Goal: Task Accomplishment & Management: Complete application form

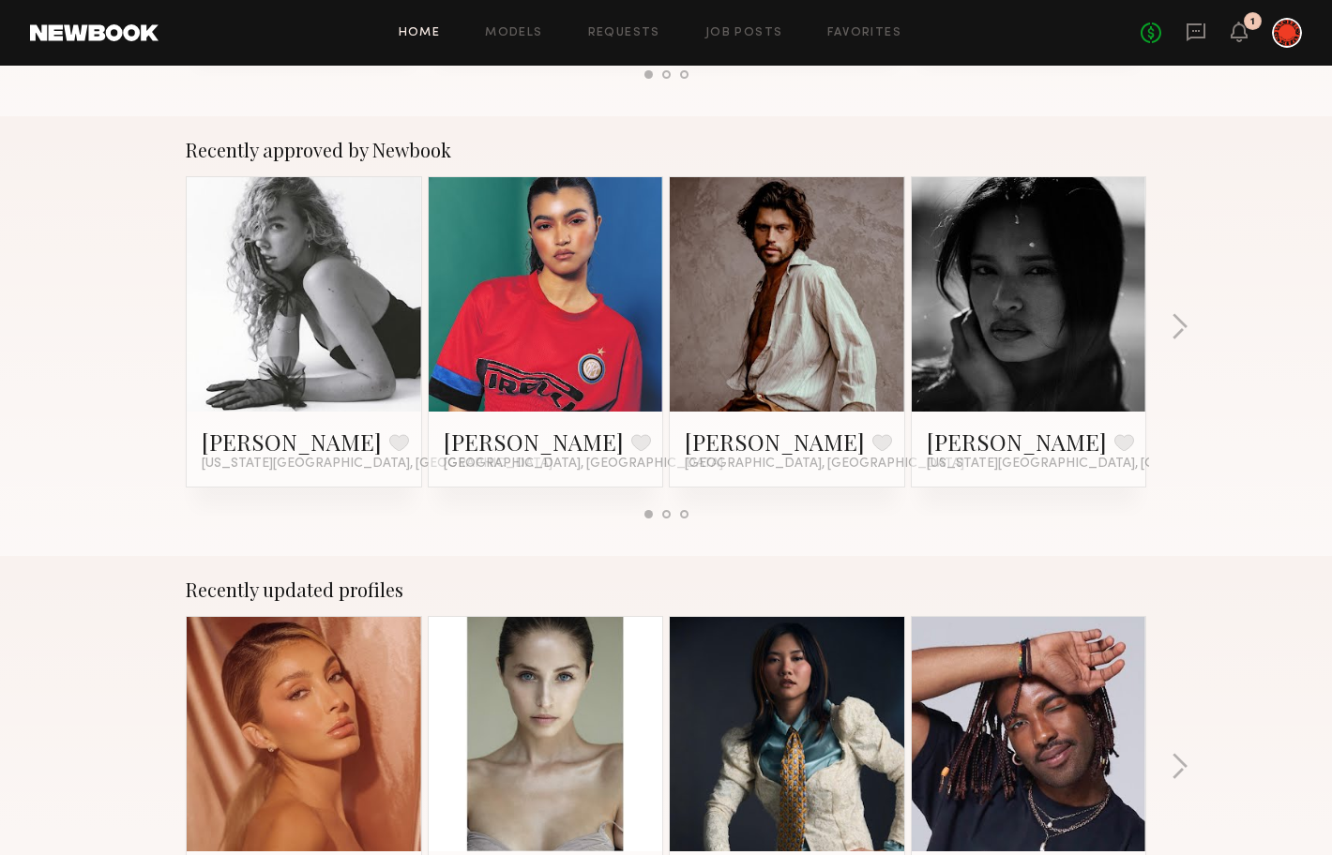
scroll to position [674, 0]
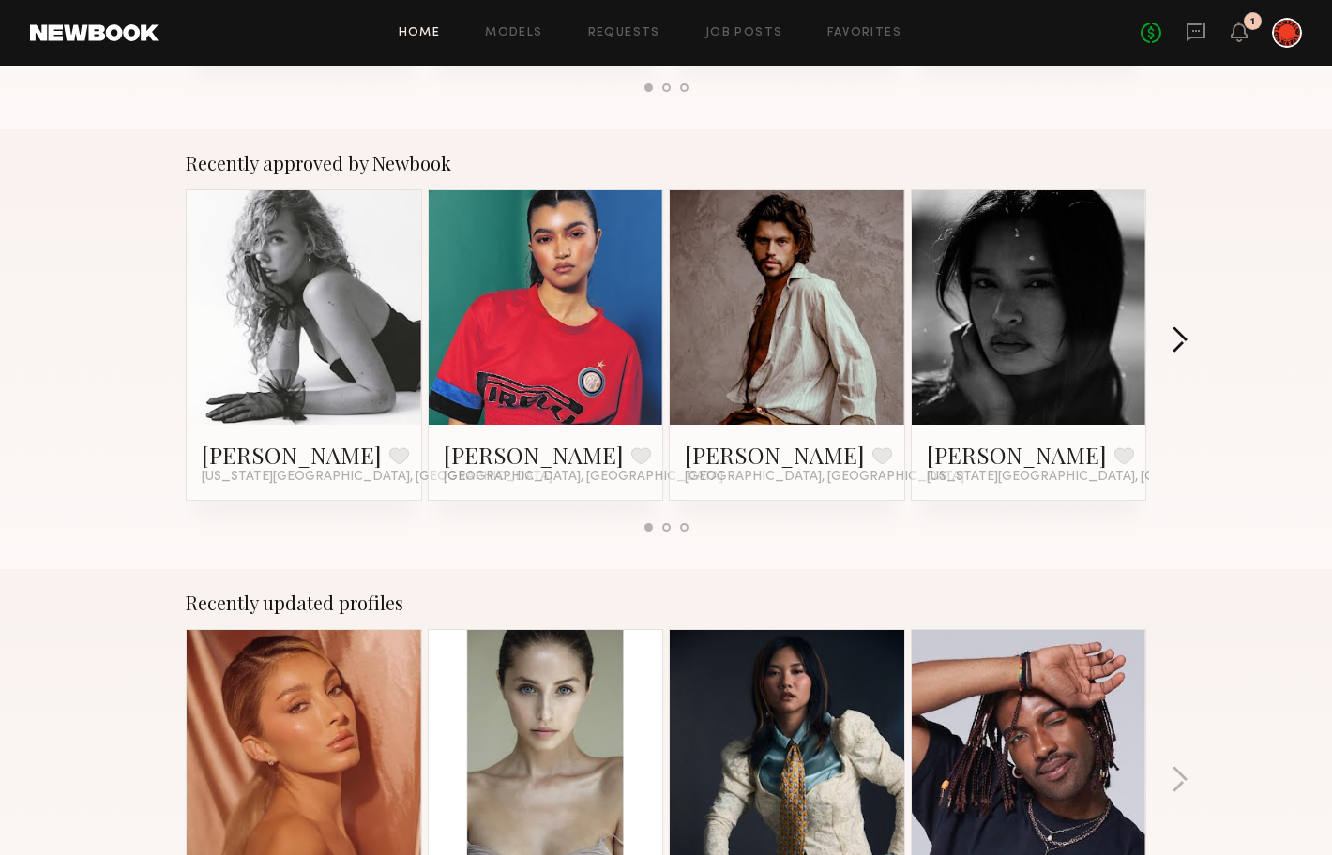
click at [1176, 333] on button "button" at bounding box center [1180, 341] width 18 height 31
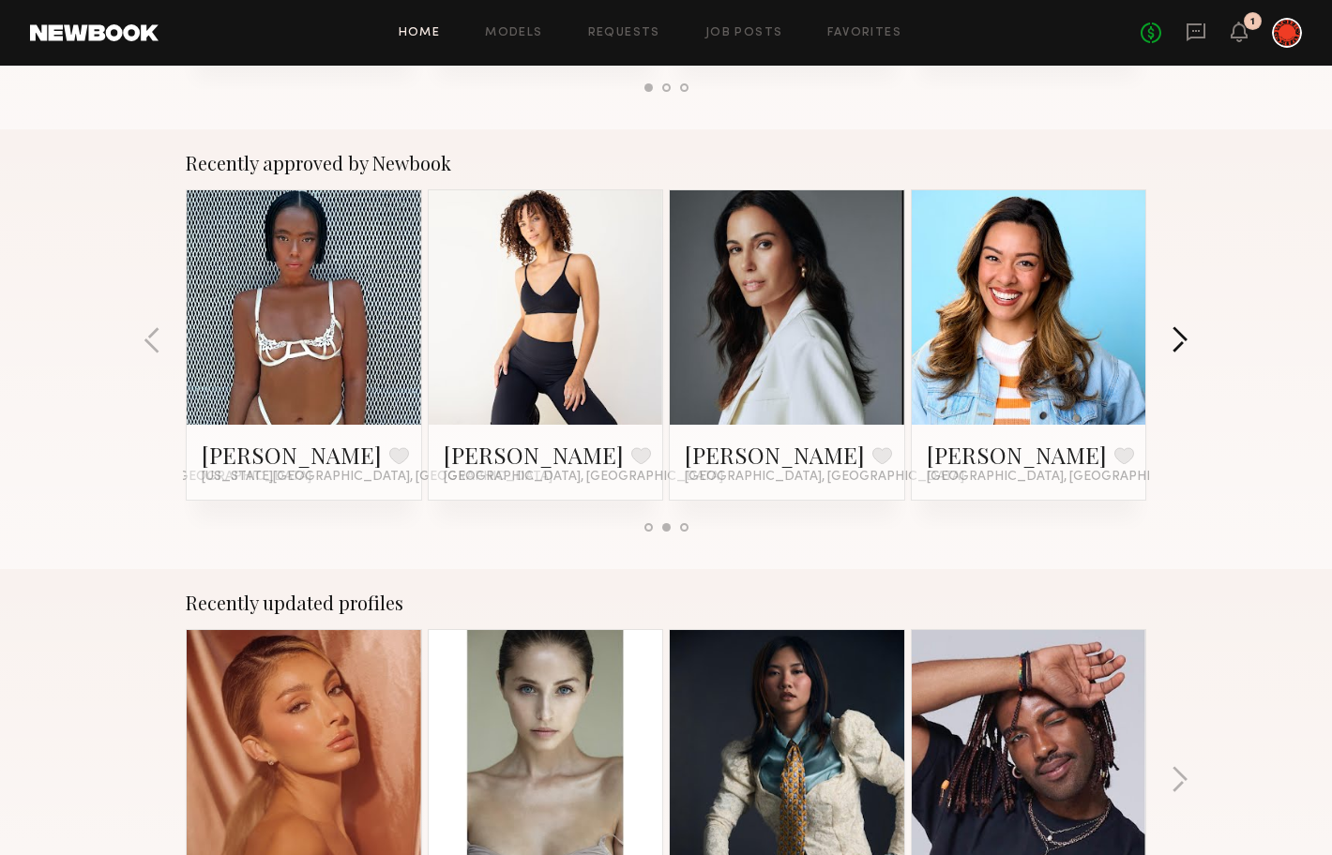
click at [1175, 334] on button "button" at bounding box center [1180, 341] width 18 height 31
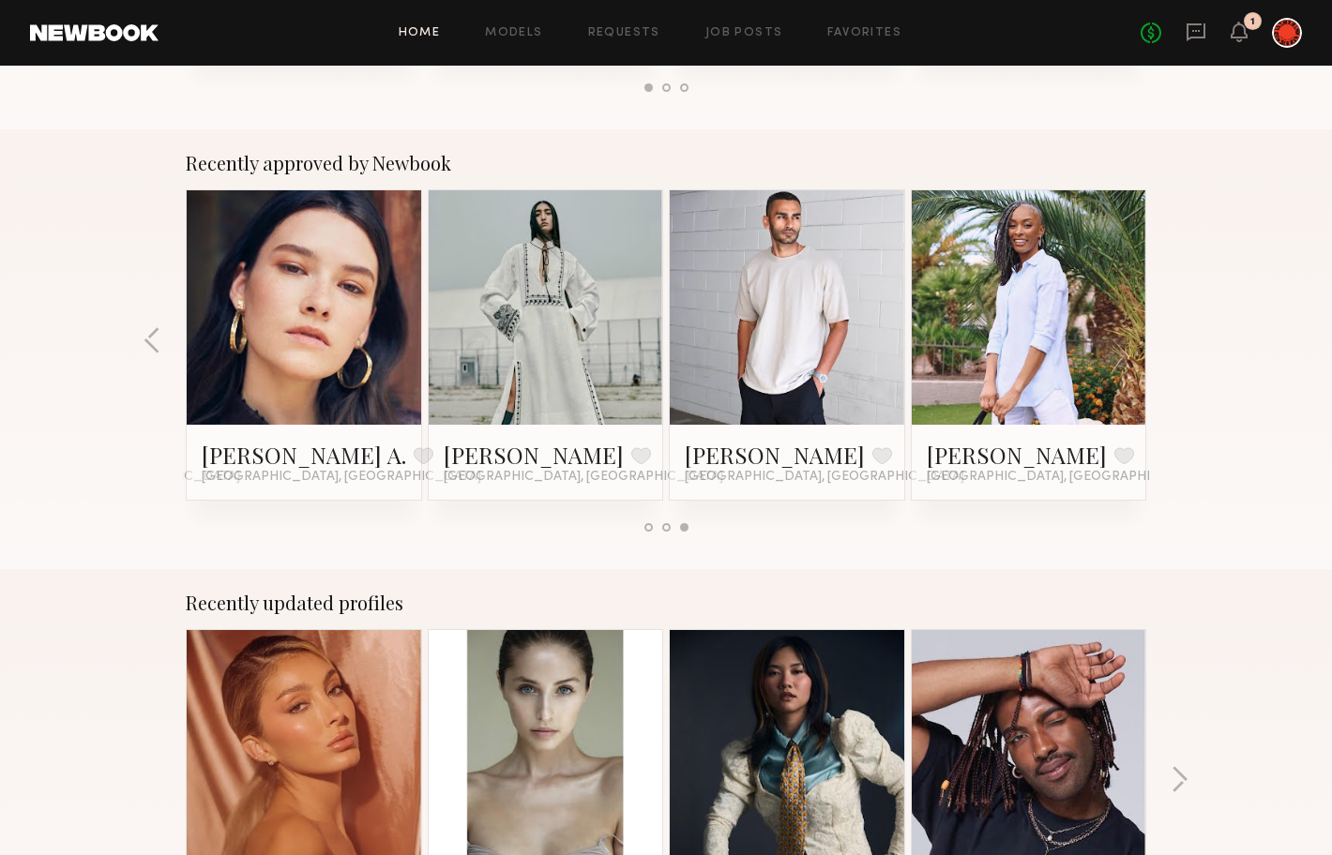
click at [1175, 334] on div "Recently approved by Newbook Brooke M. Favorite New York City, NY Kiana C. Favo…" at bounding box center [666, 349] width 1332 height 440
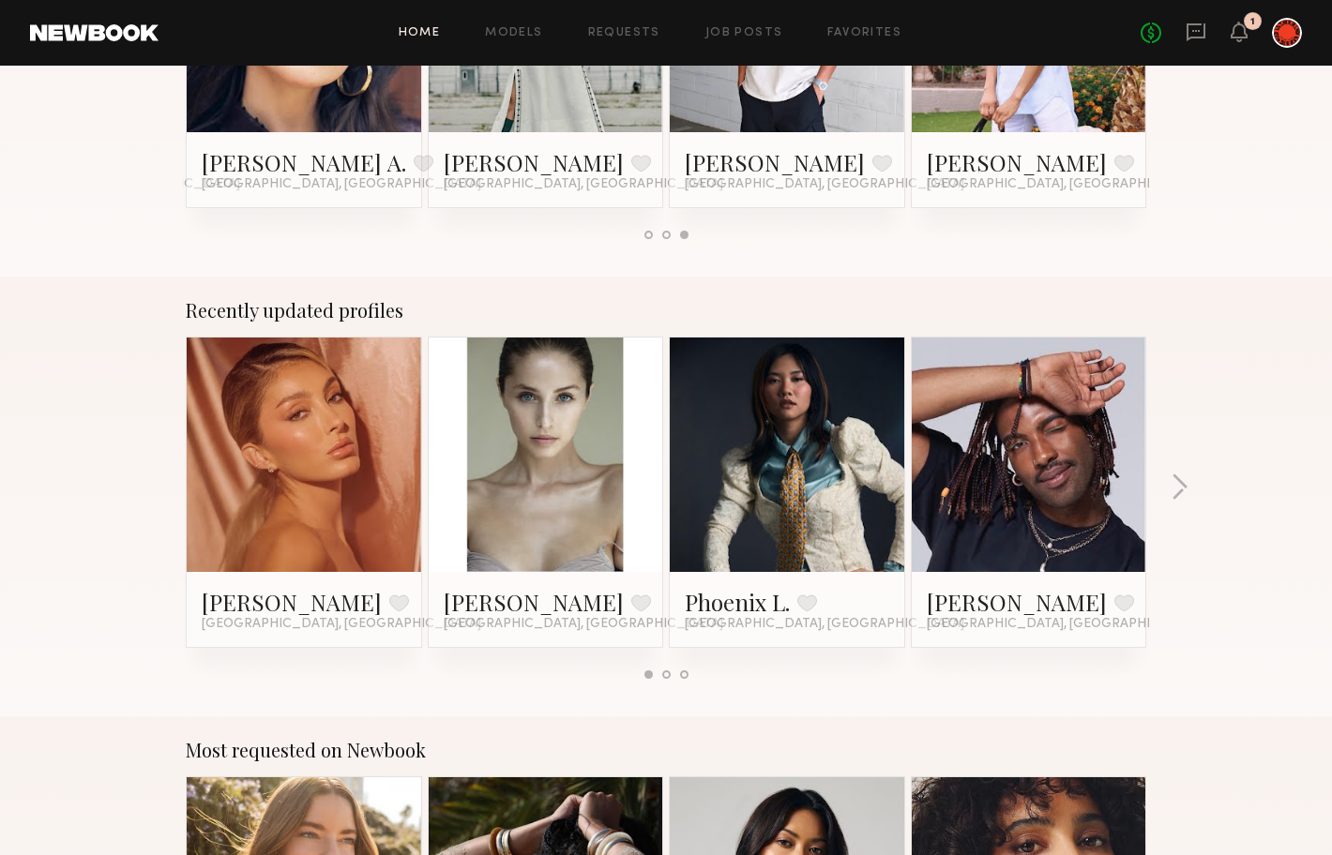
scroll to position [997, 0]
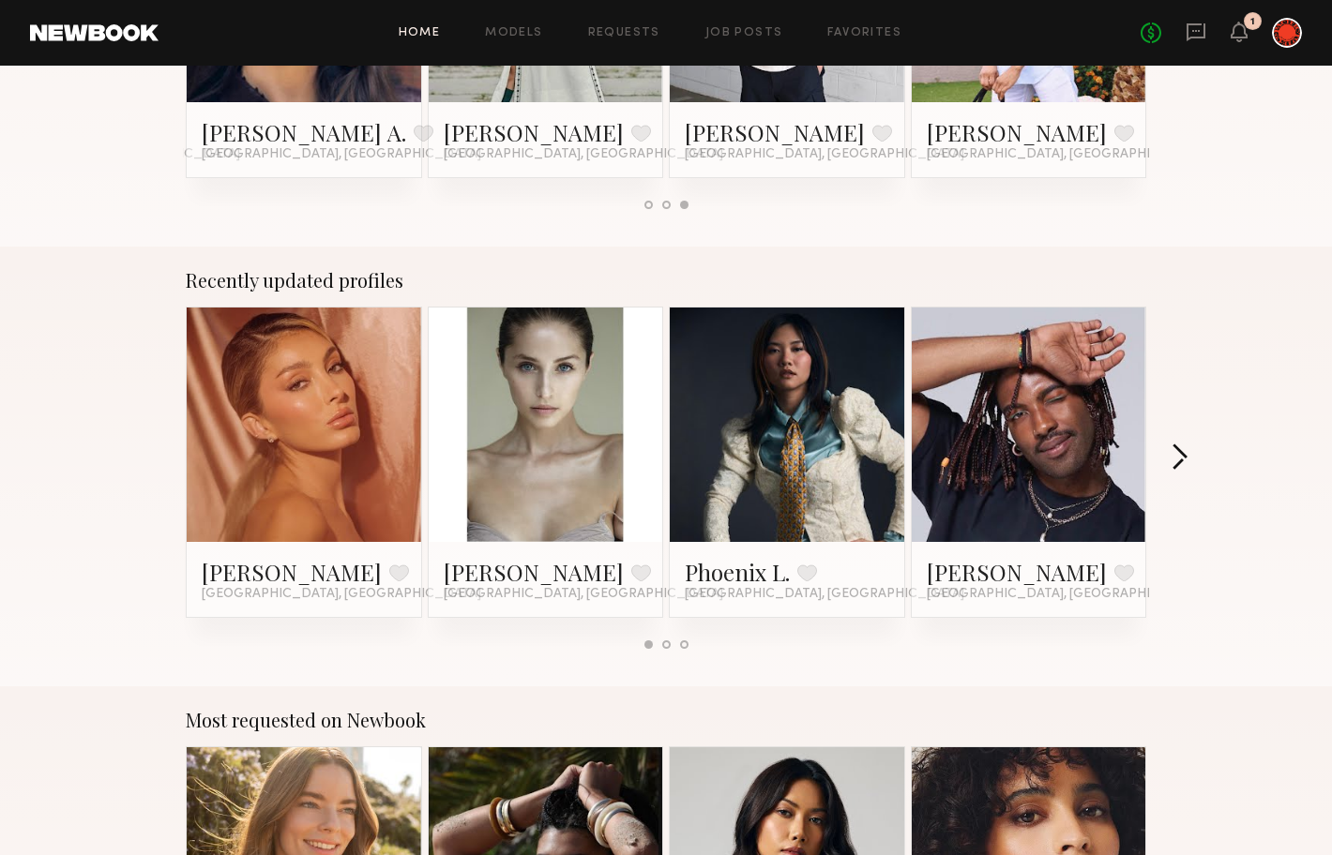
click at [1180, 458] on button "button" at bounding box center [1180, 459] width 18 height 31
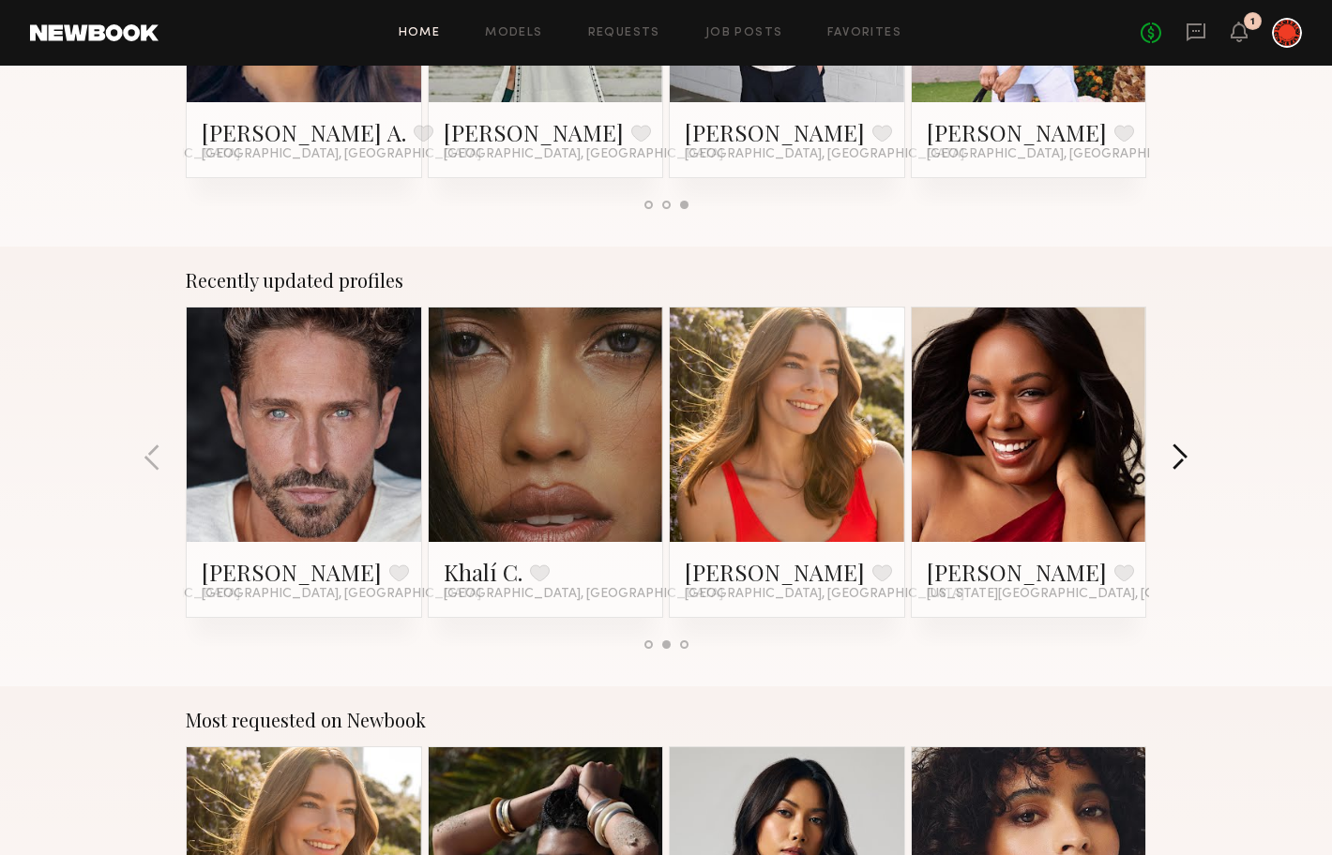
click at [1180, 458] on button "button" at bounding box center [1180, 459] width 18 height 31
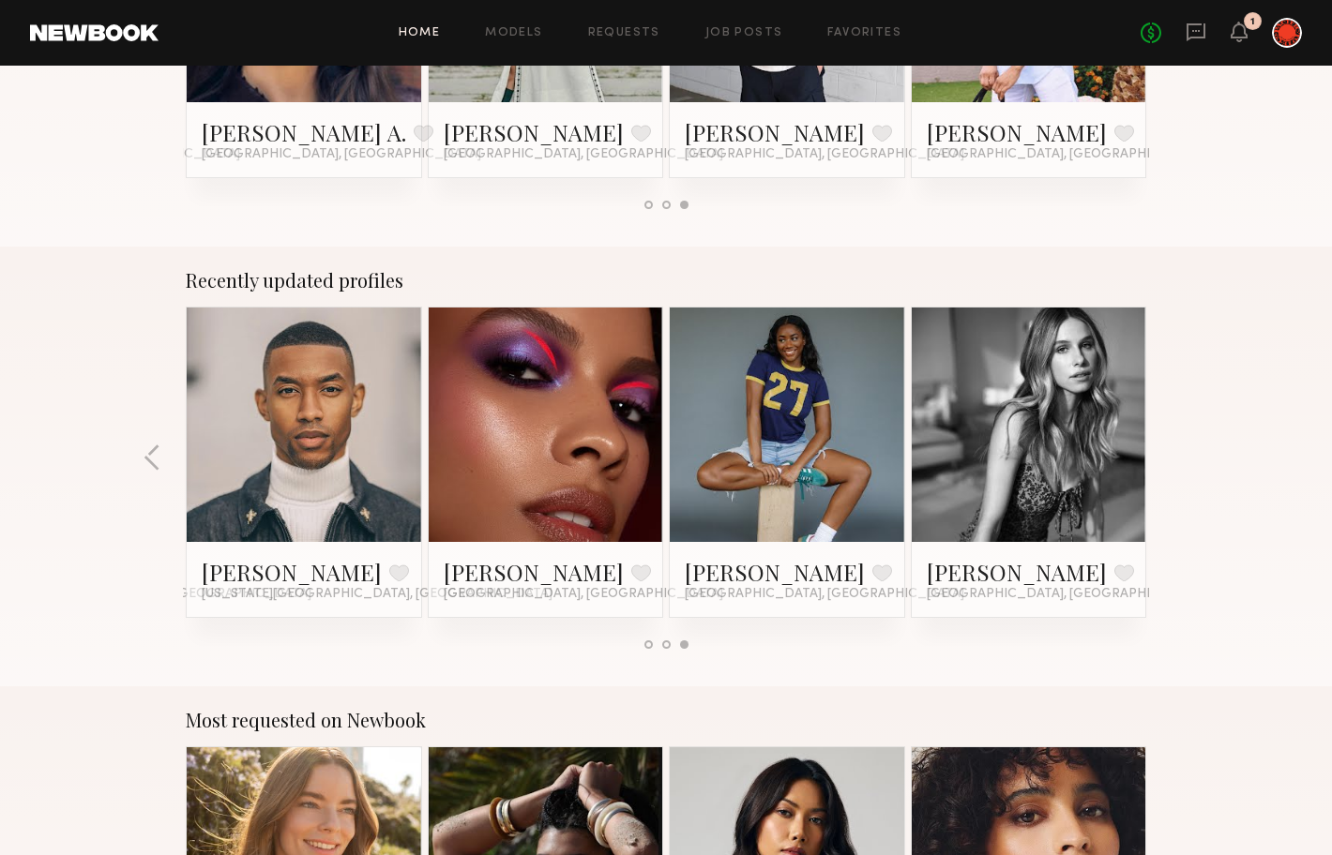
click at [1181, 458] on div "Recently updated profiles Alexia Rae C. Favorite Los Angeles, CA Lena Coco H. F…" at bounding box center [666, 467] width 1332 height 440
click at [1082, 425] on link at bounding box center [1029, 425] width 114 height 234
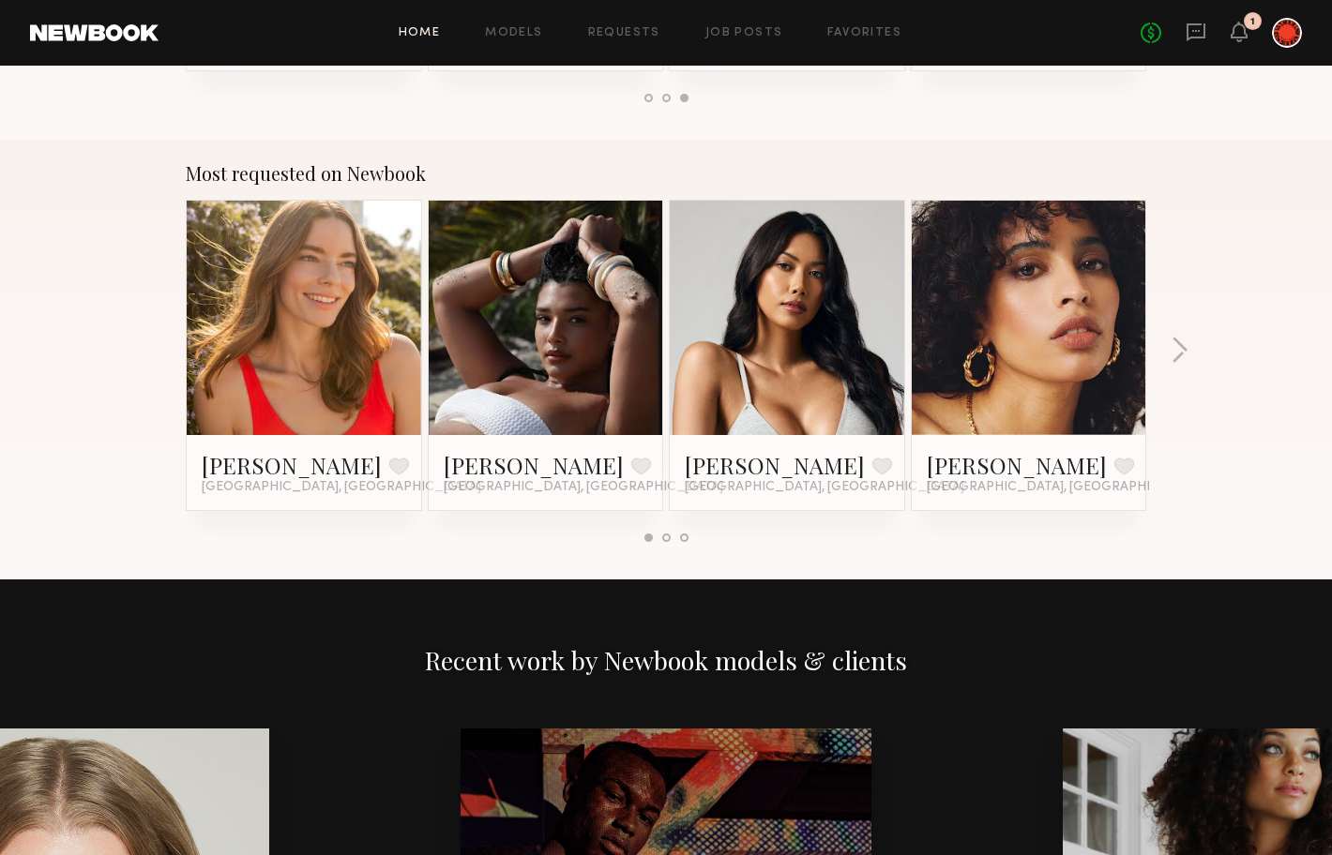
scroll to position [1550, 0]
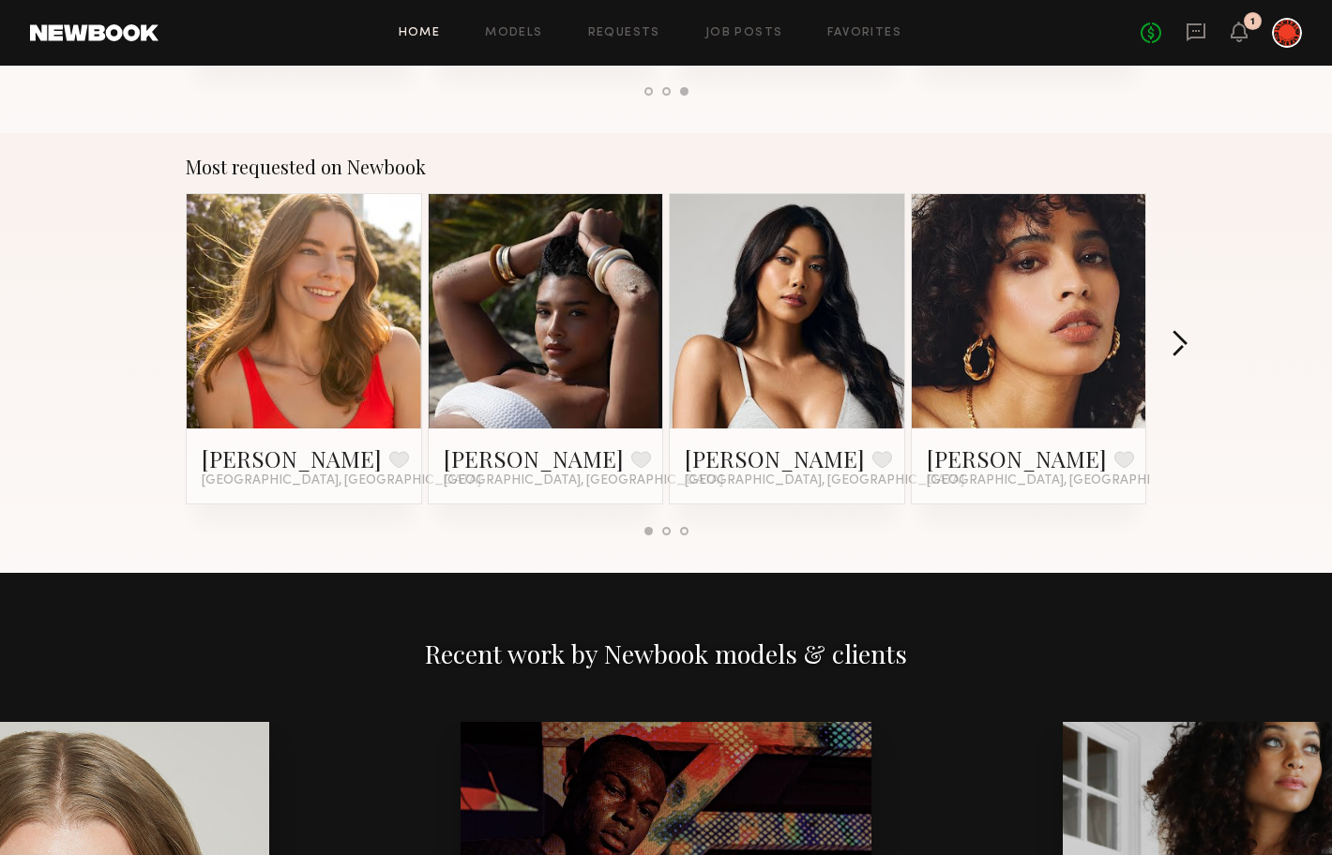
click at [1171, 337] on button "button" at bounding box center [1180, 345] width 18 height 31
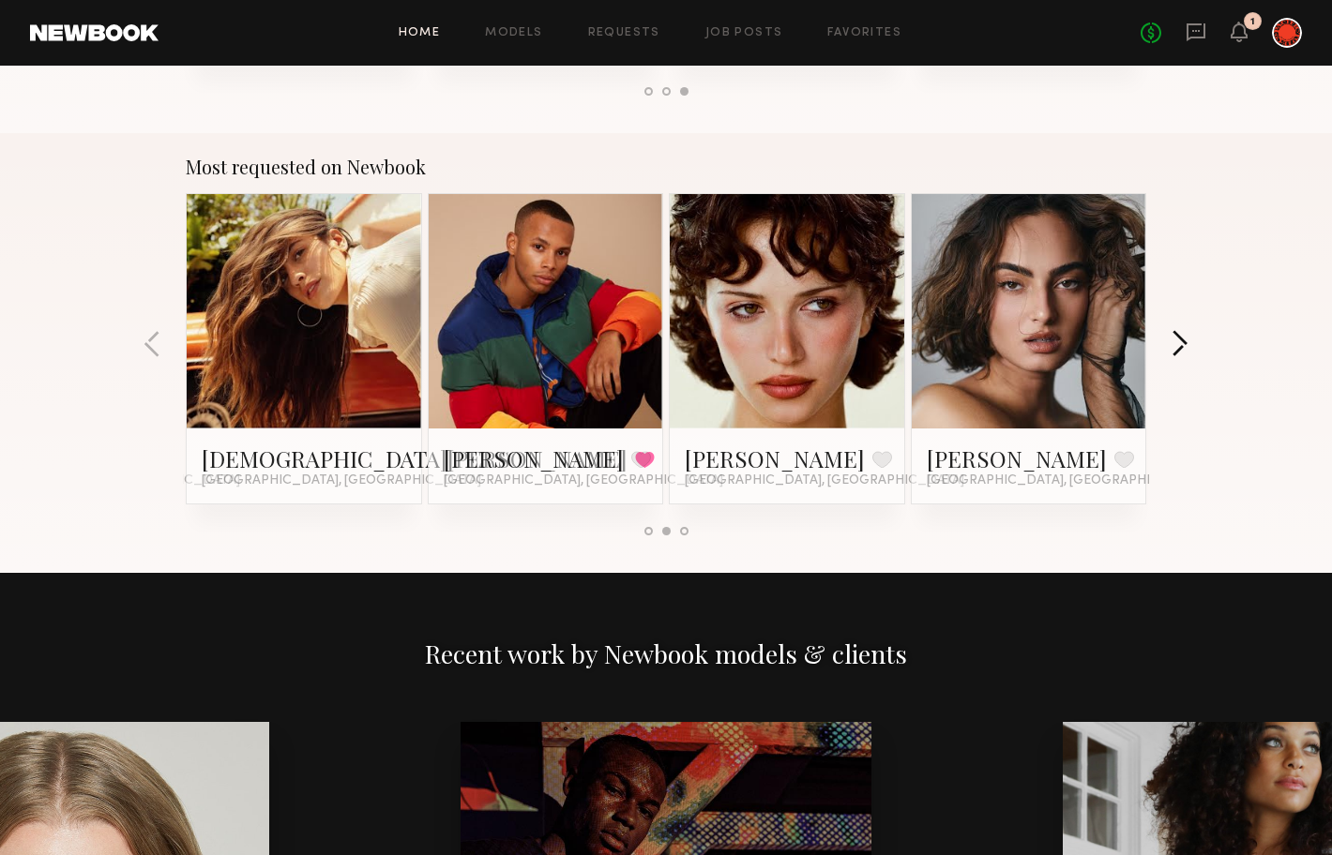
click at [1171, 337] on button "button" at bounding box center [1180, 345] width 18 height 31
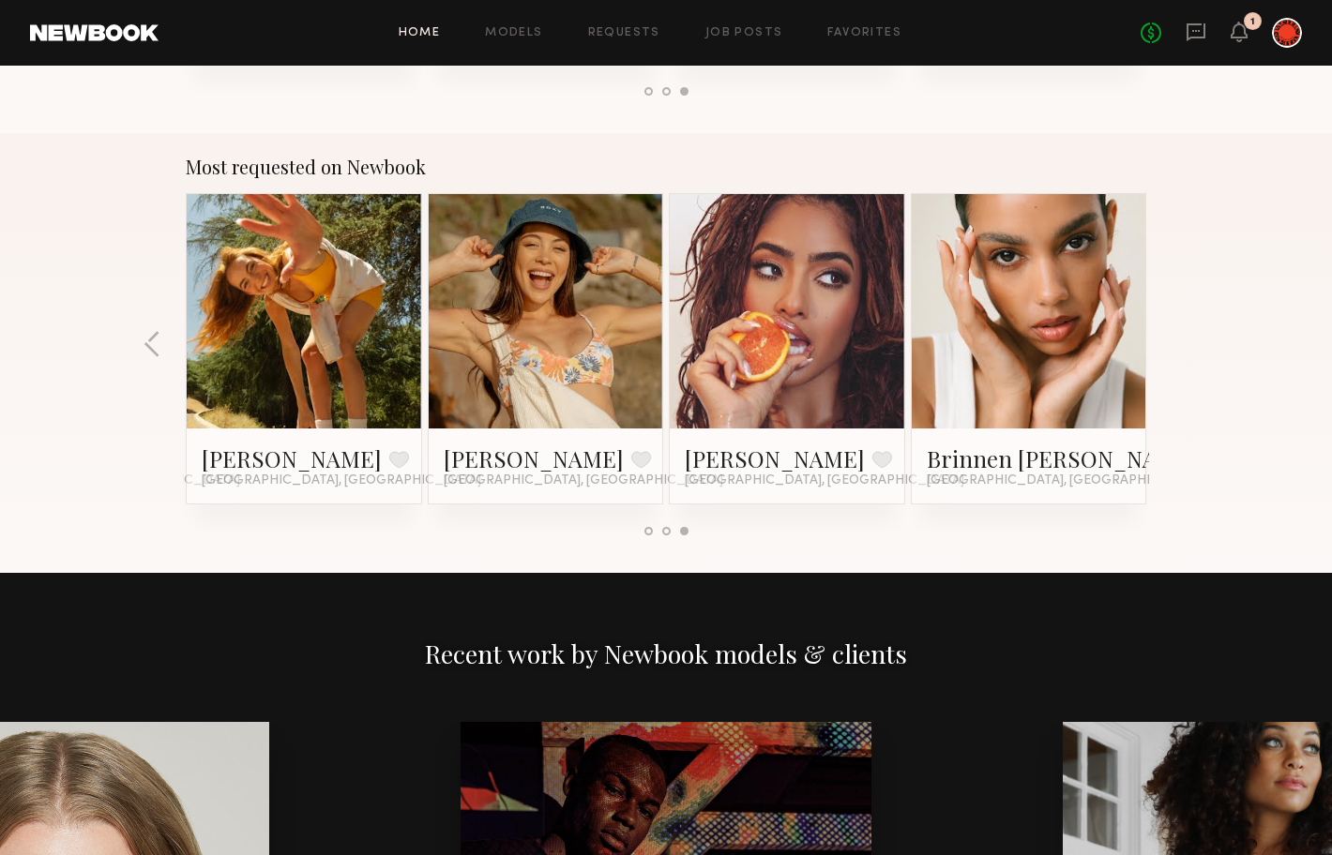
click at [1171, 337] on div "Most requested on Newbook Jess M. Favorite Los Angeles, CA Haleigh W. Favorite …" at bounding box center [666, 353] width 1332 height 440
click at [157, 340] on button "button" at bounding box center [153, 345] width 18 height 31
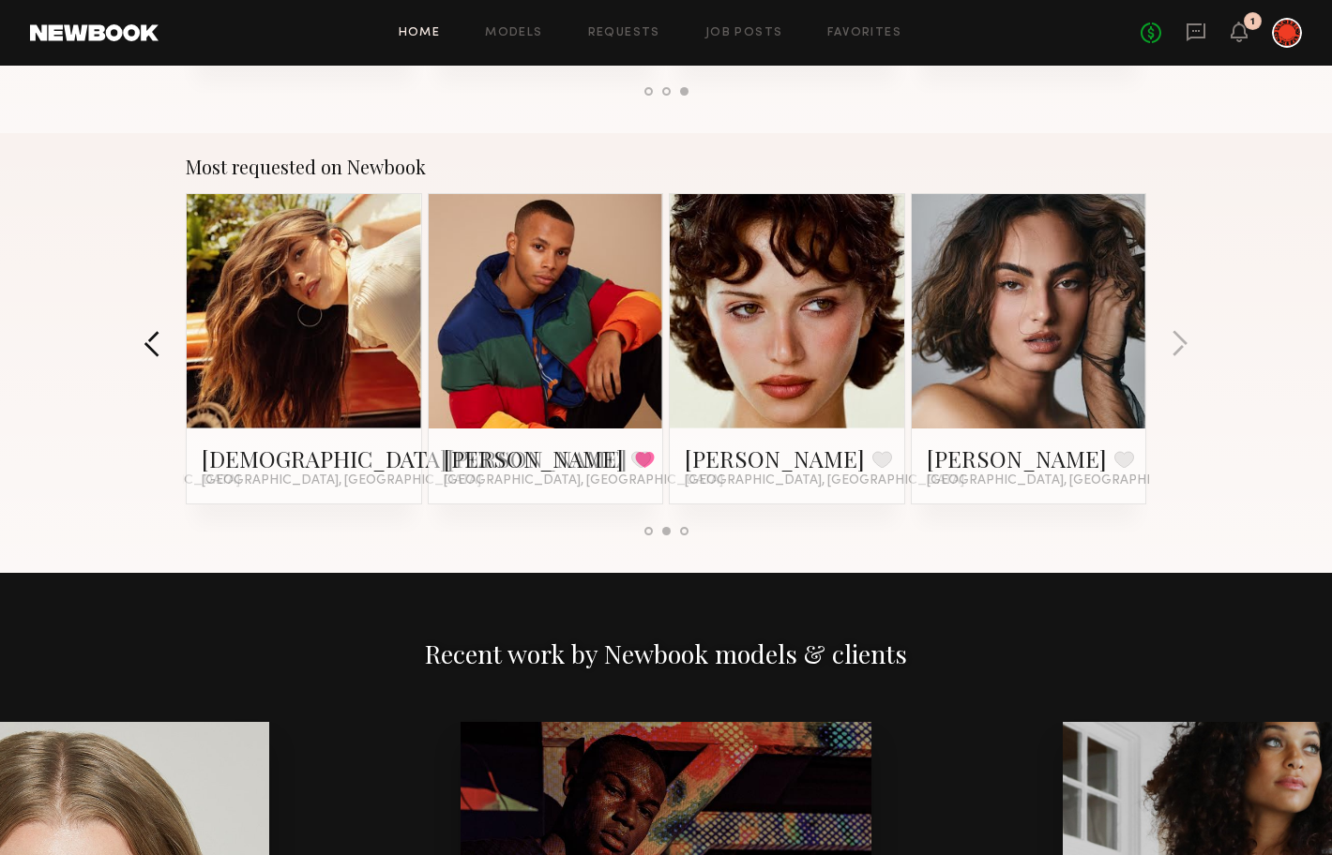
click at [160, 339] on button "button" at bounding box center [153, 345] width 18 height 31
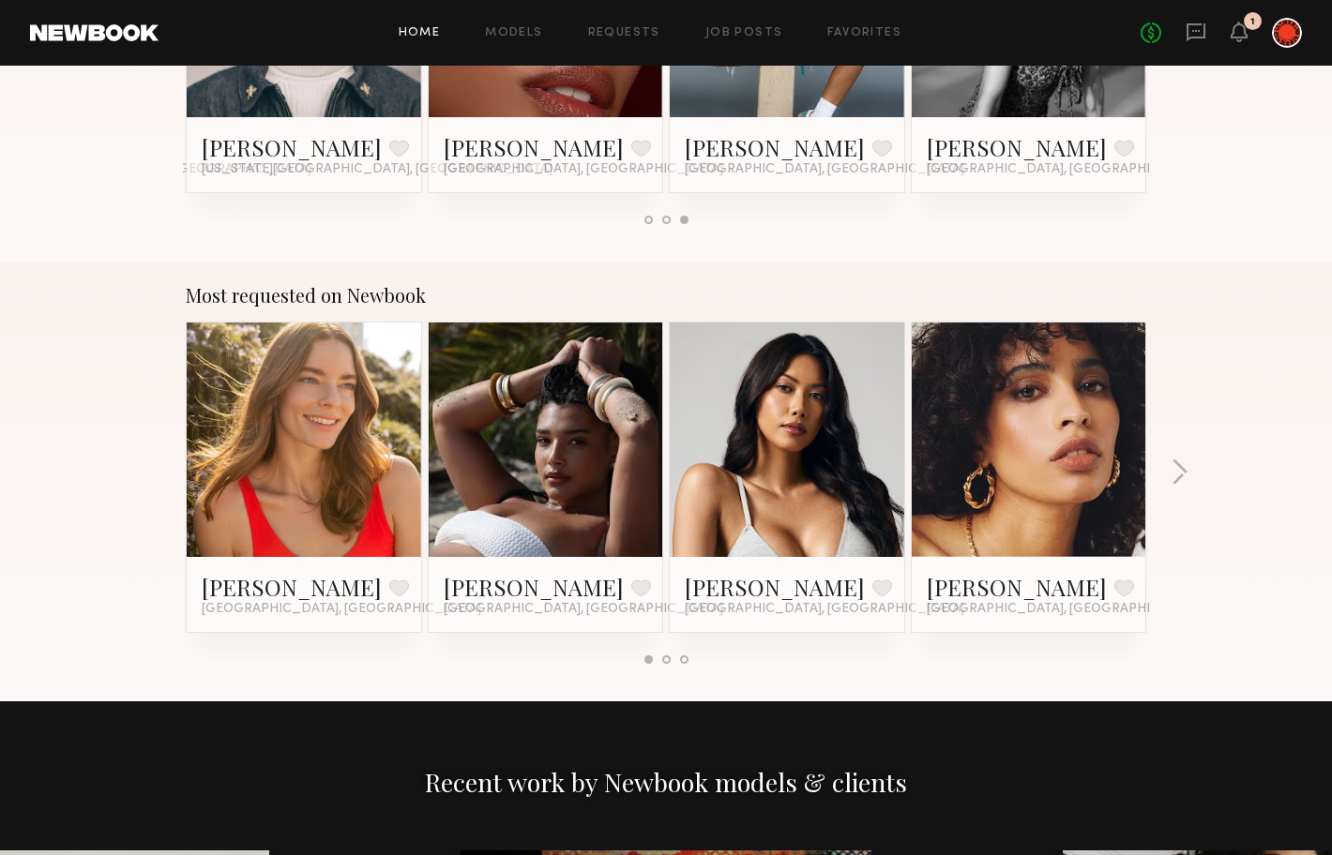
scroll to position [0, 0]
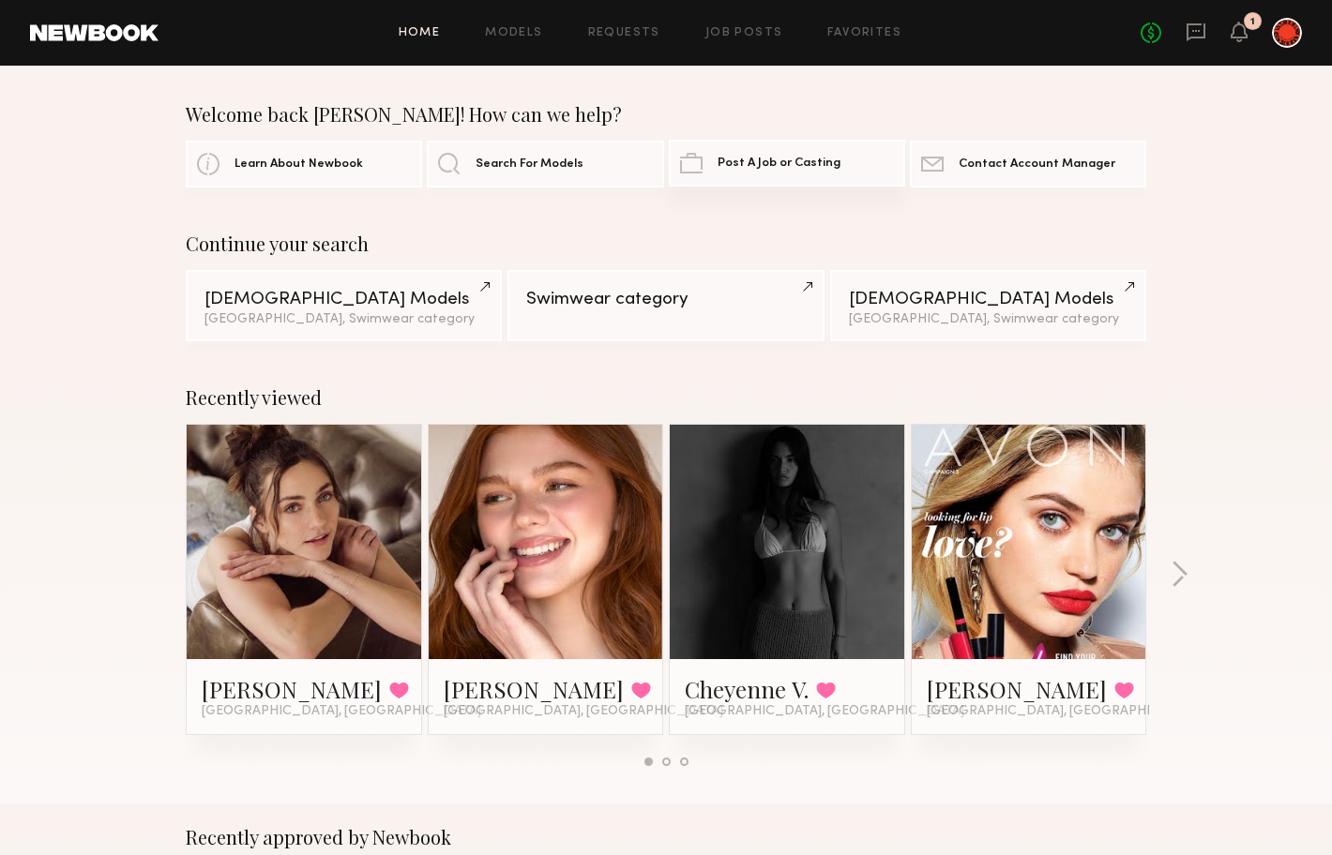
click at [773, 168] on span "Post A Job or Casting" at bounding box center [779, 164] width 123 height 12
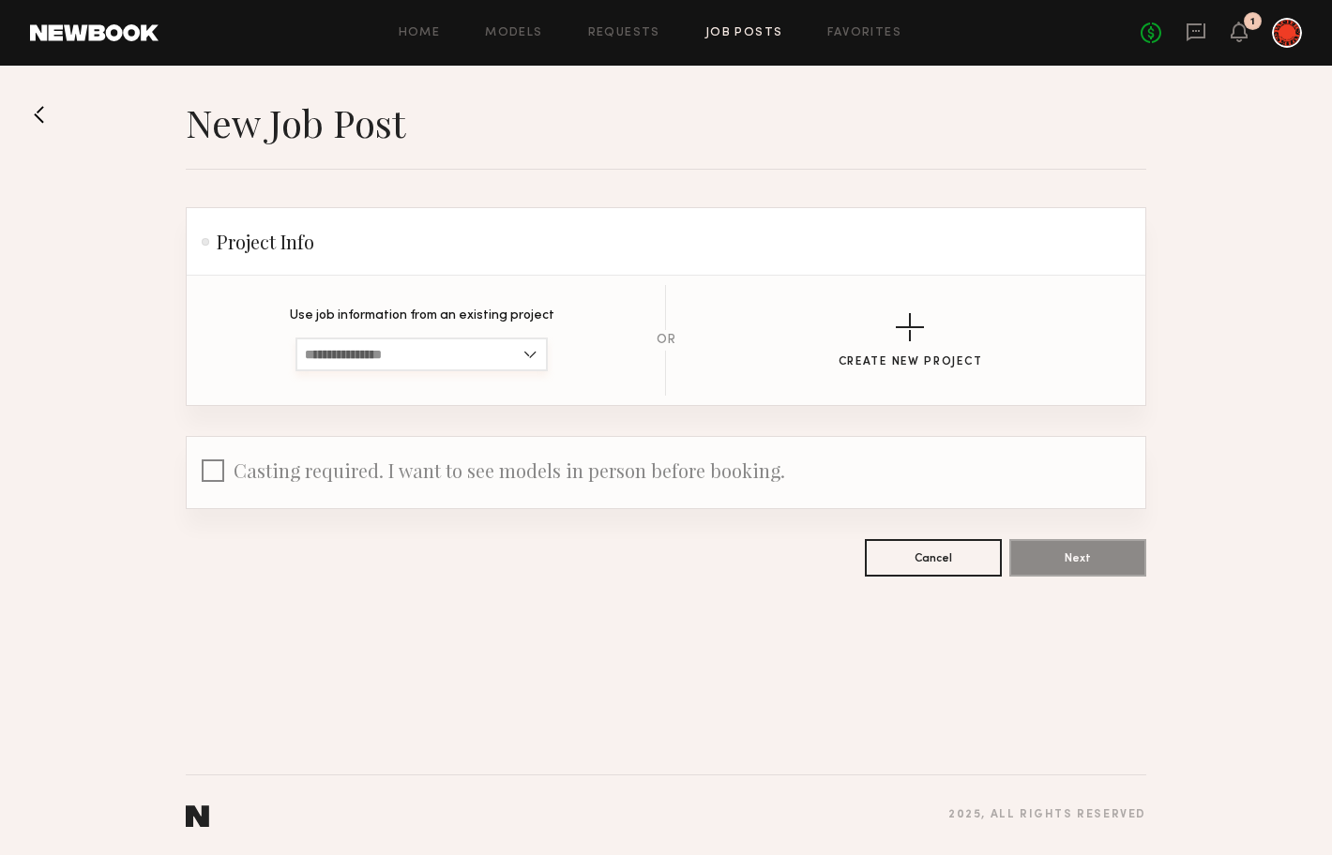
click at [509, 358] on input at bounding box center [421, 355] width 252 height 34
click at [488, 381] on div "No Past Projects Exist" at bounding box center [421, 386] width 249 height 30
click at [896, 332] on div "button" at bounding box center [910, 327] width 28 height 28
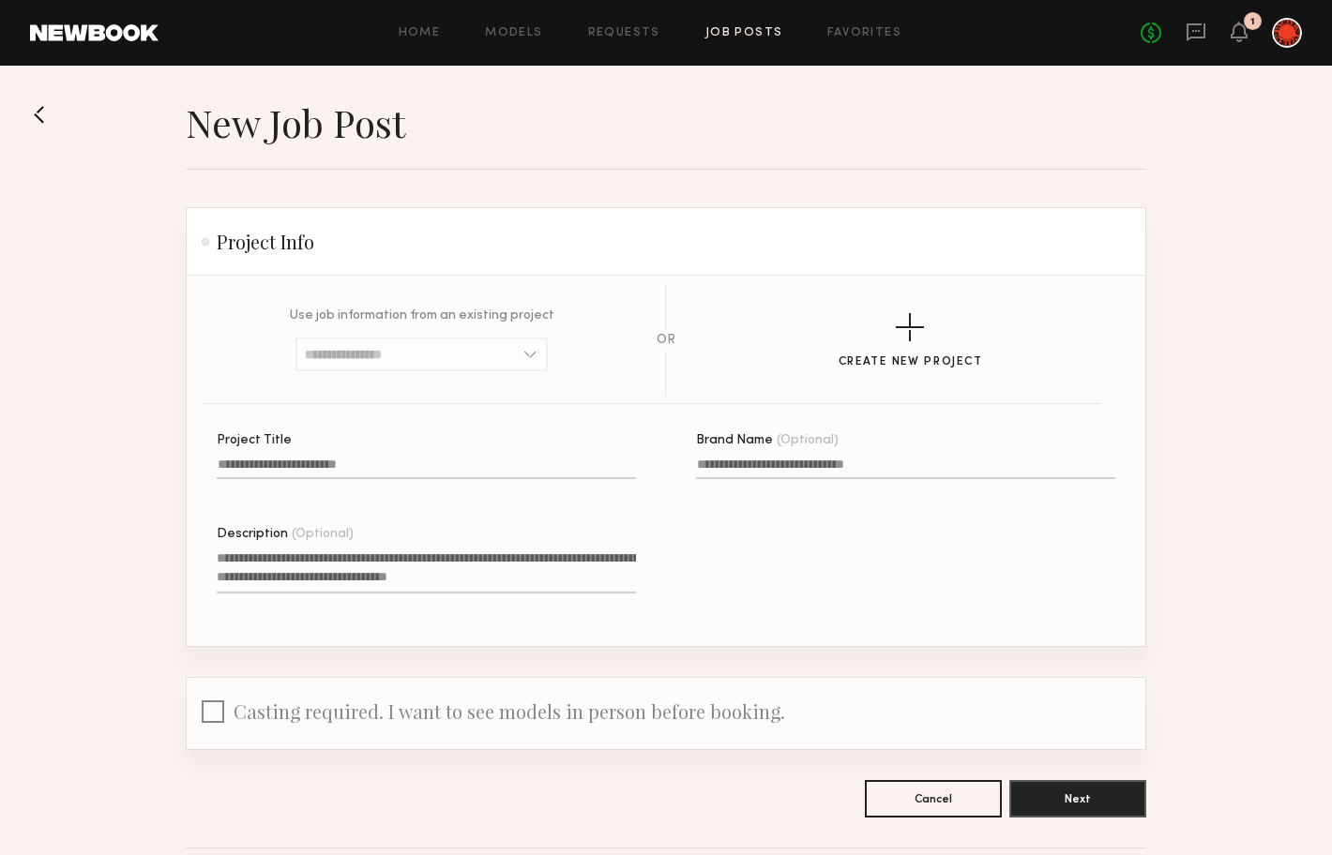
click at [368, 462] on input "Project Title" at bounding box center [426, 469] width 419 height 22
click at [814, 460] on input "Brand Name (Optional)" at bounding box center [905, 469] width 419 height 22
type input "**********"
click at [370, 464] on input "Project Title A project title is required" at bounding box center [426, 469] width 419 height 22
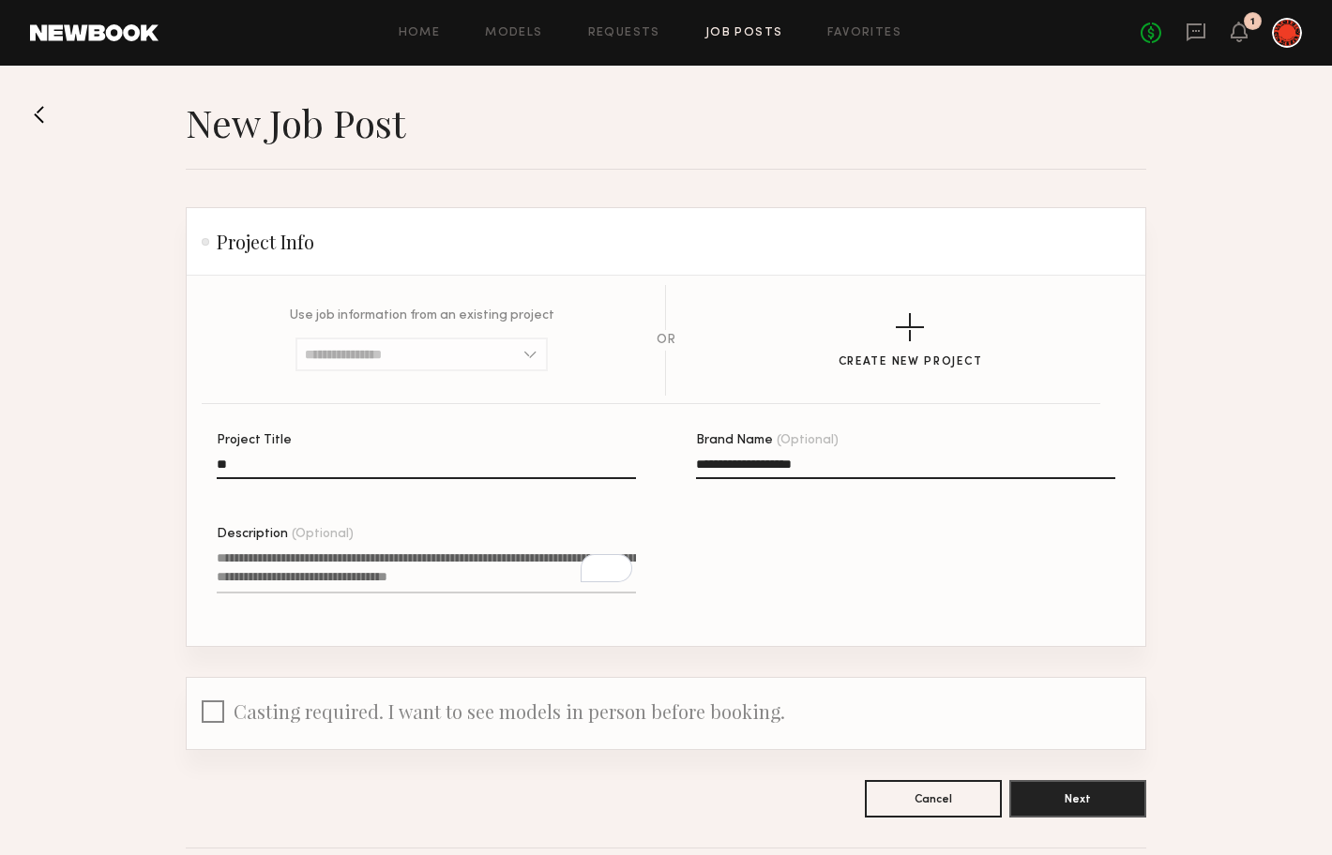
type input "*"
type input "**********"
click at [388, 559] on textarea "Description (Optional)" at bounding box center [426, 571] width 419 height 45
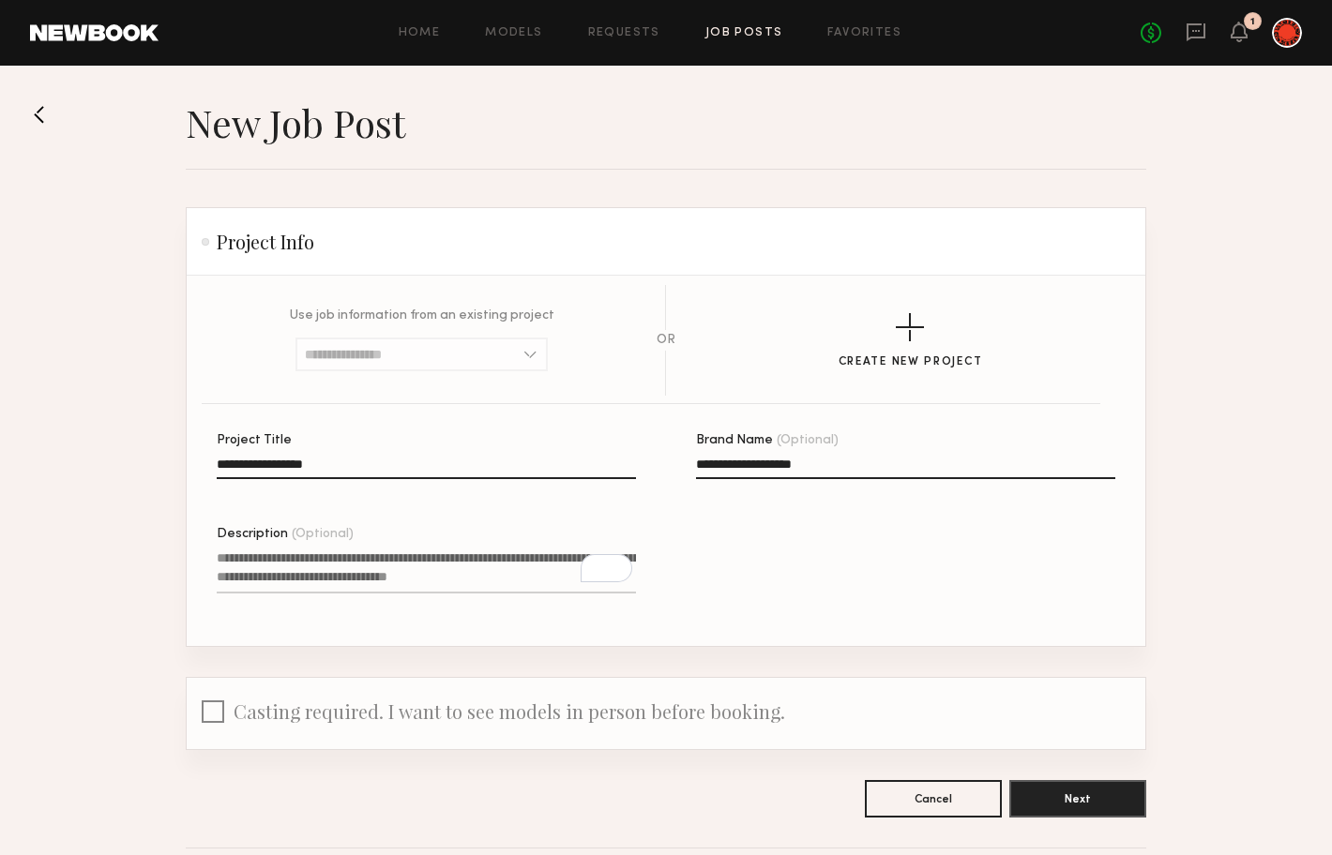
drag, startPoint x: 291, startPoint y: 577, endPoint x: 123, endPoint y: 559, distance: 168.8
click at [95, 567] on section "**********" at bounding box center [666, 458] width 1332 height 718
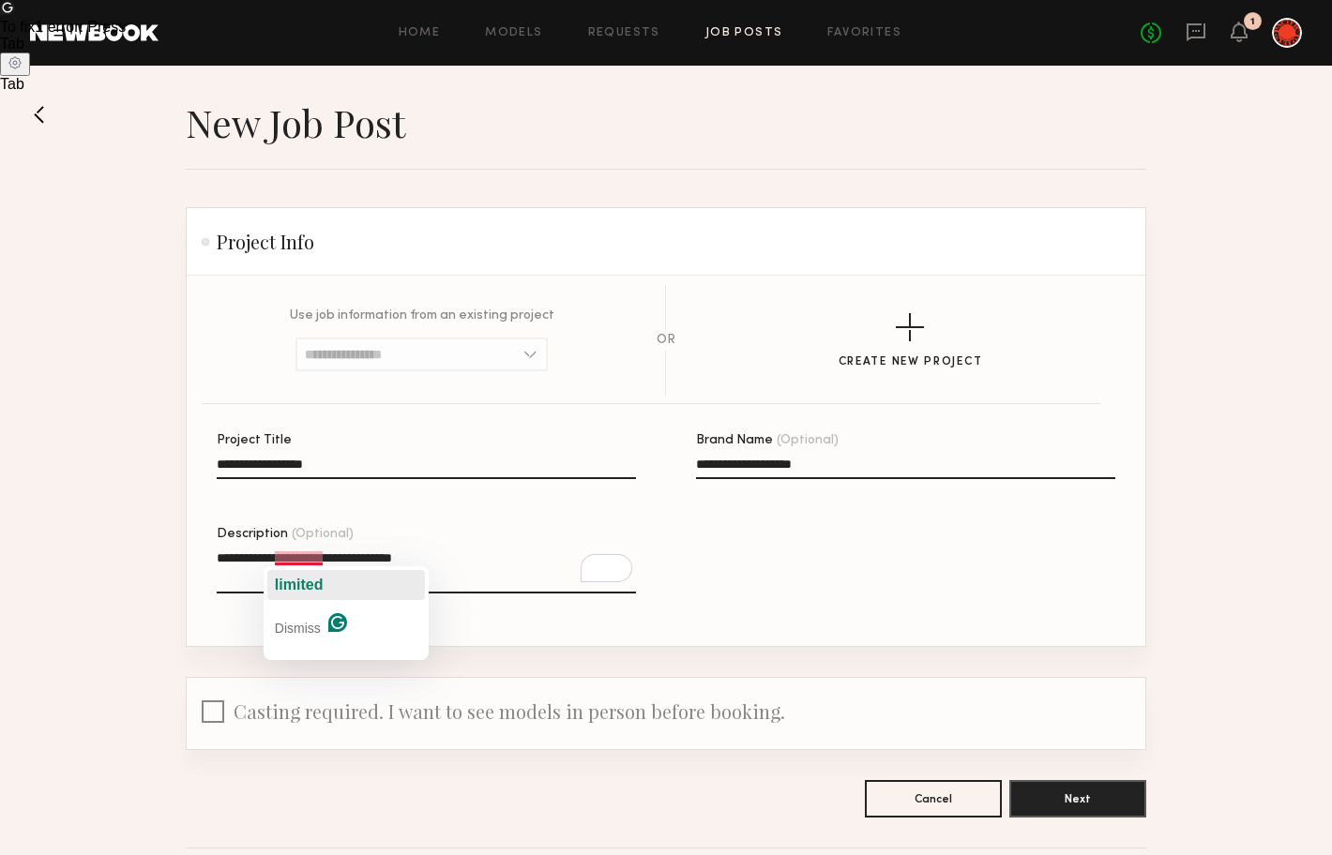
click at [301, 582] on span "limited" at bounding box center [299, 585] width 49 height 16
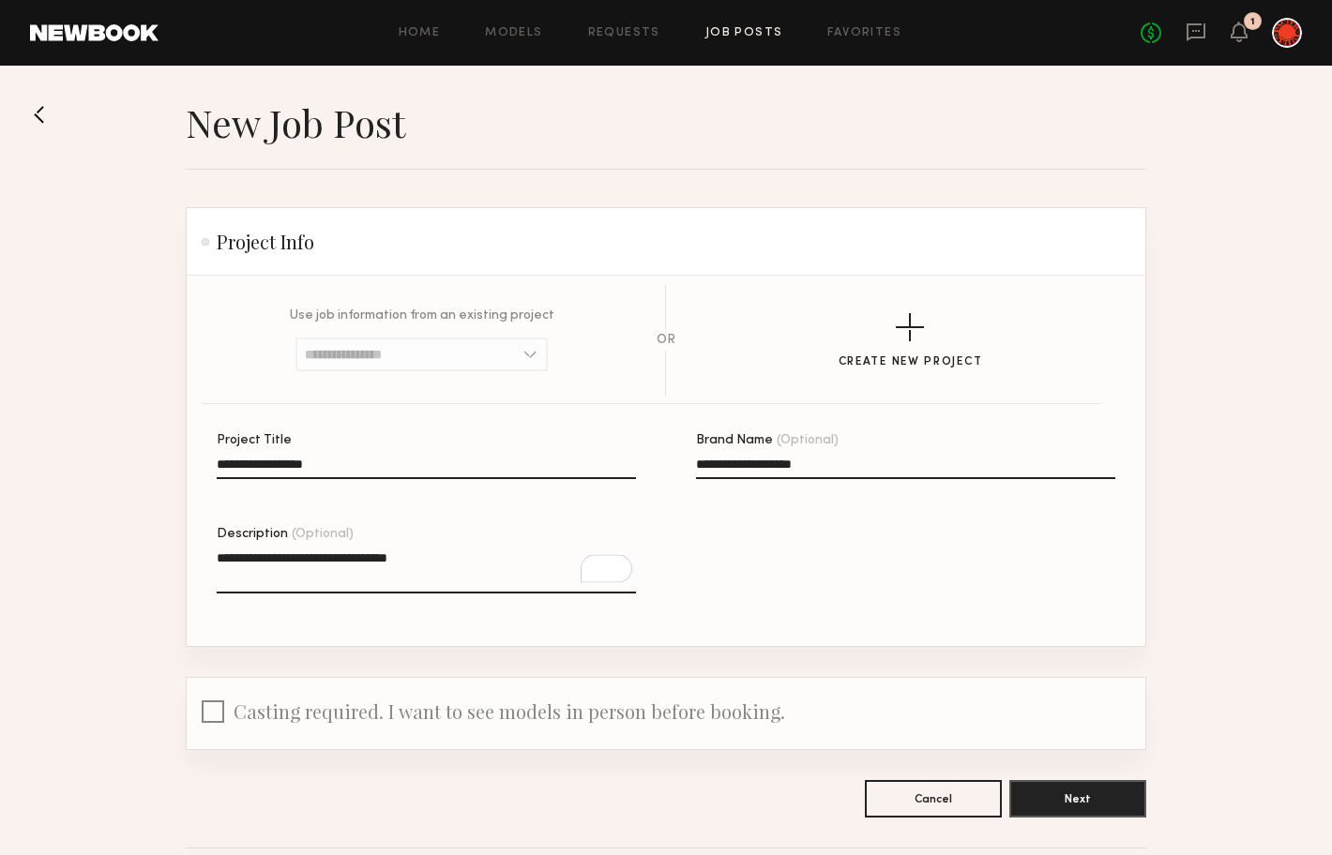
click at [451, 557] on textarea "**********" at bounding box center [426, 571] width 419 height 45
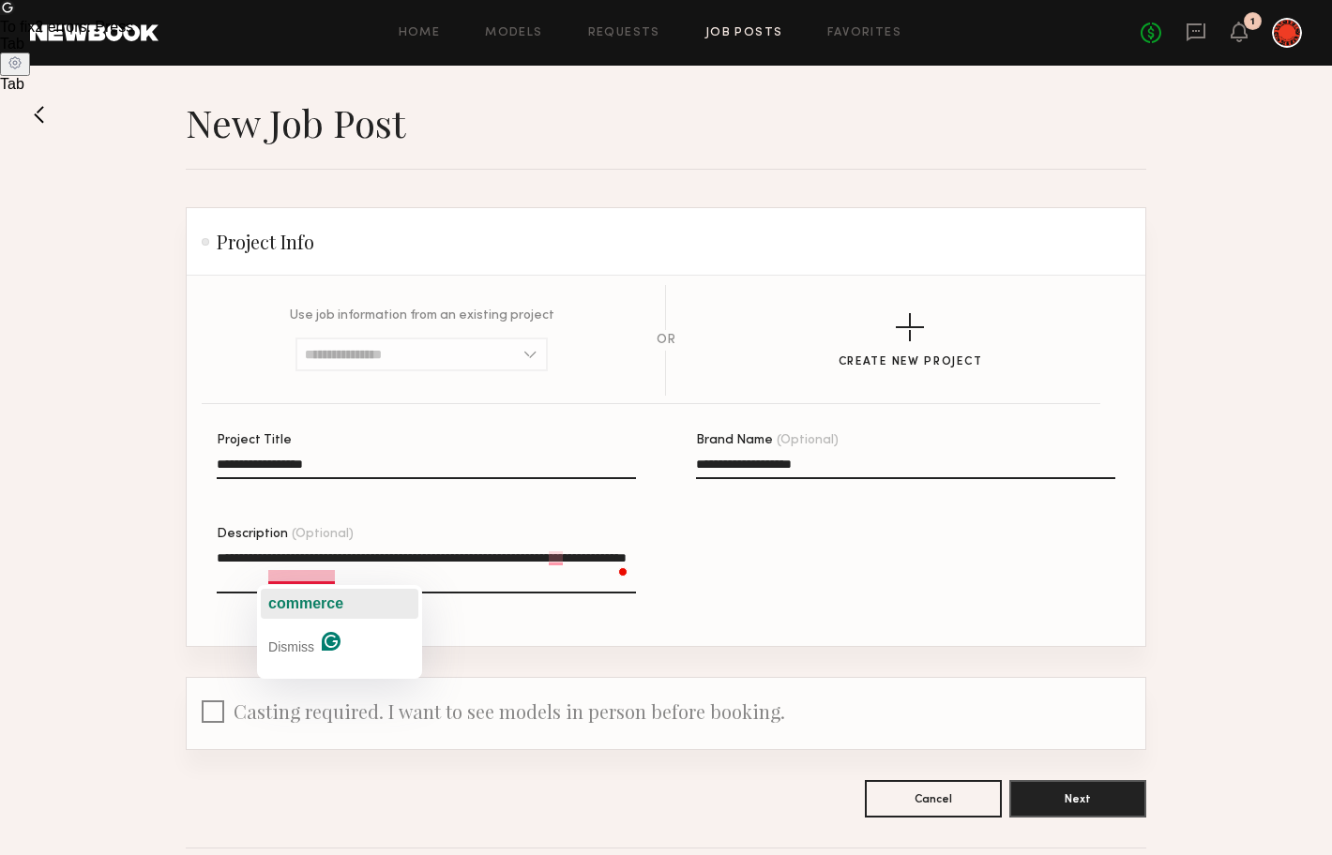
click at [316, 600] on span "commerce" at bounding box center [305, 604] width 75 height 16
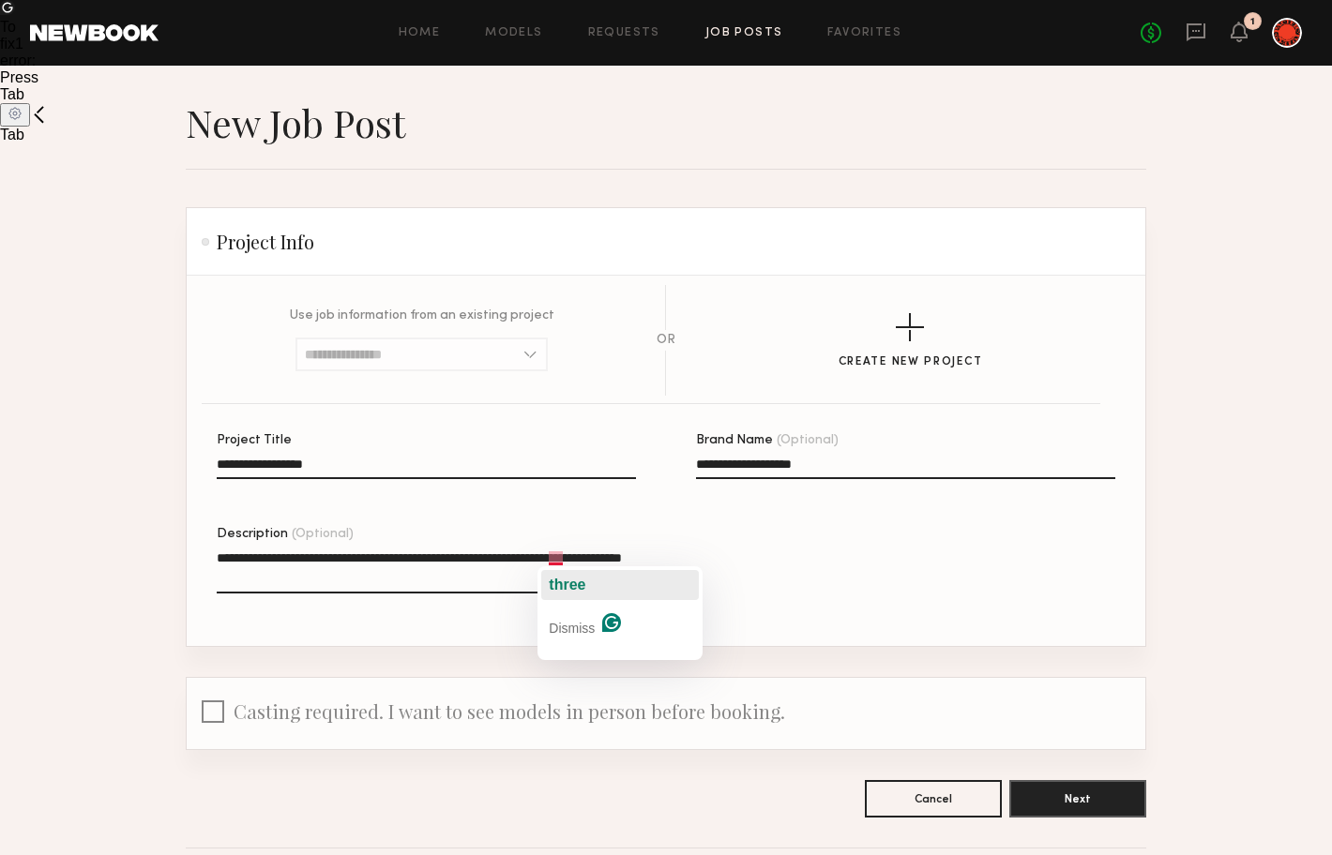
click at [561, 579] on span "three" at bounding box center [567, 585] width 37 height 16
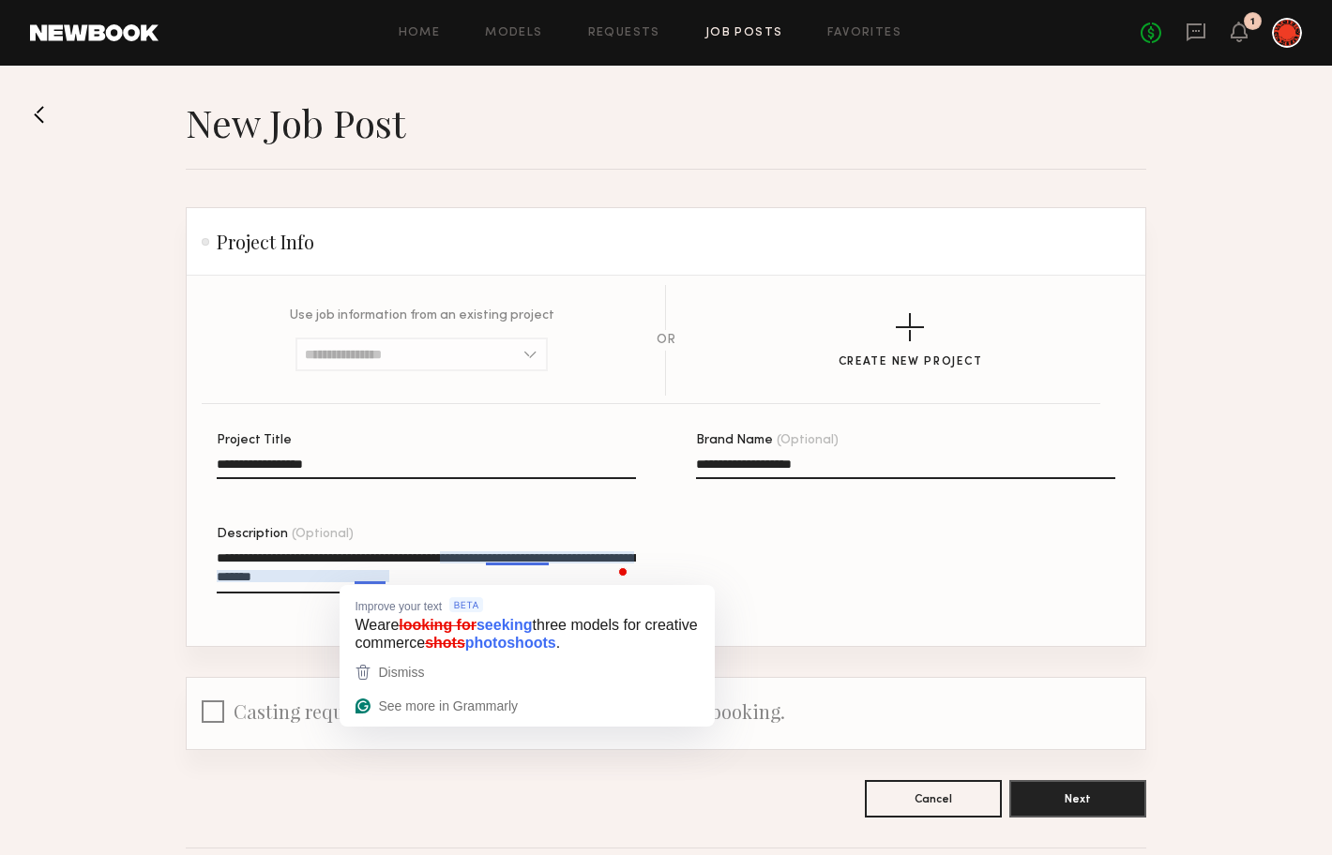
click at [358, 578] on textarea "**********" at bounding box center [426, 571] width 419 height 45
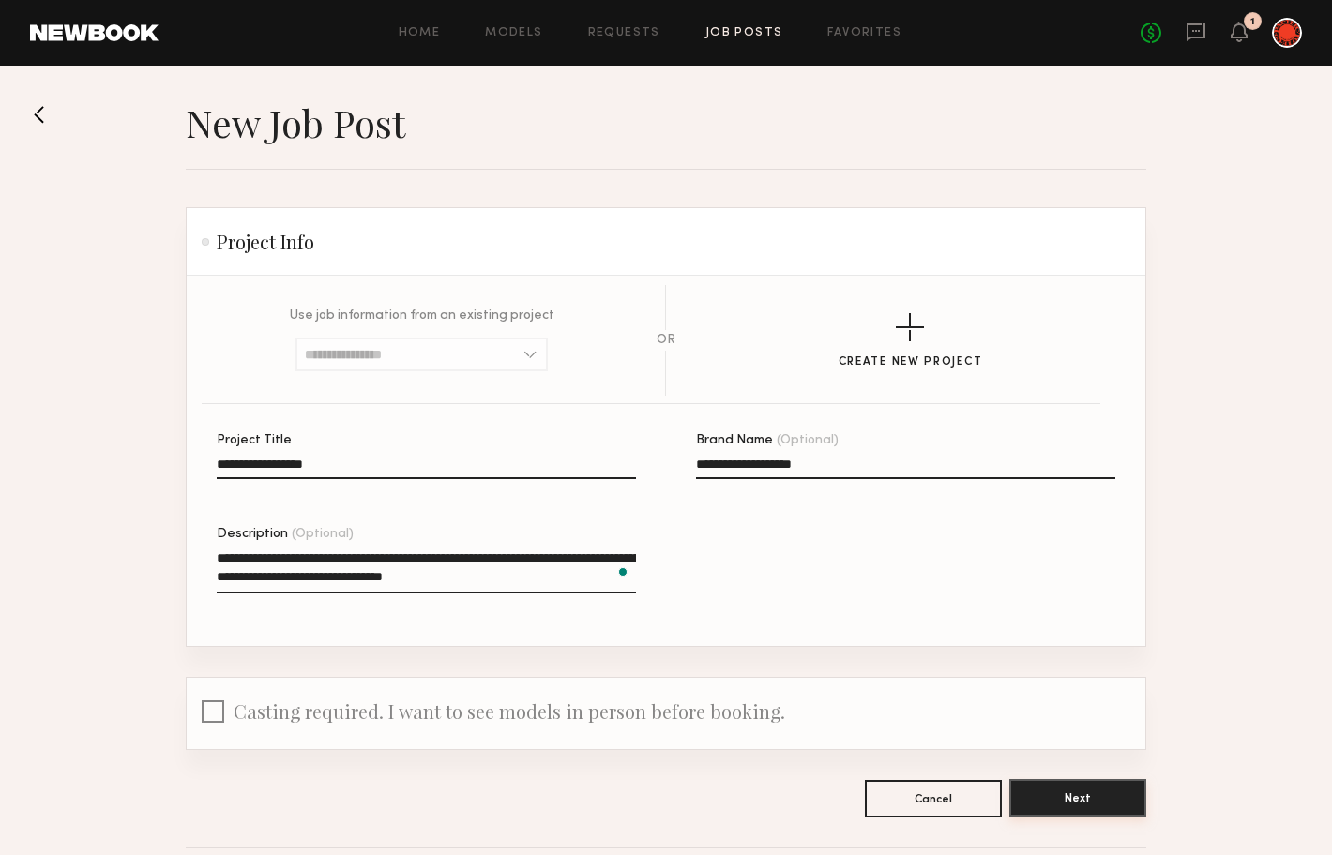
type textarea "**********"
click at [1120, 803] on button "Next" at bounding box center [1077, 798] width 137 height 38
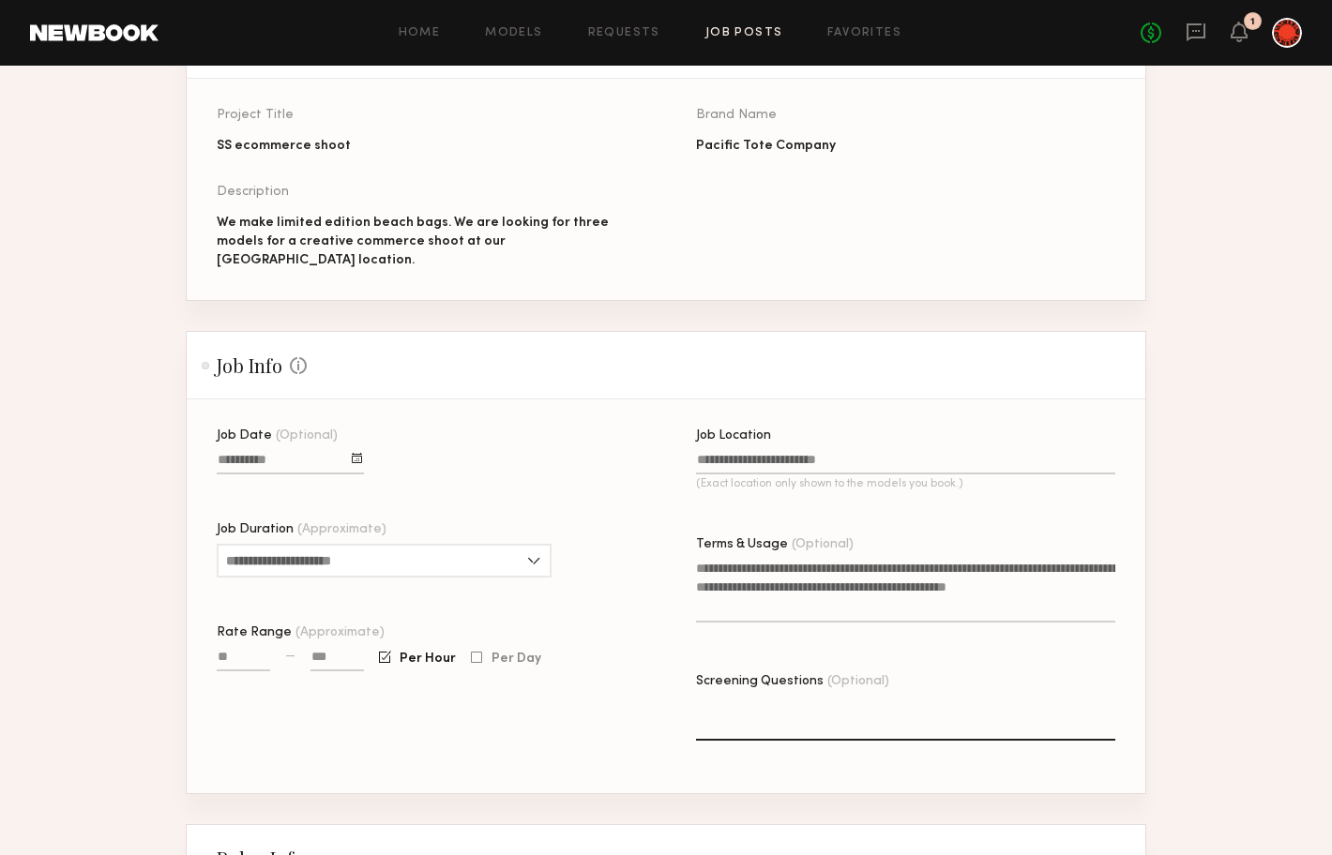
scroll to position [200, 0]
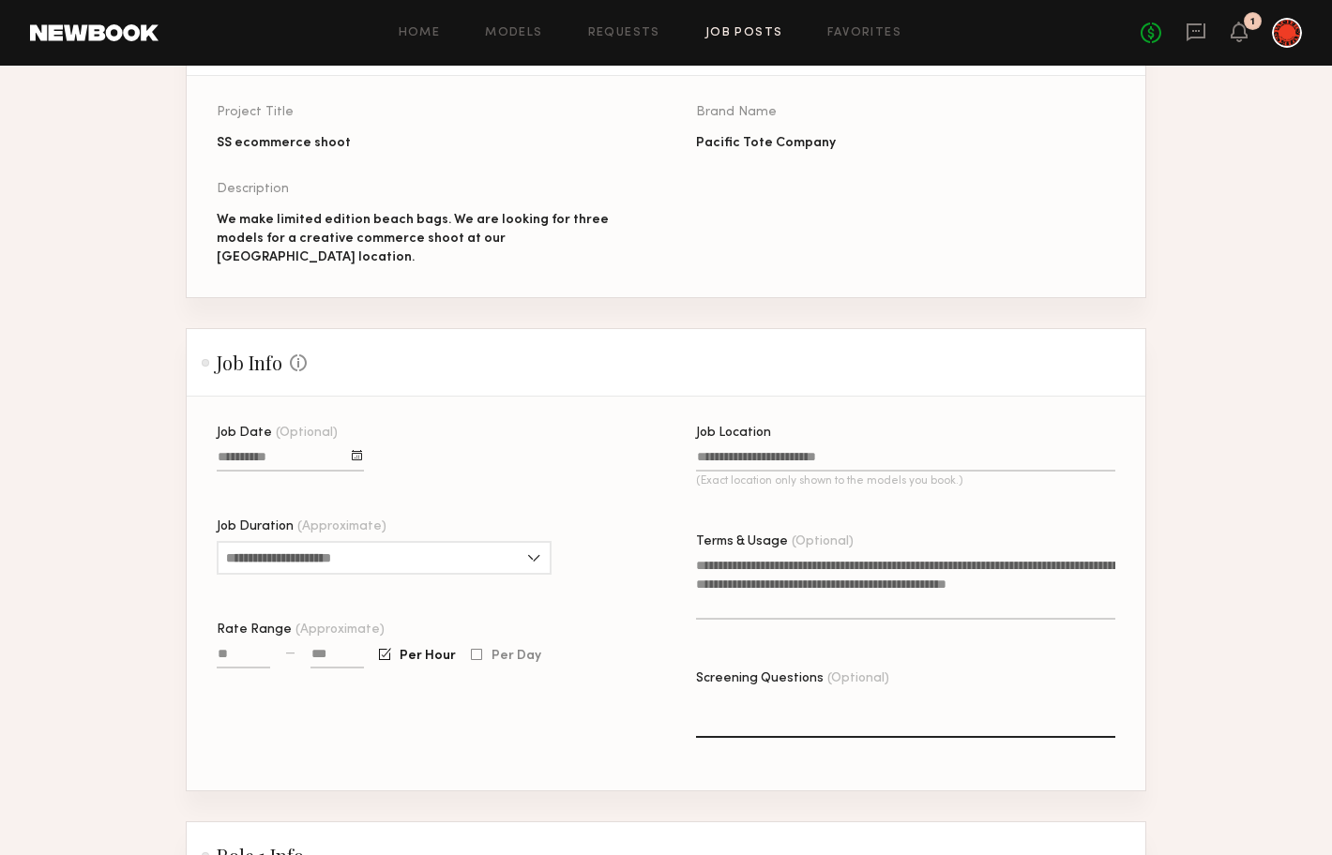
click at [771, 450] on input "Job Location (Exact location only shown to the models you book.)" at bounding box center [905, 461] width 419 height 22
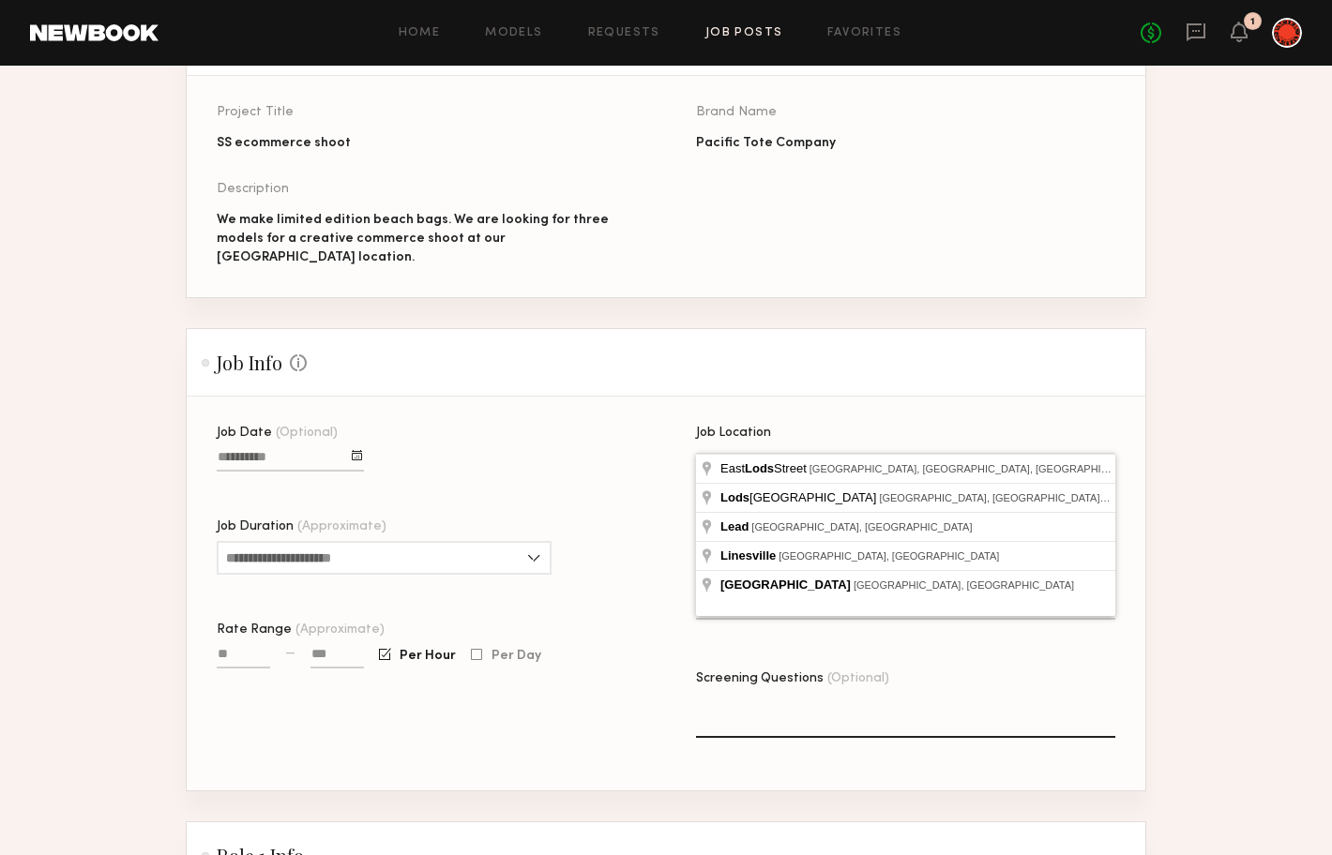
type input "*"
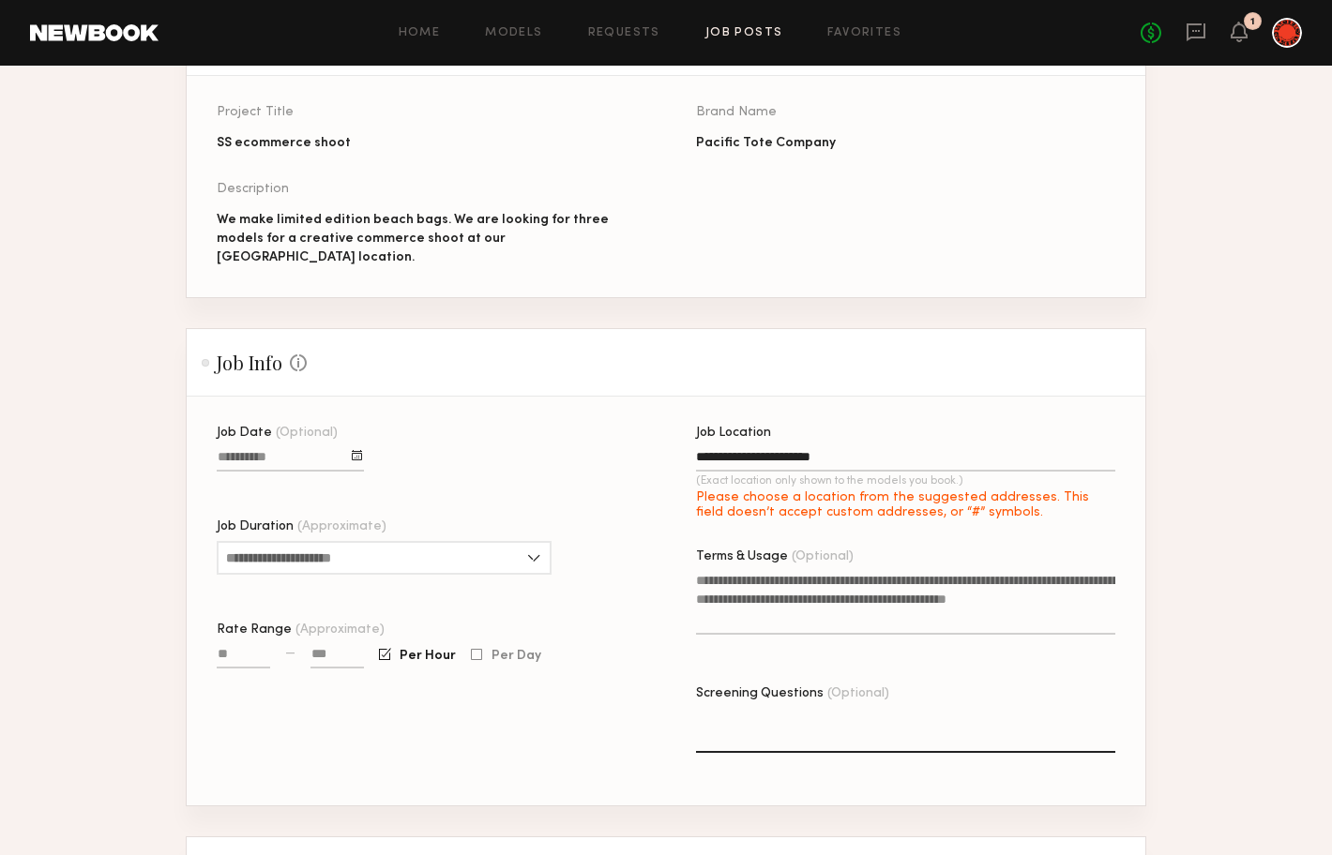
type input "**********"
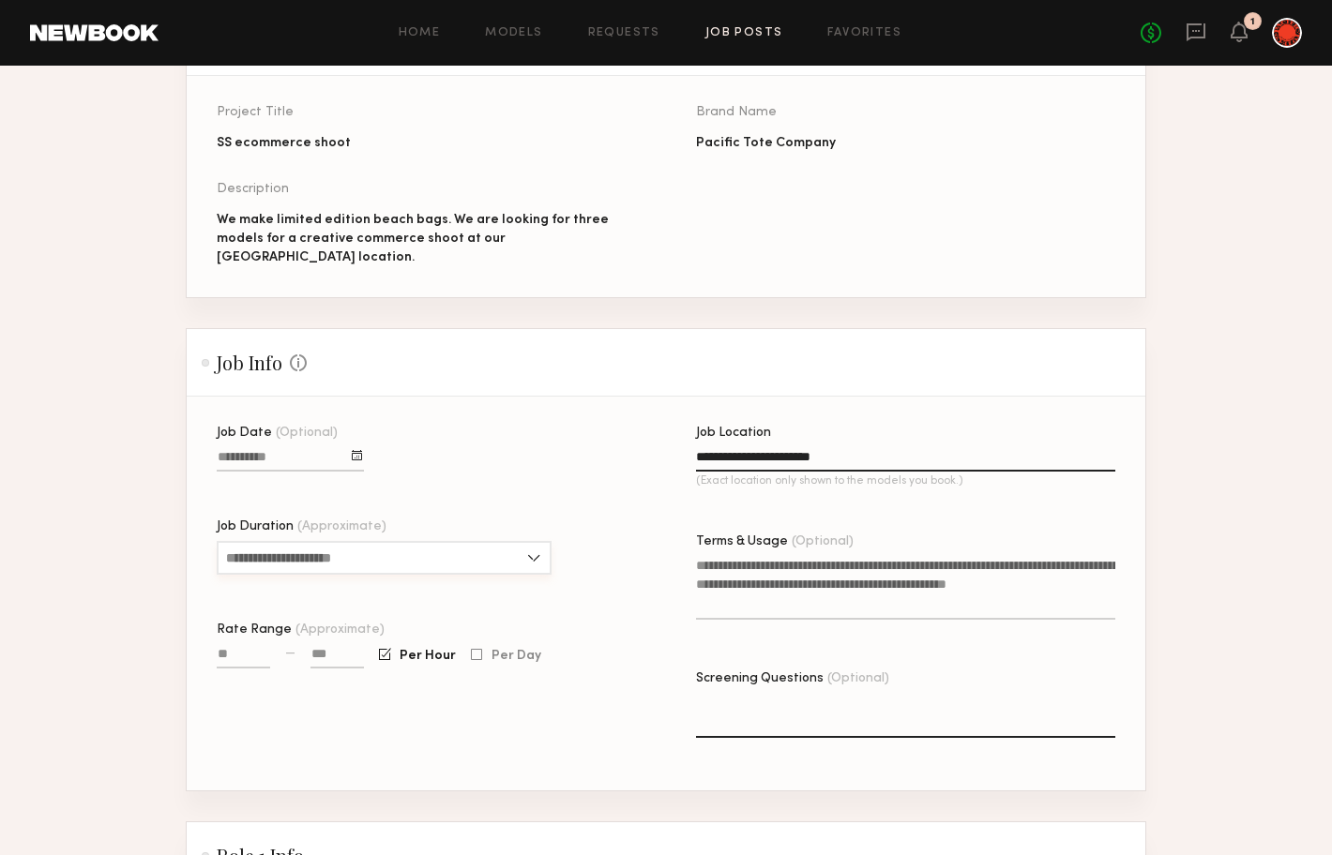
click at [476, 541] on input "Job Duration (Approximate)" at bounding box center [384, 558] width 335 height 34
click at [461, 635] on div "3 hours" at bounding box center [384, 650] width 331 height 30
type input "*******"
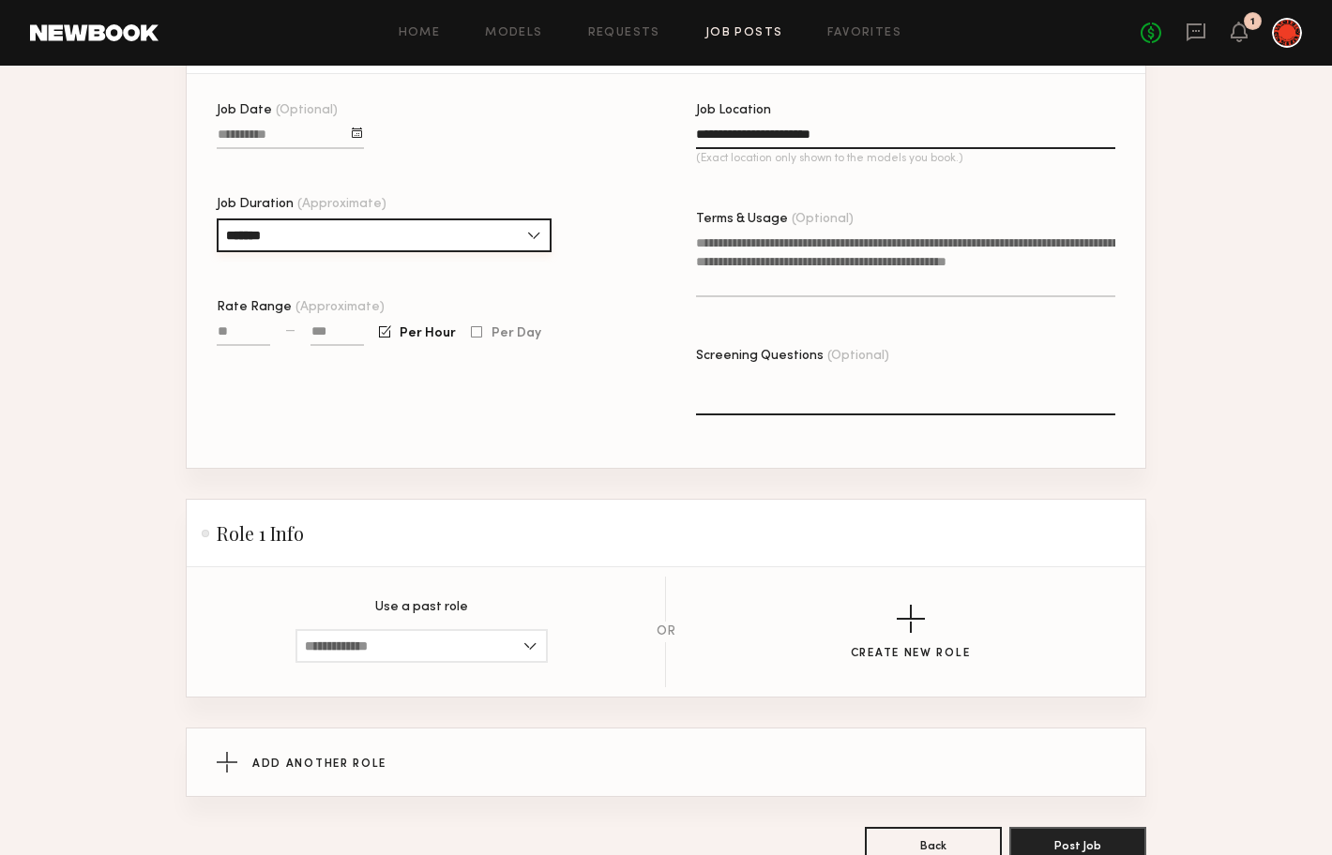
scroll to position [624, 0]
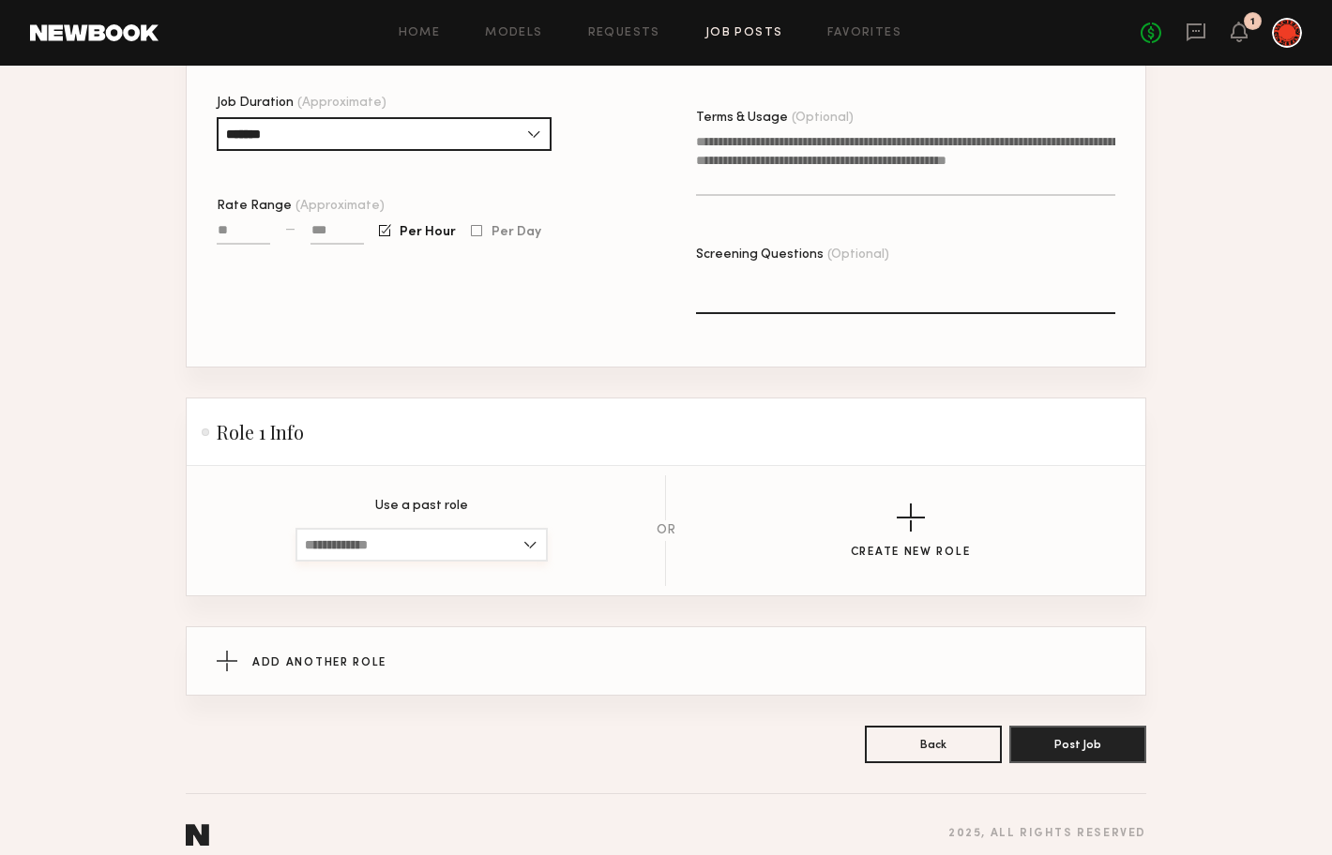
click at [532, 531] on input at bounding box center [421, 545] width 252 height 34
click at [568, 627] on div "Add Another Role" at bounding box center [666, 661] width 899 height 68
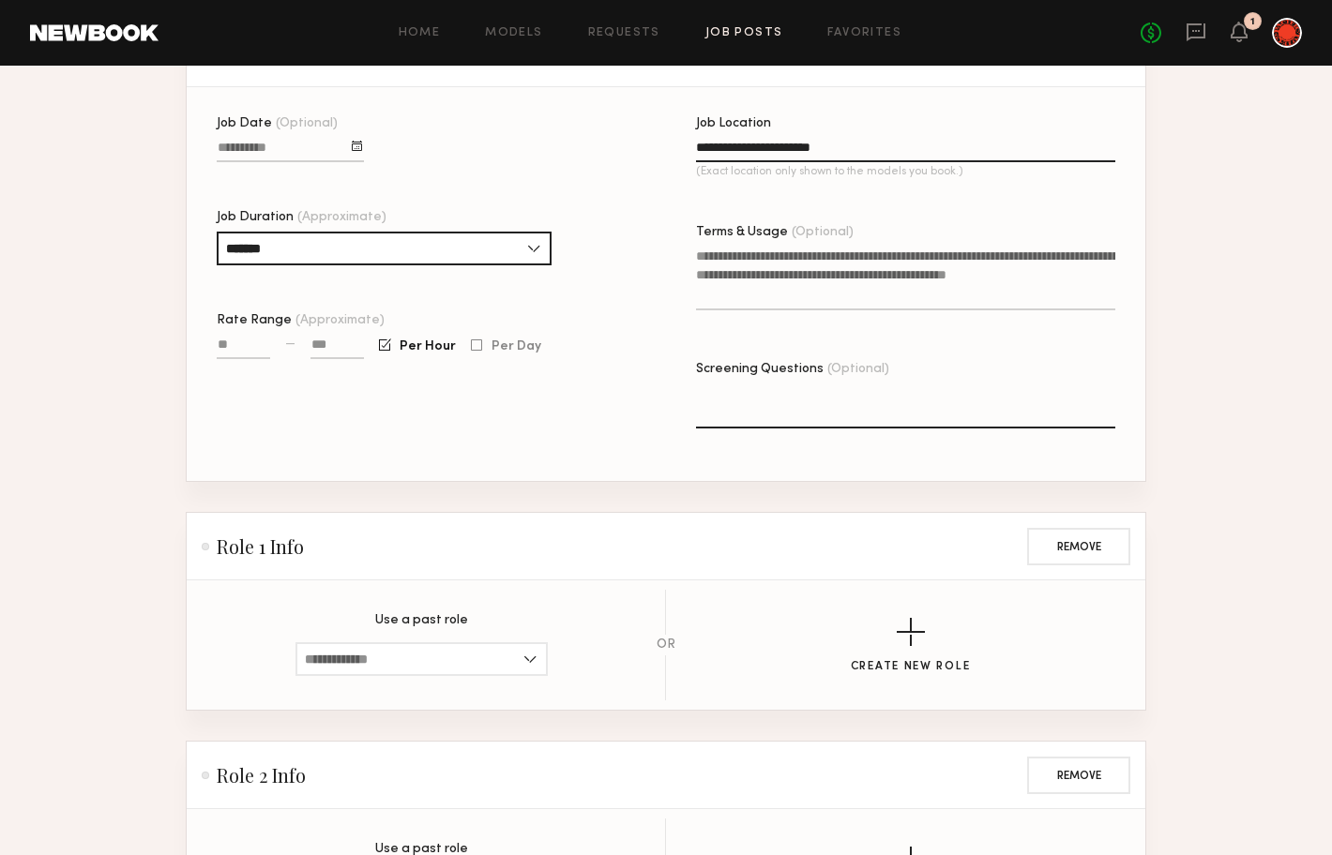
scroll to position [537, 0]
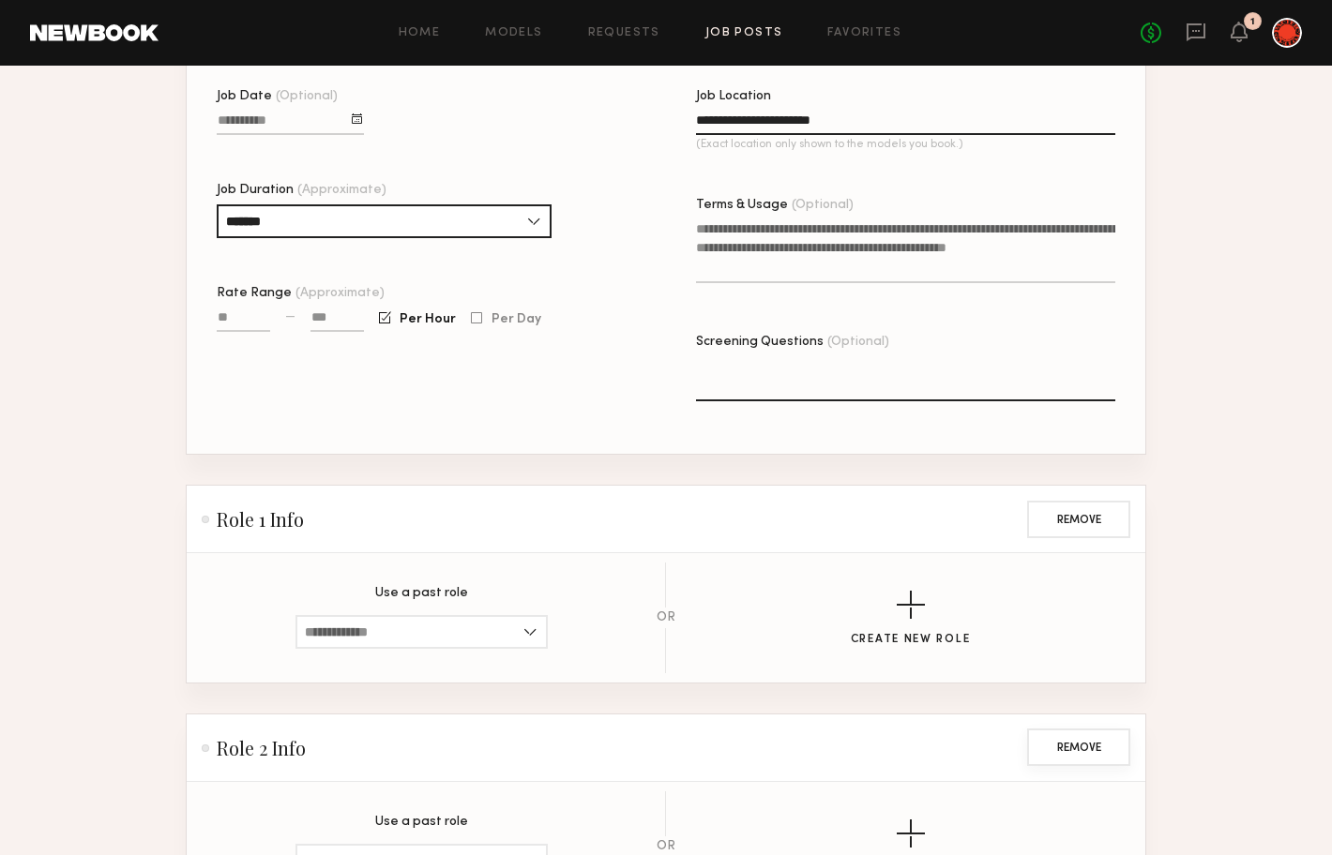
click at [1099, 729] on button "Remove" at bounding box center [1078, 748] width 103 height 38
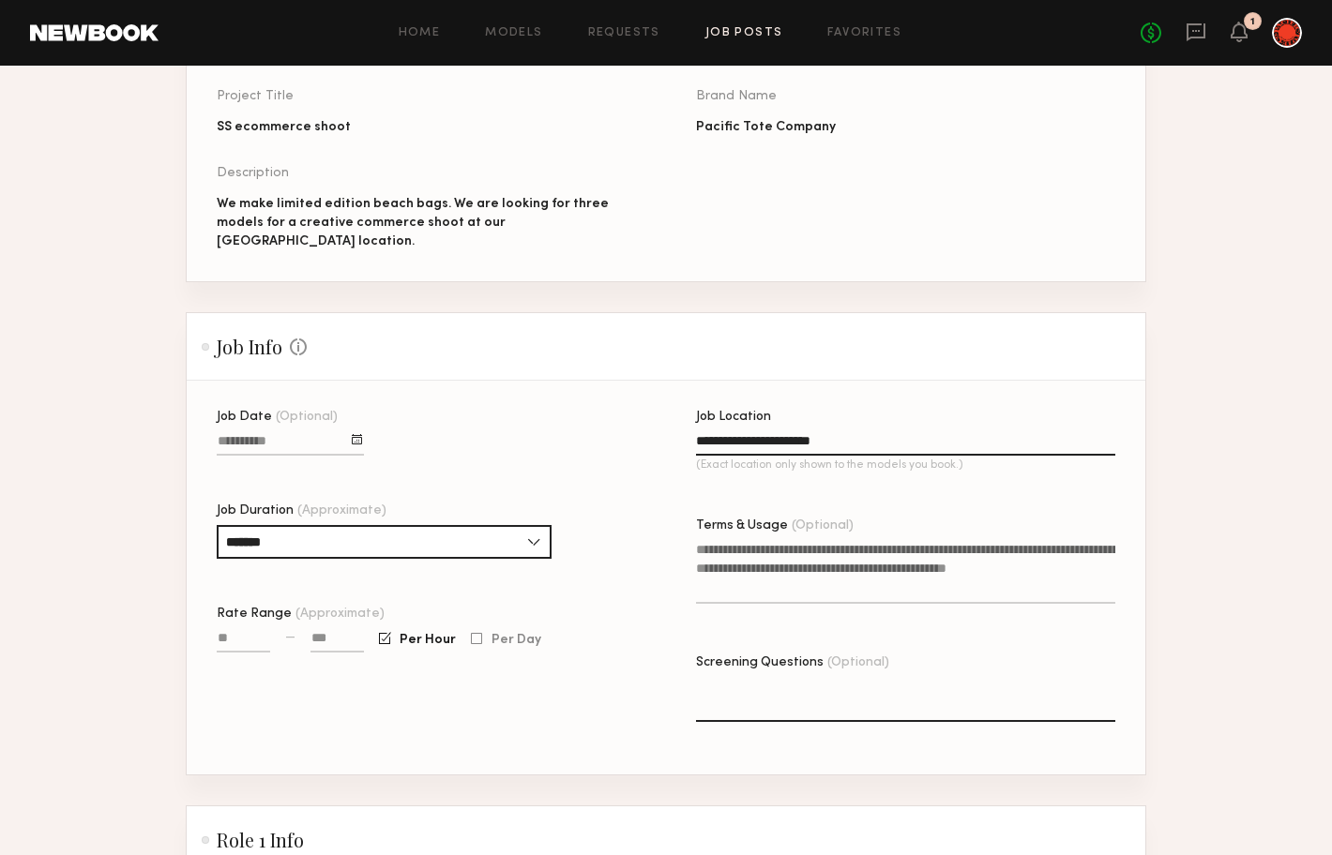
scroll to position [215, 0]
click at [784, 553] on textarea "Terms & Usage (Optional)" at bounding box center [905, 573] width 419 height 64
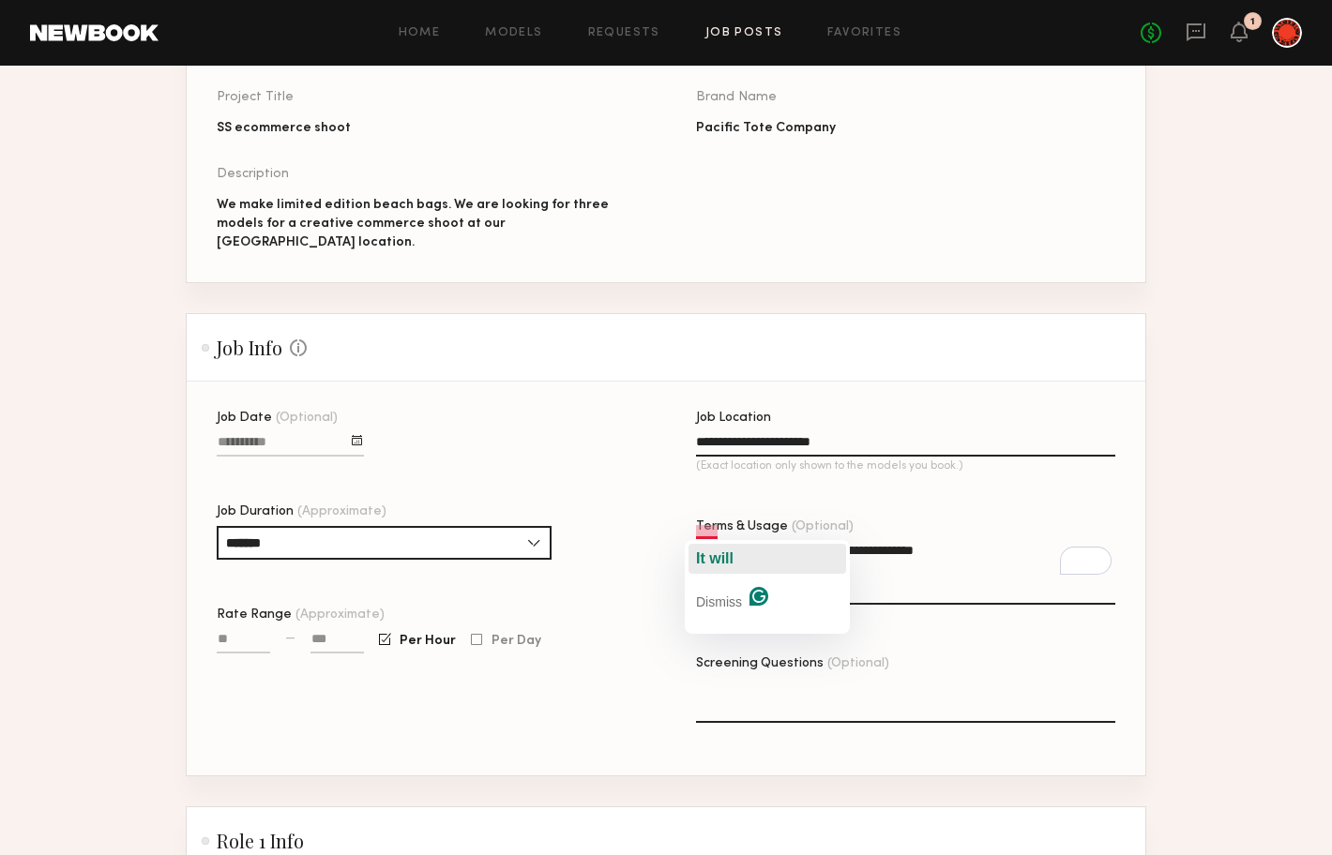
click at [703, 552] on span "It will" at bounding box center [715, 559] width 38 height 16
type textarea "**********"
click at [649, 552] on div "**********" at bounding box center [696, 594] width 959 height 364
click at [242, 632] on input "Rate Range (Approximate)" at bounding box center [243, 643] width 53 height 22
type input "****"
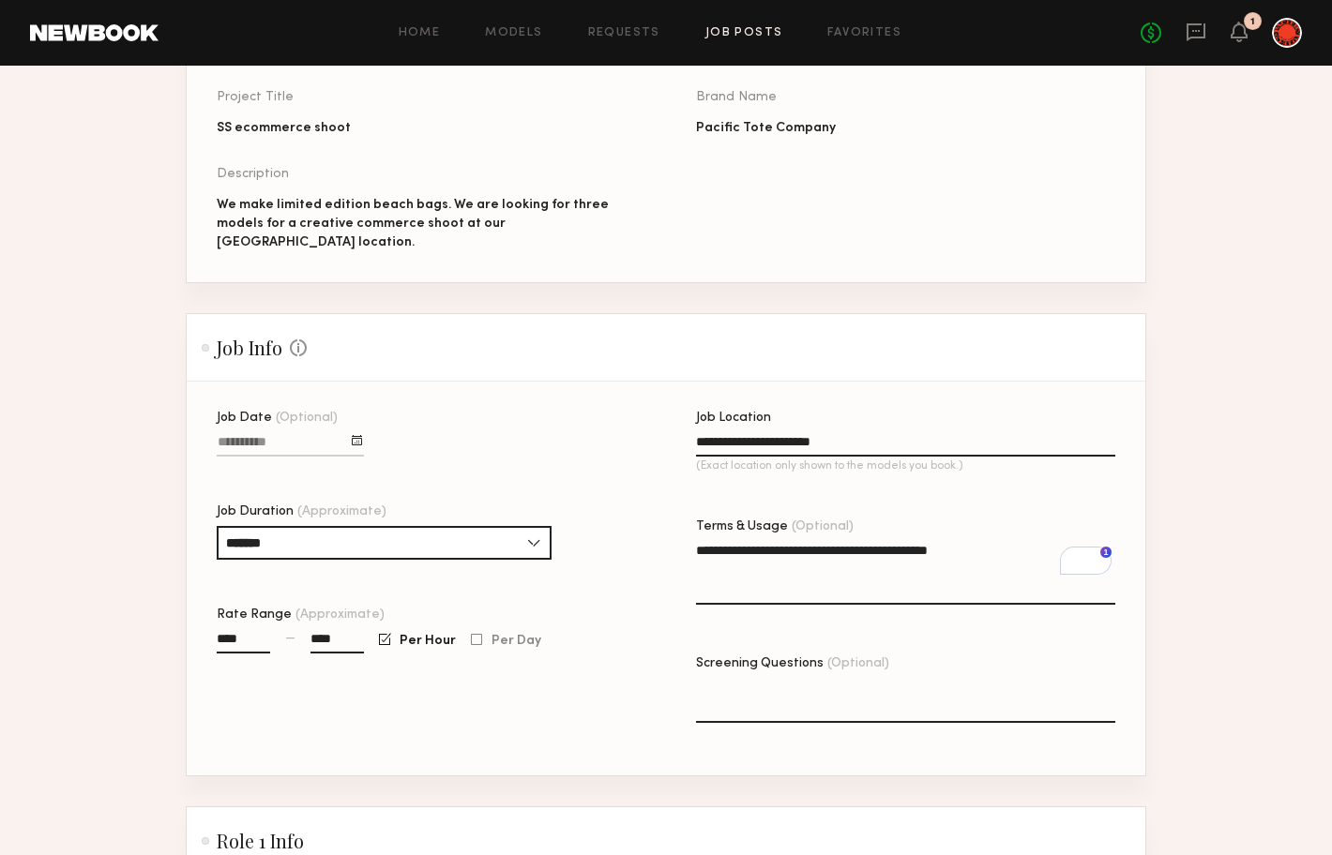
type input "****"
click at [580, 651] on div "**** — **** Per Hour Per Day" at bounding box center [426, 650] width 419 height 43
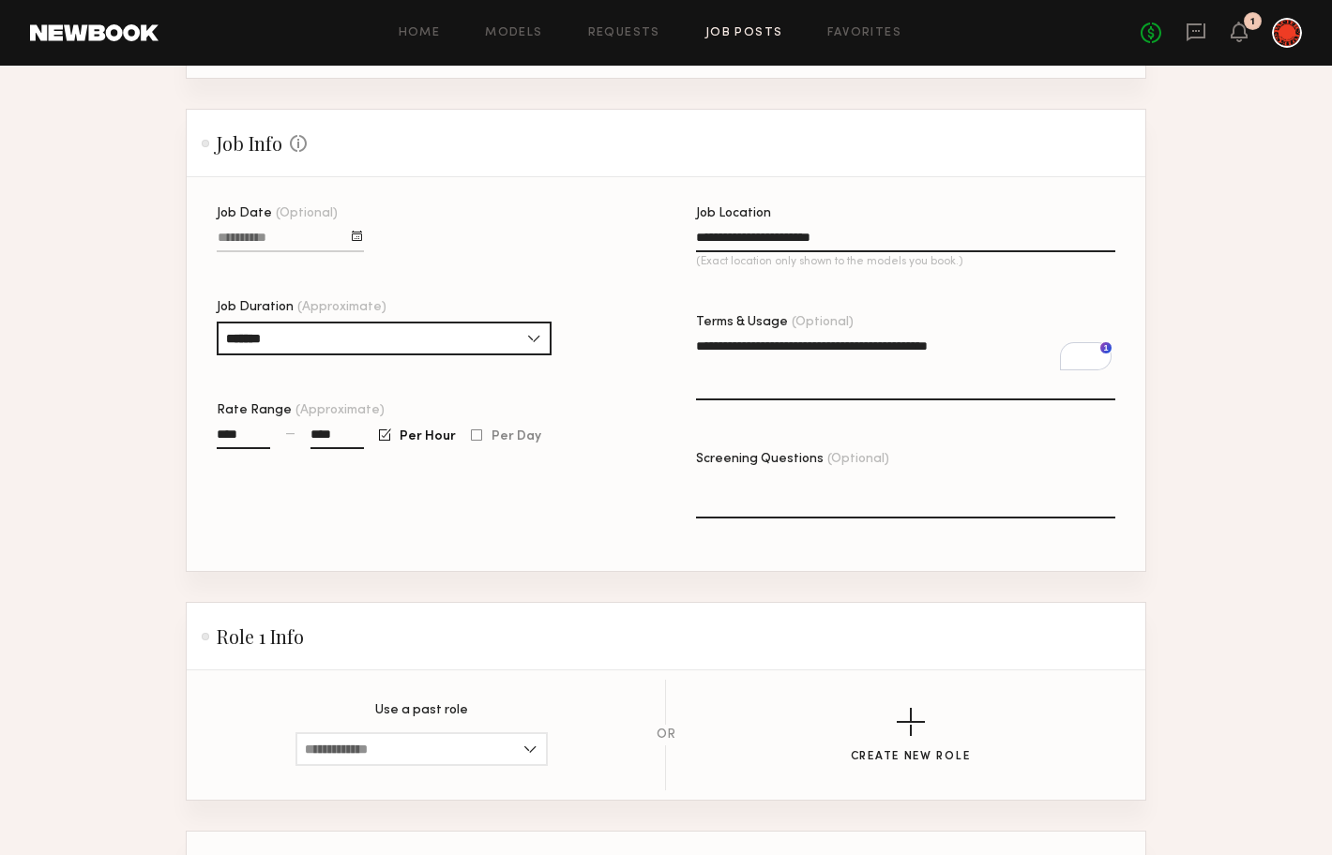
scroll to position [624, 0]
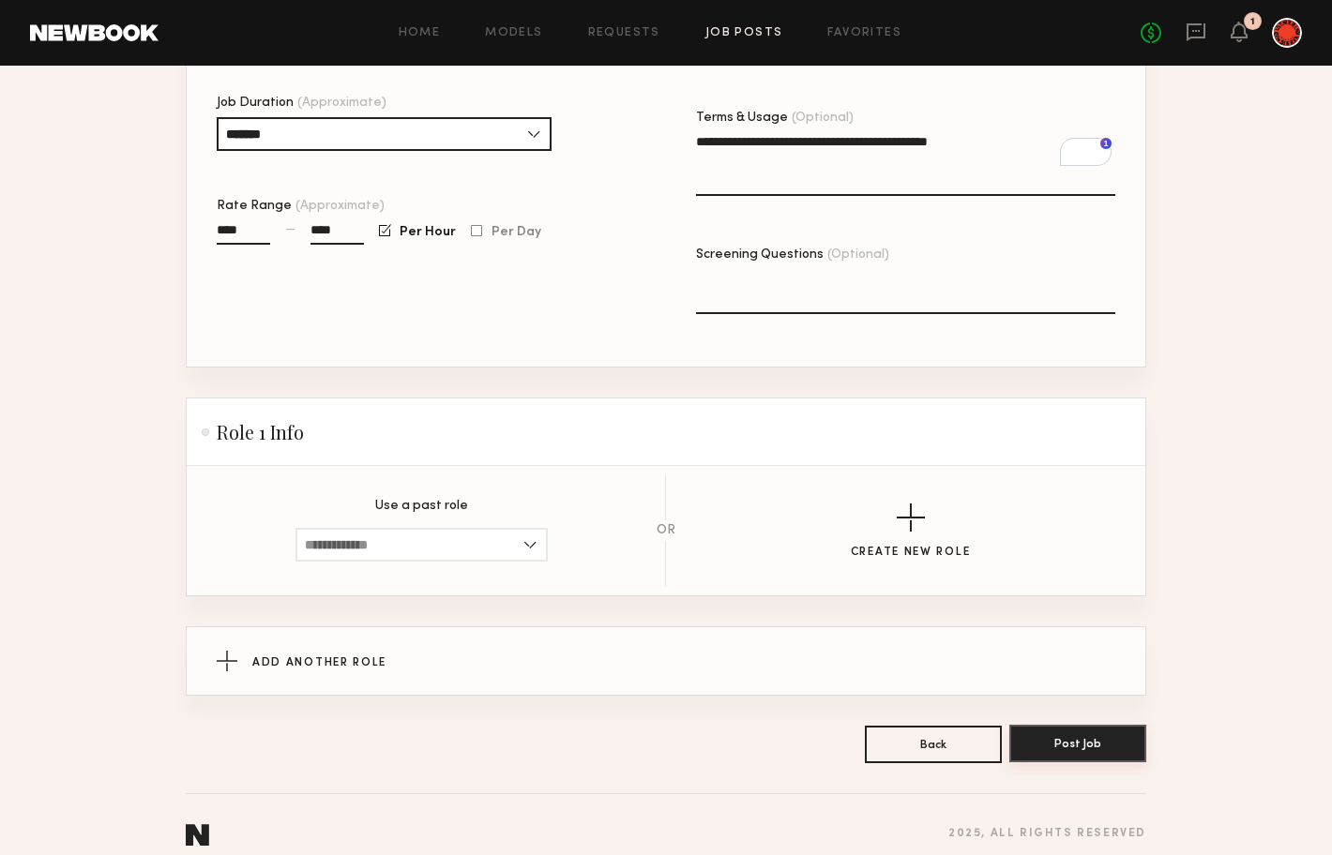
click at [1059, 725] on button "Post Job" at bounding box center [1077, 744] width 137 height 38
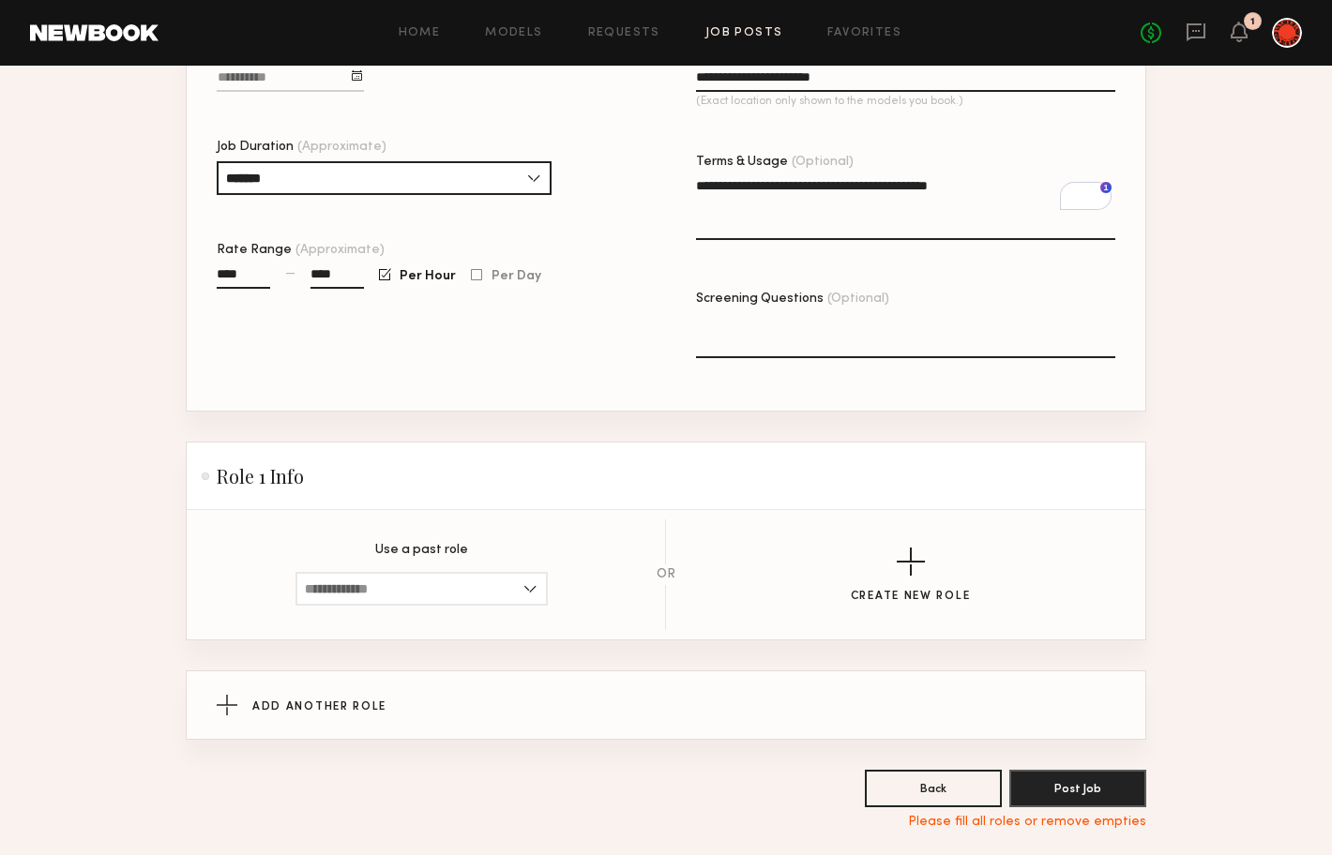
scroll to position [581, 0]
click at [910, 549] on div "button" at bounding box center [911, 561] width 28 height 28
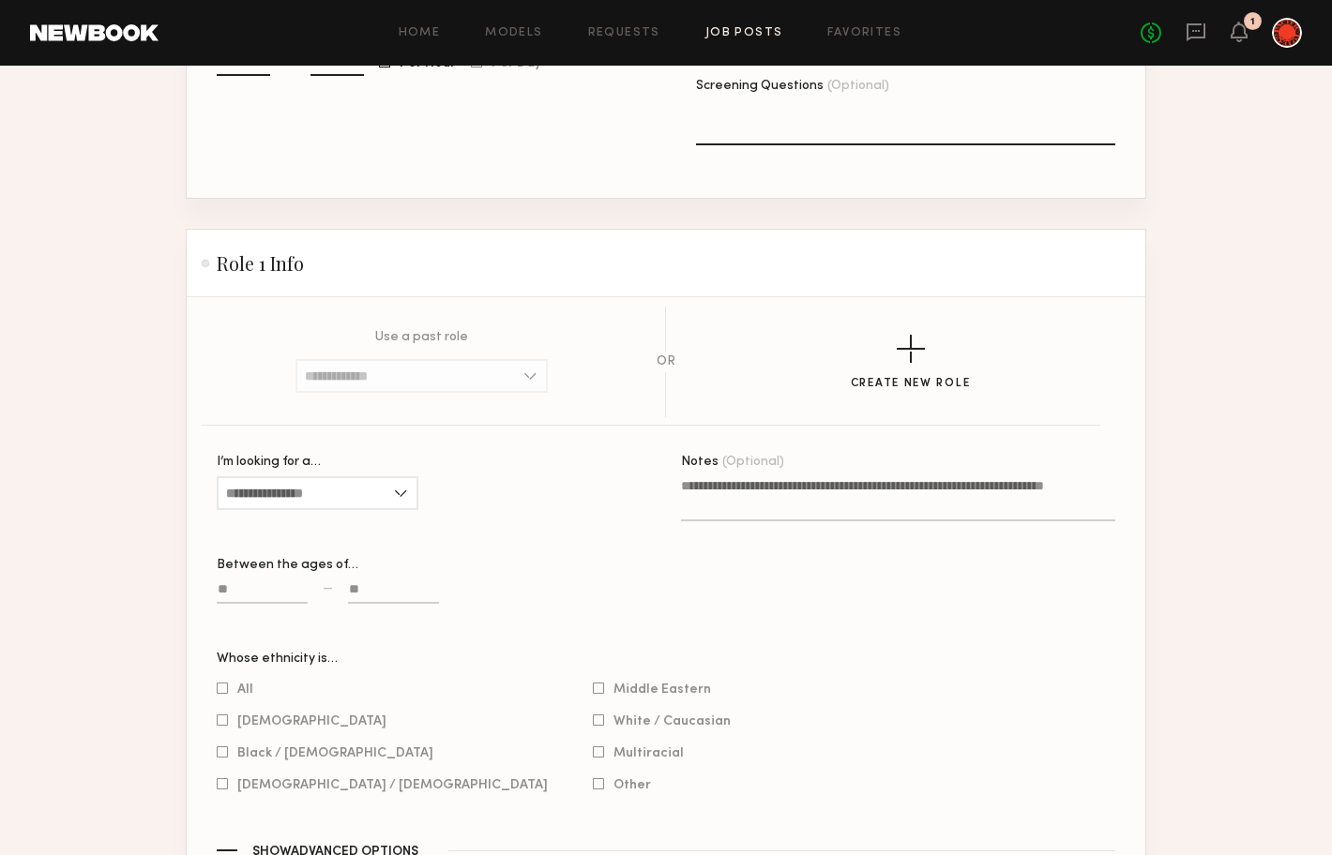
scroll to position [794, 0]
click at [400, 475] on input "I’m looking for a…" at bounding box center [318, 492] width 202 height 34
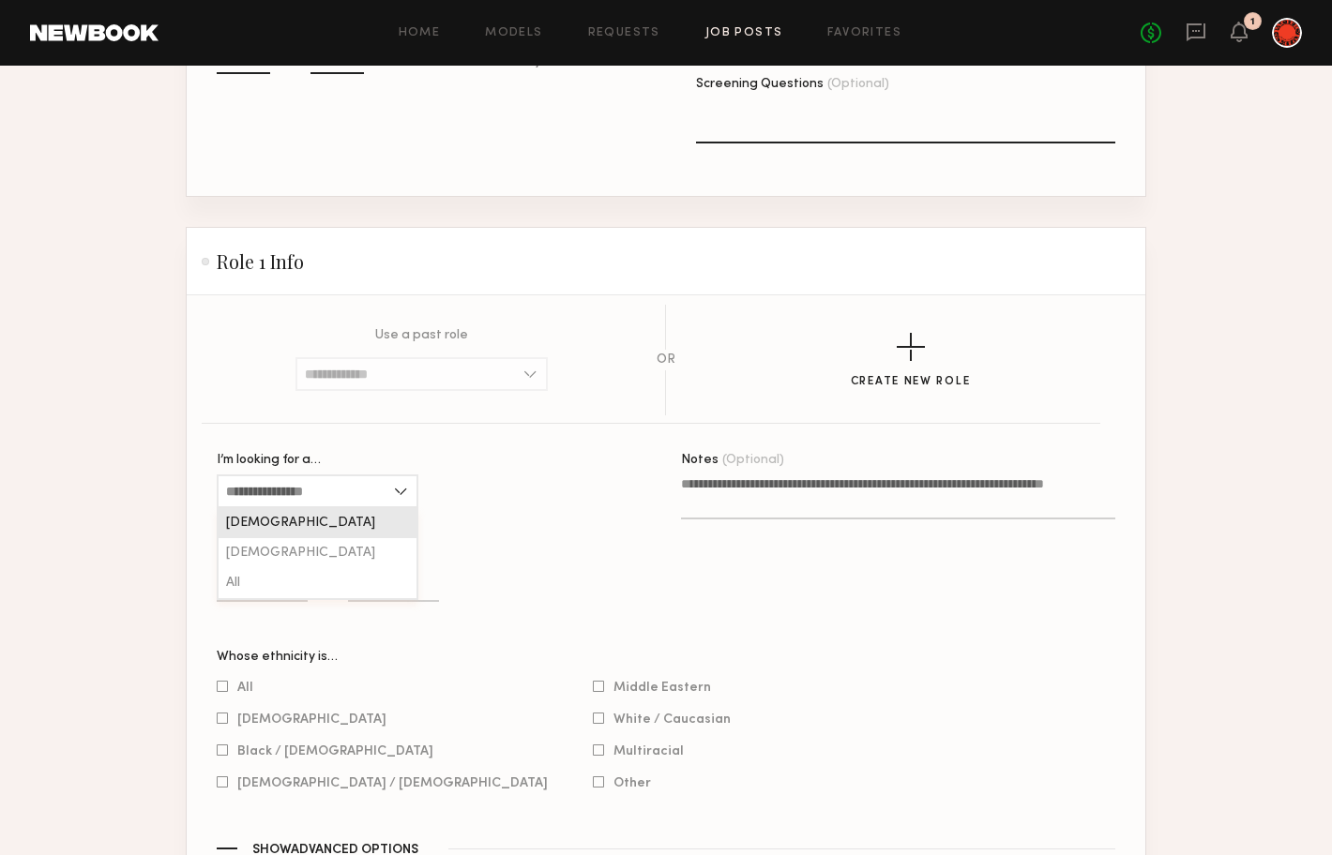
click at [382, 508] on div "Female" at bounding box center [318, 523] width 198 height 30
type input "******"
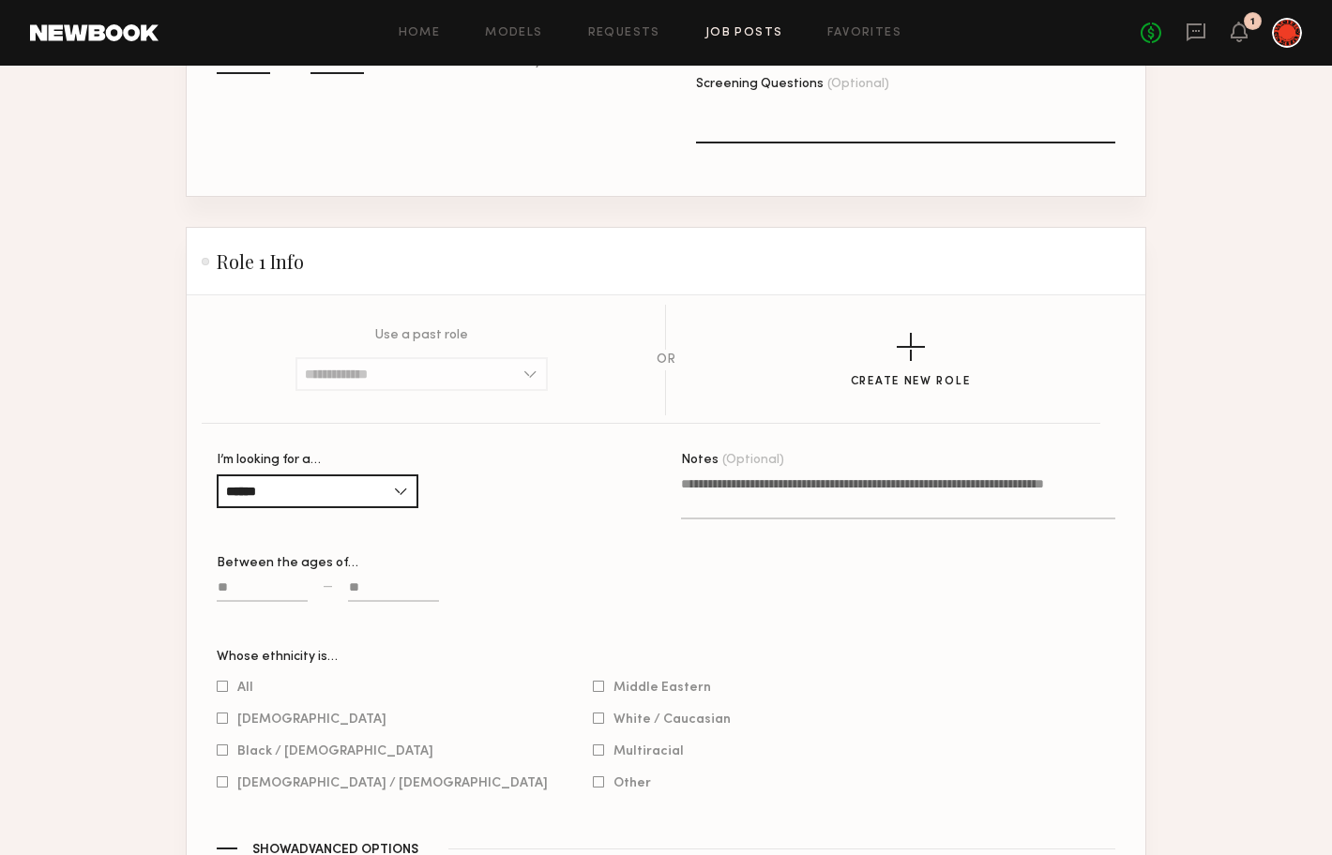
click at [363, 581] on input at bounding box center [393, 592] width 91 height 22
type input "**"
click at [640, 582] on div "— **" at bounding box center [434, 599] width 434 height 43
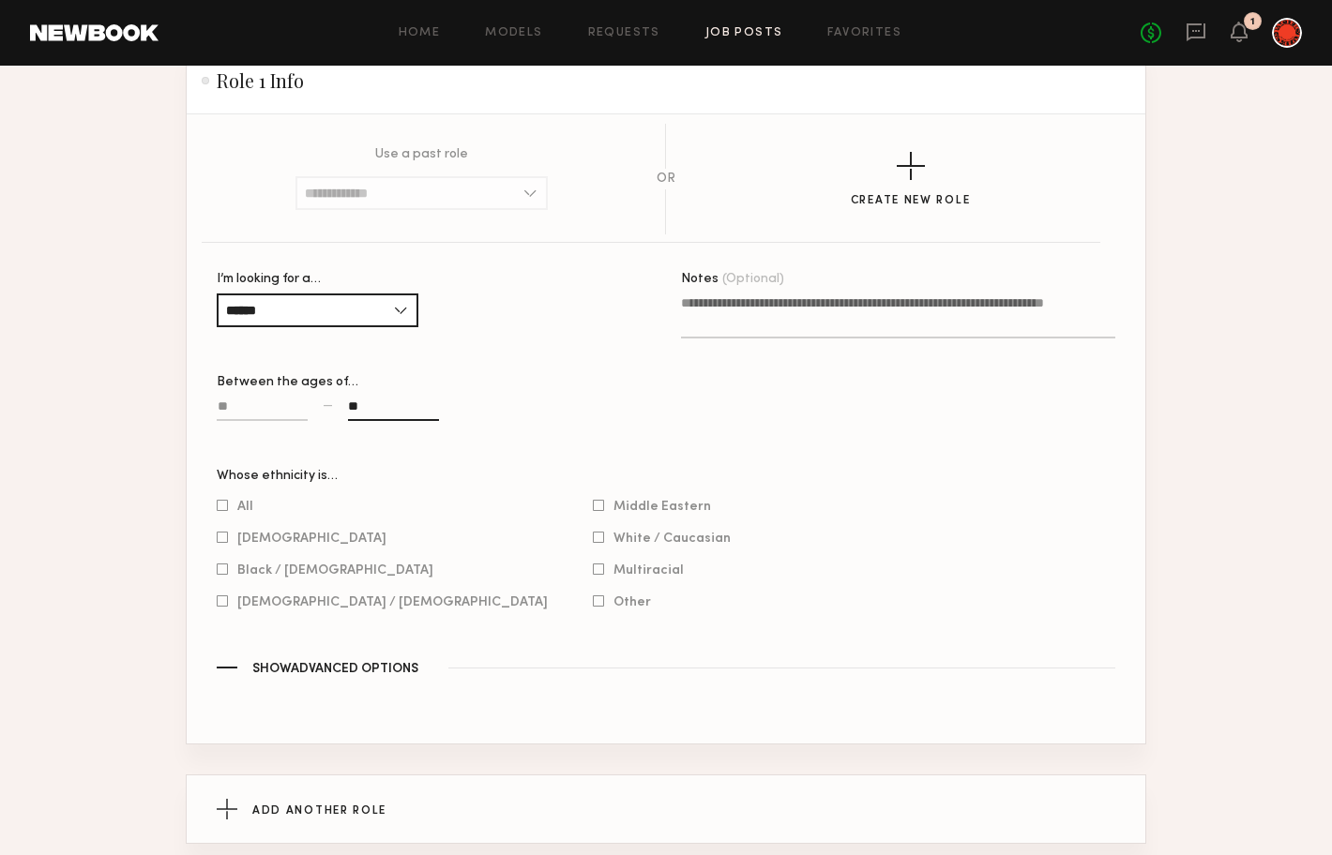
scroll to position [978, 0]
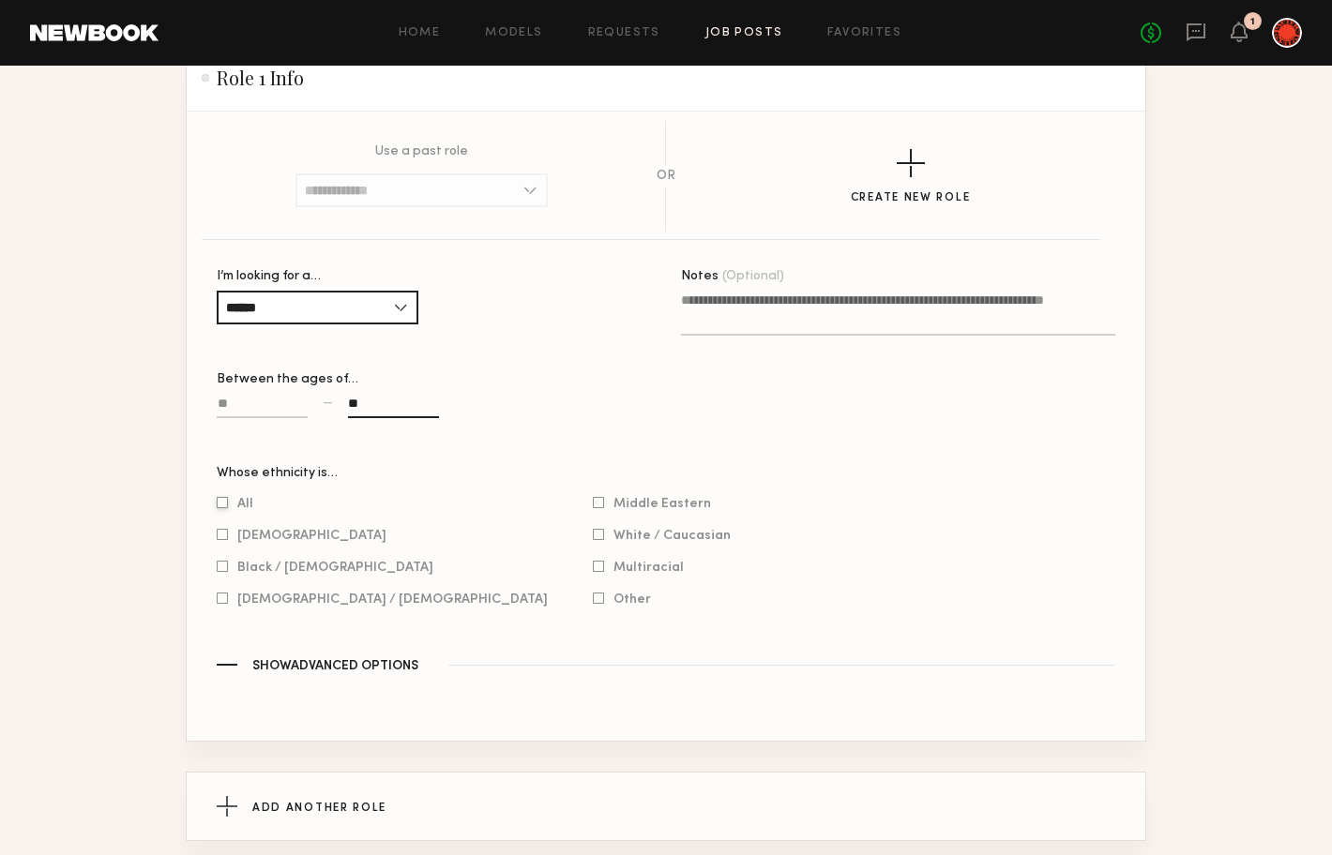
click at [219, 497] on div at bounding box center [222, 503] width 11 height 12
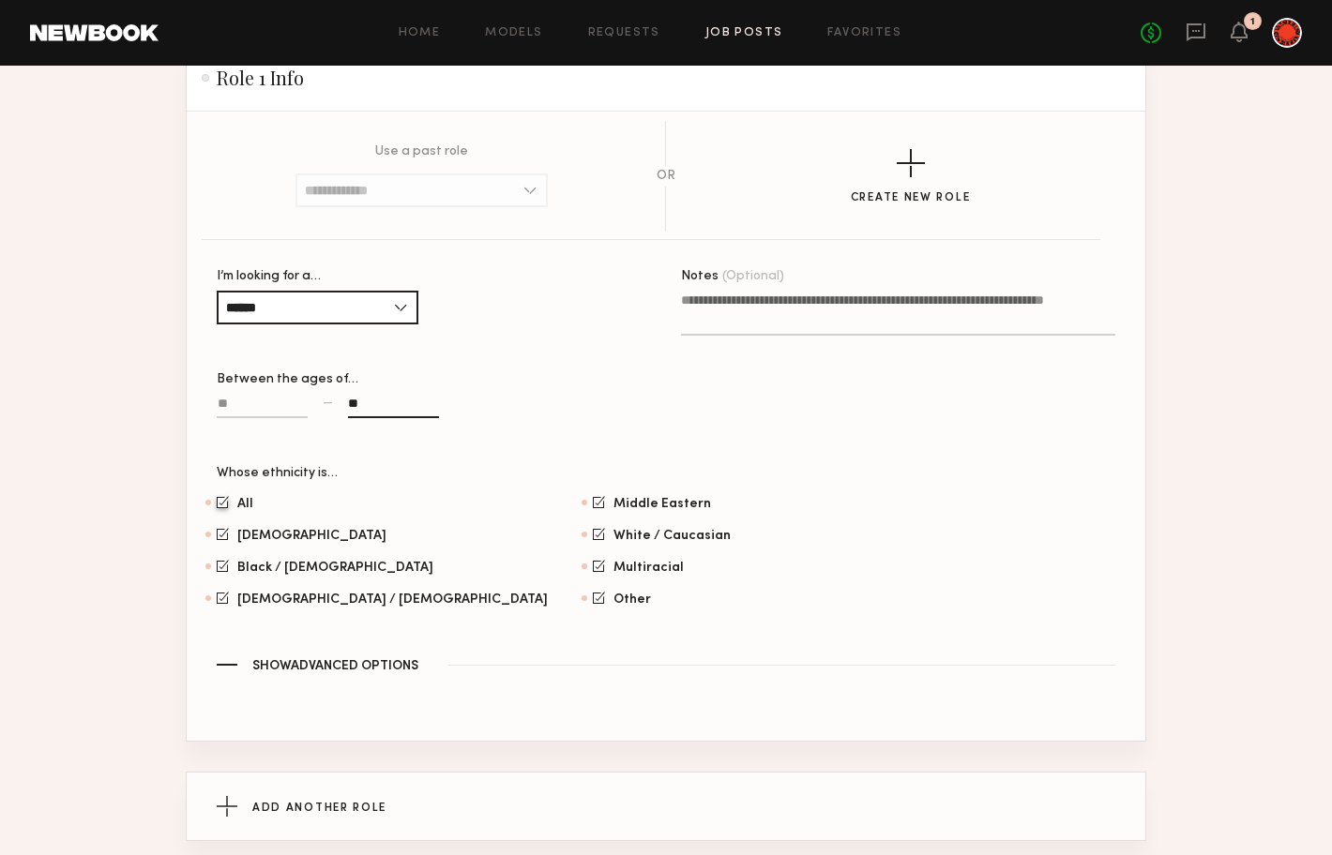
click at [744, 296] on textarea "Notes (Optional)" at bounding box center [898, 313] width 434 height 45
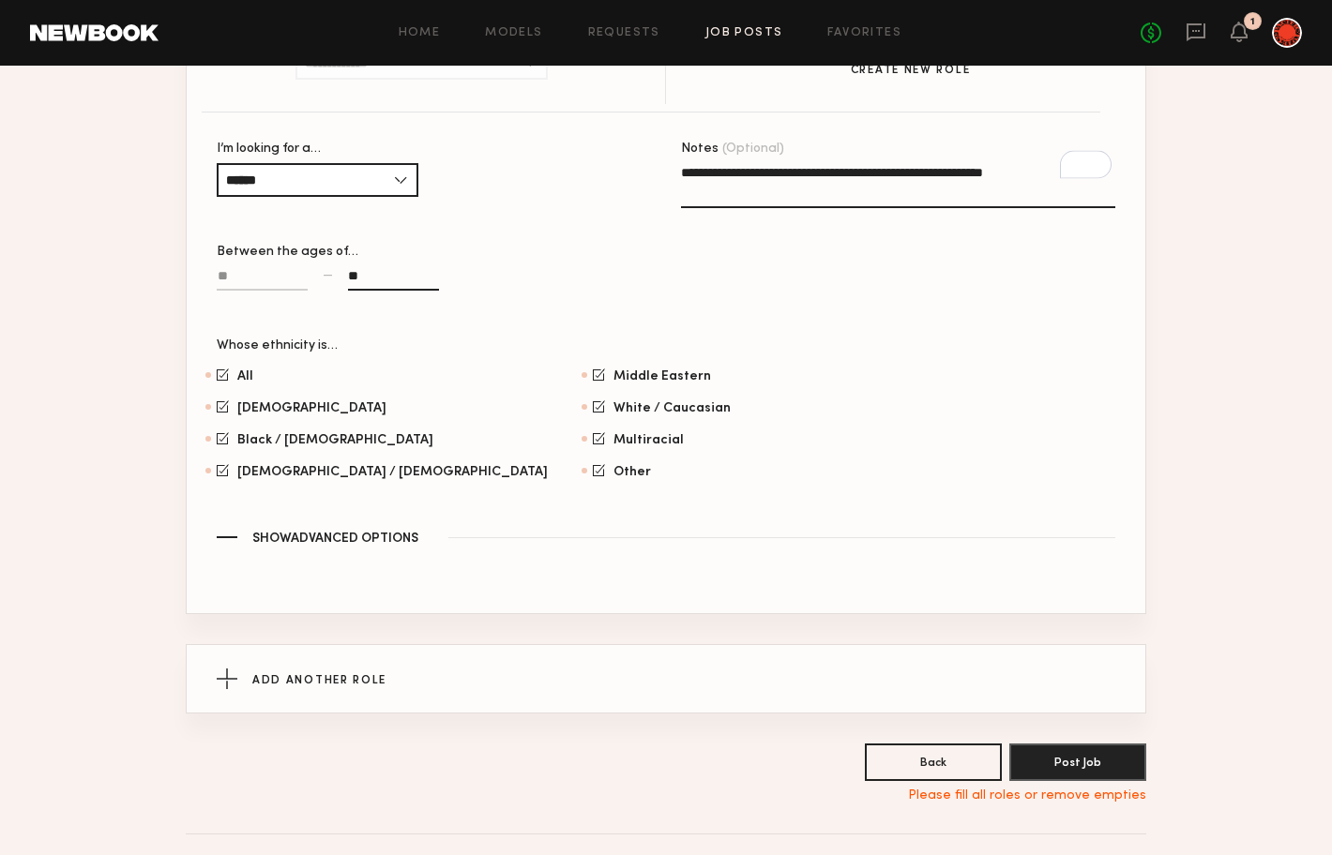
scroll to position [1146, 0]
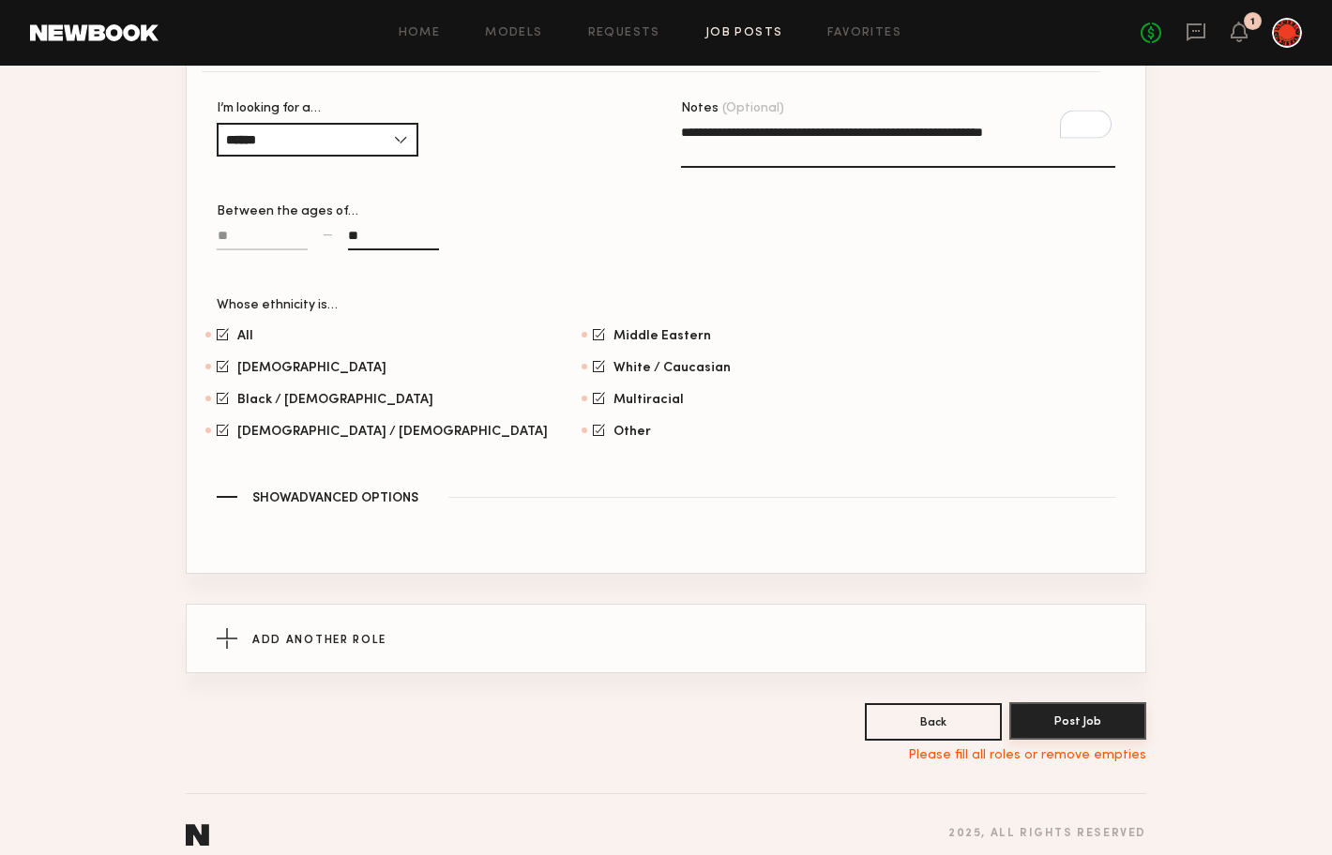
type textarea "**********"
click at [1092, 703] on button "Post Job" at bounding box center [1077, 722] width 137 height 38
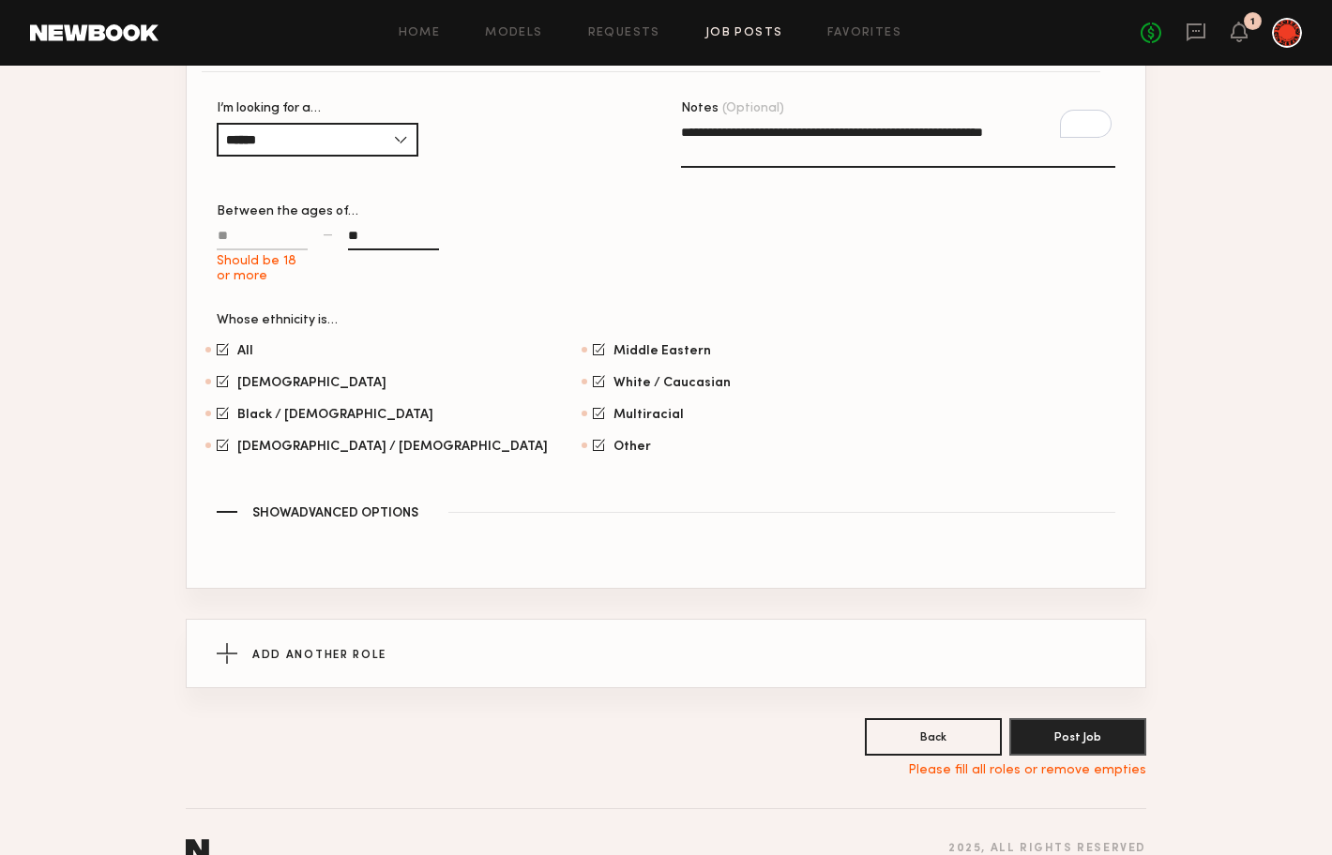
click at [257, 229] on input "Should be 18 or more" at bounding box center [262, 240] width 91 height 22
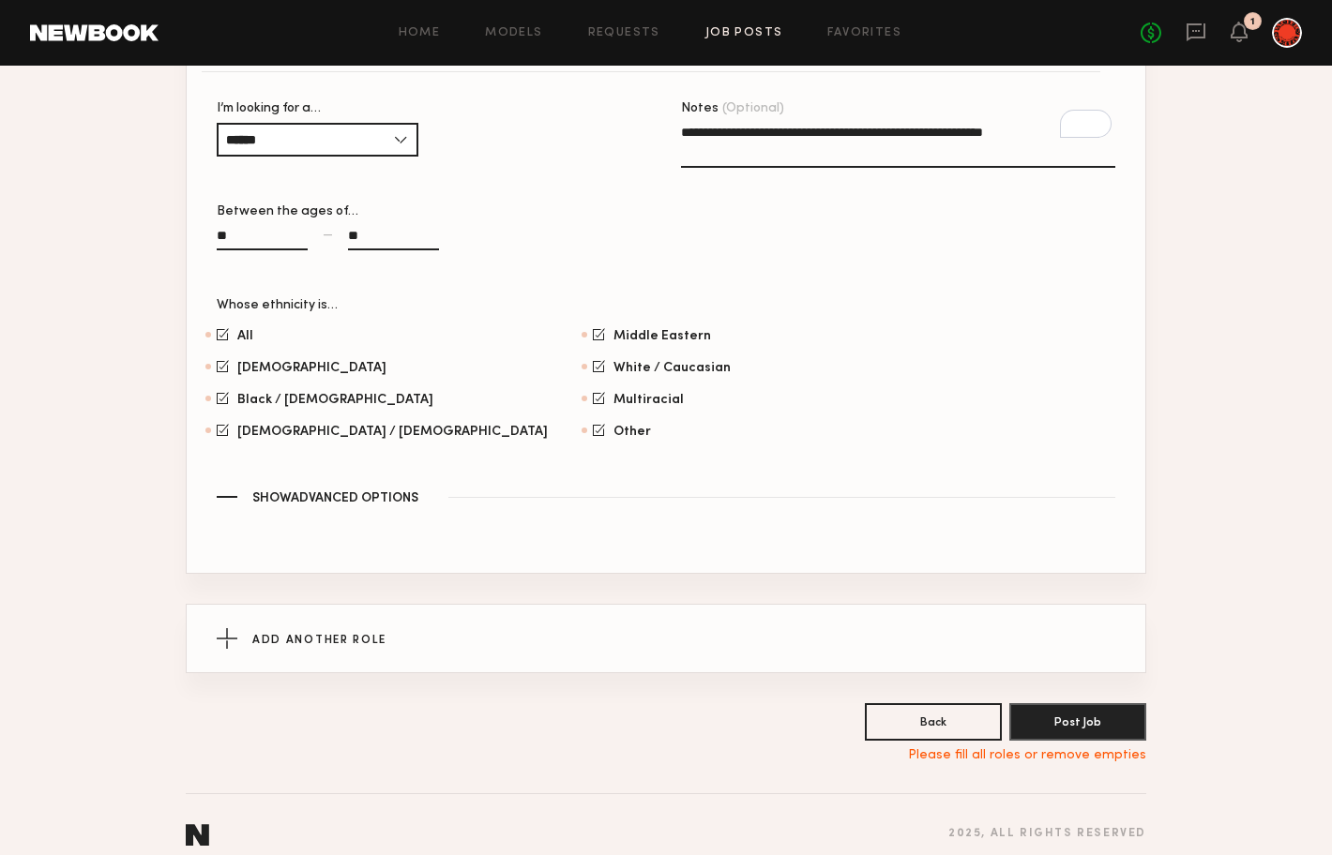
type input "**"
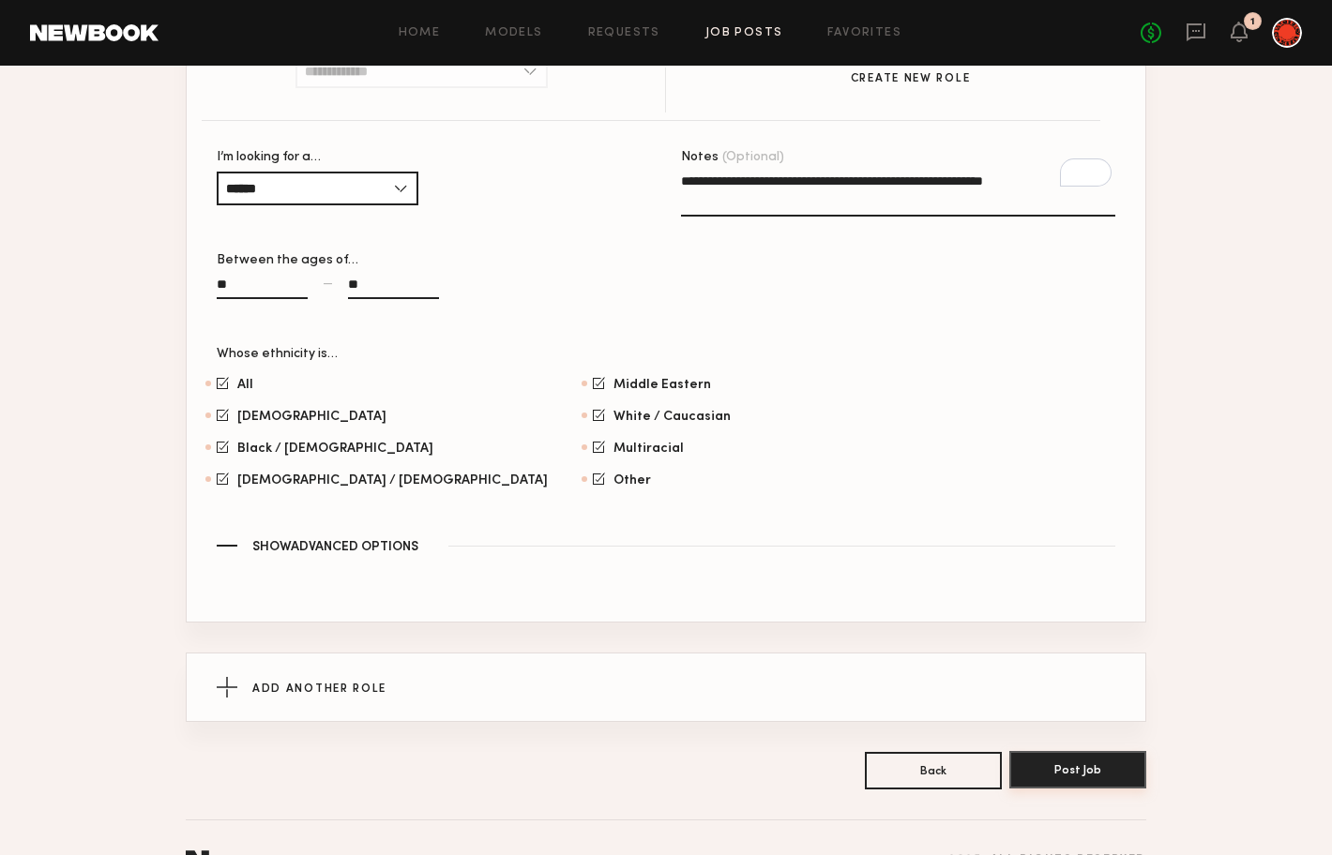
scroll to position [1124, 0]
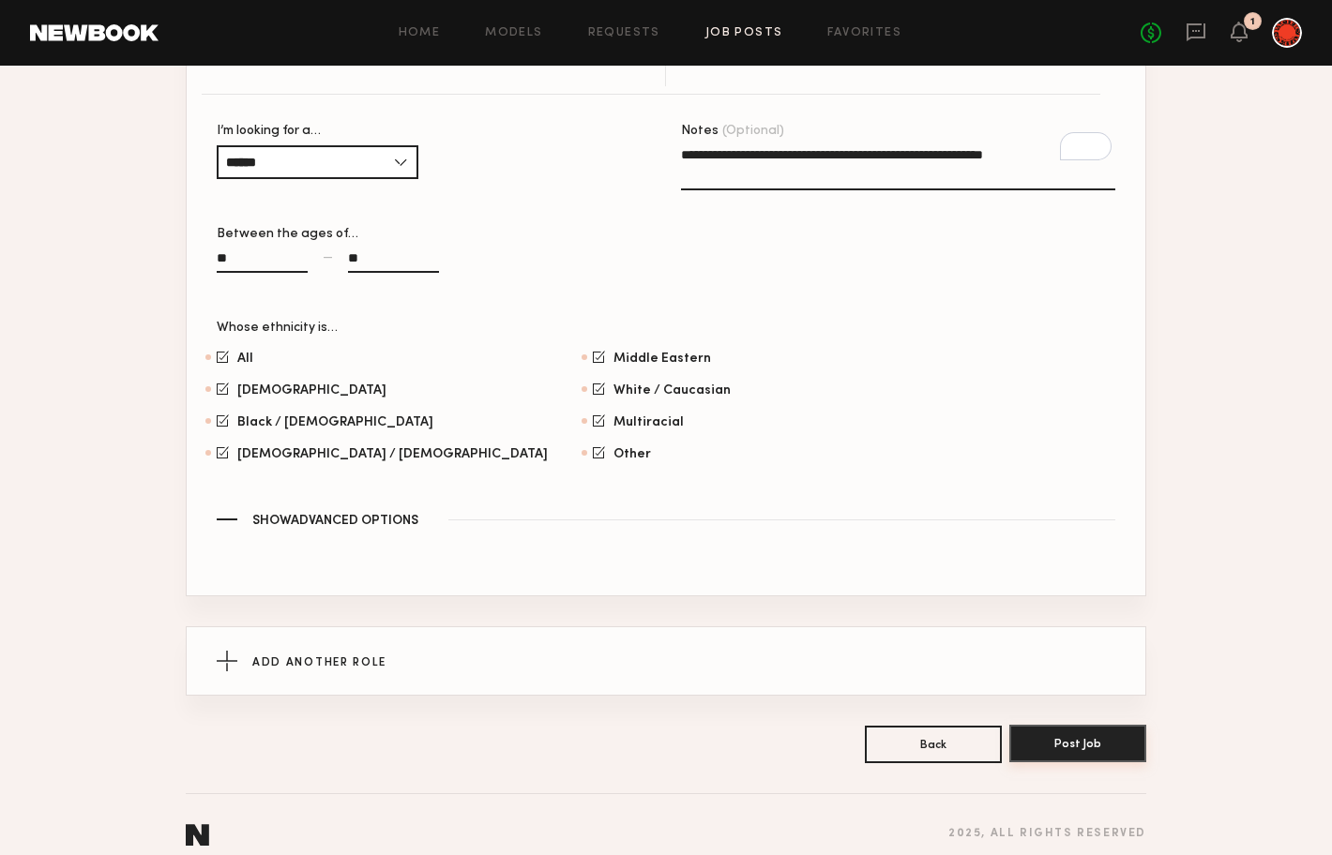
click at [1085, 726] on button "Post Job" at bounding box center [1077, 744] width 137 height 38
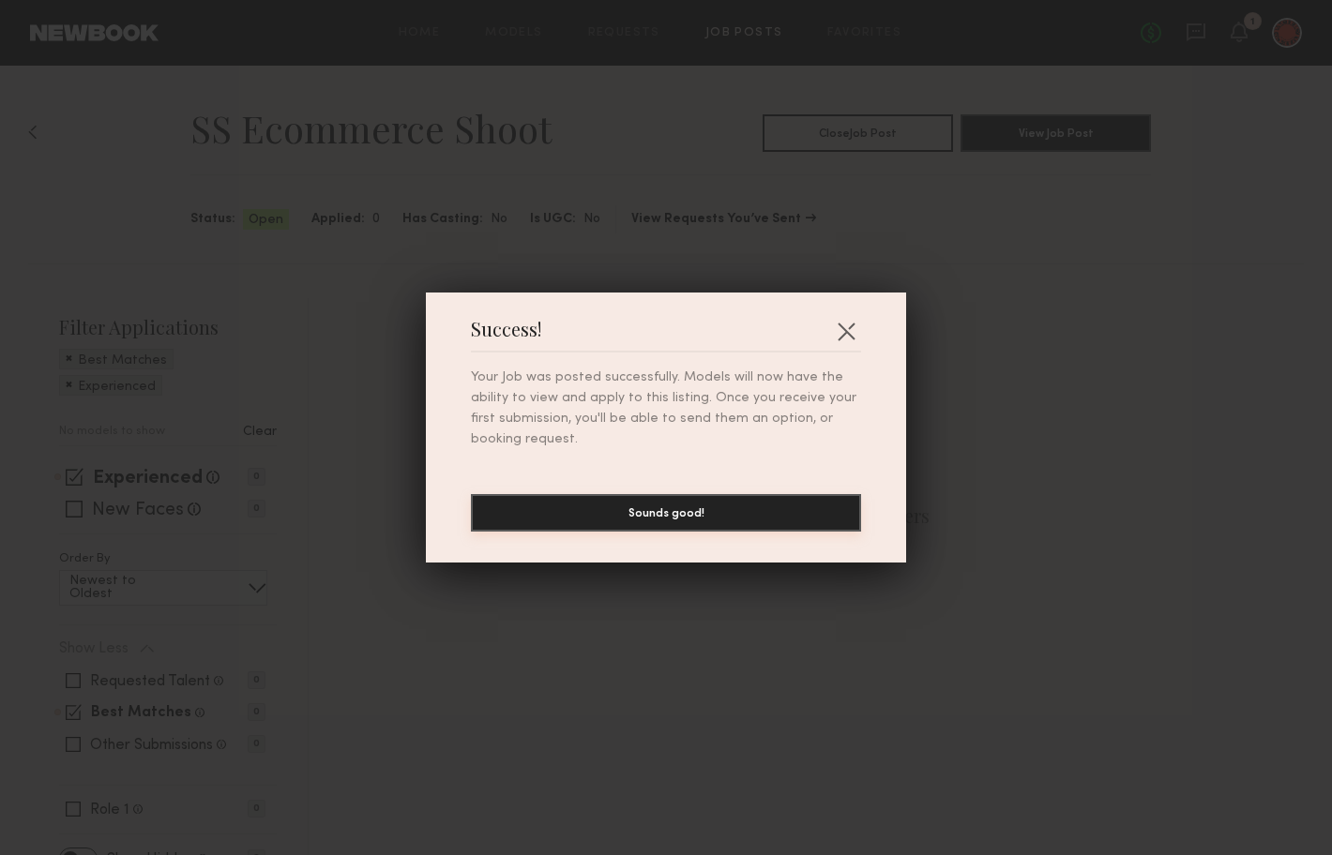
click at [773, 517] on button "Sounds good!" at bounding box center [666, 513] width 390 height 38
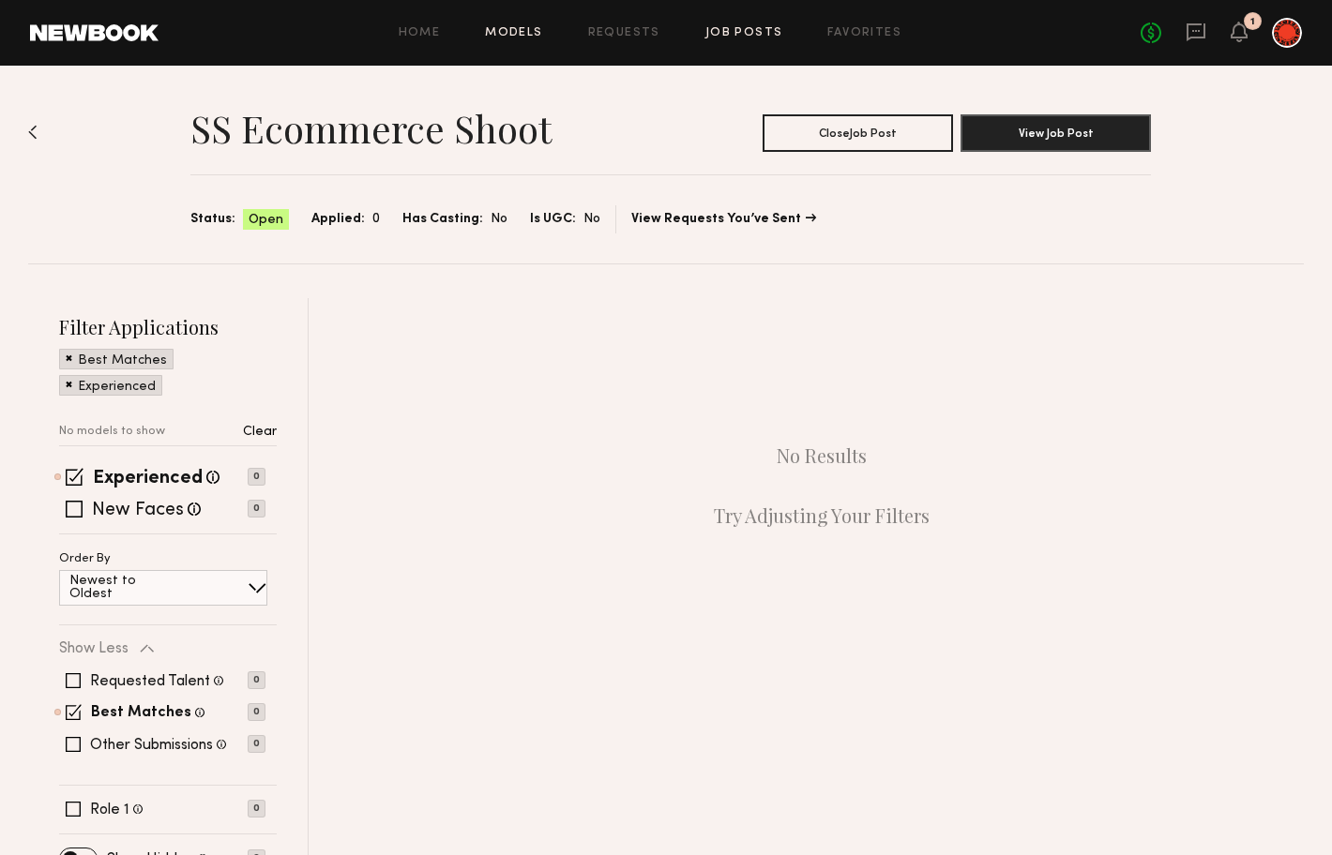
click at [527, 30] on link "Models" at bounding box center [513, 33] width 57 height 12
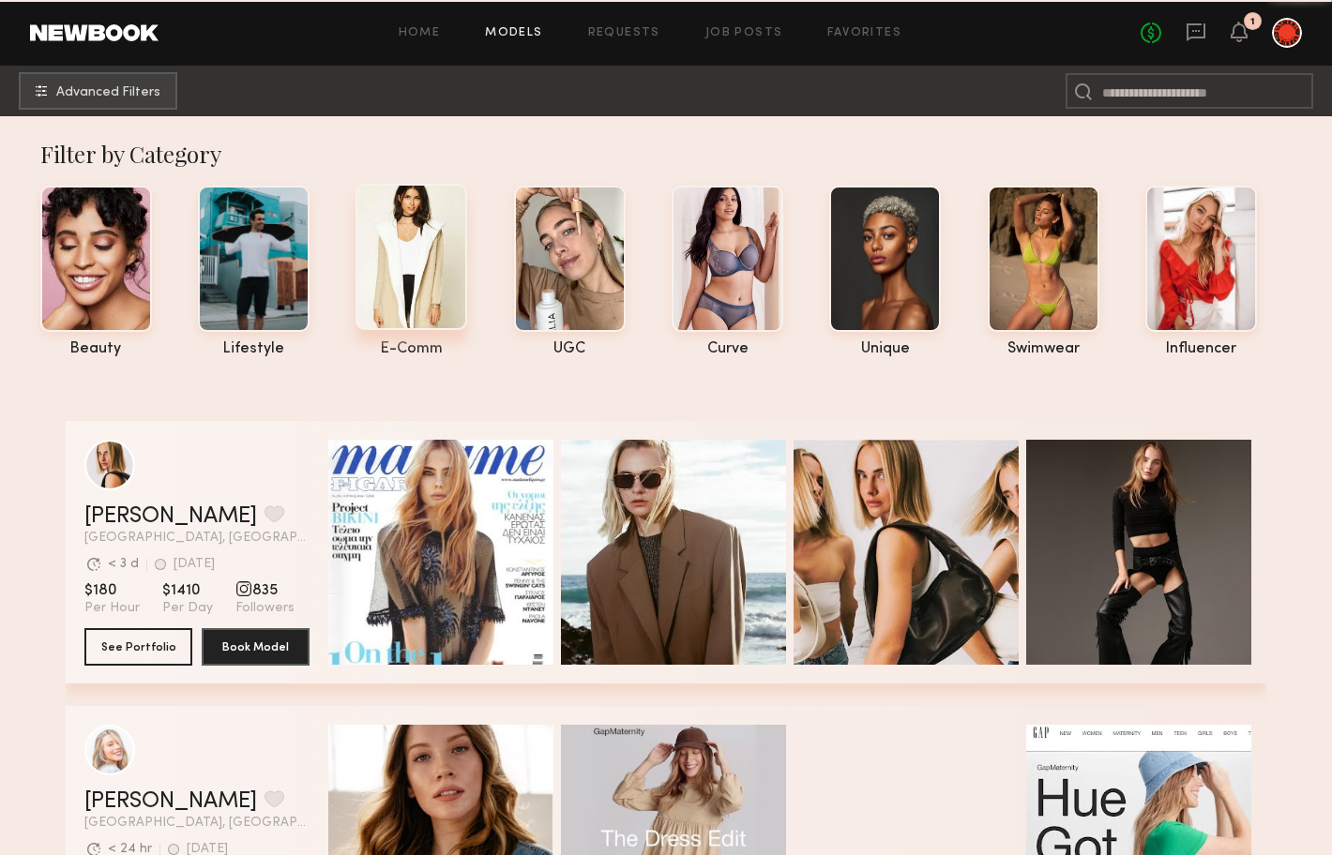
click at [373, 249] on div at bounding box center [411, 257] width 112 height 146
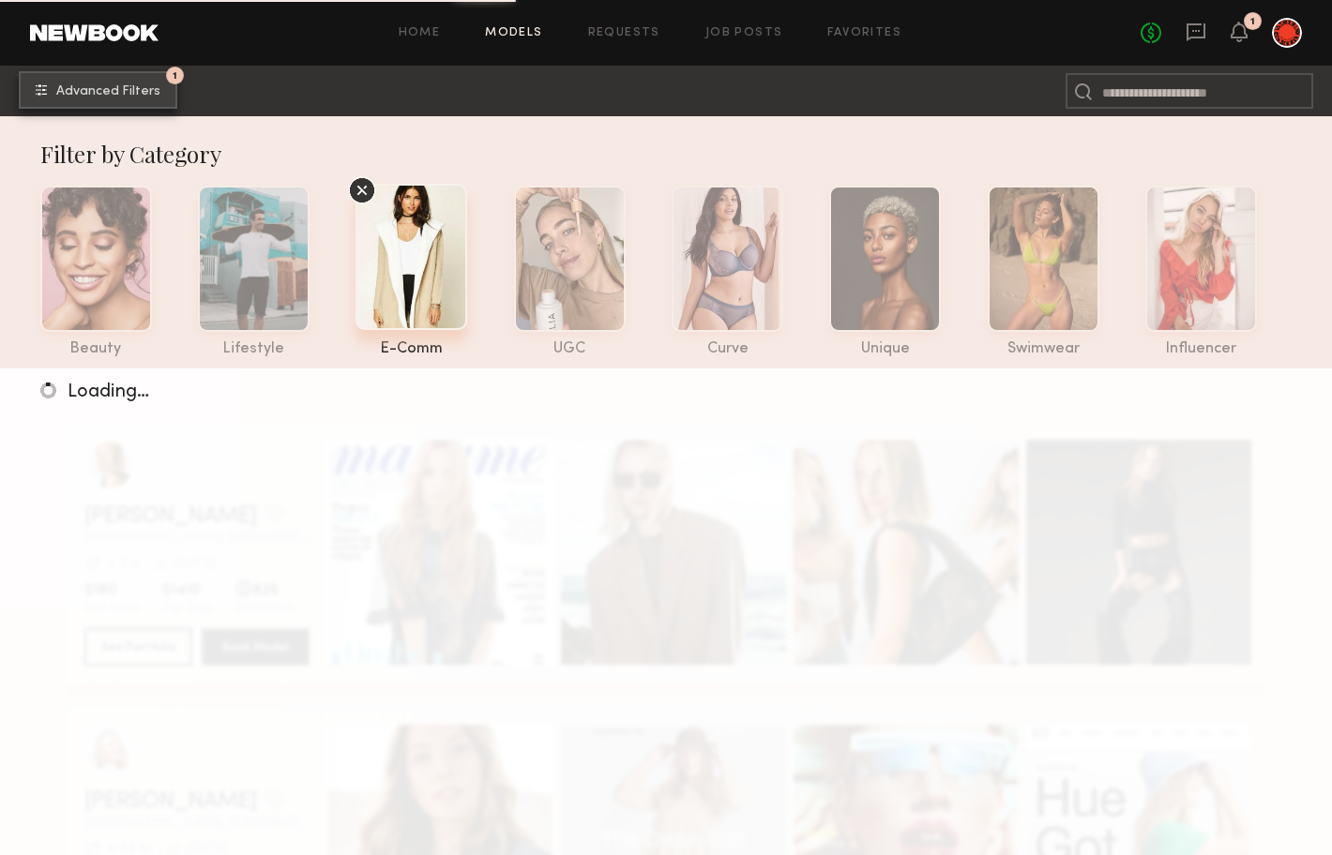
click at [101, 98] on button "1 Advanced Filters" at bounding box center [98, 90] width 159 height 38
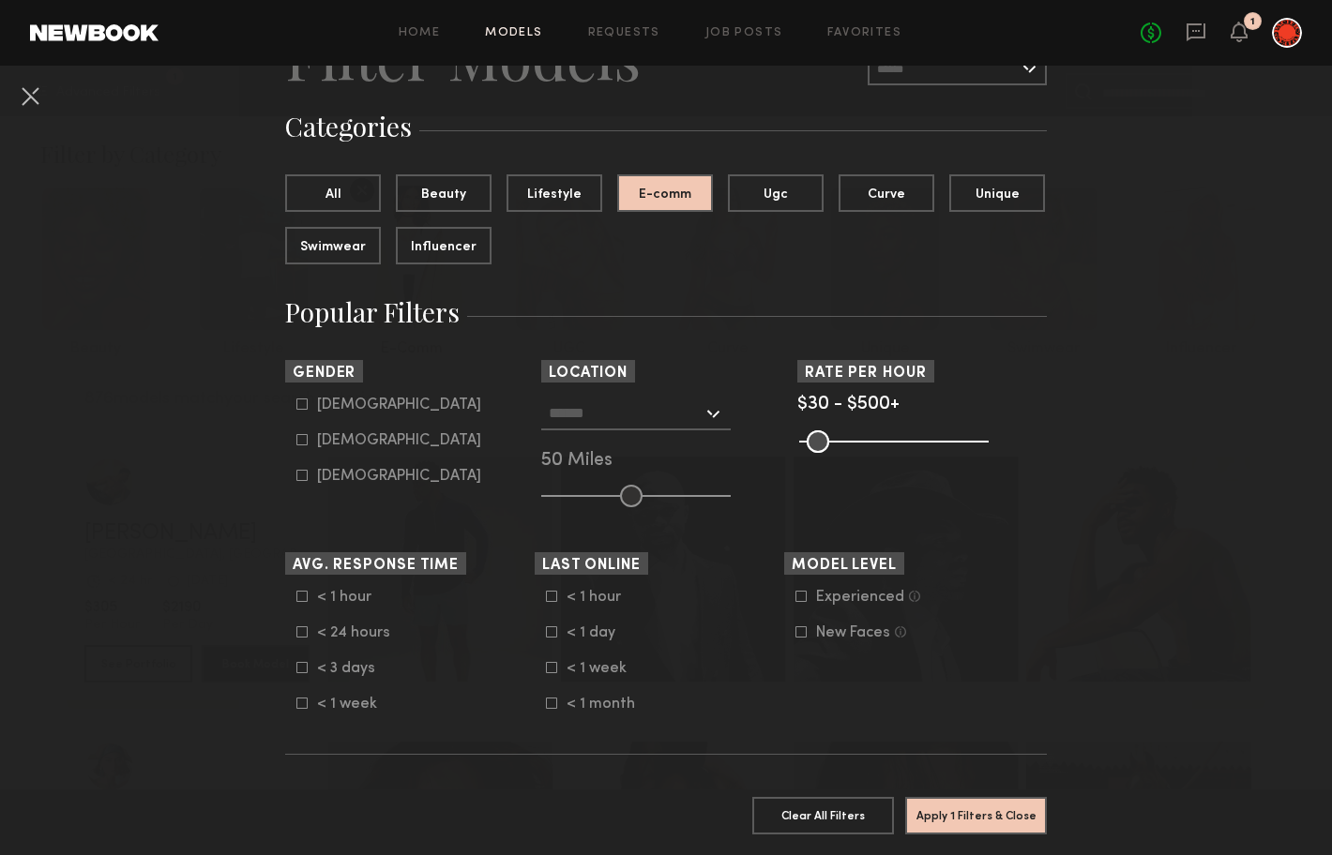
scroll to position [111, 0]
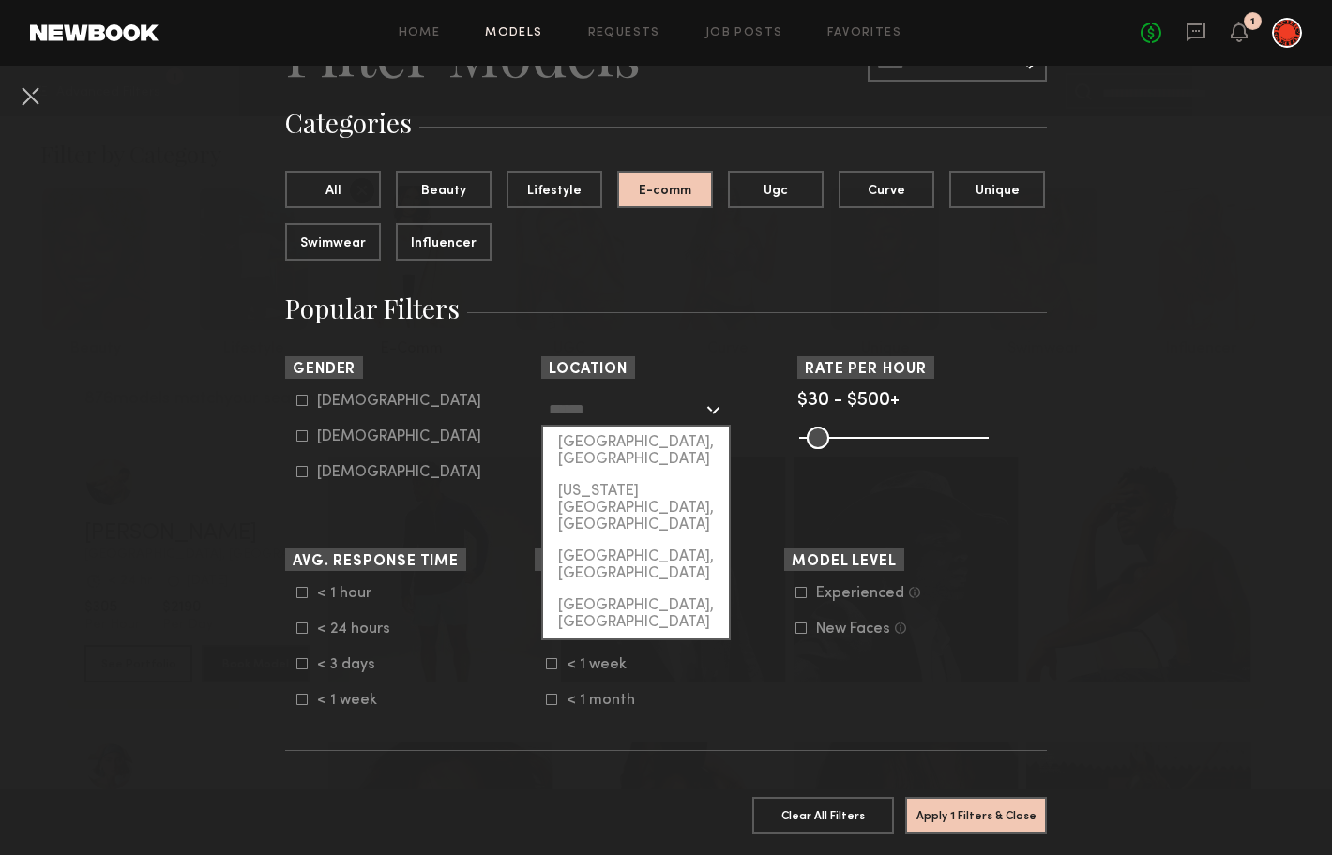
click at [665, 409] on input "text" at bounding box center [626, 409] width 154 height 32
click at [657, 438] on div "[GEOGRAPHIC_DATA], [GEOGRAPHIC_DATA]" at bounding box center [636, 451] width 186 height 49
type input "**********"
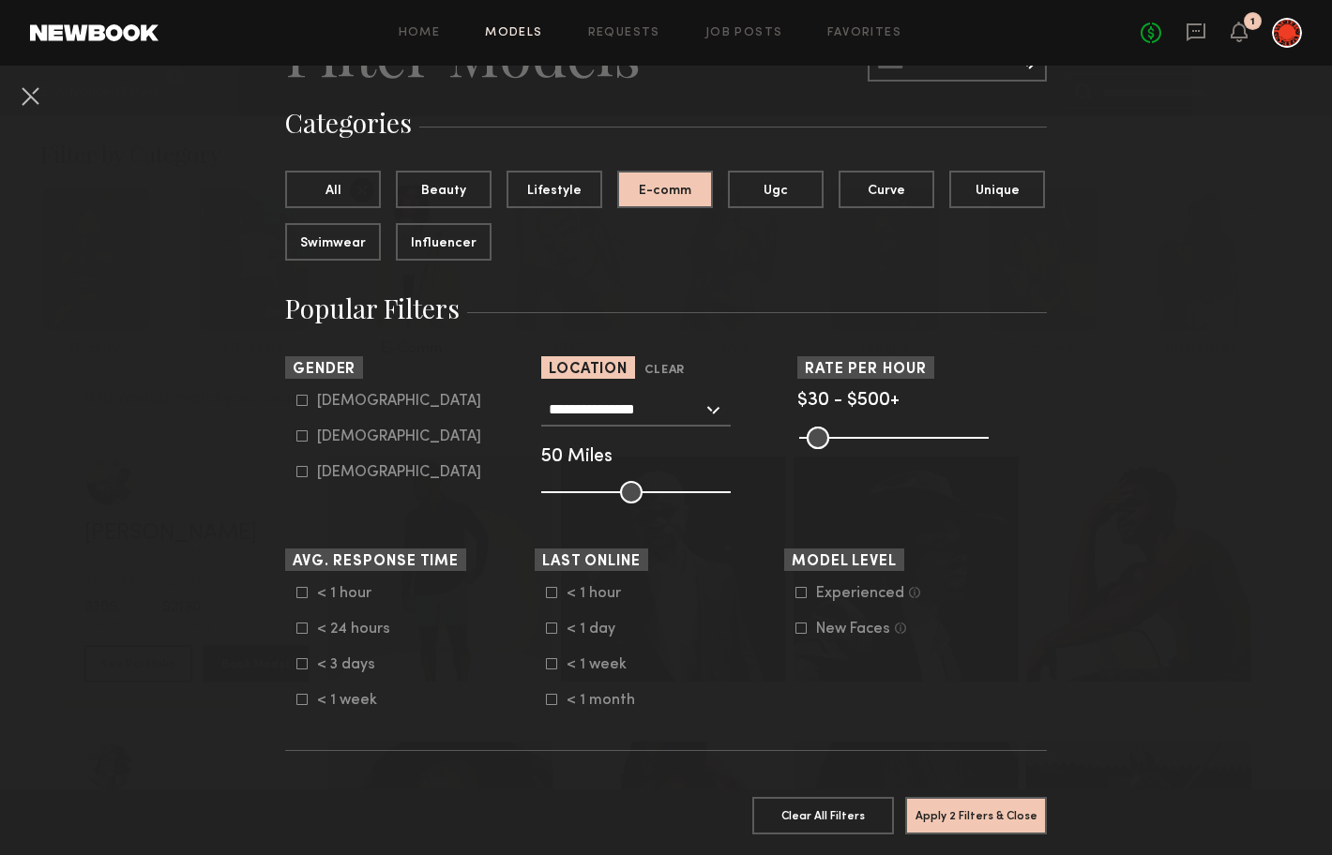
click at [305, 431] on icon at bounding box center [301, 436] width 11 height 11
type input "**"
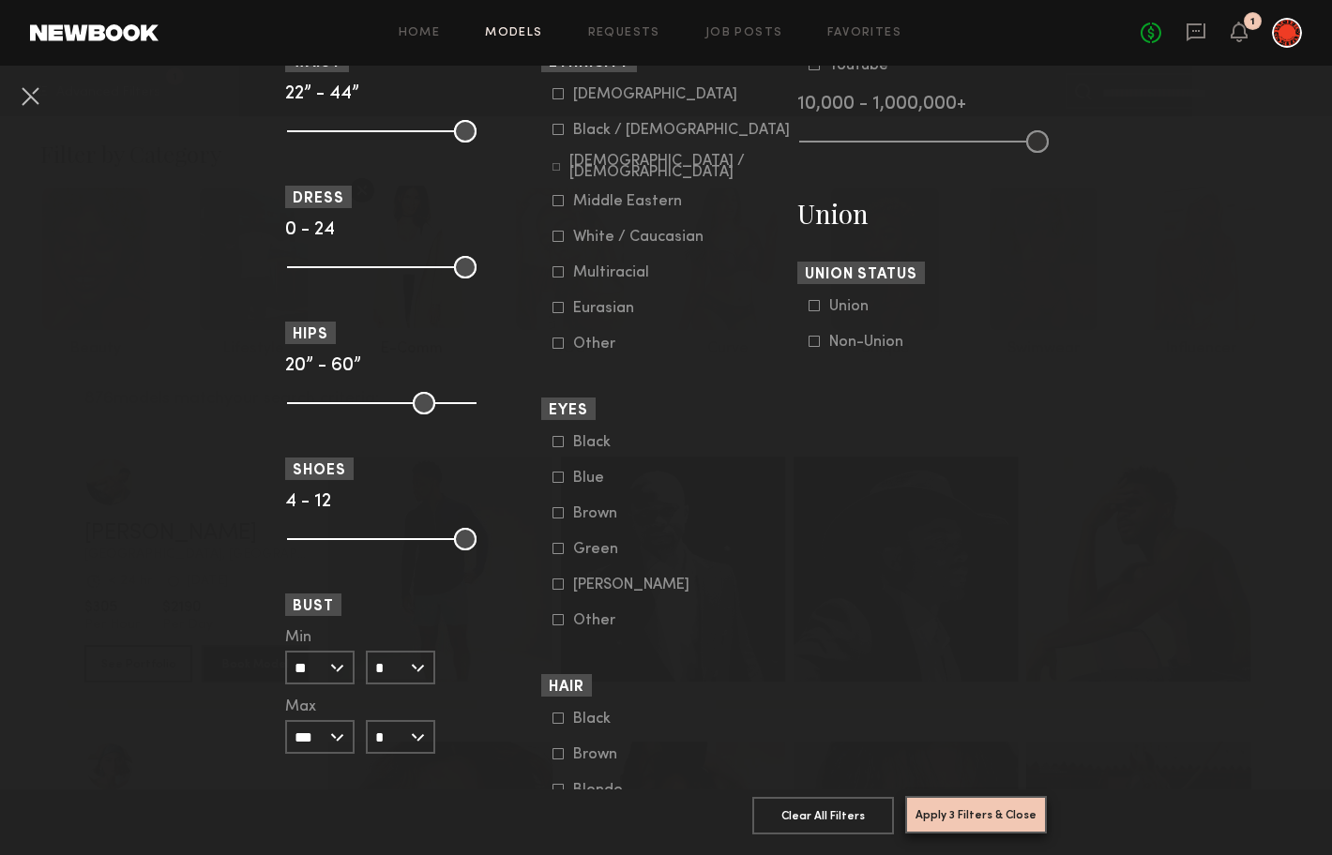
scroll to position [1059, 0]
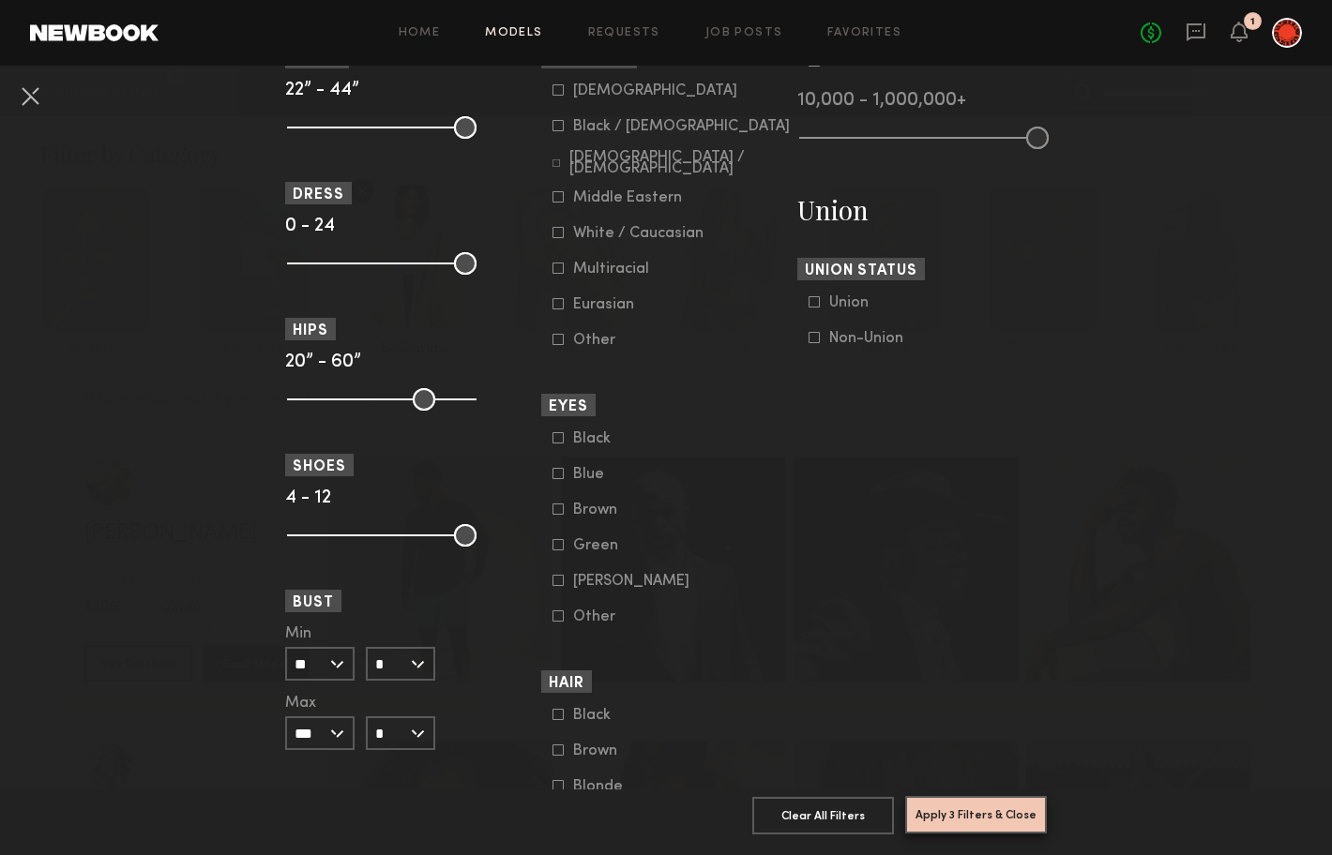
click at [1002, 812] on button "Apply 3 Filters & Close" at bounding box center [976, 815] width 142 height 38
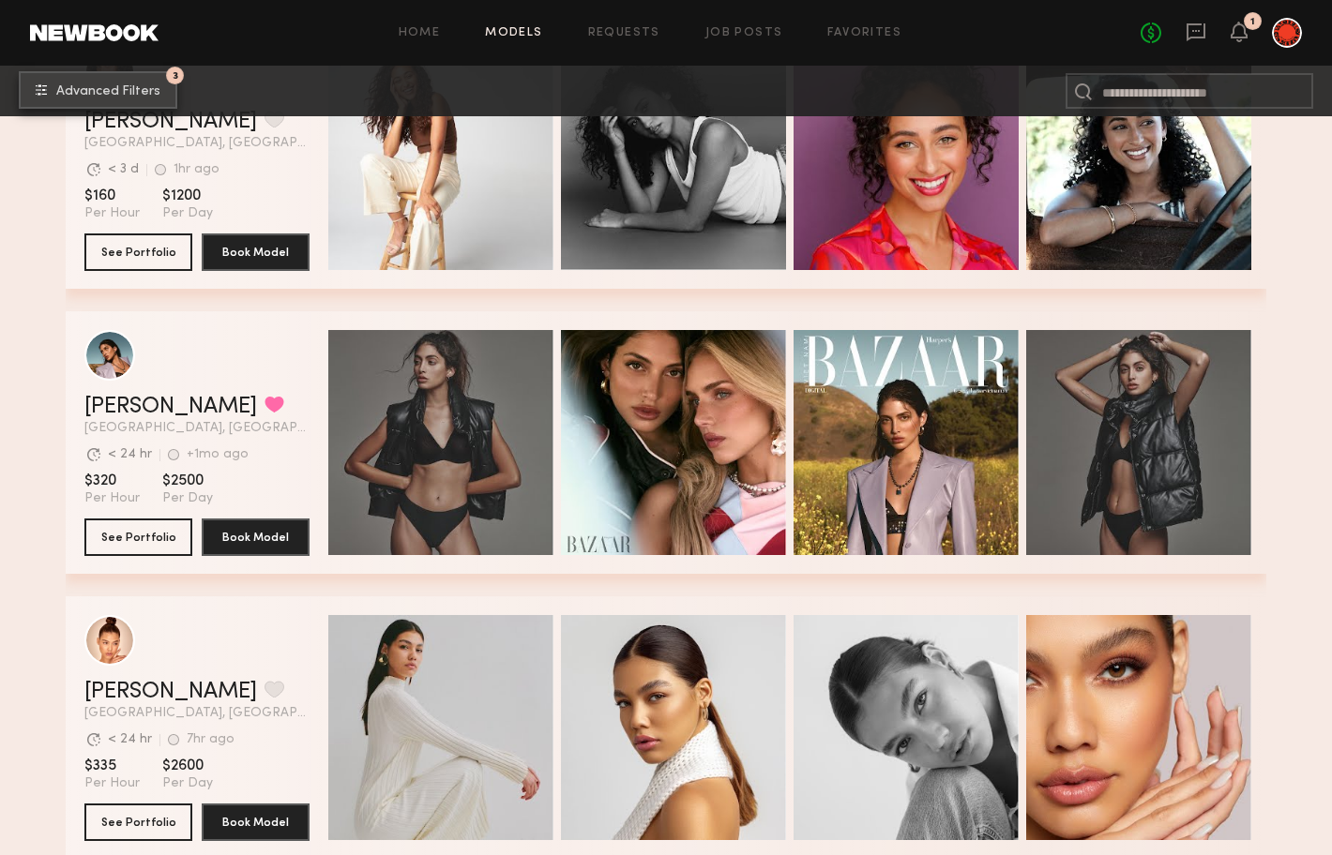
scroll to position [736, 0]
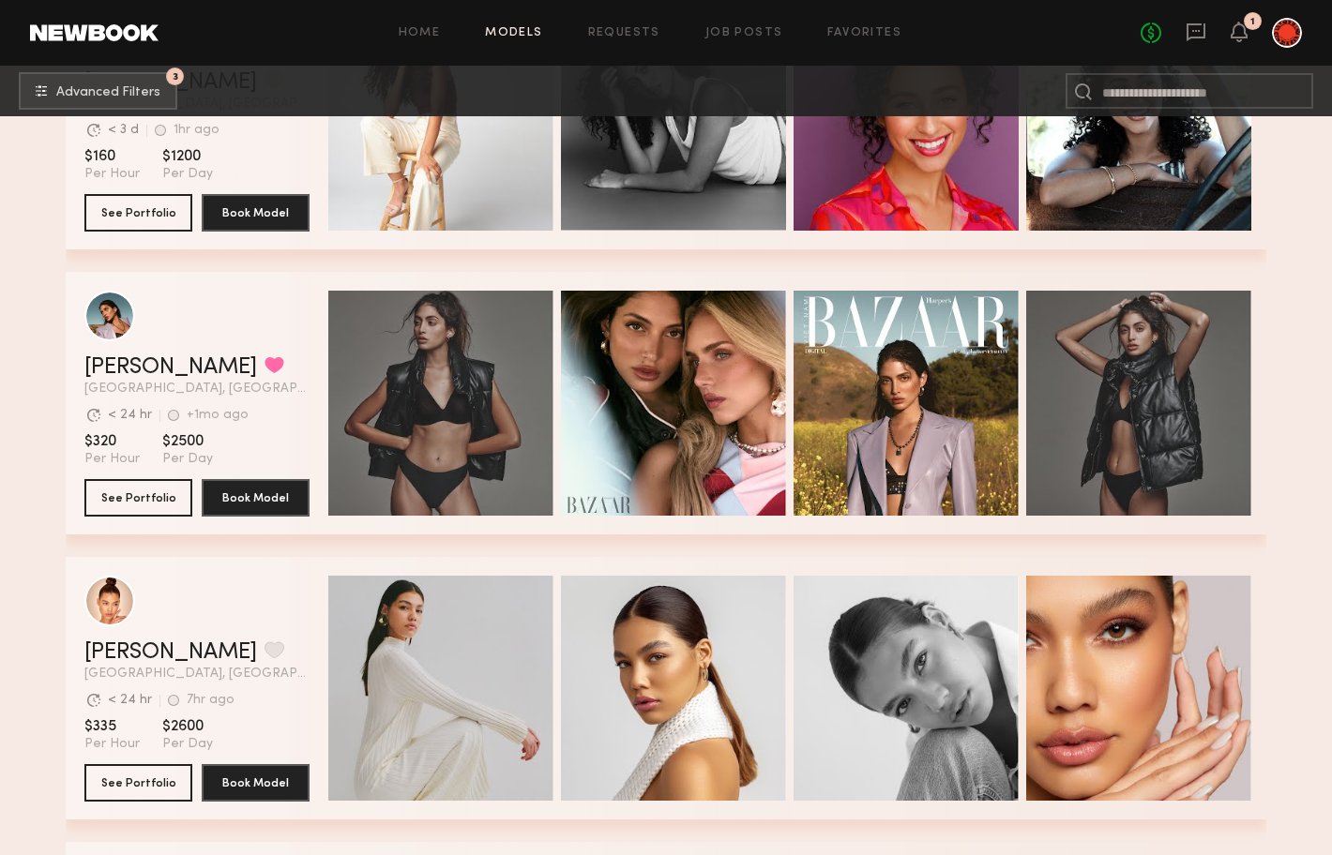
click at [414, 397] on span "Quick Preview" at bounding box center [460, 405] width 113 height 17
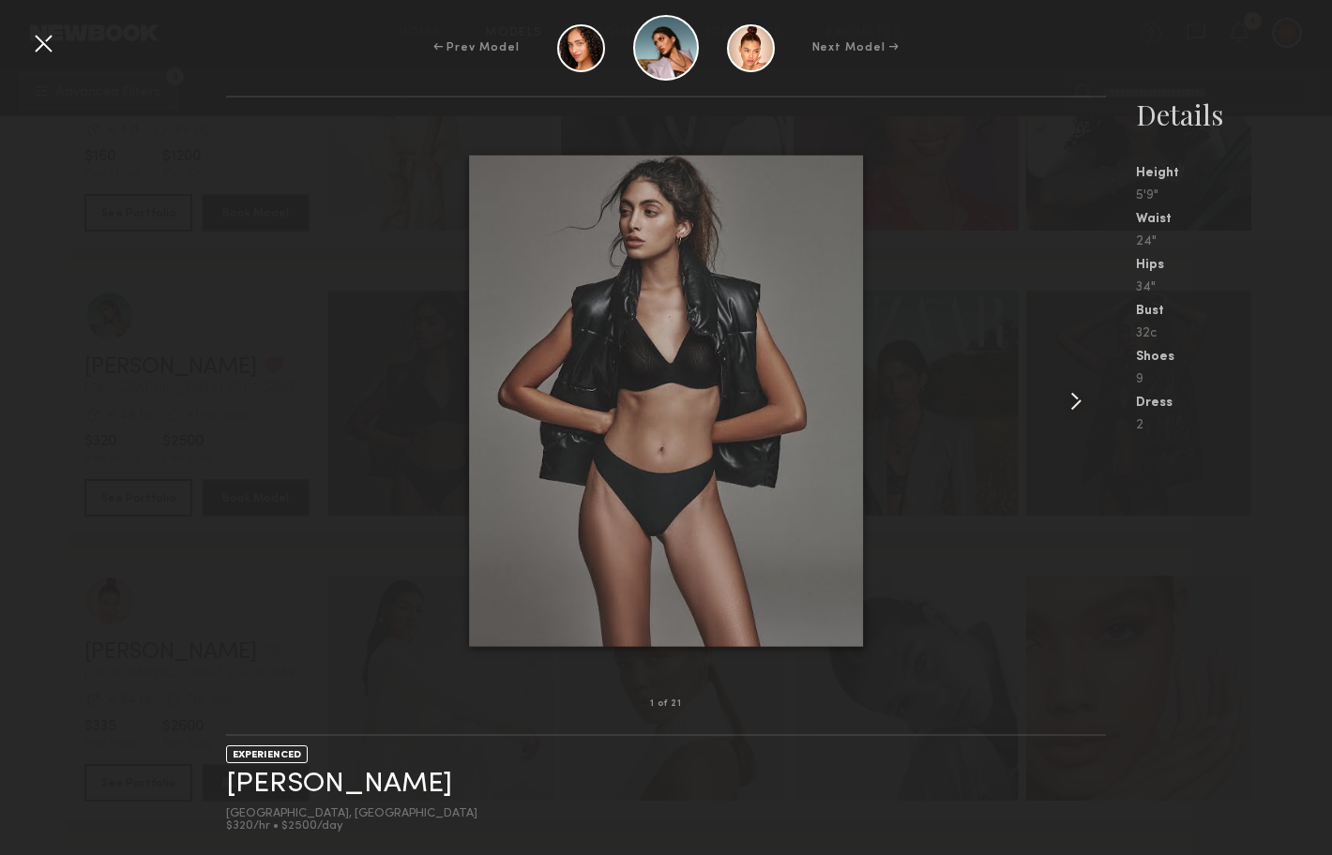
click at [1071, 400] on common-icon at bounding box center [1076, 401] width 30 height 30
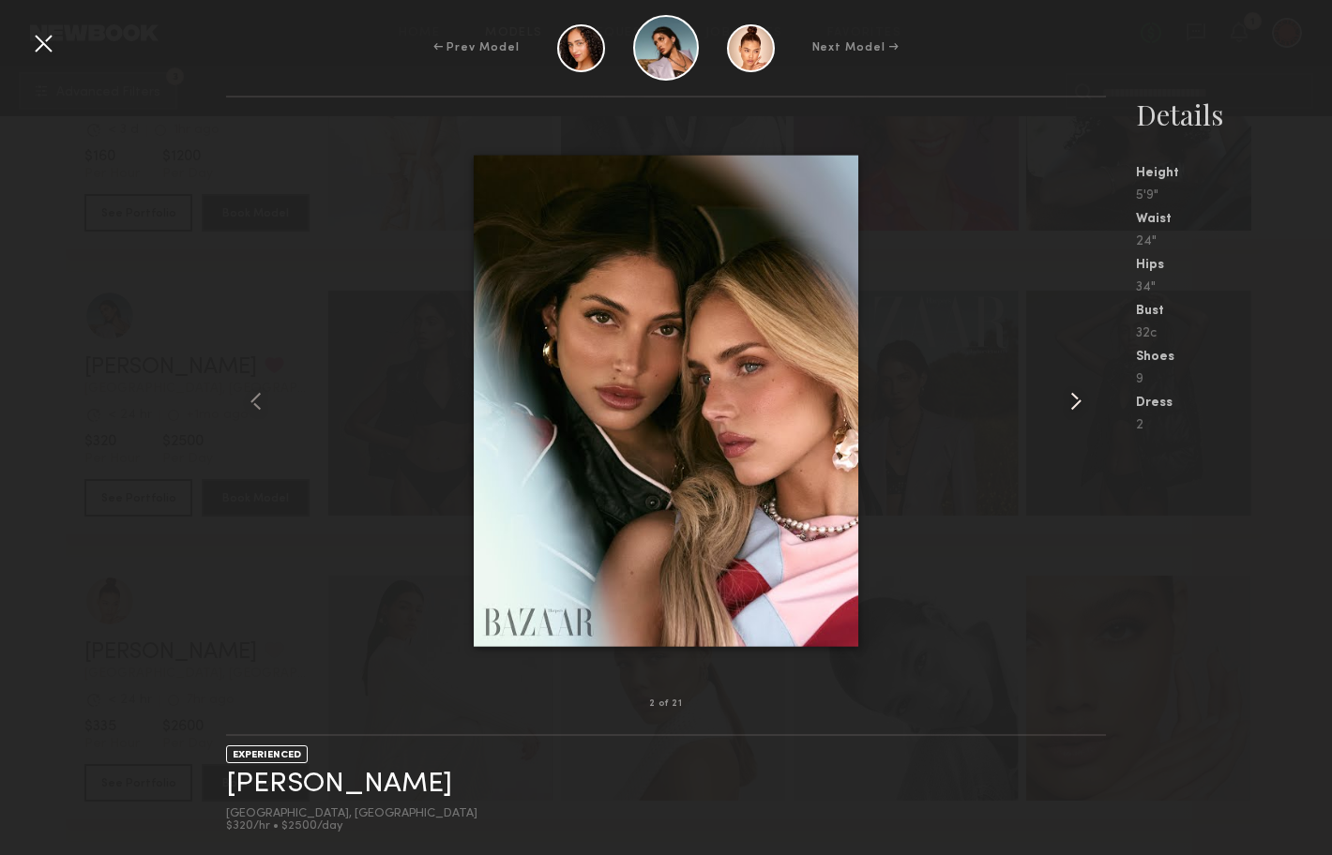
click at [1071, 400] on common-icon at bounding box center [1076, 401] width 30 height 30
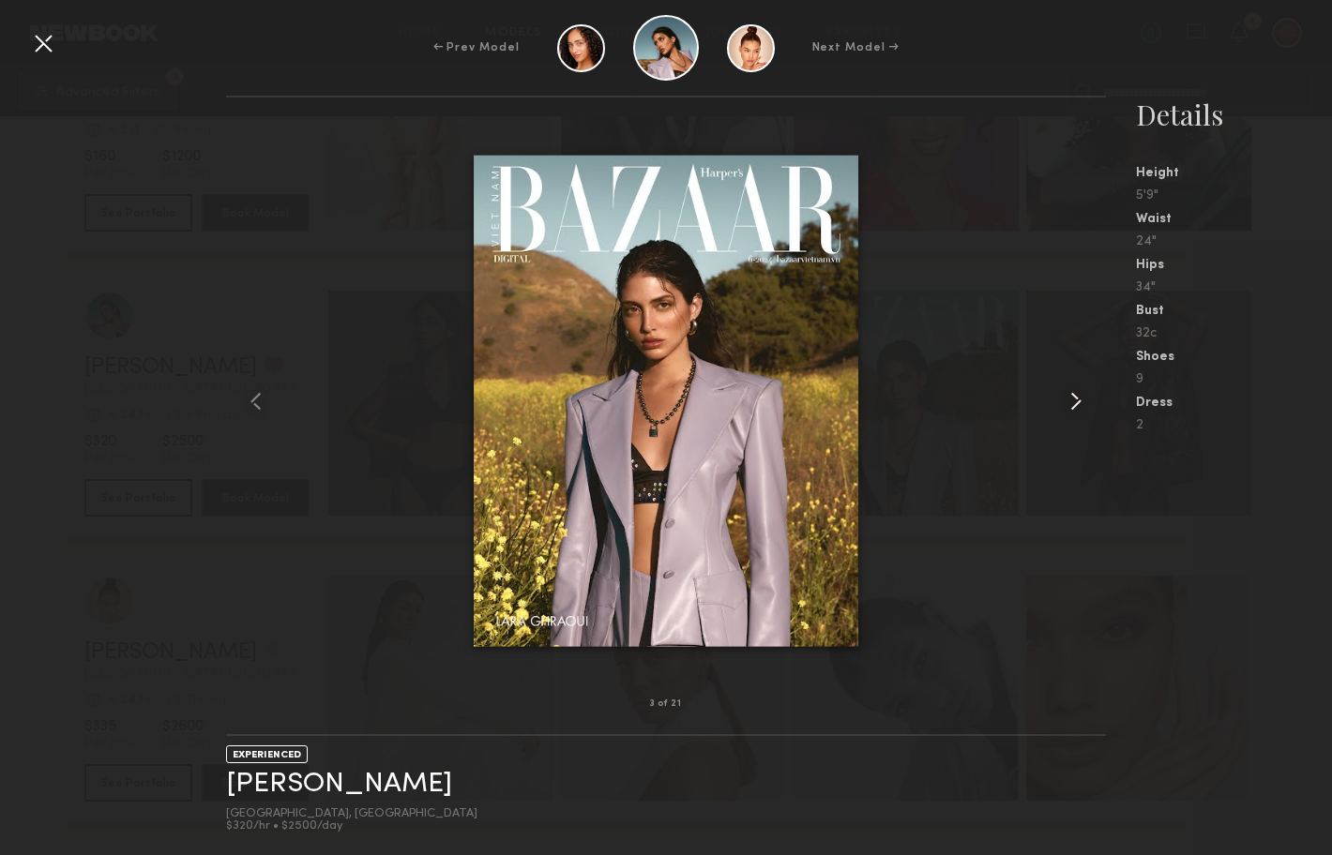
click at [1071, 400] on common-icon at bounding box center [1076, 401] width 30 height 30
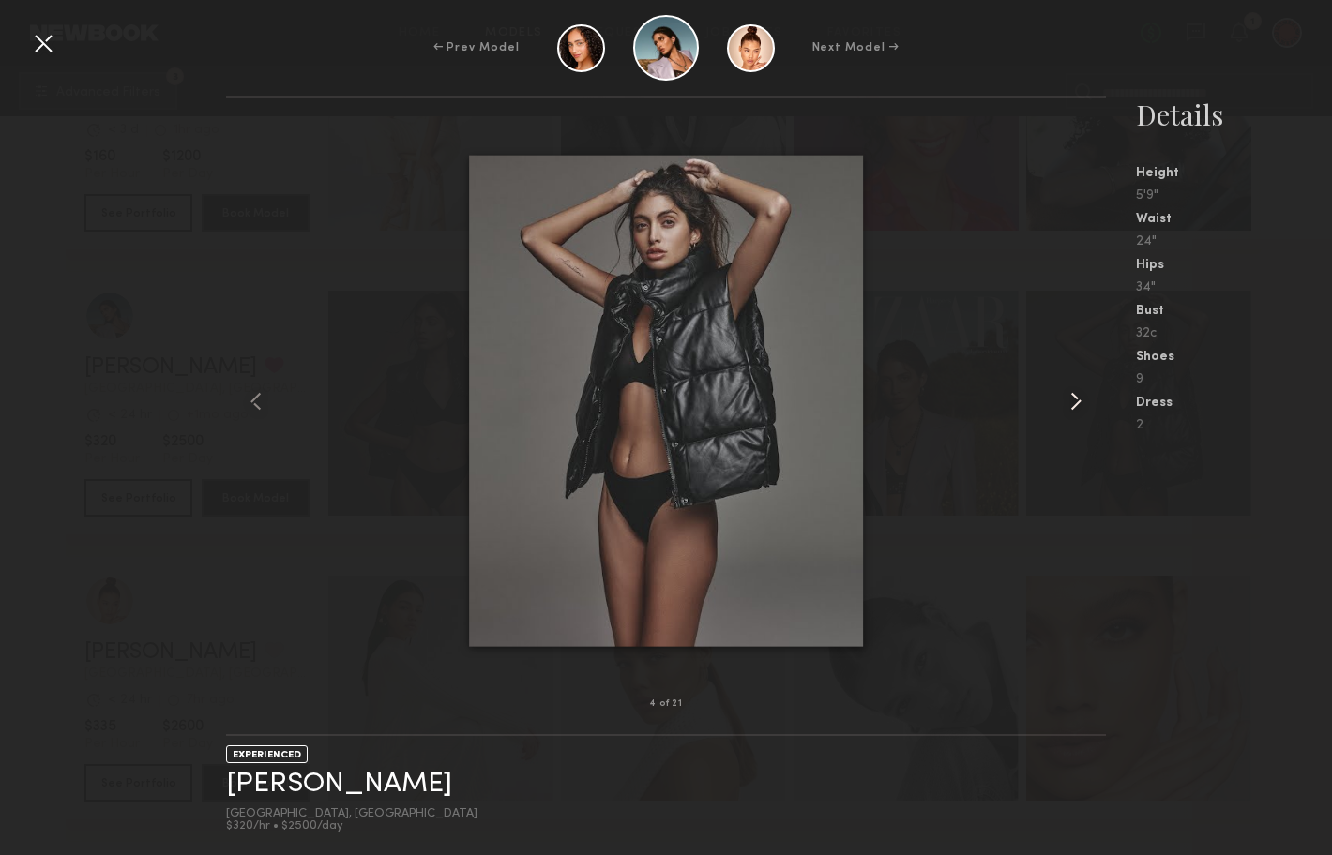
click at [1071, 400] on common-icon at bounding box center [1076, 401] width 30 height 30
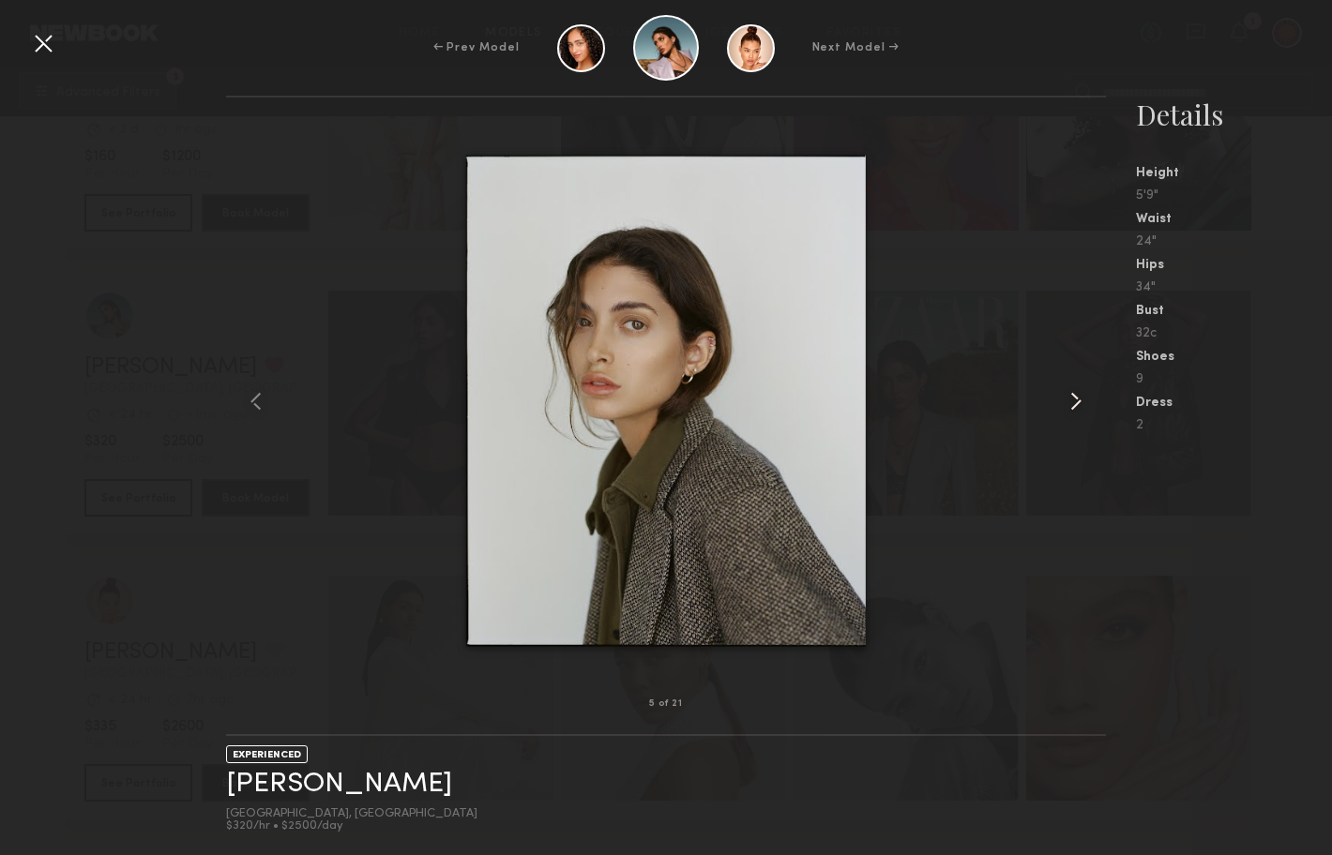
click at [1071, 400] on common-icon at bounding box center [1076, 401] width 30 height 30
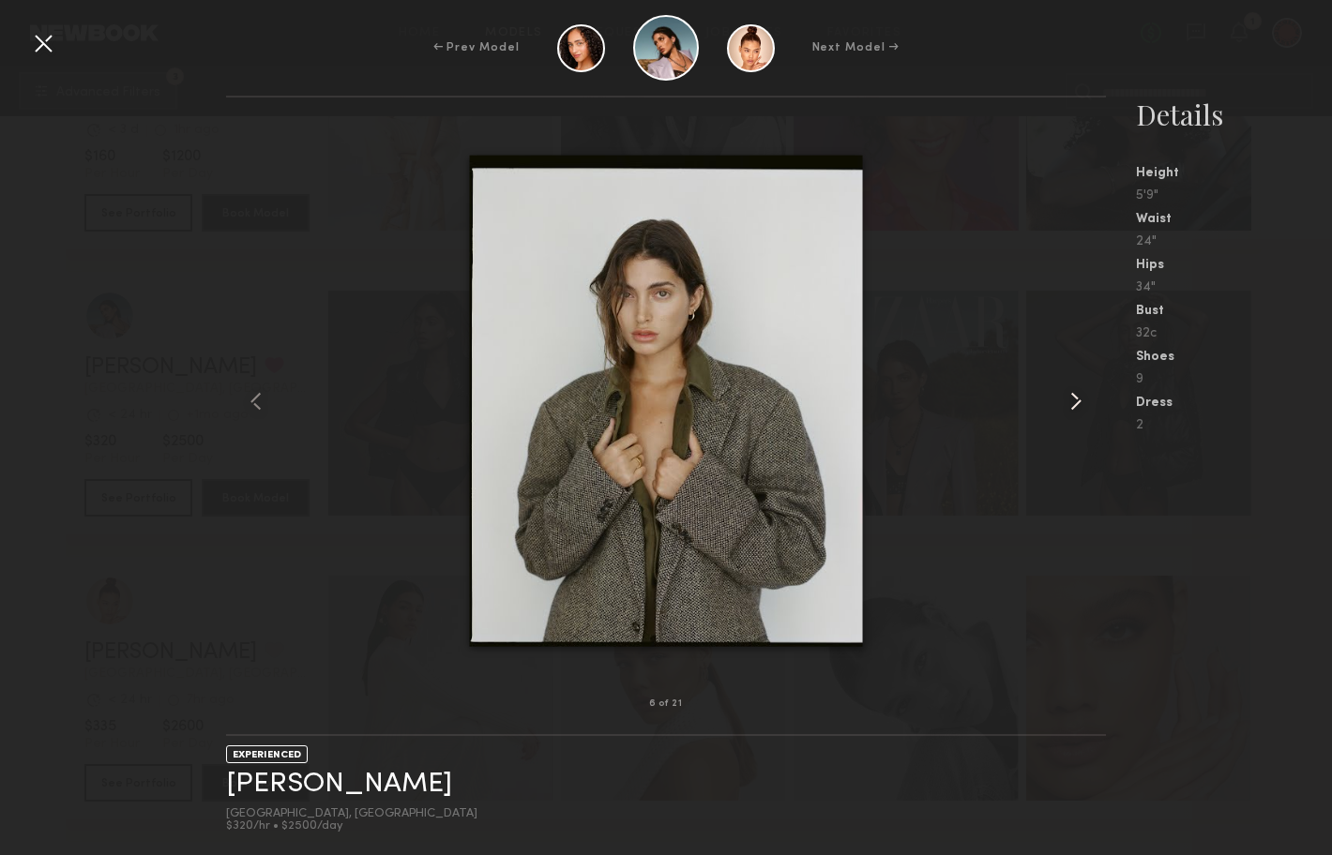
click at [1073, 403] on common-icon at bounding box center [1076, 401] width 30 height 30
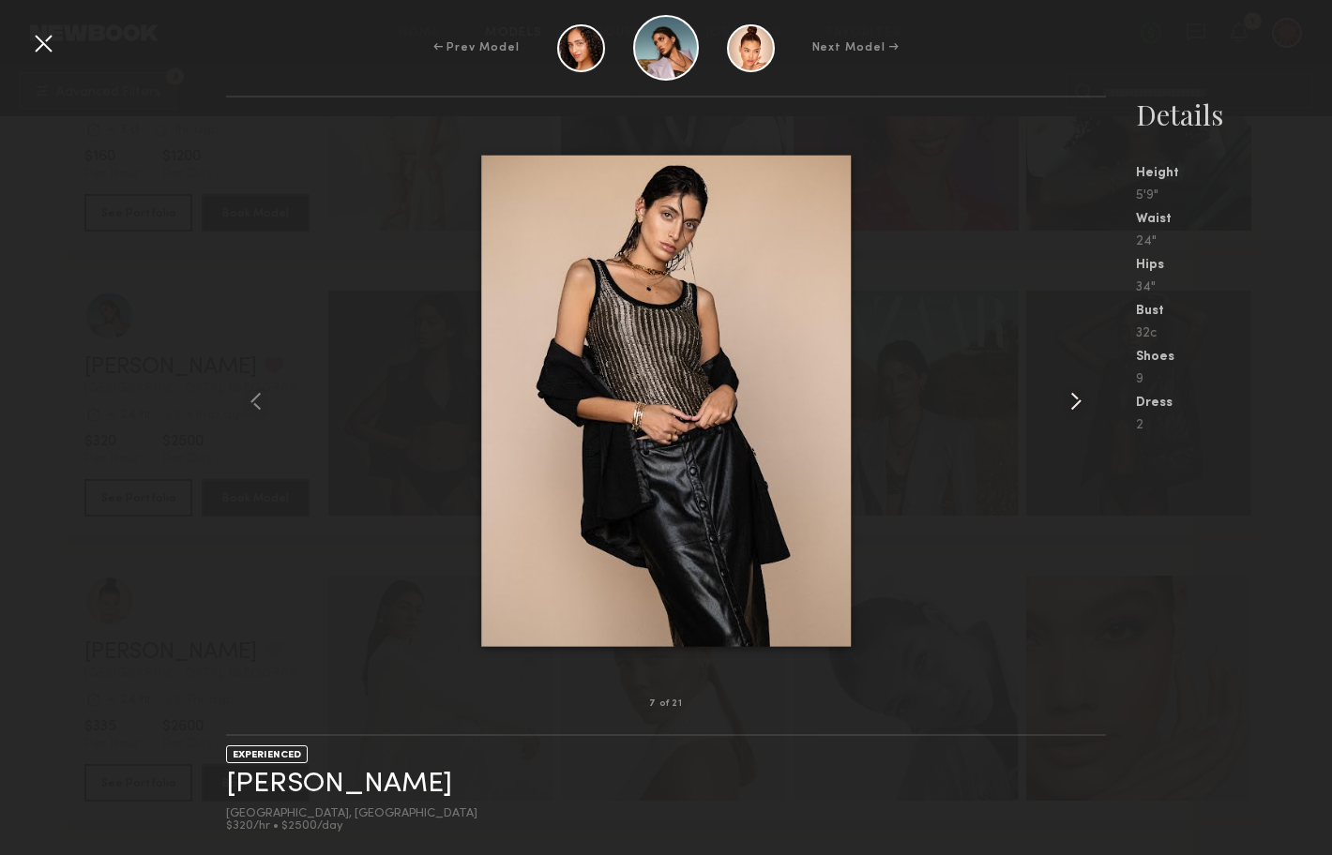
click at [1073, 403] on common-icon at bounding box center [1076, 401] width 30 height 30
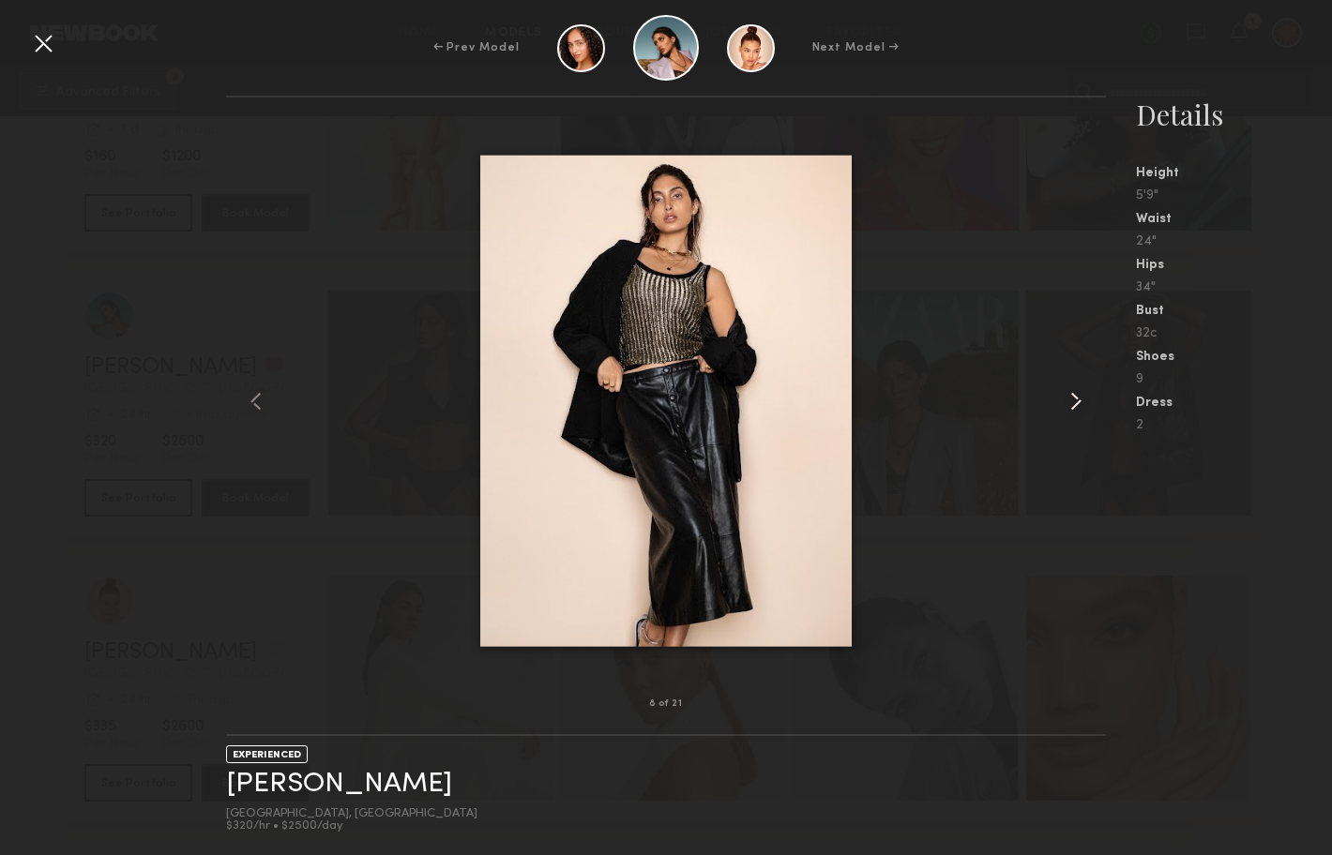
click at [1073, 403] on common-icon at bounding box center [1076, 401] width 30 height 30
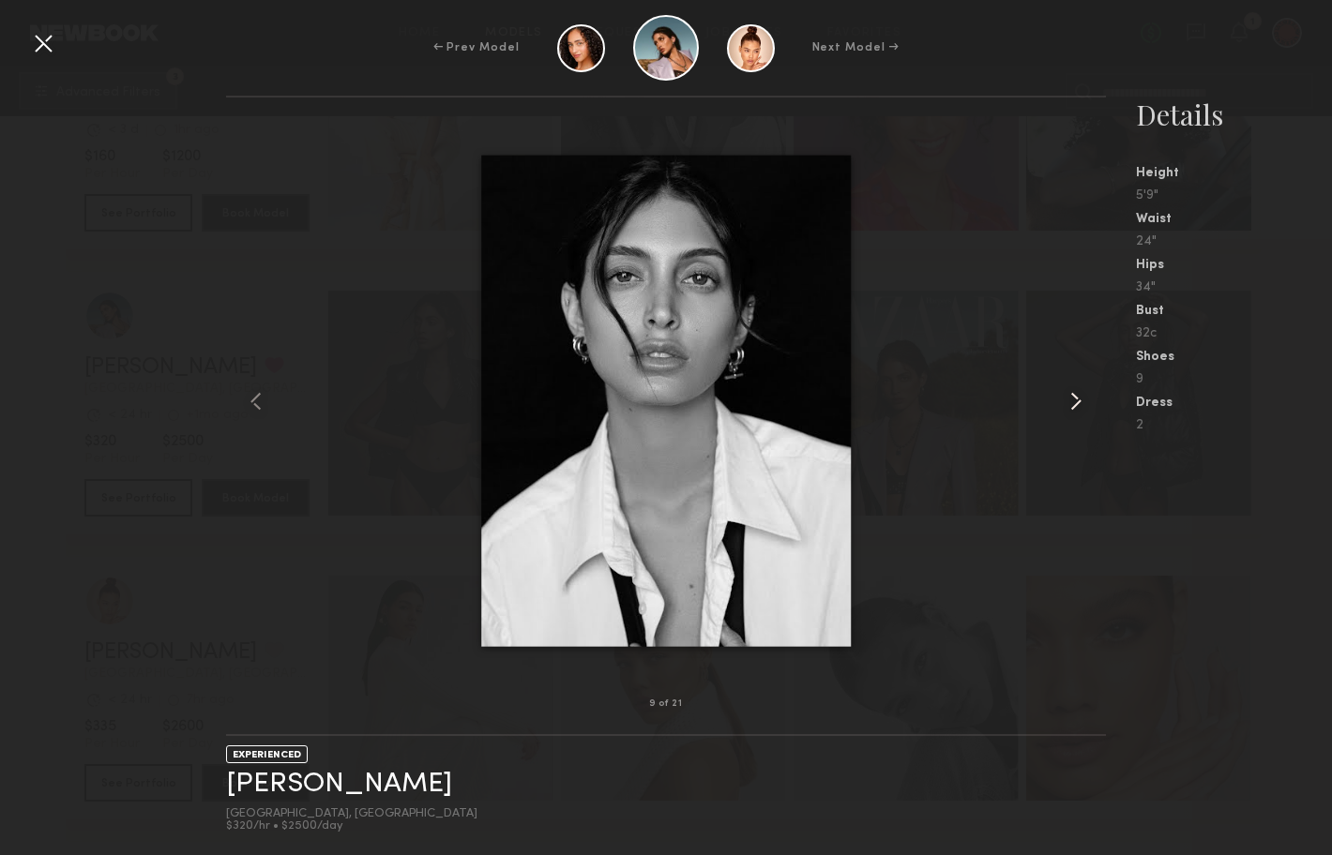
click at [1073, 403] on common-icon at bounding box center [1076, 401] width 30 height 30
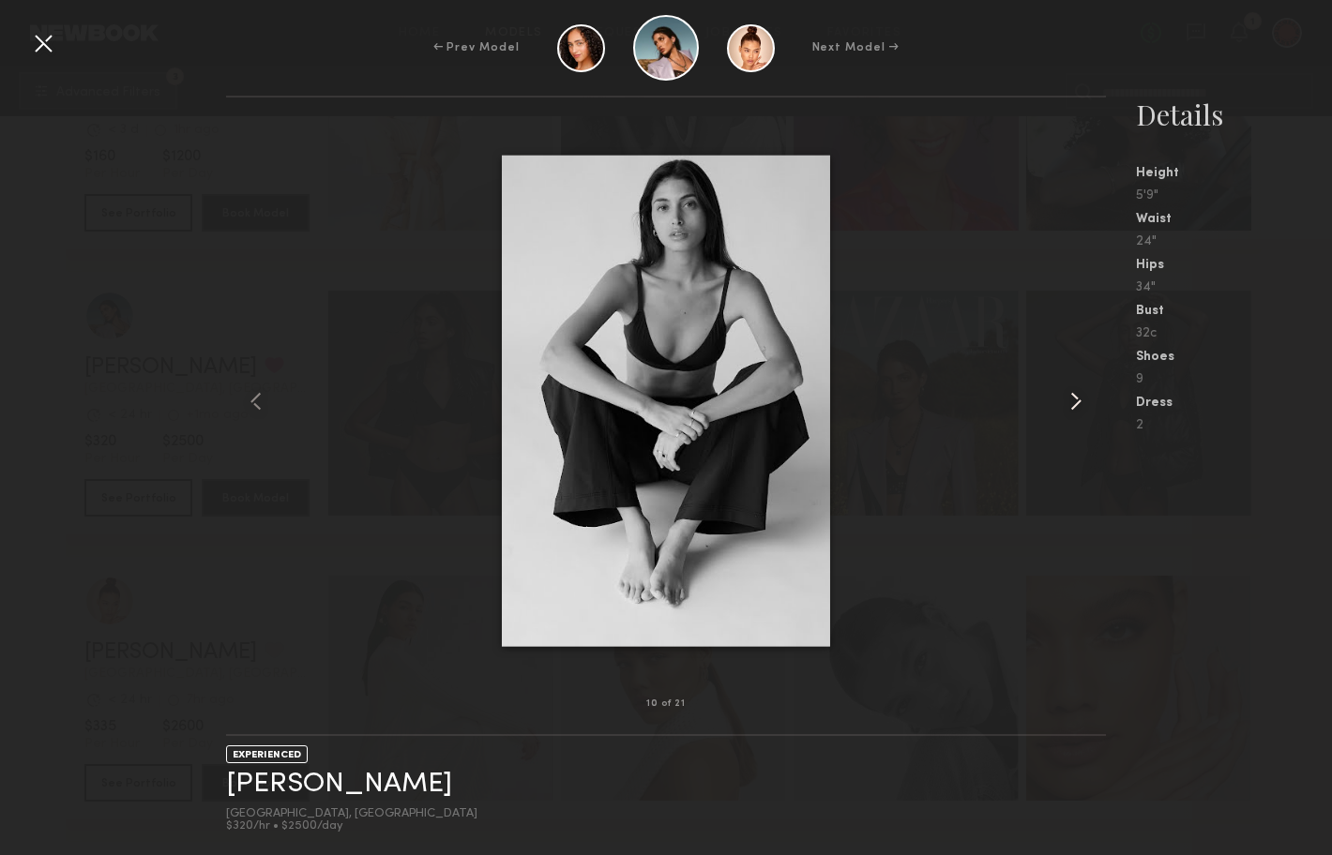
click at [1068, 409] on common-icon at bounding box center [1076, 401] width 30 height 30
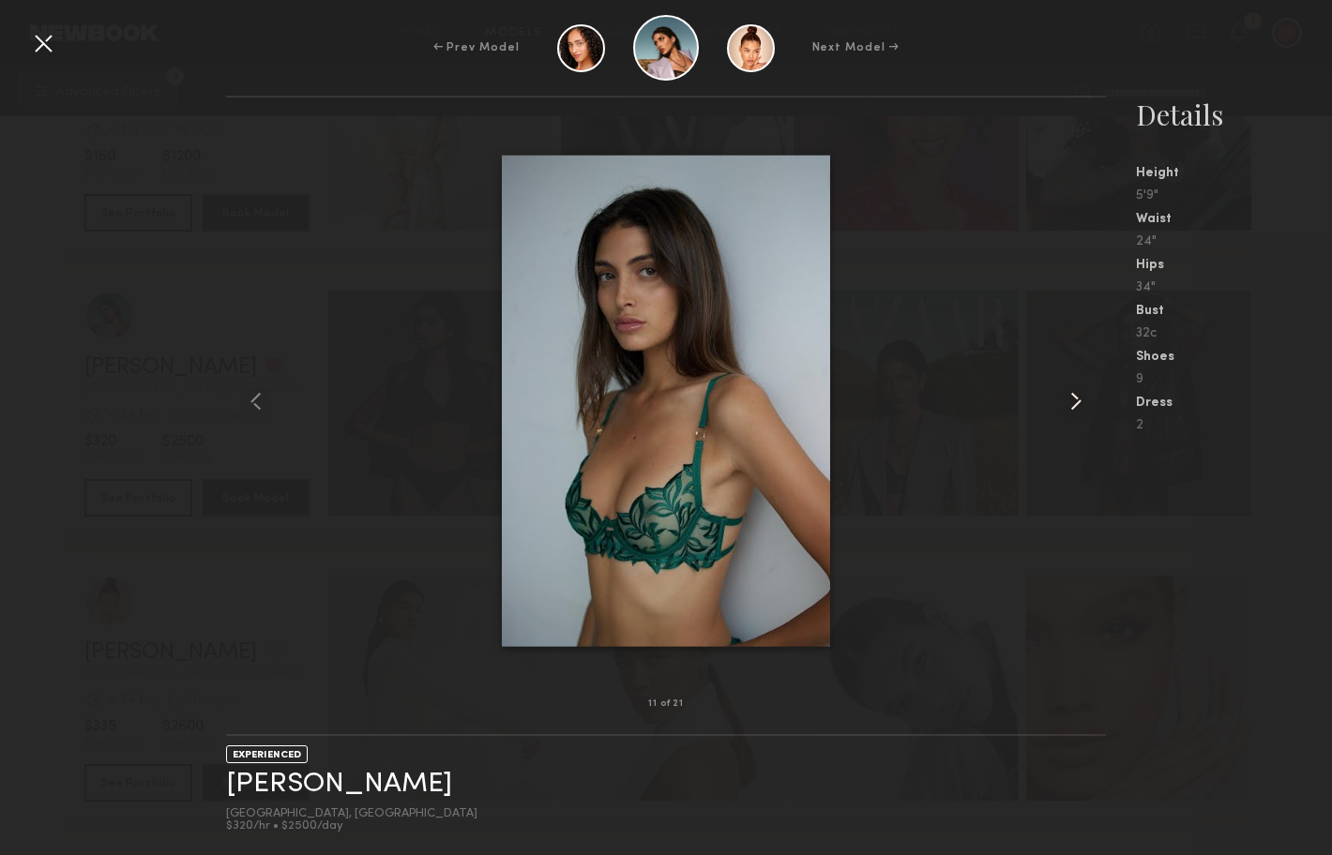
click at [1068, 409] on common-icon at bounding box center [1076, 401] width 30 height 30
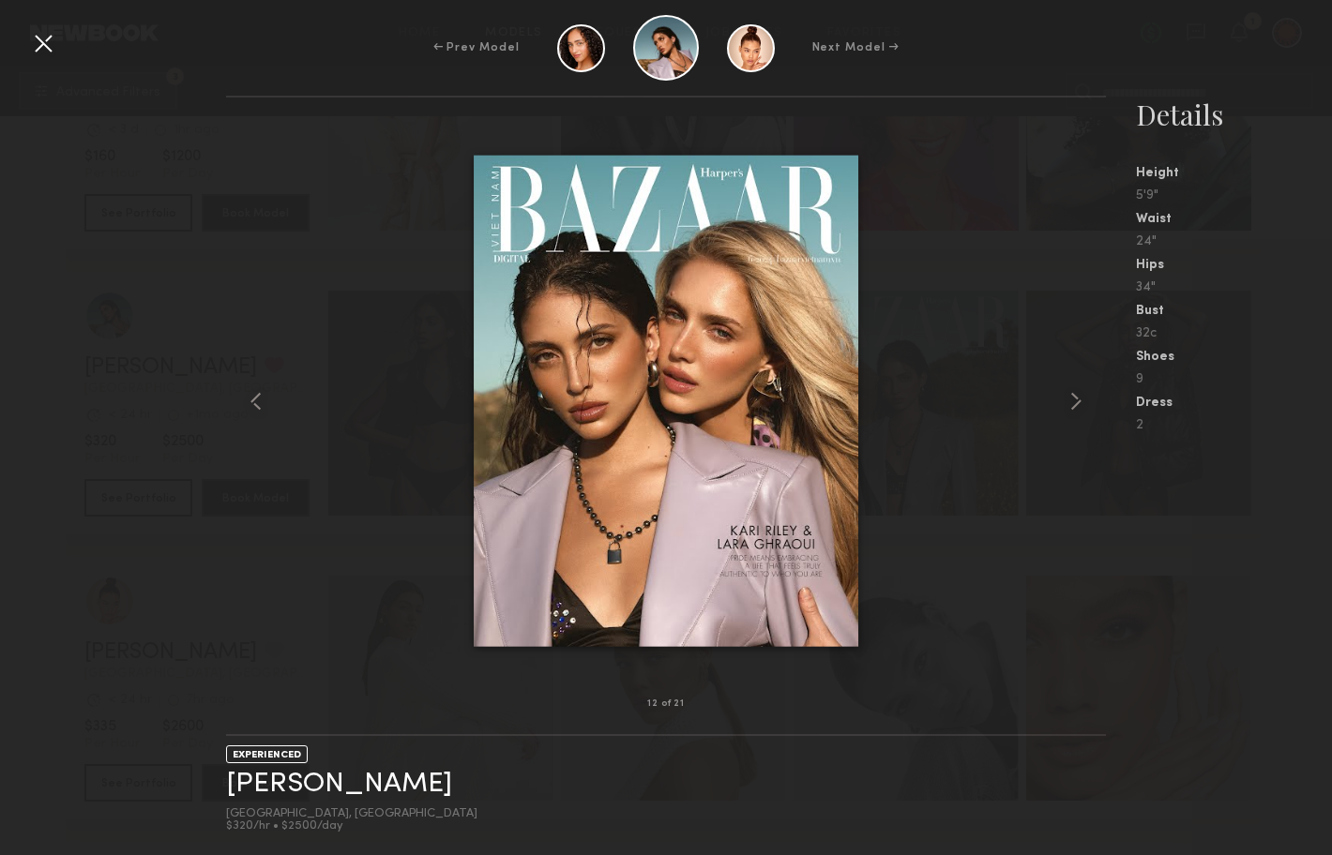
click at [38, 41] on div at bounding box center [43, 43] width 30 height 30
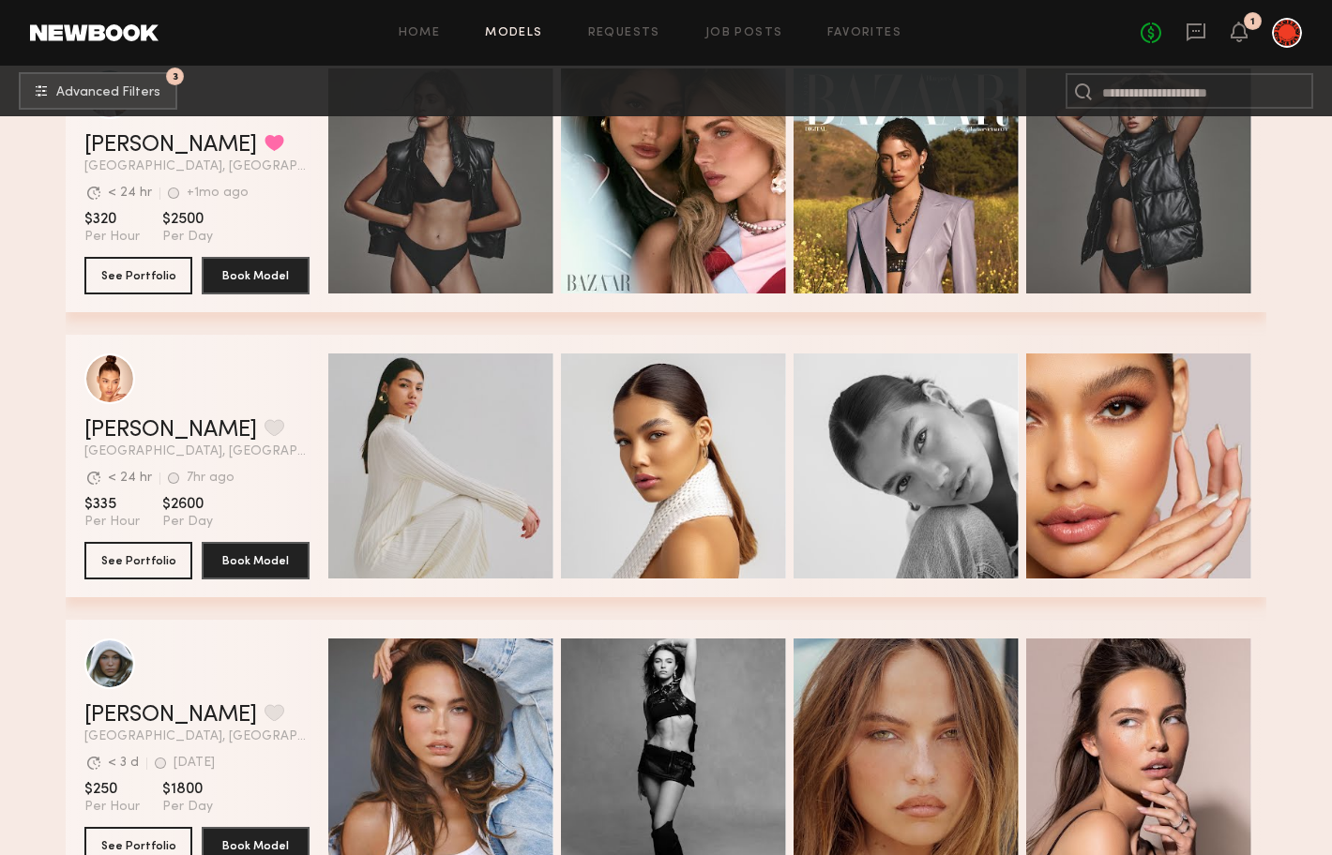
scroll to position [816, 0]
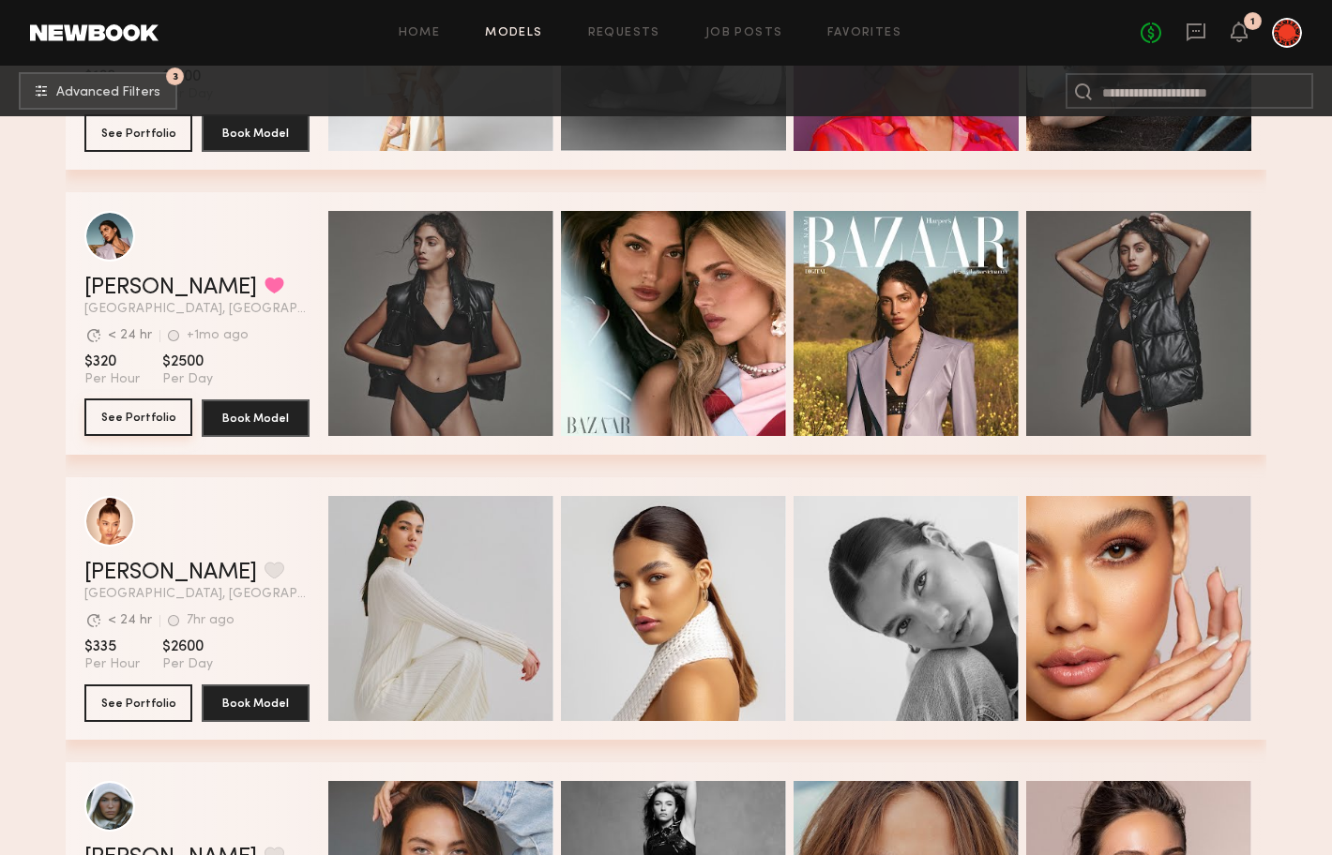
click at [135, 413] on button "See Portfolio" at bounding box center [138, 418] width 108 height 38
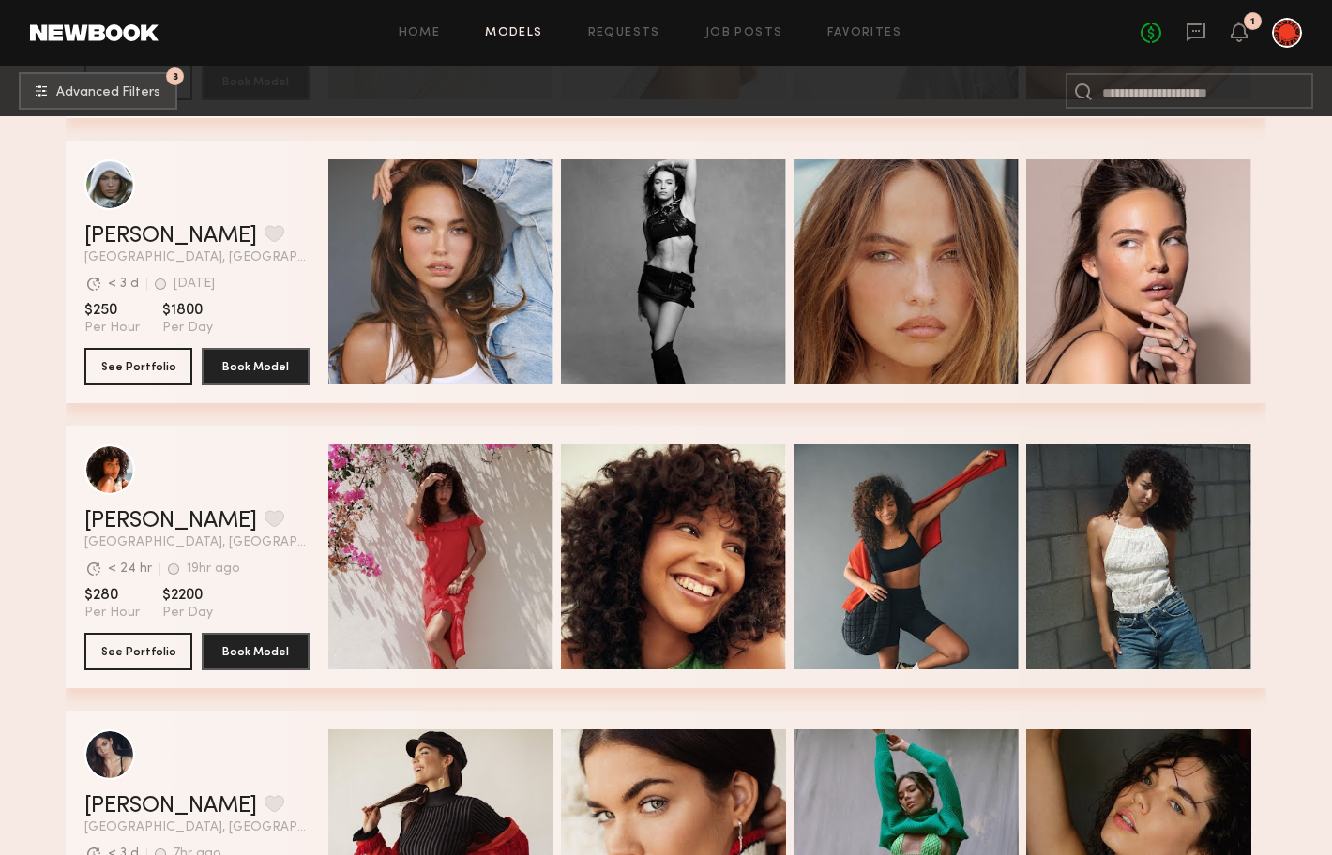
scroll to position [1450, 0]
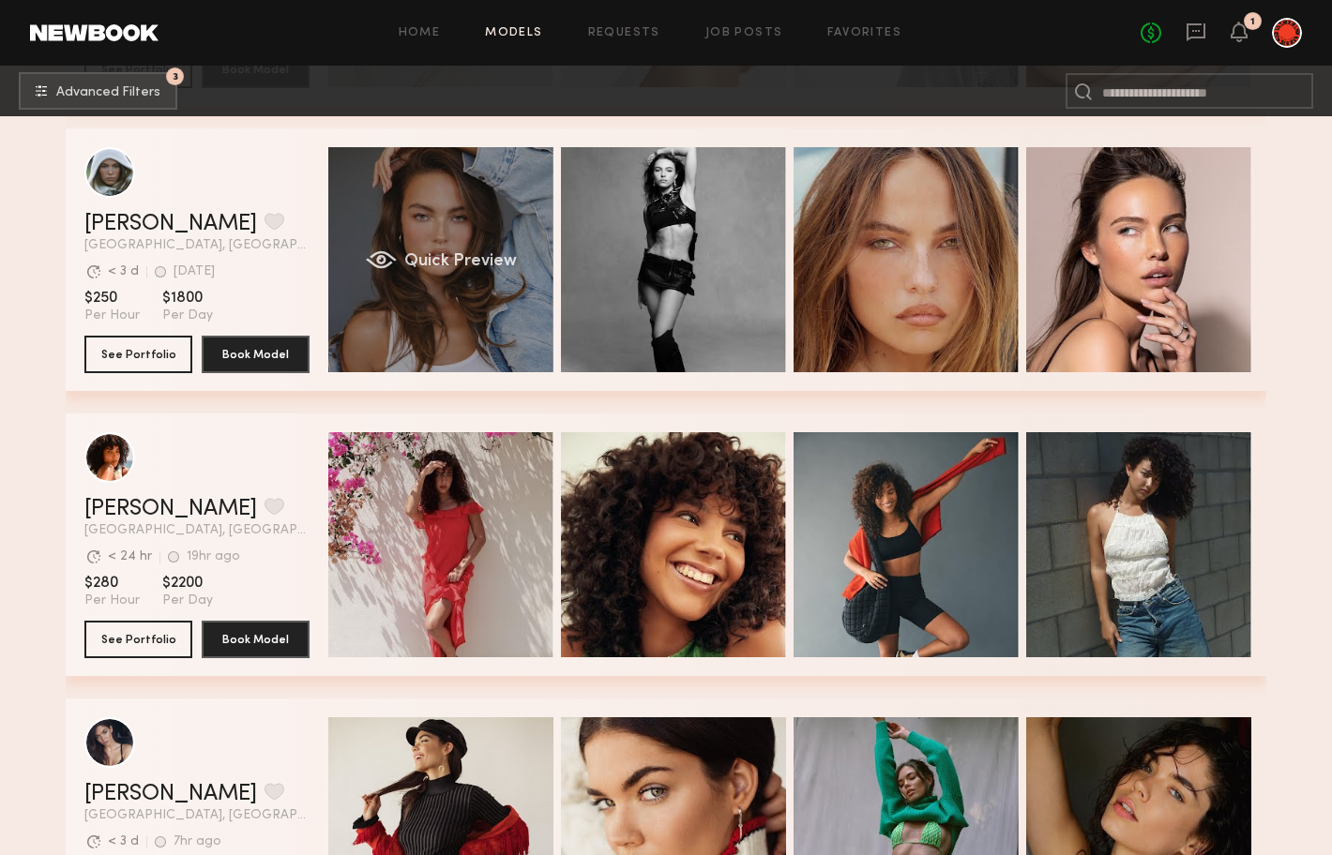
click at [370, 266] on div "grid" at bounding box center [381, 259] width 31 height 19
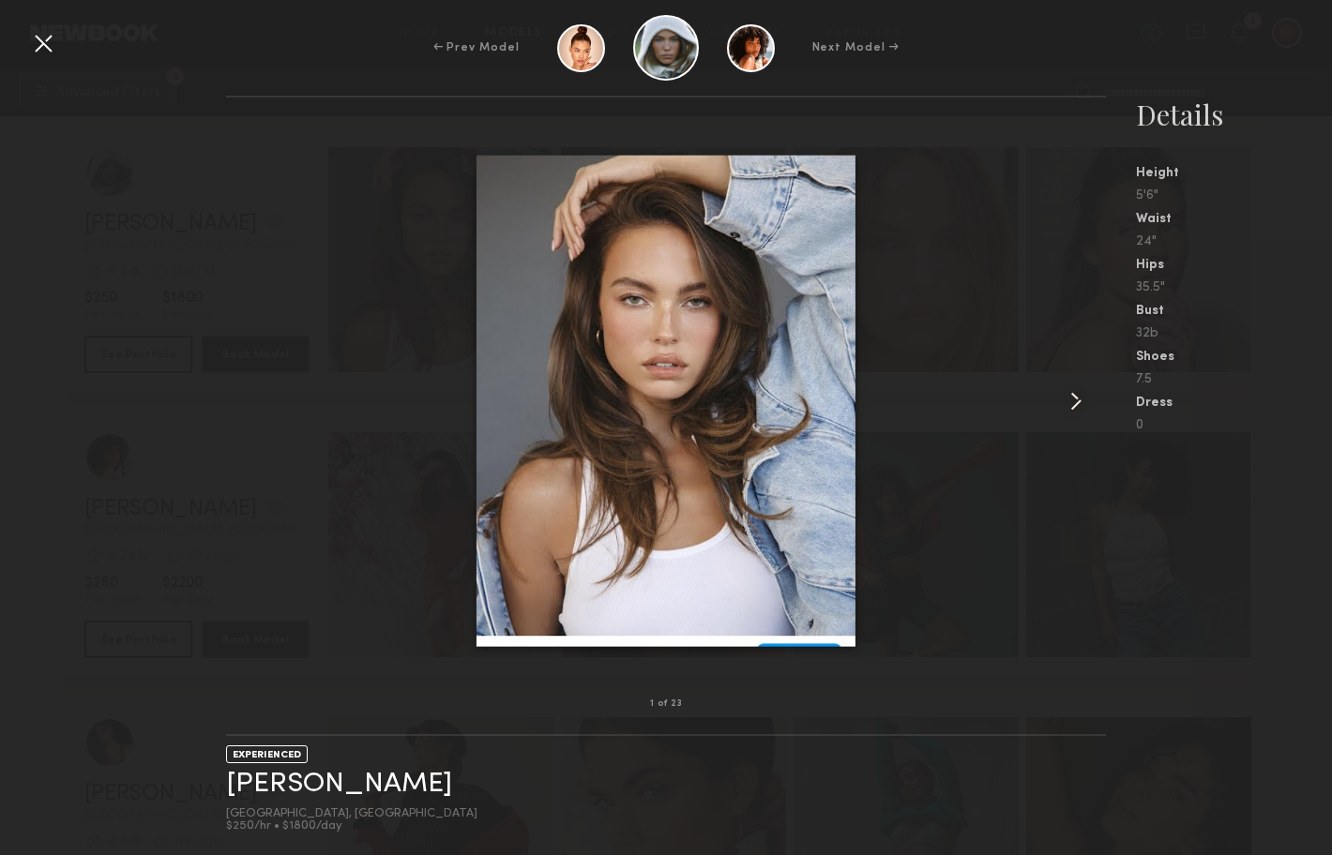
click at [1071, 403] on common-icon at bounding box center [1076, 401] width 30 height 30
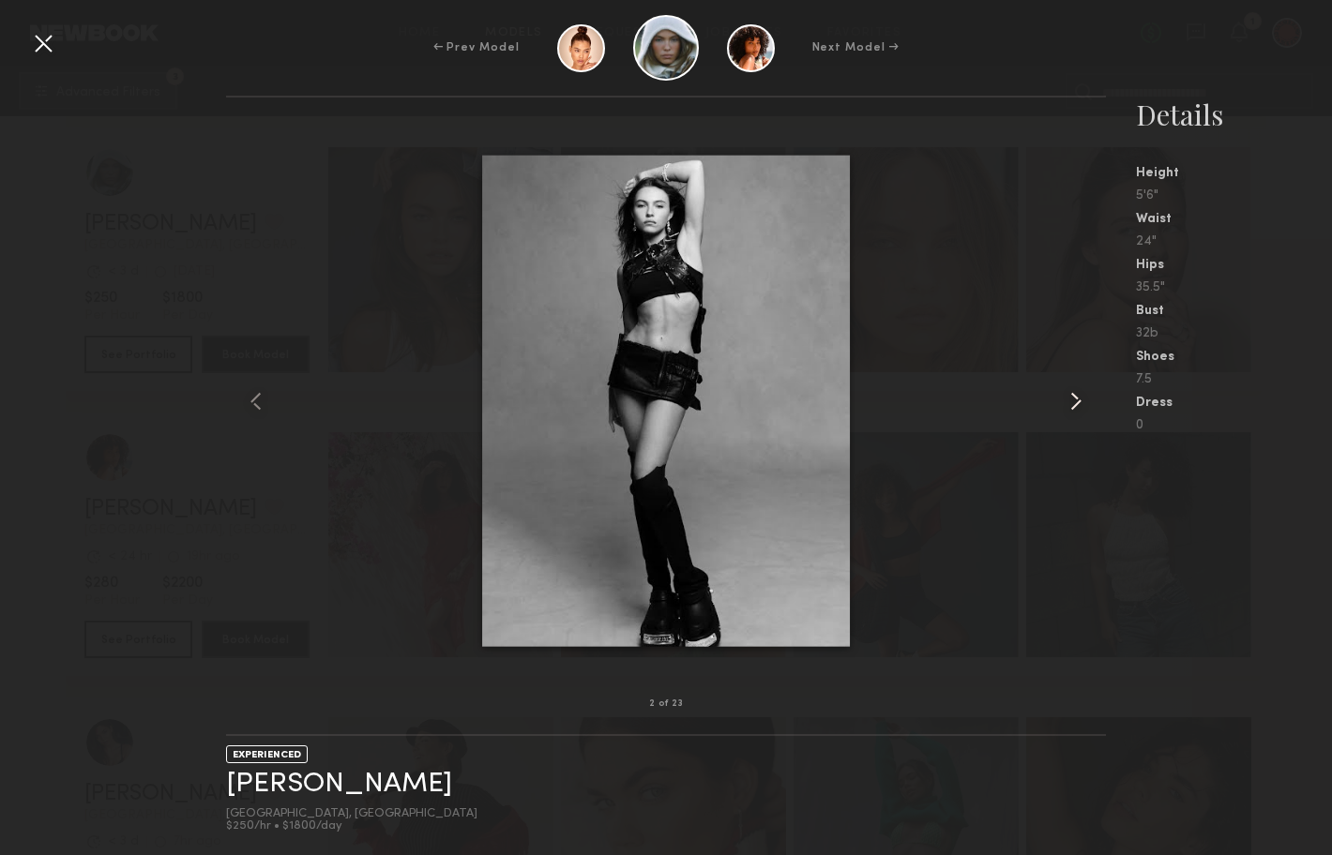
click at [1071, 403] on common-icon at bounding box center [1076, 401] width 30 height 30
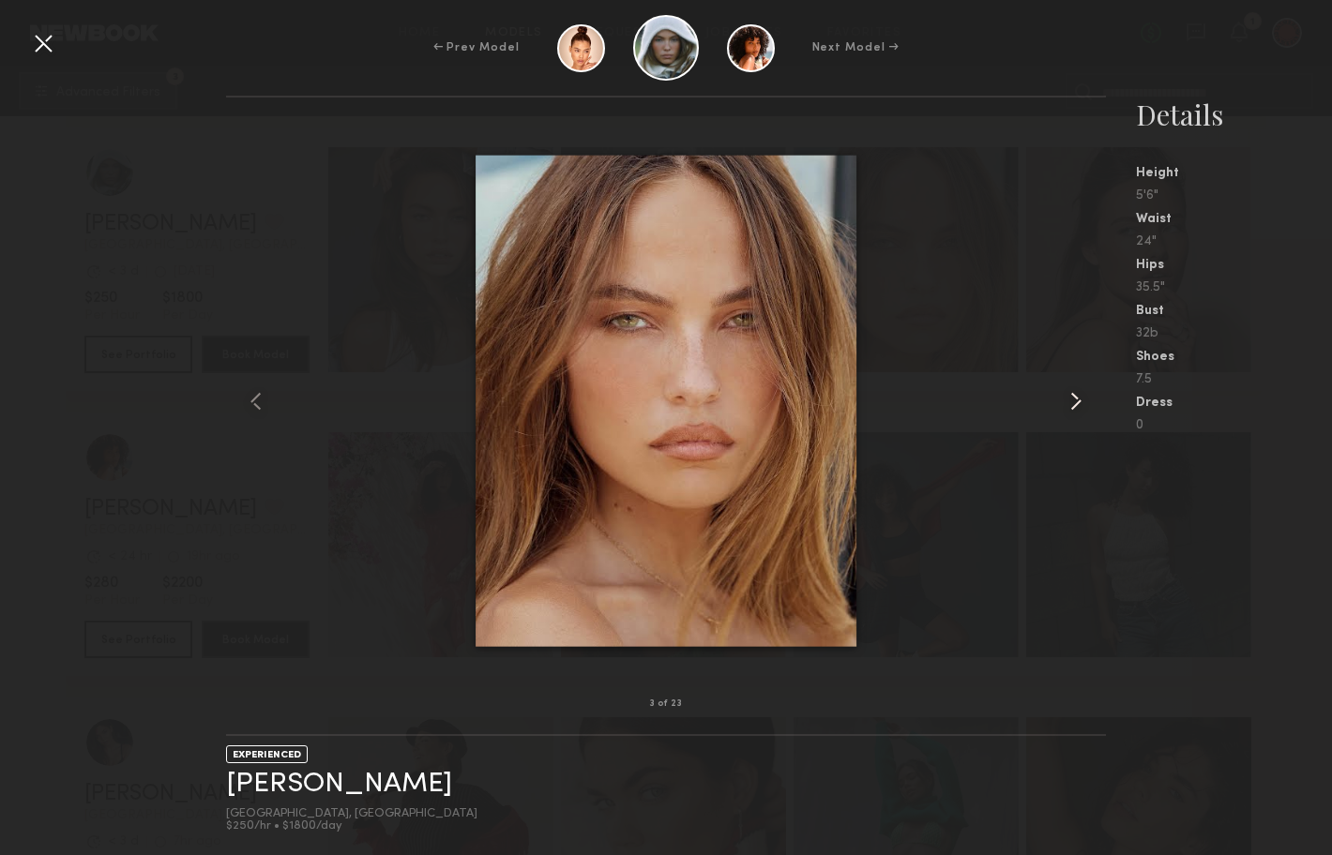
click at [1071, 403] on common-icon at bounding box center [1076, 401] width 30 height 30
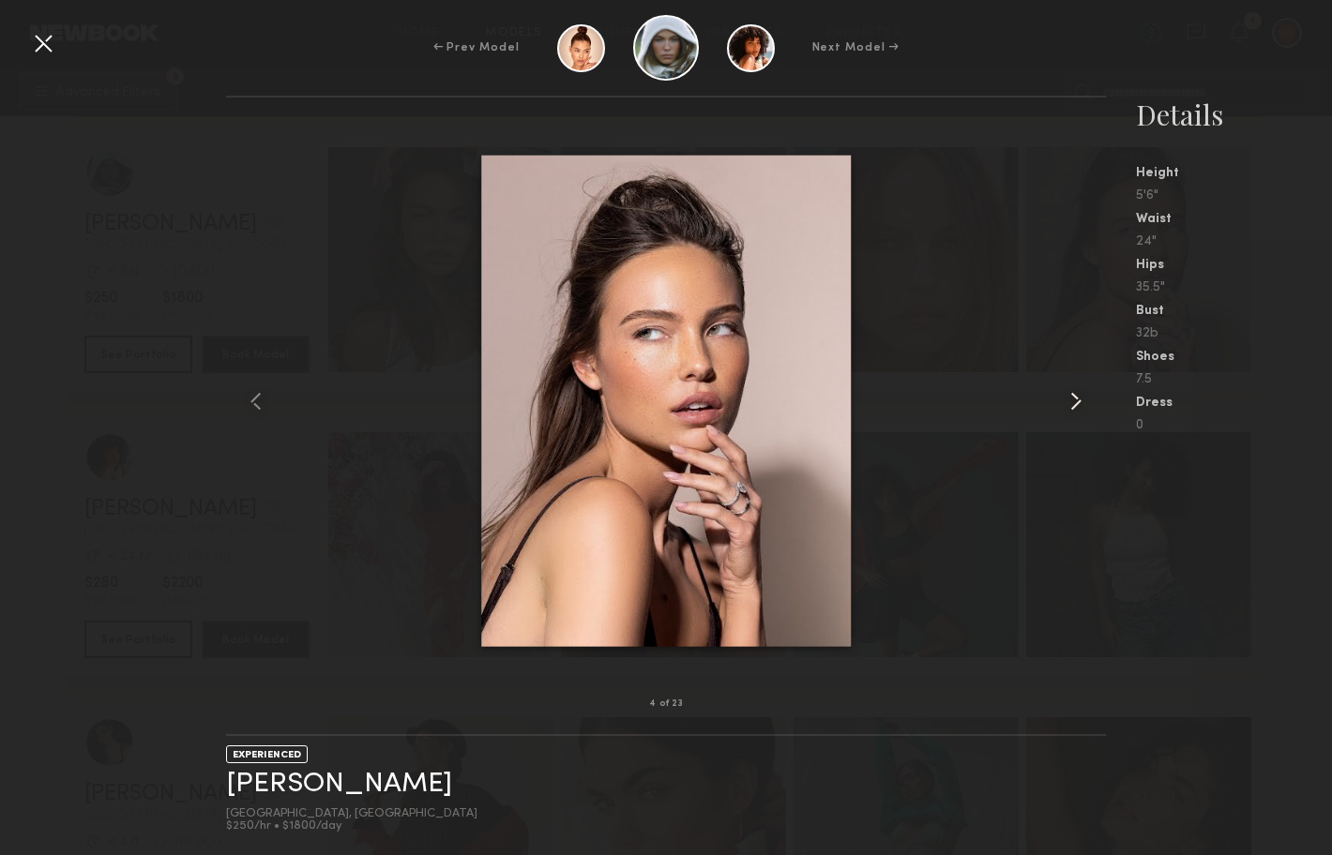
click at [1071, 403] on common-icon at bounding box center [1076, 401] width 30 height 30
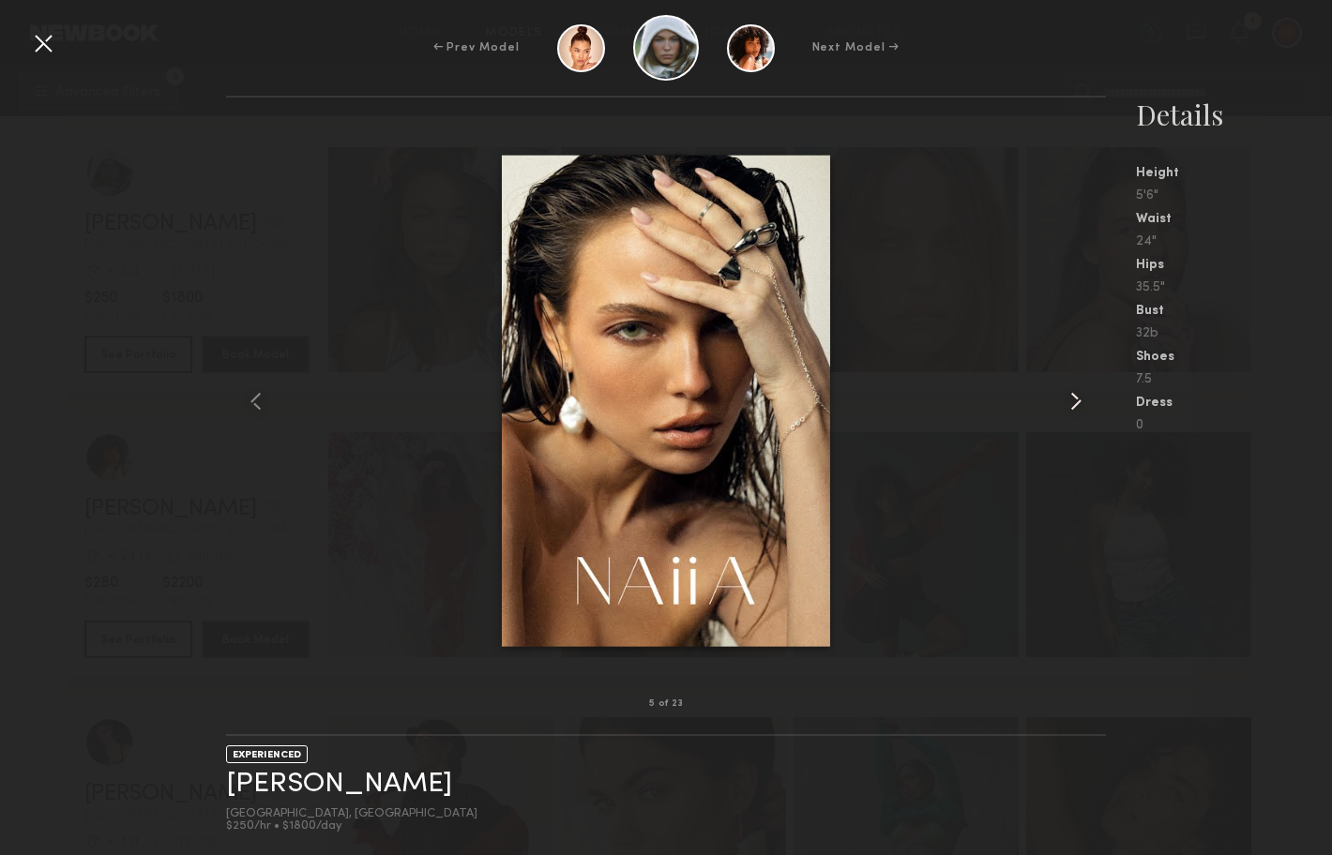
click at [1071, 403] on common-icon at bounding box center [1076, 401] width 30 height 30
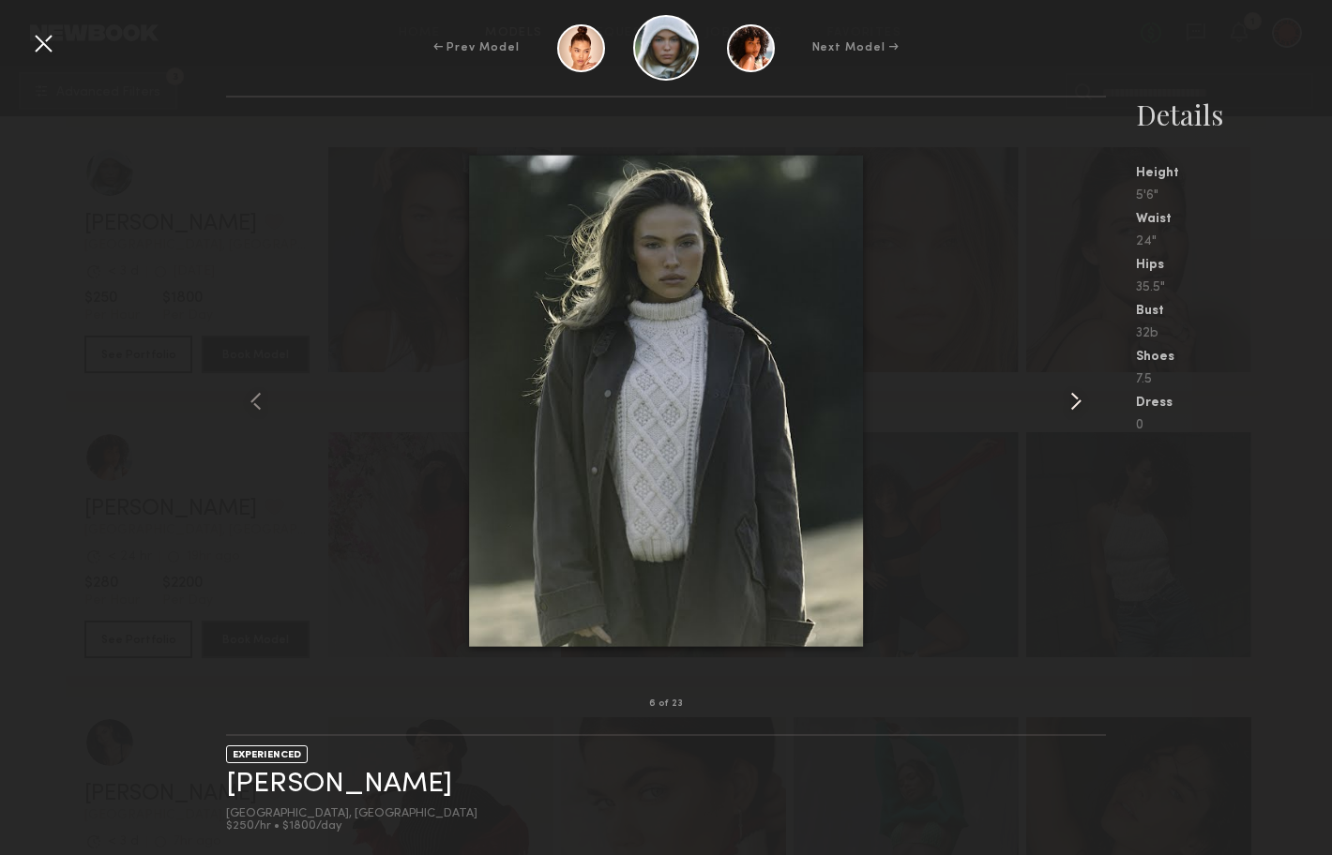
click at [1071, 403] on common-icon at bounding box center [1076, 401] width 30 height 30
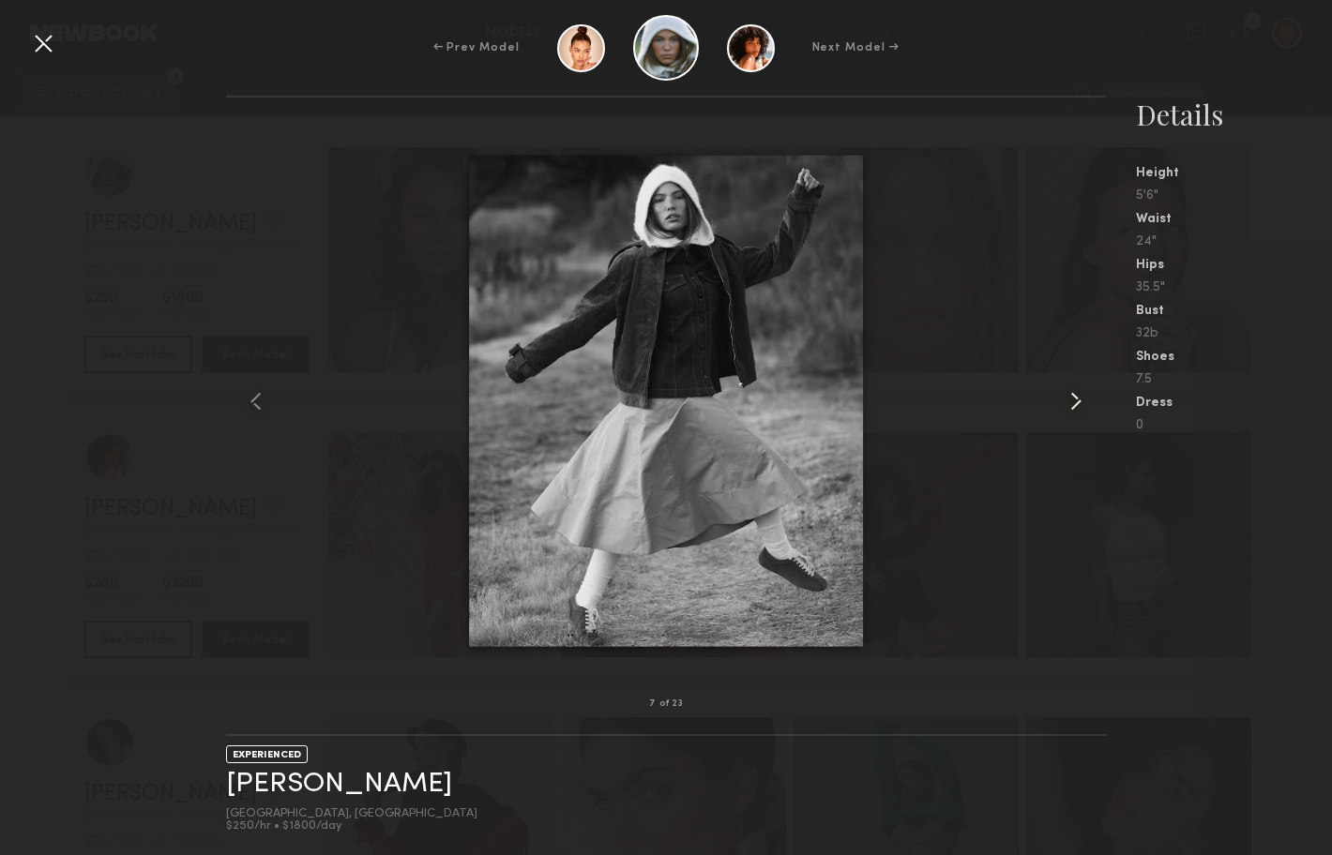
click at [1071, 403] on common-icon at bounding box center [1076, 401] width 30 height 30
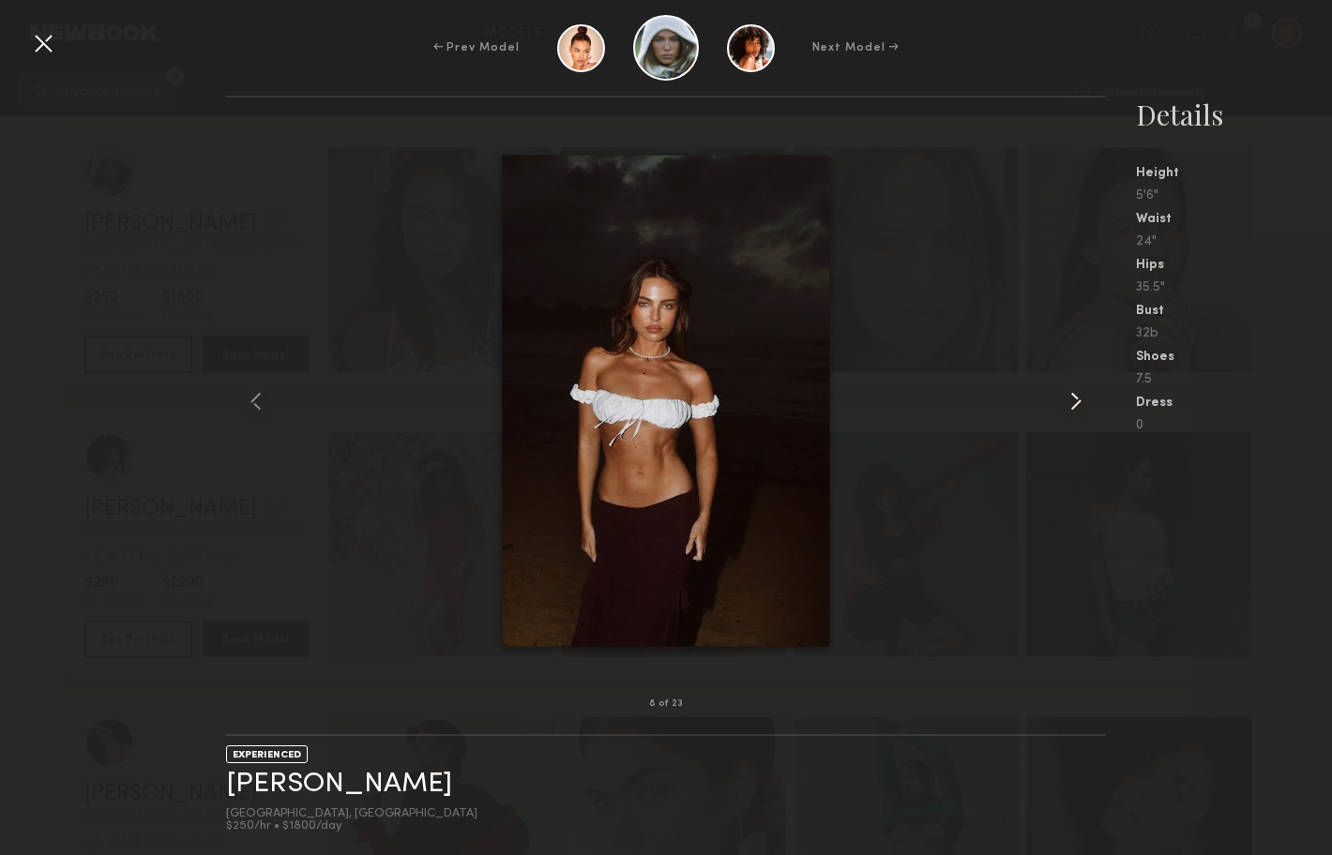
click at [1071, 403] on common-icon at bounding box center [1076, 401] width 30 height 30
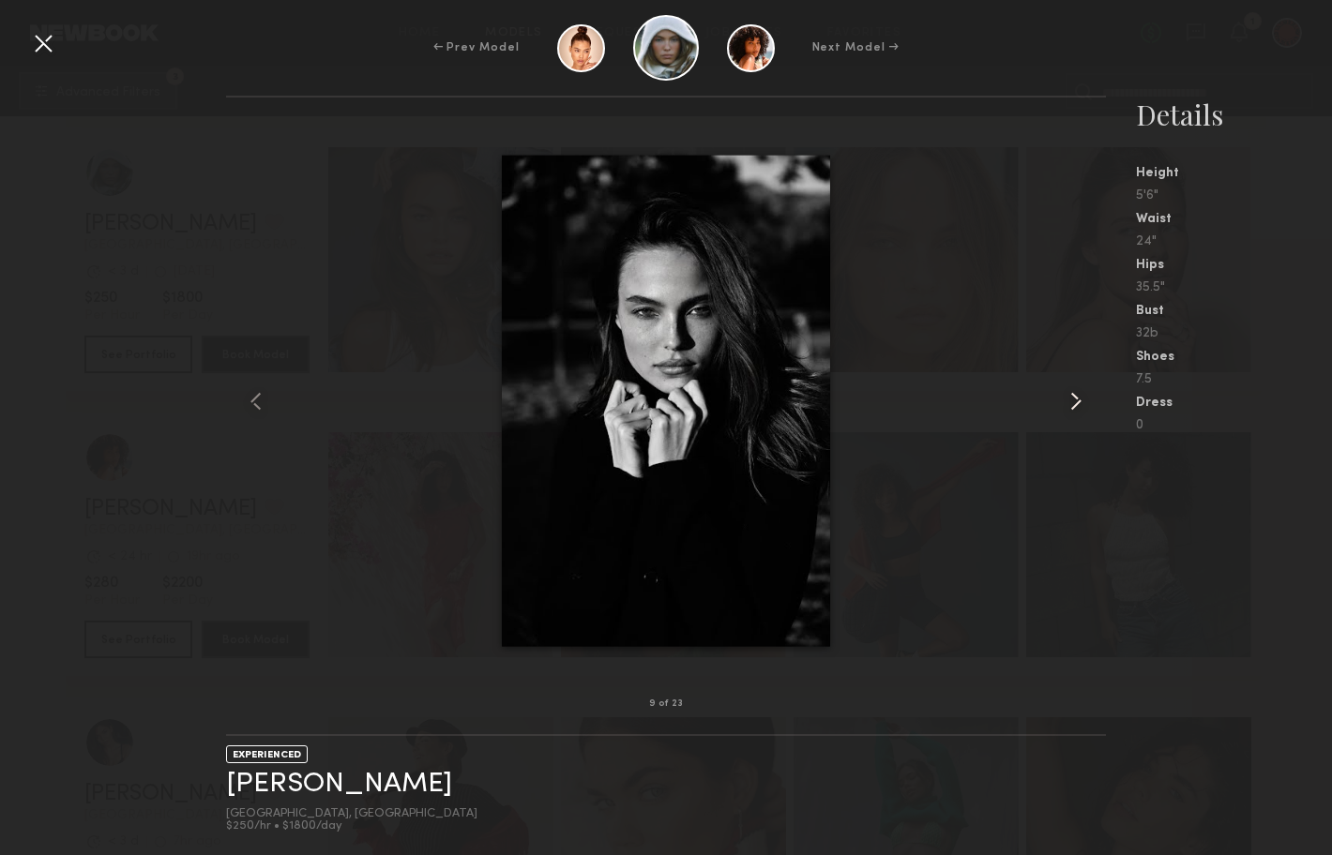
click at [1071, 403] on common-icon at bounding box center [1076, 401] width 30 height 30
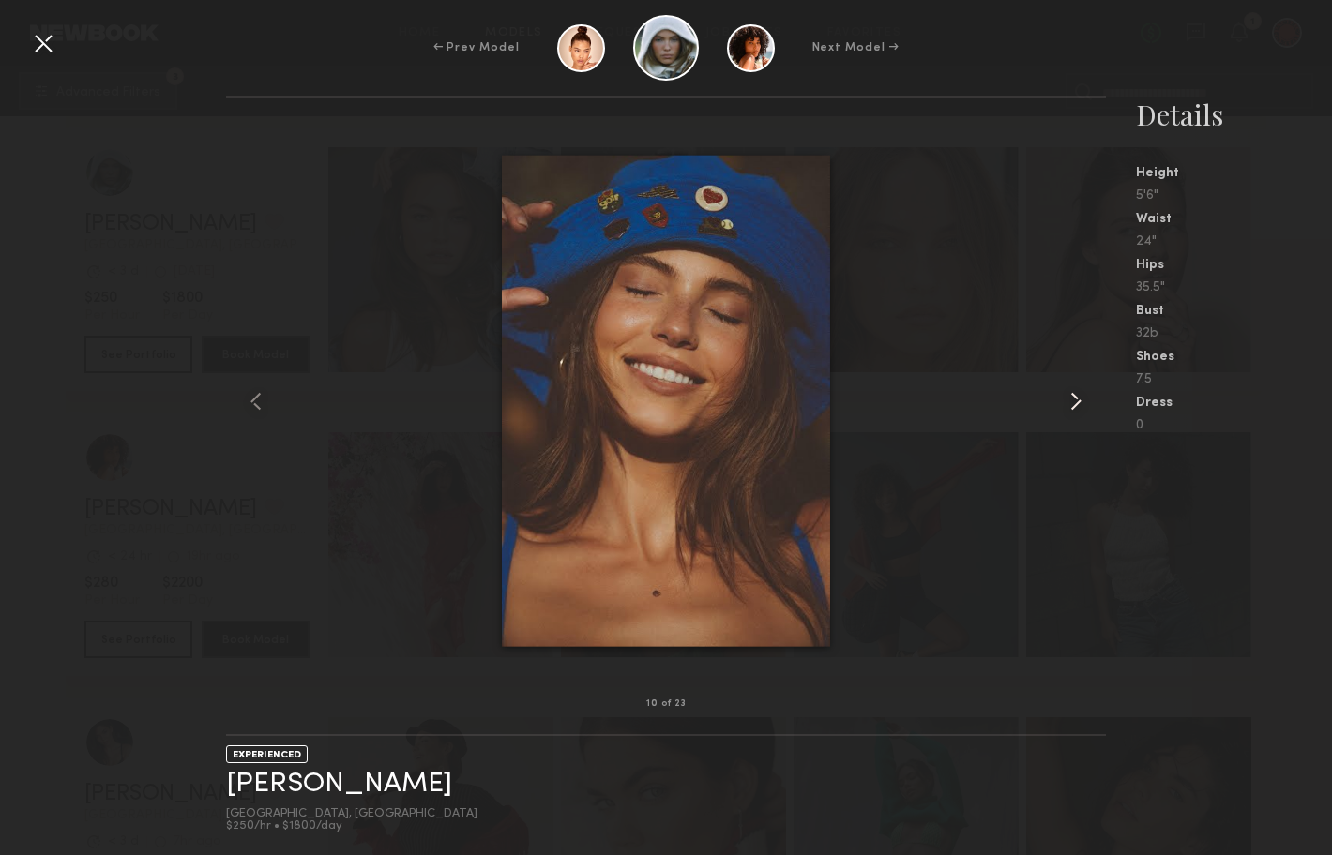
click at [1071, 403] on common-icon at bounding box center [1076, 401] width 30 height 30
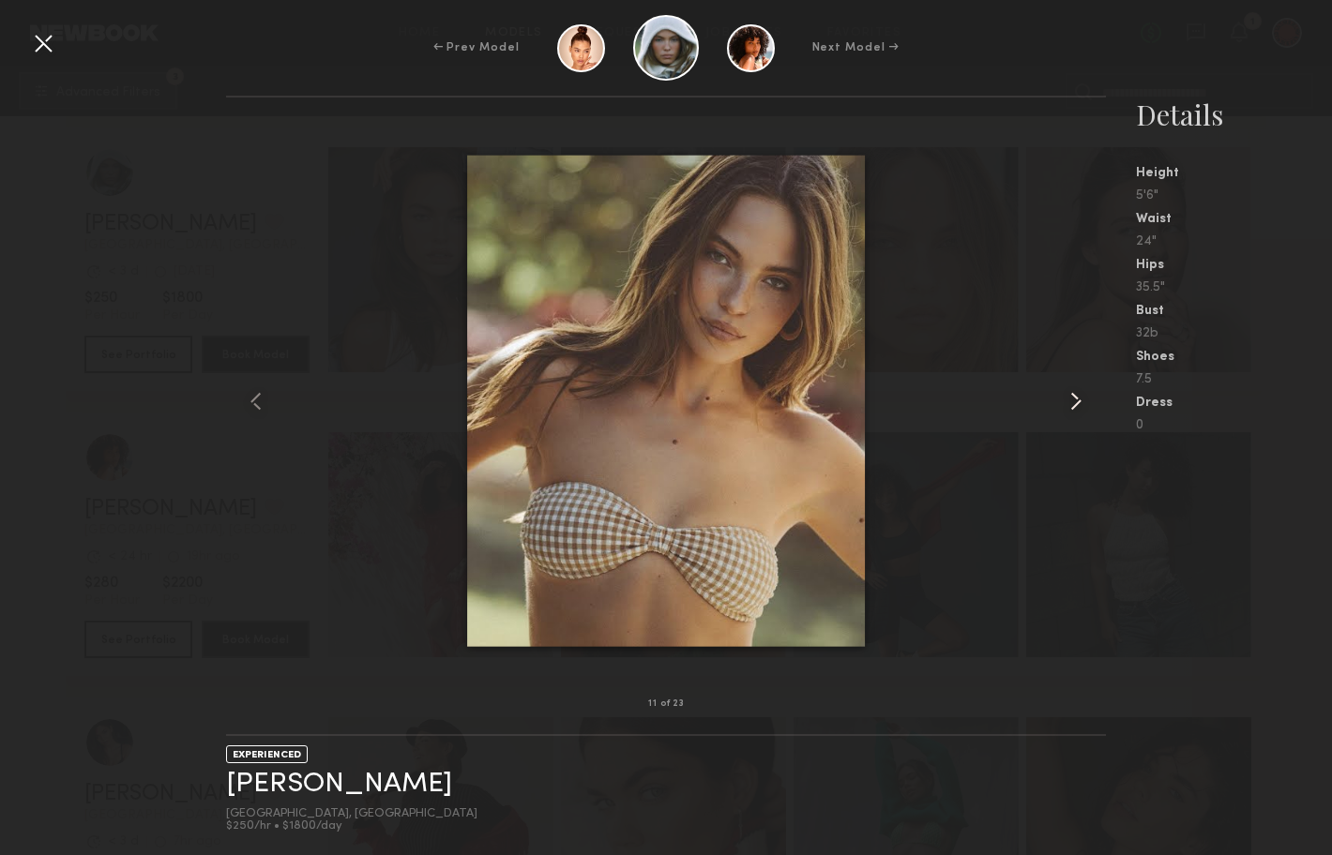
click at [1071, 403] on common-icon at bounding box center [1076, 401] width 30 height 30
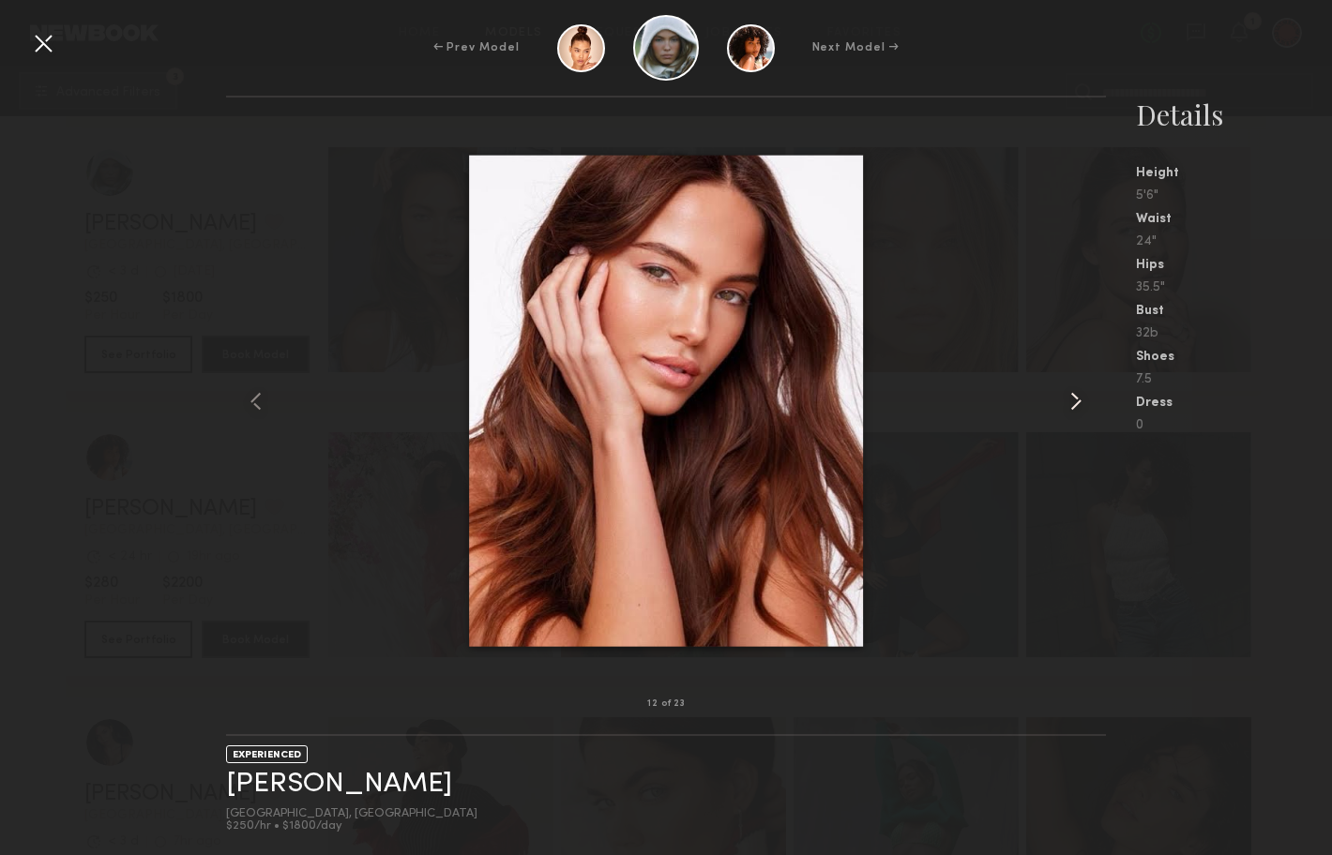
click at [1071, 403] on common-icon at bounding box center [1076, 401] width 30 height 30
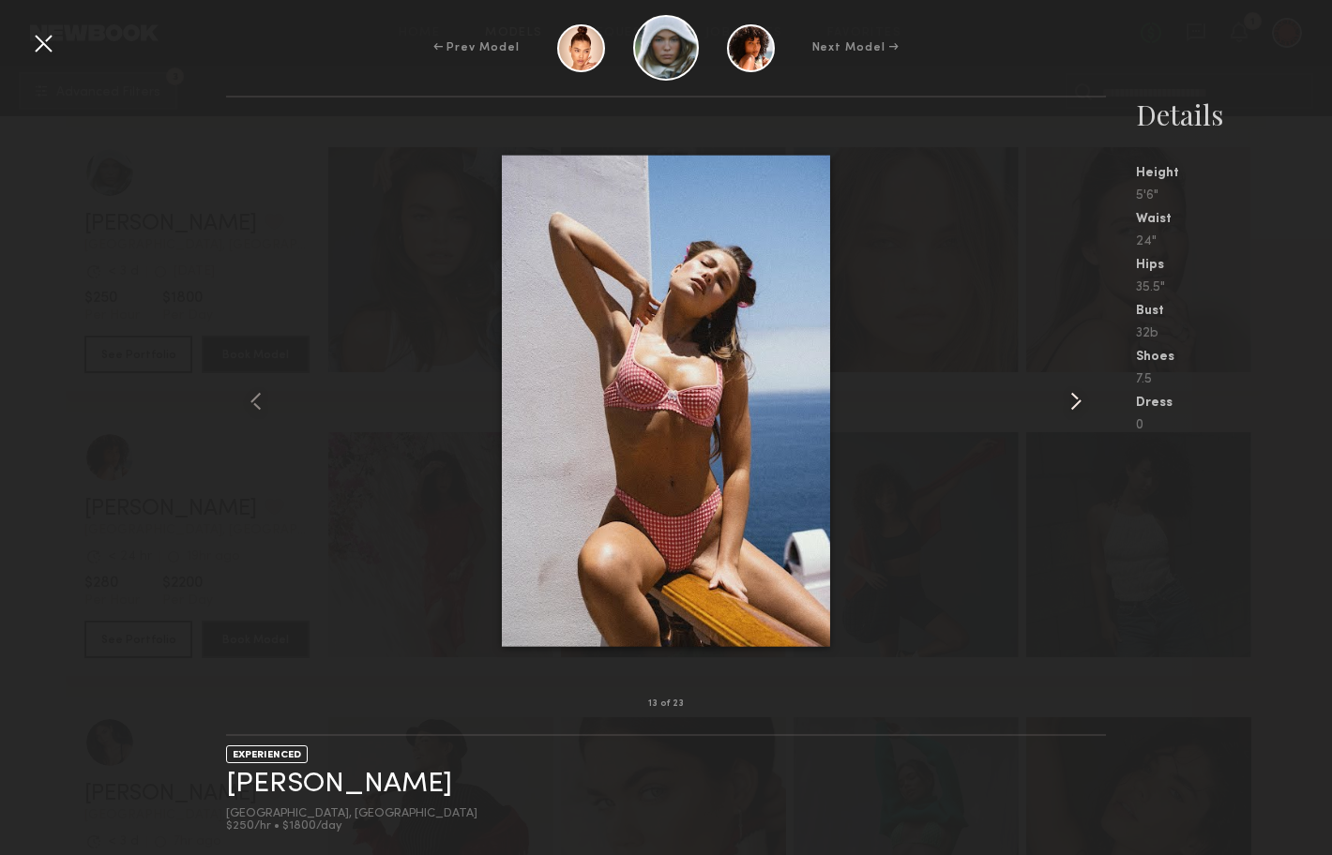
click at [1071, 403] on common-icon at bounding box center [1076, 401] width 30 height 30
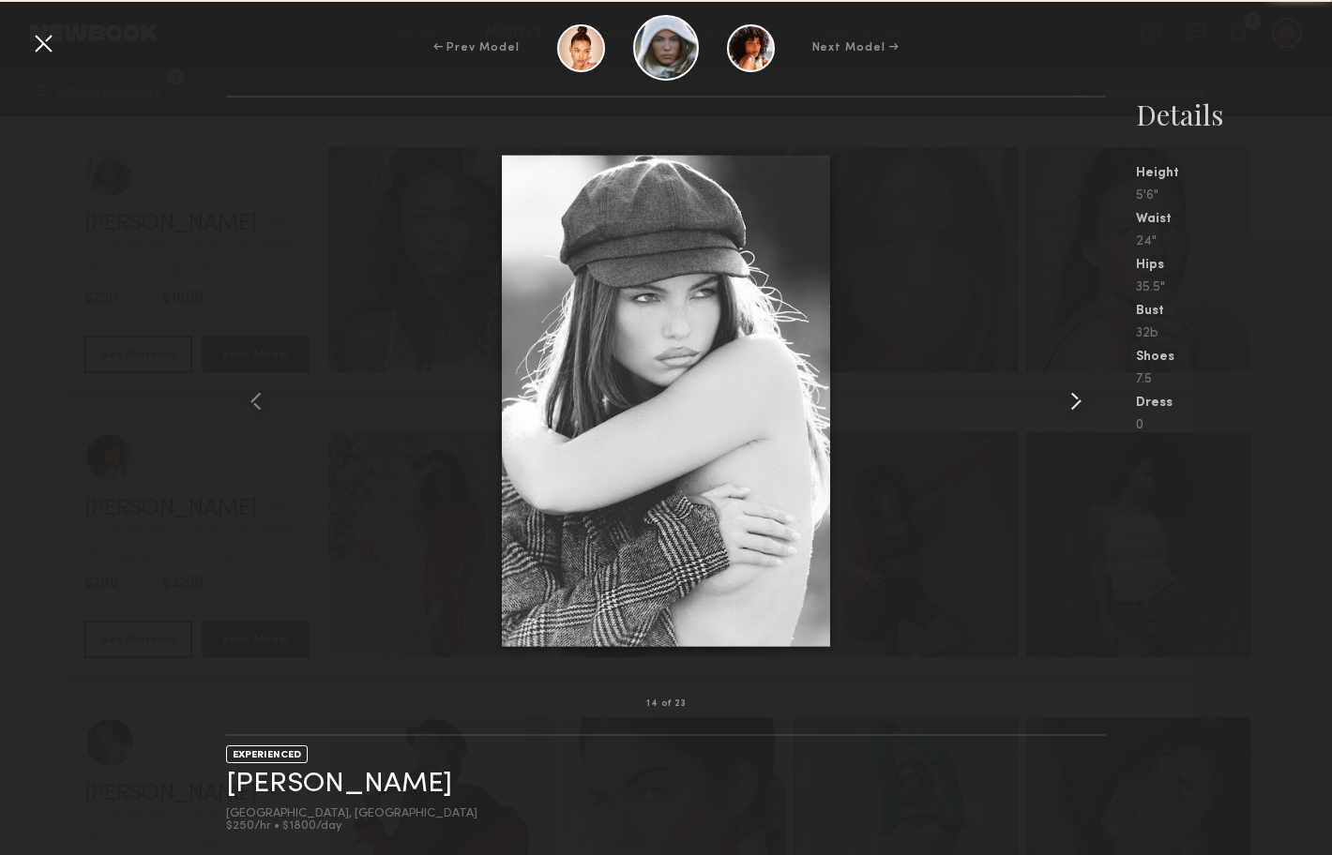
click at [1071, 403] on common-icon at bounding box center [1076, 401] width 30 height 30
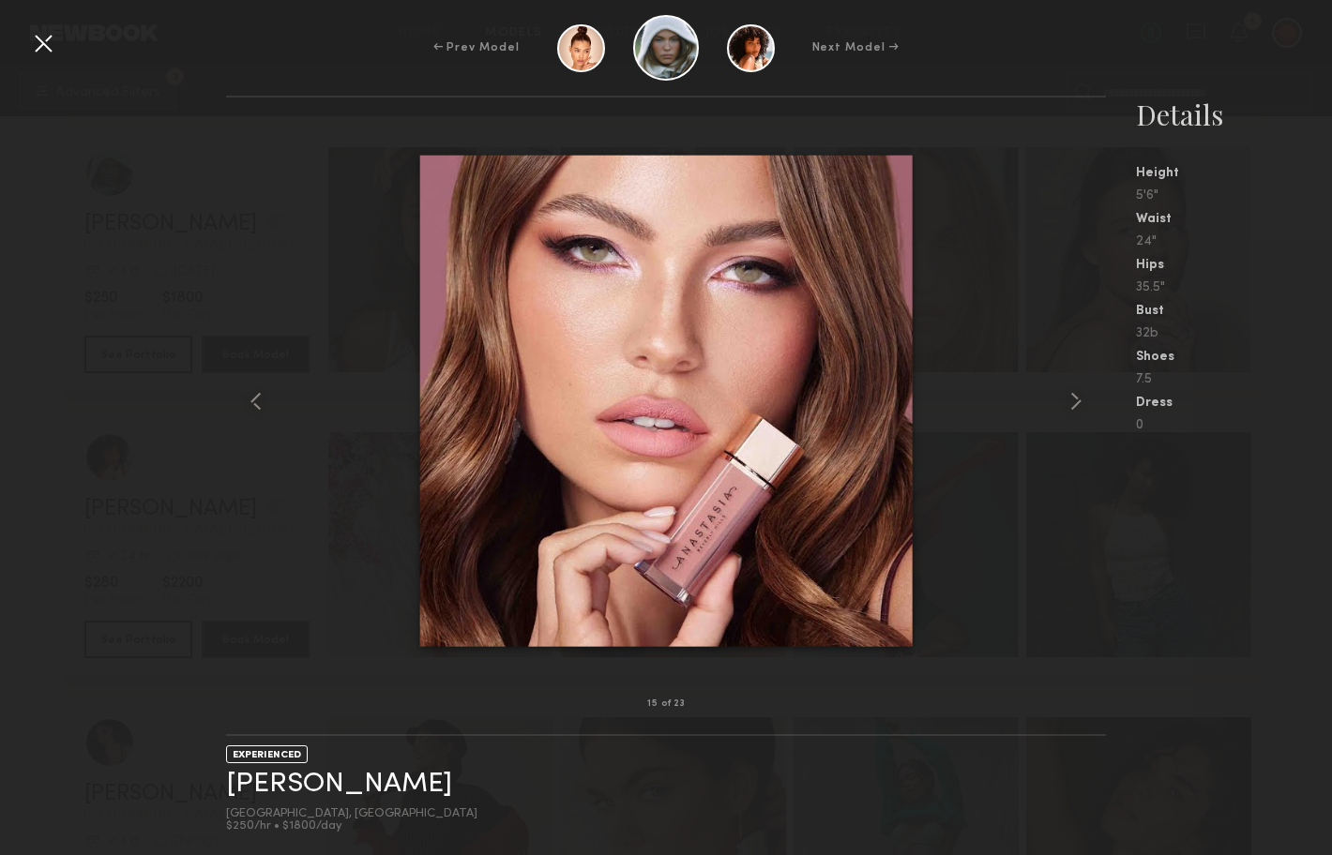
click at [36, 38] on div at bounding box center [43, 43] width 30 height 30
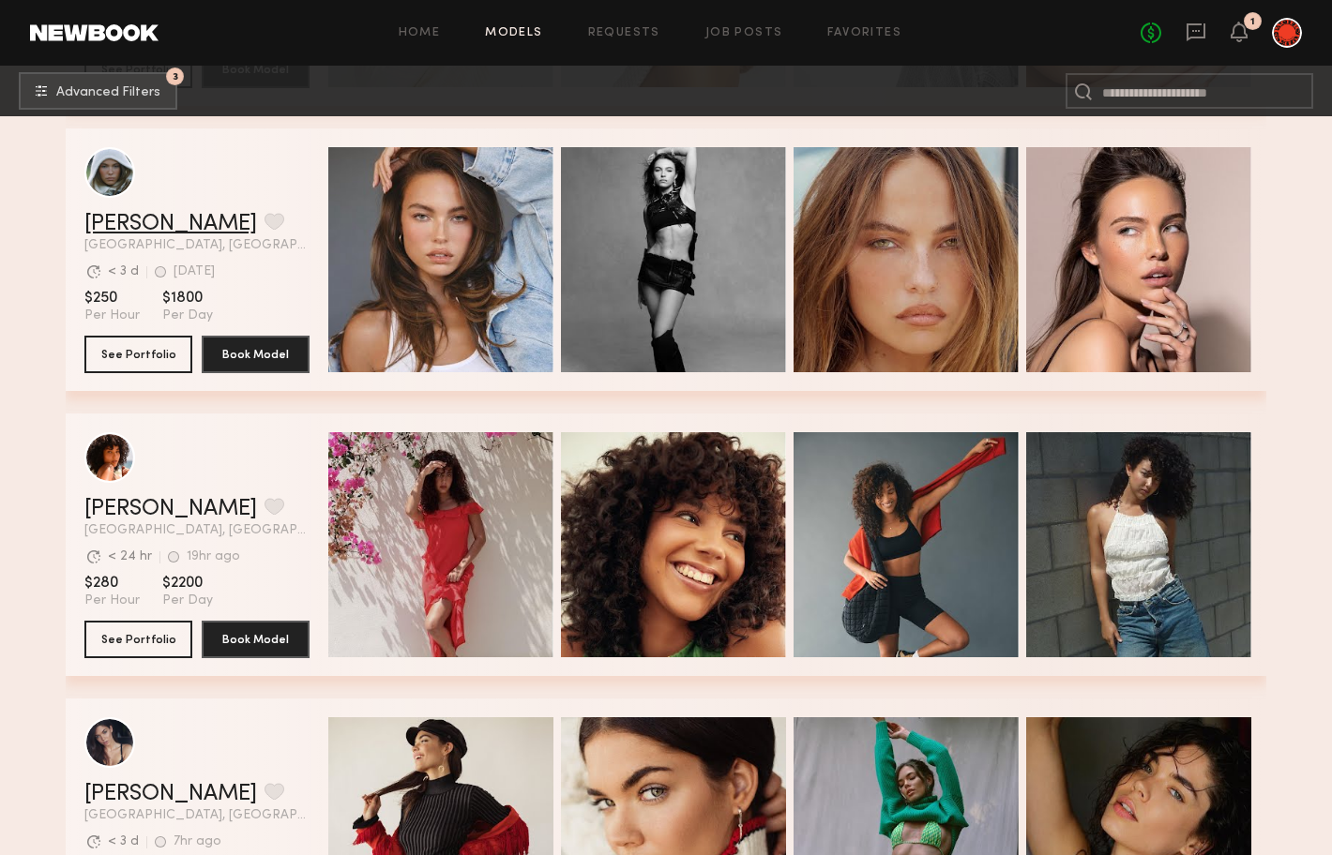
click at [122, 220] on link "Mallory P." at bounding box center [170, 224] width 173 height 23
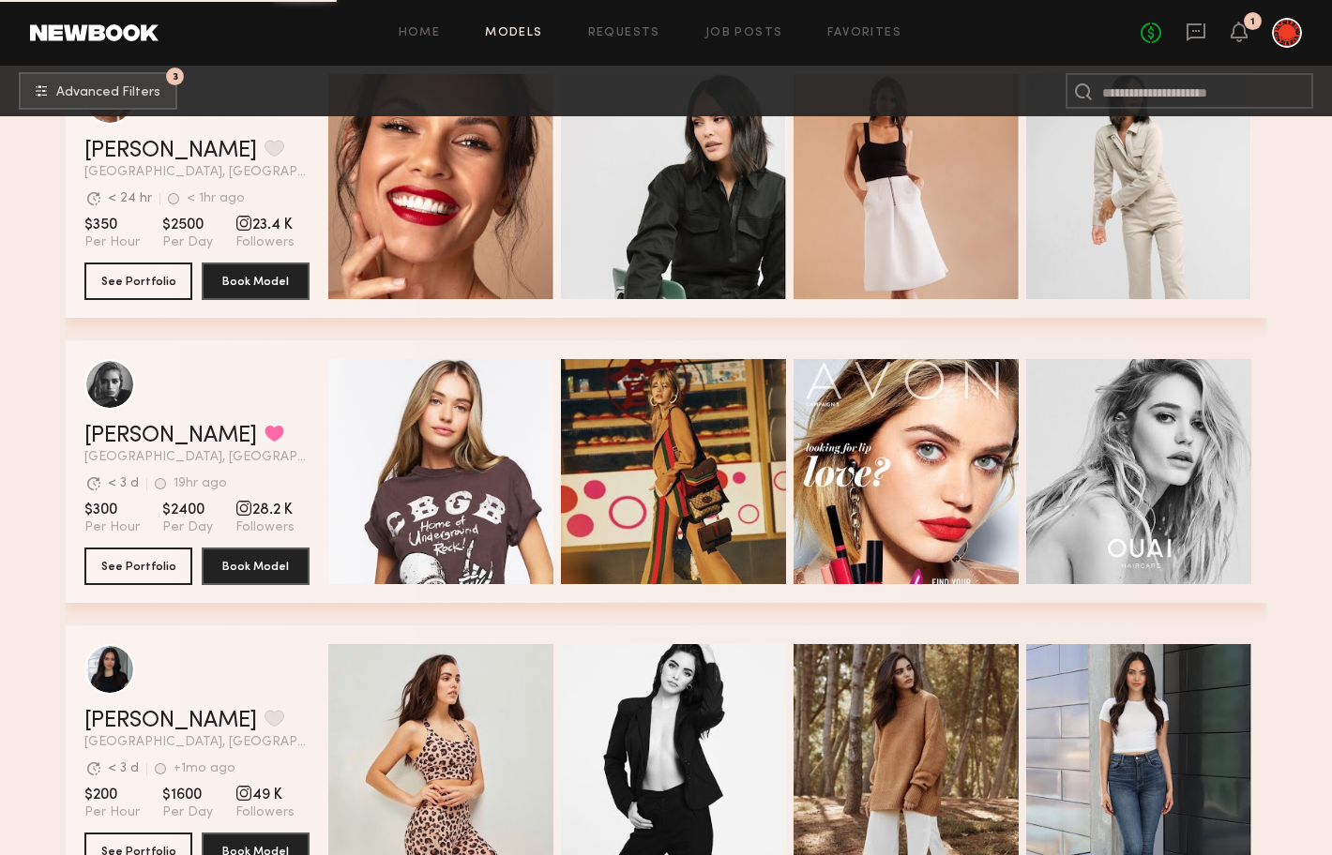
scroll to position [2410, 0]
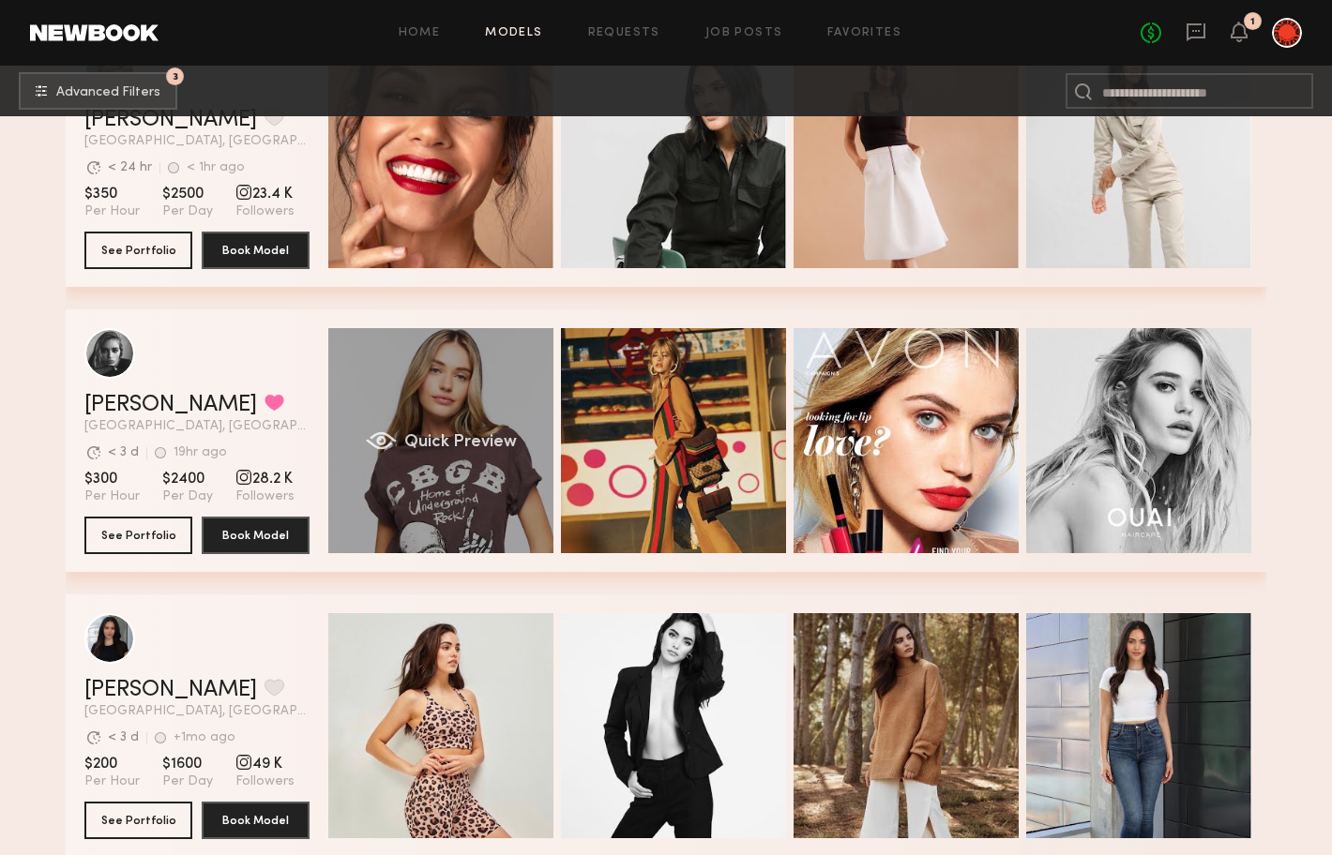
click at [404, 375] on div "Quick Preview" at bounding box center [440, 440] width 225 height 225
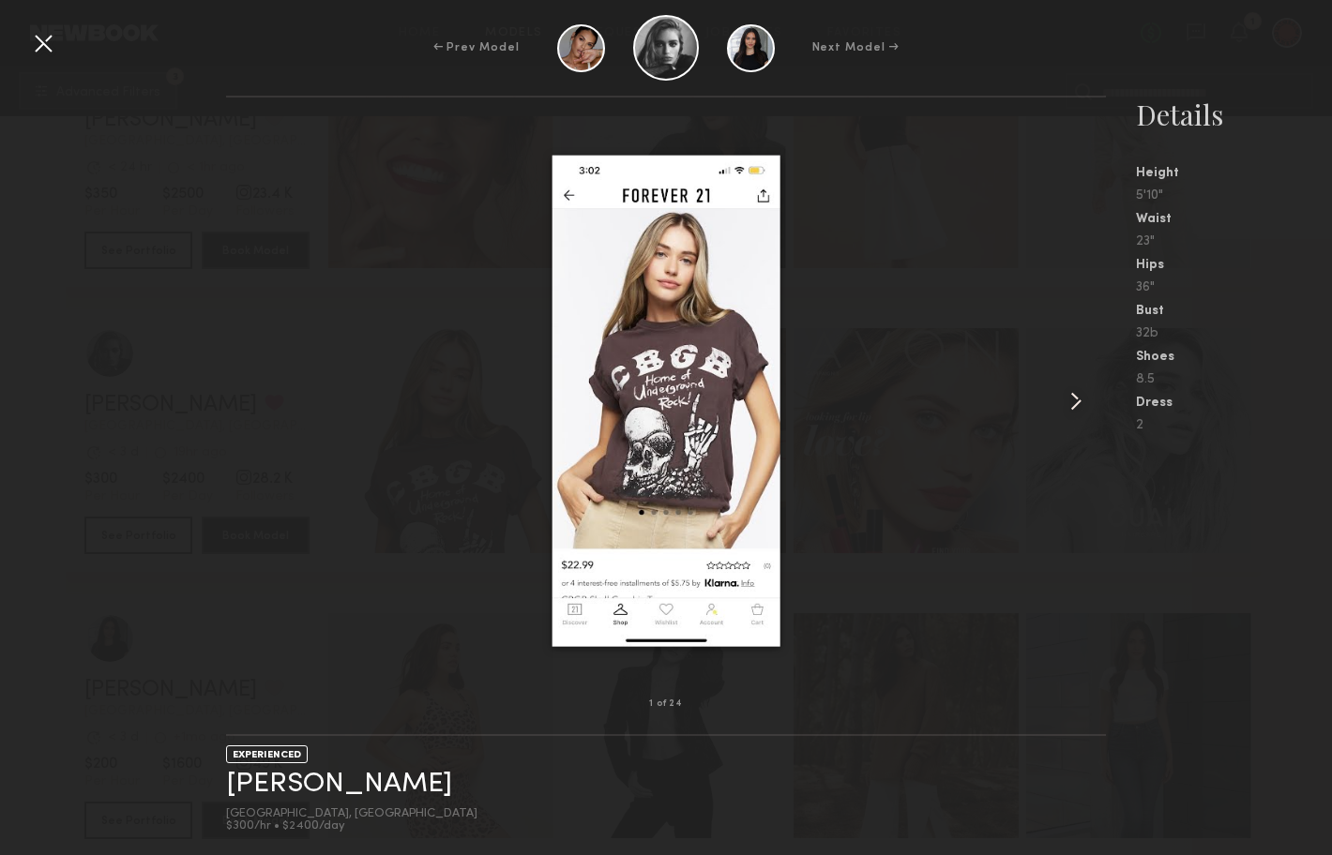
click at [1066, 401] on common-icon at bounding box center [1076, 401] width 30 height 30
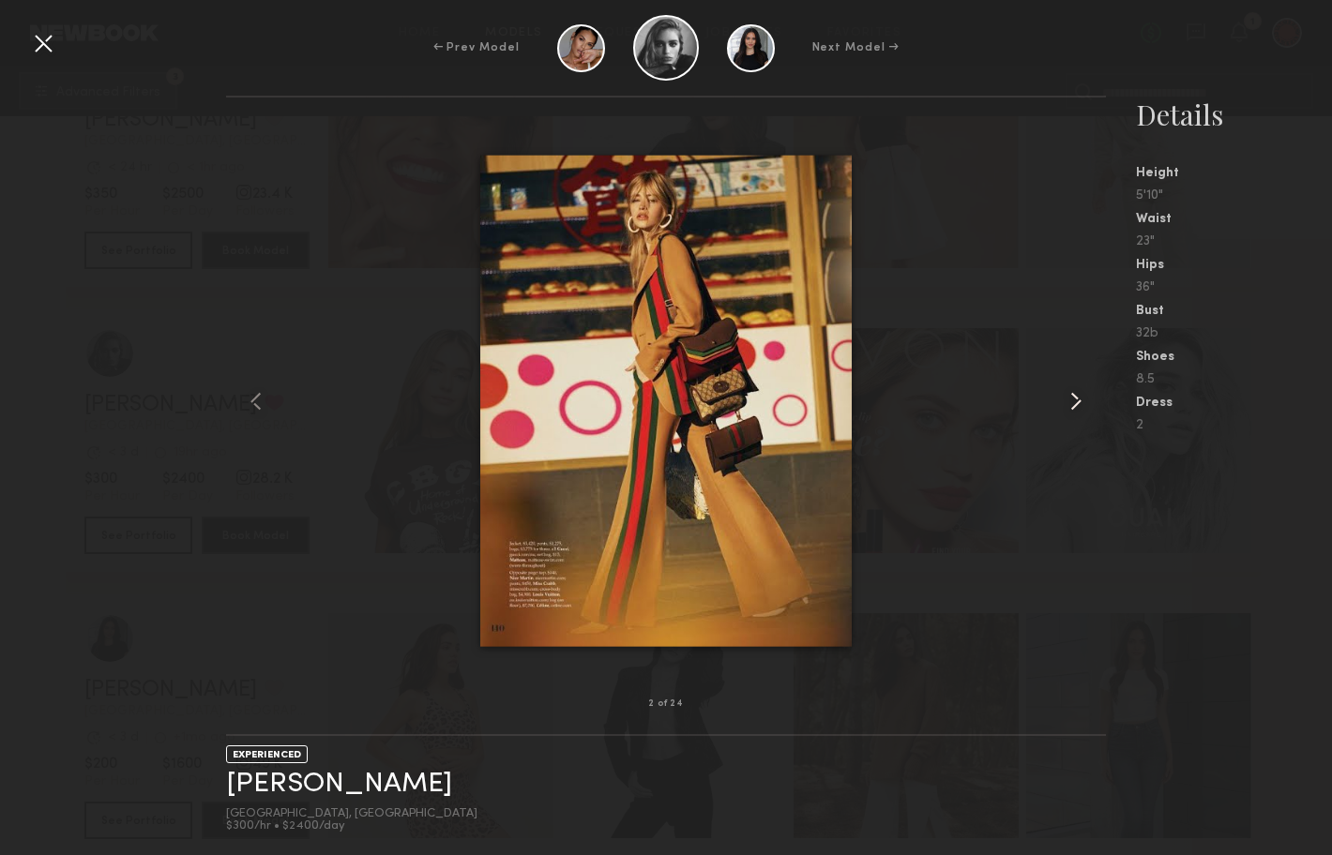
click at [1066, 401] on common-icon at bounding box center [1076, 401] width 30 height 30
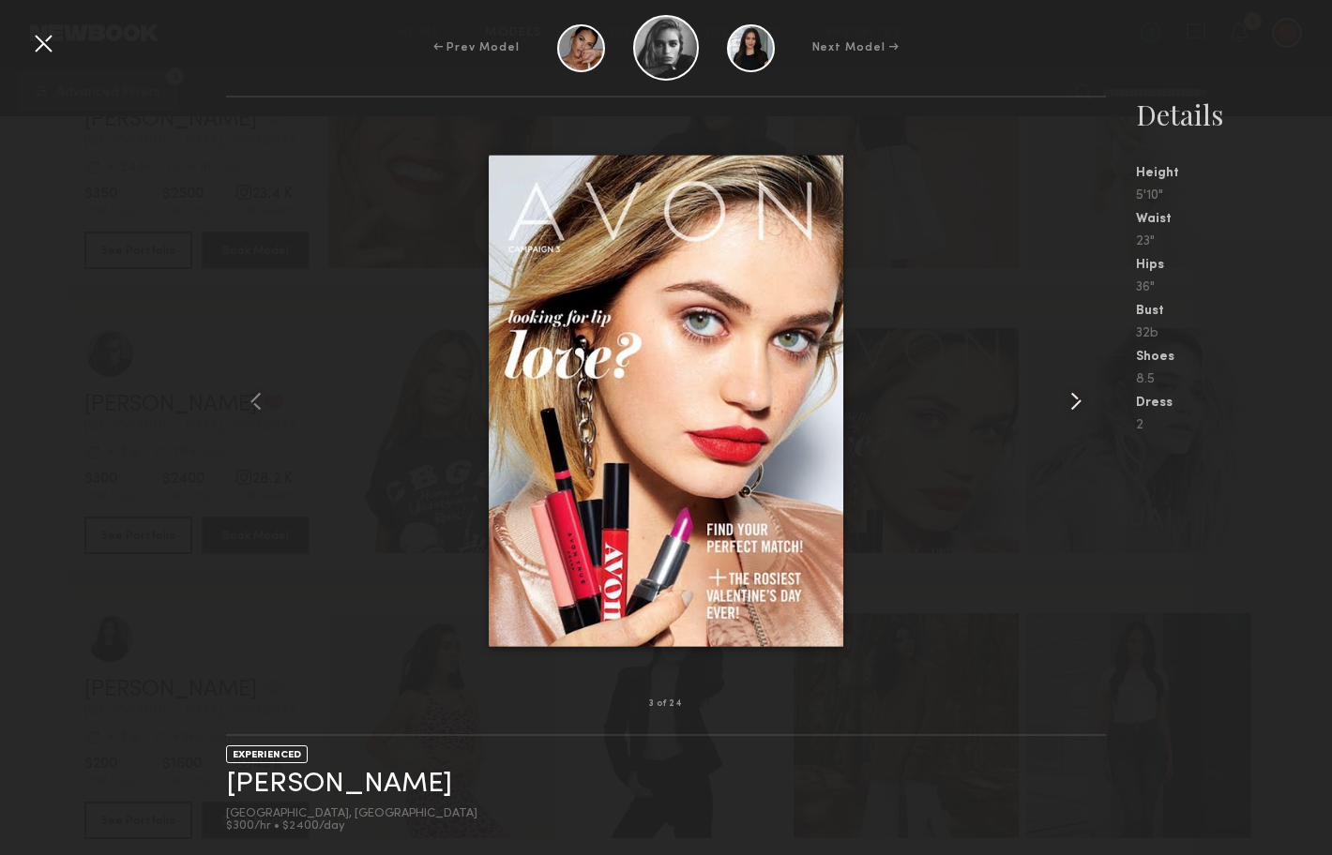
click at [1066, 401] on common-icon at bounding box center [1076, 401] width 30 height 30
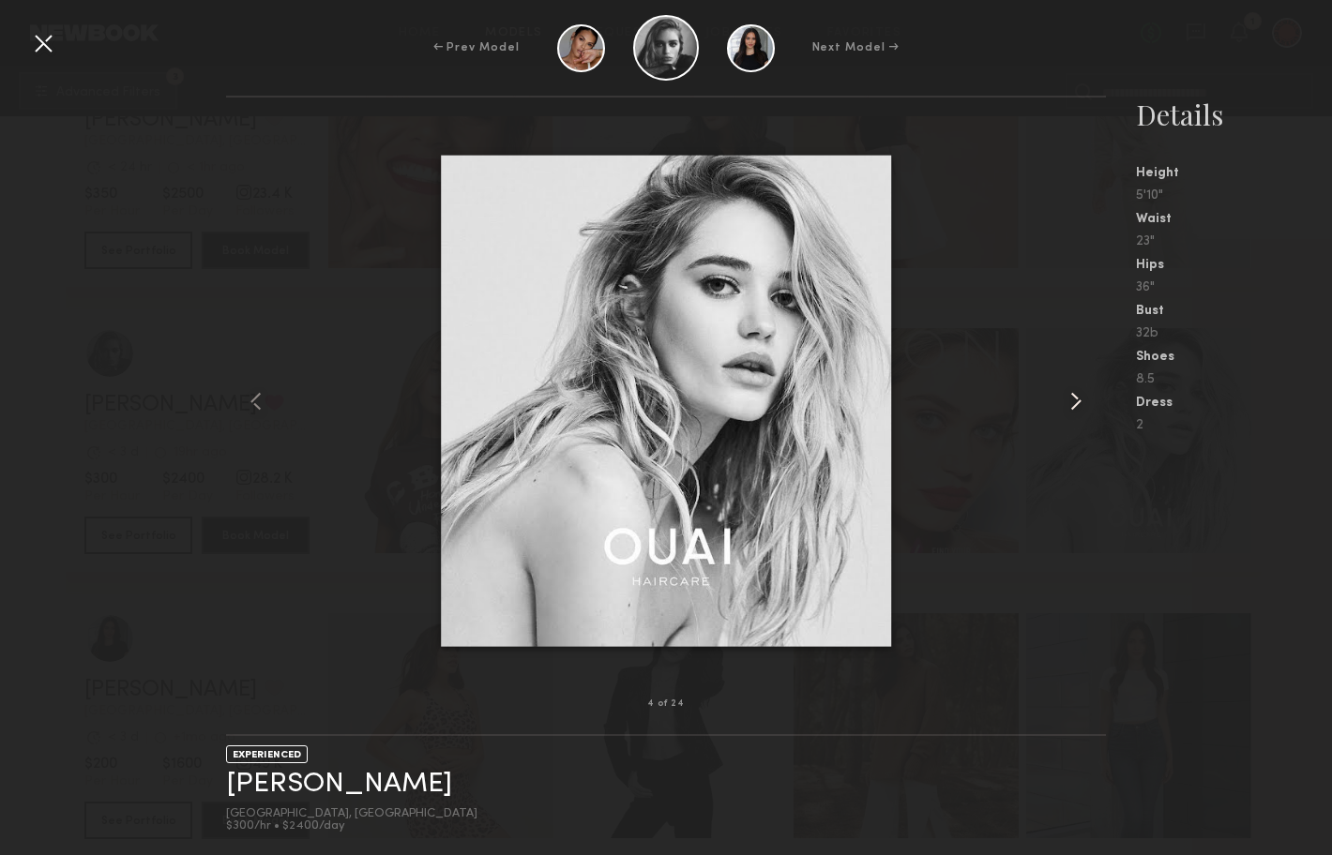
click at [1066, 401] on common-icon at bounding box center [1076, 401] width 30 height 30
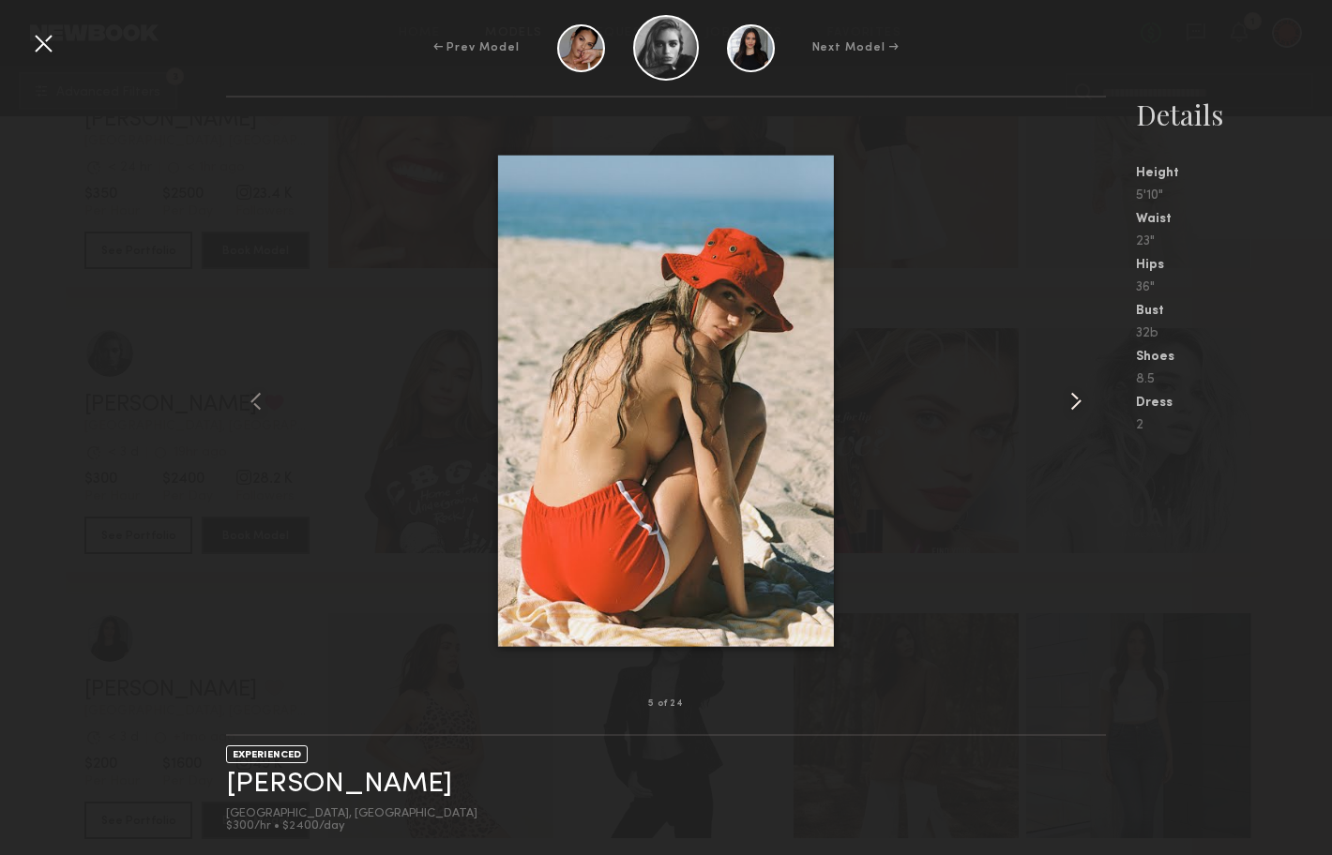
click at [1066, 401] on common-icon at bounding box center [1076, 401] width 30 height 30
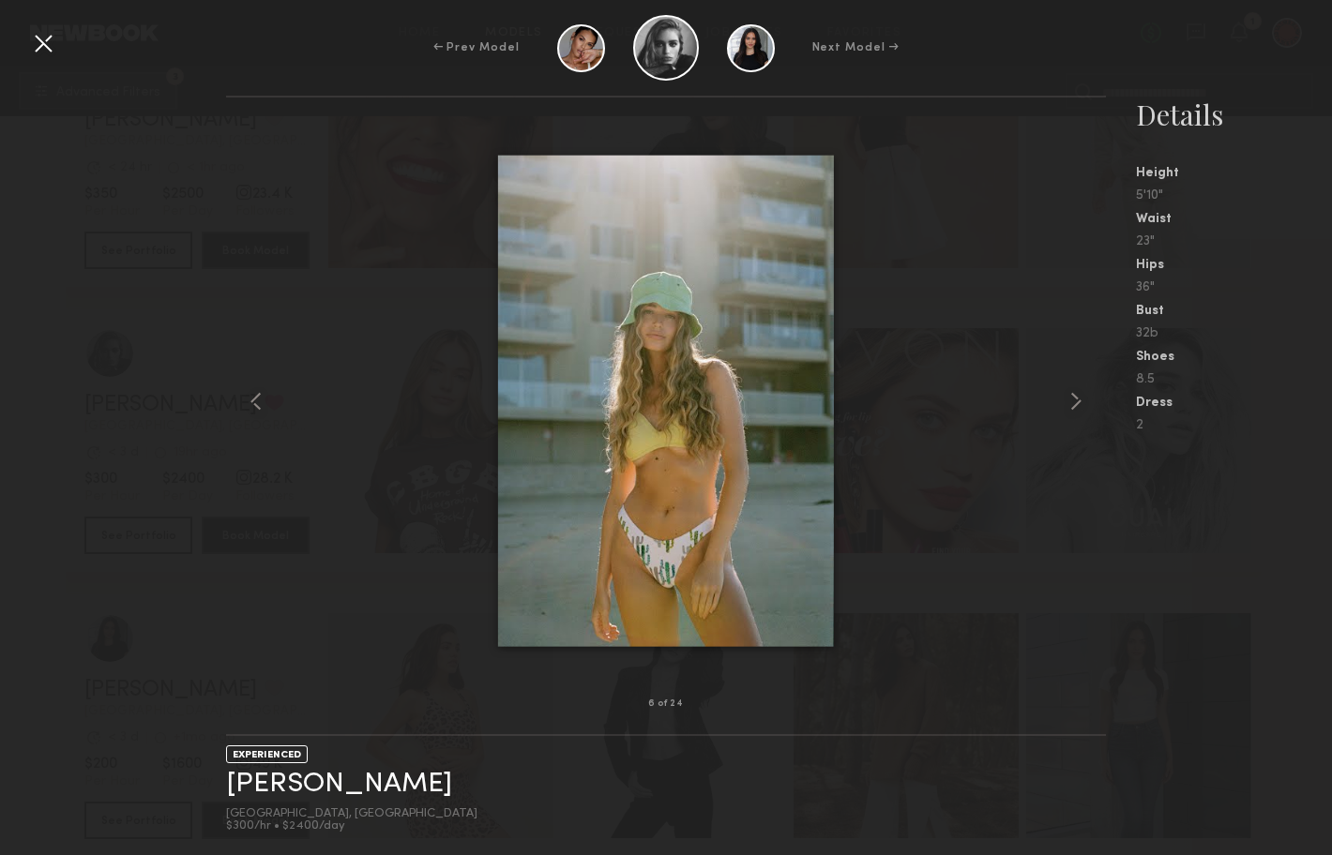
click at [32, 52] on div at bounding box center [43, 43] width 30 height 30
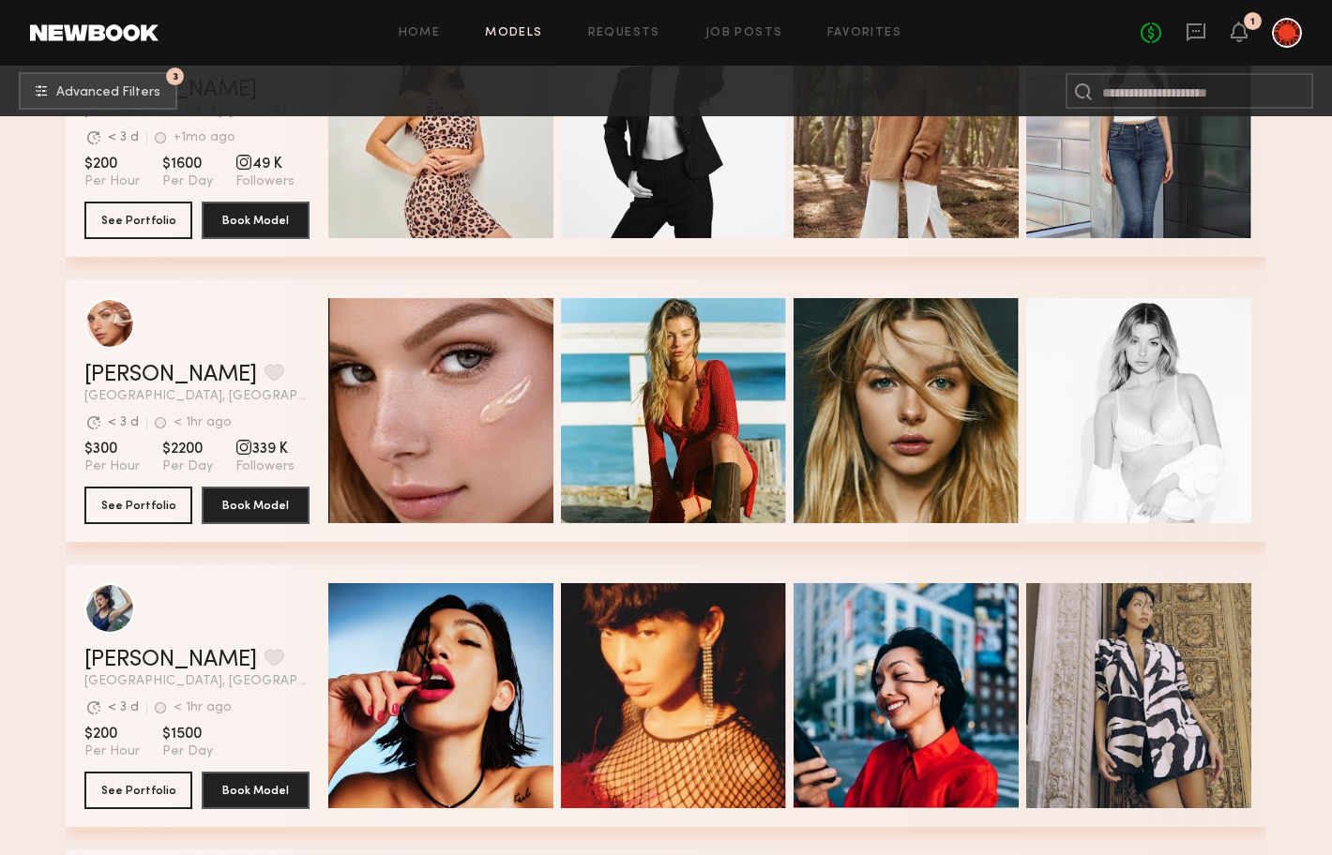
scroll to position [3077, 0]
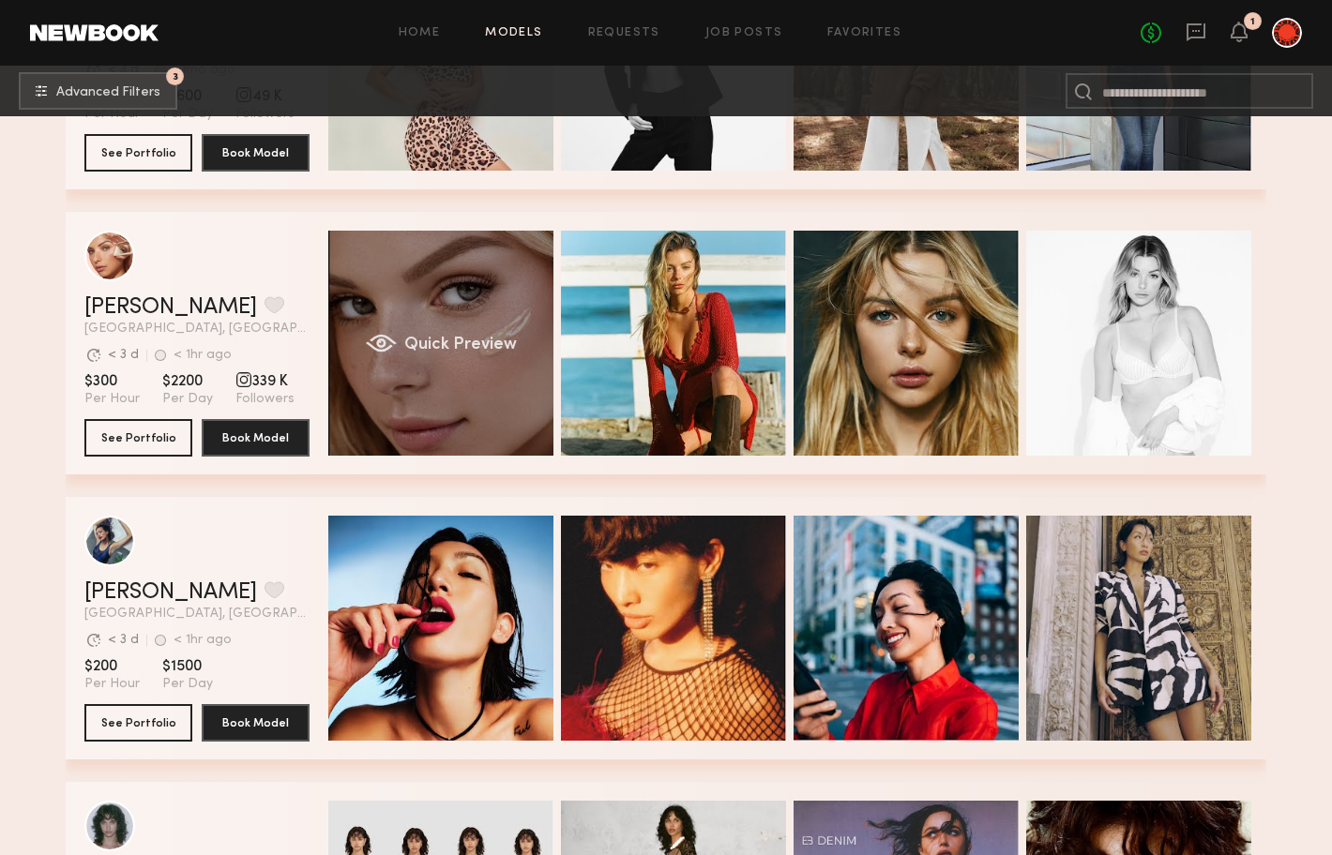
click at [427, 294] on div "Quick Preview" at bounding box center [440, 343] width 225 height 225
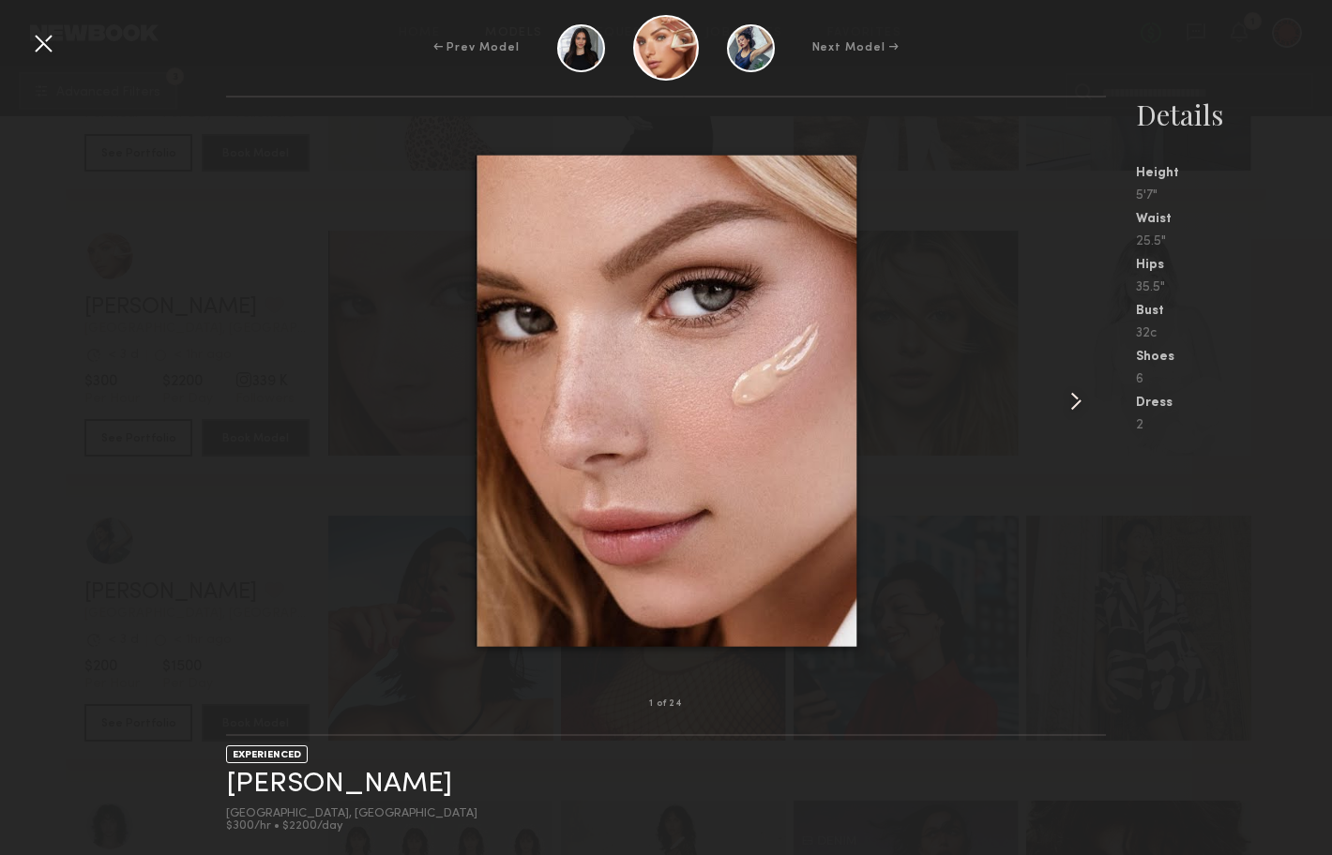
click at [1076, 398] on common-icon at bounding box center [1076, 401] width 30 height 30
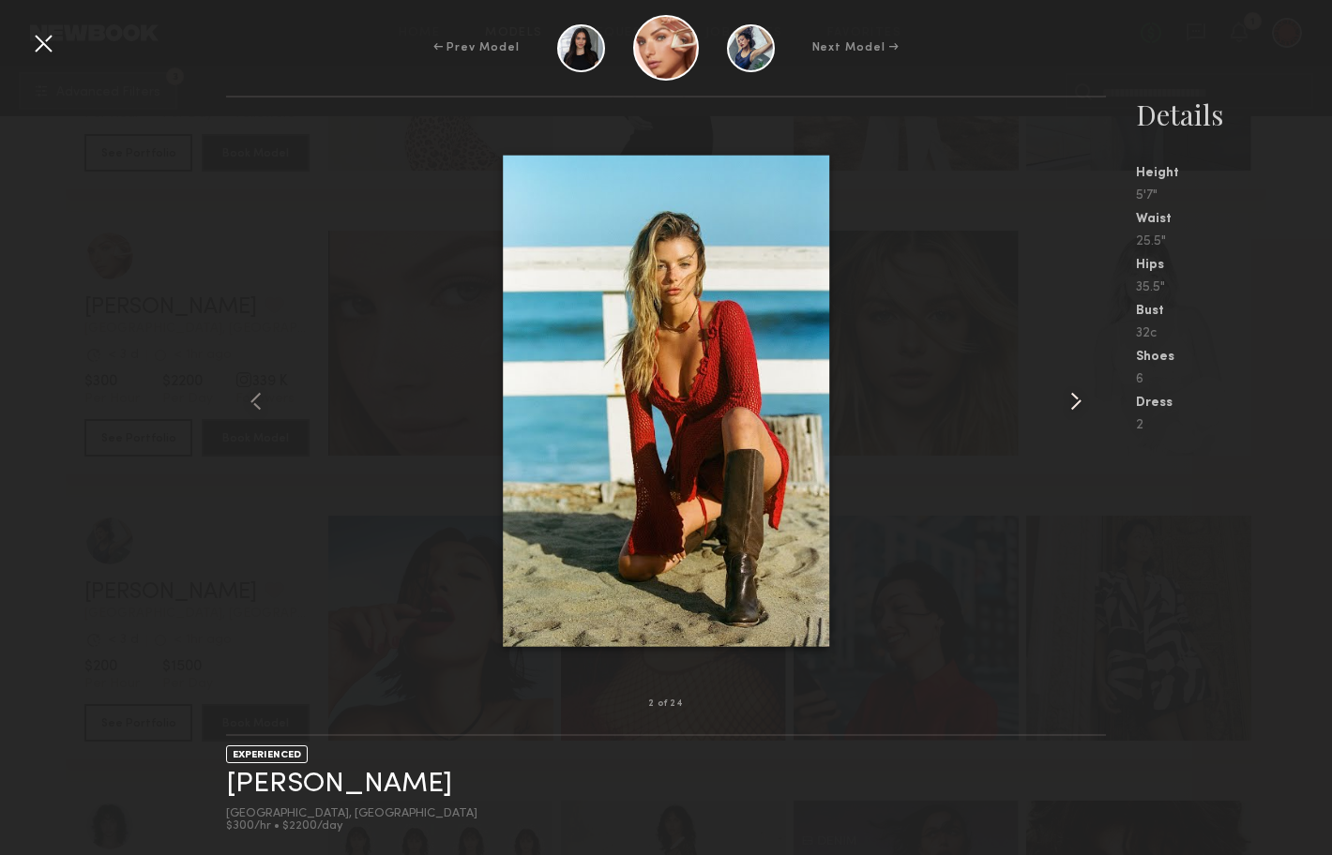
click at [1076, 397] on common-icon at bounding box center [1076, 401] width 30 height 30
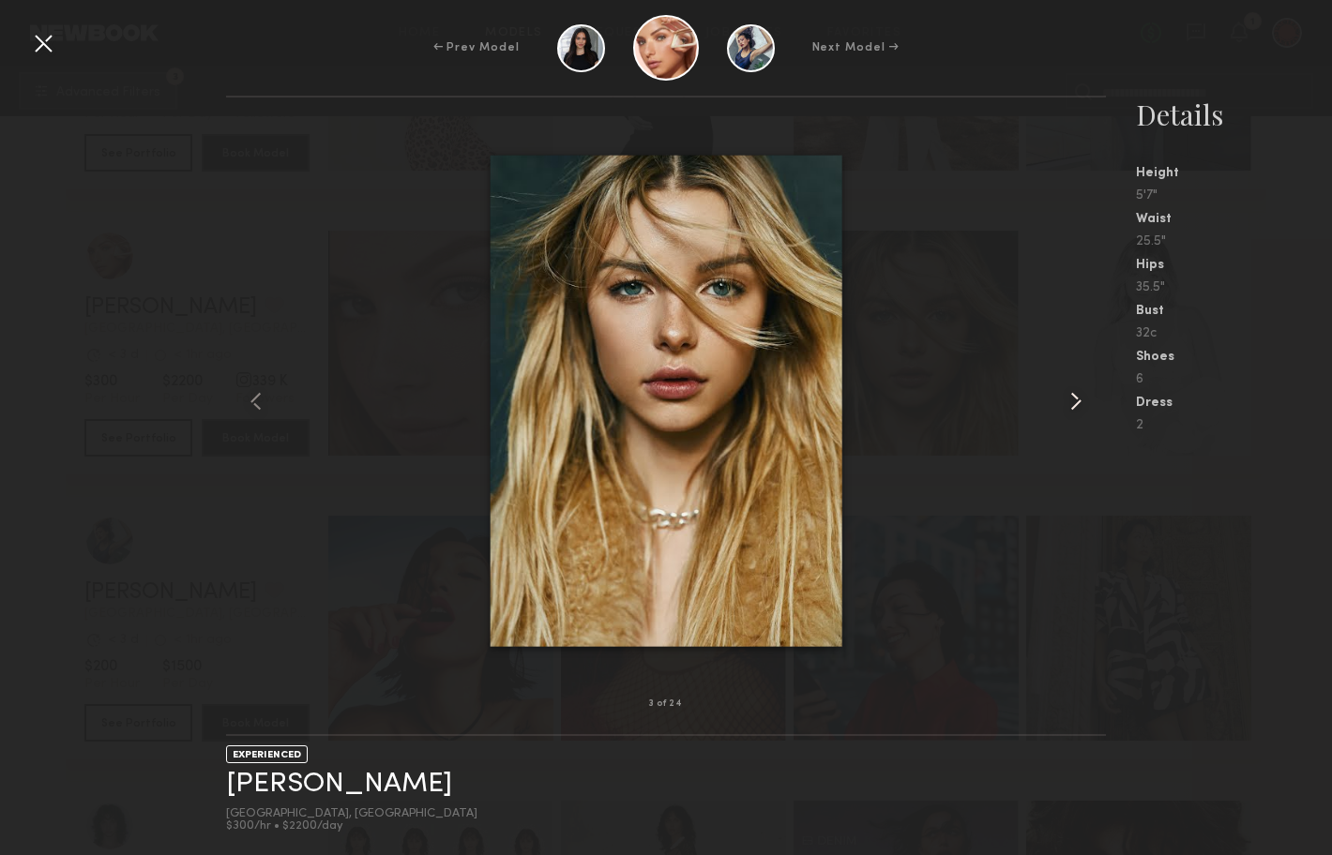
click at [1076, 397] on common-icon at bounding box center [1076, 401] width 30 height 30
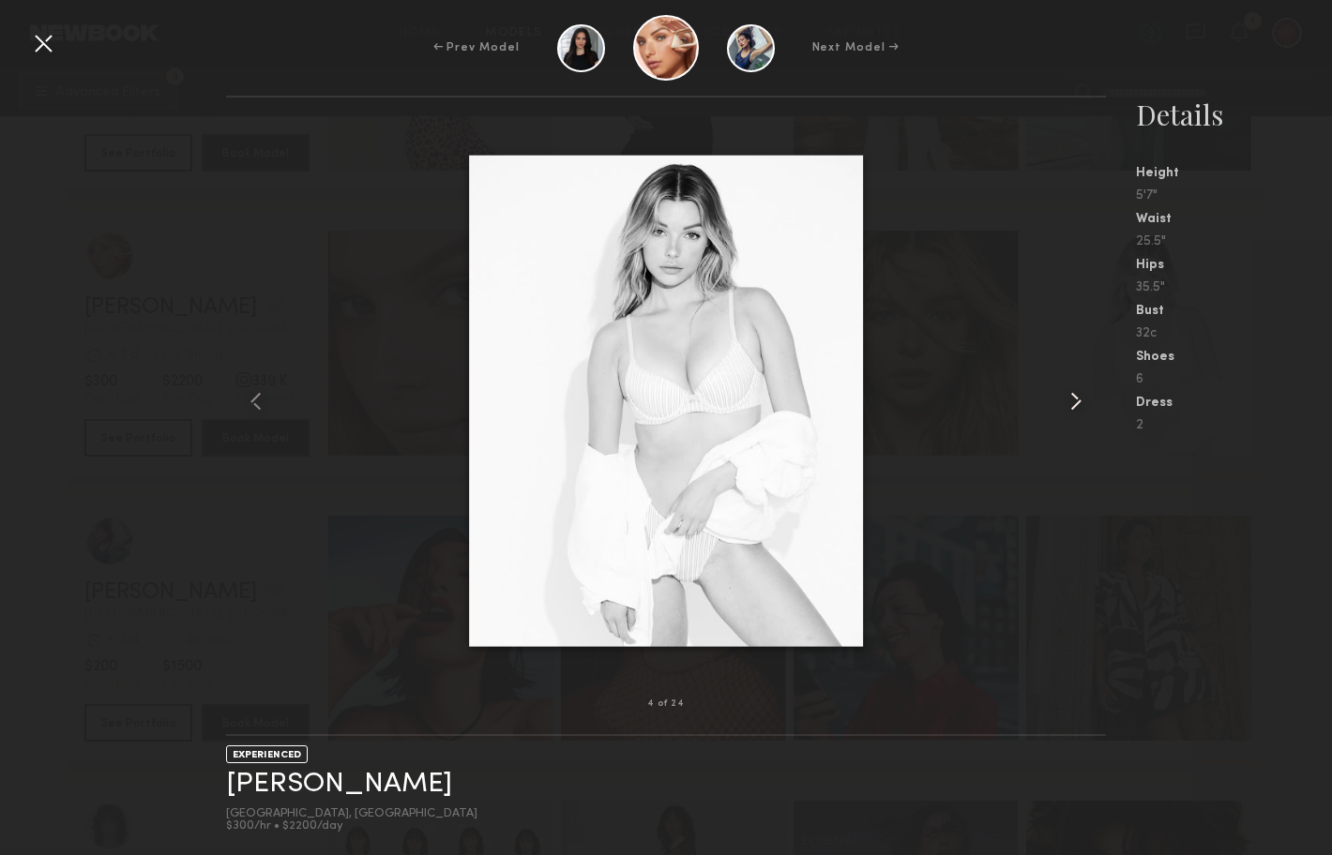
click at [1076, 397] on common-icon at bounding box center [1076, 401] width 30 height 30
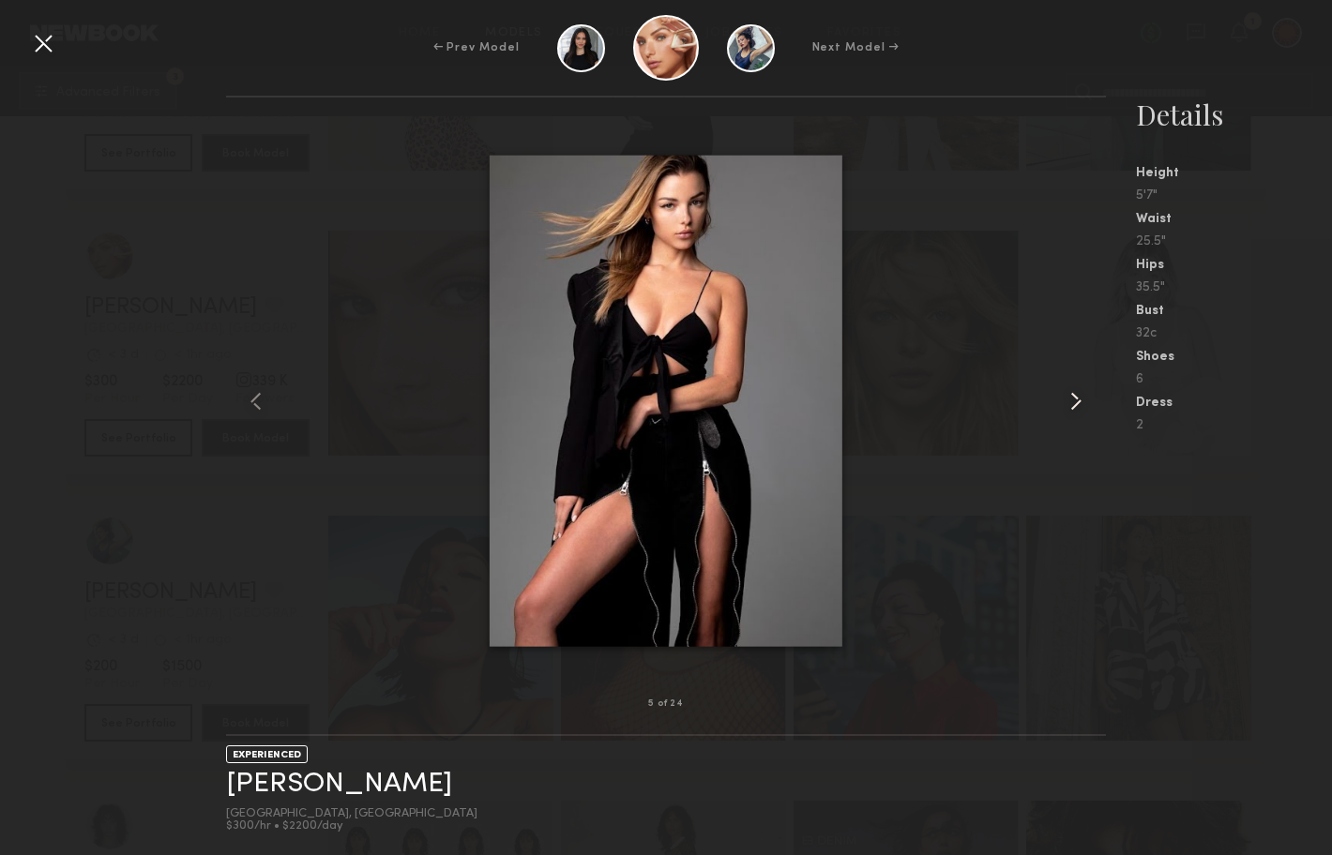
click at [1076, 397] on common-icon at bounding box center [1076, 401] width 30 height 30
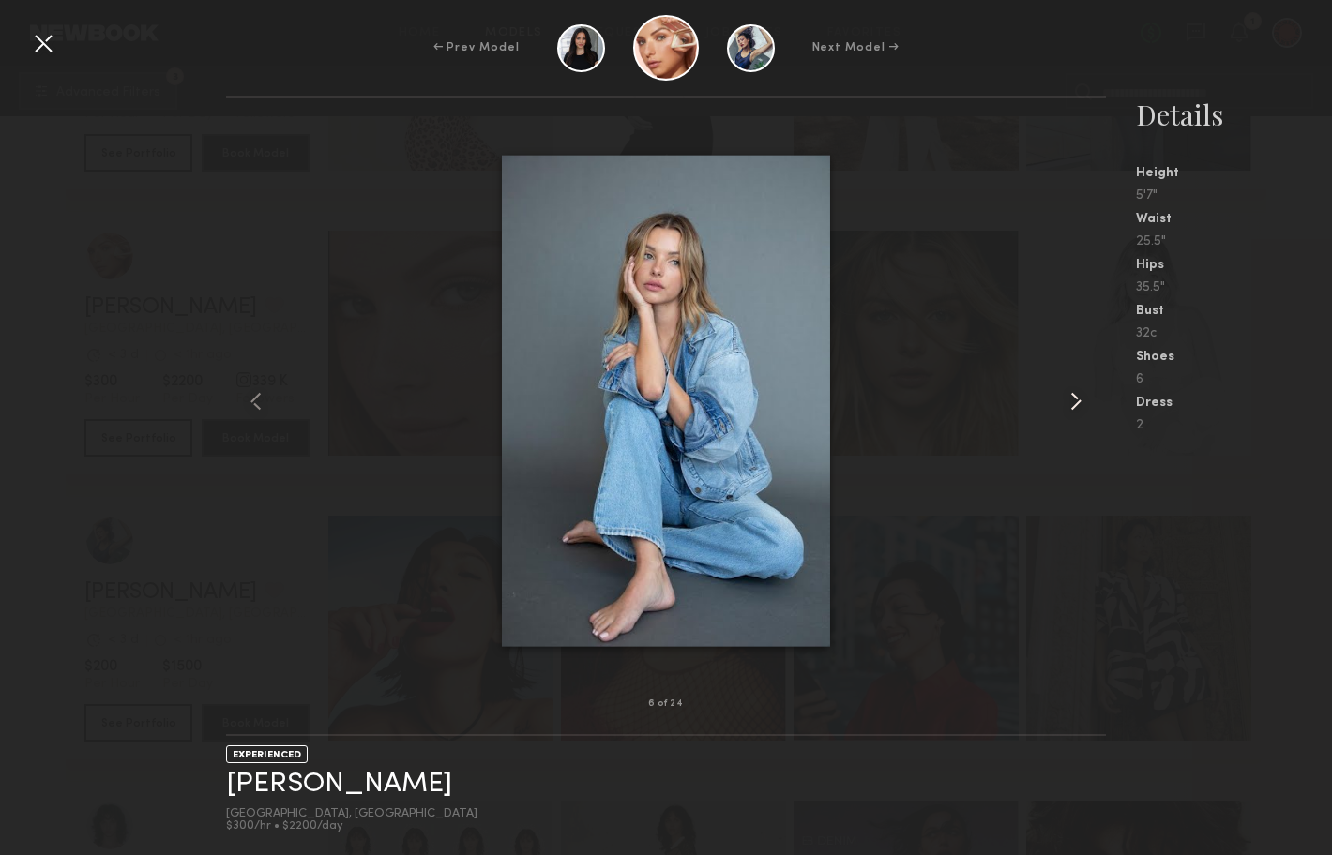
click at [1076, 397] on common-icon at bounding box center [1076, 401] width 30 height 30
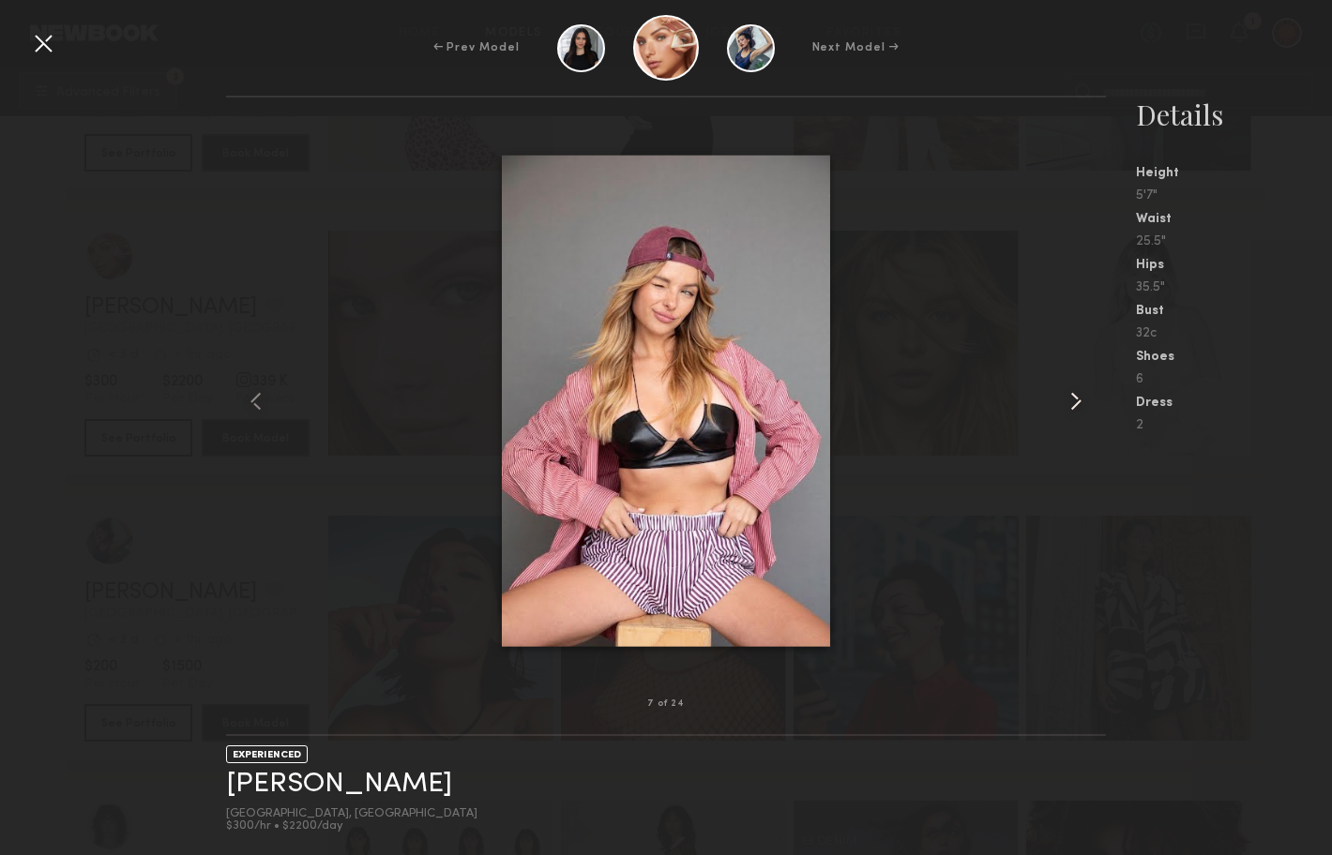
click at [1076, 397] on common-icon at bounding box center [1076, 401] width 30 height 30
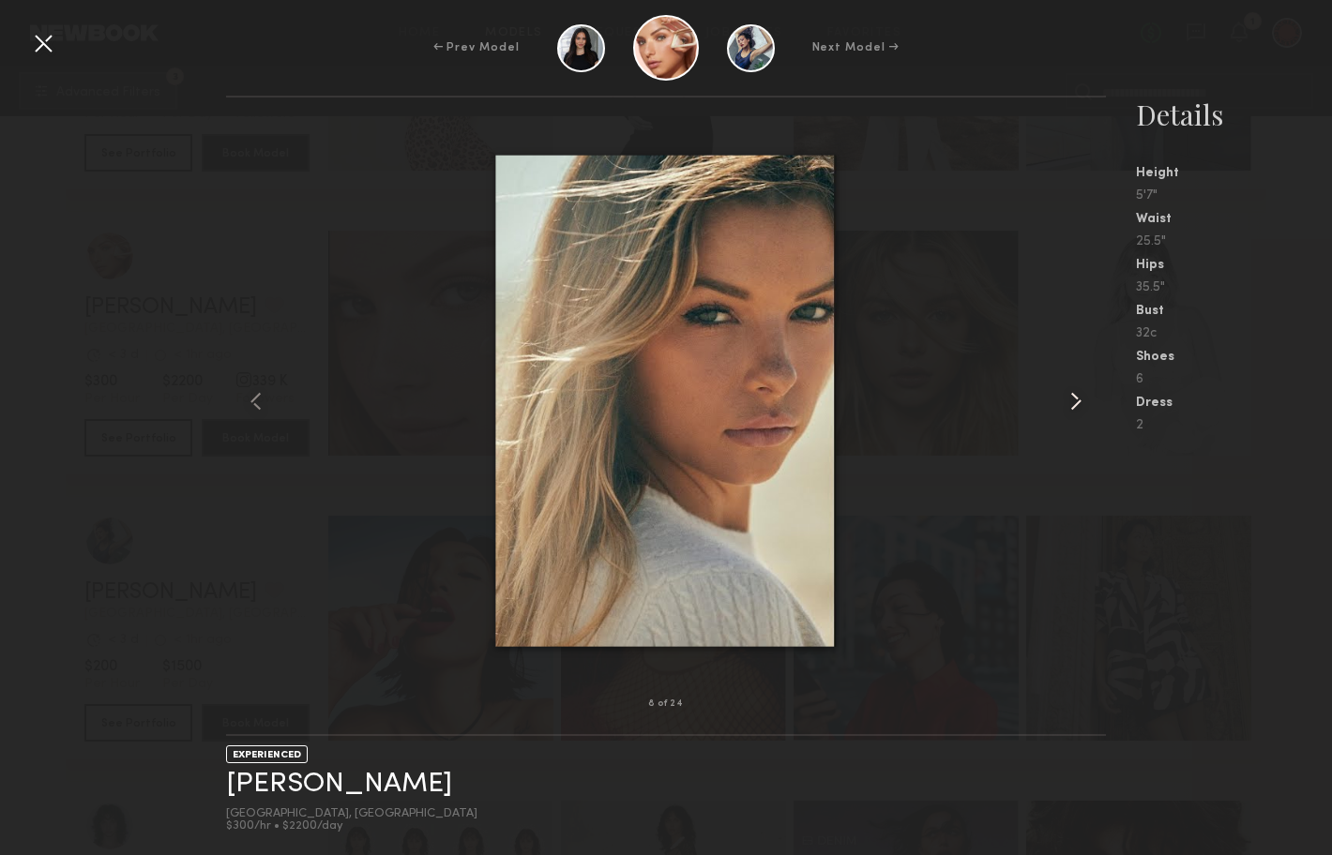
click at [1076, 397] on common-icon at bounding box center [1076, 401] width 30 height 30
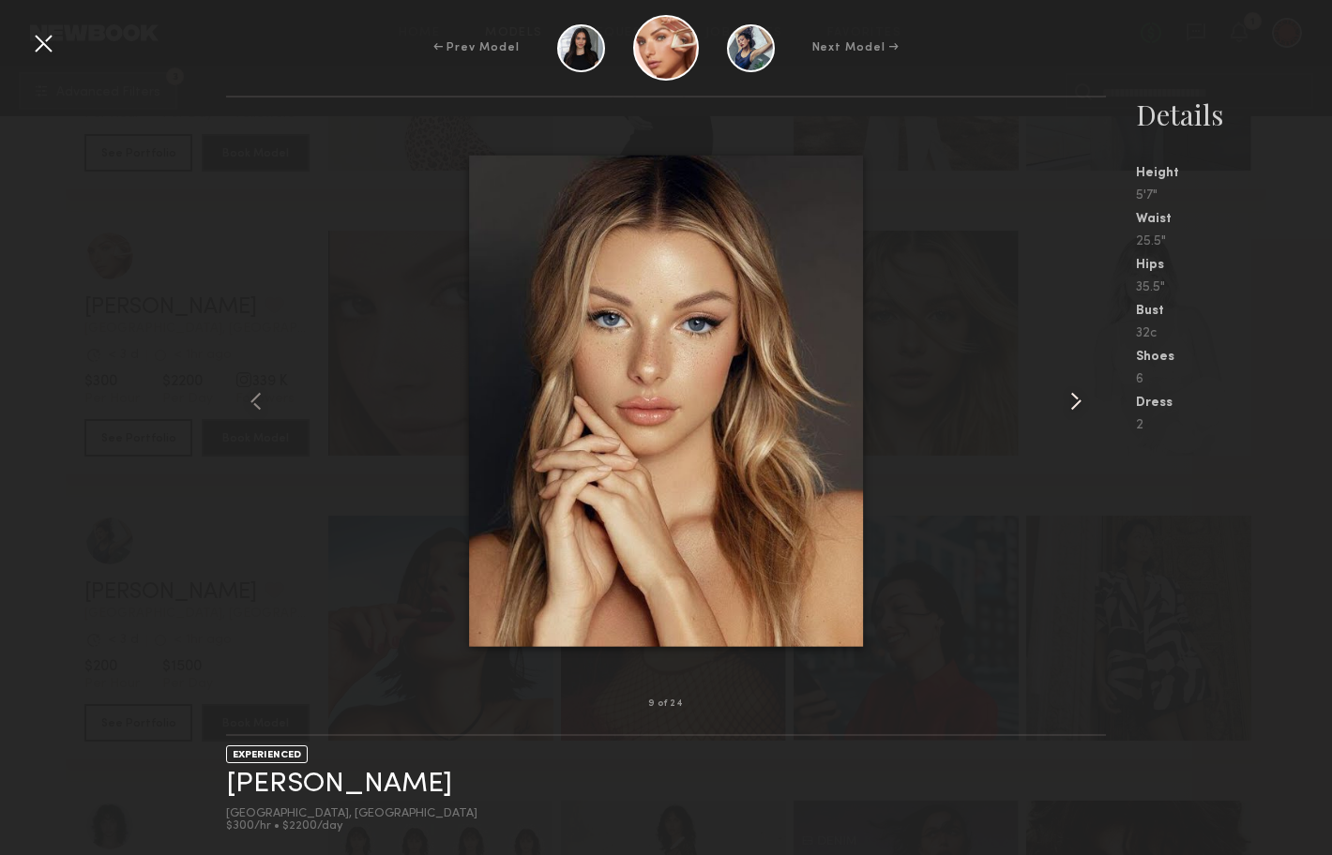
click at [1076, 397] on common-icon at bounding box center [1076, 401] width 30 height 30
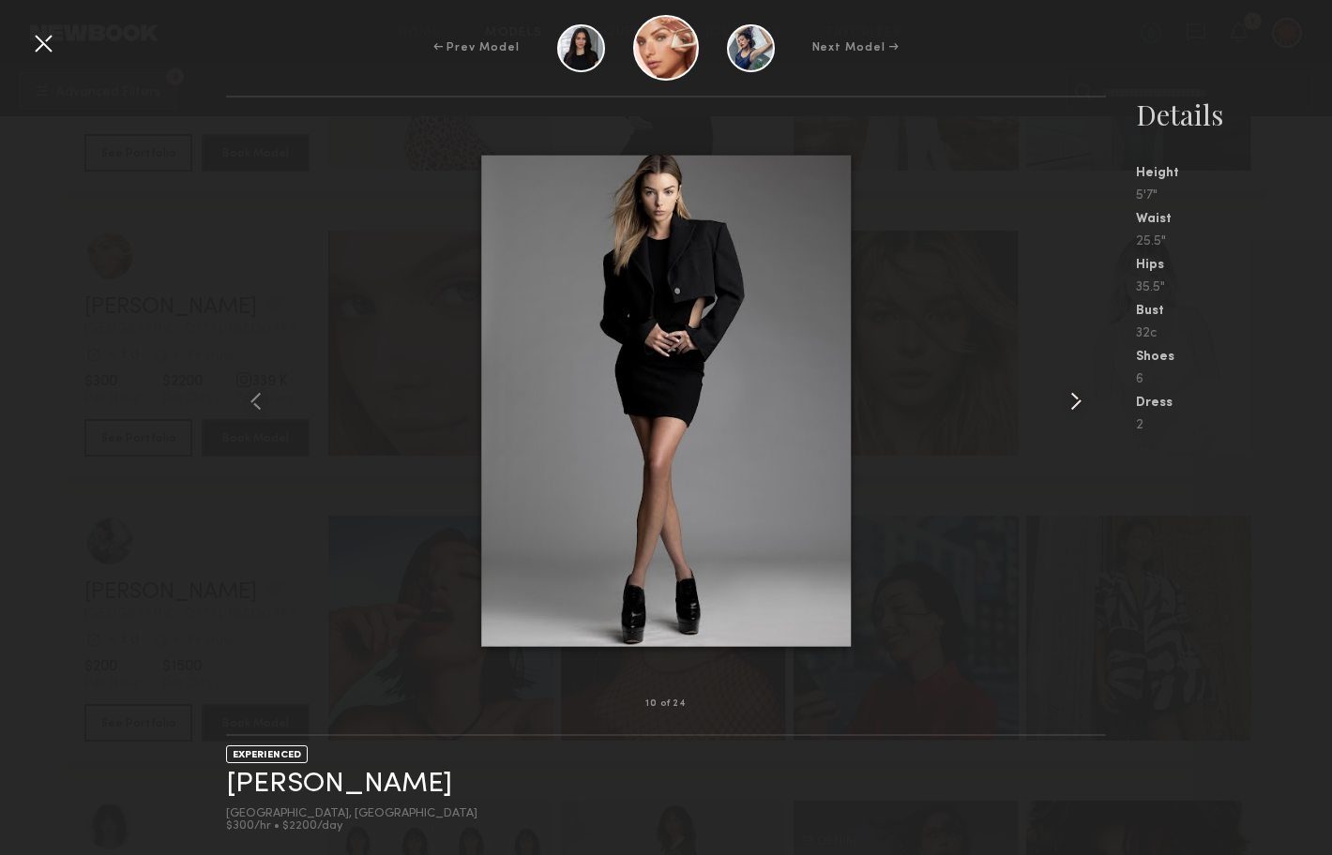
click at [1076, 397] on common-icon at bounding box center [1076, 401] width 30 height 30
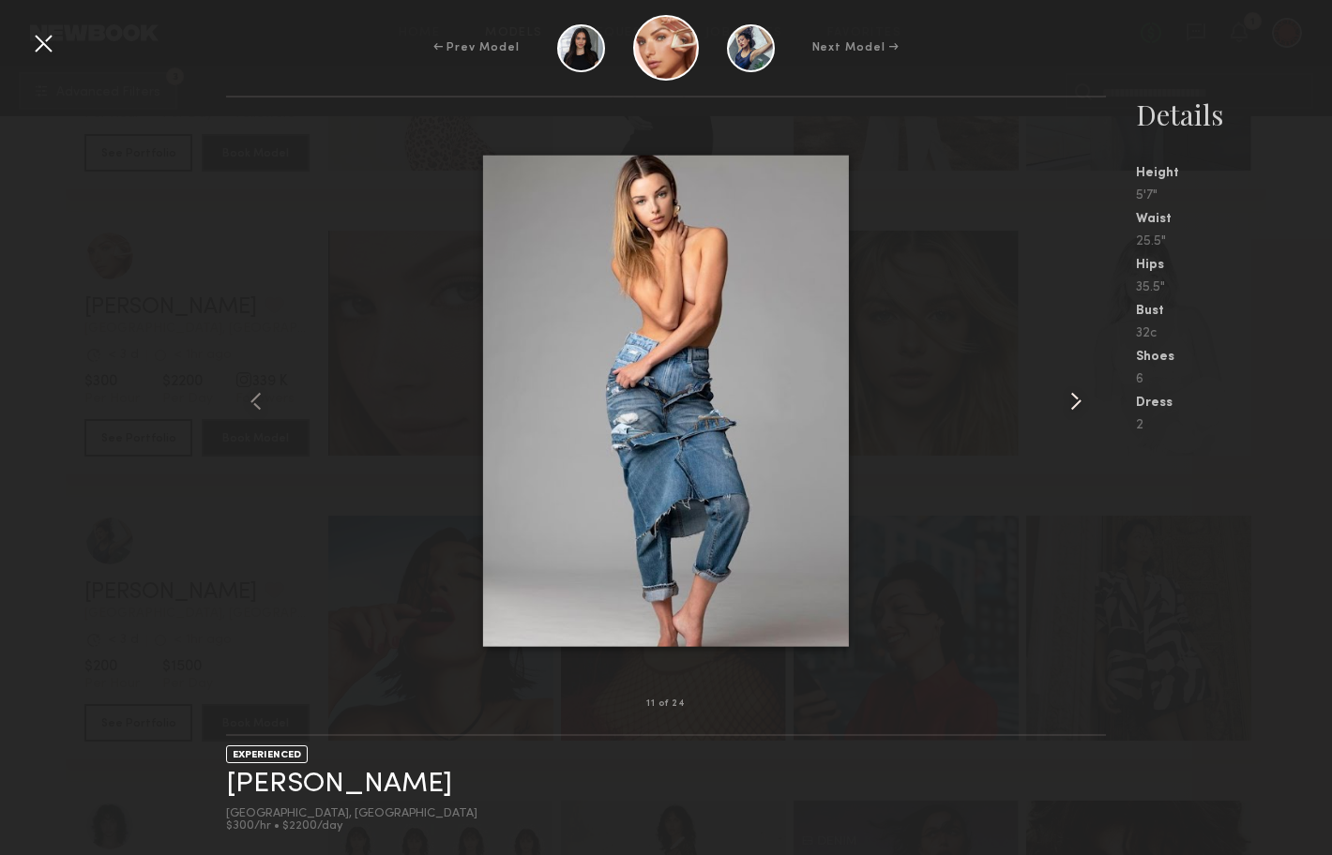
click at [1076, 397] on common-icon at bounding box center [1076, 401] width 30 height 30
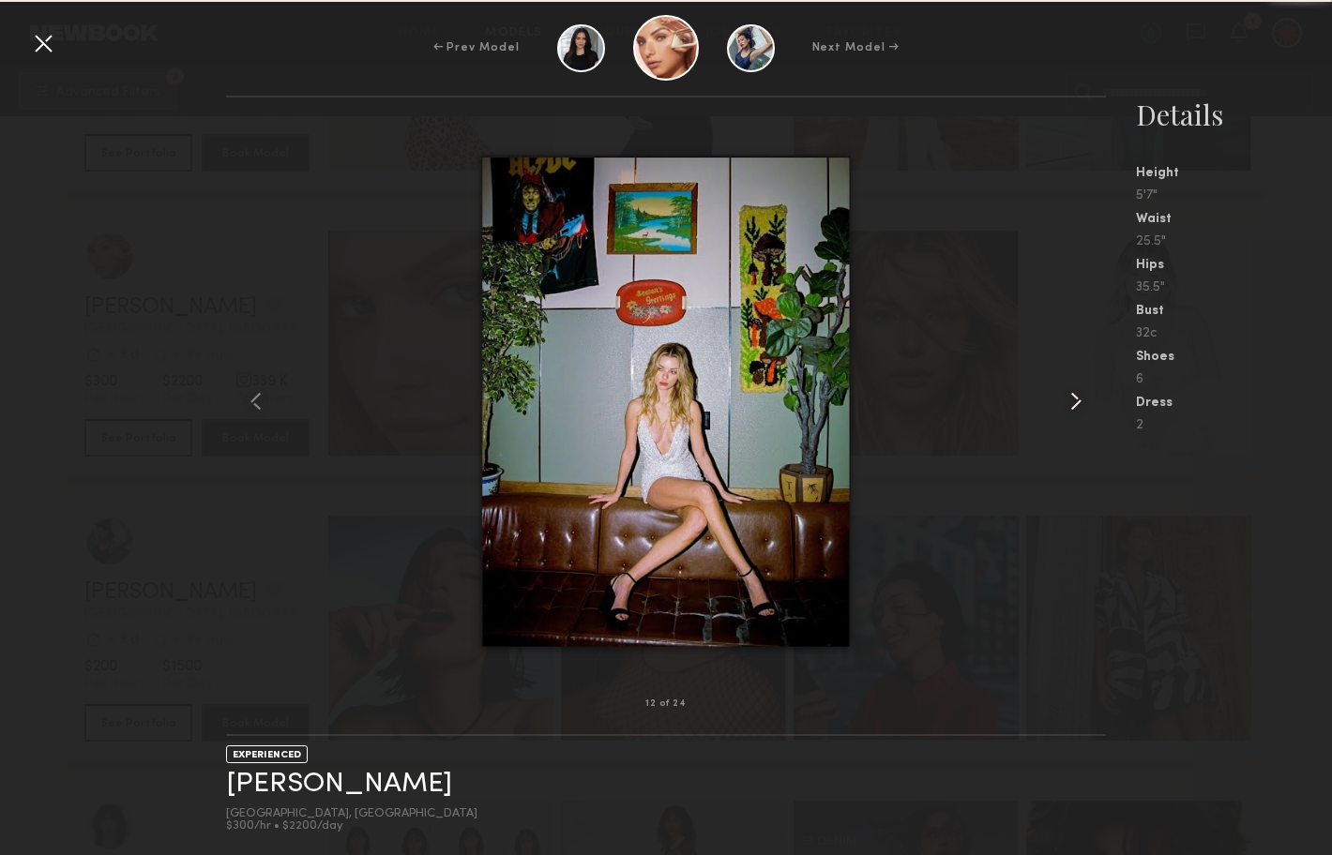
click at [1076, 397] on common-icon at bounding box center [1076, 401] width 30 height 30
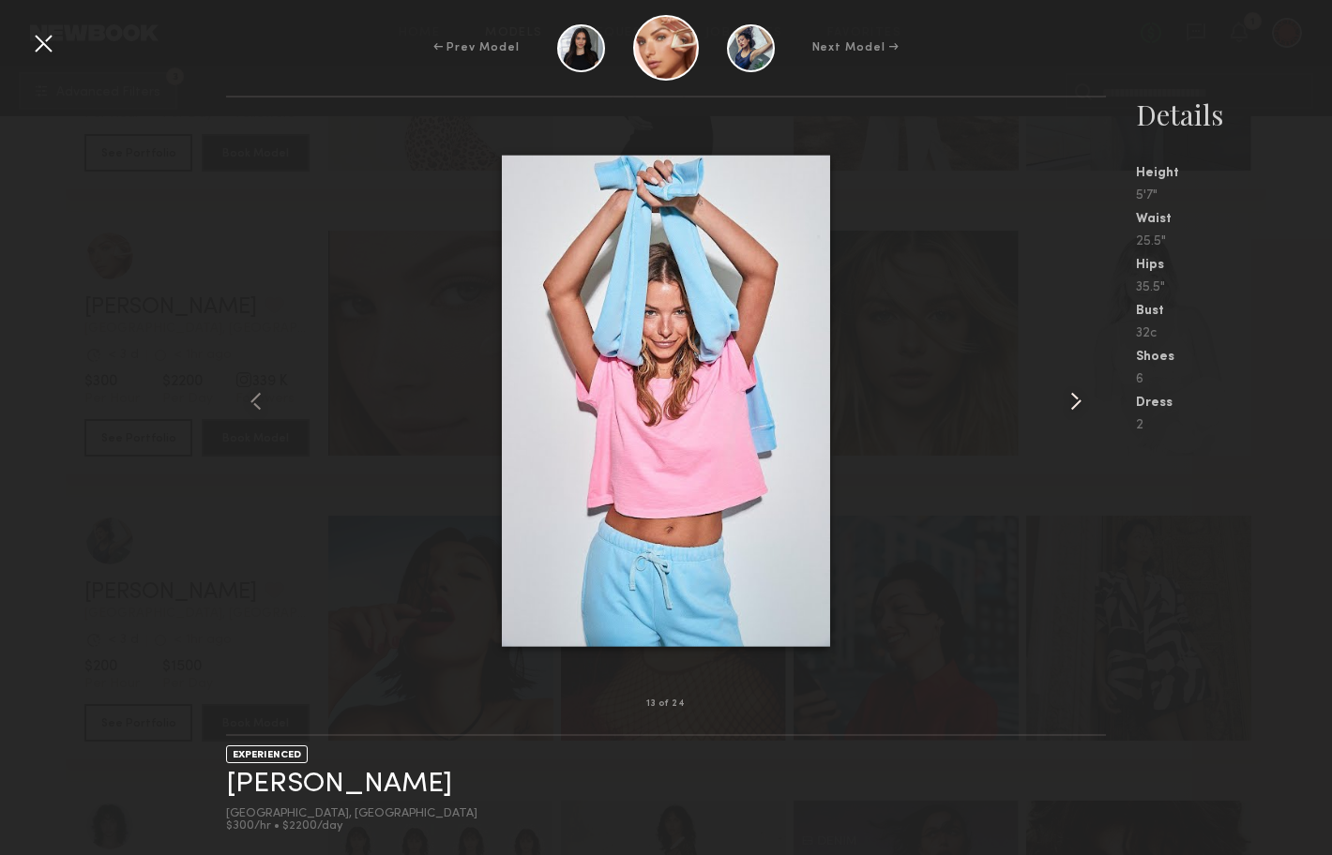
click at [1076, 397] on common-icon at bounding box center [1076, 401] width 30 height 30
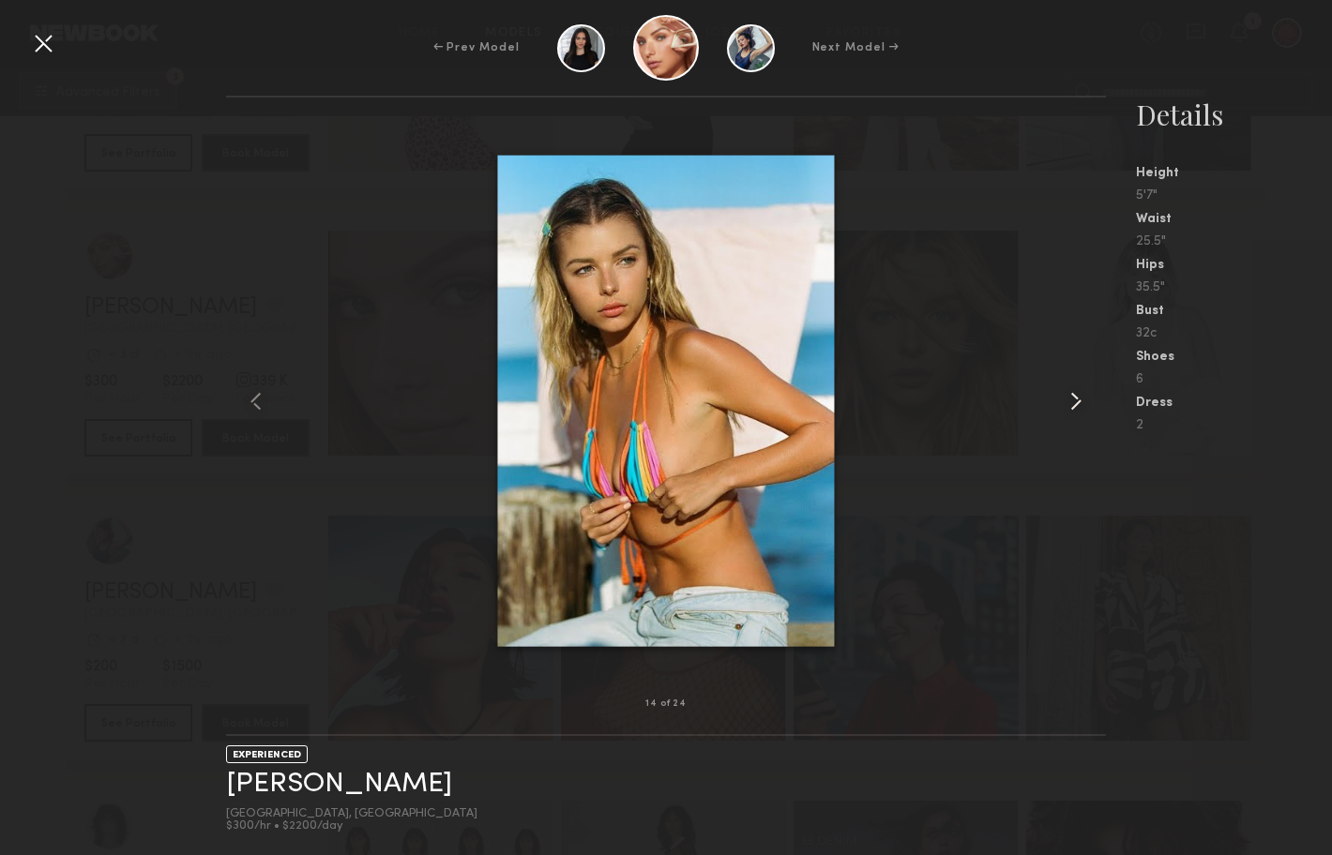
click at [1076, 397] on common-icon at bounding box center [1076, 401] width 30 height 30
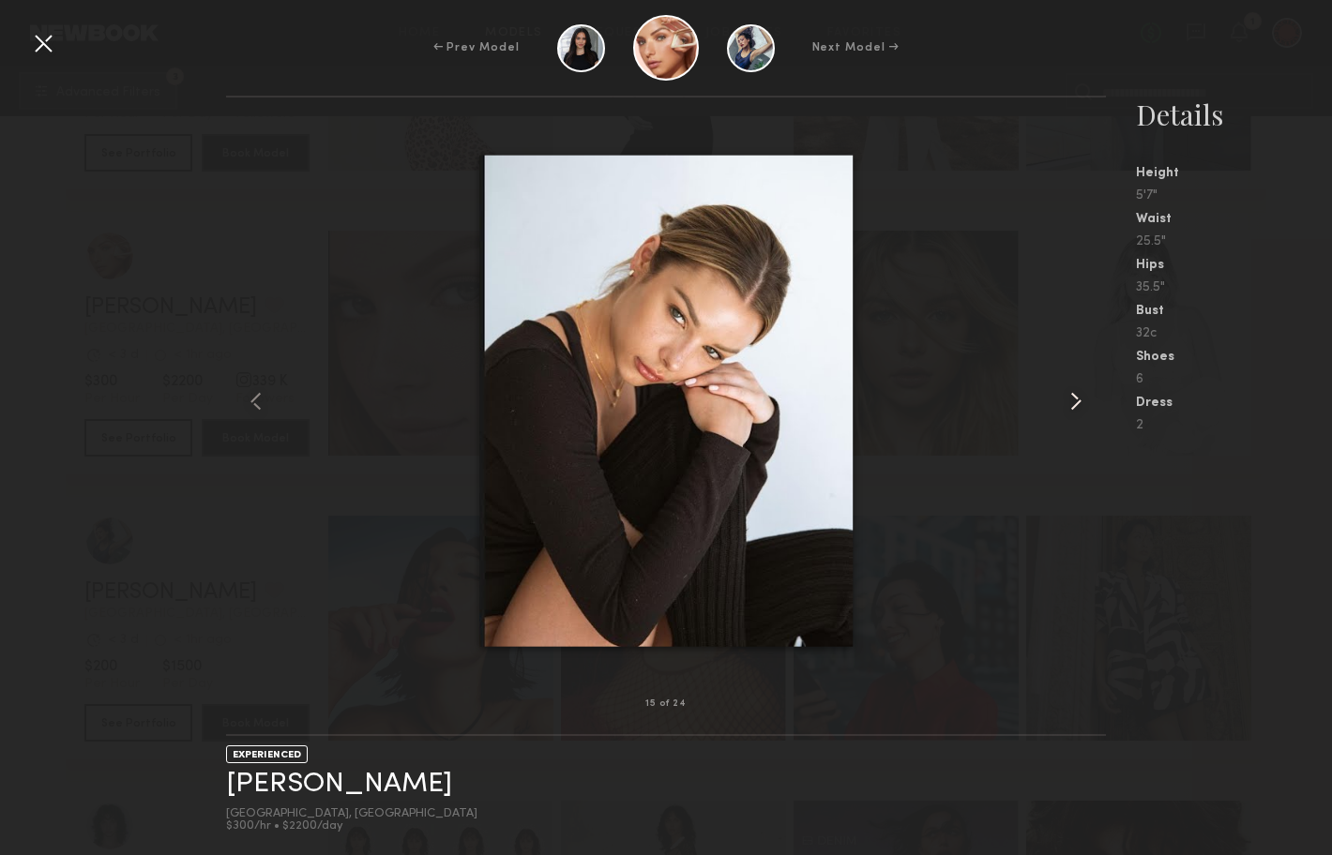
click at [1076, 397] on common-icon at bounding box center [1076, 401] width 30 height 30
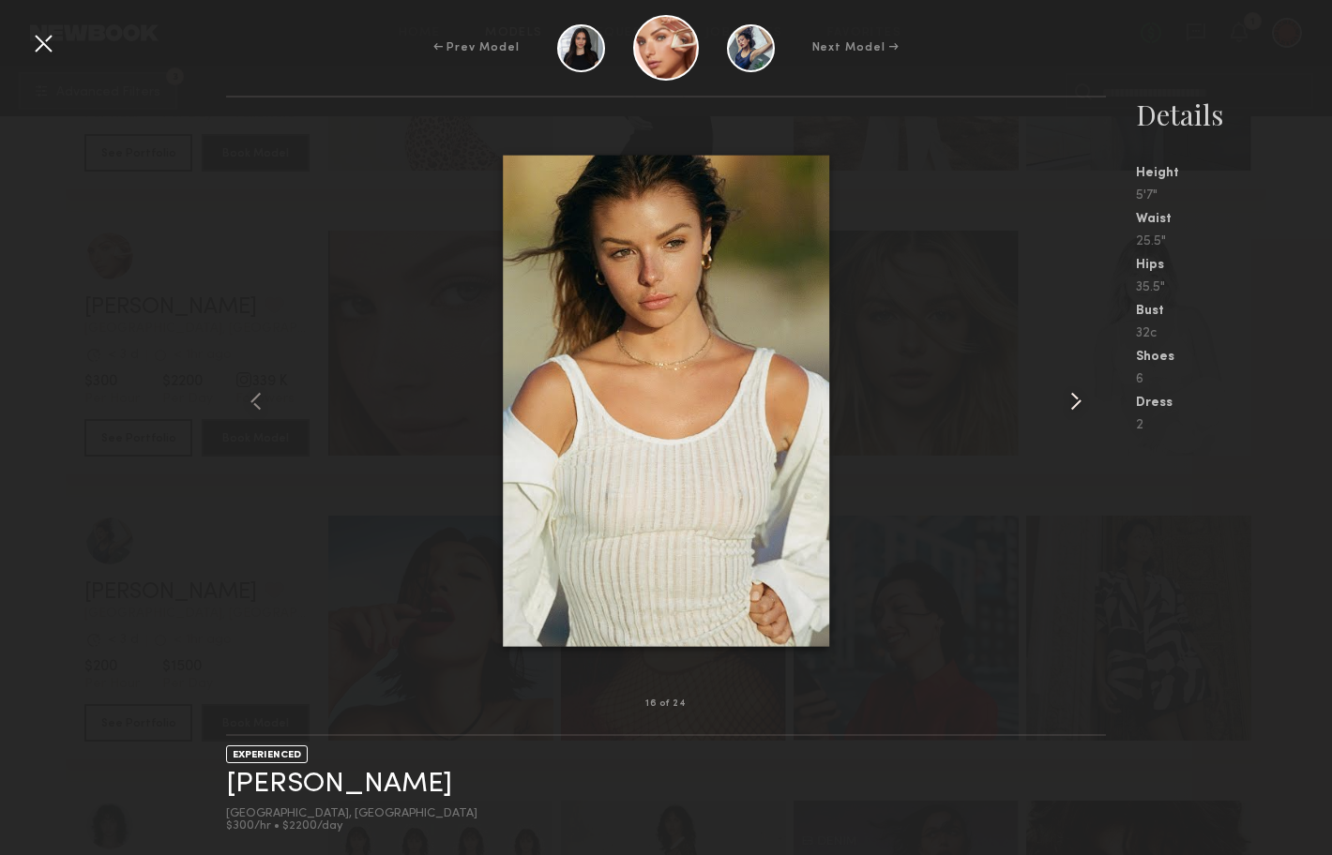
click at [1076, 397] on common-icon at bounding box center [1076, 401] width 30 height 30
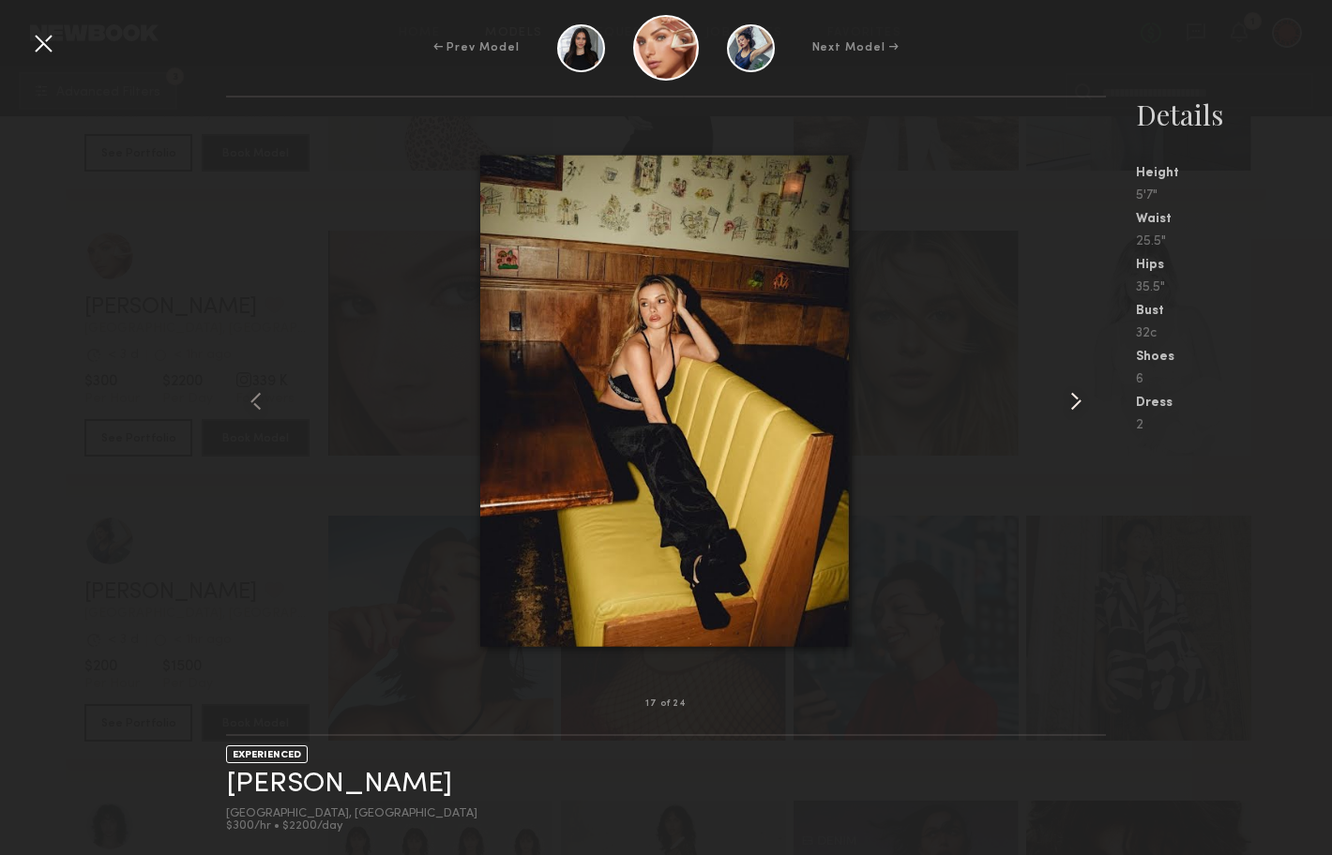
click at [1076, 398] on common-icon at bounding box center [1076, 401] width 30 height 30
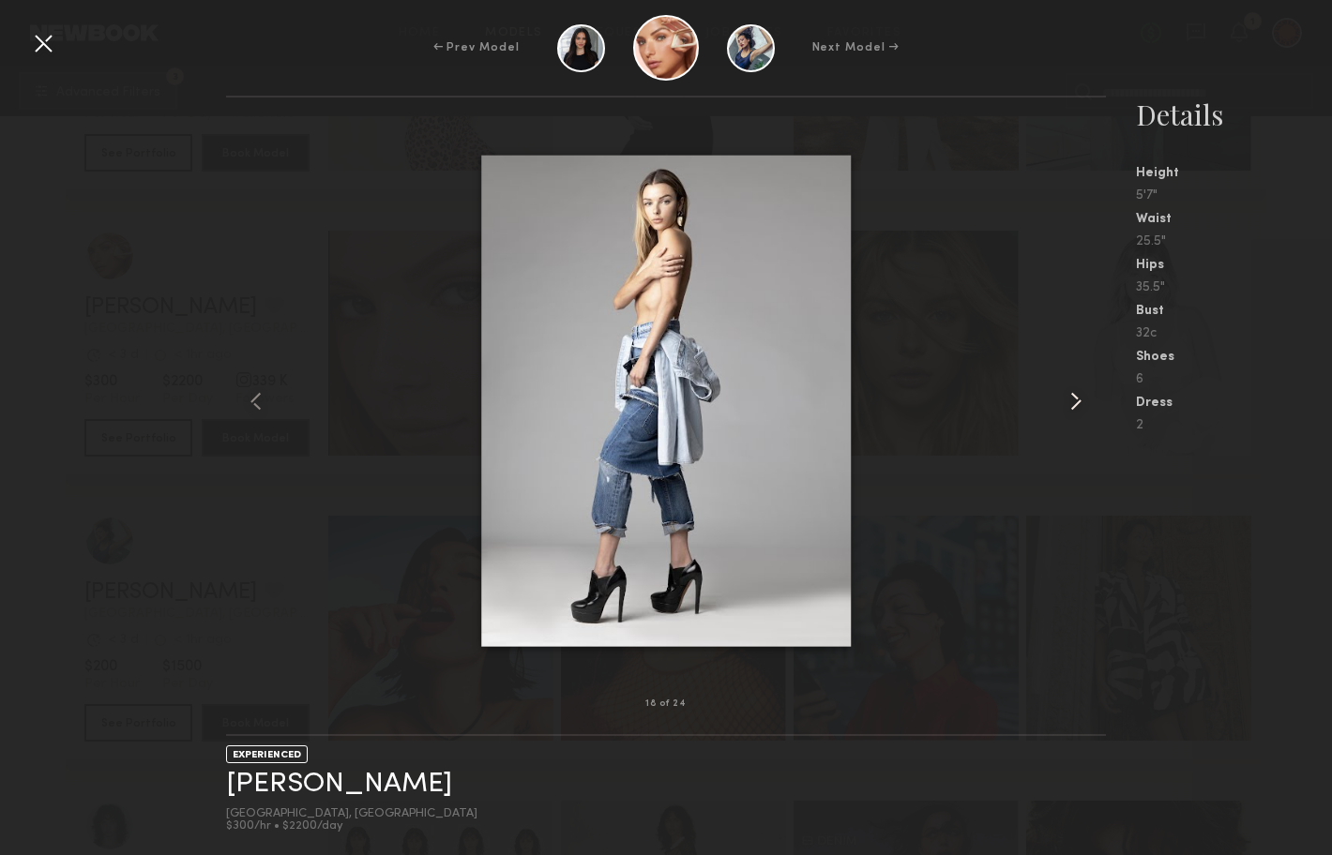
click at [1076, 398] on common-icon at bounding box center [1076, 401] width 30 height 30
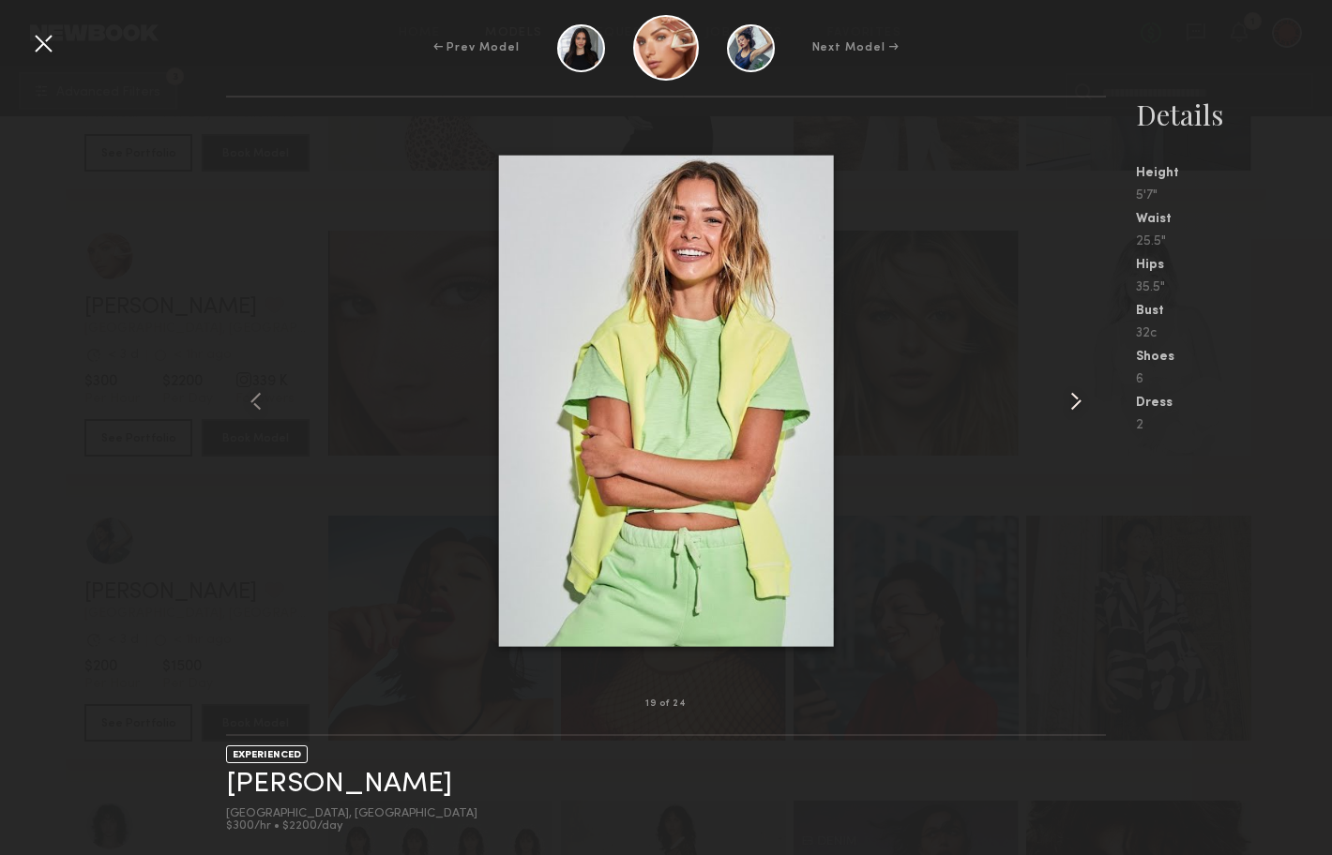
click at [1076, 398] on common-icon at bounding box center [1076, 401] width 30 height 30
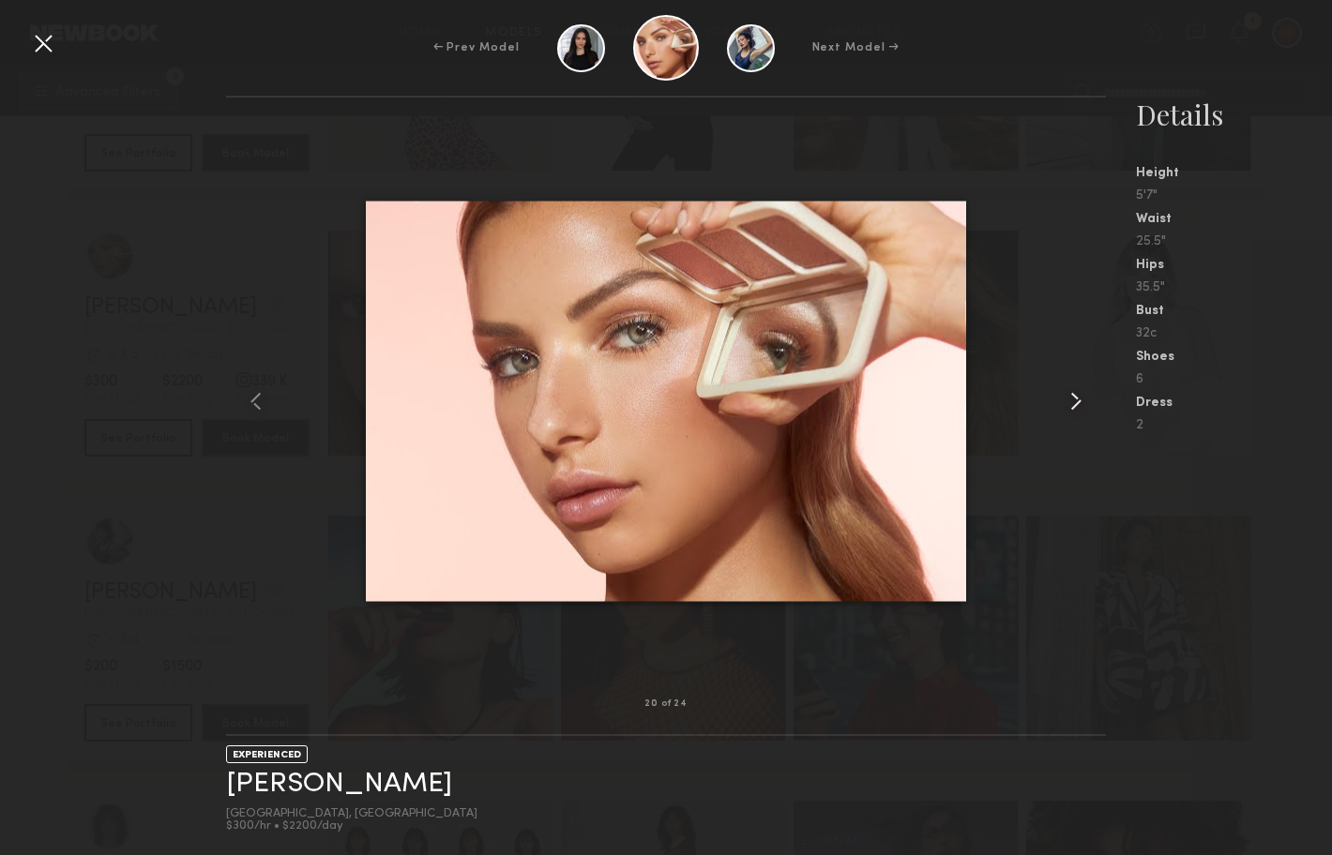
click at [1076, 398] on common-icon at bounding box center [1076, 401] width 30 height 30
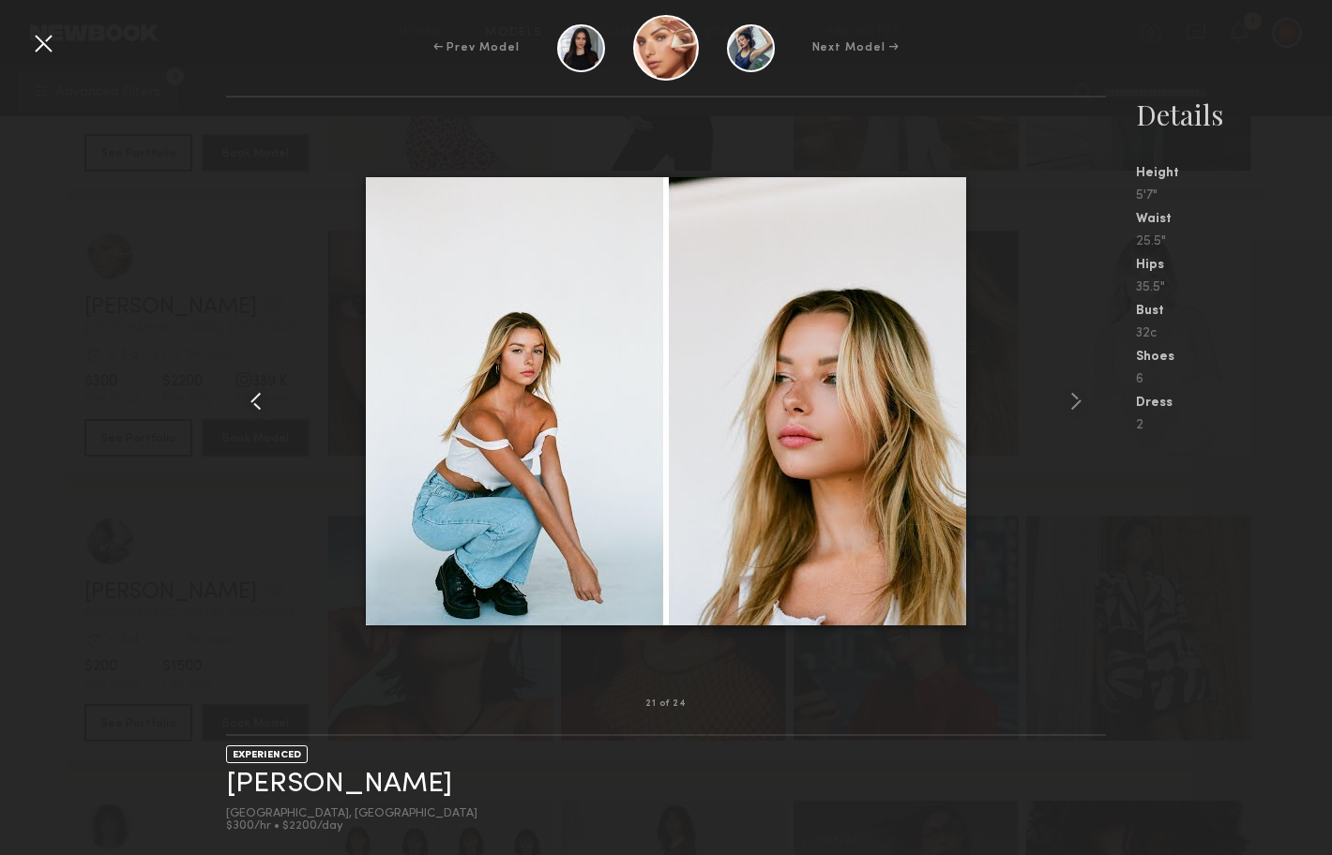
click at [246, 399] on common-icon at bounding box center [256, 401] width 30 height 30
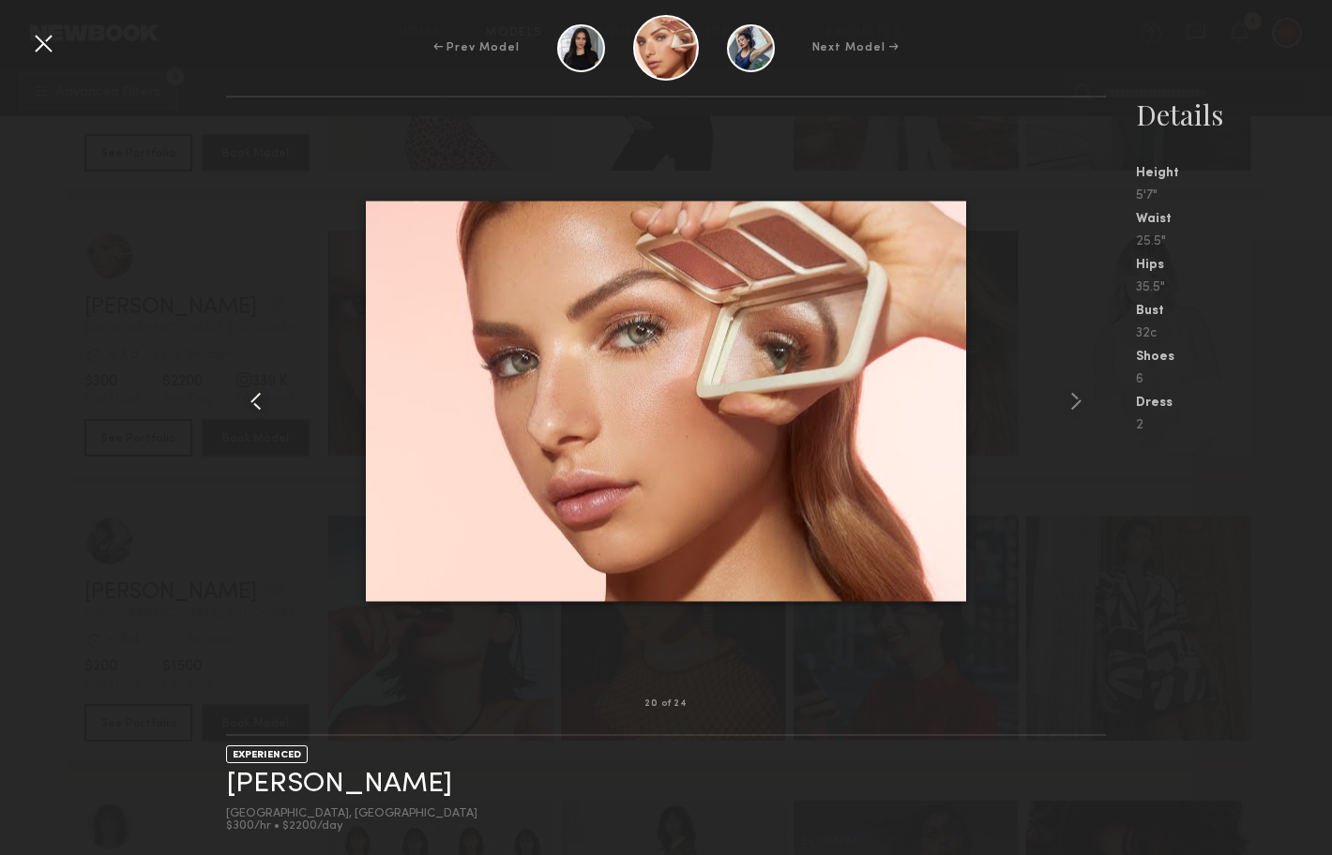
click at [246, 399] on common-icon at bounding box center [256, 401] width 30 height 30
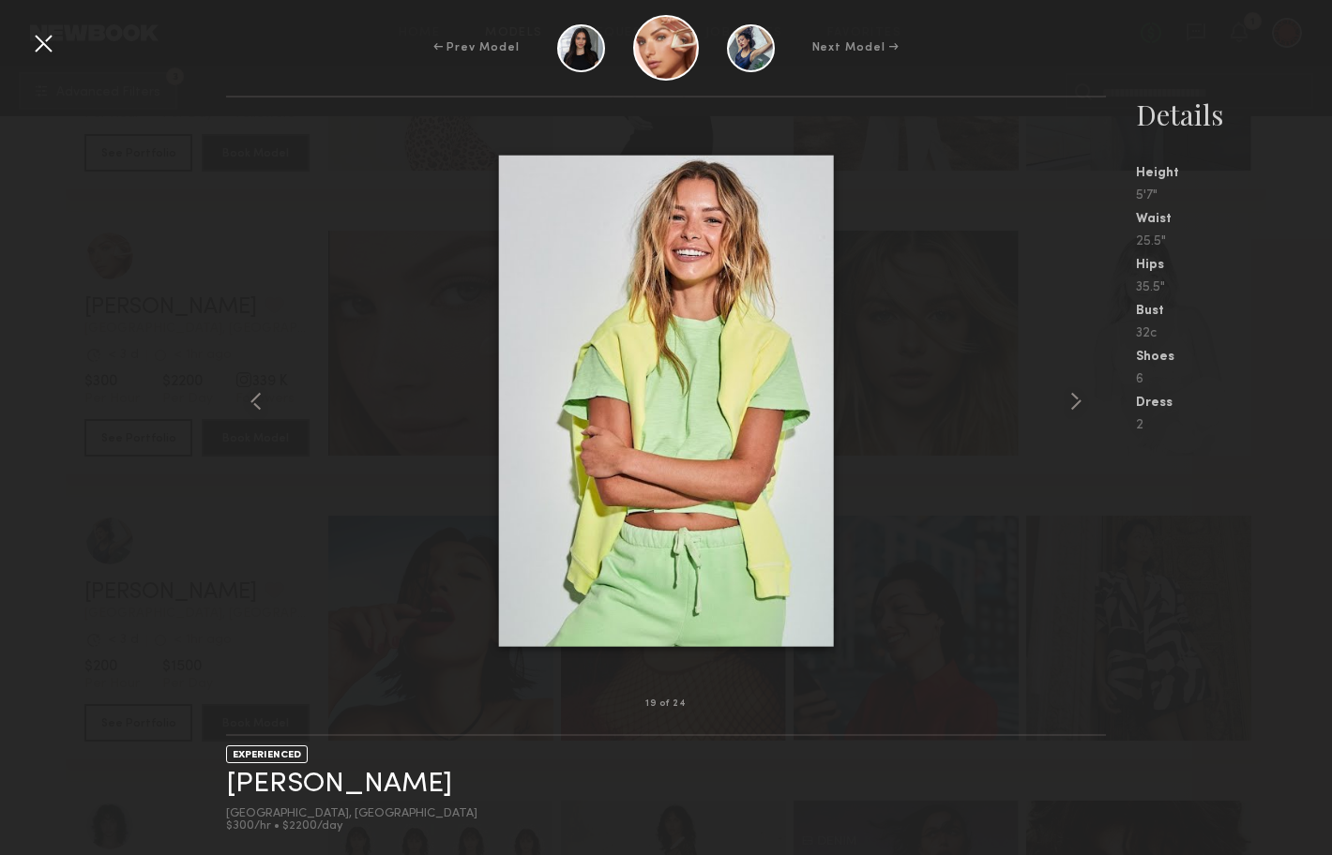
click at [56, 39] on div at bounding box center [43, 43] width 30 height 30
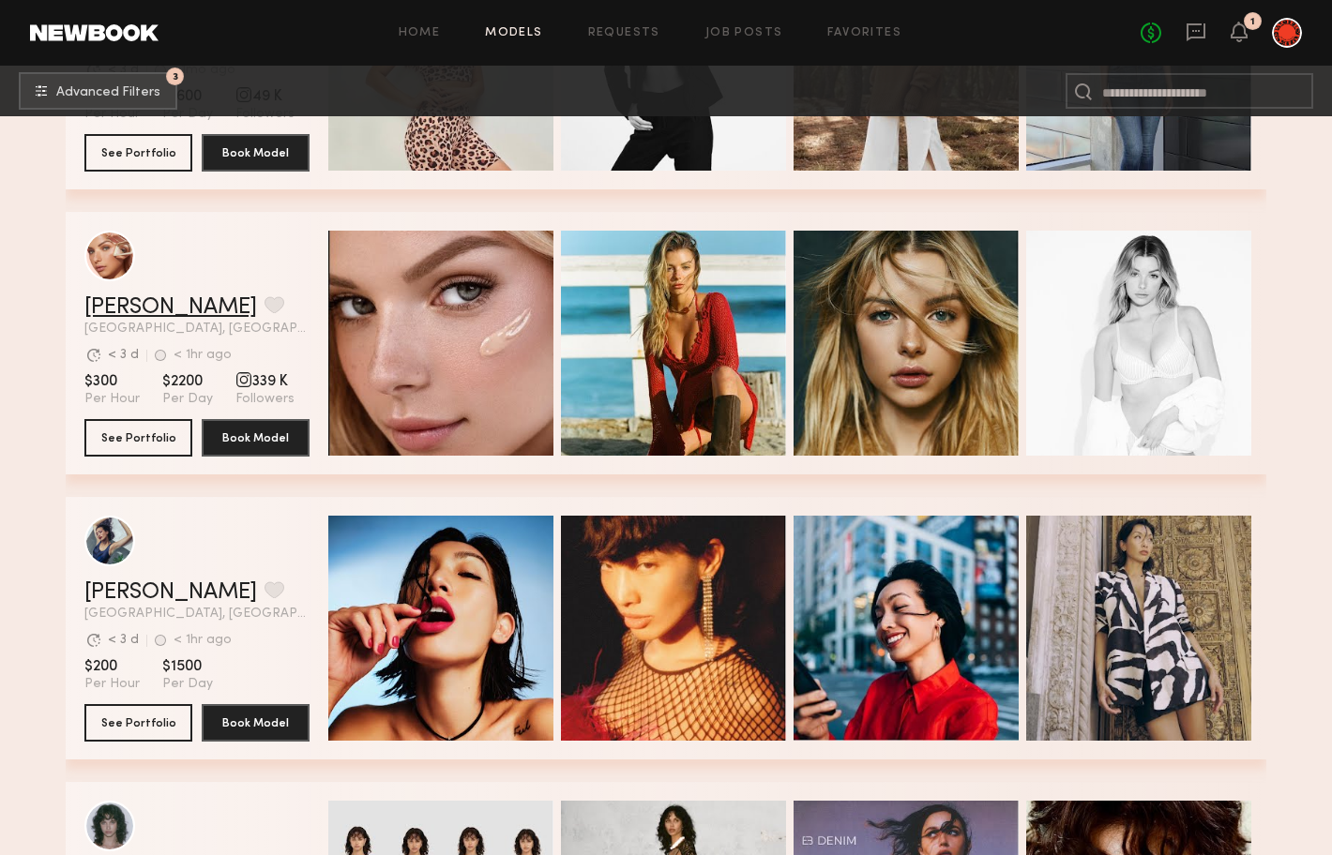
click at [142, 301] on link "Madison T." at bounding box center [170, 307] width 173 height 23
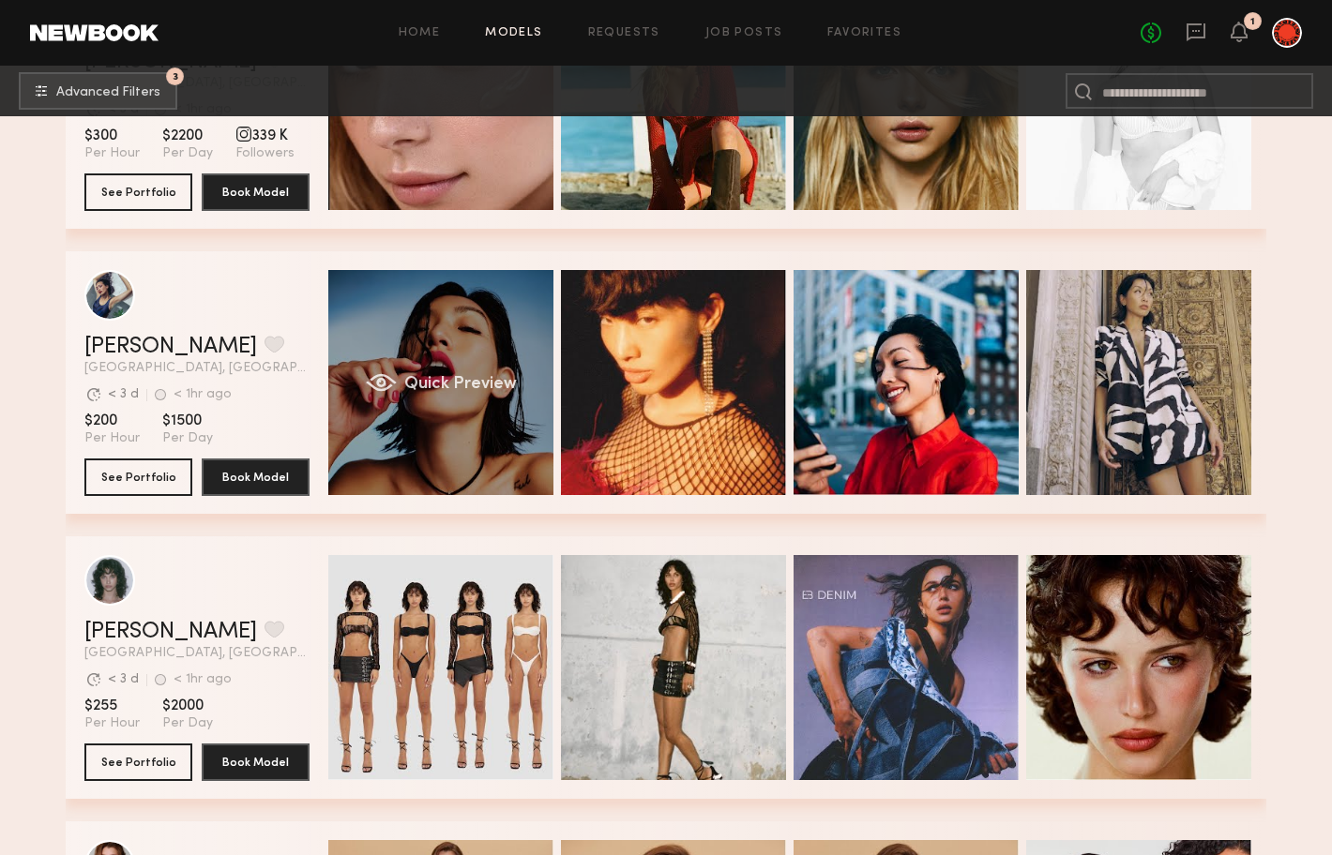
click at [429, 298] on div "Quick Preview" at bounding box center [440, 382] width 225 height 225
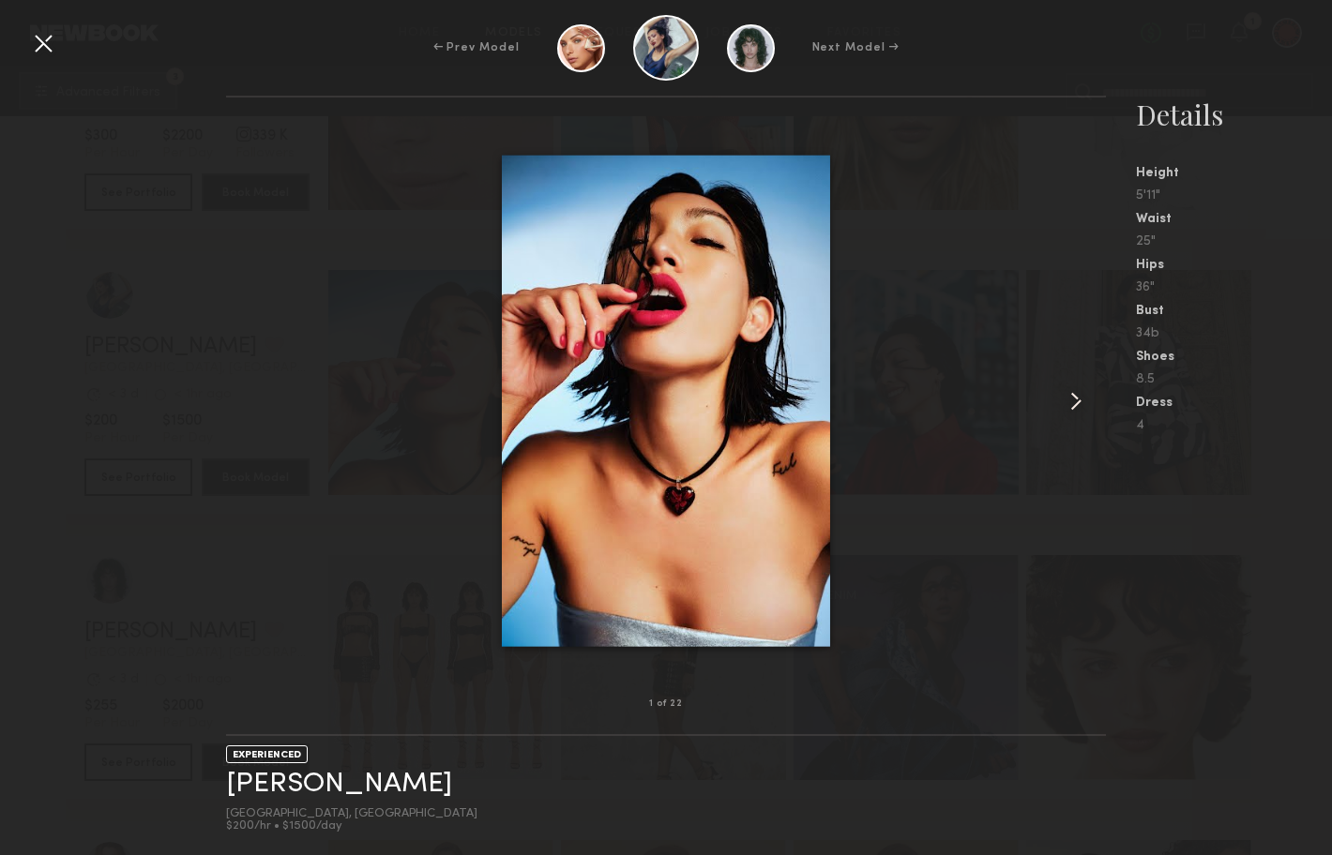
click at [1076, 408] on common-icon at bounding box center [1076, 401] width 30 height 30
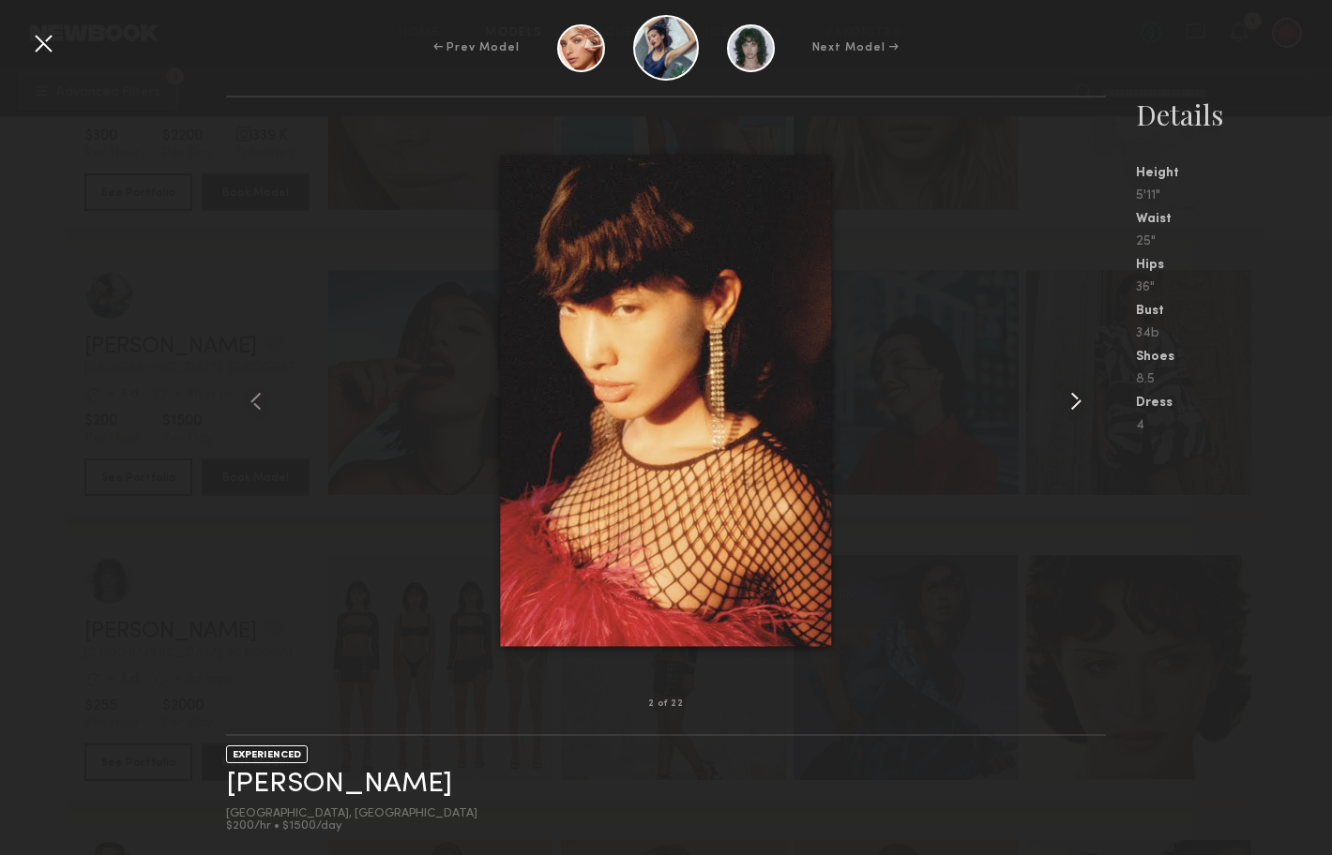
click at [1076, 407] on common-icon at bounding box center [1076, 401] width 30 height 30
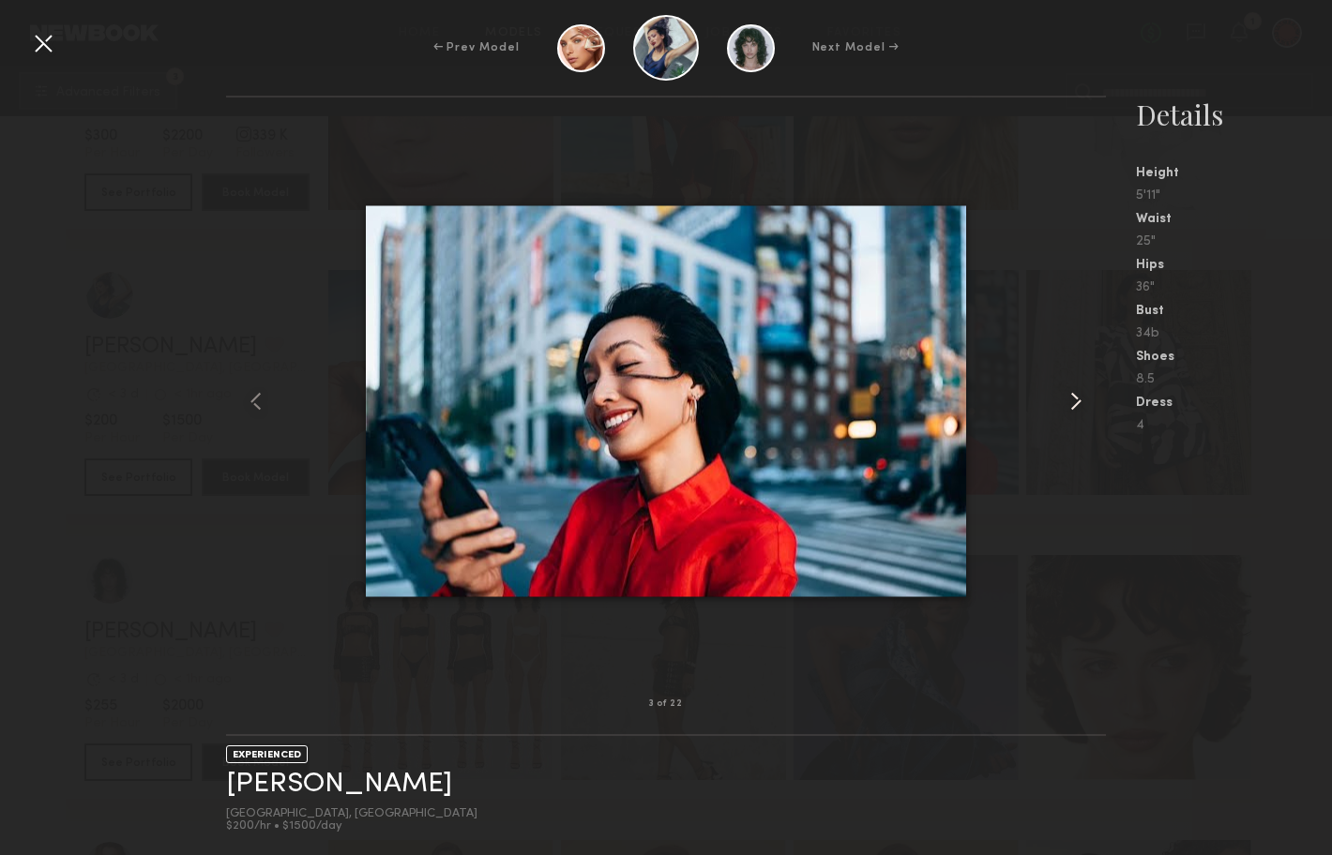
click at [1076, 408] on common-icon at bounding box center [1076, 401] width 30 height 30
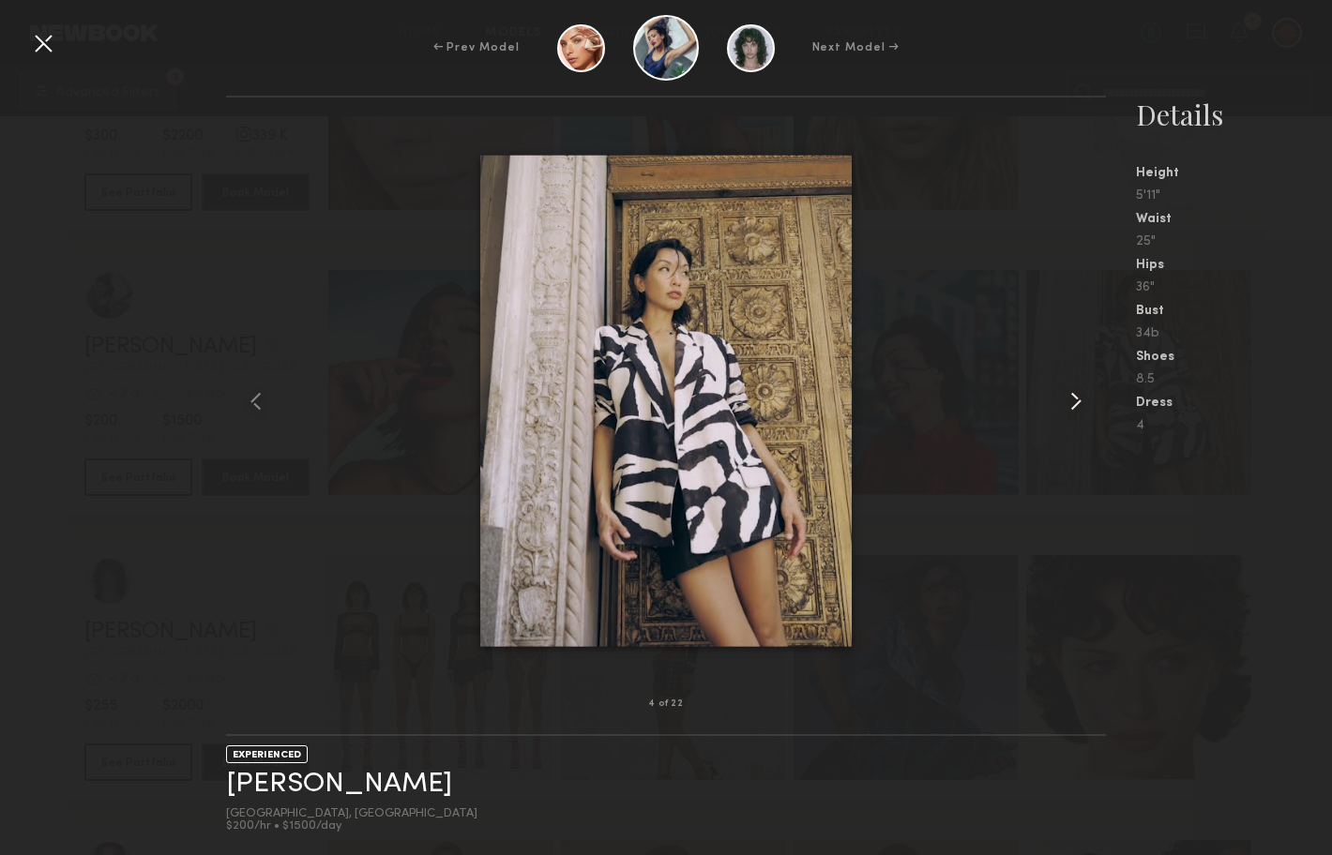
click at [1076, 408] on common-icon at bounding box center [1076, 401] width 30 height 30
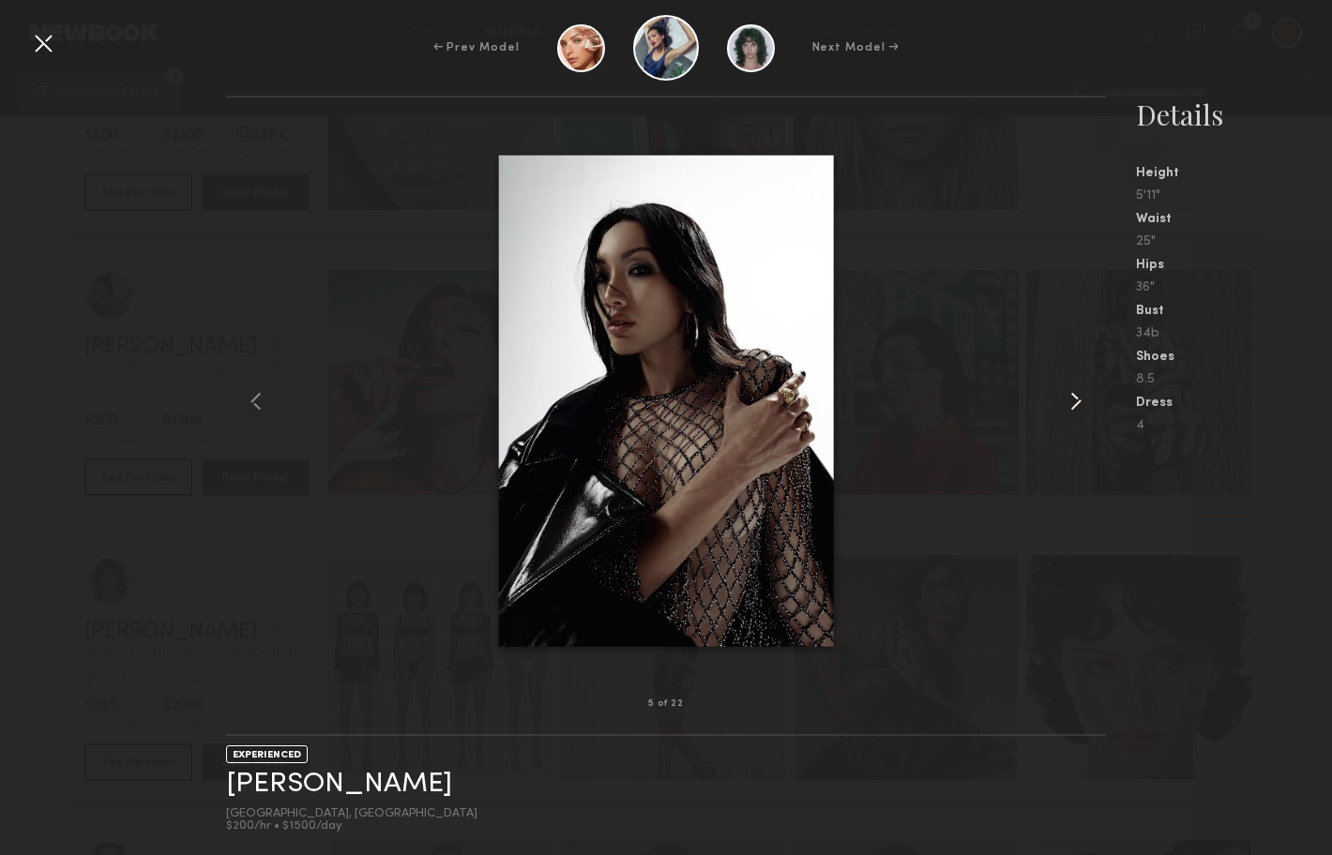
click at [1076, 408] on common-icon at bounding box center [1076, 401] width 30 height 30
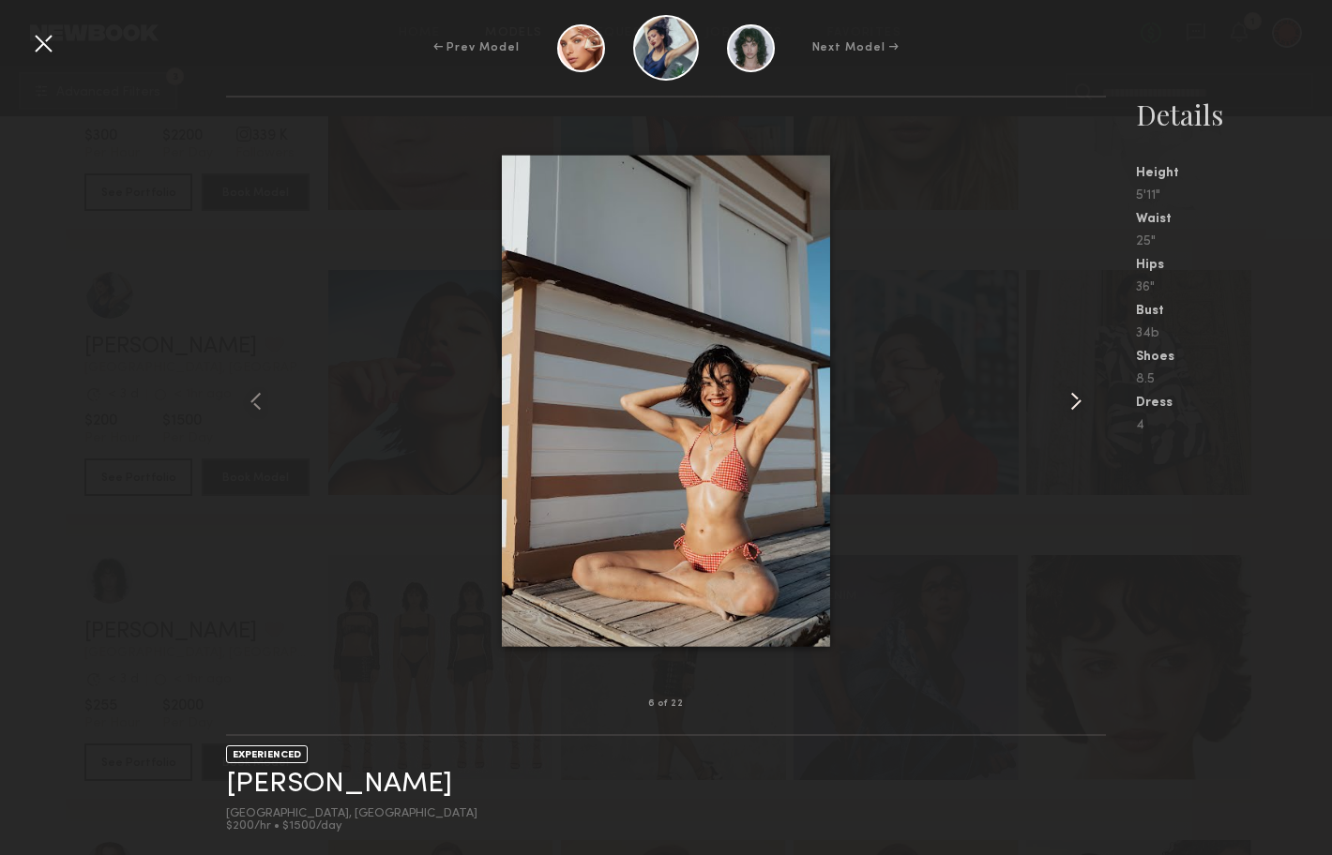
click at [1076, 408] on common-icon at bounding box center [1076, 401] width 30 height 30
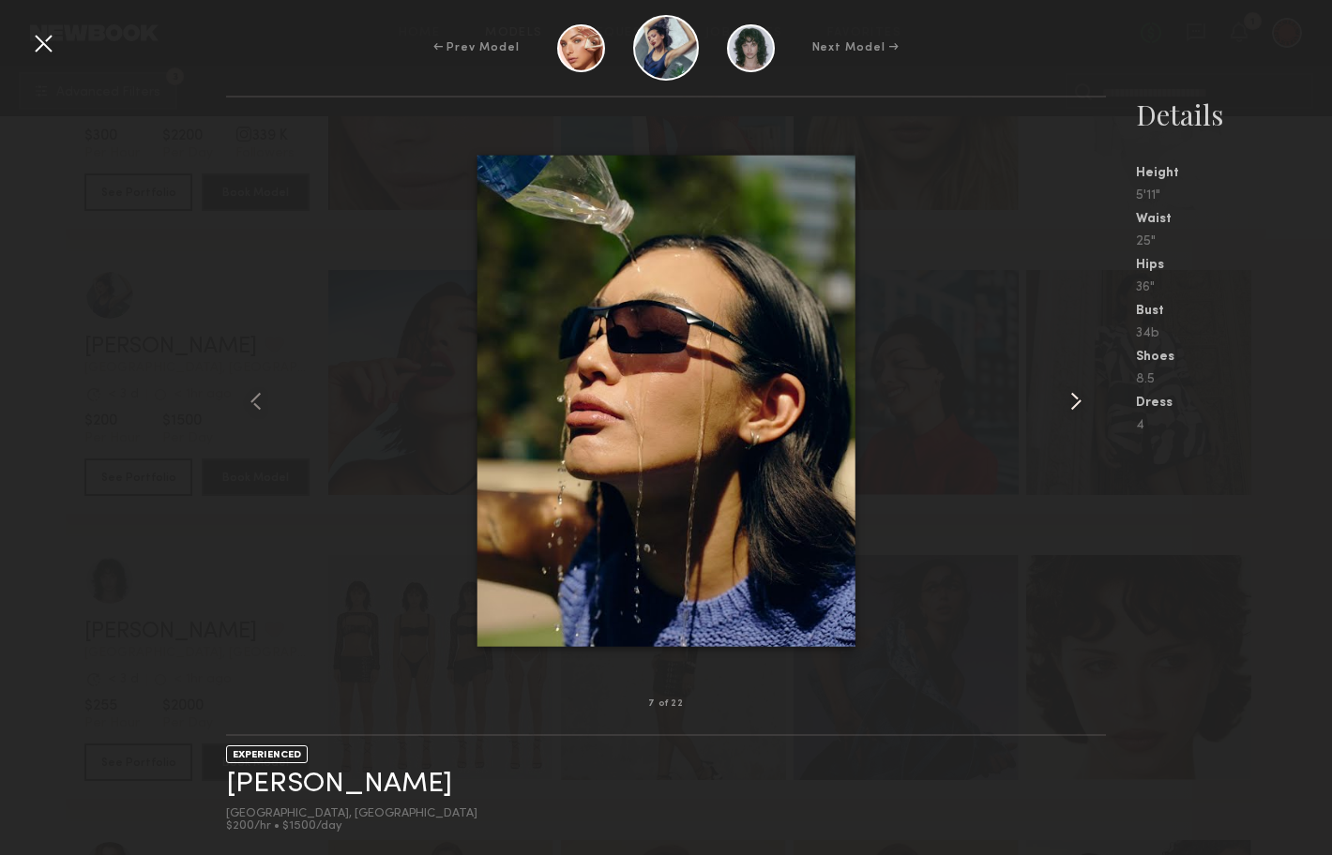
click at [1076, 408] on common-icon at bounding box center [1076, 401] width 30 height 30
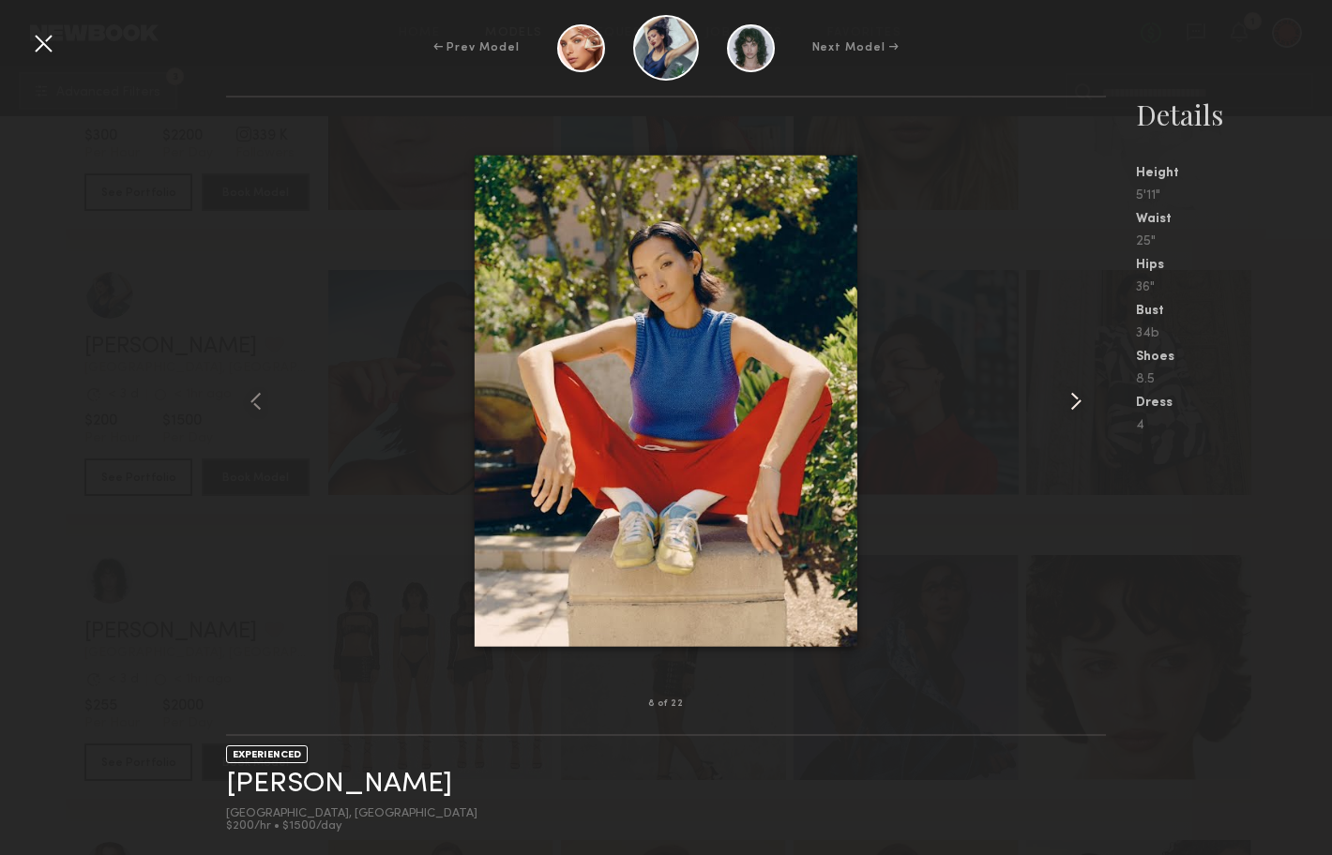
click at [1076, 408] on common-icon at bounding box center [1076, 401] width 30 height 30
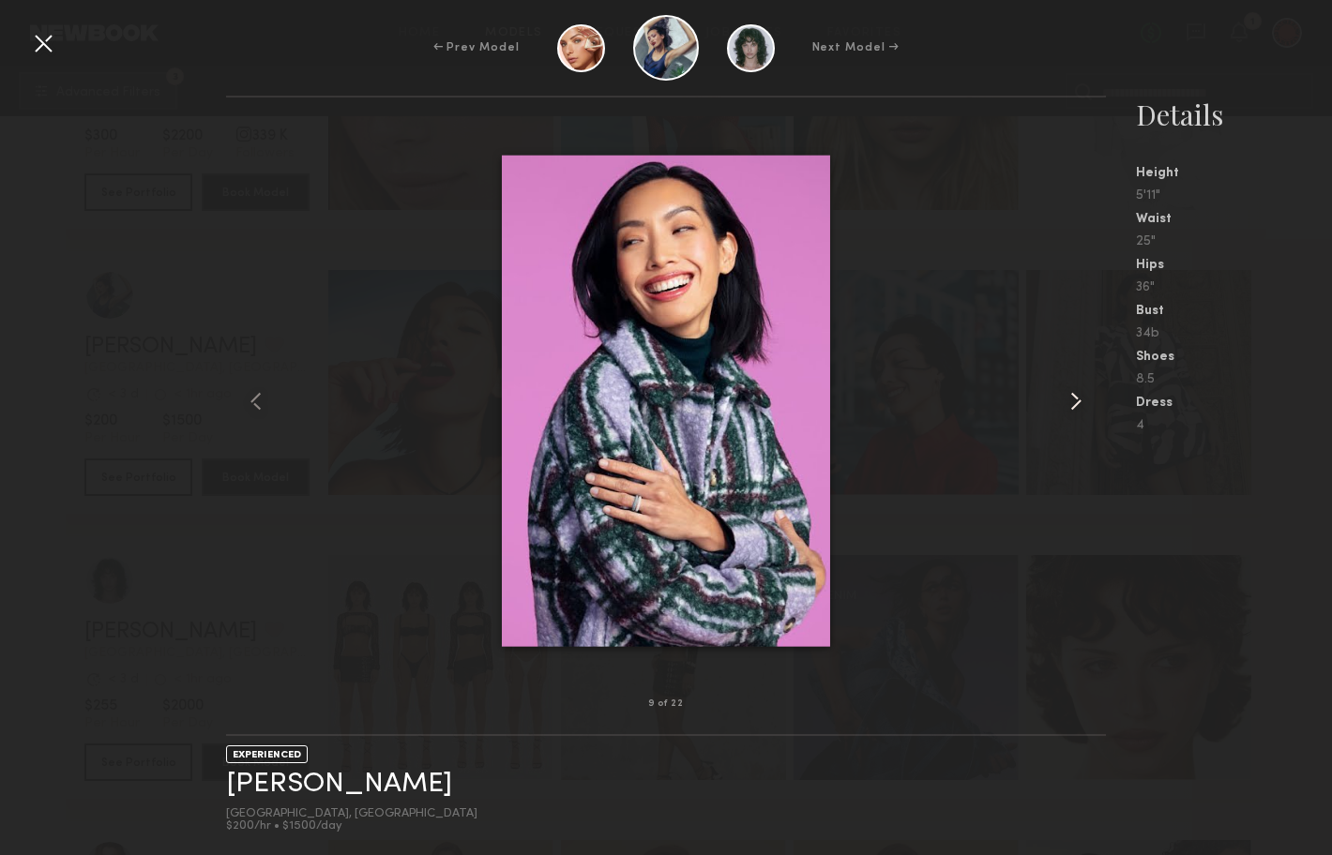
click at [1076, 408] on common-icon at bounding box center [1076, 401] width 30 height 30
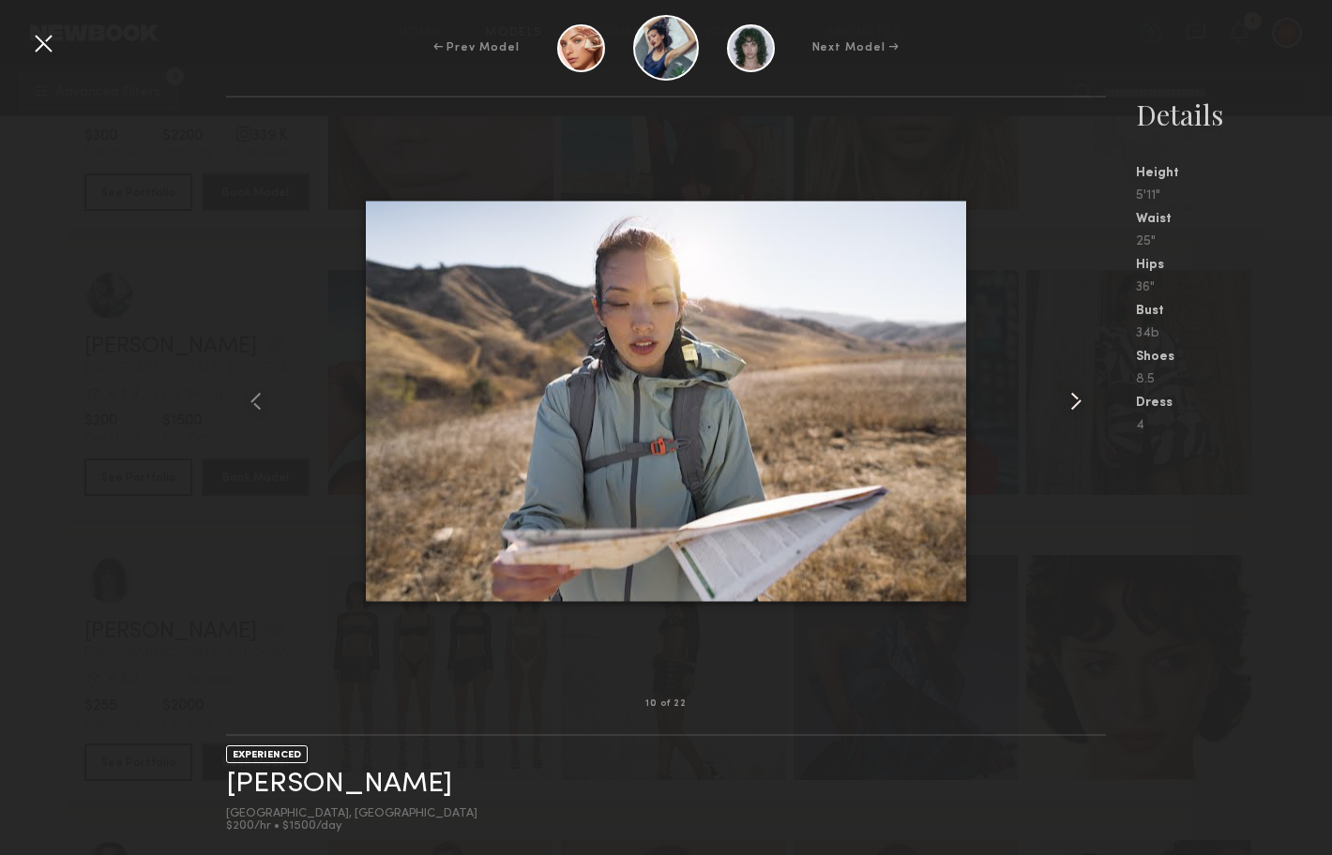
click at [1076, 408] on common-icon at bounding box center [1076, 401] width 30 height 30
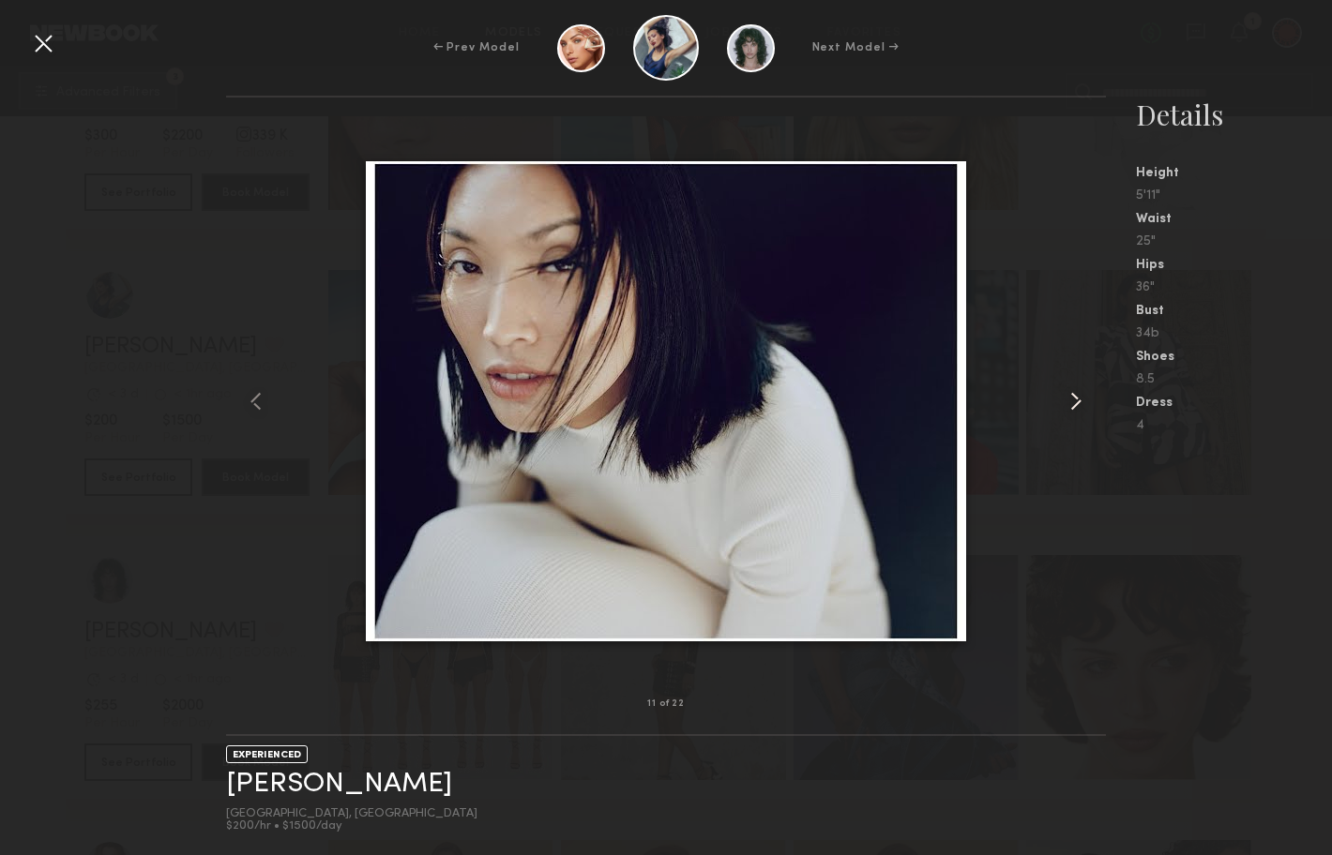
click at [1076, 408] on common-icon at bounding box center [1076, 401] width 30 height 30
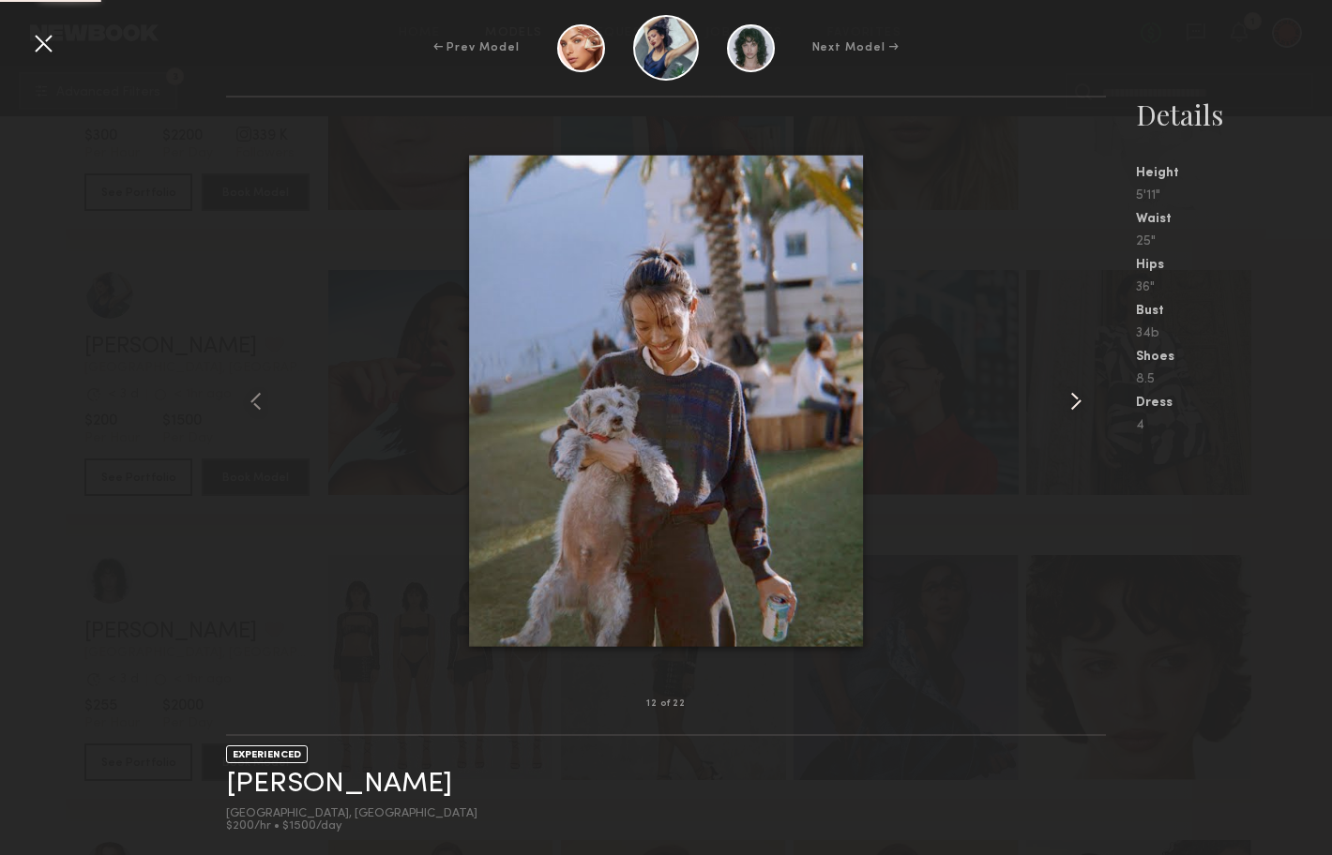
click at [1076, 408] on common-icon at bounding box center [1076, 401] width 30 height 30
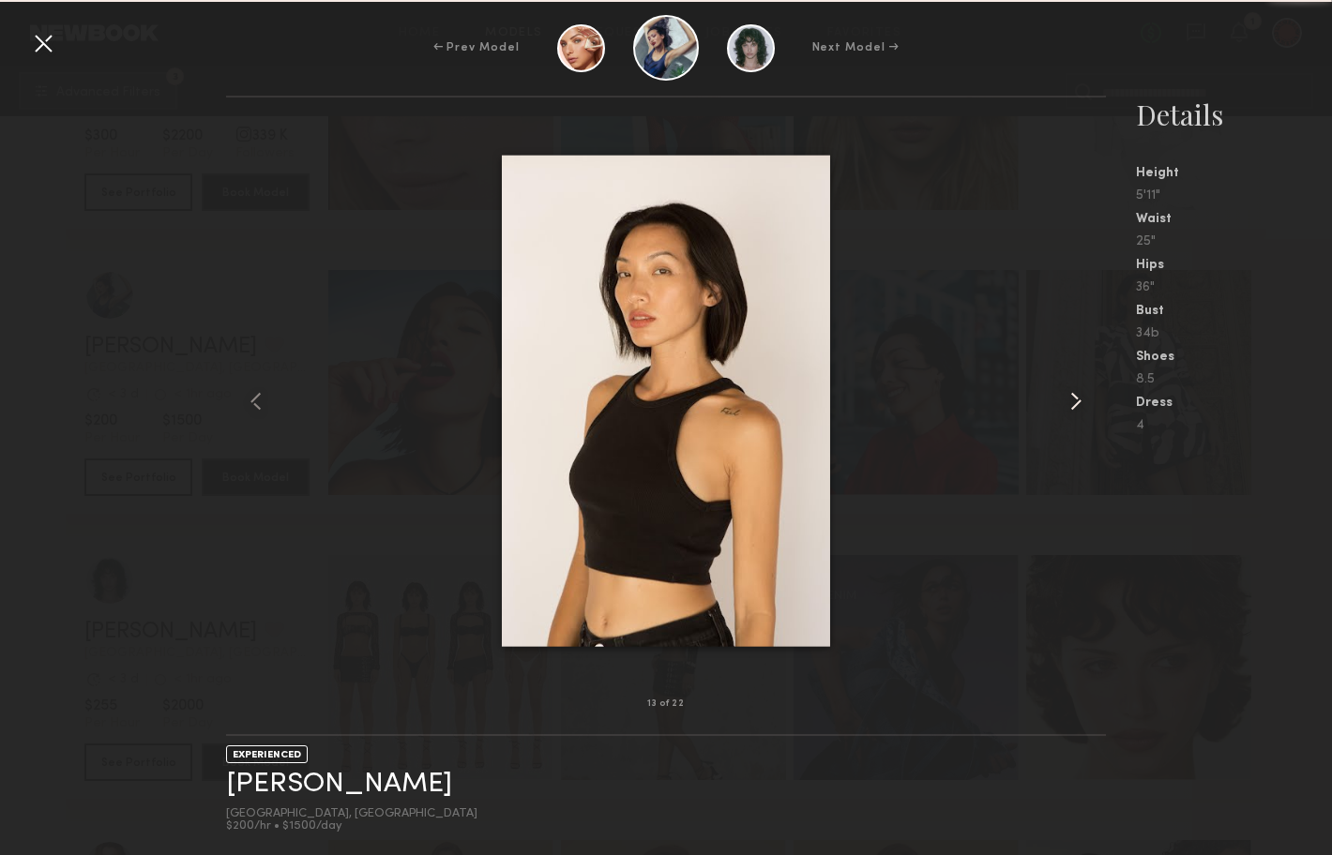
click at [1076, 408] on common-icon at bounding box center [1076, 401] width 30 height 30
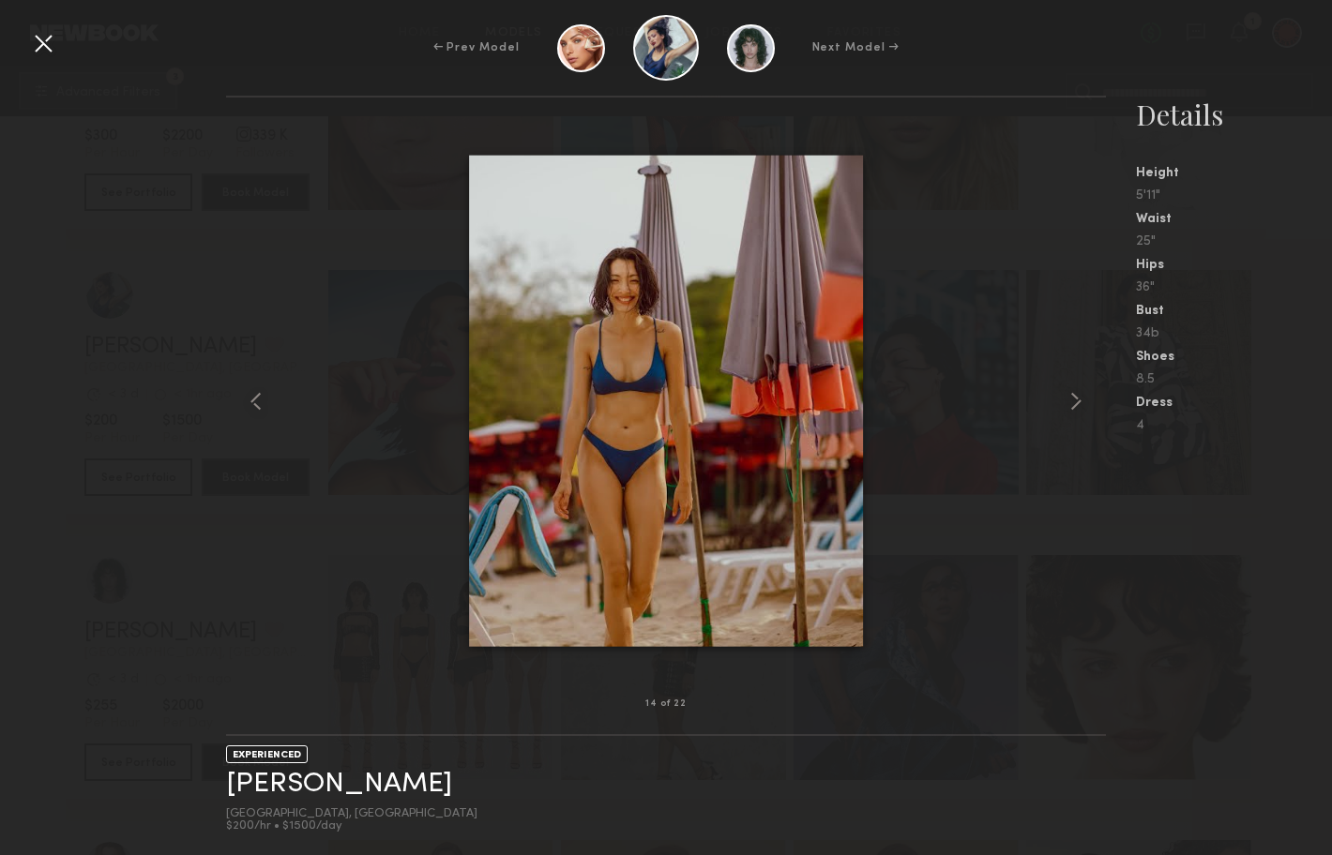
drag, startPoint x: 41, startPoint y: 44, endPoint x: 54, endPoint y: 59, distance: 19.9
click at [41, 45] on div at bounding box center [43, 43] width 30 height 30
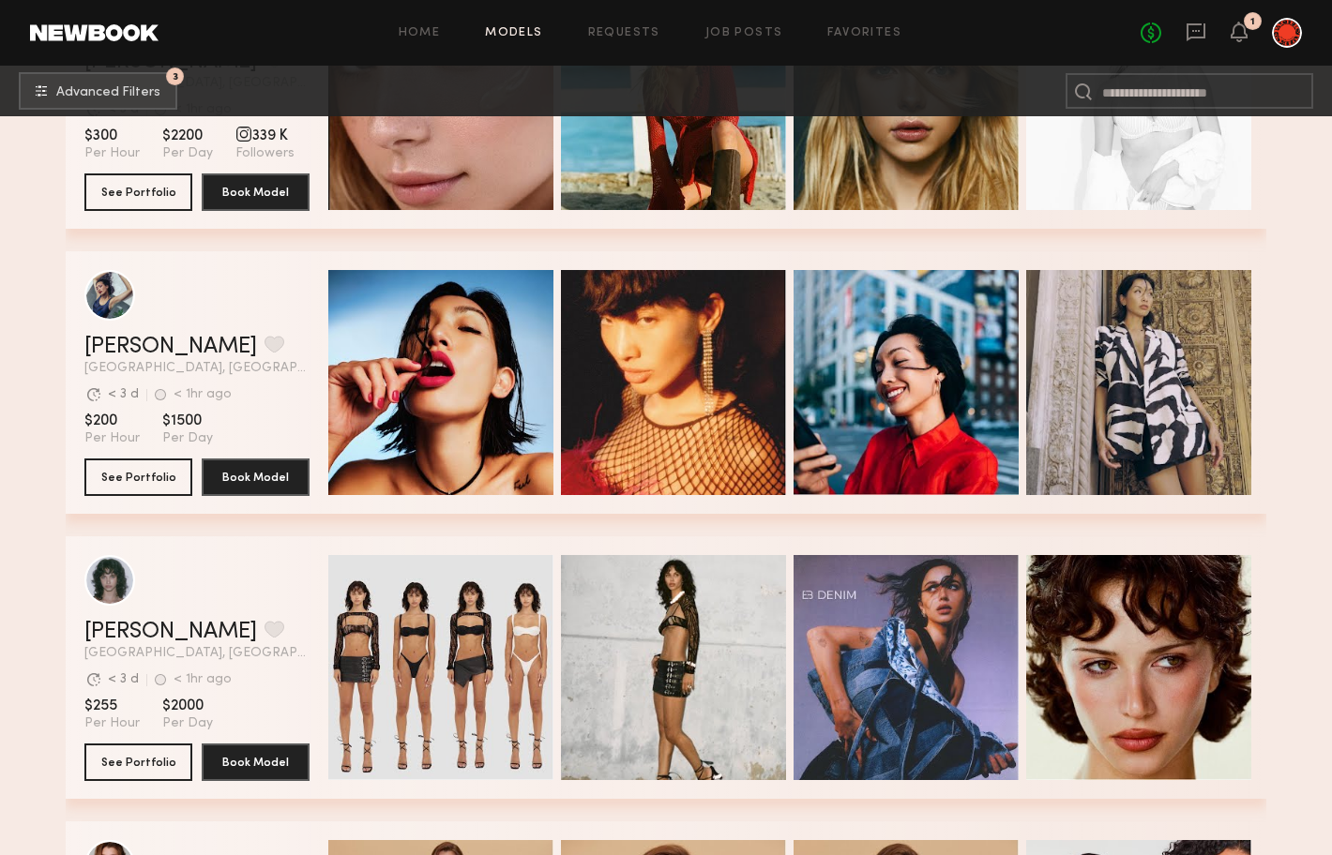
scroll to position [3659, 0]
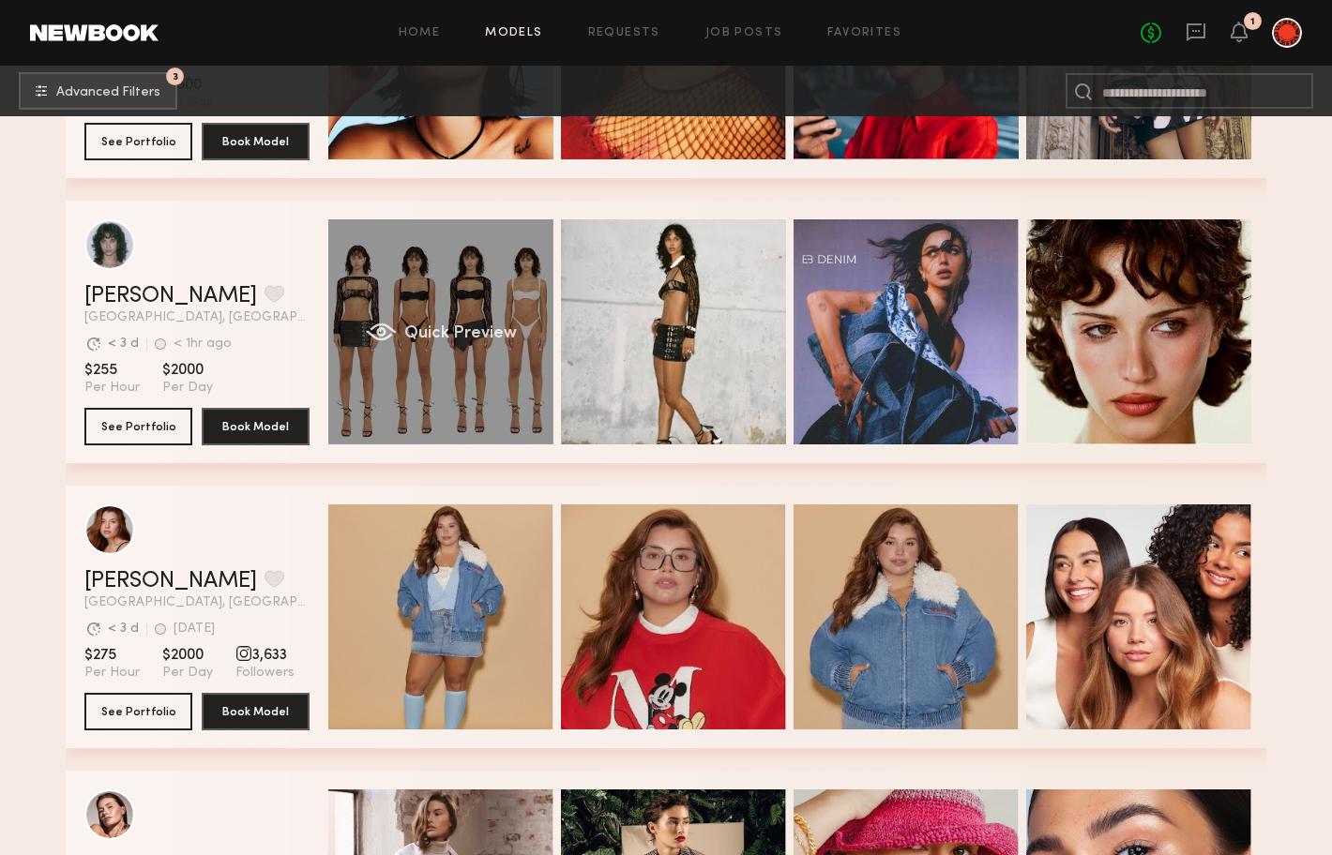
click at [431, 373] on div "Quick Preview" at bounding box center [440, 331] width 225 height 225
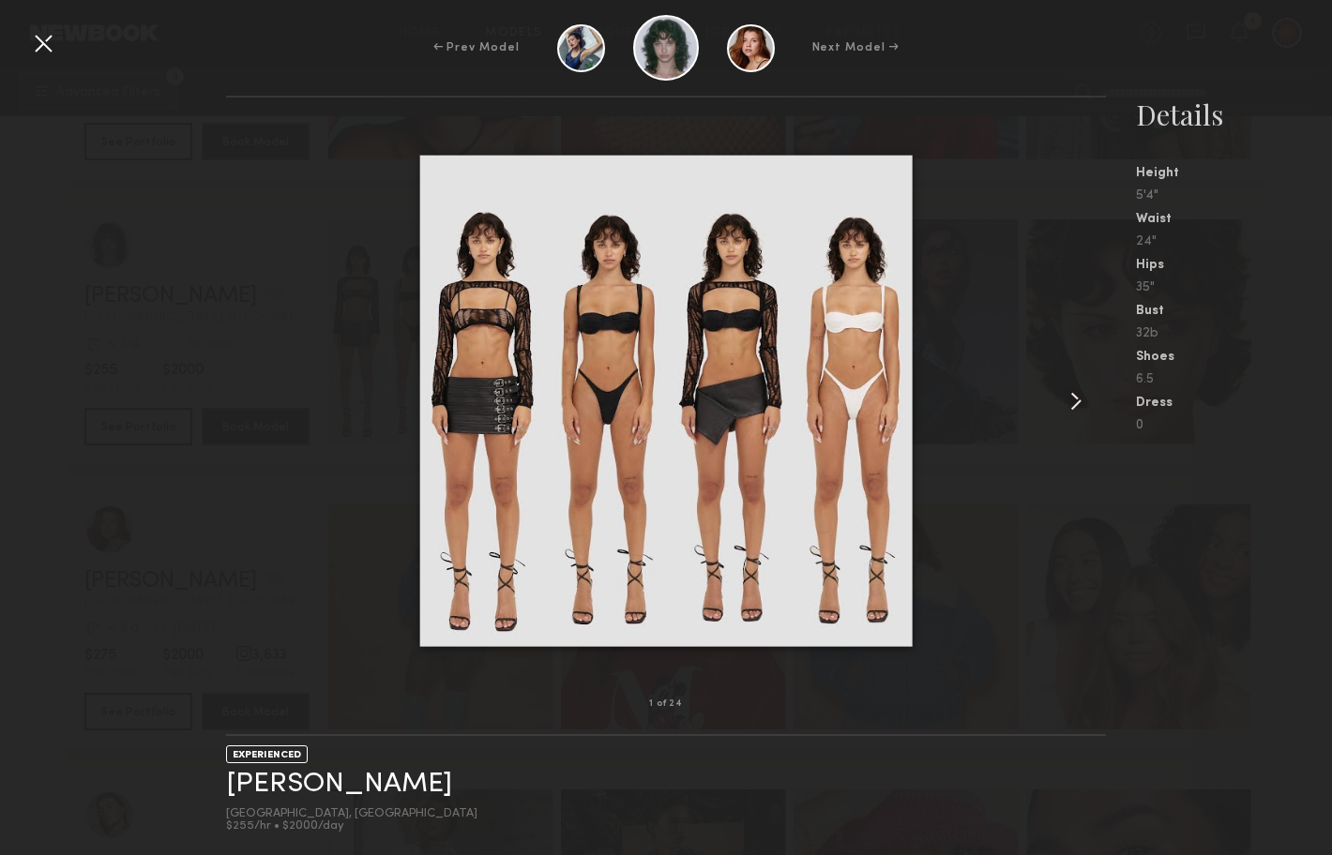
click at [1081, 398] on common-icon at bounding box center [1076, 401] width 30 height 30
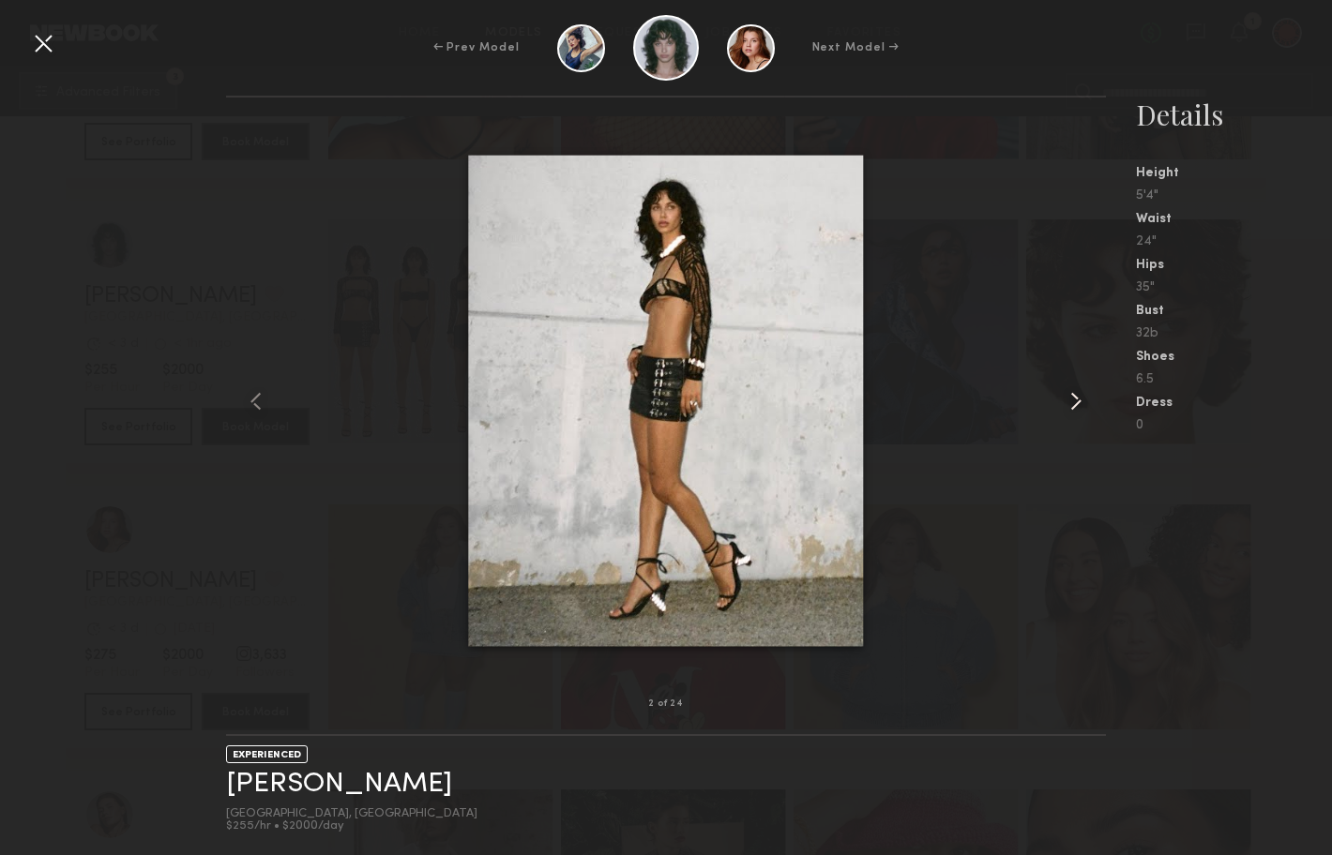
click at [1081, 398] on common-icon at bounding box center [1076, 401] width 30 height 30
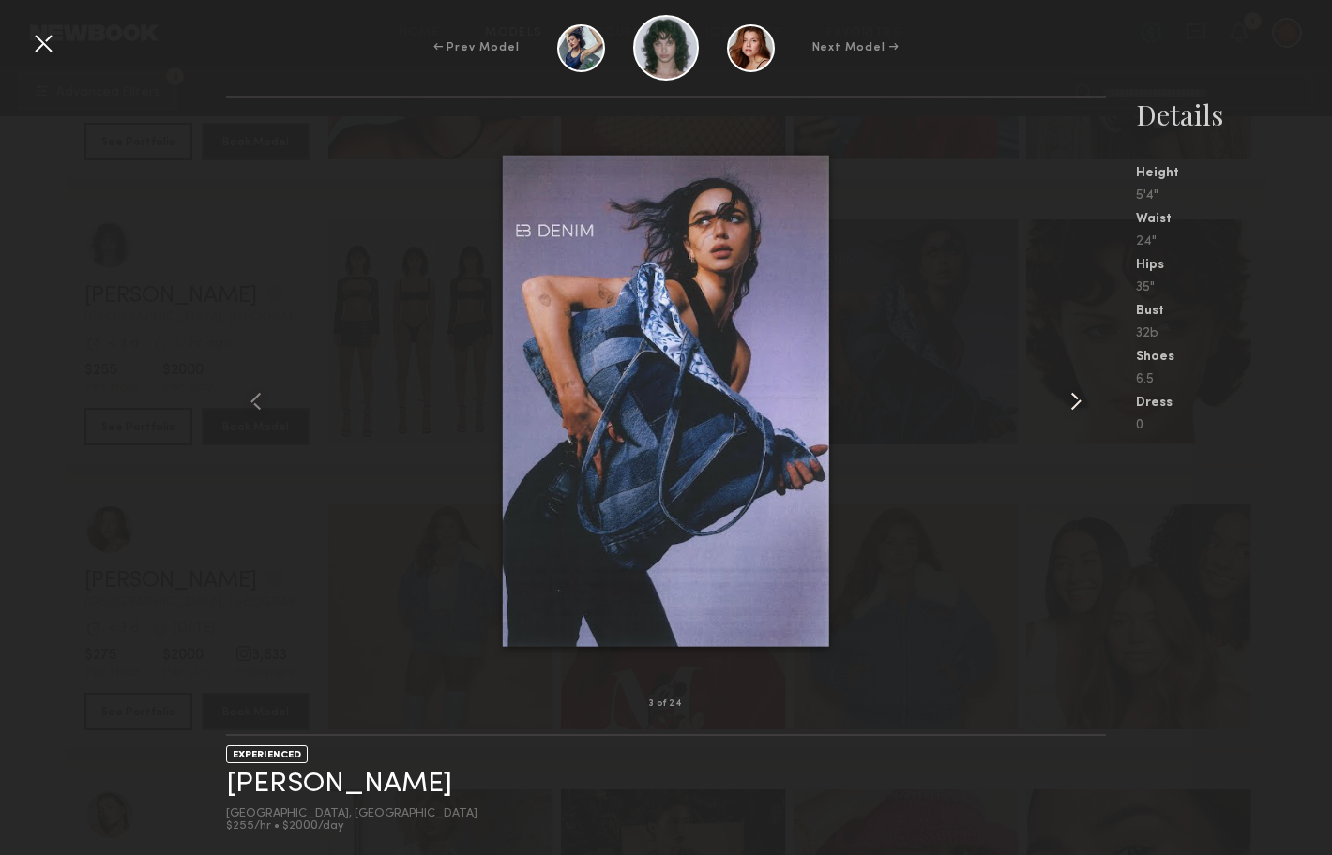
click at [1081, 398] on common-icon at bounding box center [1076, 401] width 30 height 30
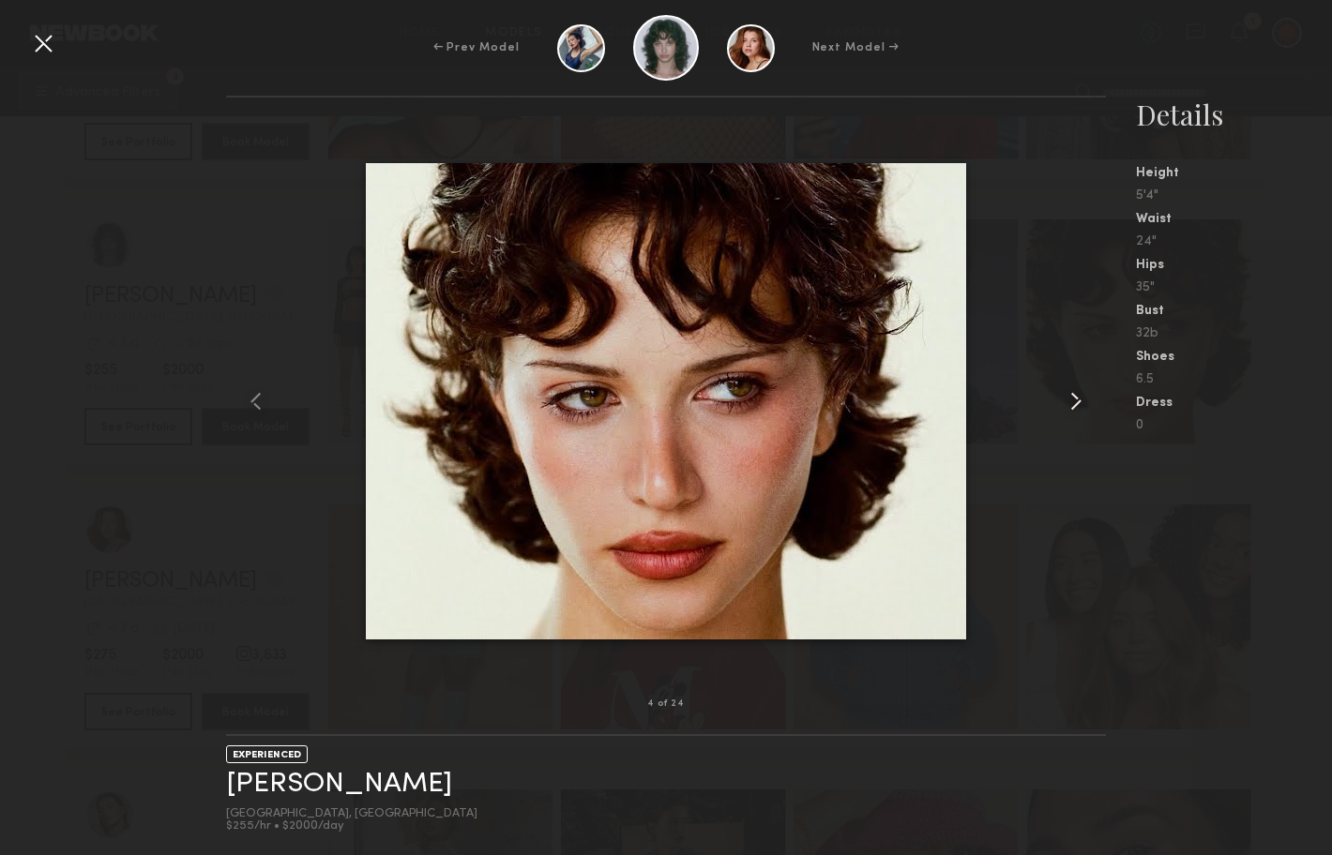
click at [1081, 398] on common-icon at bounding box center [1076, 401] width 30 height 30
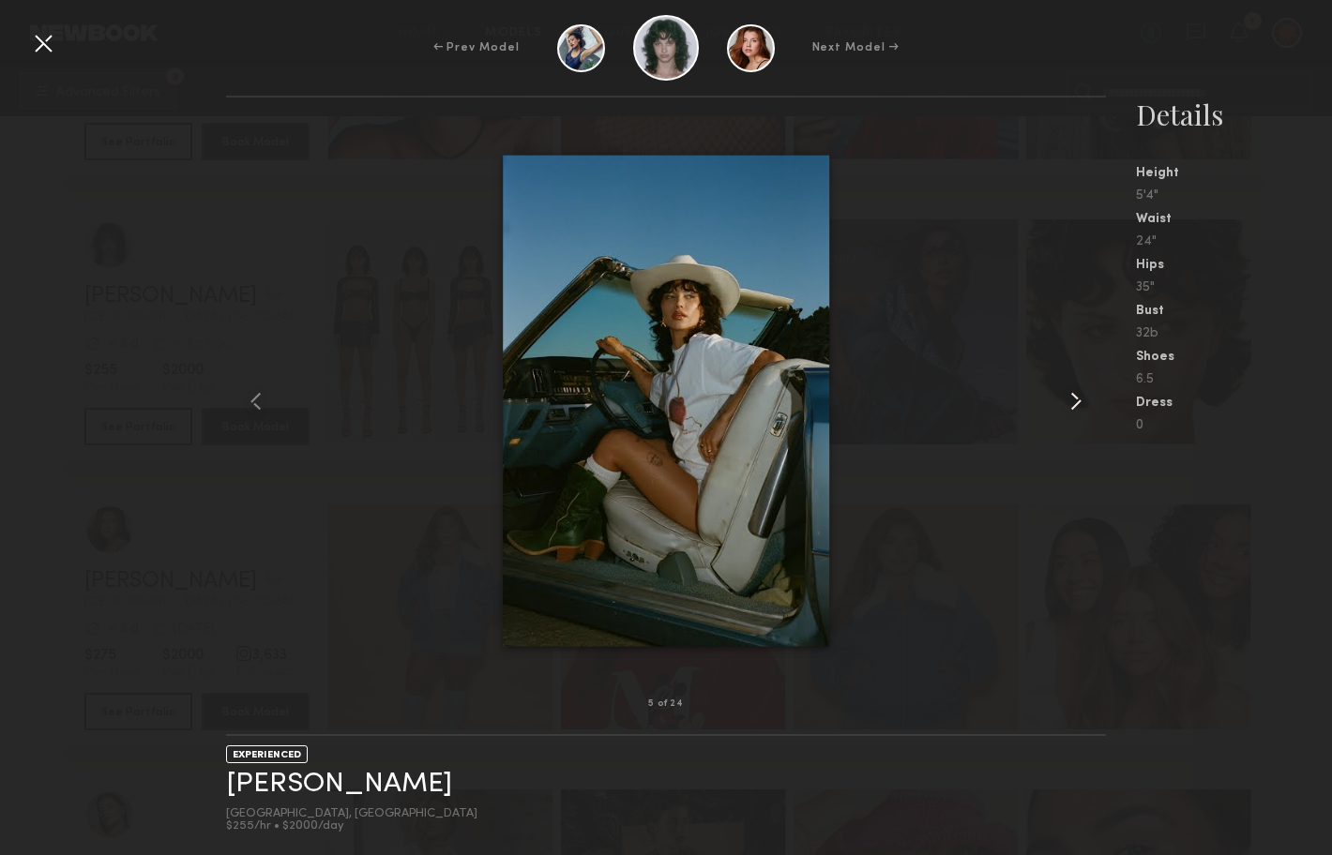
click at [1081, 398] on common-icon at bounding box center [1076, 401] width 30 height 30
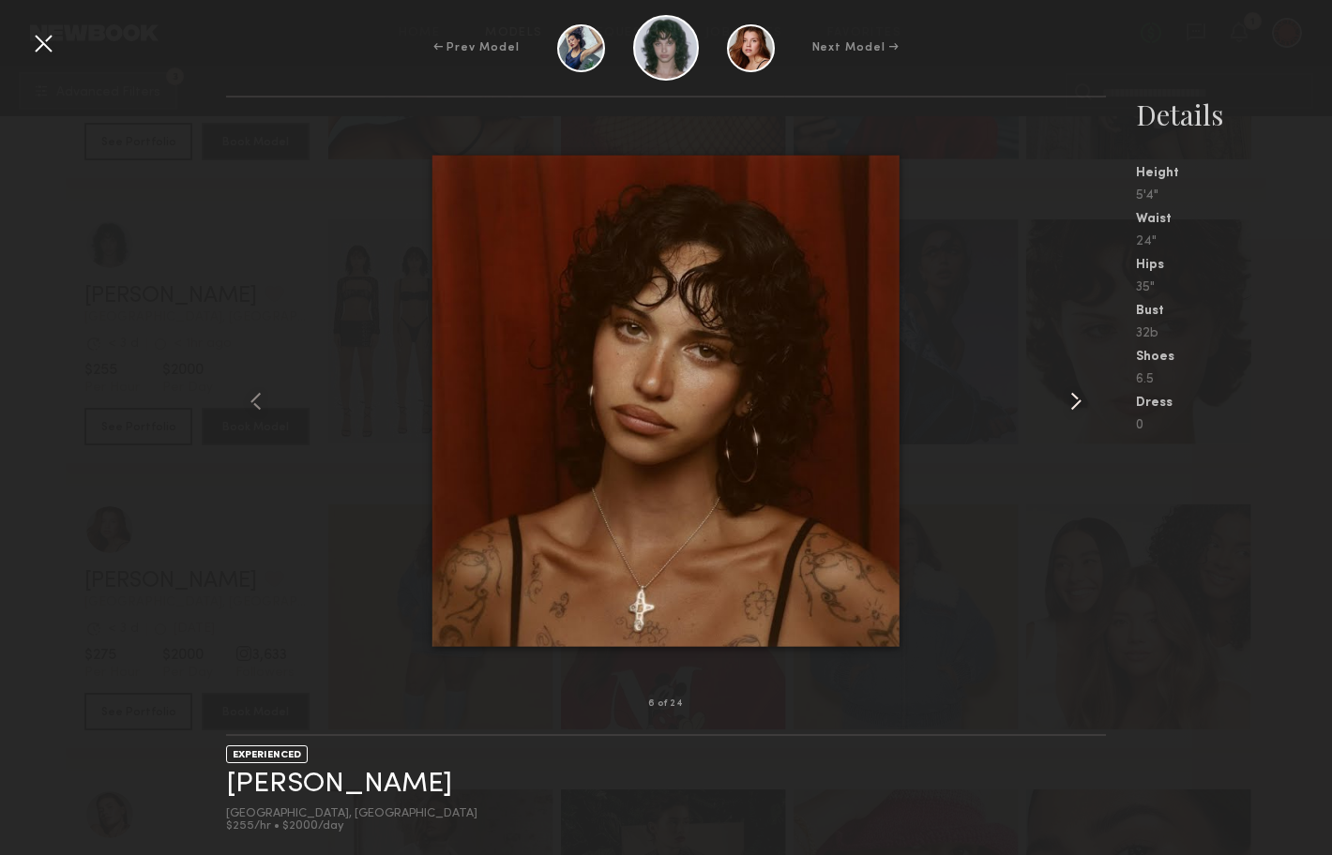
click at [1081, 398] on common-icon at bounding box center [1076, 401] width 30 height 30
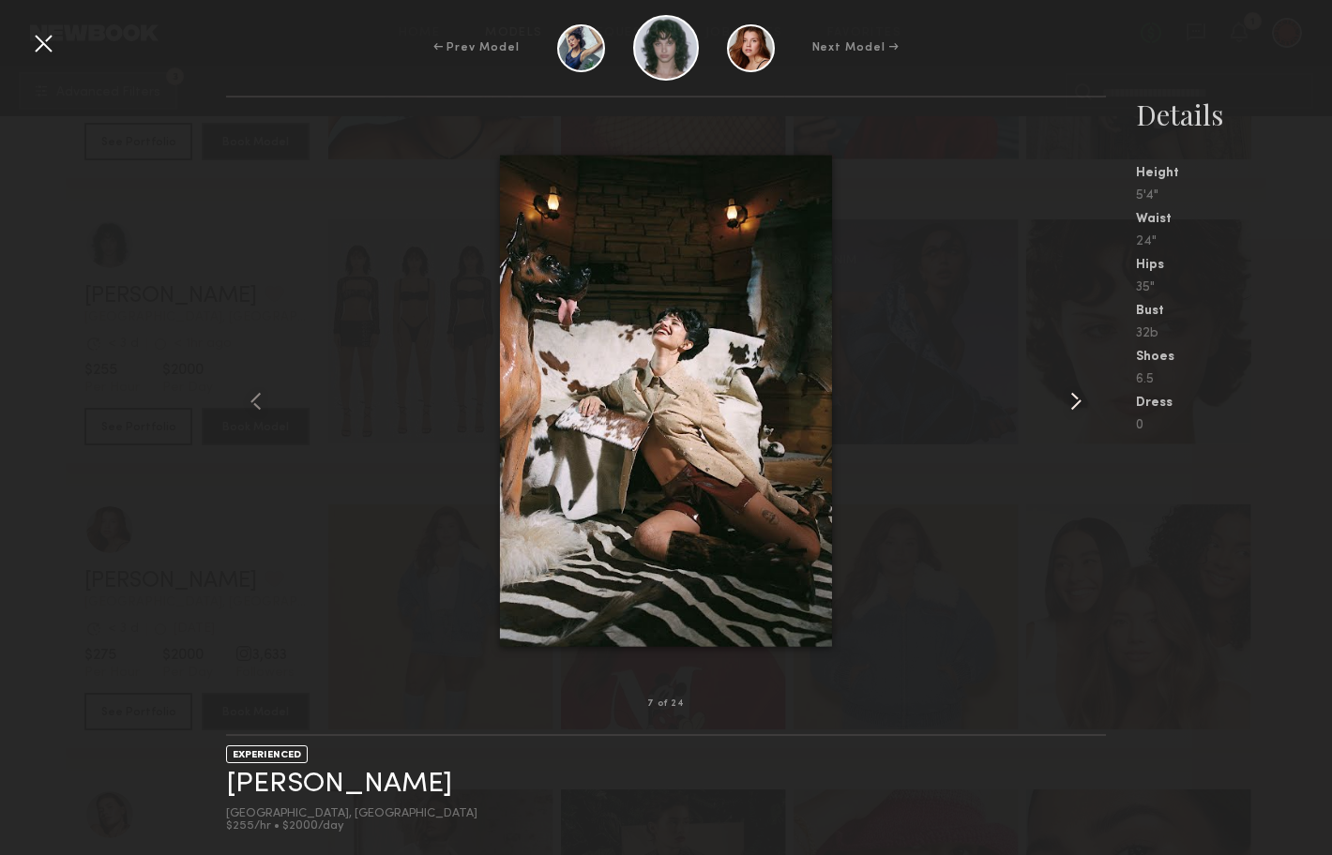
click at [1081, 398] on common-icon at bounding box center [1076, 401] width 30 height 30
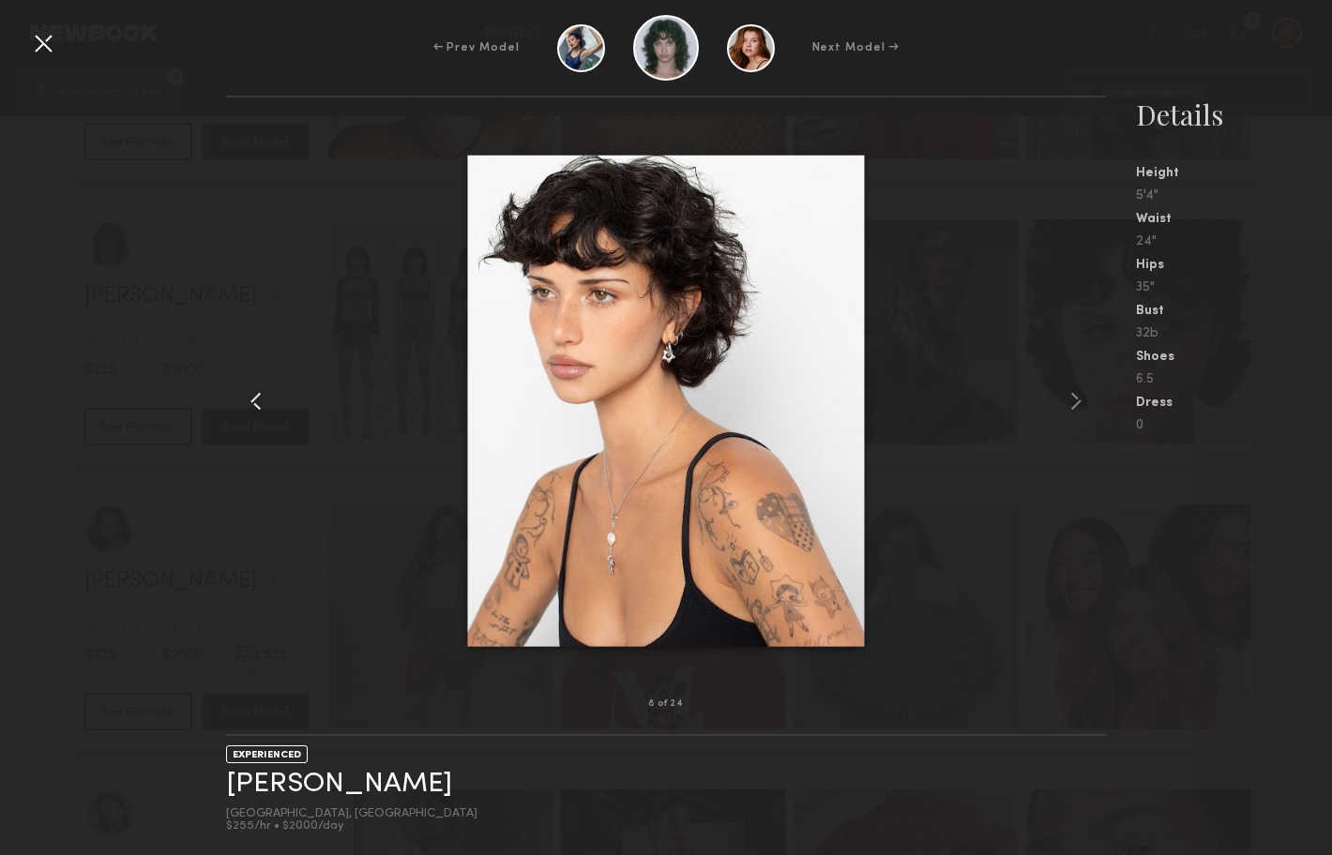
click at [247, 401] on common-icon at bounding box center [256, 401] width 30 height 30
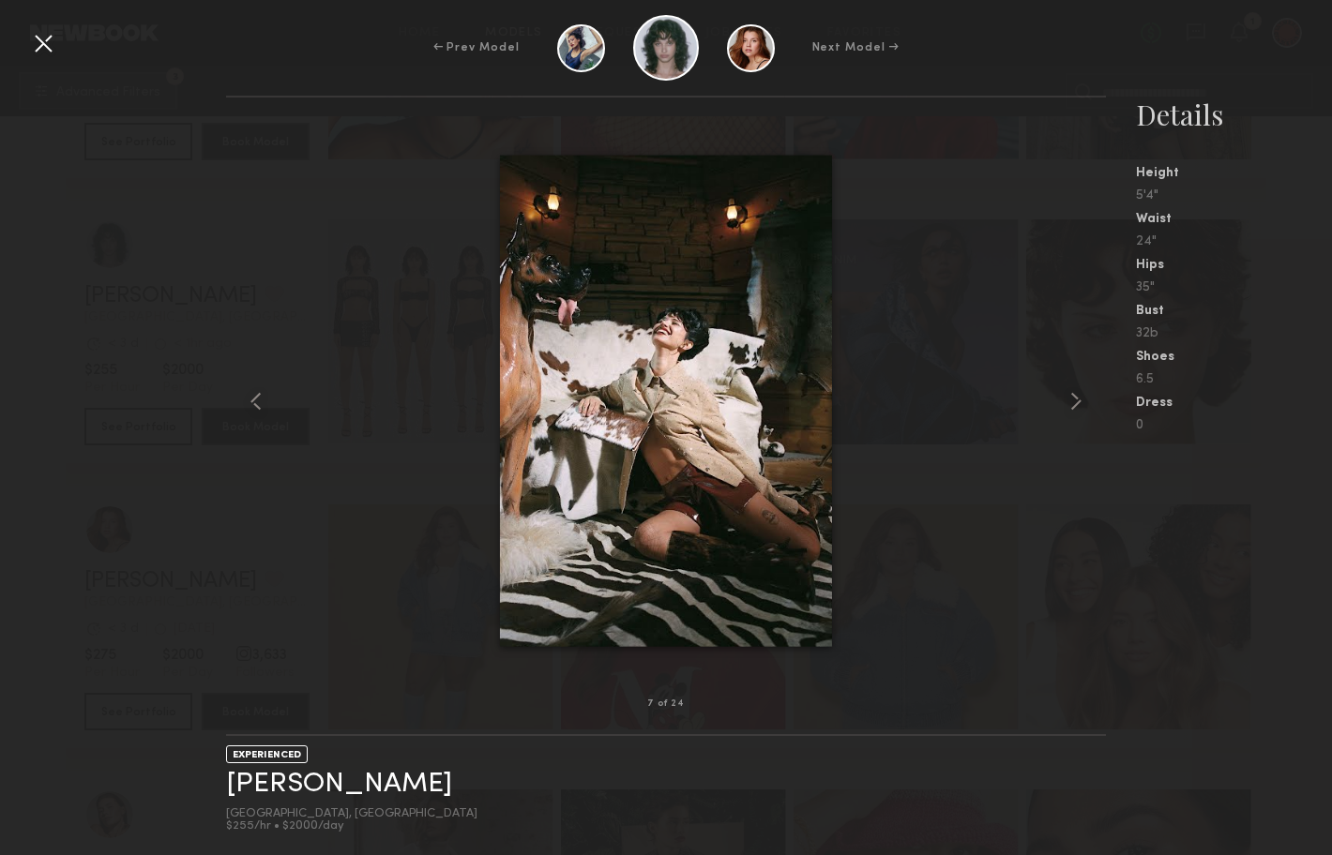
drag, startPoint x: 43, startPoint y: 47, endPoint x: 53, endPoint y: 53, distance: 11.8
click at [43, 47] on div at bounding box center [43, 43] width 30 height 30
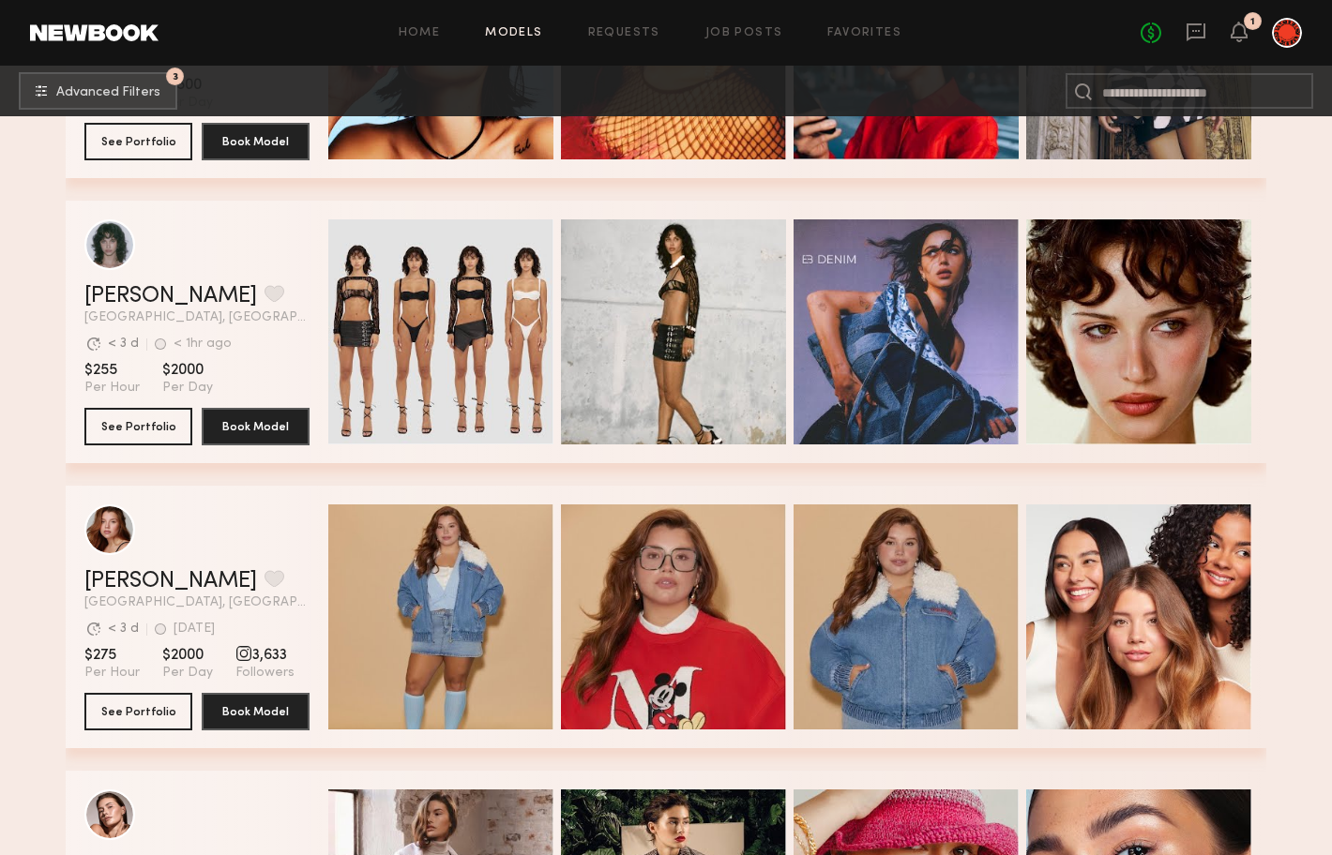
click at [120, 277] on header "Jessie M. Favorite Los Angeles, CA Avg. request response time < 3 d < 1hr ago L…" at bounding box center [196, 271] width 225 height 105
click at [115, 295] on link "Jessie M." at bounding box center [170, 296] width 173 height 23
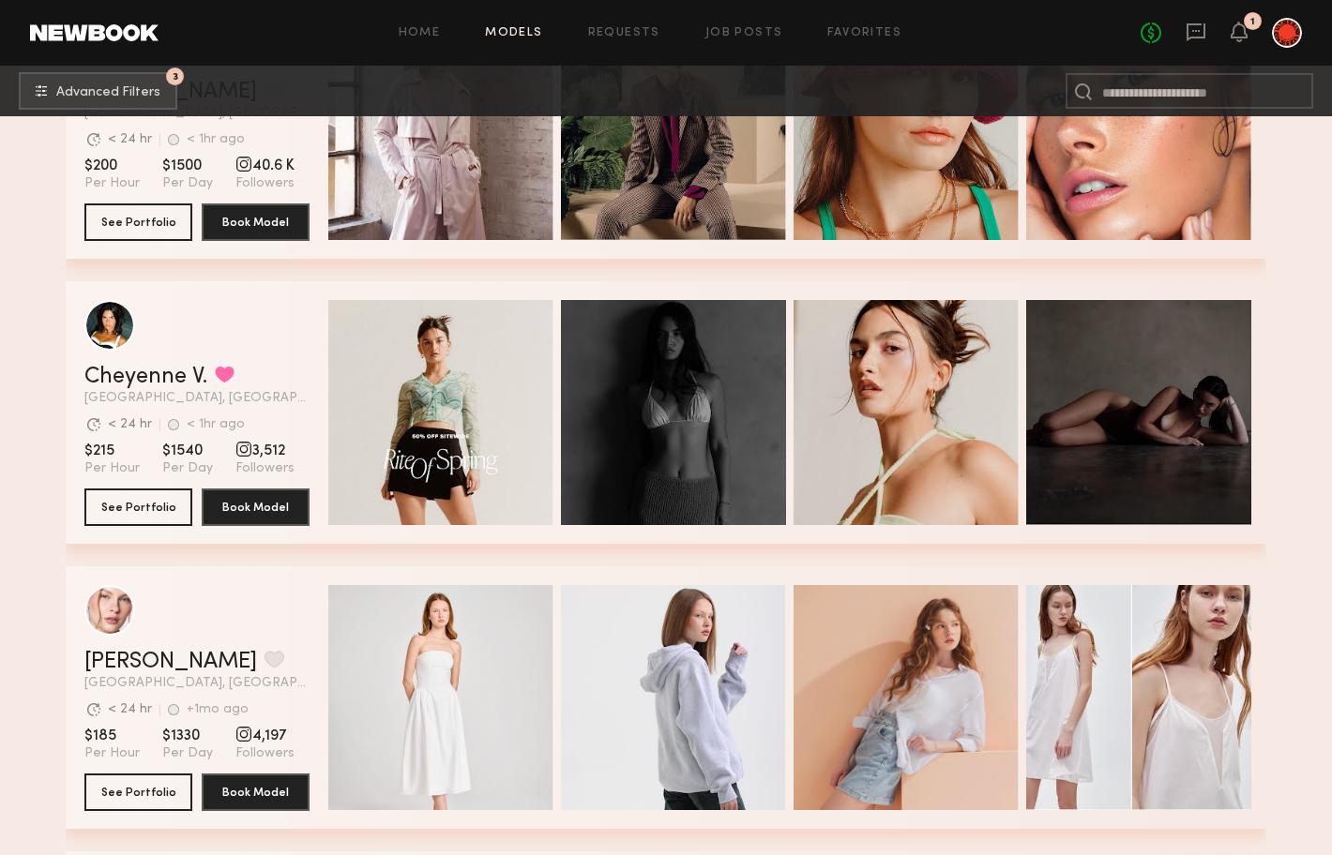
scroll to position [4816, 0]
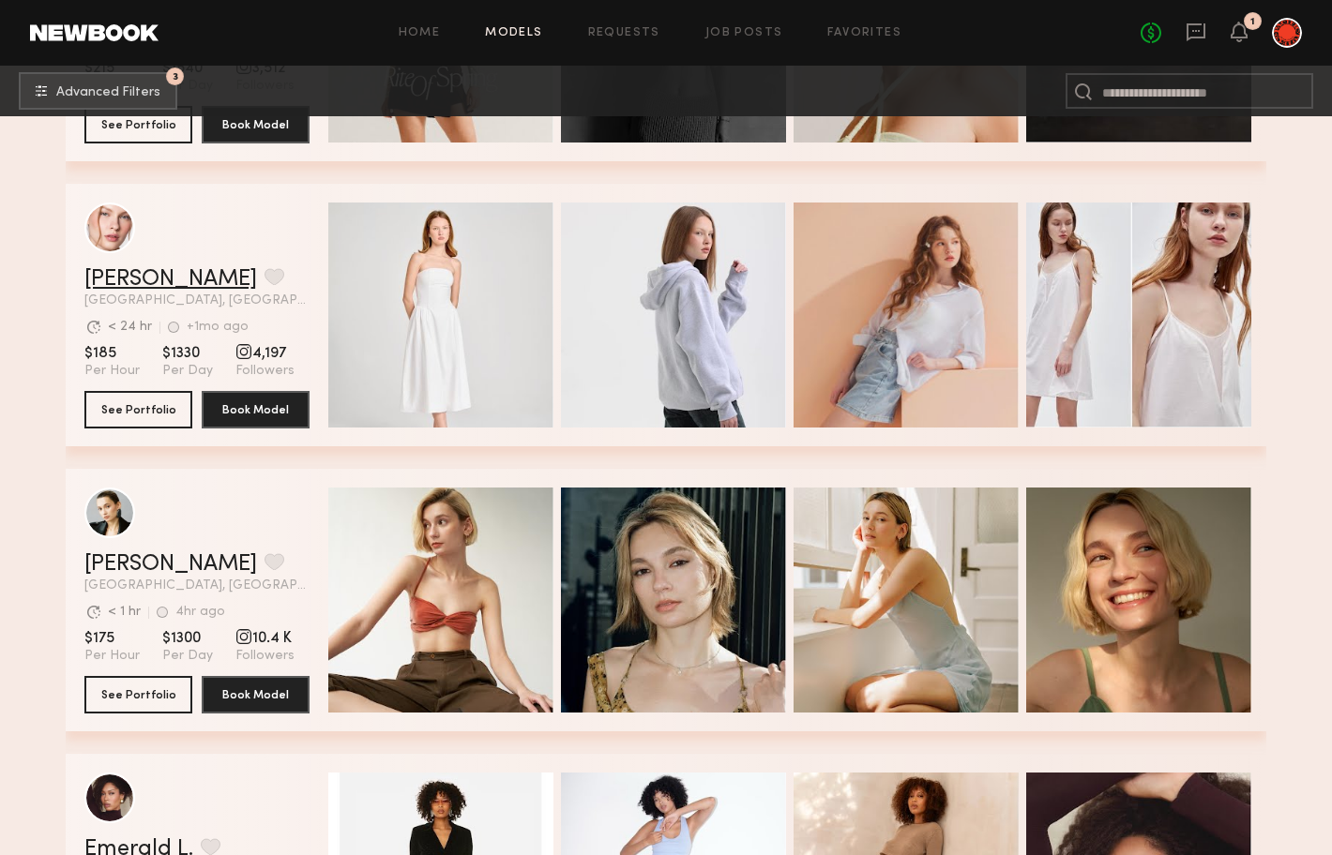
click at [126, 273] on link "Anastasiia M." at bounding box center [170, 279] width 173 height 23
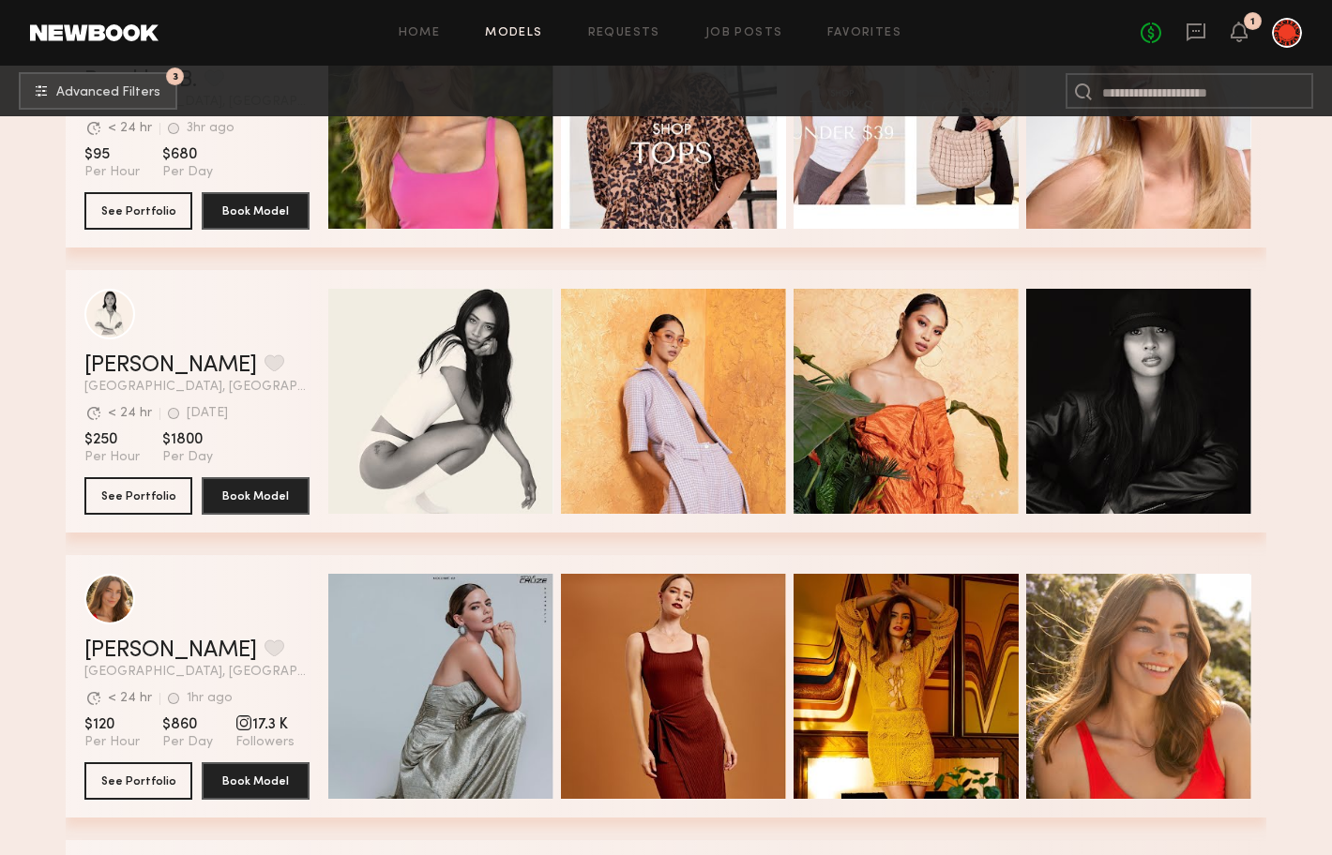
scroll to position [6439, 0]
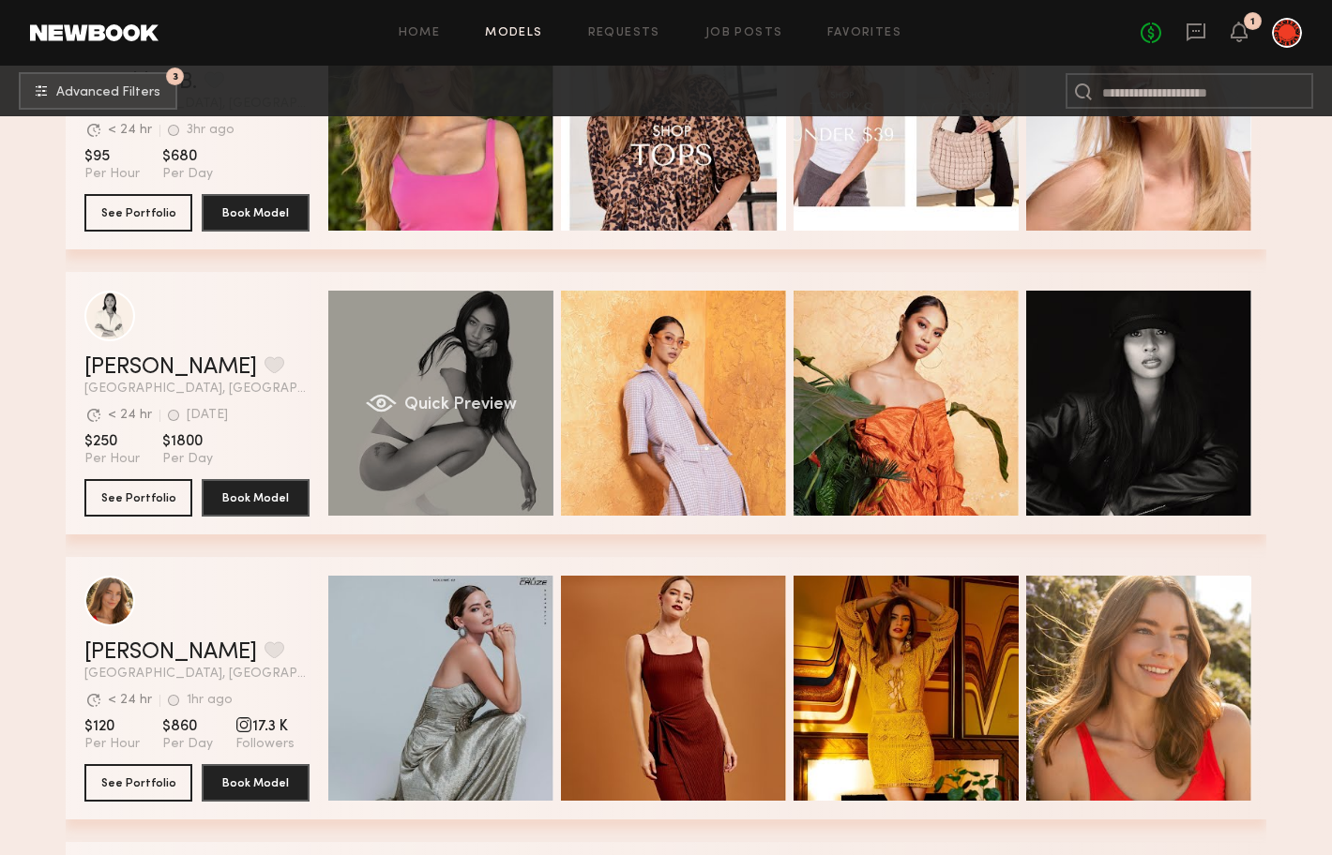
click at [379, 333] on div "Quick Preview" at bounding box center [440, 403] width 225 height 225
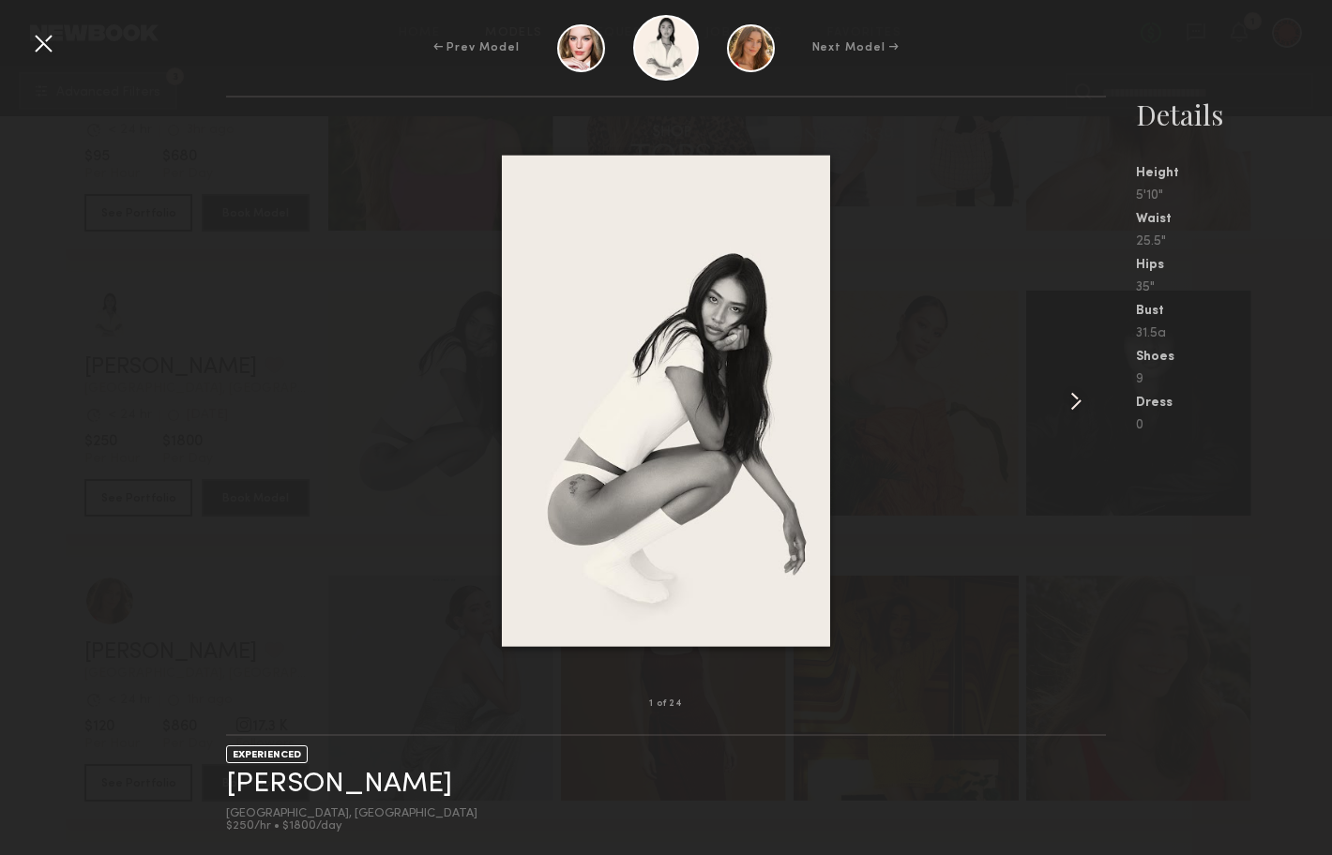
click at [1065, 399] on common-icon at bounding box center [1076, 401] width 30 height 30
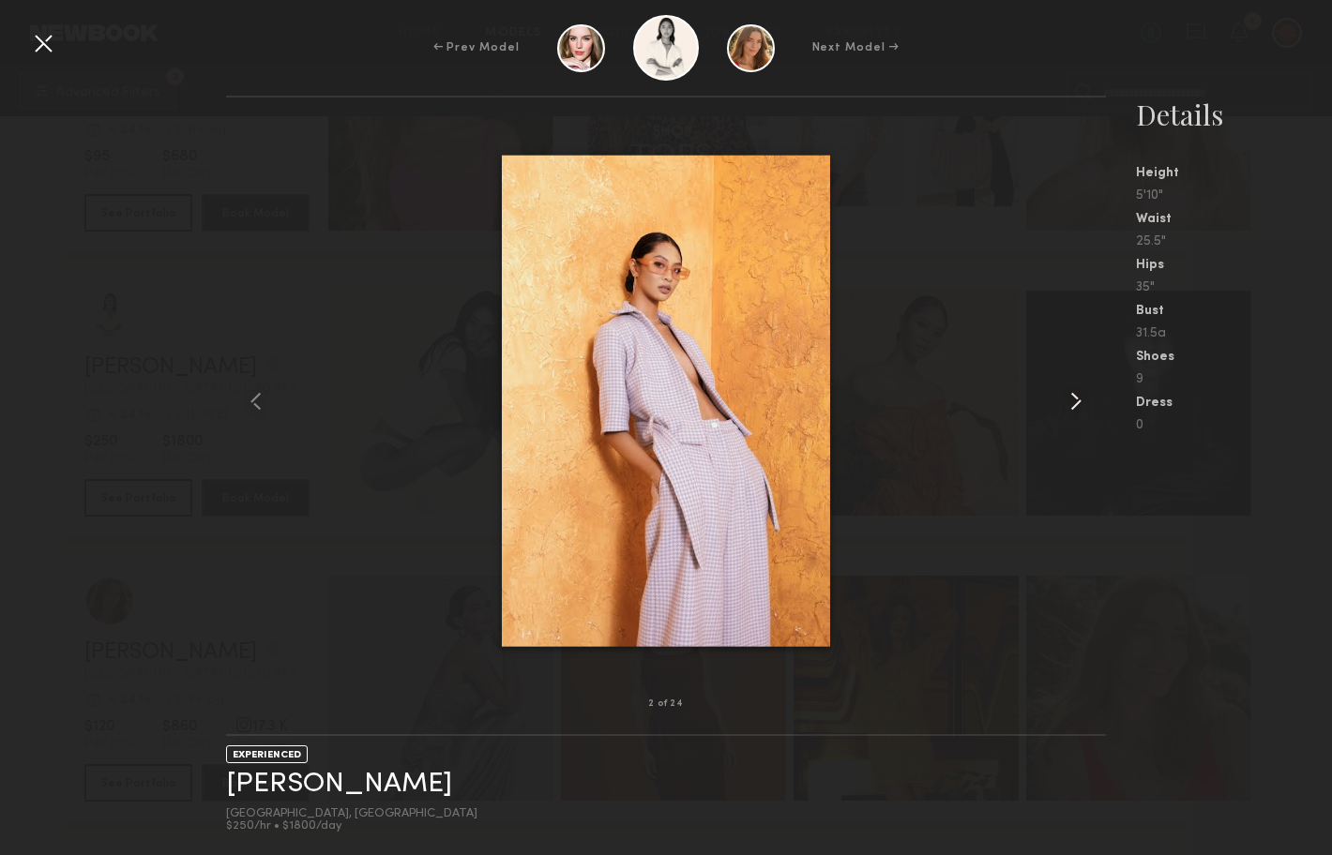
click at [1065, 399] on common-icon at bounding box center [1076, 401] width 30 height 30
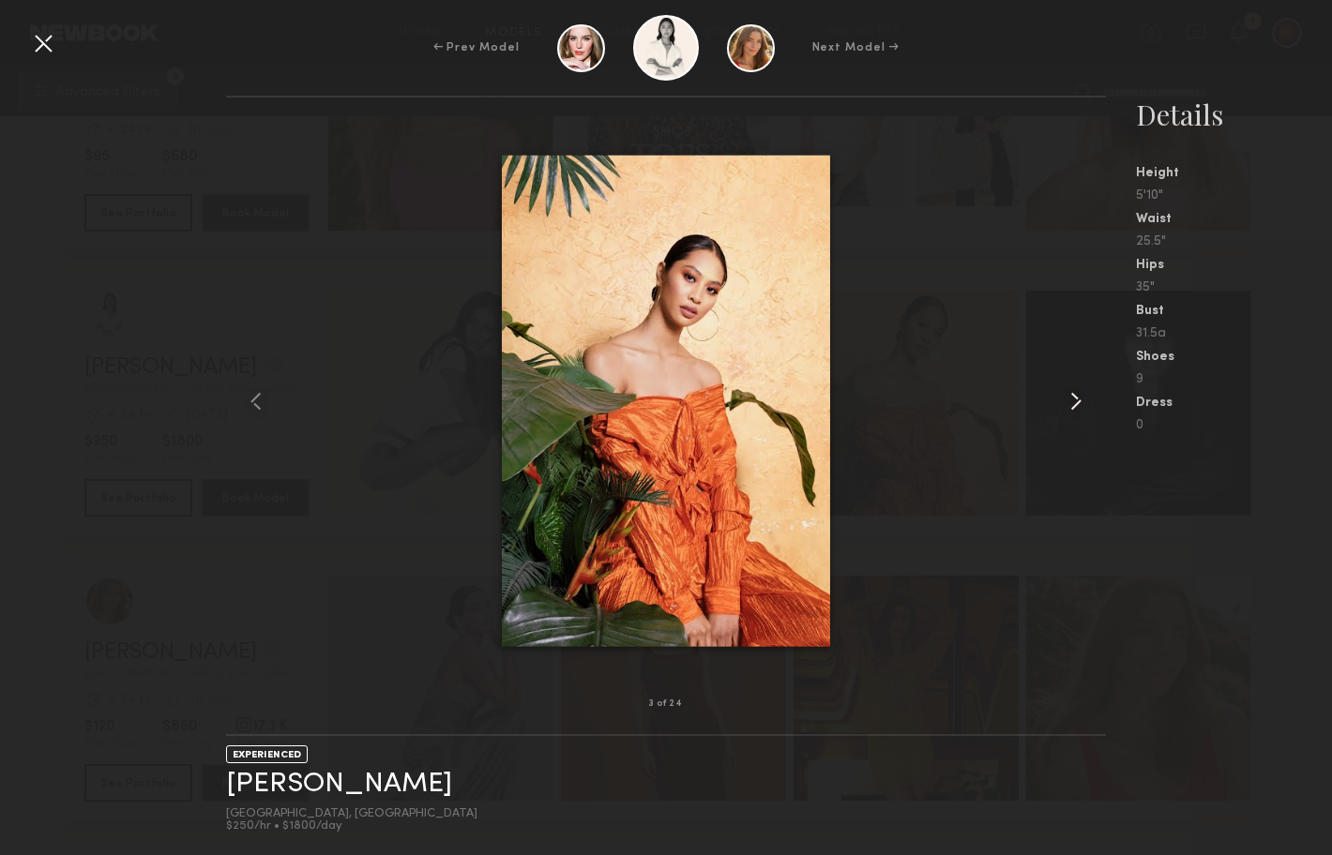
click at [1065, 399] on common-icon at bounding box center [1076, 401] width 30 height 30
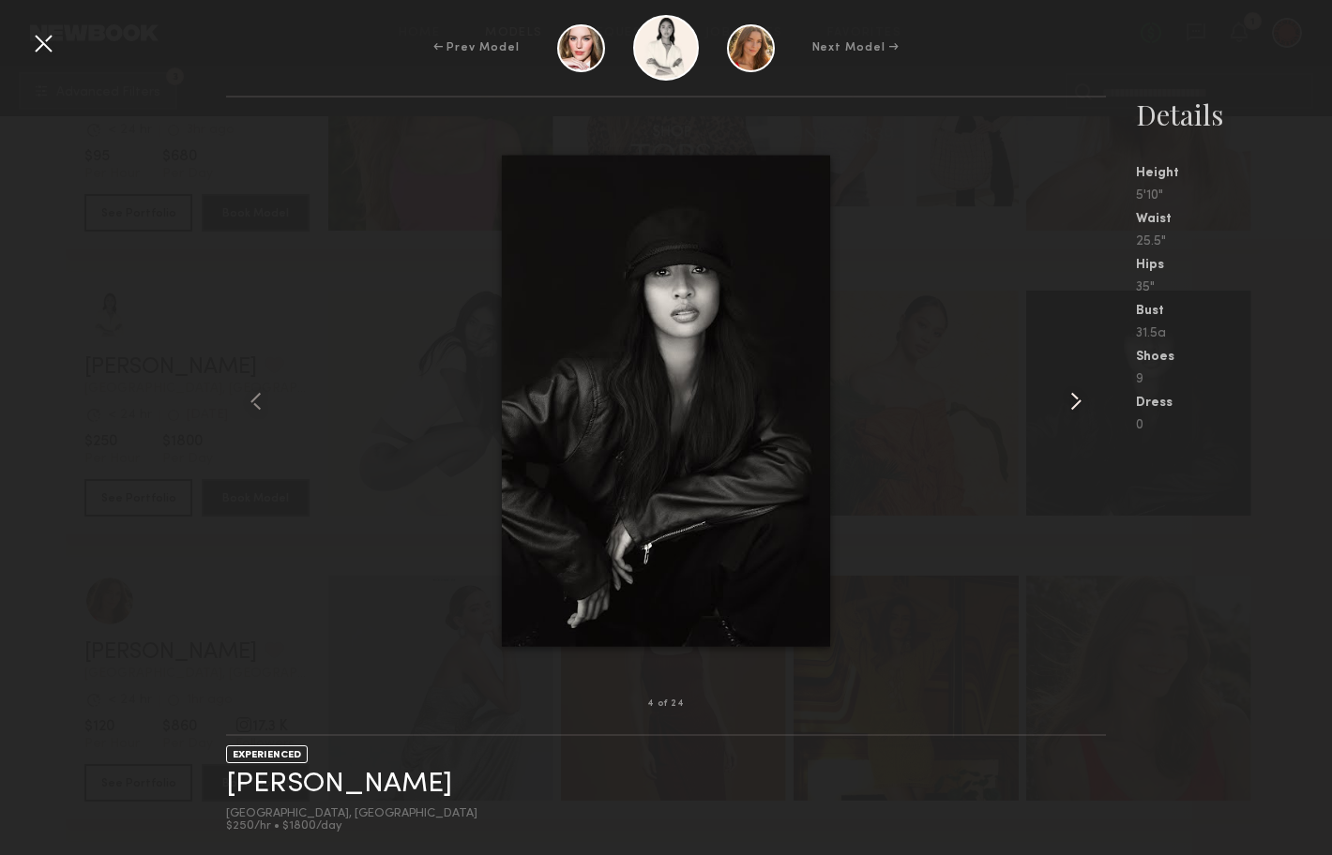
click at [1065, 399] on common-icon at bounding box center [1076, 401] width 30 height 30
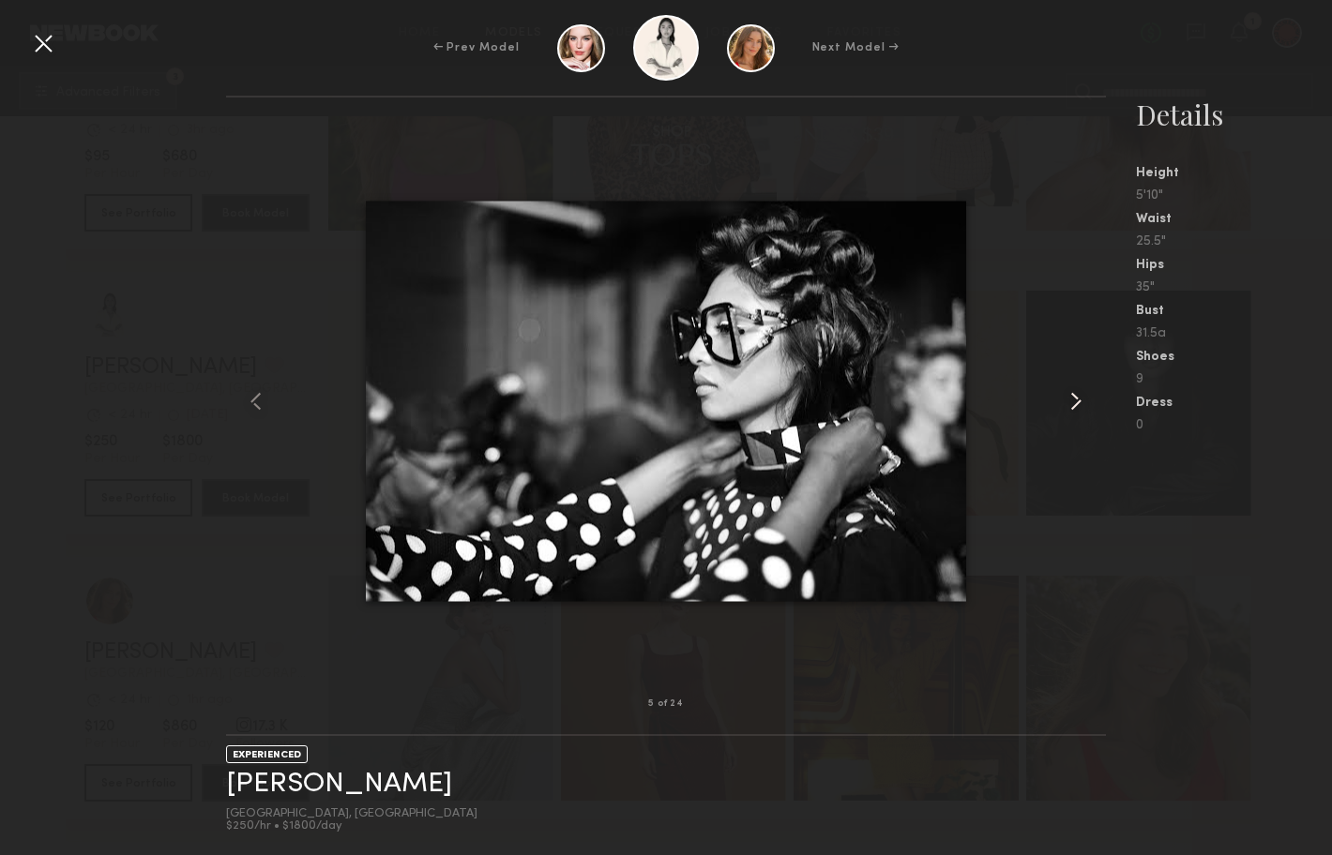
click at [1065, 399] on common-icon at bounding box center [1076, 401] width 30 height 30
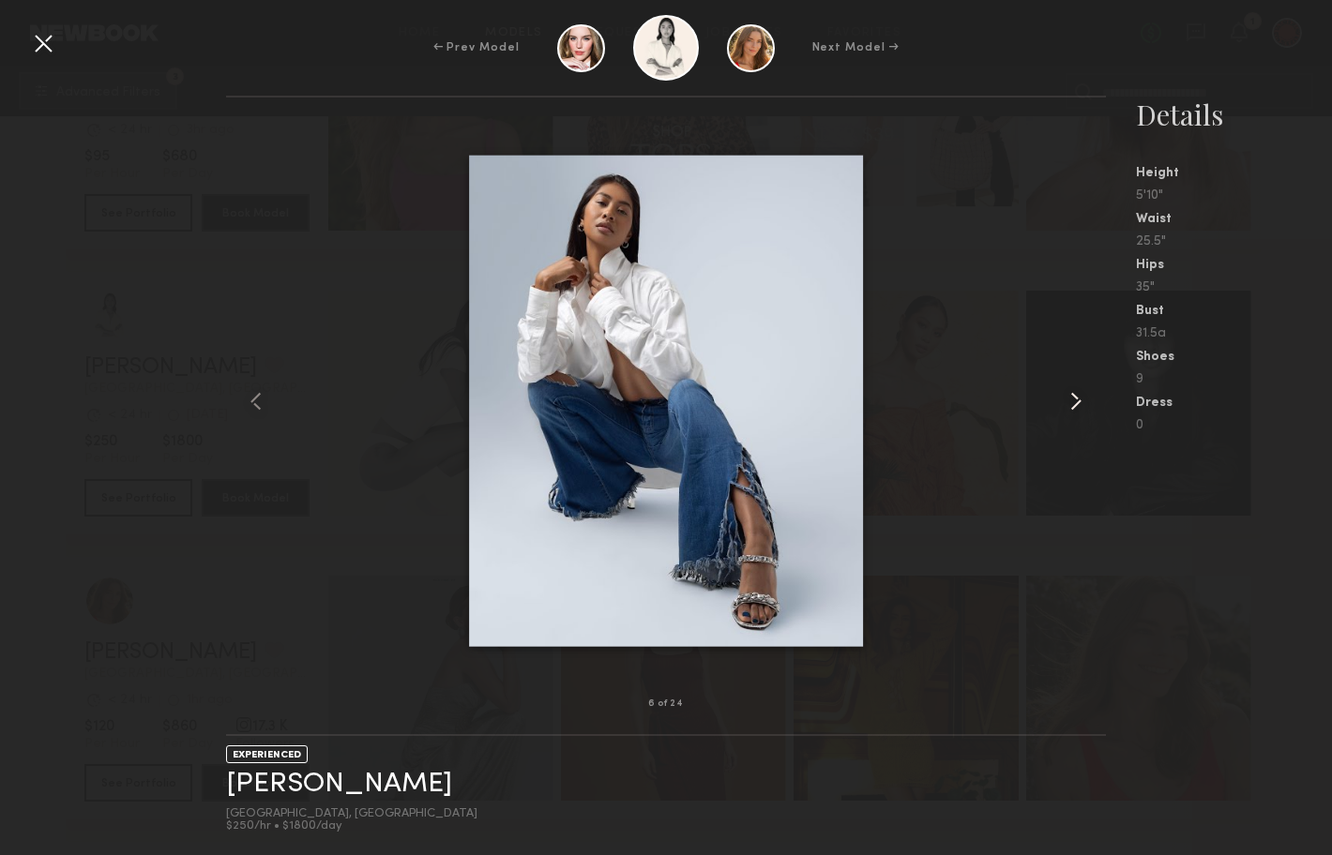
click at [1065, 399] on common-icon at bounding box center [1076, 401] width 30 height 30
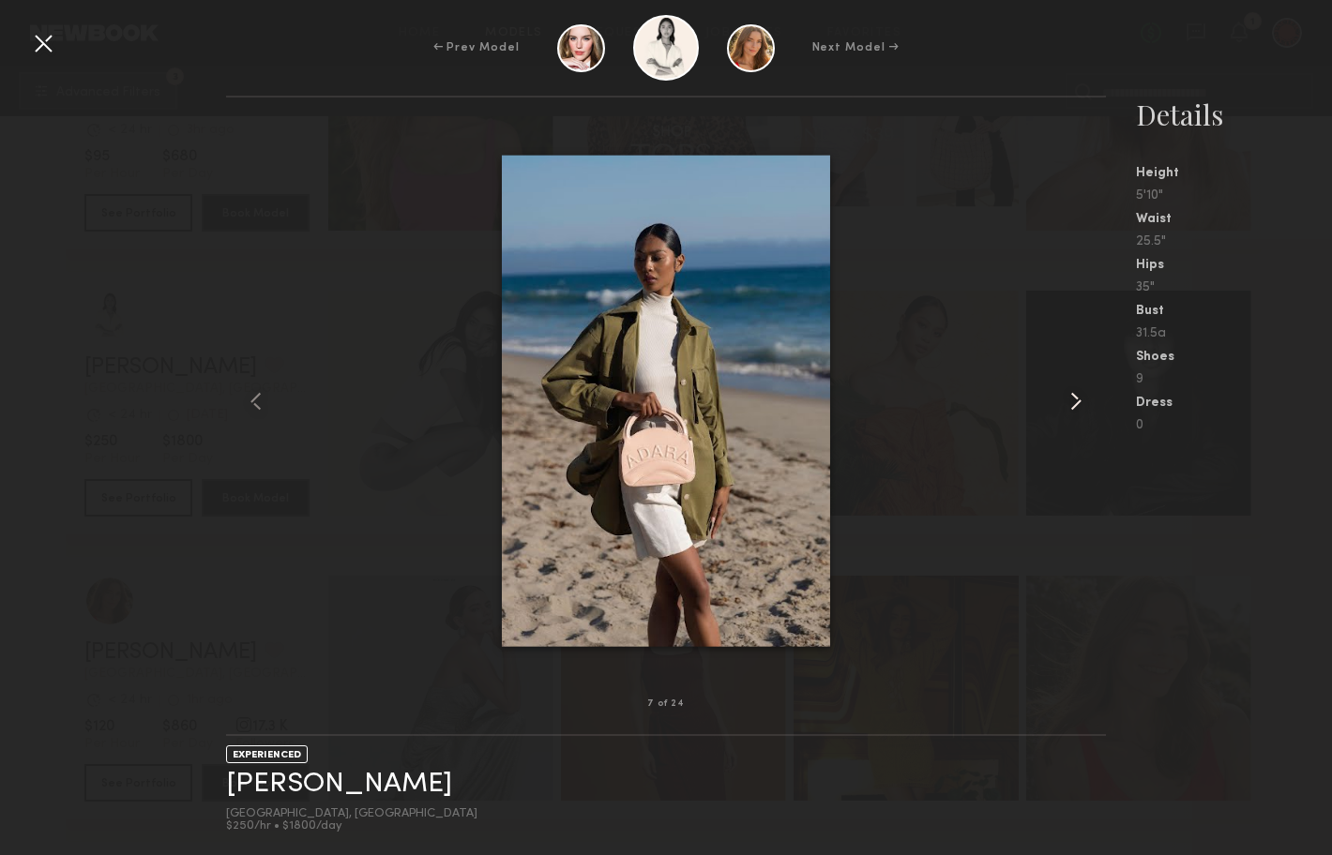
click at [1065, 399] on common-icon at bounding box center [1076, 401] width 30 height 30
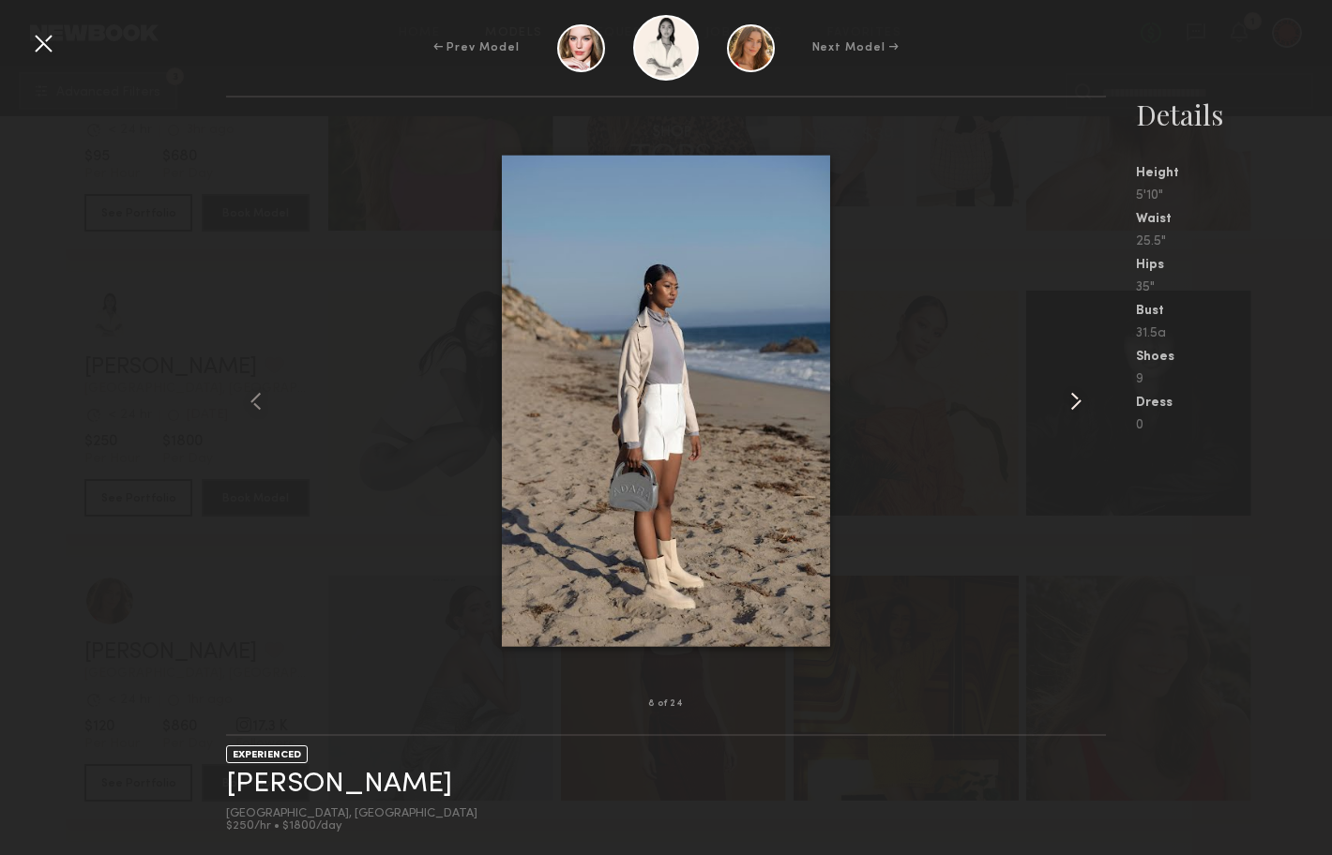
click at [1065, 399] on common-icon at bounding box center [1076, 401] width 30 height 30
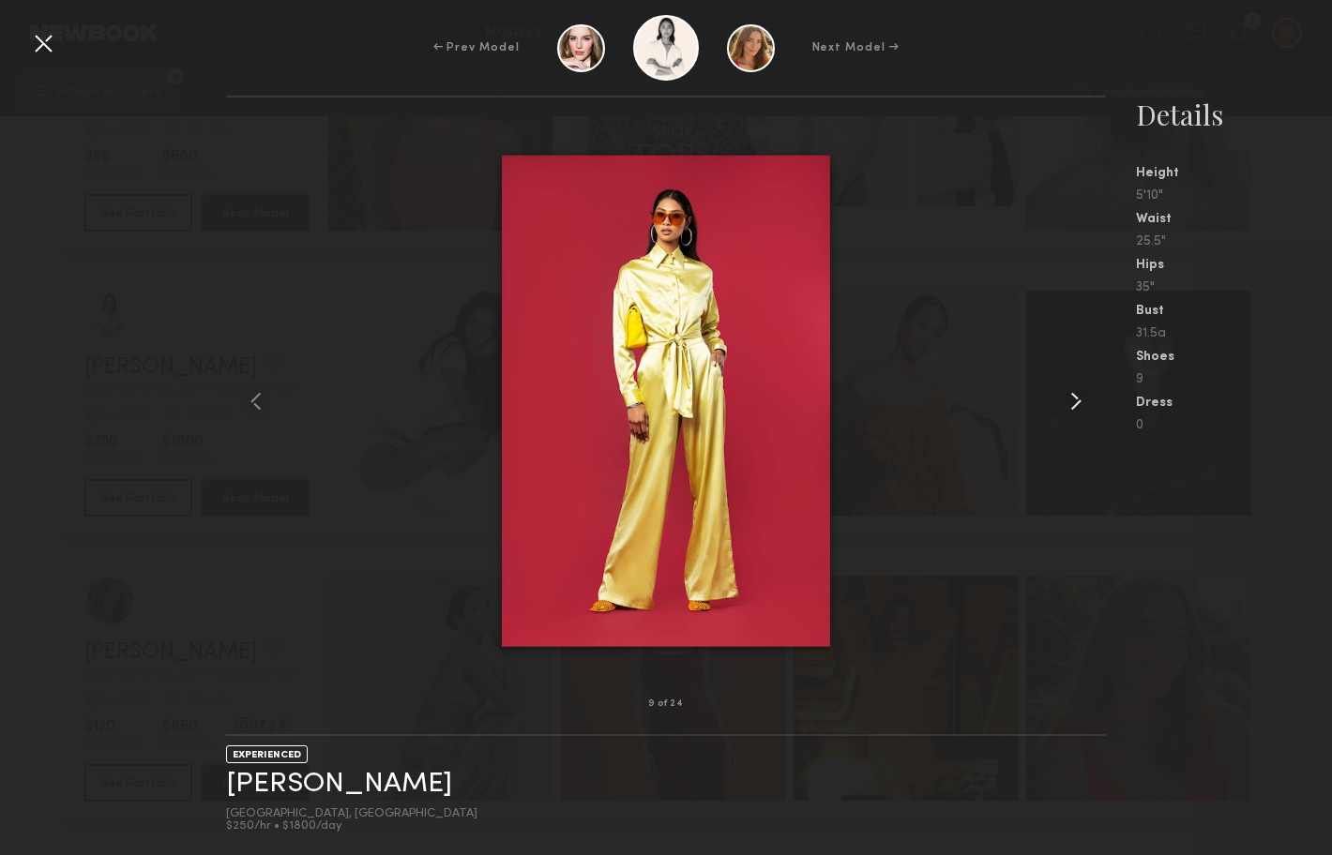
click at [1065, 399] on common-icon at bounding box center [1076, 401] width 30 height 30
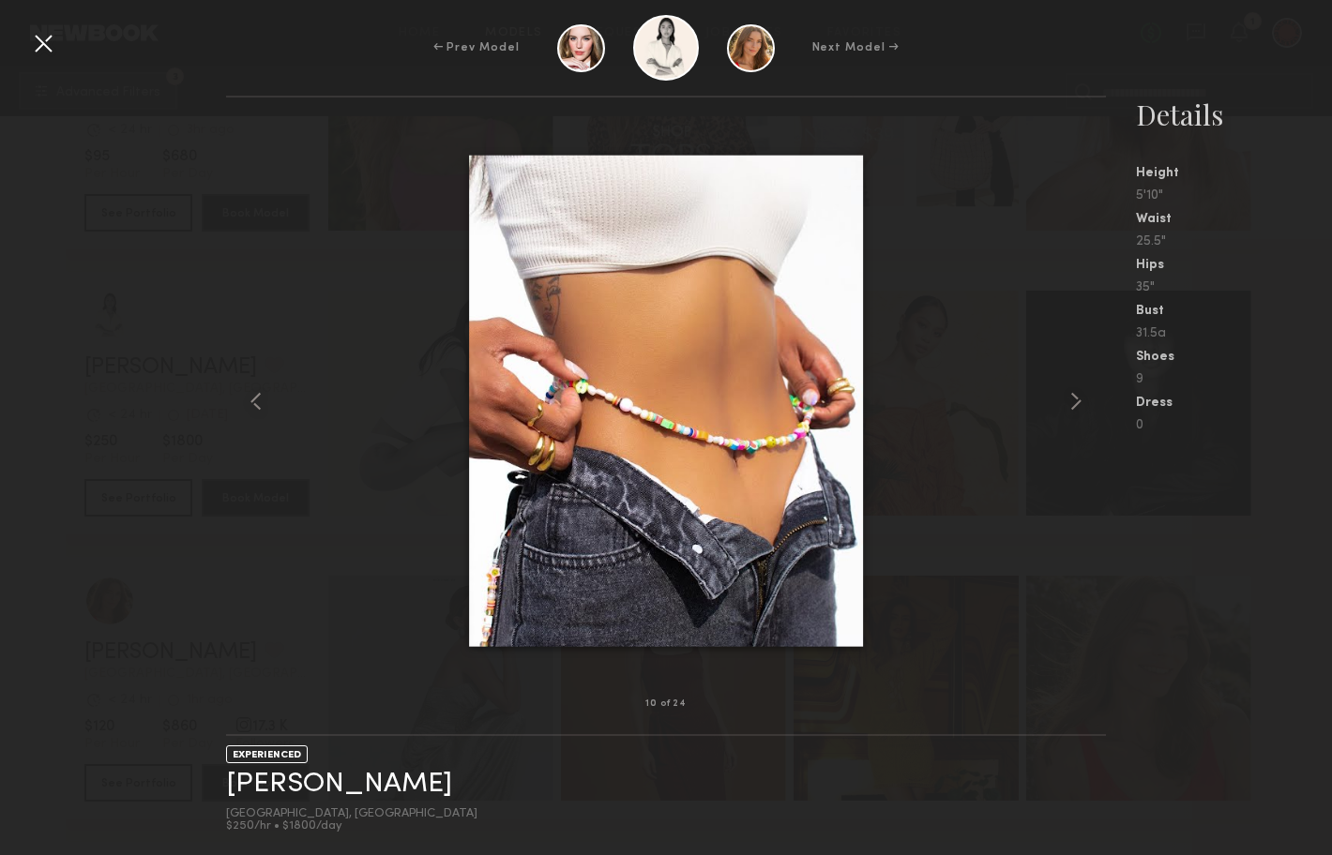
click at [44, 43] on div at bounding box center [43, 43] width 30 height 30
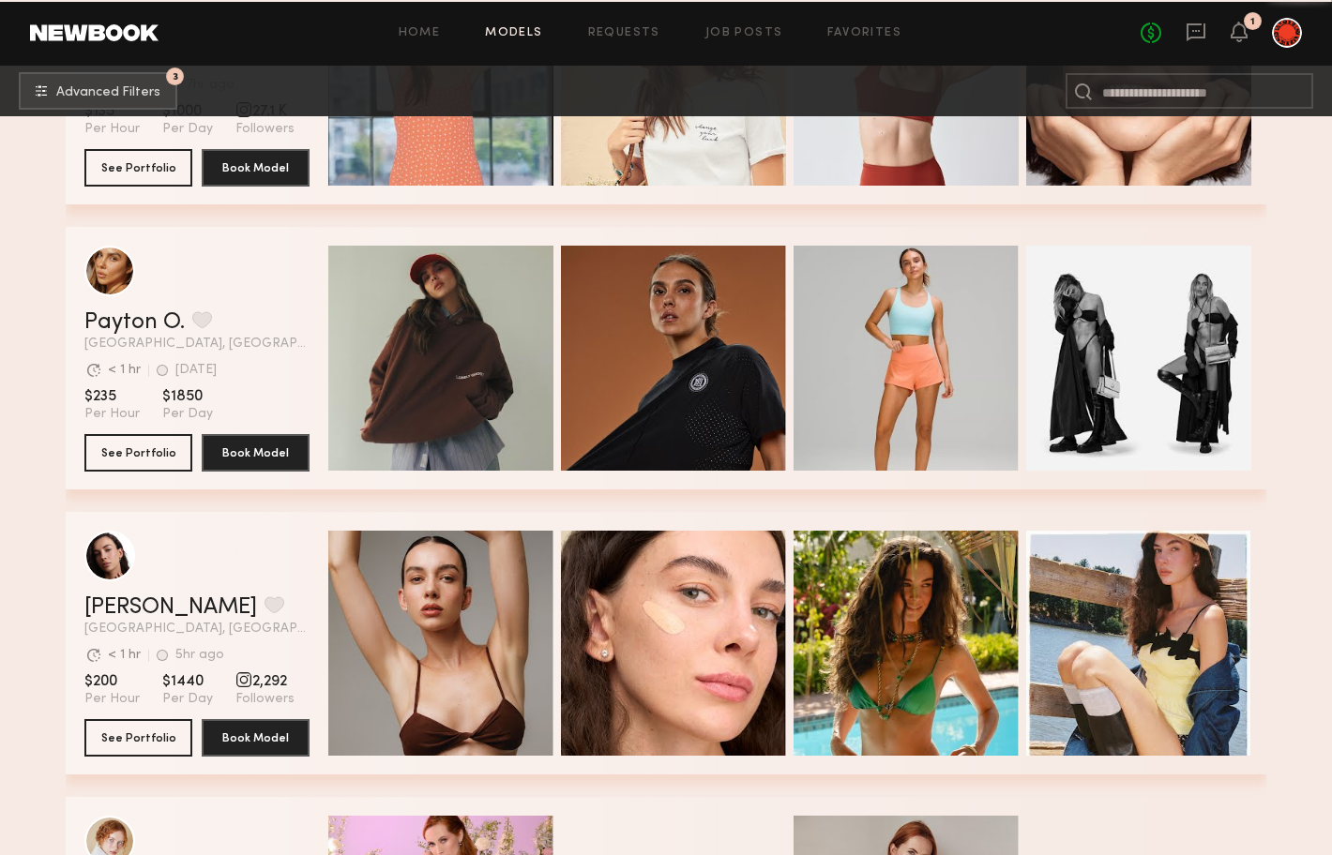
scroll to position [13329, 0]
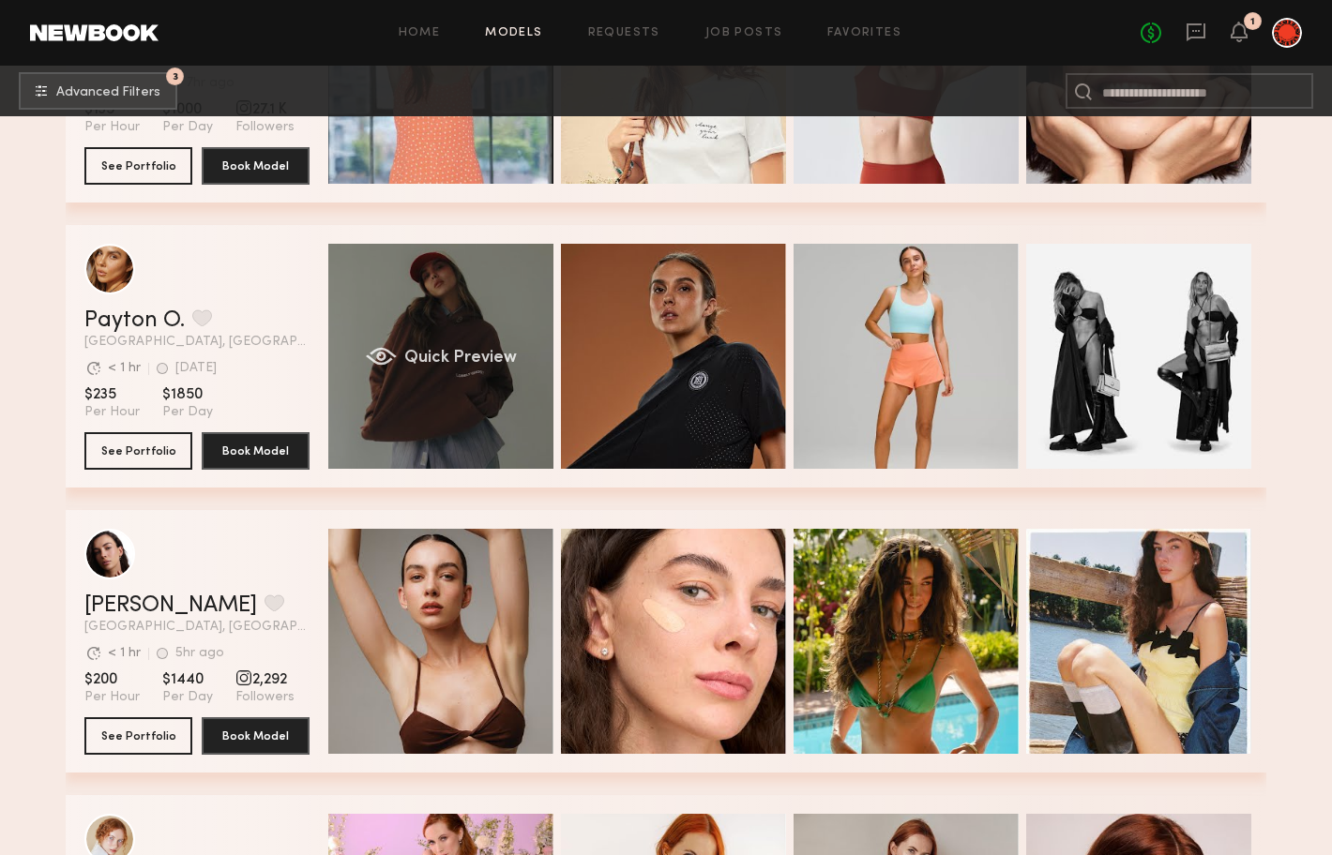
click at [399, 305] on div "Quick Preview" at bounding box center [440, 356] width 225 height 225
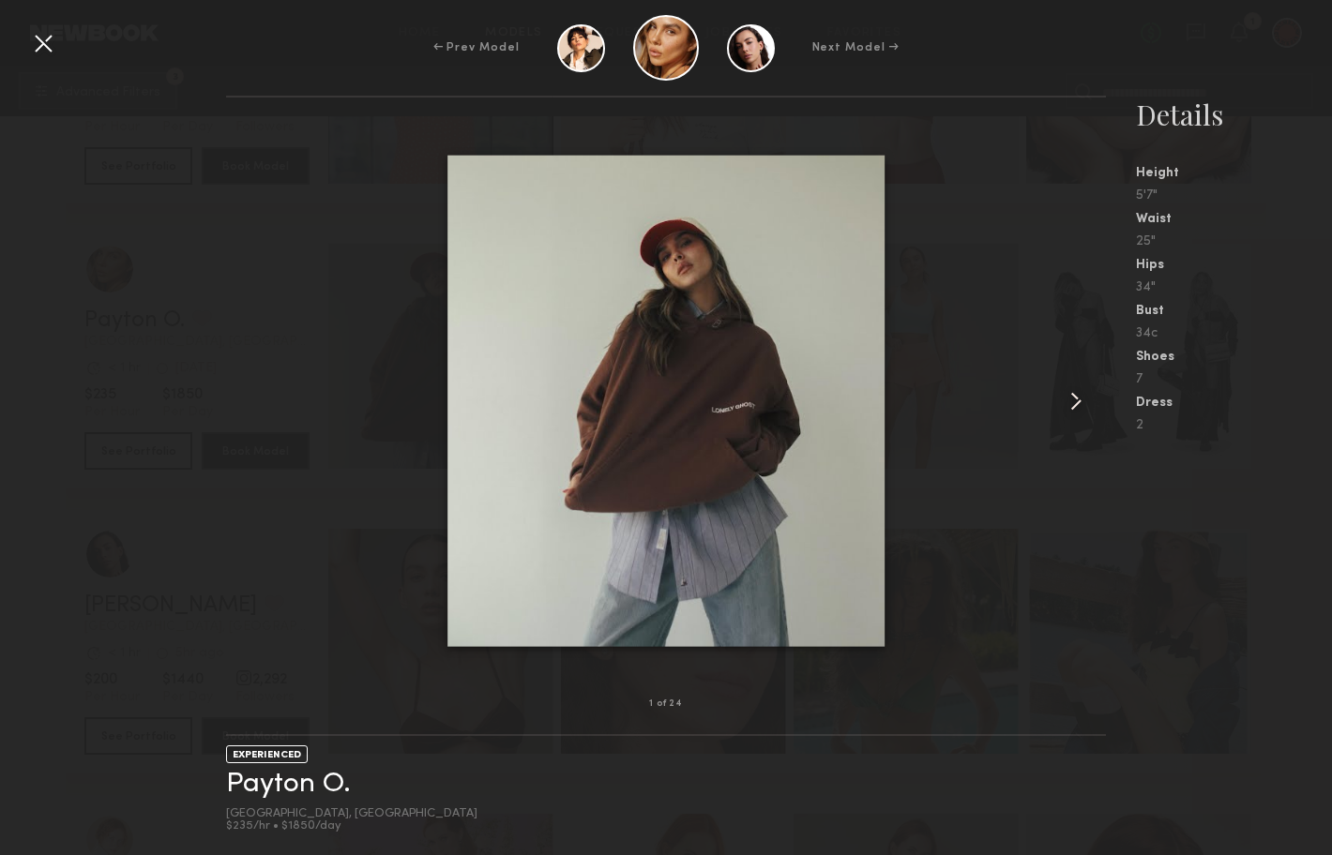
click at [1067, 402] on common-icon at bounding box center [1076, 401] width 30 height 30
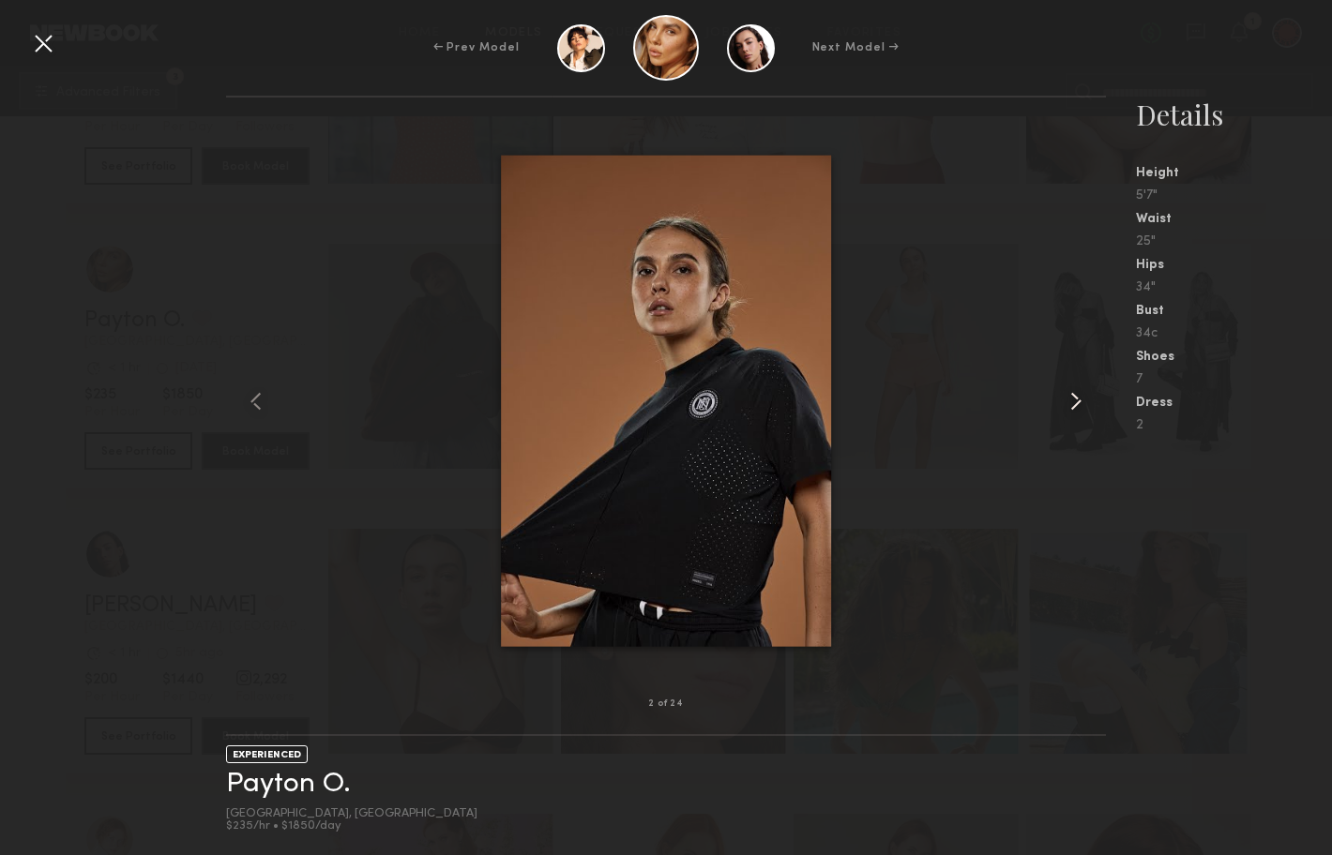
click at [1067, 402] on common-icon at bounding box center [1076, 401] width 30 height 30
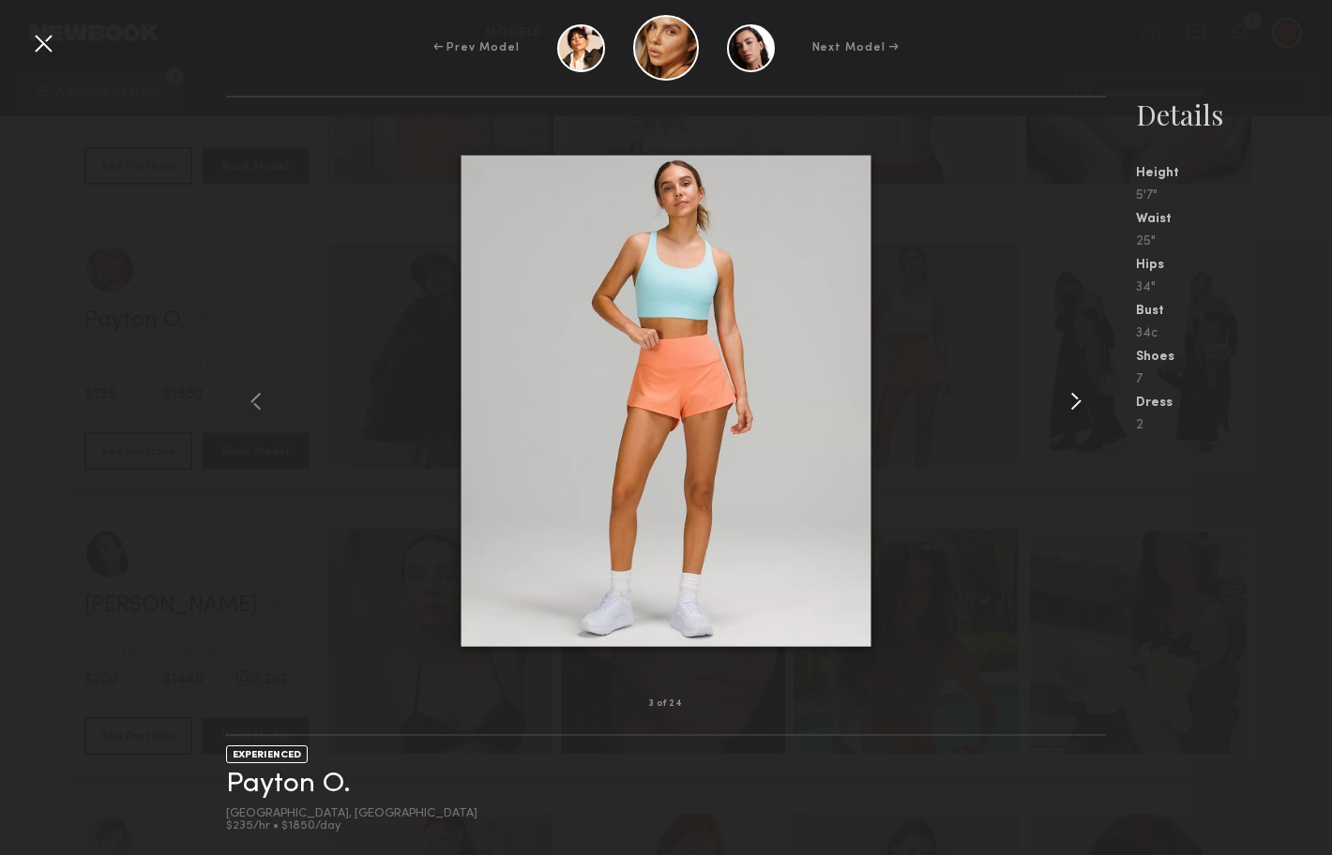
click at [1067, 402] on common-icon at bounding box center [1076, 401] width 30 height 30
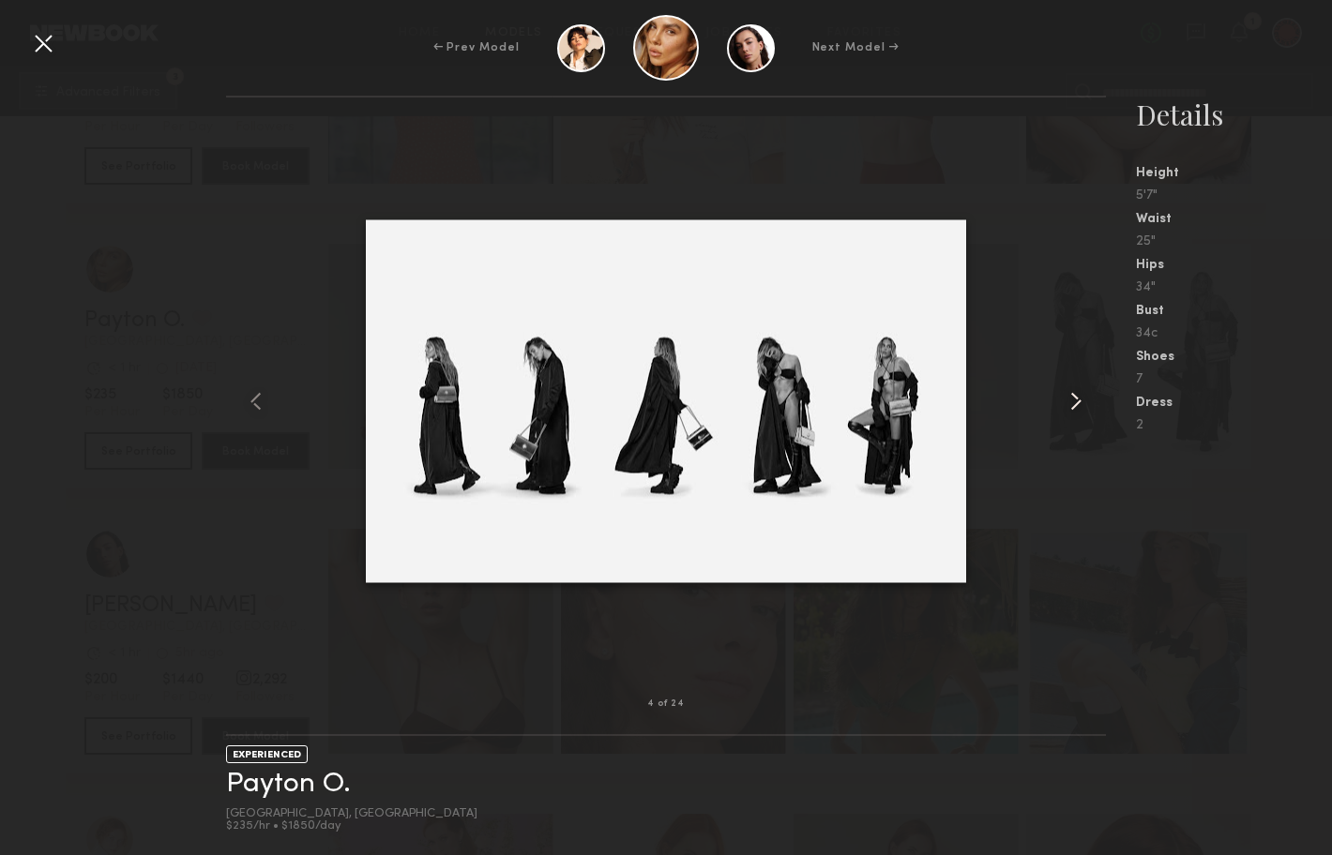
click at [1067, 402] on common-icon at bounding box center [1076, 401] width 30 height 30
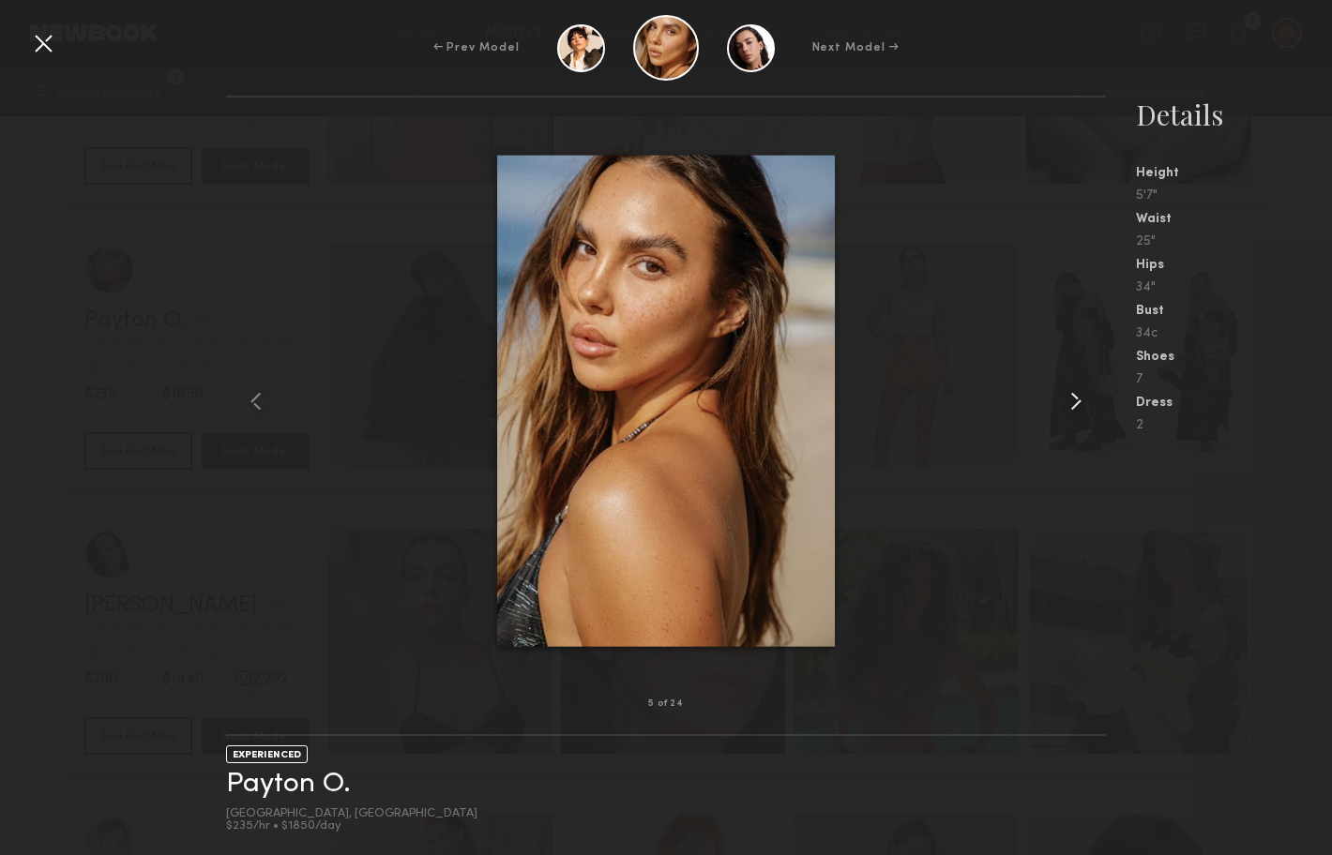
click at [1067, 402] on common-icon at bounding box center [1076, 401] width 30 height 30
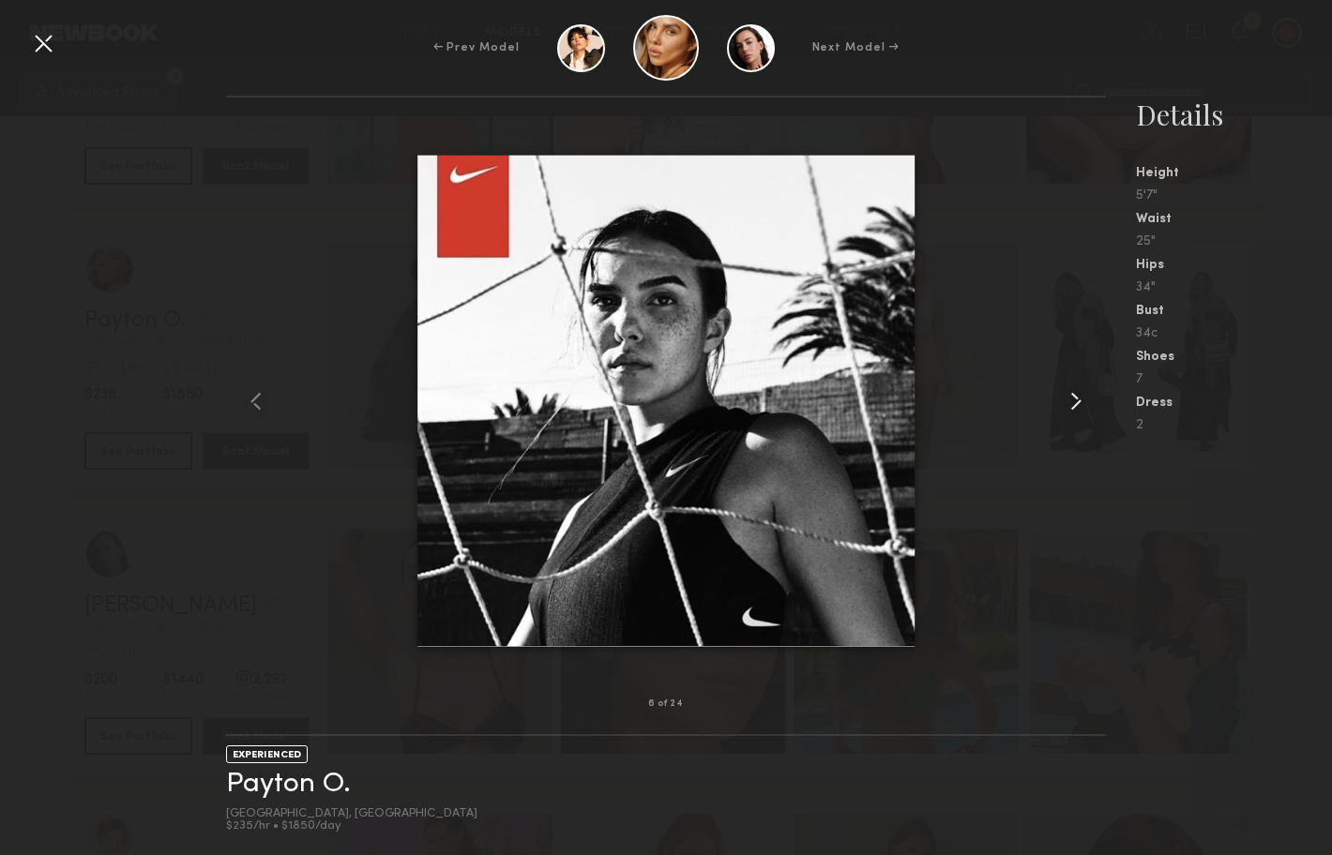
click at [1067, 402] on common-icon at bounding box center [1076, 401] width 30 height 30
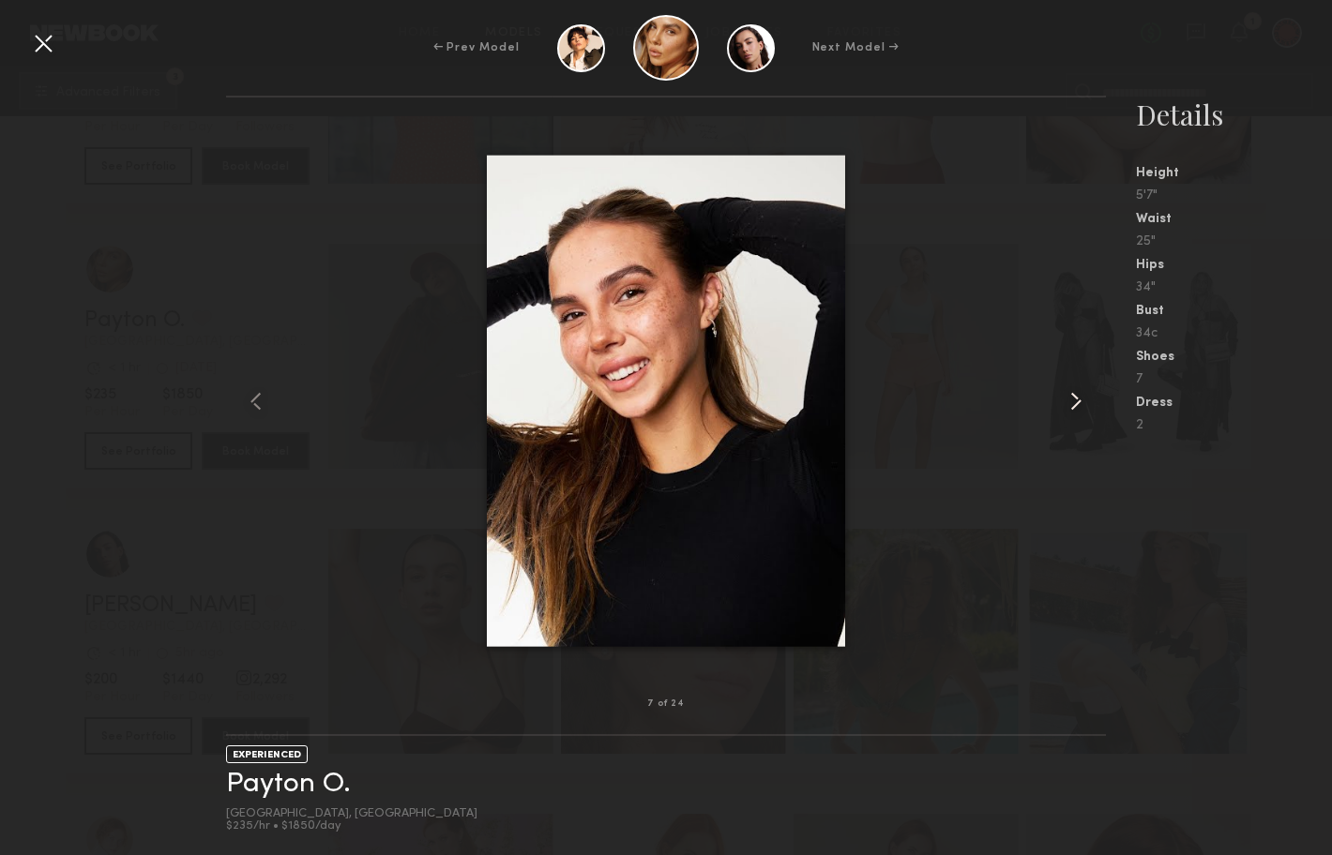
click at [1067, 402] on common-icon at bounding box center [1076, 401] width 30 height 30
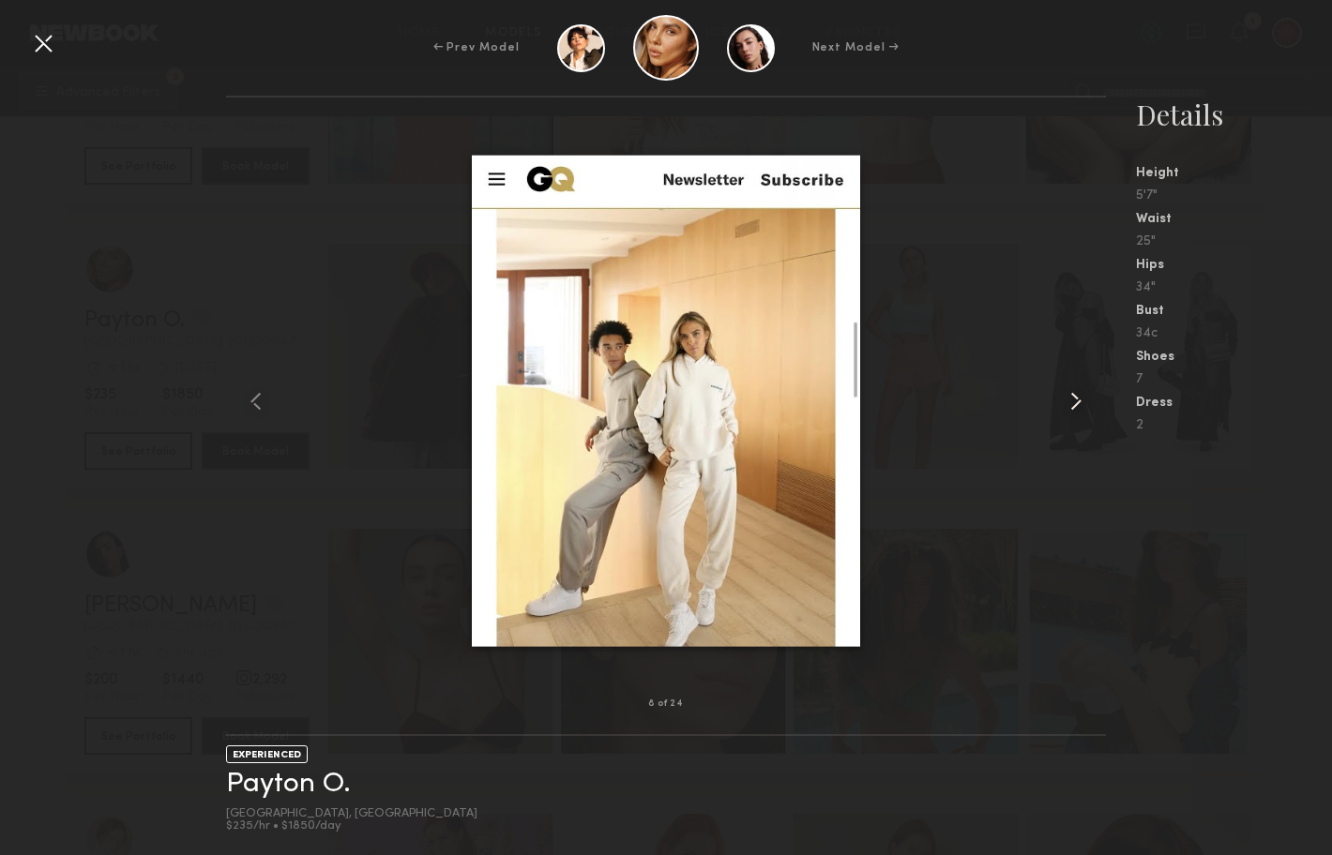
click at [1067, 402] on common-icon at bounding box center [1076, 401] width 30 height 30
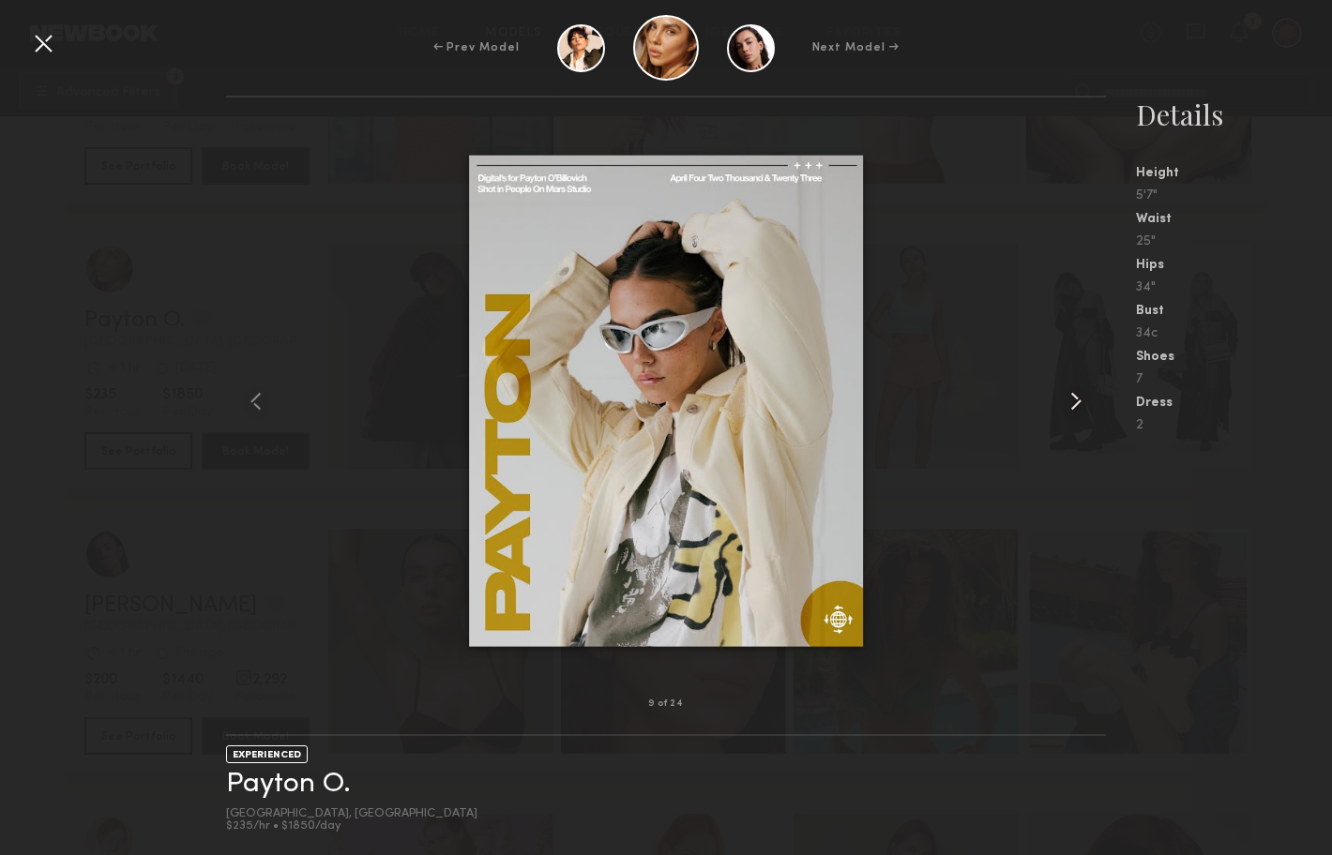
click at [1067, 402] on common-icon at bounding box center [1076, 401] width 30 height 30
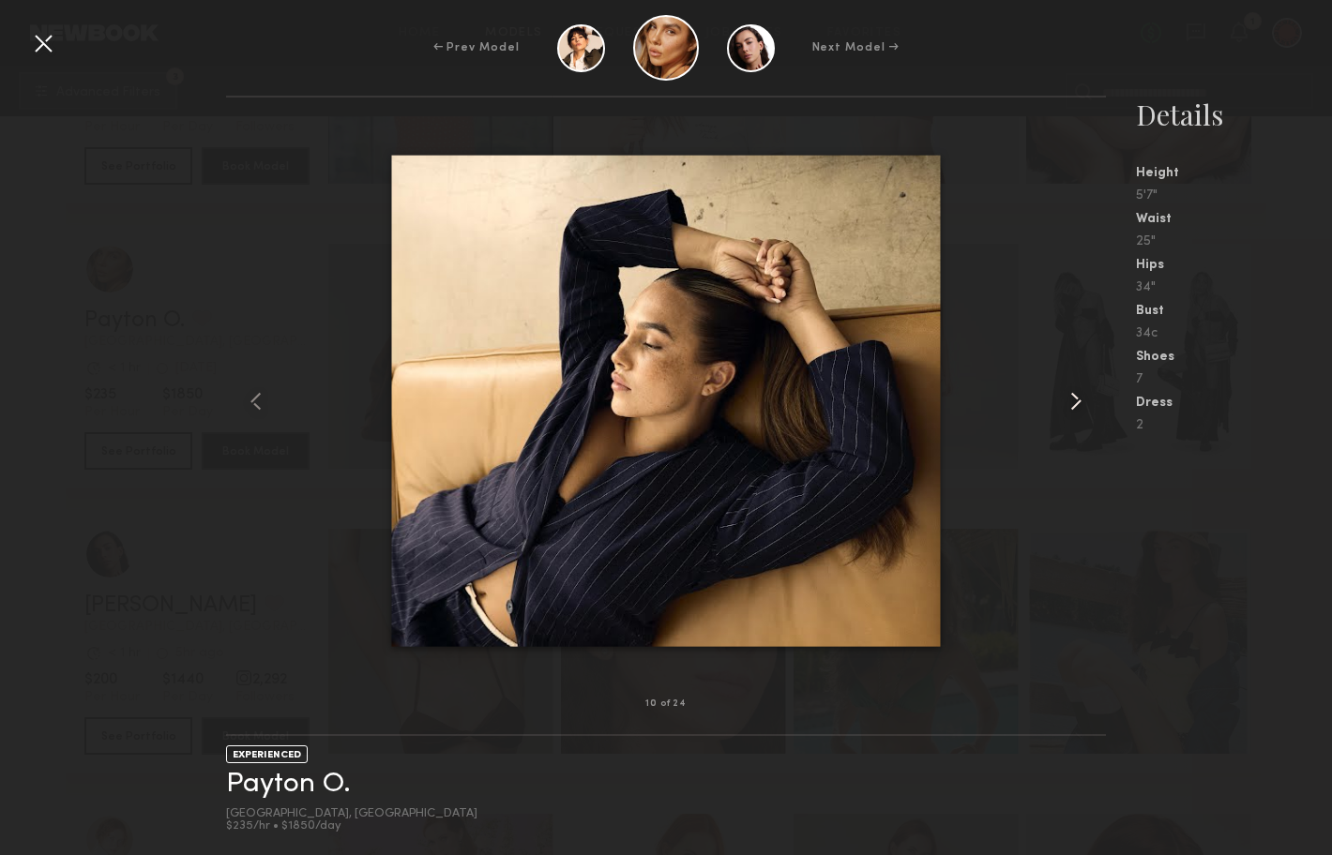
click at [1067, 402] on common-icon at bounding box center [1076, 401] width 30 height 30
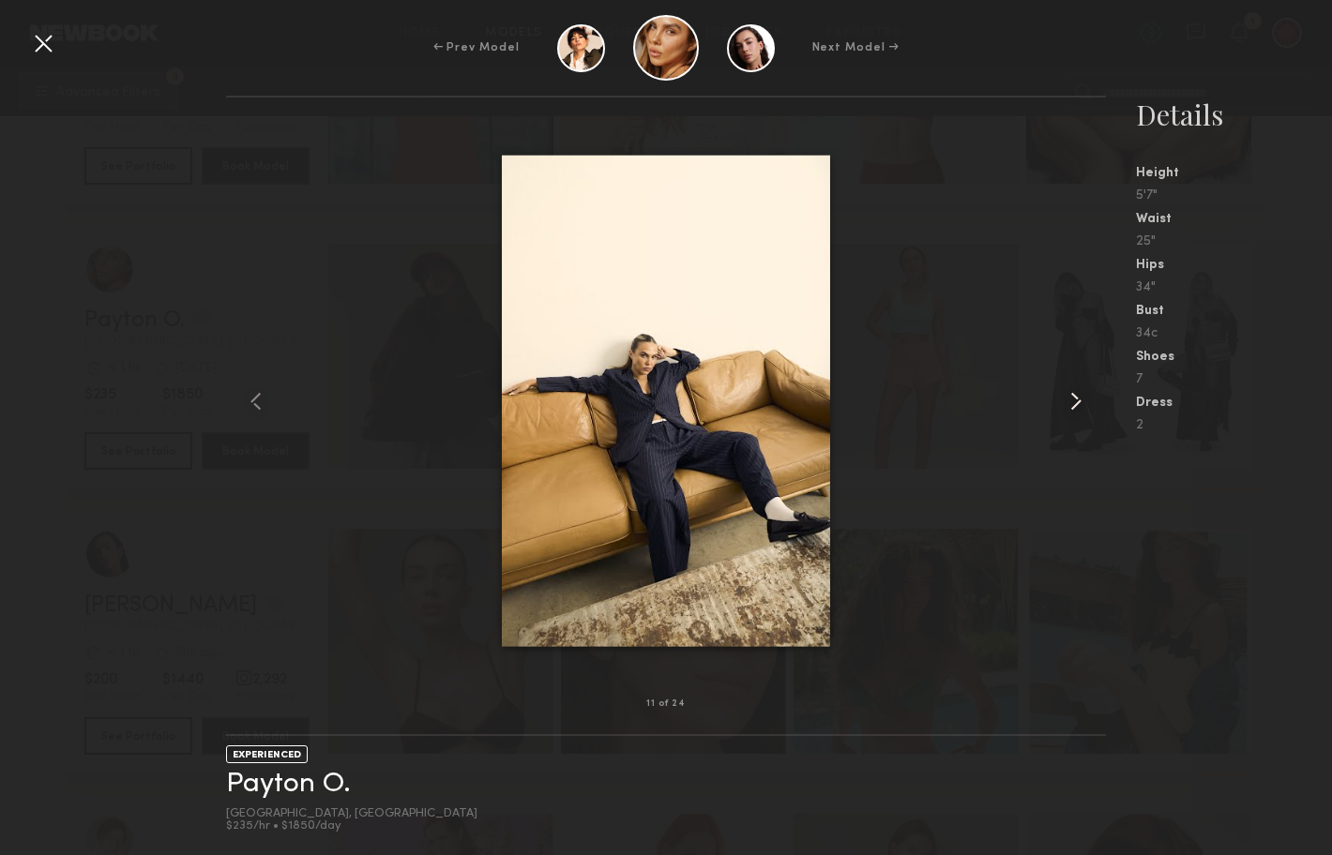
click at [1067, 402] on common-icon at bounding box center [1076, 401] width 30 height 30
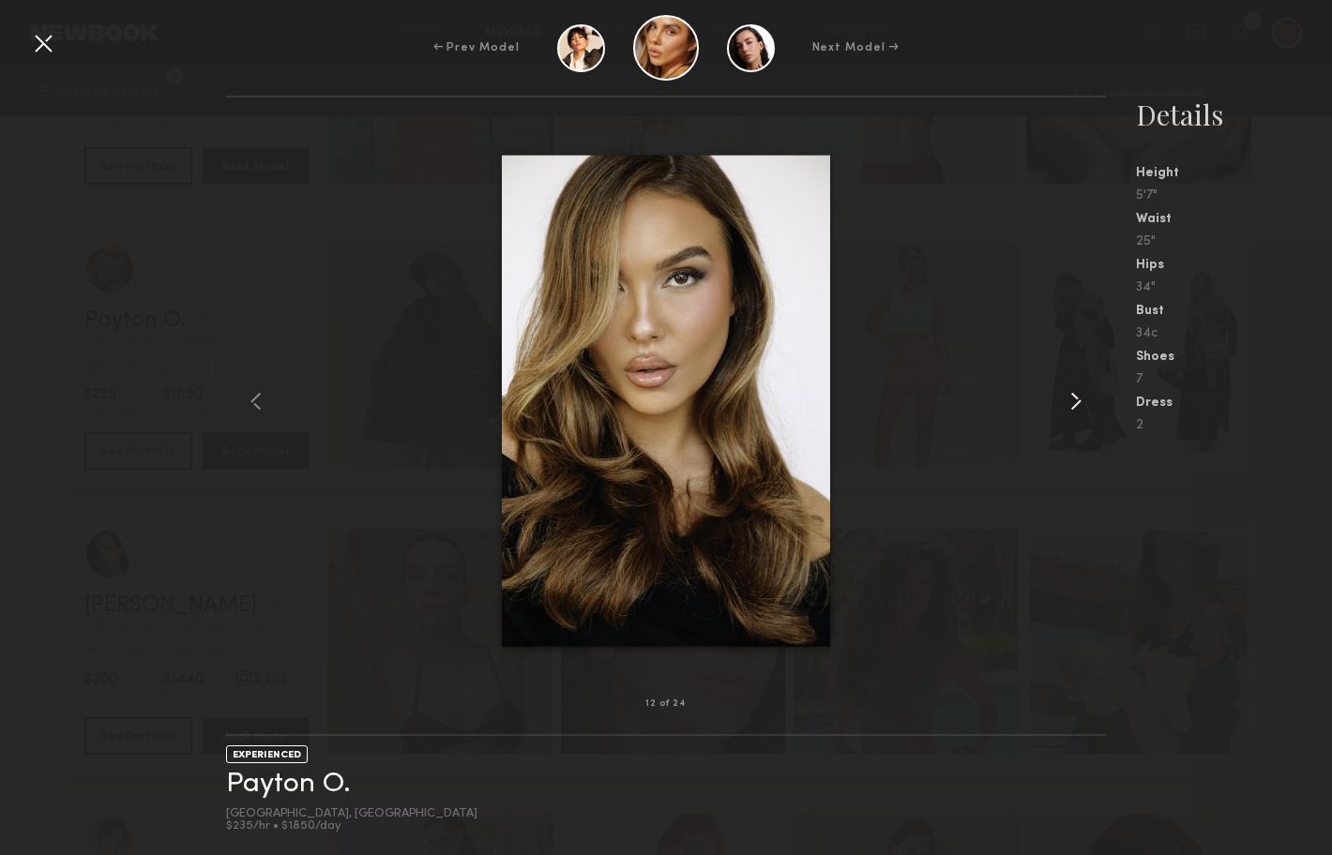
click at [1067, 402] on common-icon at bounding box center [1076, 401] width 30 height 30
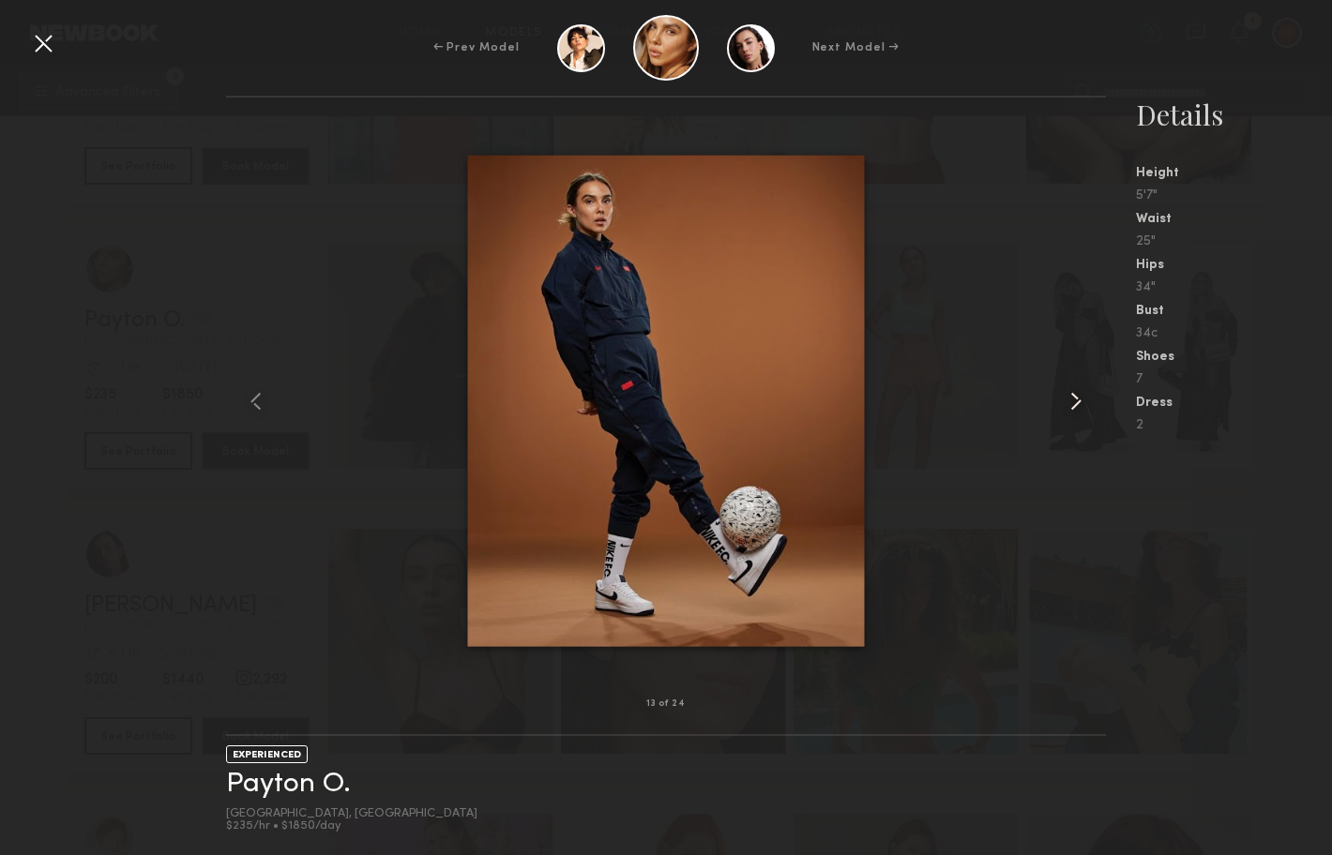
click at [1067, 402] on common-icon at bounding box center [1076, 401] width 30 height 30
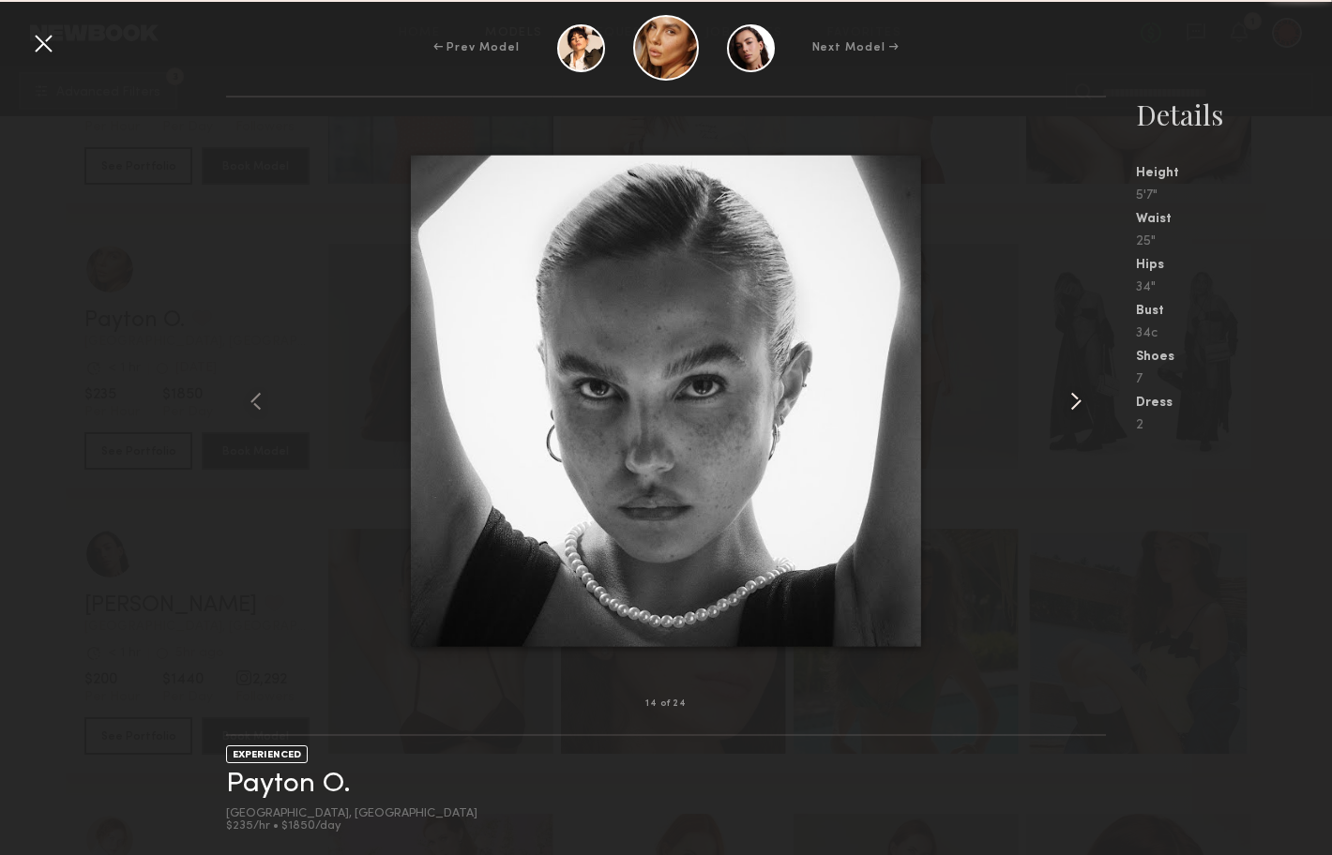
click at [1067, 402] on common-icon at bounding box center [1076, 401] width 30 height 30
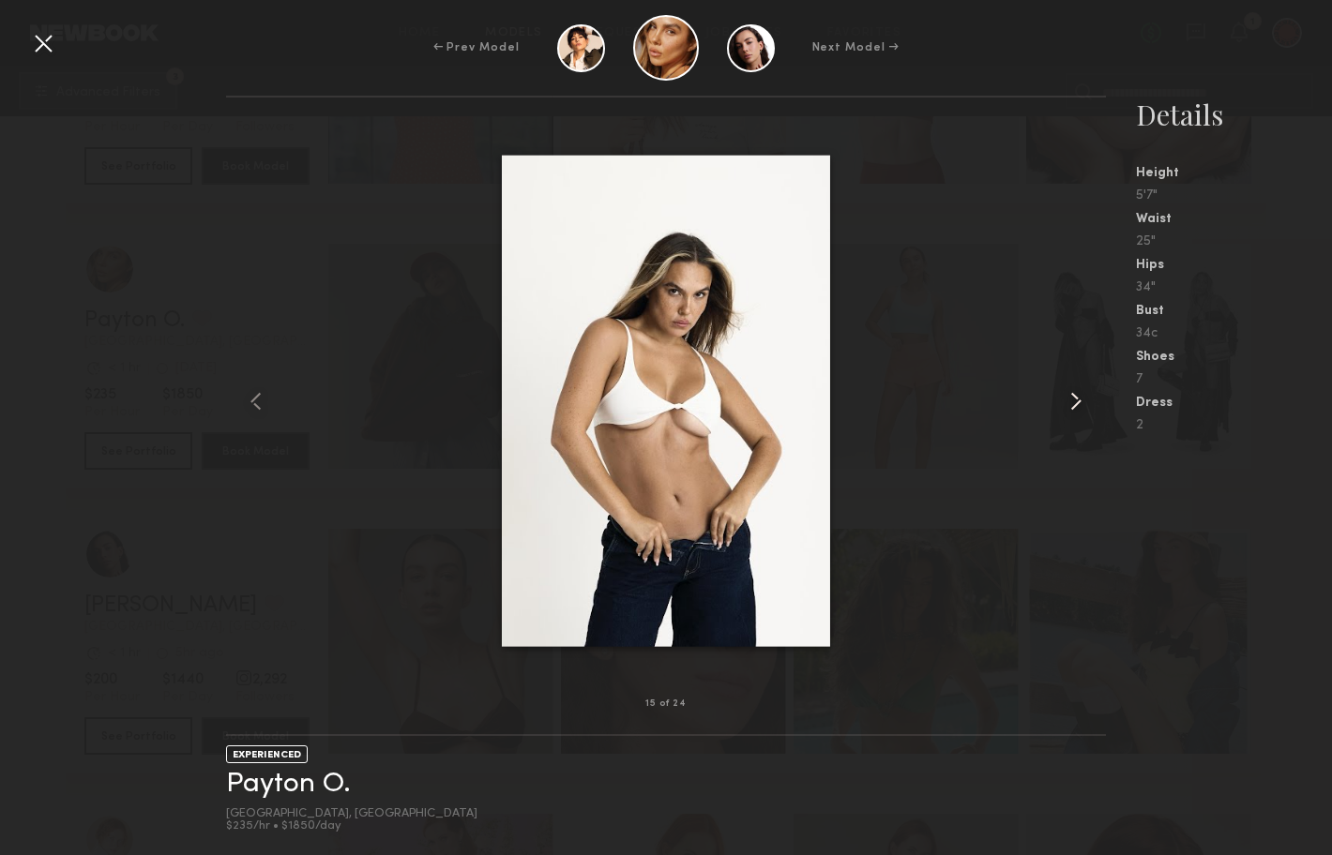
click at [1067, 402] on common-icon at bounding box center [1076, 401] width 30 height 30
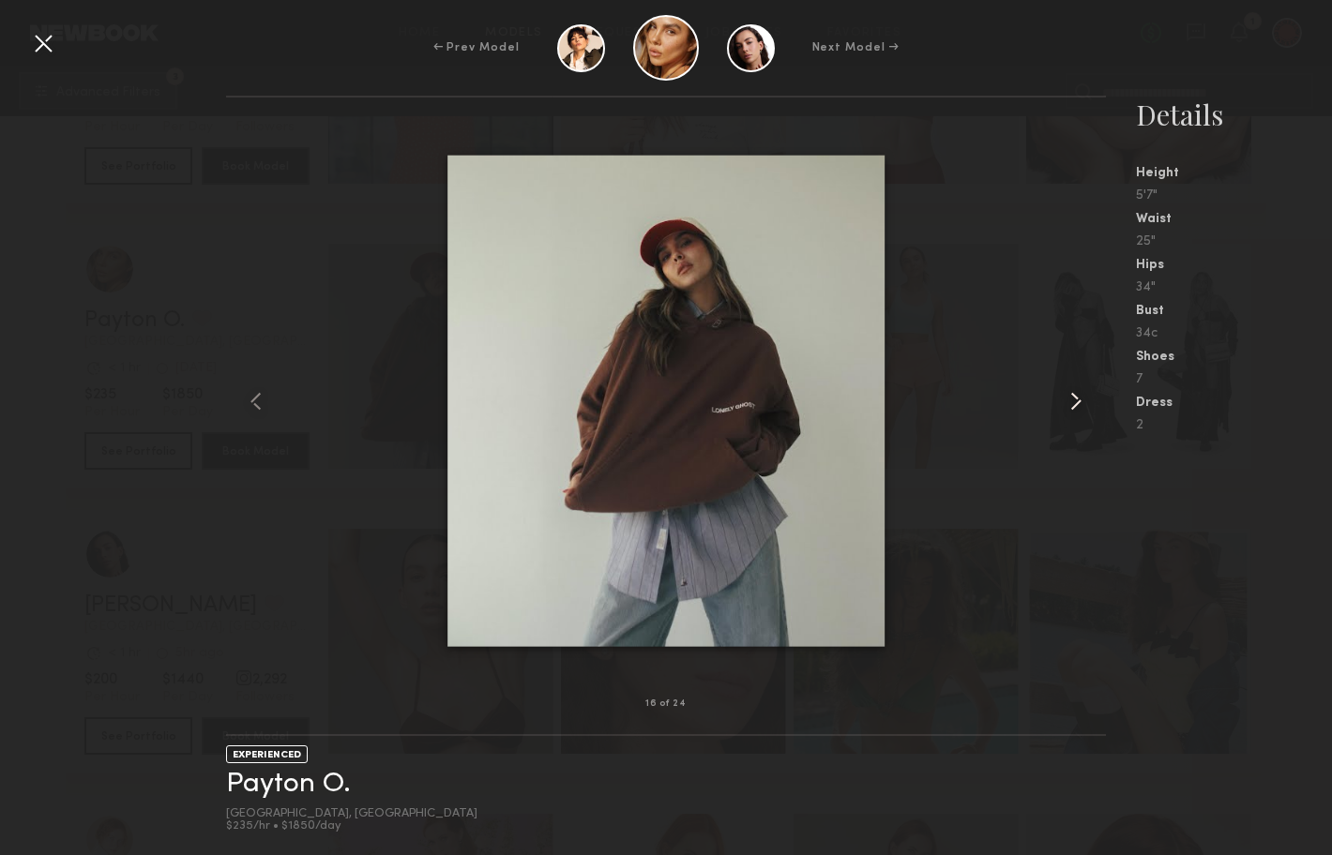
click at [1067, 402] on common-icon at bounding box center [1076, 401] width 30 height 30
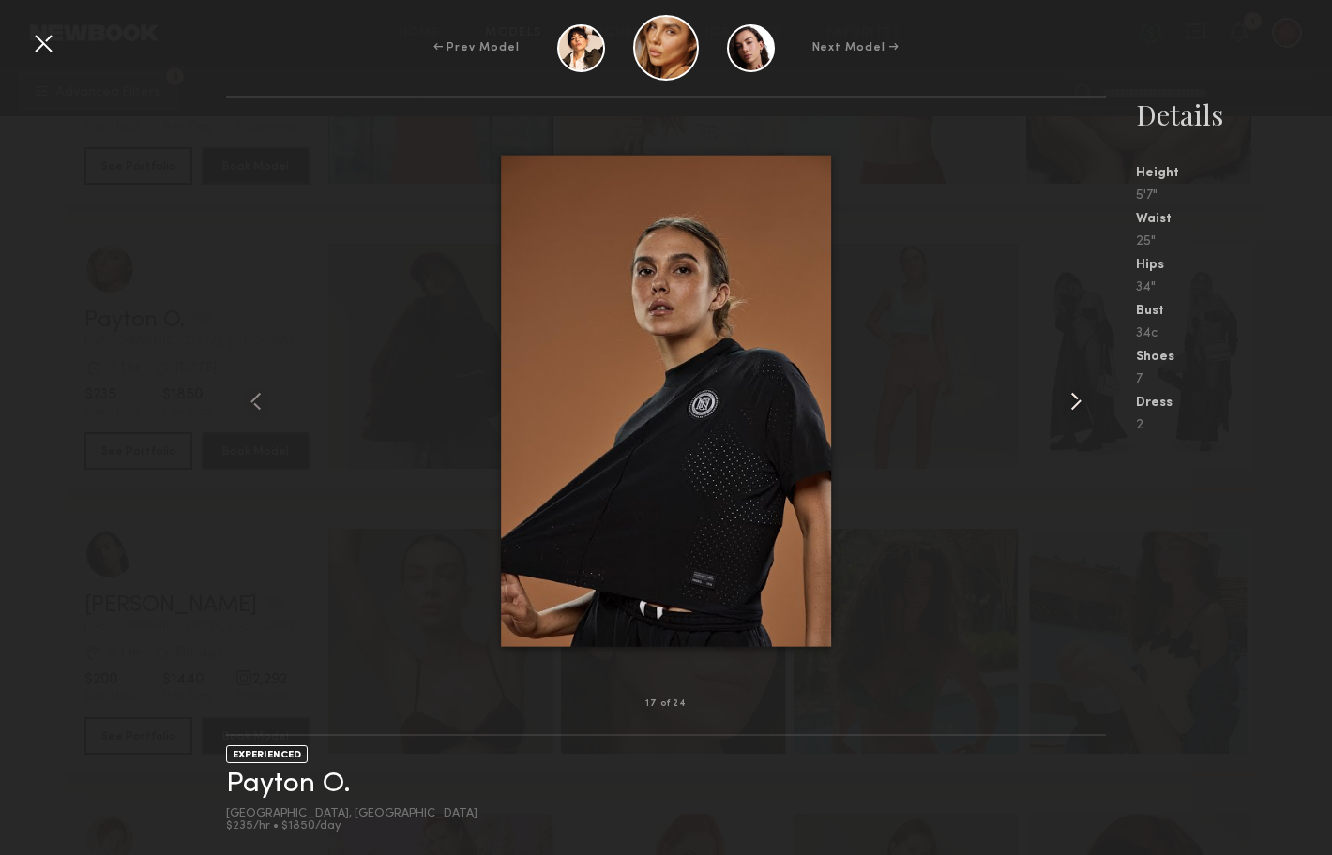
click at [1067, 402] on common-icon at bounding box center [1076, 401] width 30 height 30
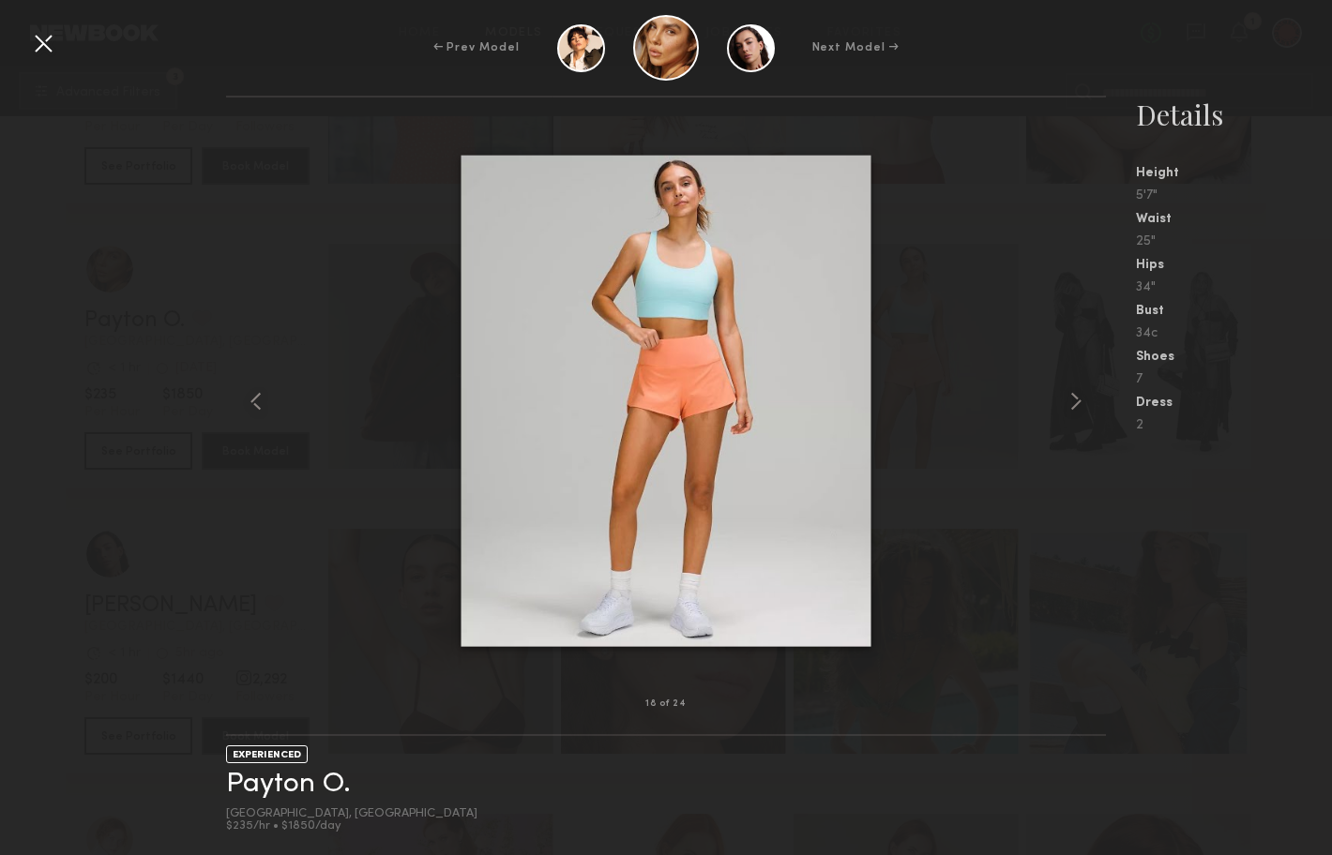
click at [47, 45] on div at bounding box center [43, 43] width 30 height 30
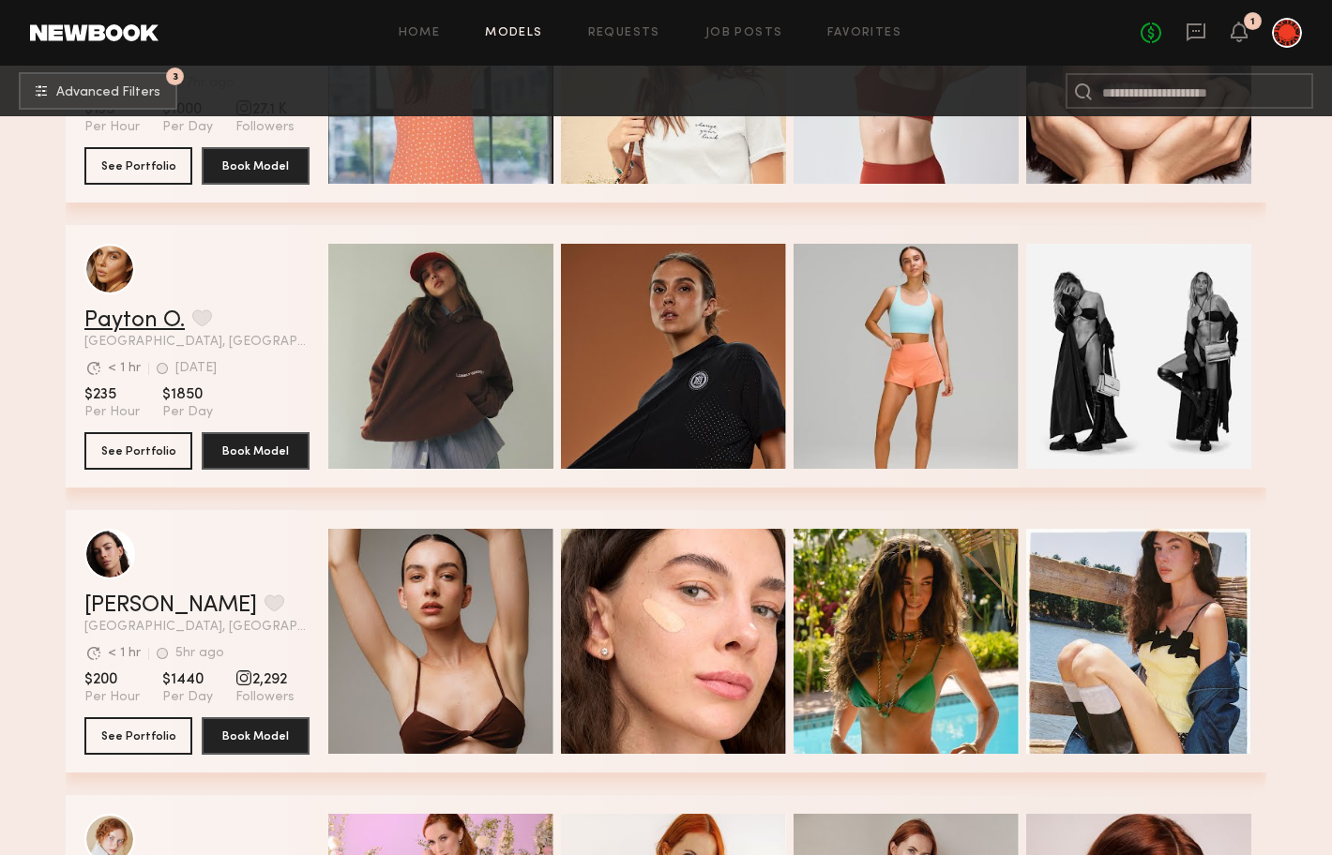
click at [144, 310] on link "Payton O." at bounding box center [134, 321] width 100 height 23
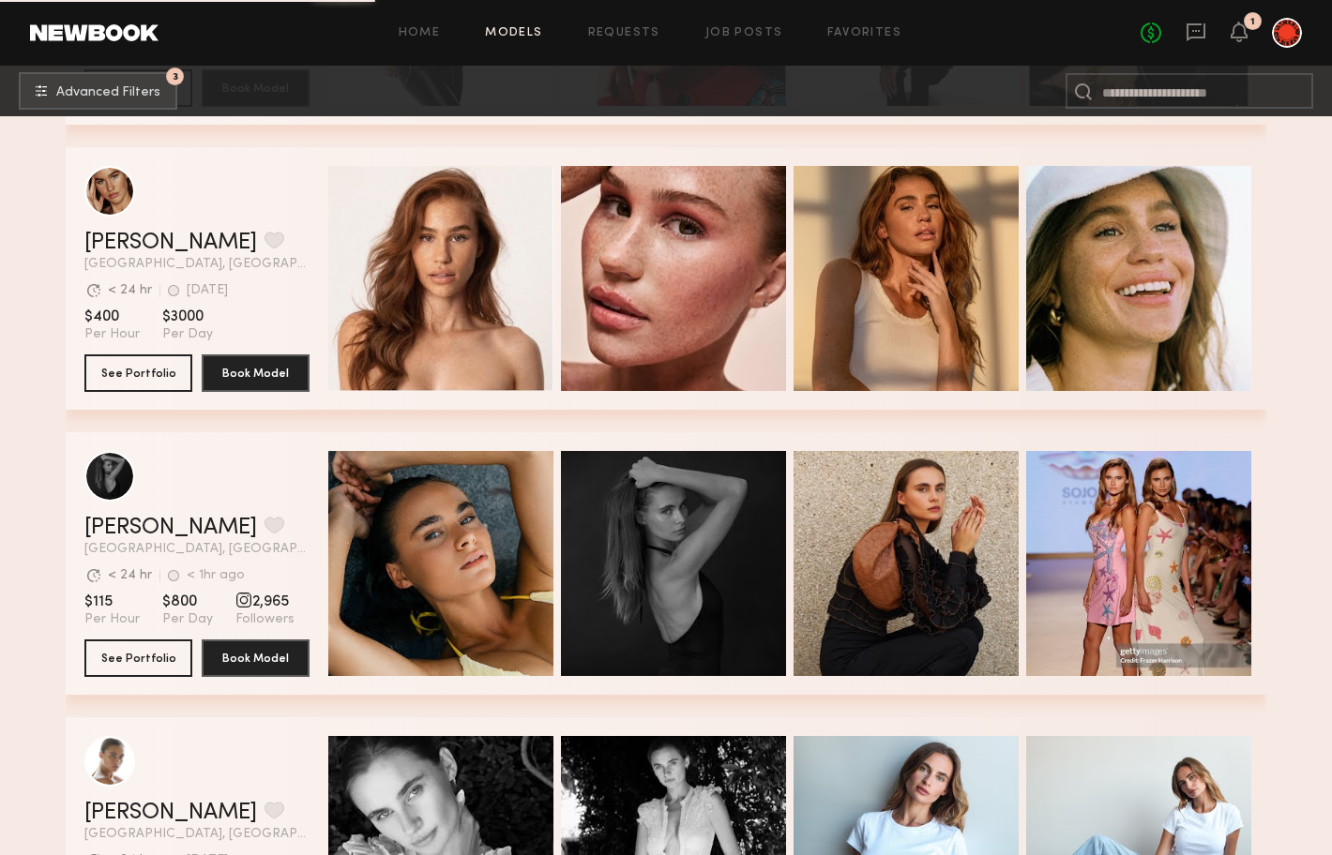
scroll to position [16690, 0]
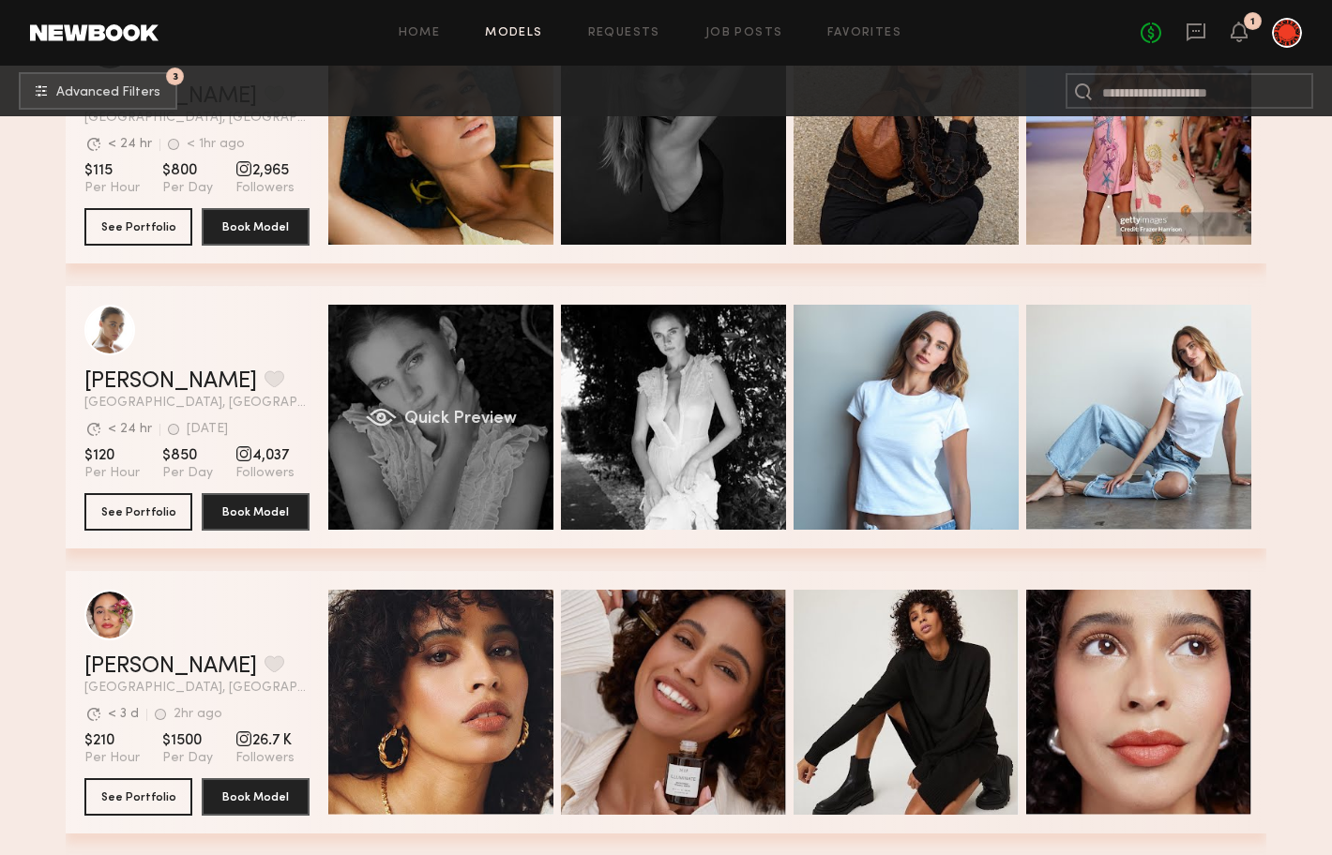
click at [418, 355] on div "Quick Preview" at bounding box center [440, 417] width 225 height 225
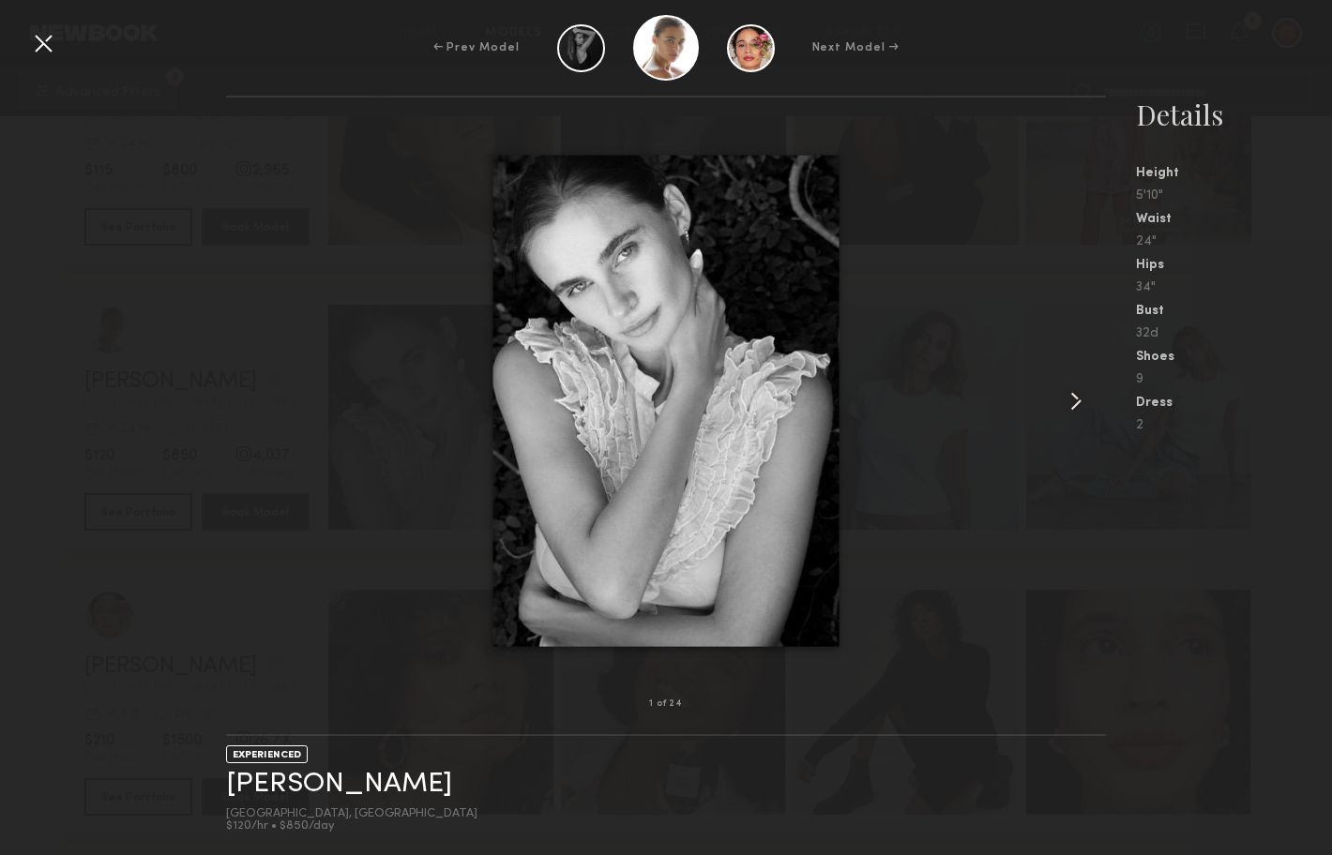
click at [1082, 401] on common-icon at bounding box center [1076, 401] width 30 height 30
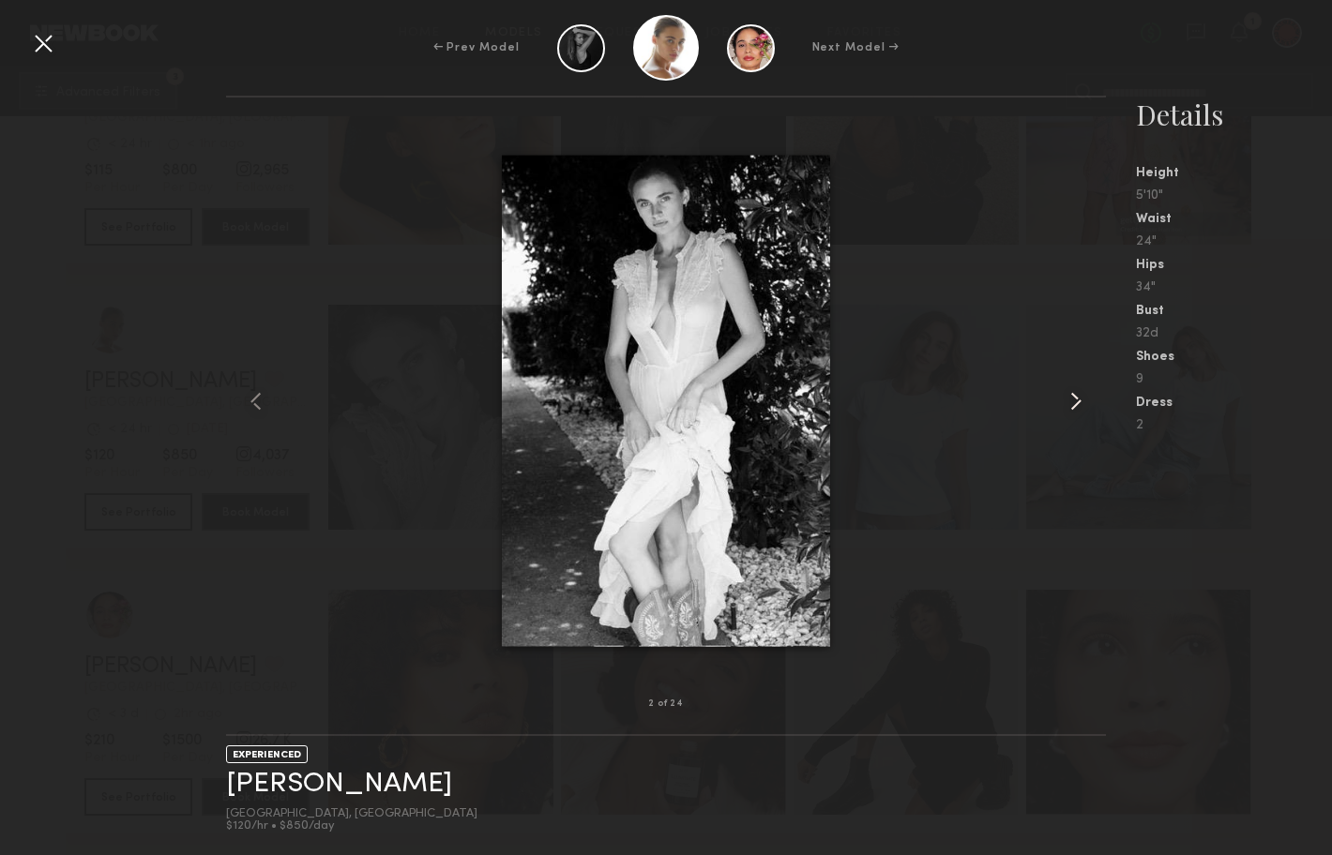
click at [1081, 400] on common-icon at bounding box center [1076, 401] width 30 height 30
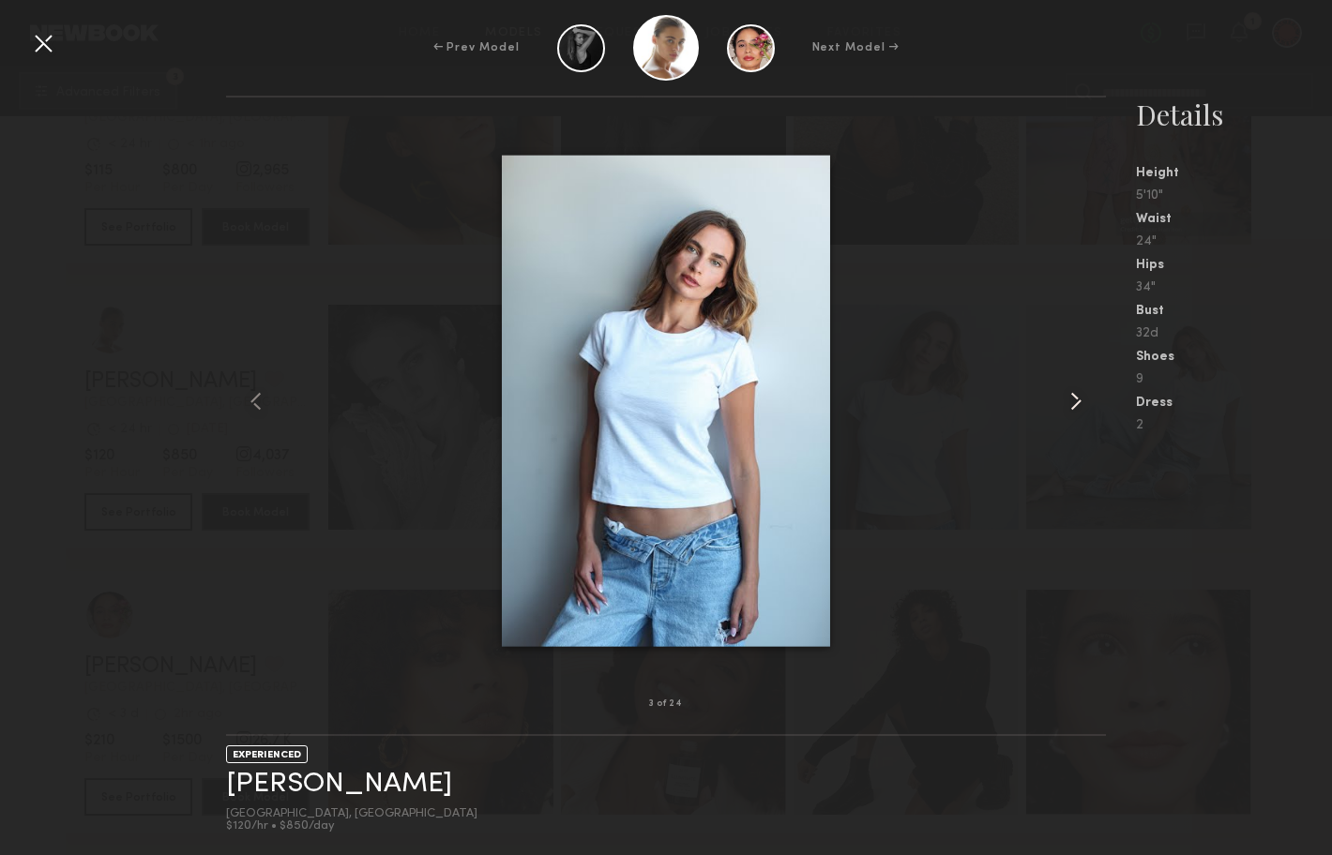
click at [1081, 400] on common-icon at bounding box center [1076, 401] width 30 height 30
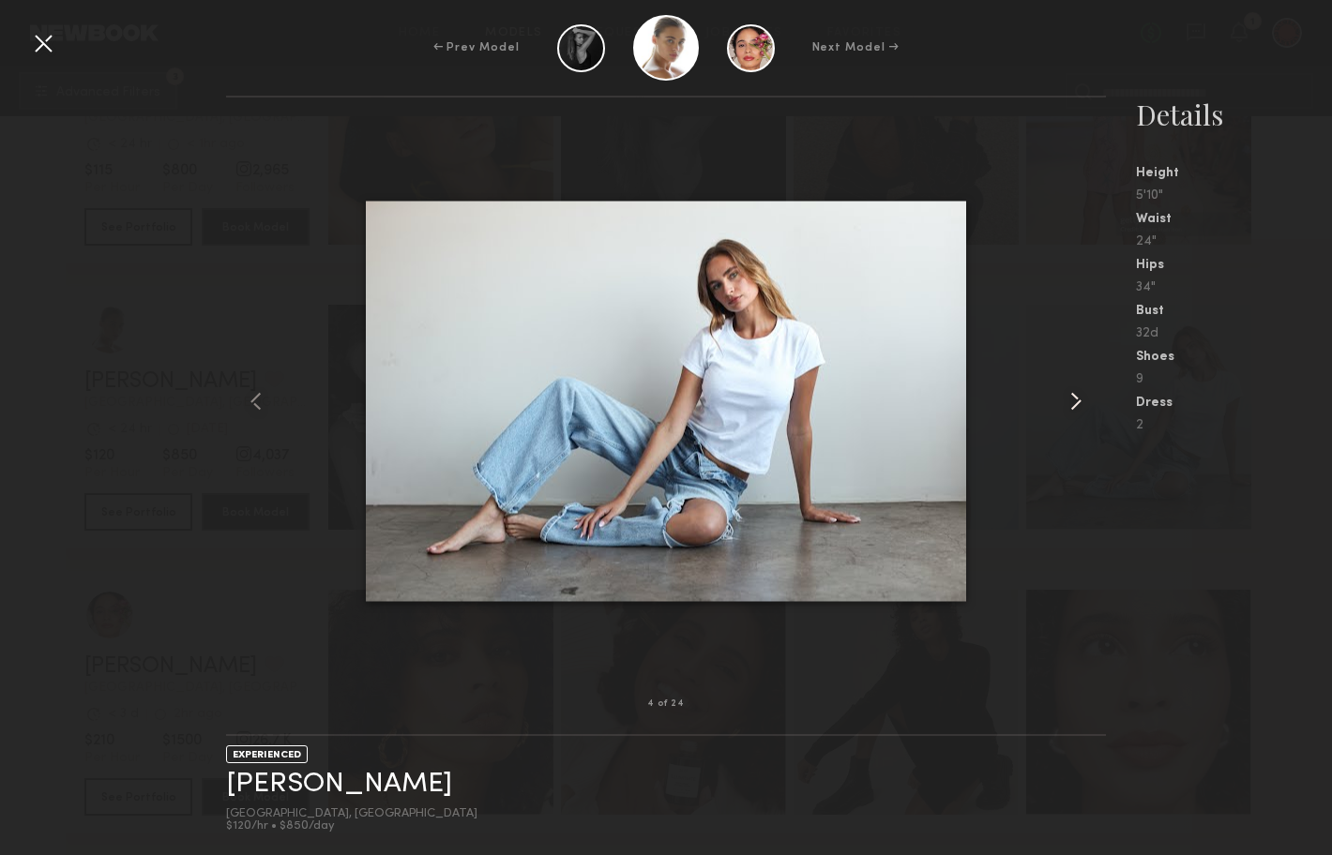
click at [1081, 400] on common-icon at bounding box center [1076, 401] width 30 height 30
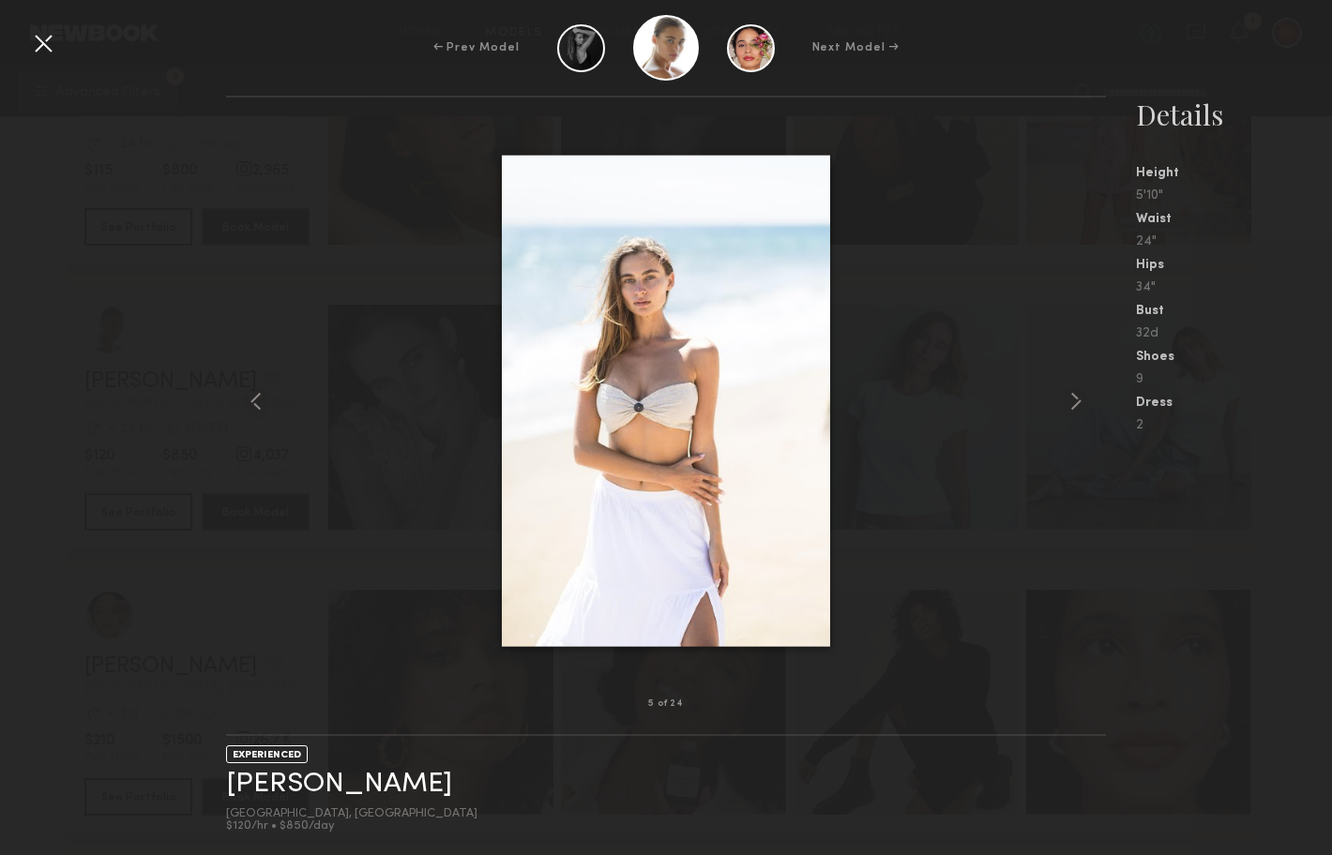
click at [48, 48] on div at bounding box center [43, 43] width 30 height 30
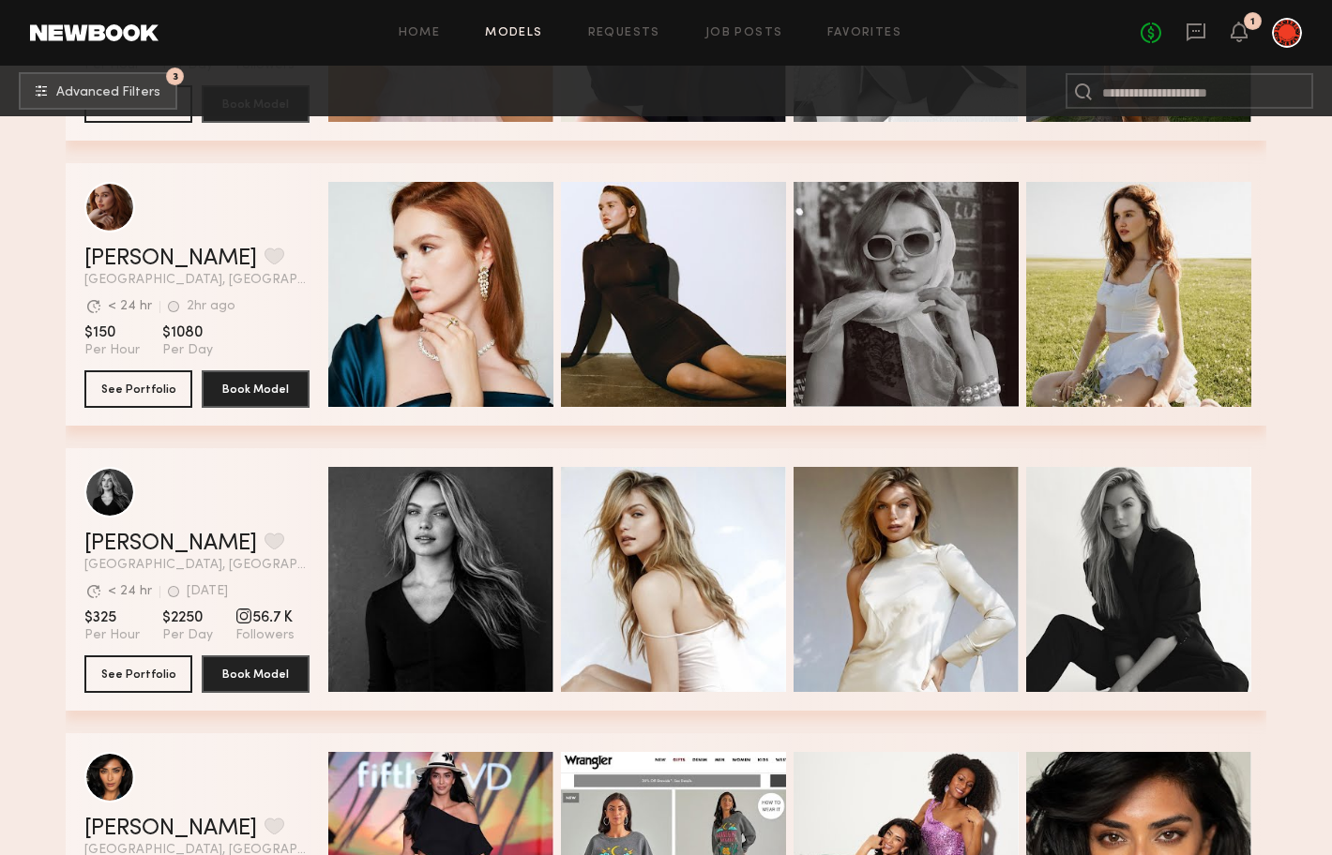
scroll to position [21612, 0]
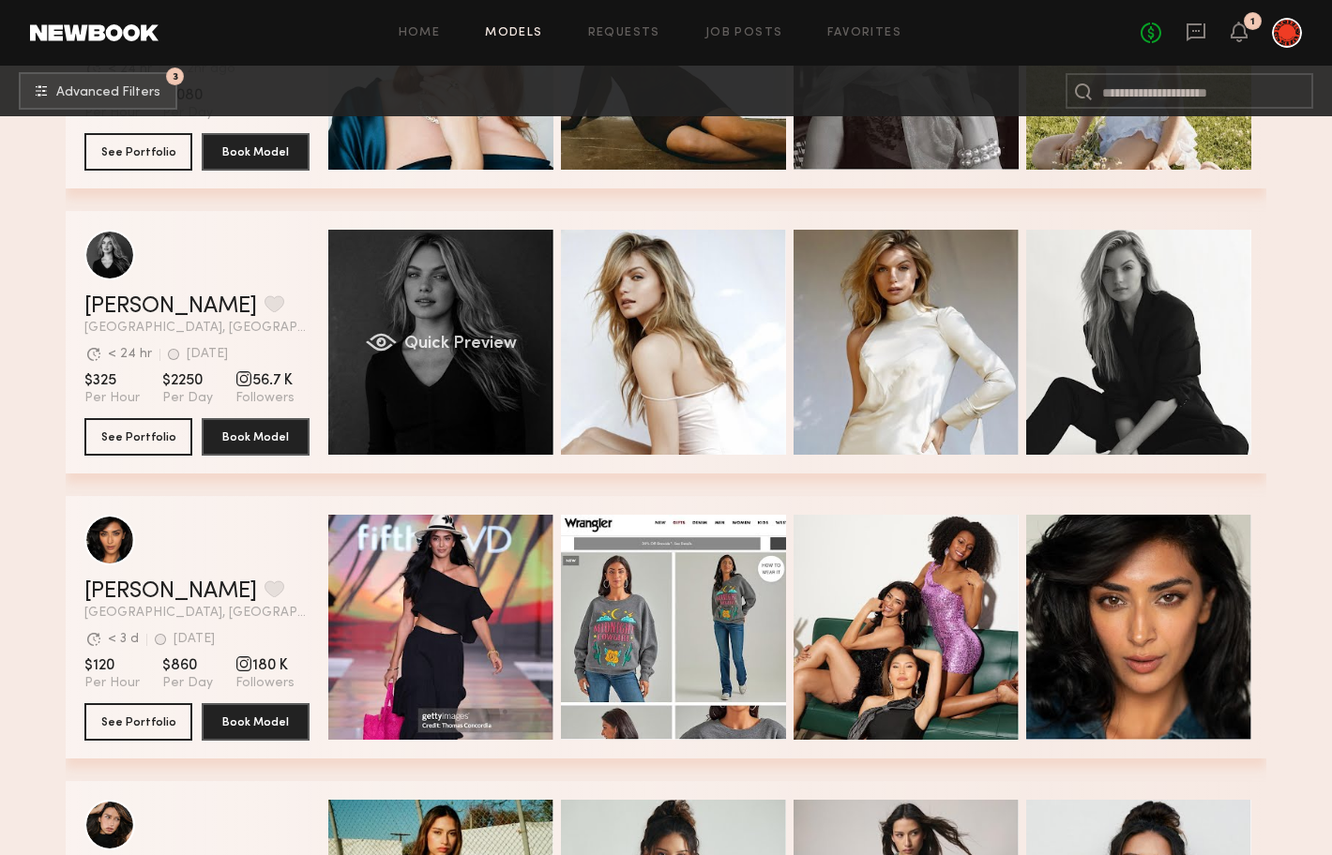
click at [448, 288] on div "Quick Preview" at bounding box center [440, 342] width 225 height 225
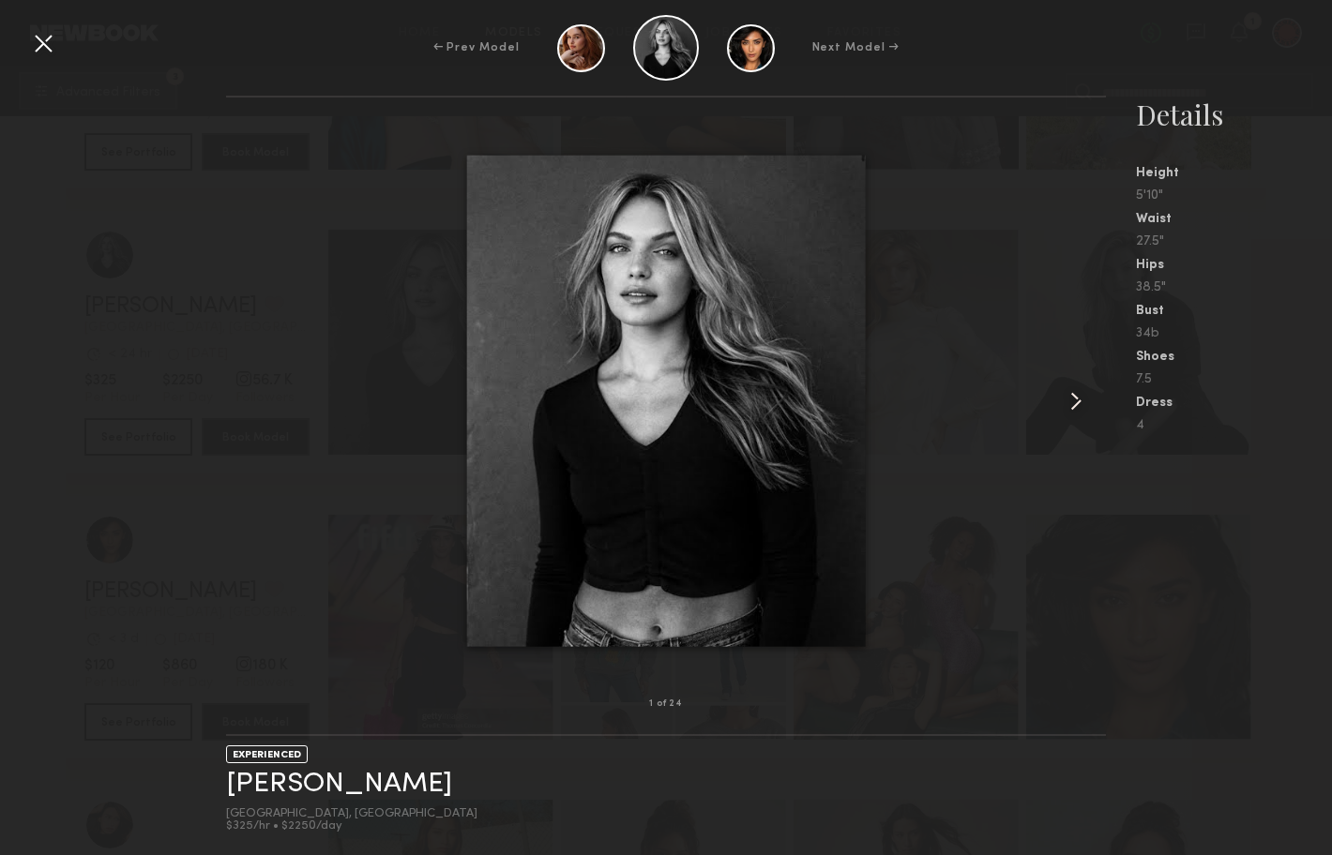
click at [1078, 400] on common-icon at bounding box center [1076, 401] width 30 height 30
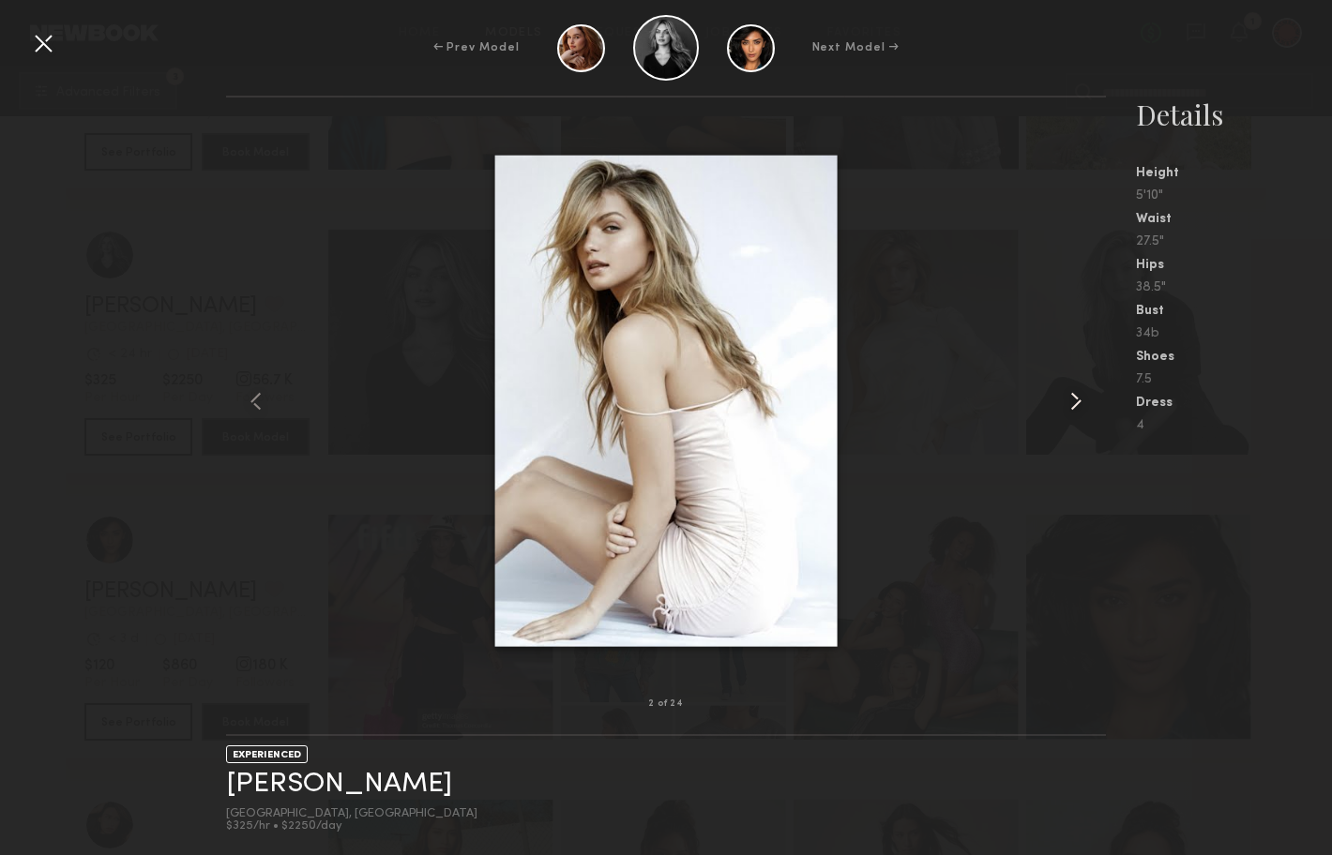
click at [1077, 401] on common-icon at bounding box center [1076, 401] width 30 height 30
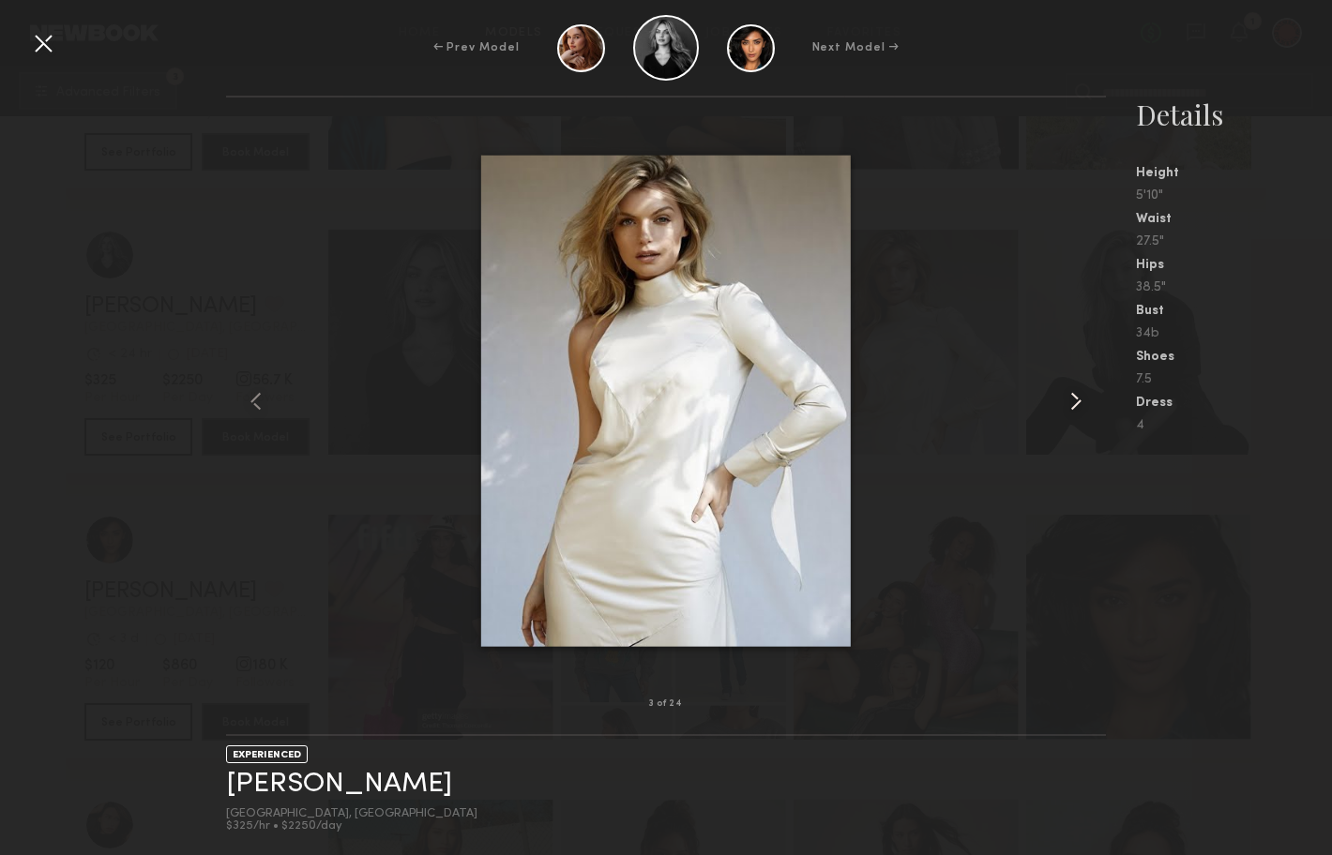
click at [1077, 401] on common-icon at bounding box center [1076, 401] width 30 height 30
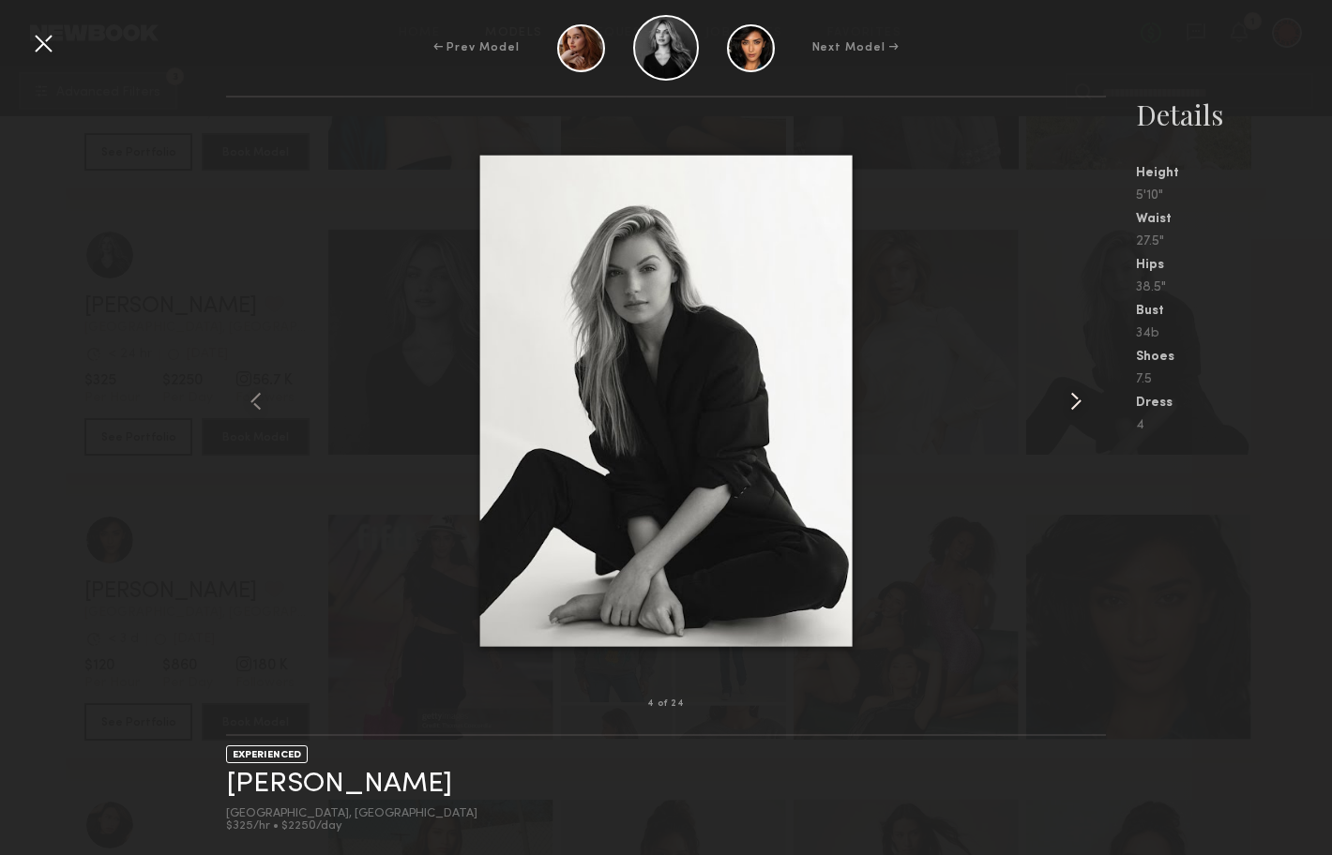
click at [1077, 401] on common-icon at bounding box center [1076, 401] width 30 height 30
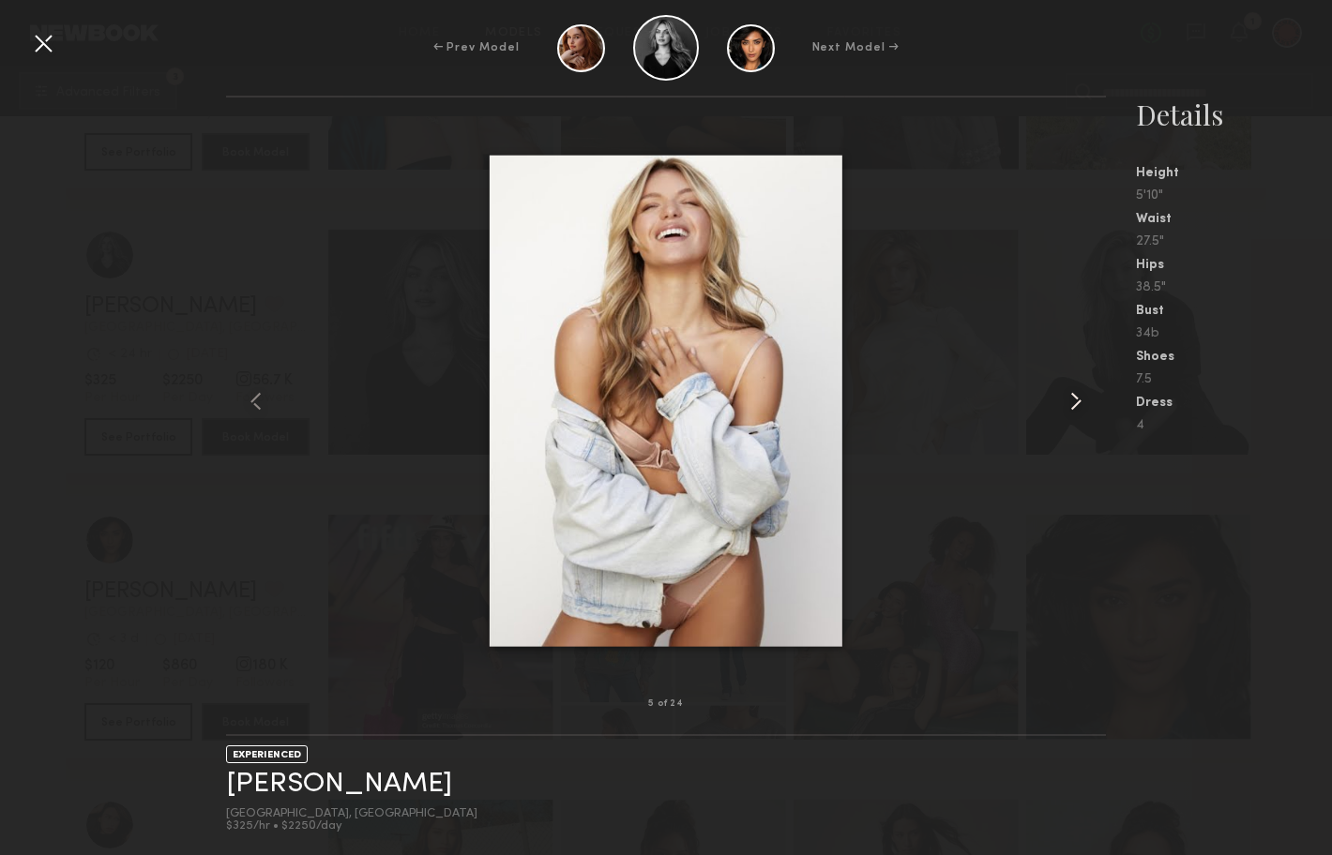
click at [1077, 401] on common-icon at bounding box center [1076, 401] width 30 height 30
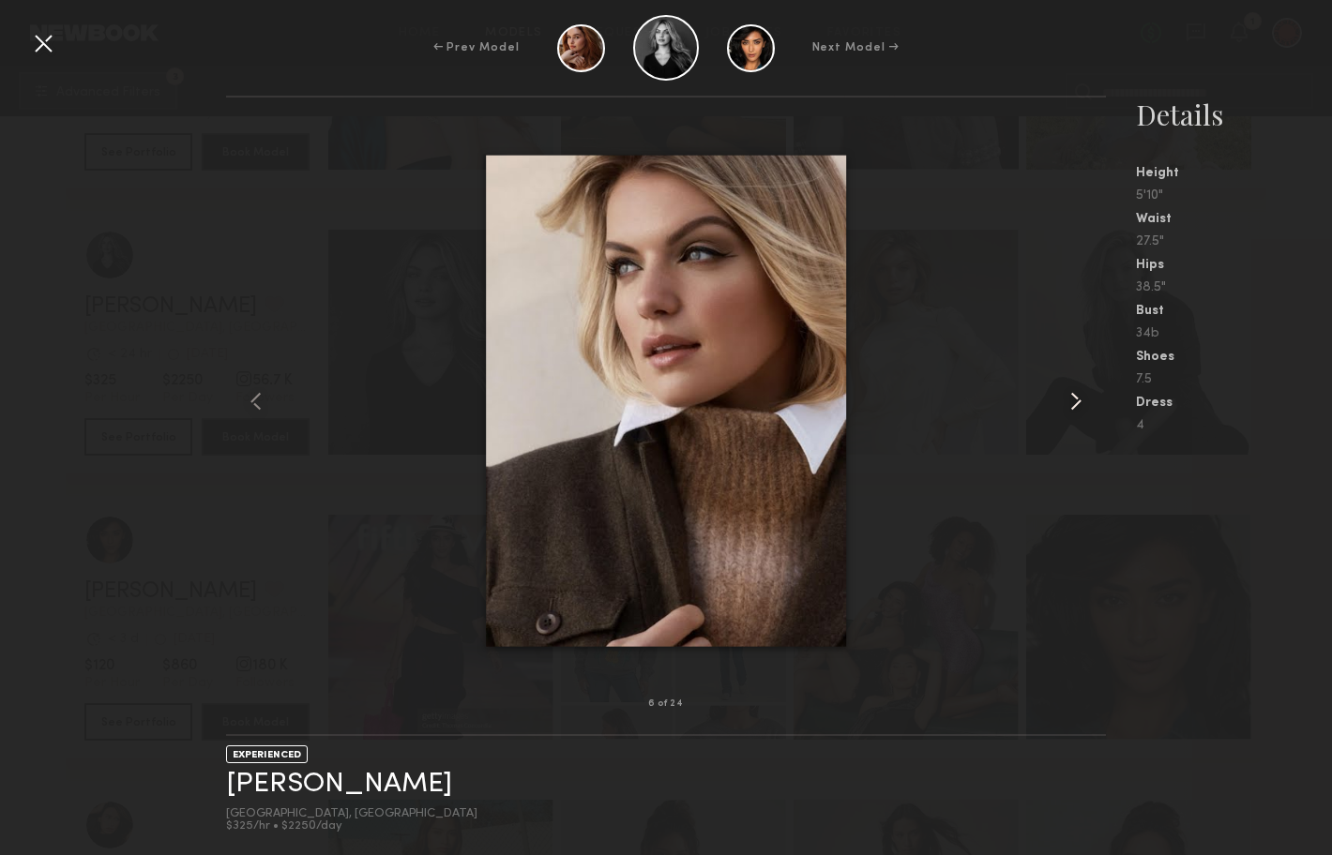
click at [1077, 401] on common-icon at bounding box center [1076, 401] width 30 height 30
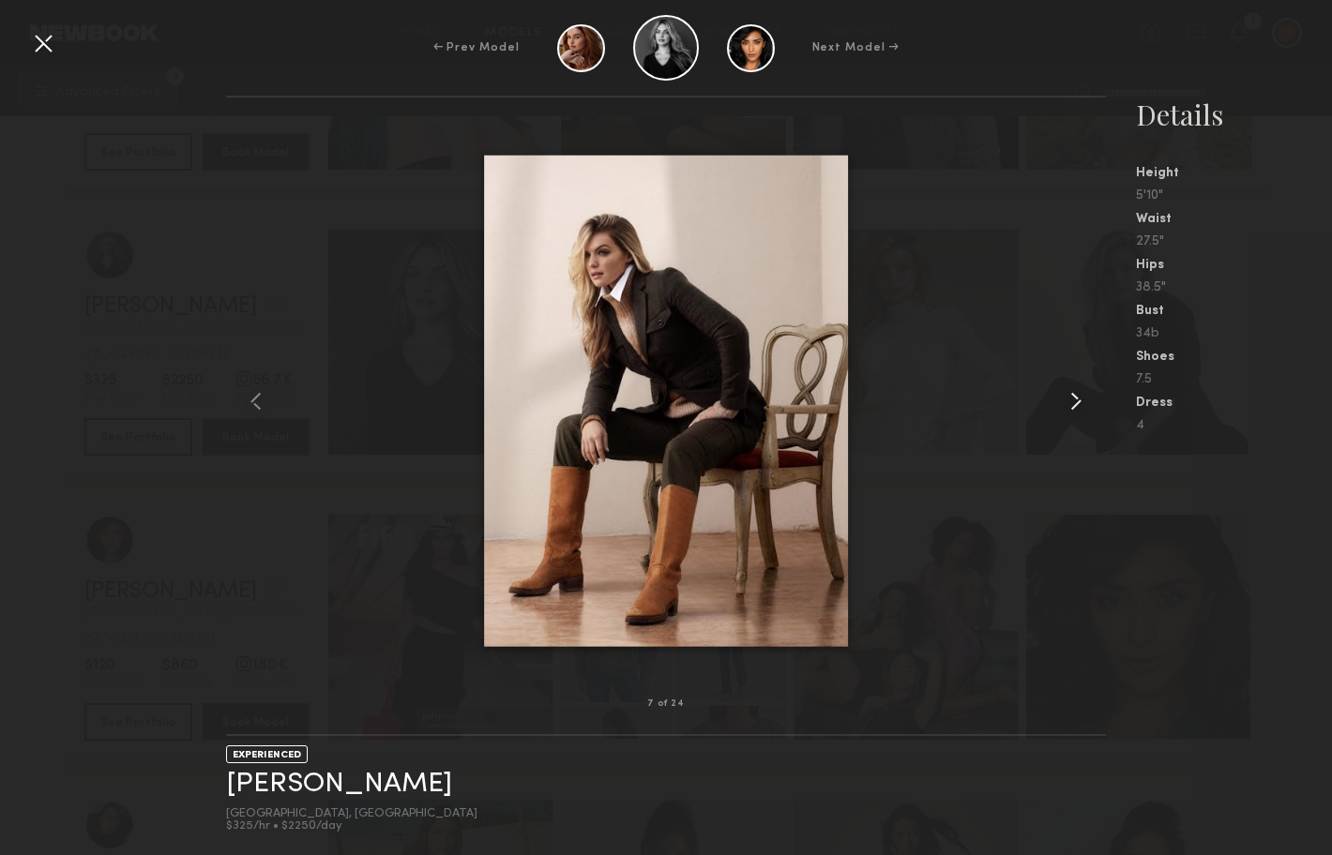
click at [1077, 401] on common-icon at bounding box center [1076, 401] width 30 height 30
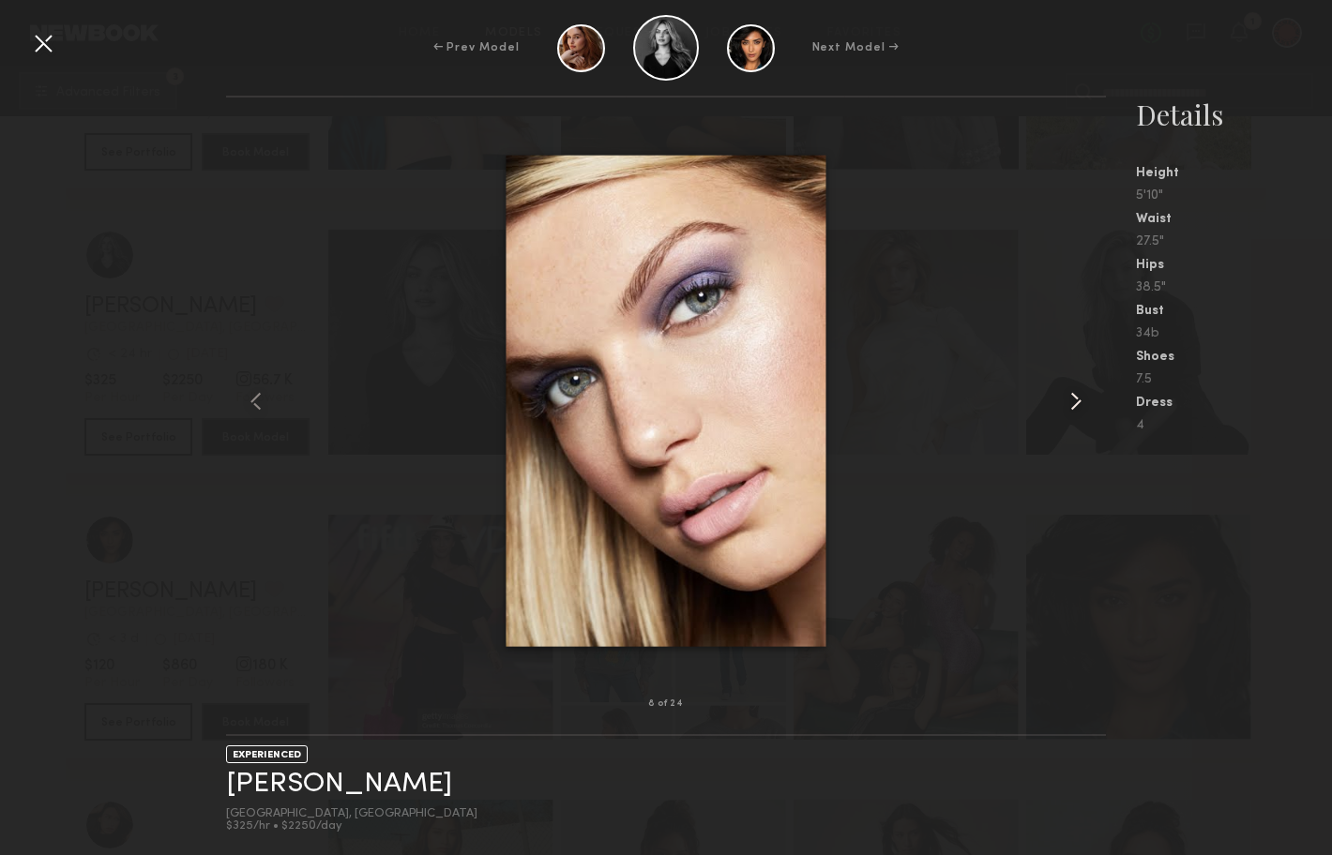
click at [1077, 401] on common-icon at bounding box center [1076, 401] width 30 height 30
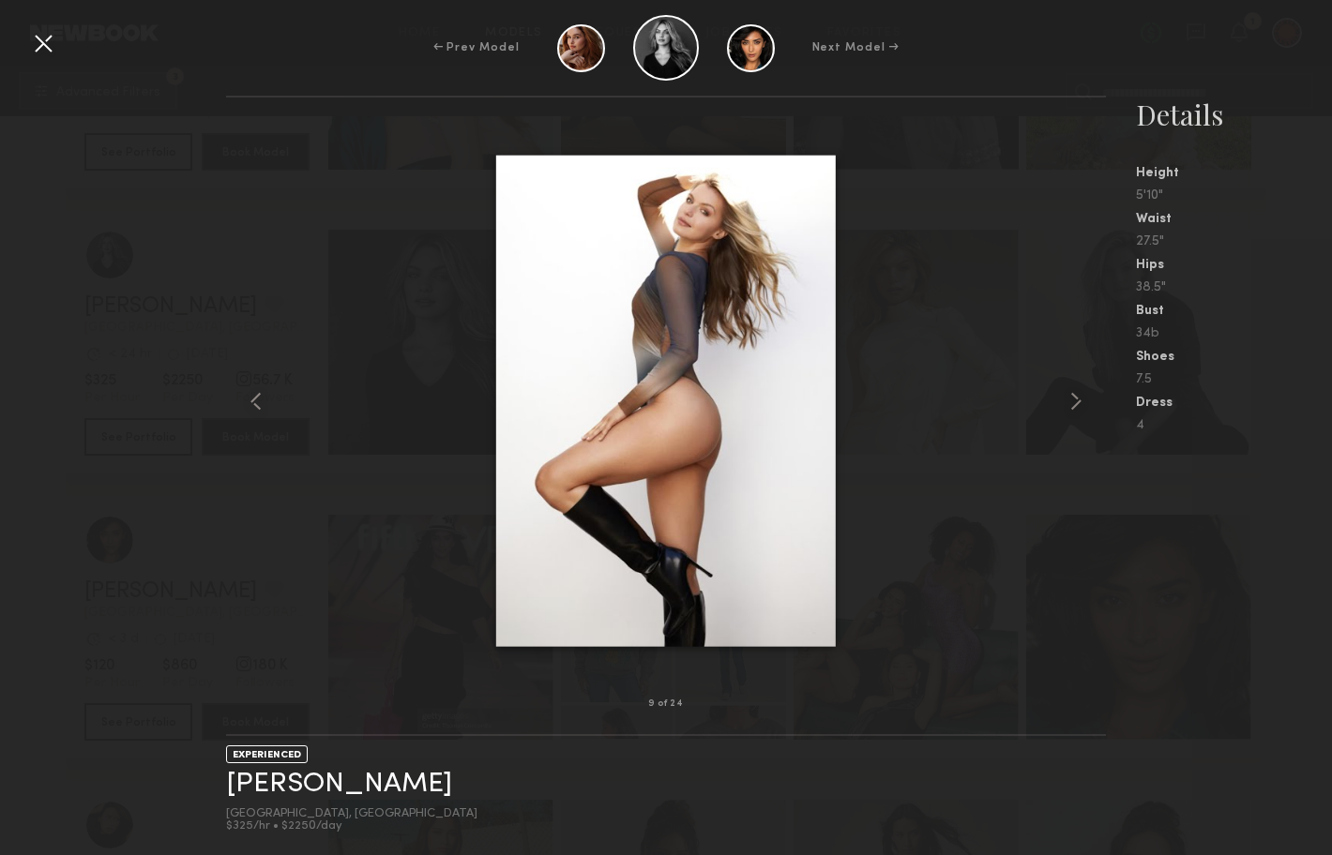
click at [47, 42] on div at bounding box center [43, 43] width 30 height 30
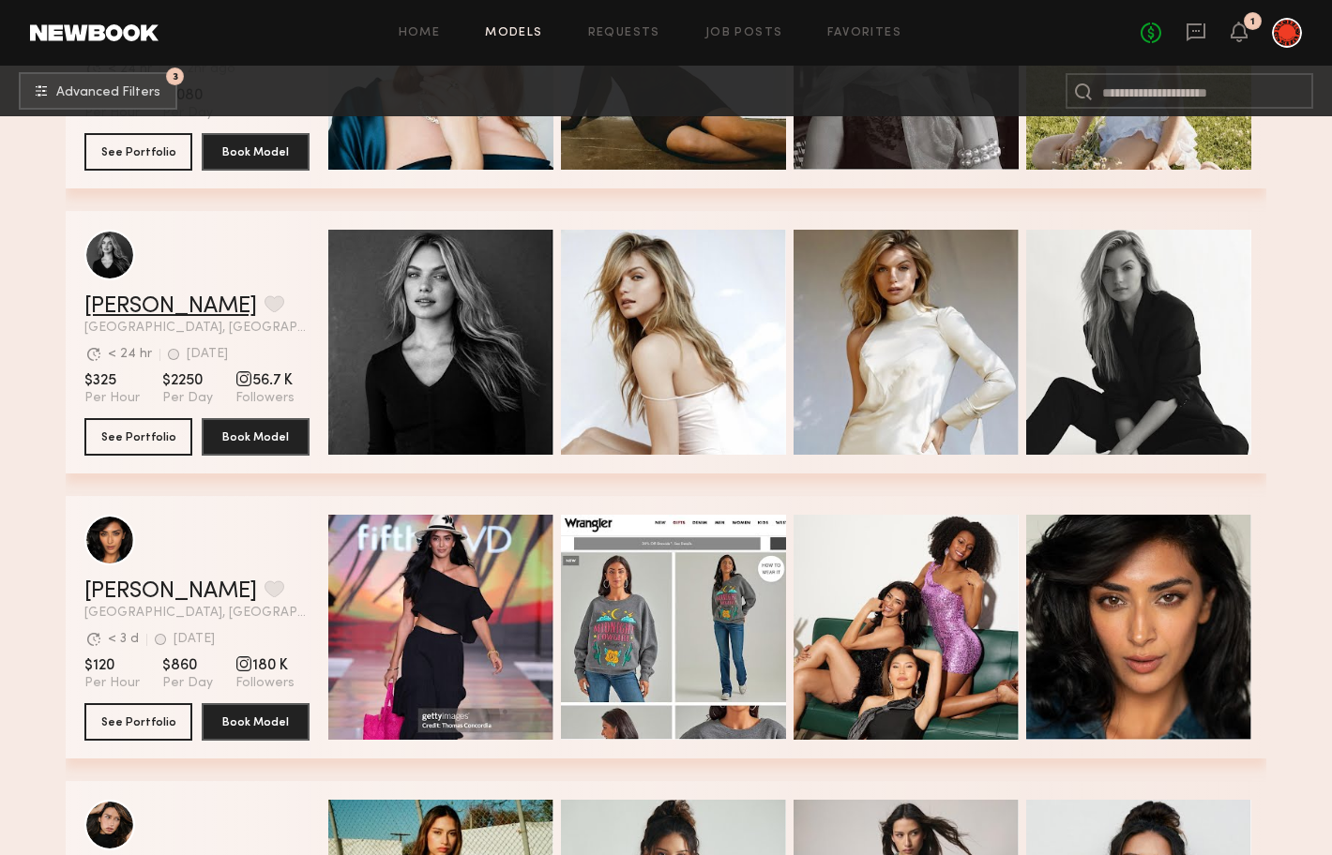
click at [154, 308] on link "Amanda G." at bounding box center [170, 306] width 173 height 23
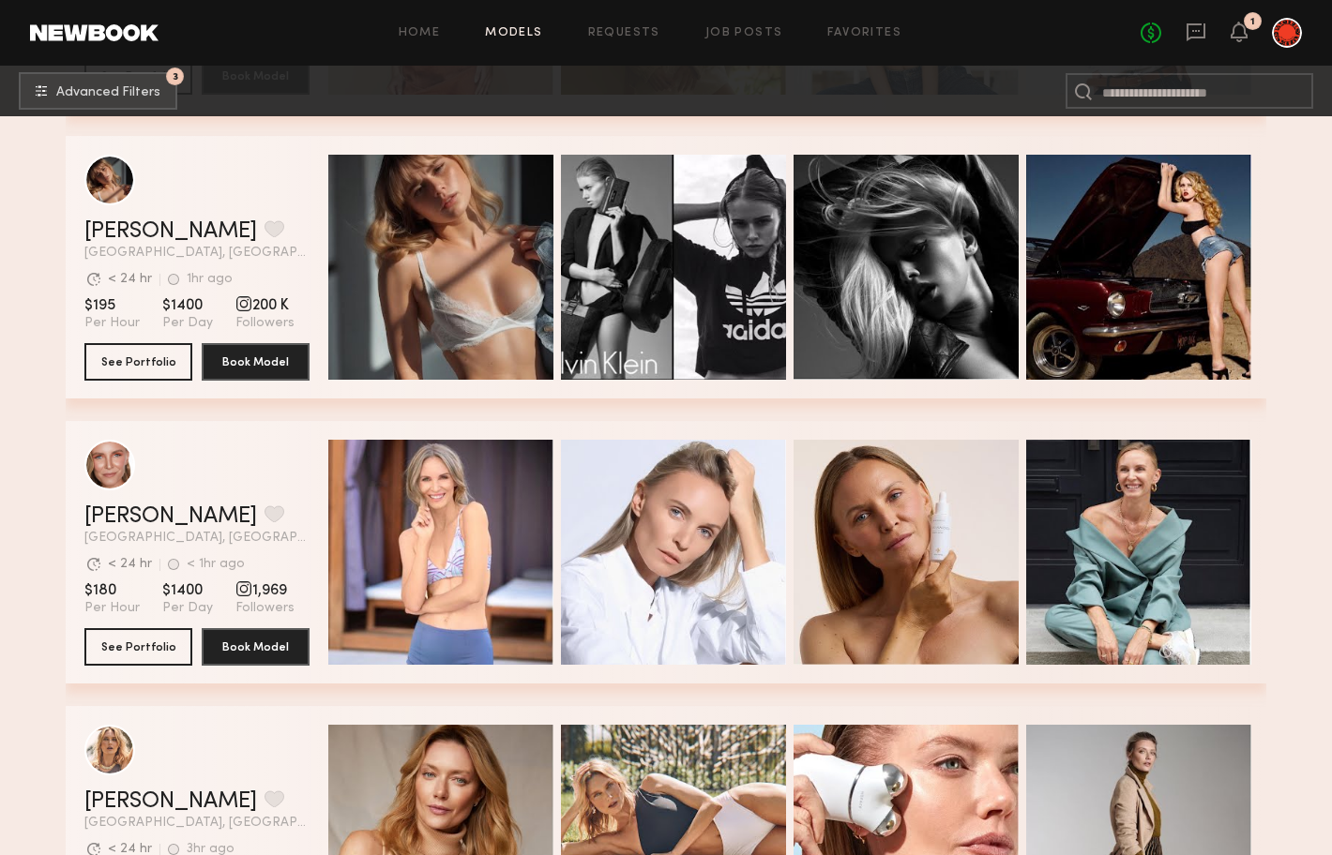
scroll to position [27958, 0]
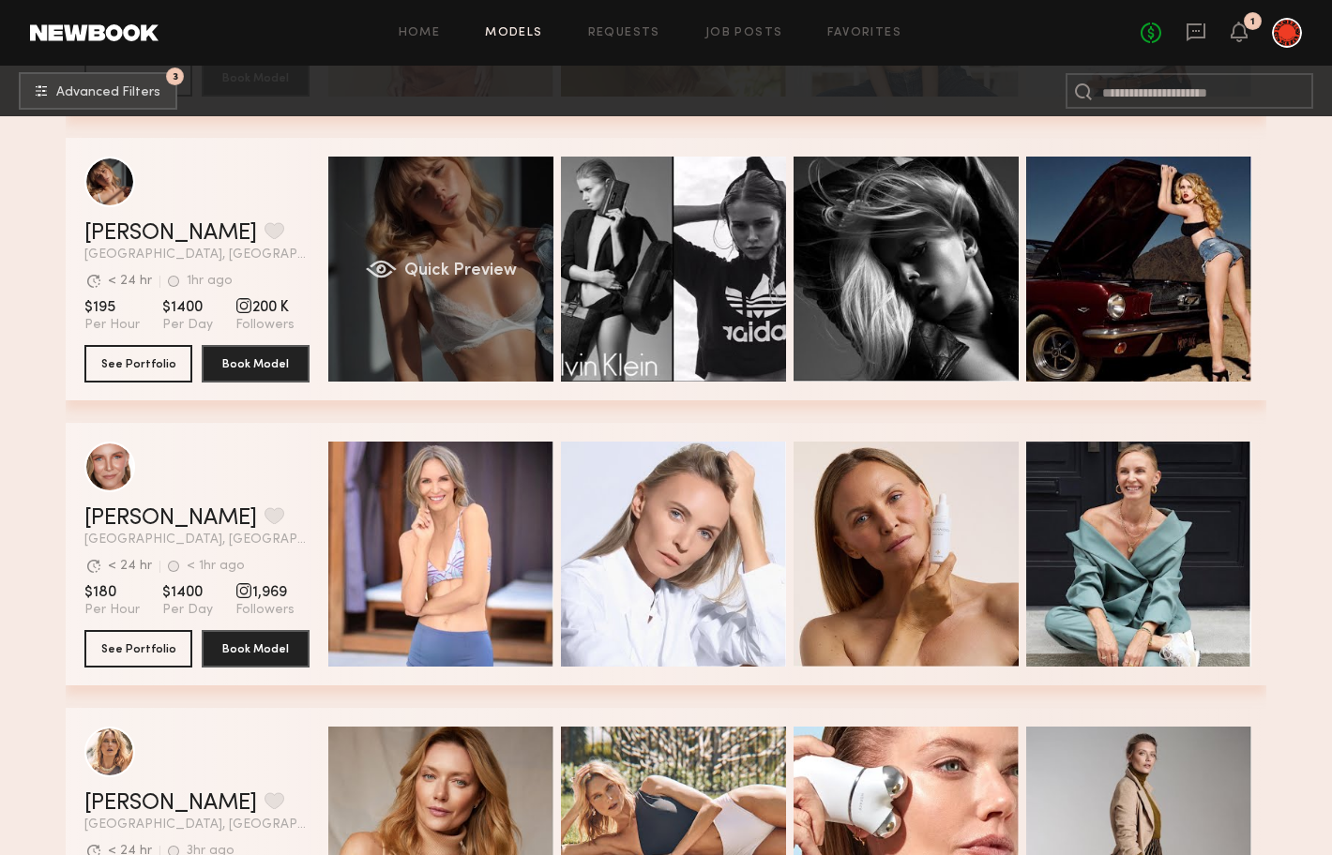
click at [463, 228] on div "Quick Preview" at bounding box center [440, 269] width 225 height 225
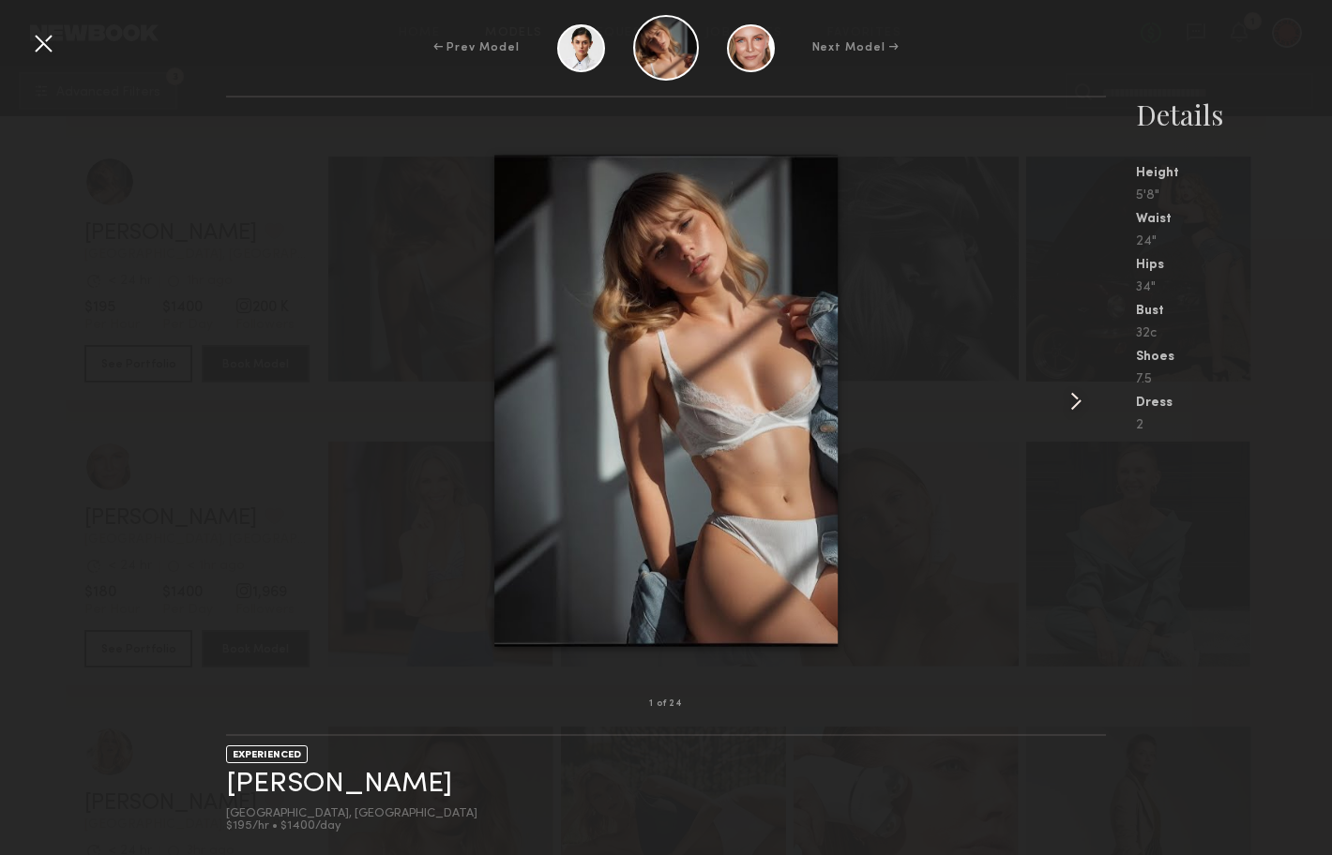
click at [1080, 404] on common-icon at bounding box center [1076, 401] width 30 height 30
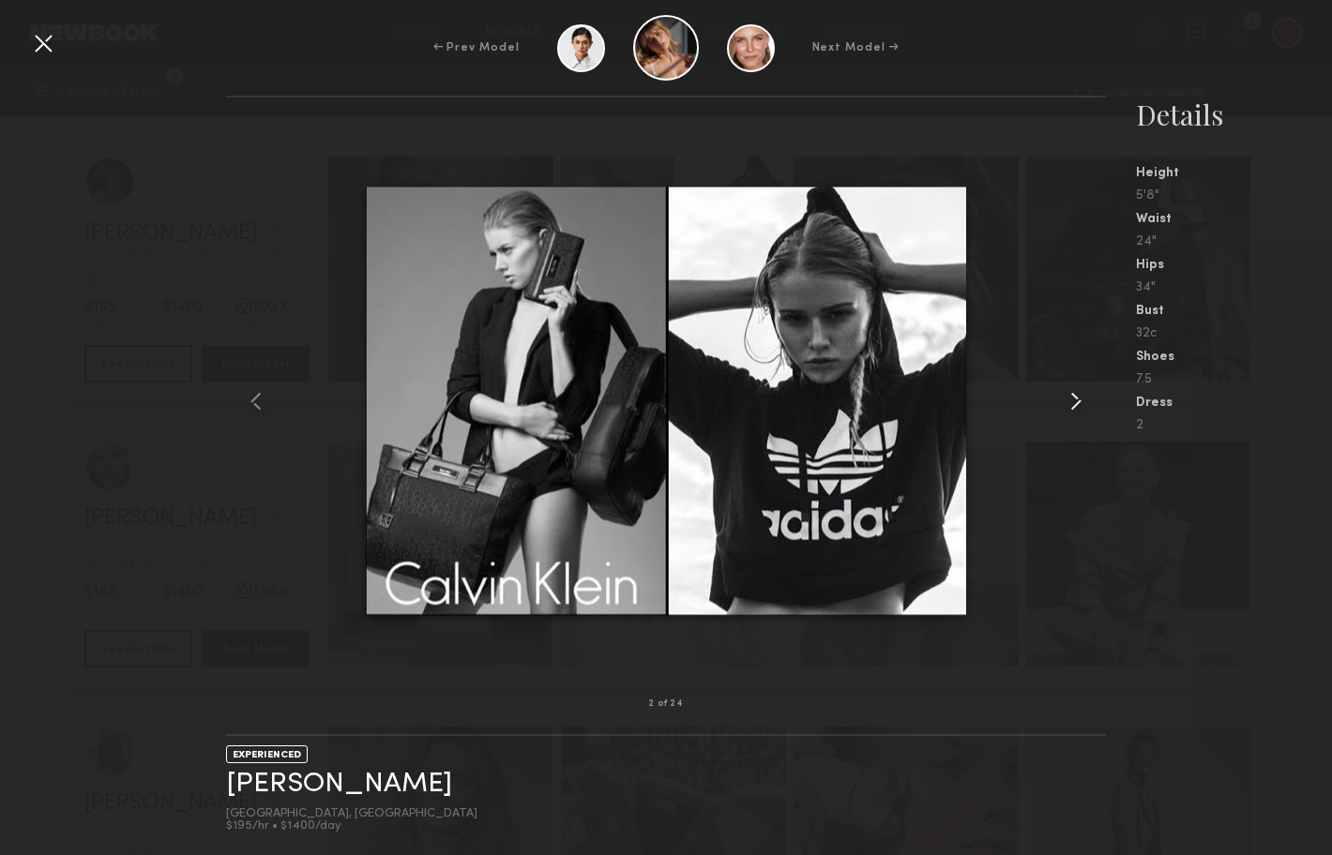
click at [1080, 404] on common-icon at bounding box center [1076, 401] width 30 height 30
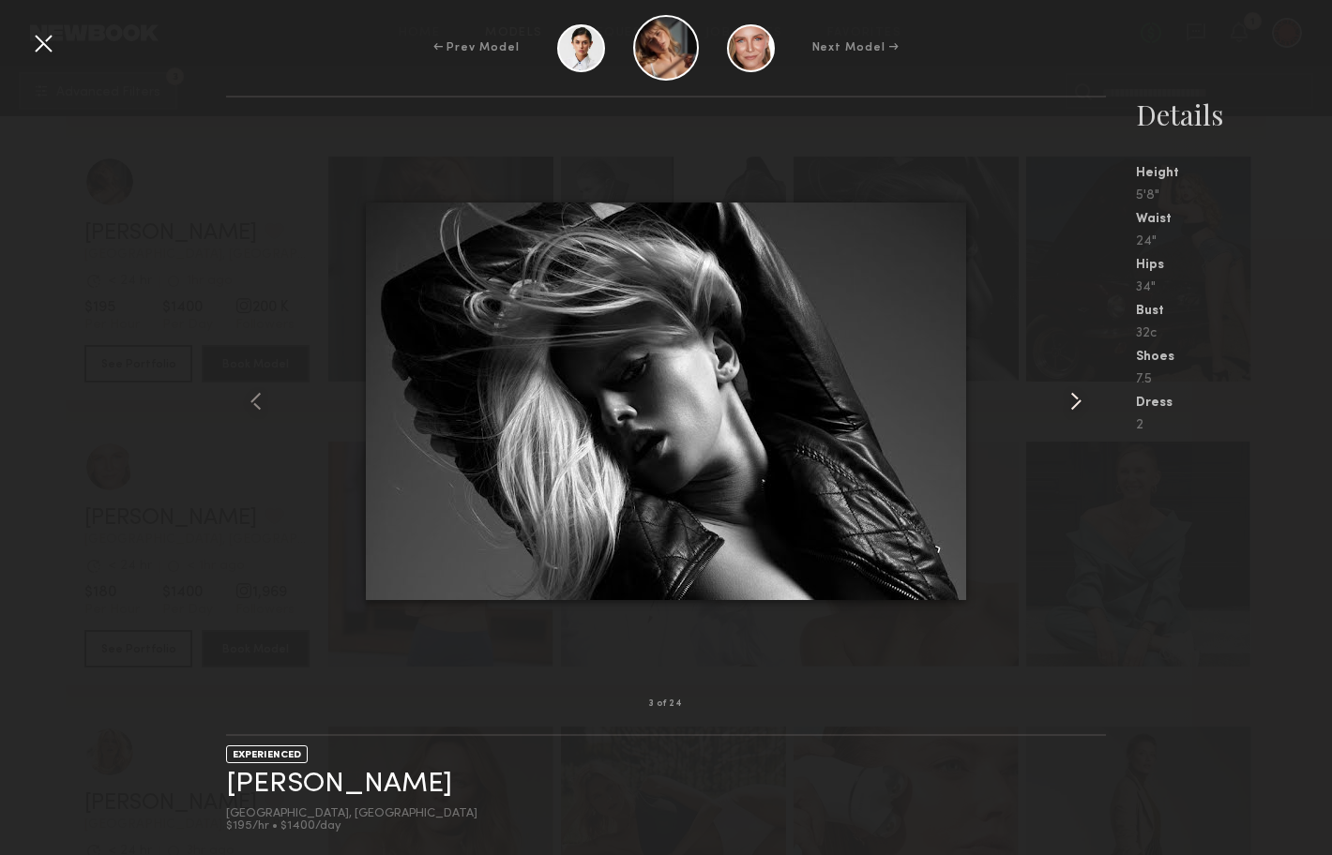
click at [1080, 404] on common-icon at bounding box center [1076, 401] width 30 height 30
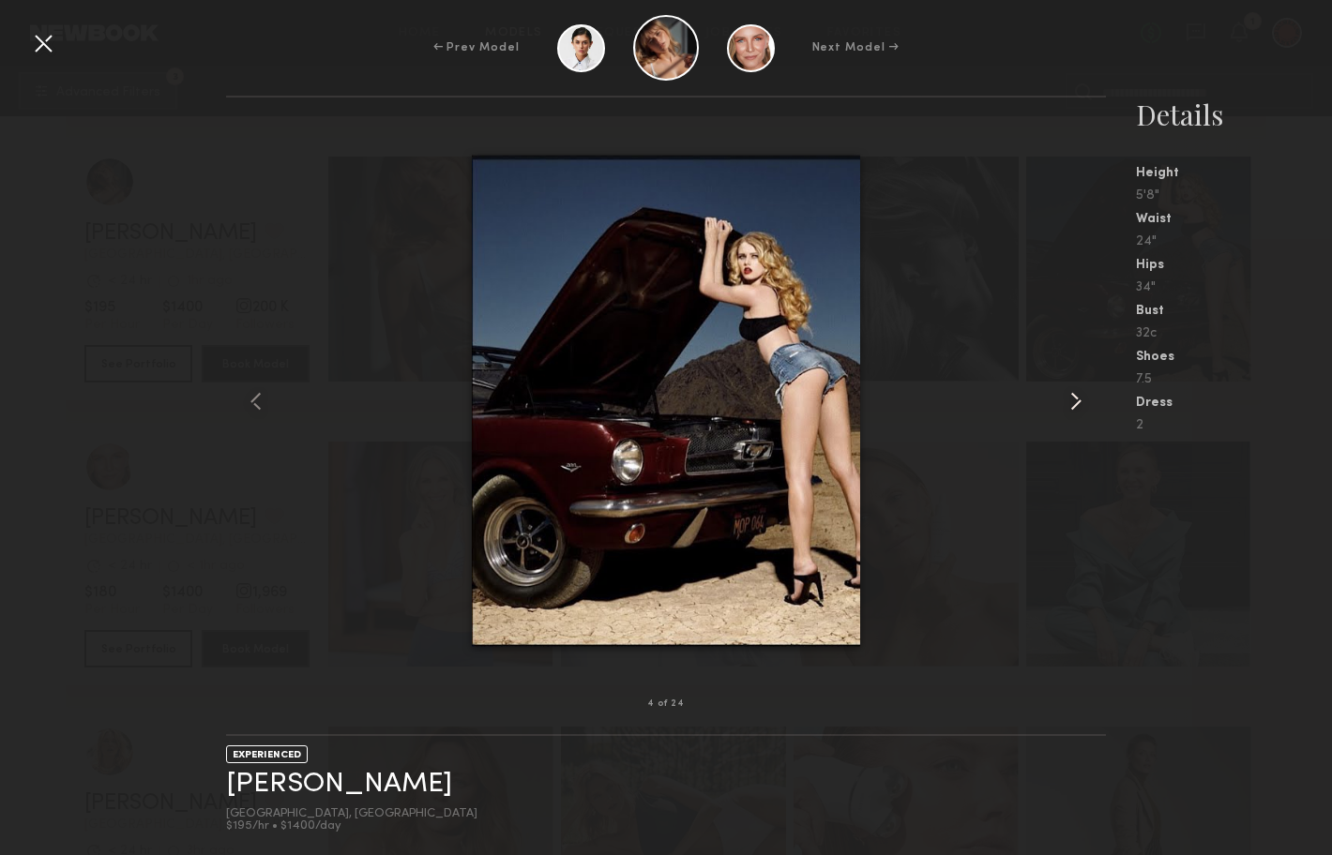
click at [1080, 404] on common-icon at bounding box center [1076, 401] width 30 height 30
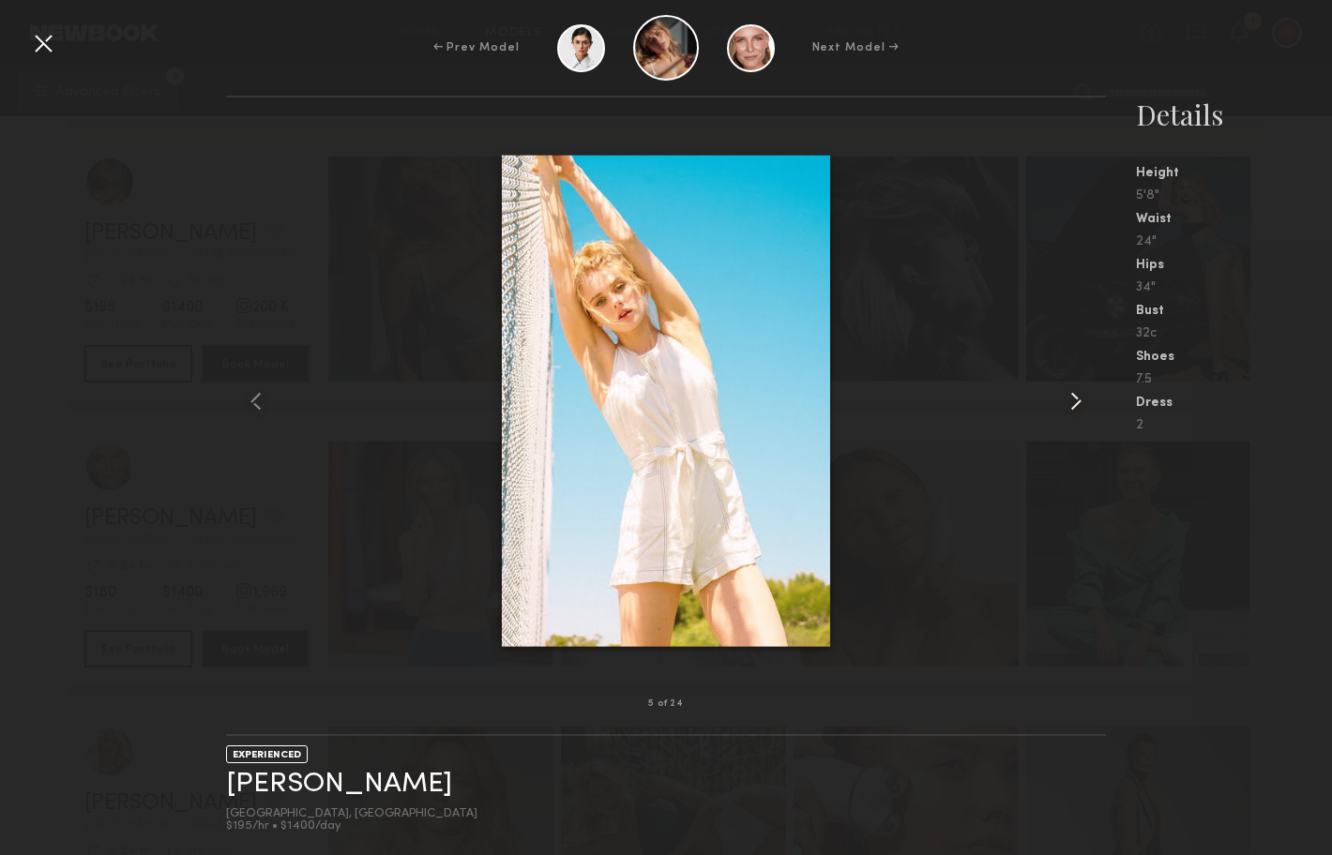
click at [1080, 404] on common-icon at bounding box center [1076, 401] width 30 height 30
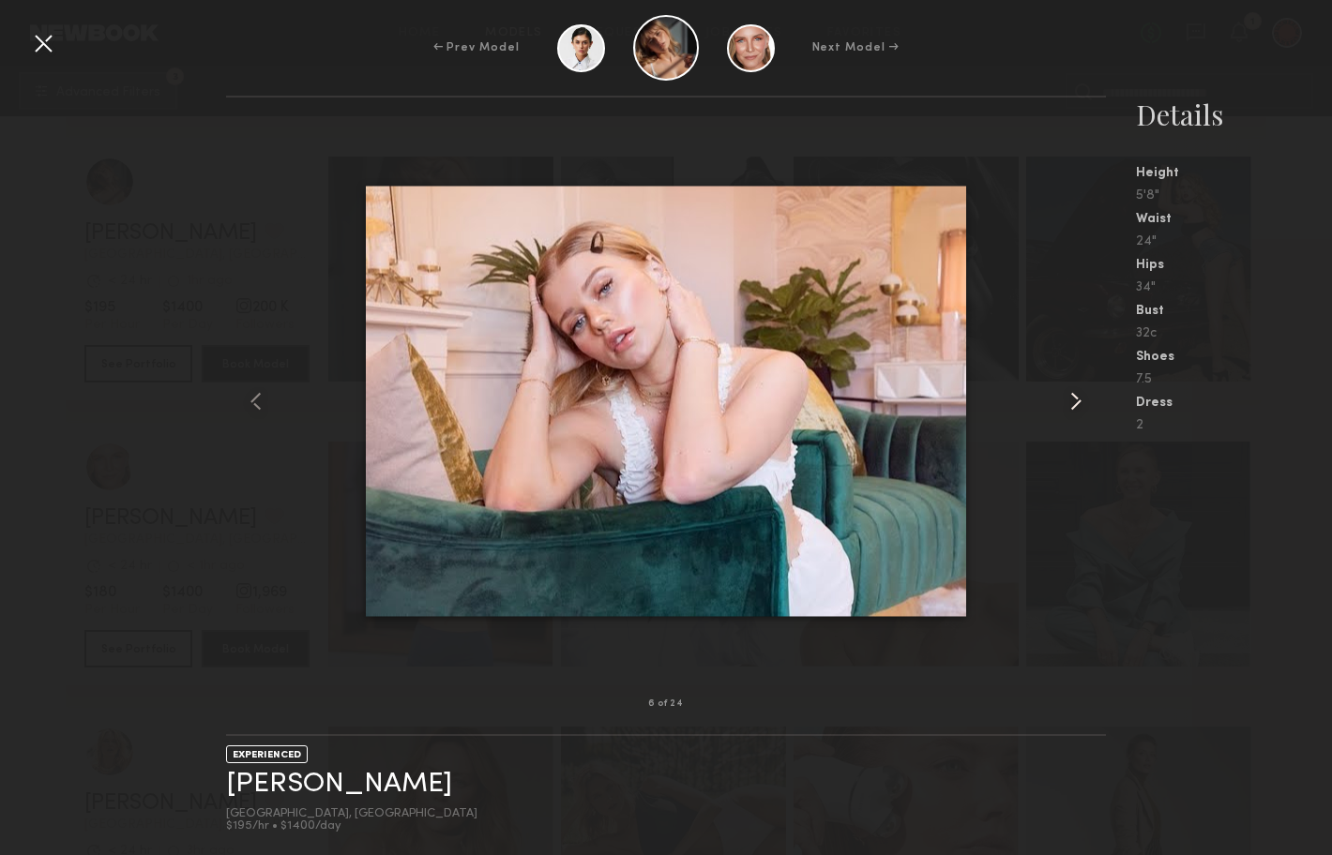
click at [1080, 404] on common-icon at bounding box center [1076, 401] width 30 height 30
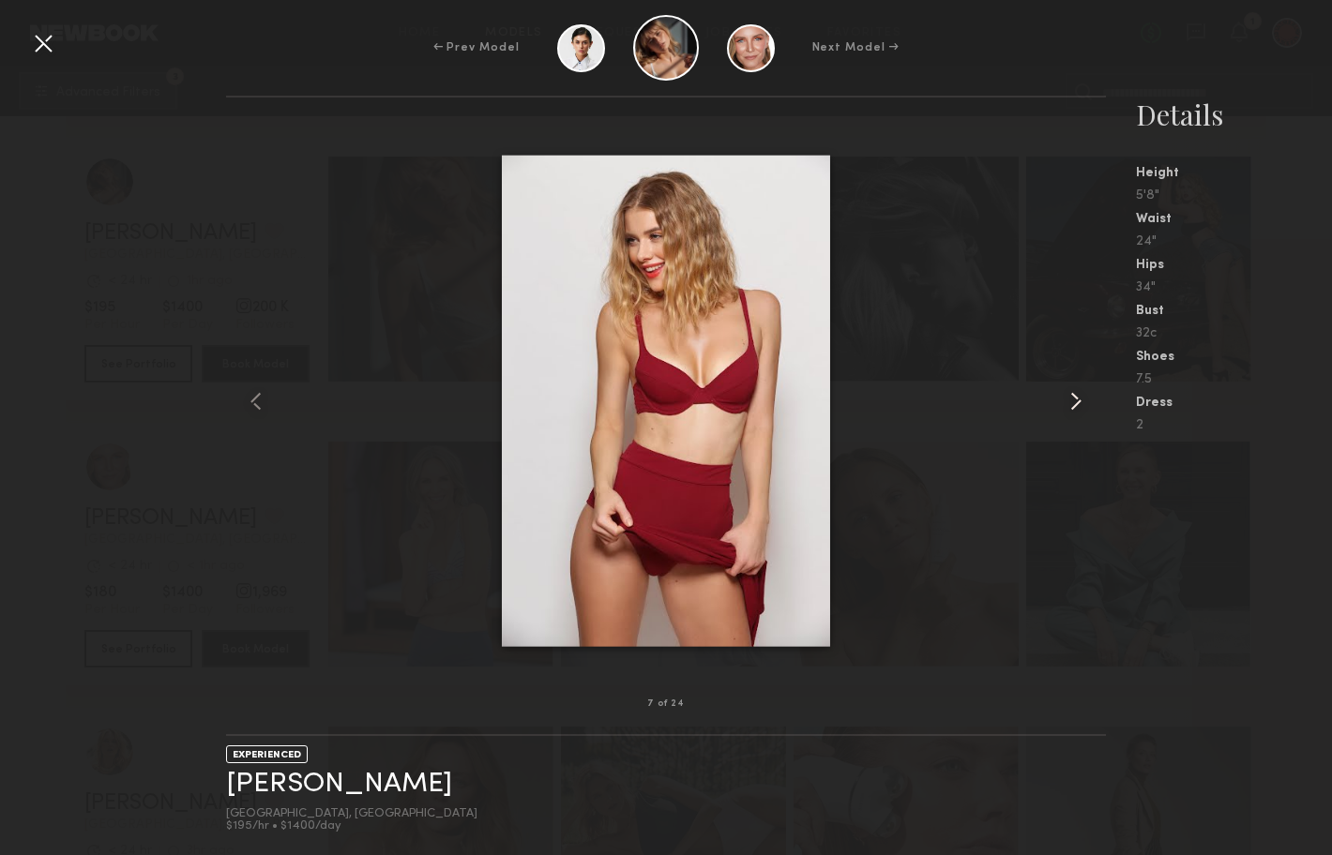
click at [1080, 404] on common-icon at bounding box center [1076, 401] width 30 height 30
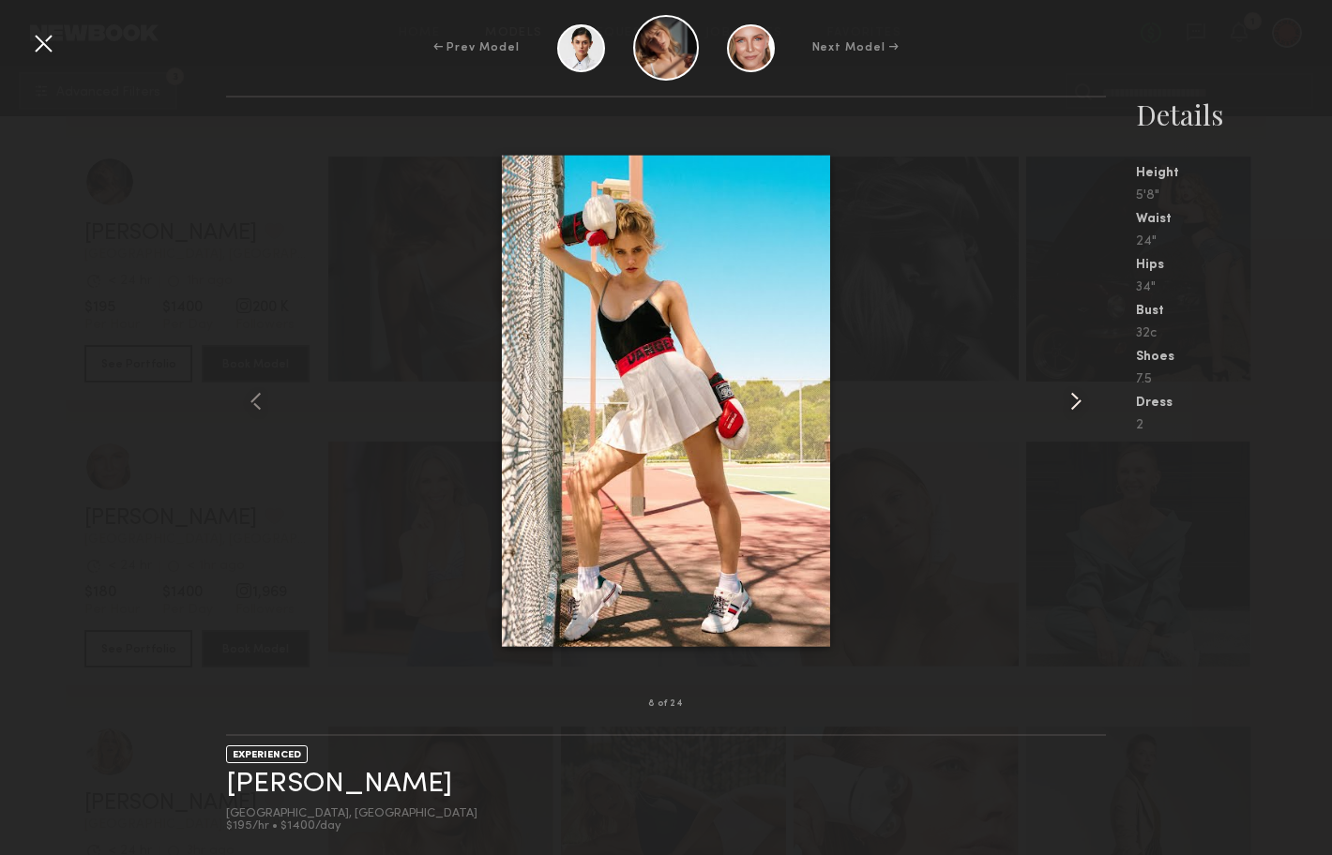
click at [1080, 404] on common-icon at bounding box center [1076, 401] width 30 height 30
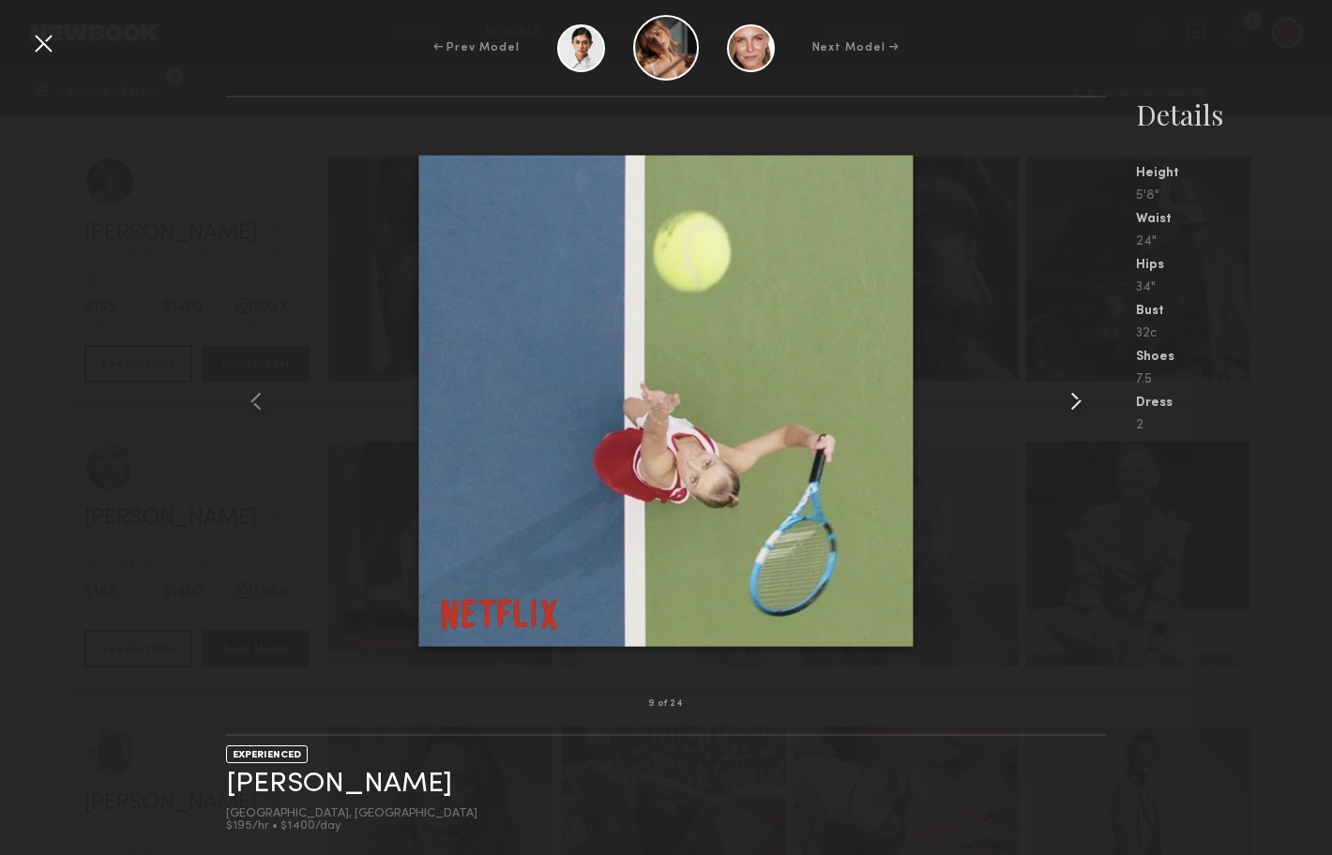
click at [1080, 404] on common-icon at bounding box center [1076, 401] width 30 height 30
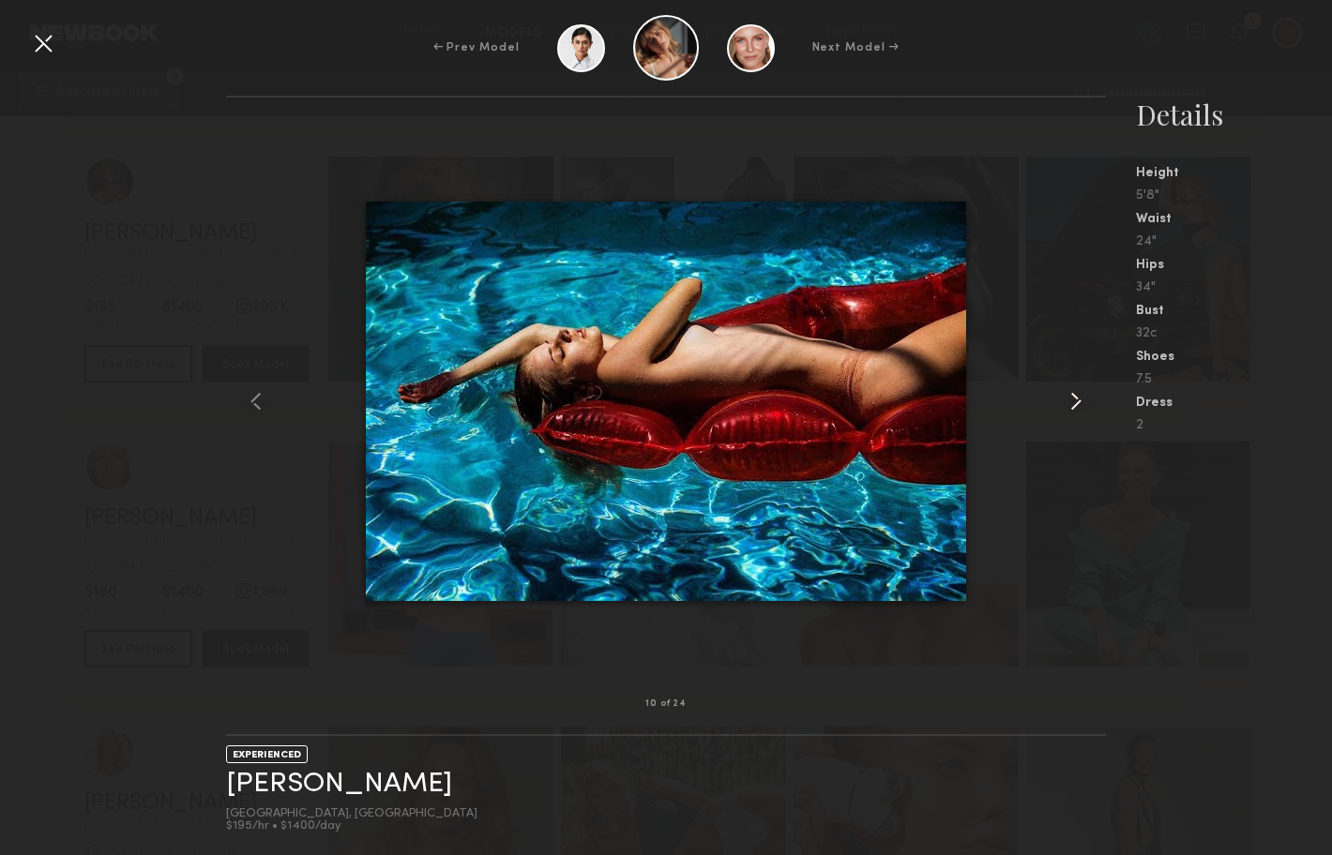
click at [1080, 404] on common-icon at bounding box center [1076, 401] width 30 height 30
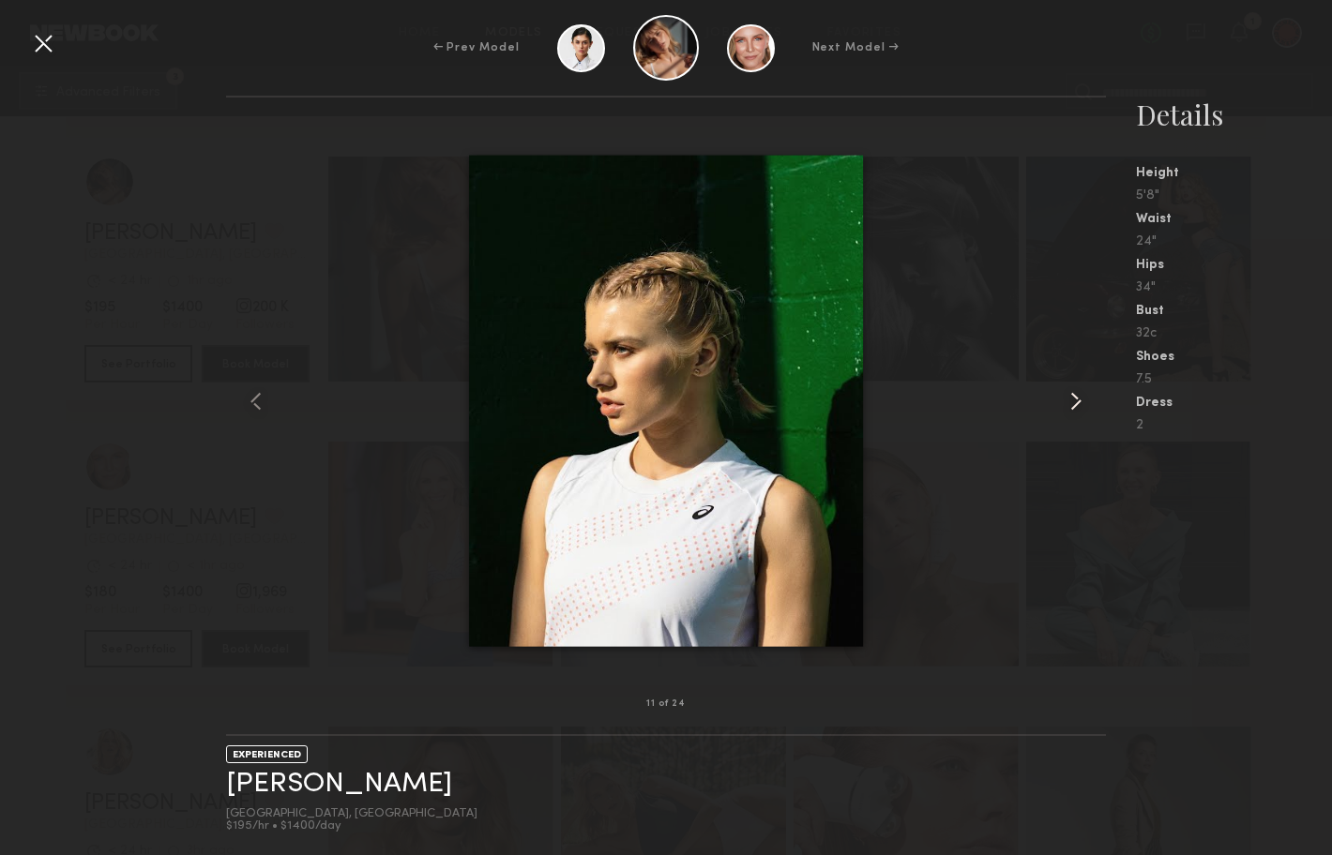
click at [1080, 404] on common-icon at bounding box center [1076, 401] width 30 height 30
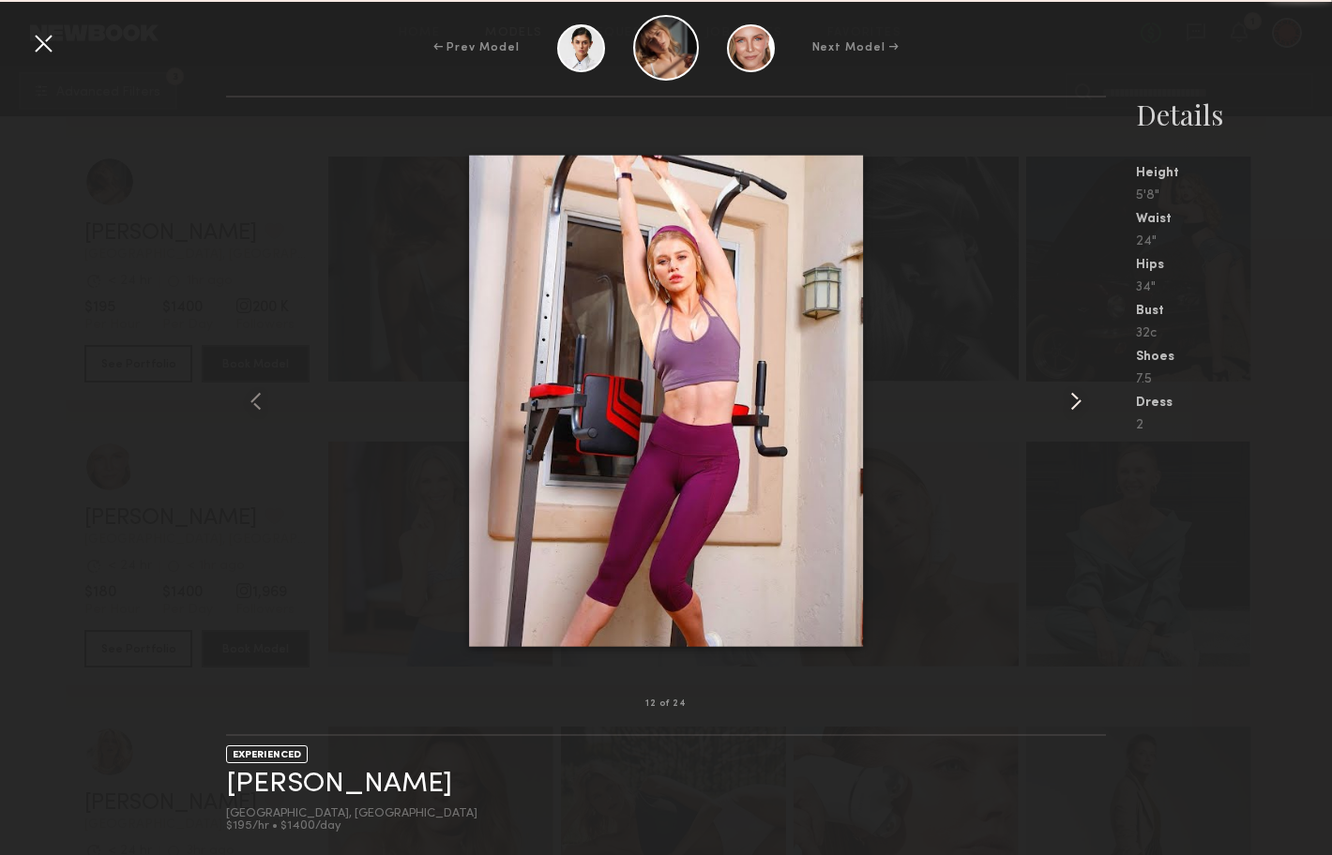
click at [1080, 404] on common-icon at bounding box center [1076, 401] width 30 height 30
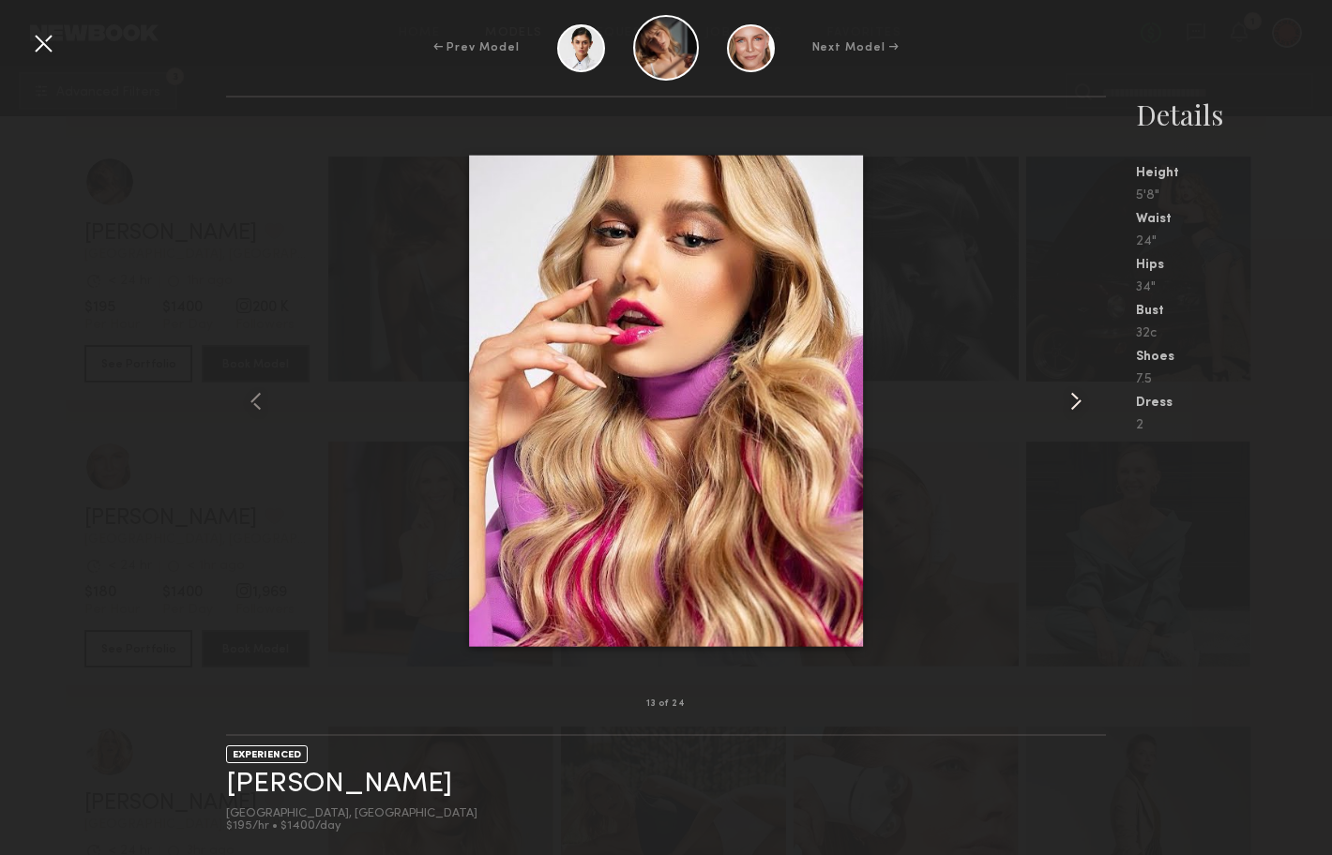
click at [1080, 404] on common-icon at bounding box center [1076, 401] width 30 height 30
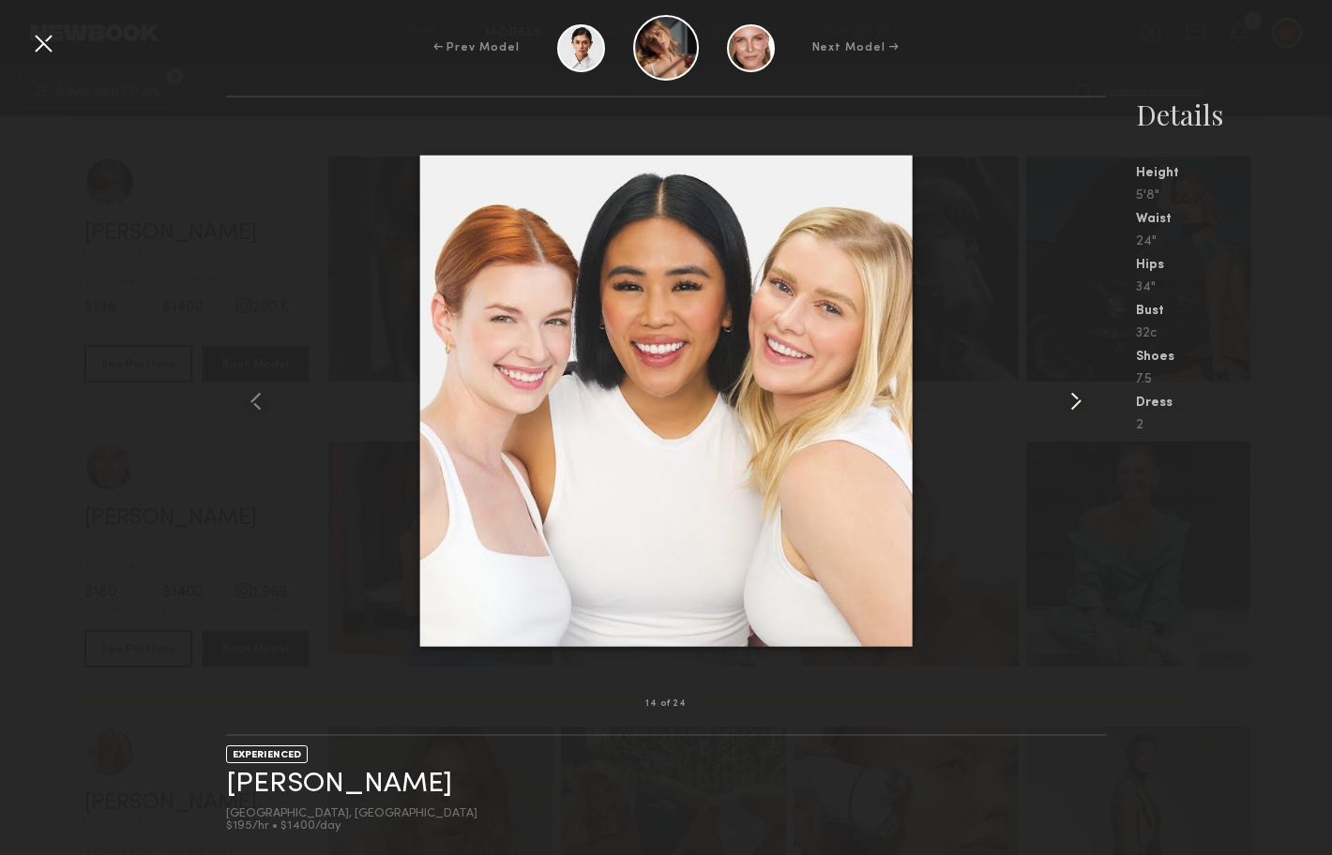
click at [1080, 404] on common-icon at bounding box center [1076, 401] width 30 height 30
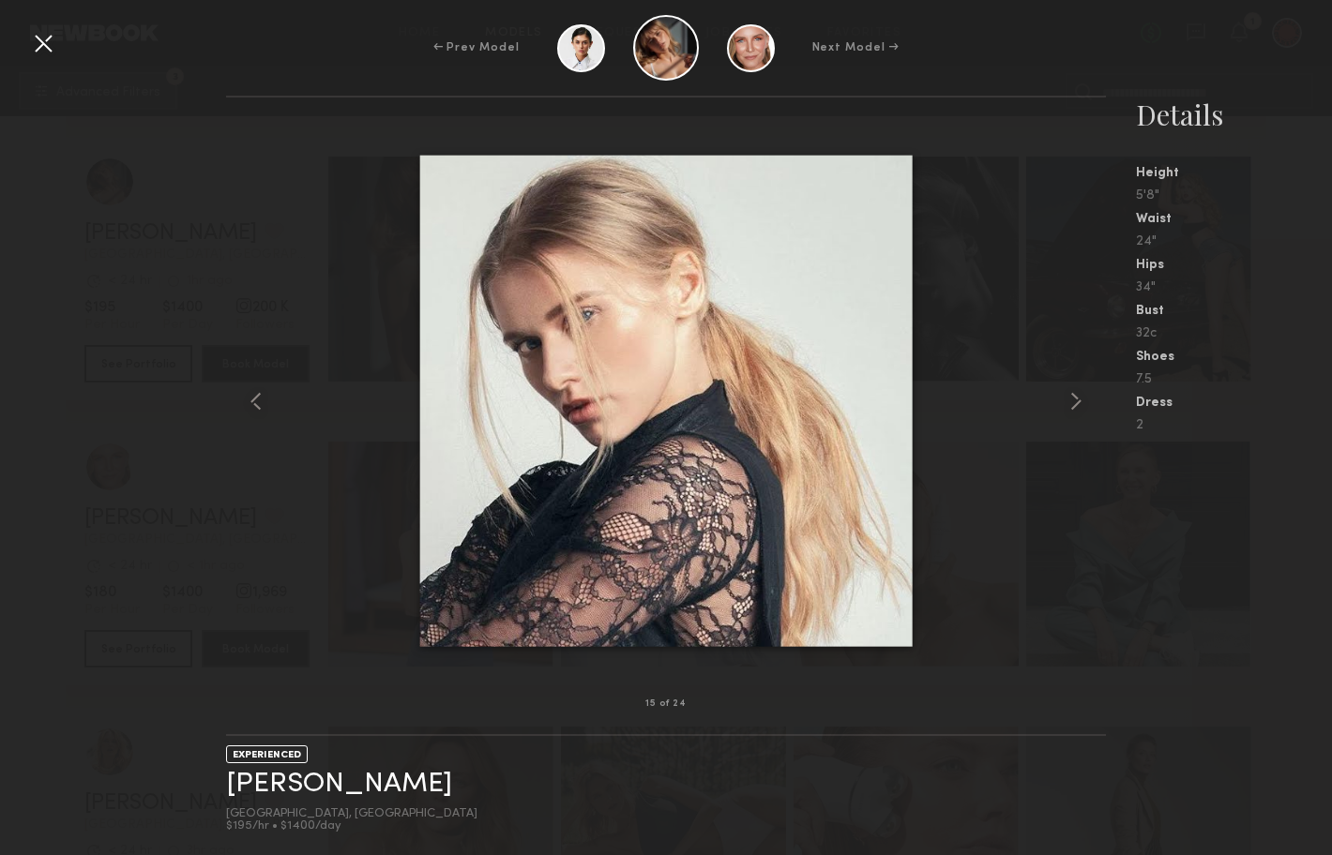
click at [52, 51] on div at bounding box center [43, 43] width 30 height 30
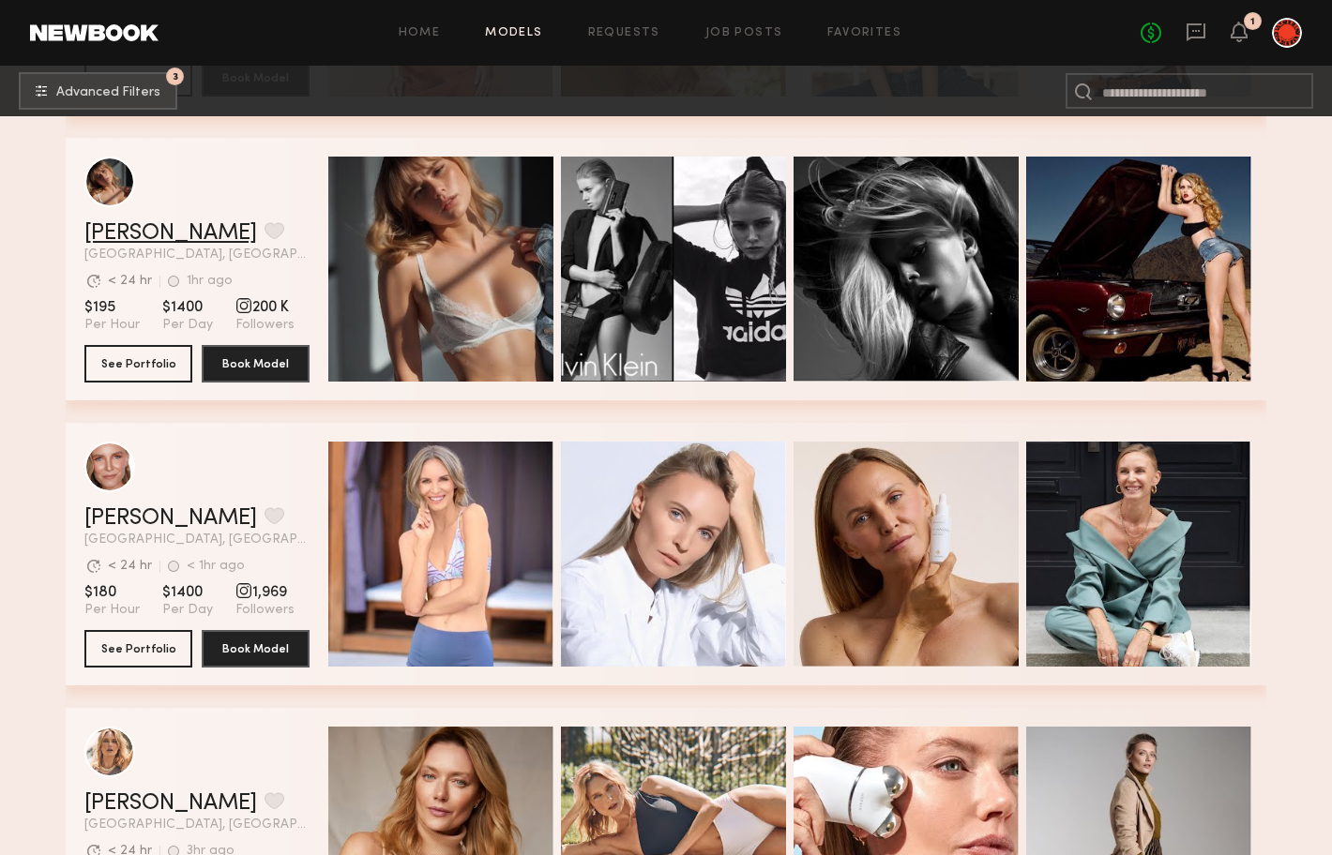
click at [122, 234] on link "Alena S." at bounding box center [170, 233] width 173 height 23
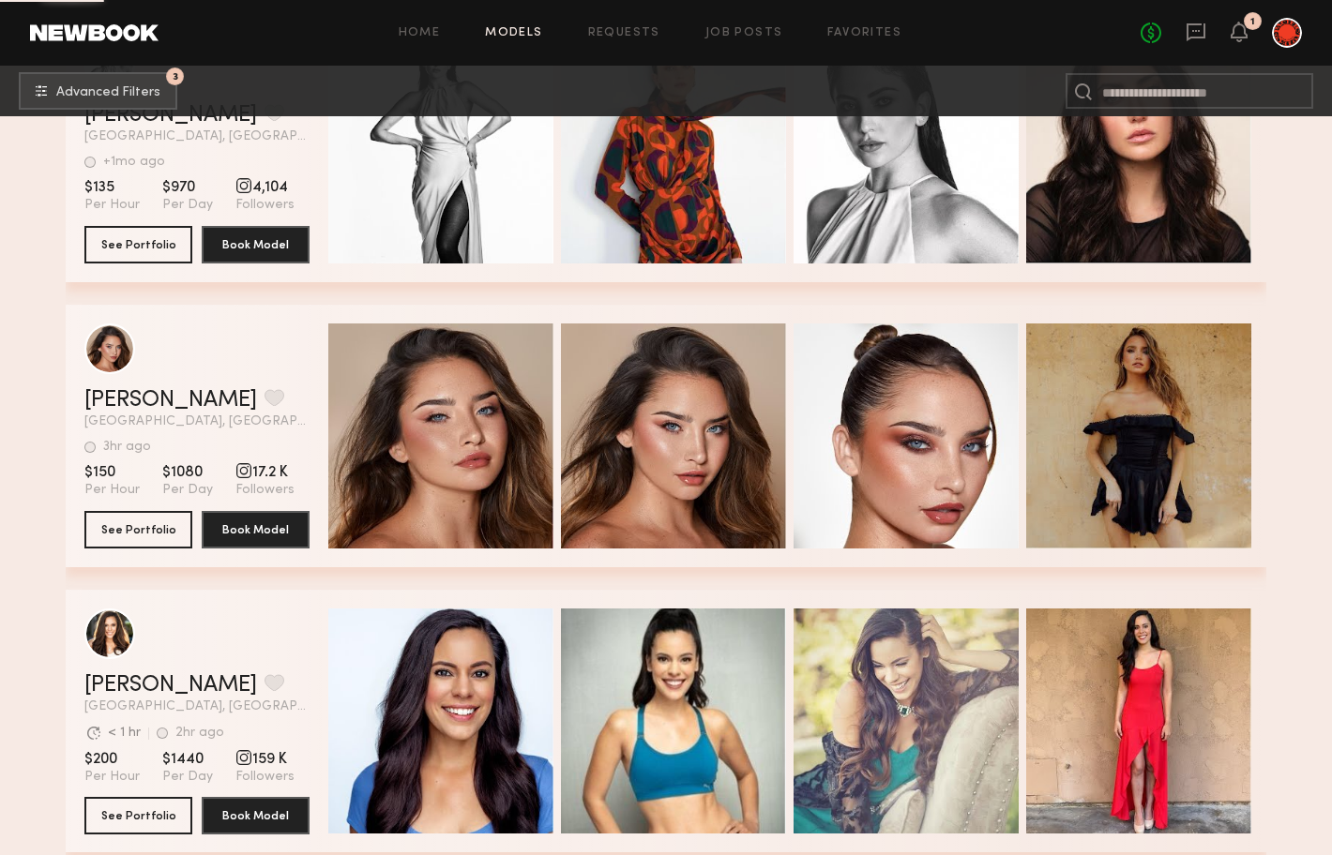
scroll to position [37268, 0]
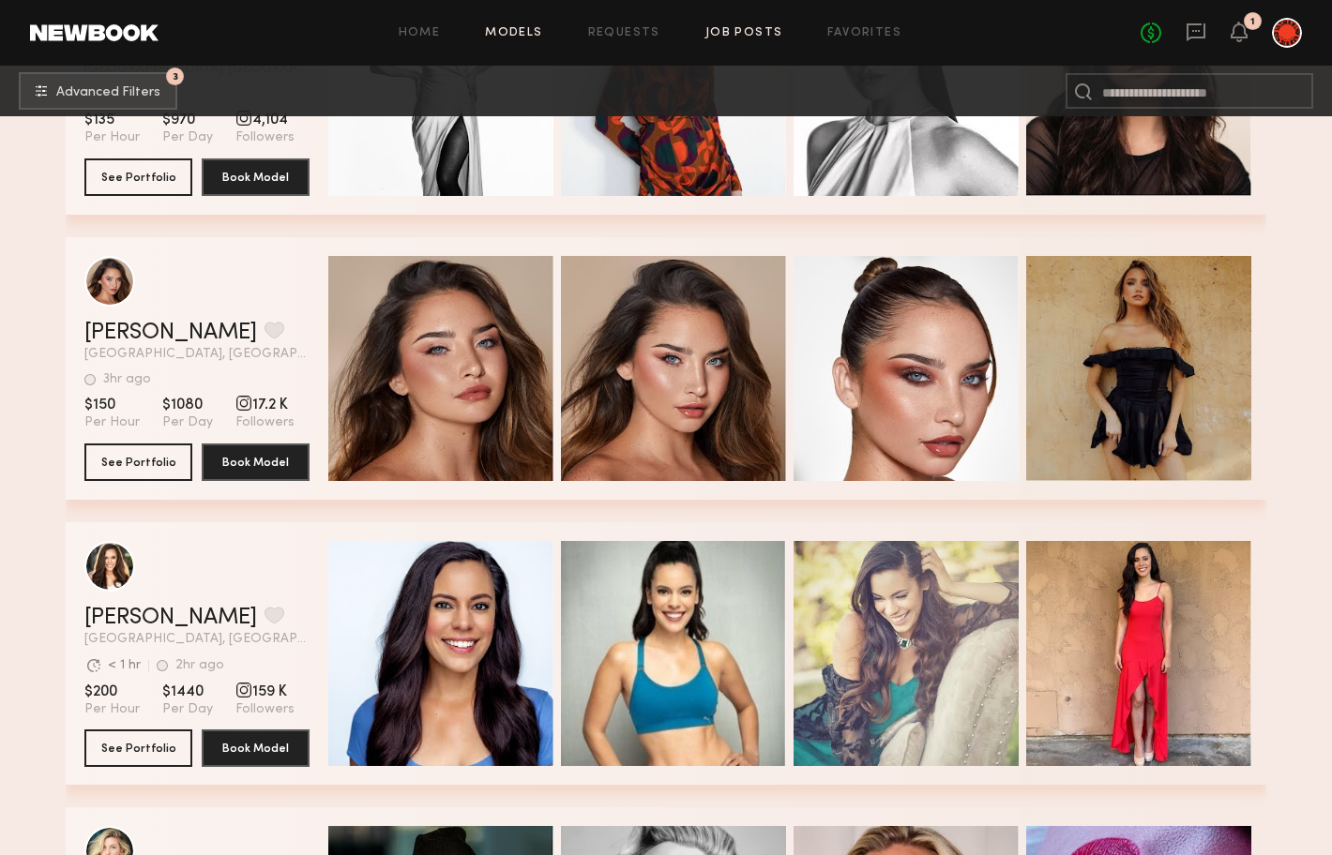
click at [756, 30] on link "Job Posts" at bounding box center [744, 33] width 78 height 12
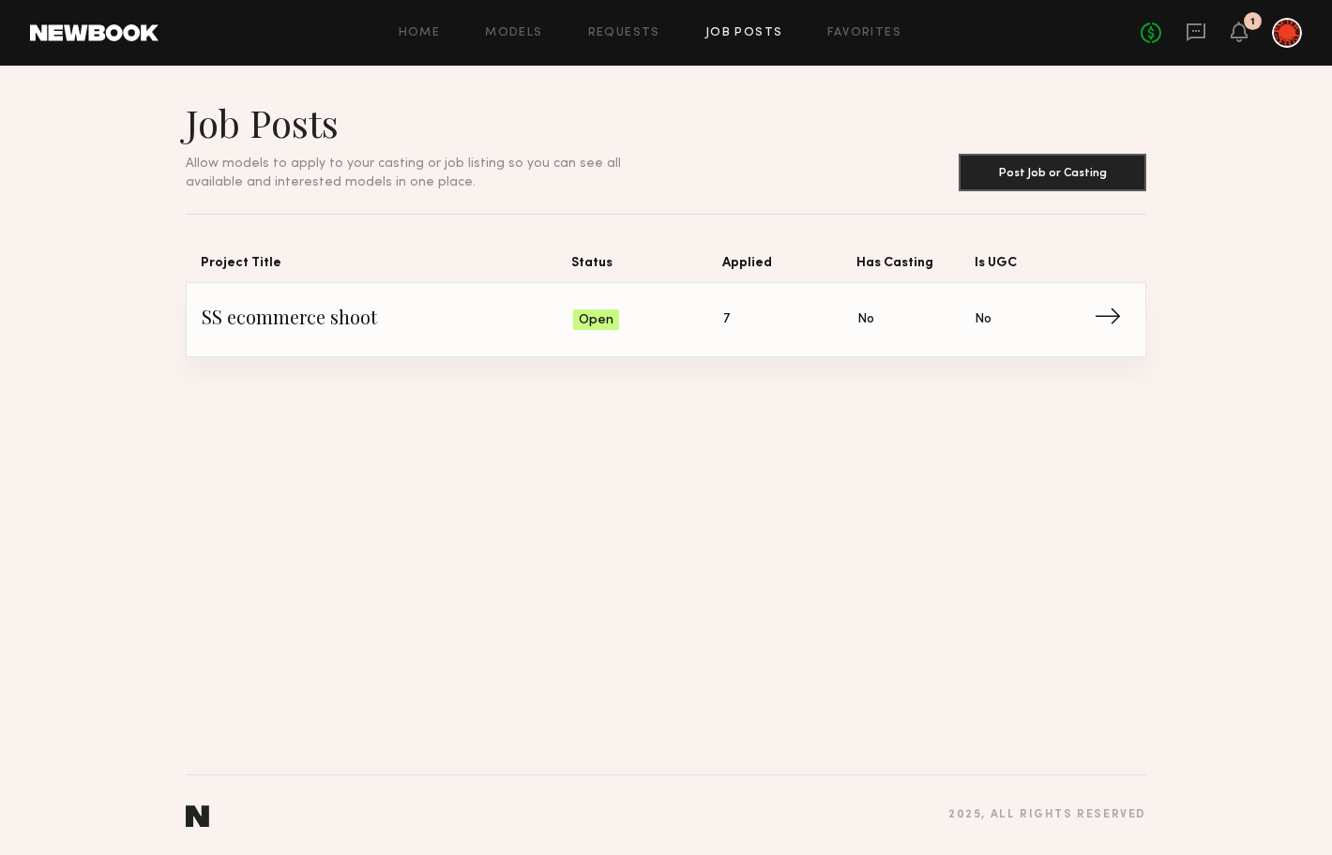
click at [374, 325] on span "SS ecommerce shoot" at bounding box center [387, 320] width 371 height 28
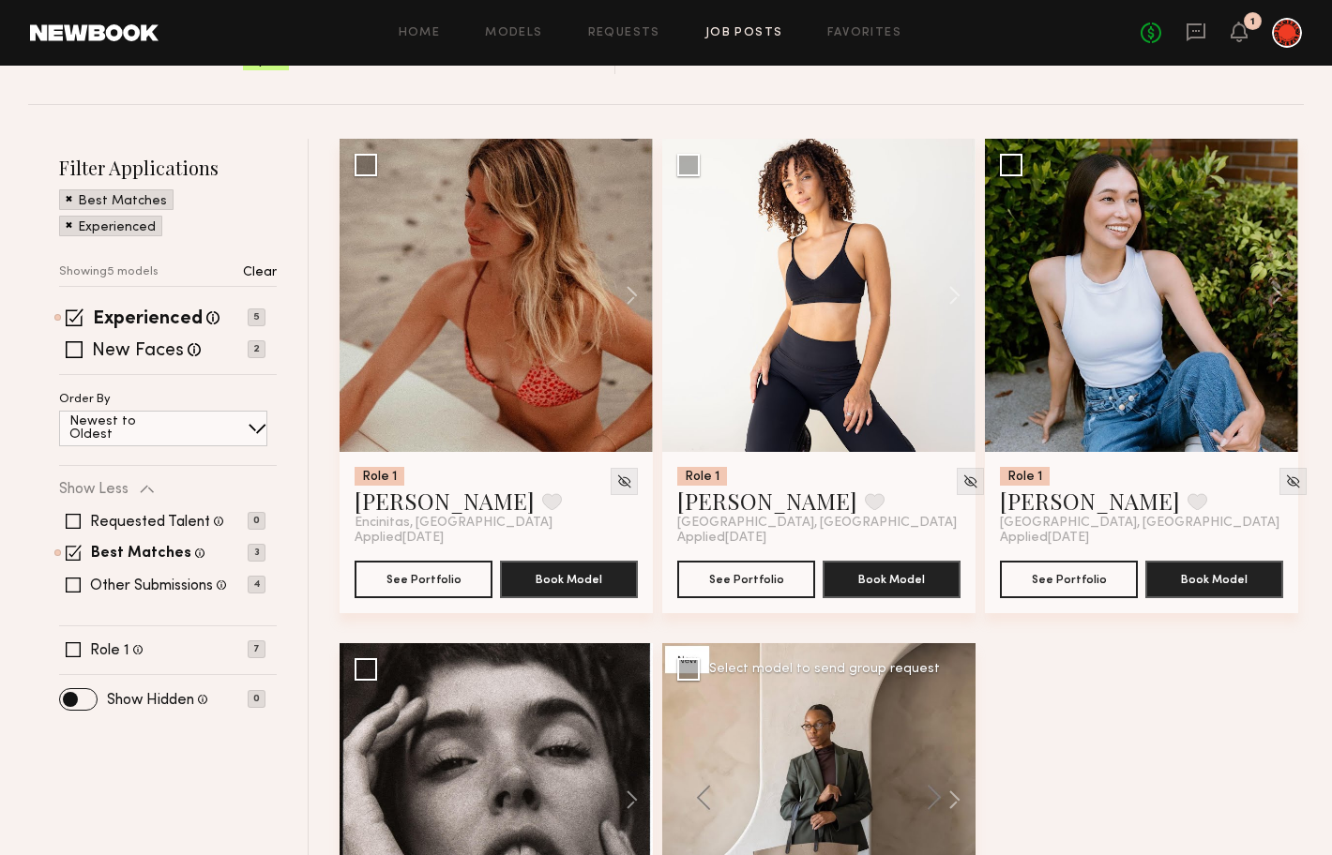
scroll to position [154, 0]
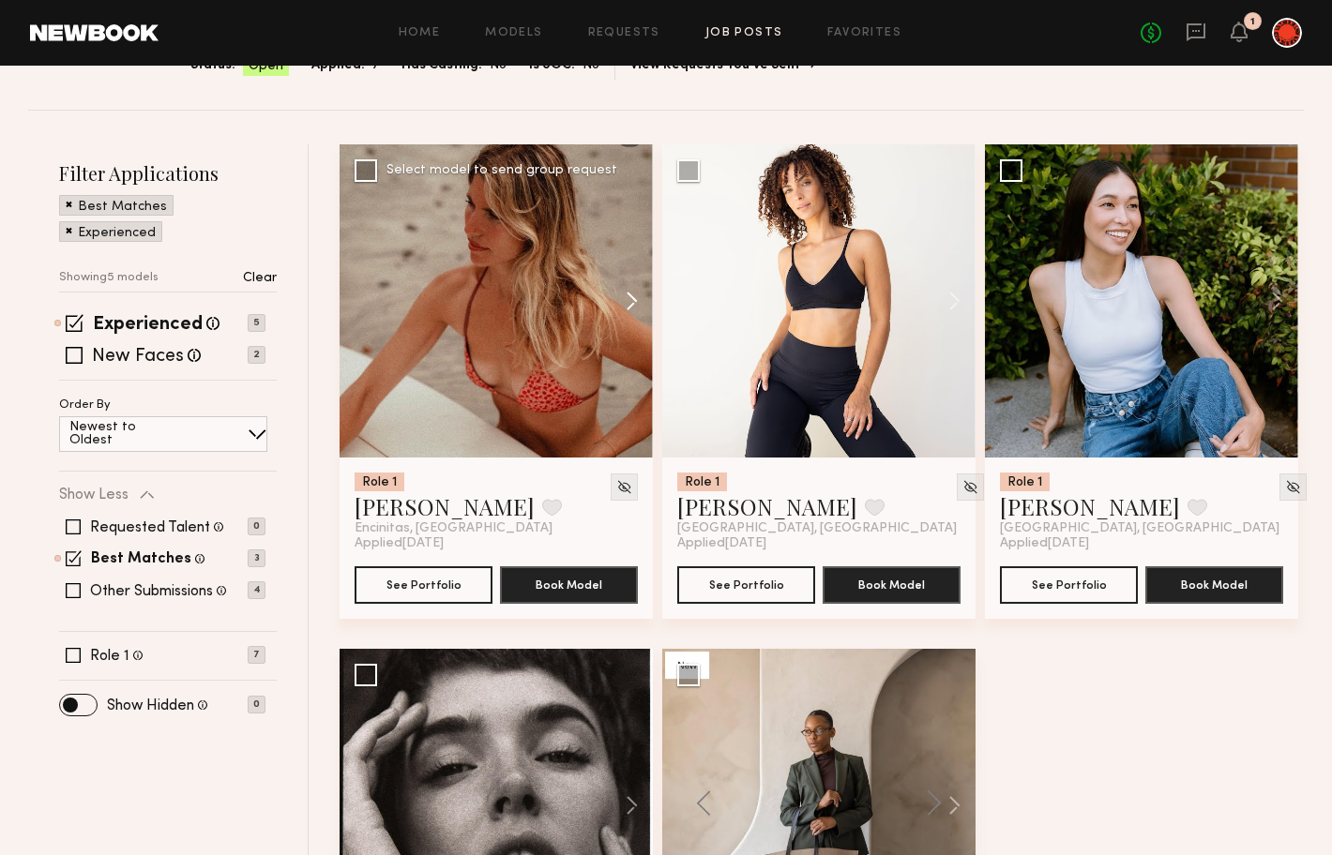
click at [629, 305] on button at bounding box center [623, 300] width 60 height 313
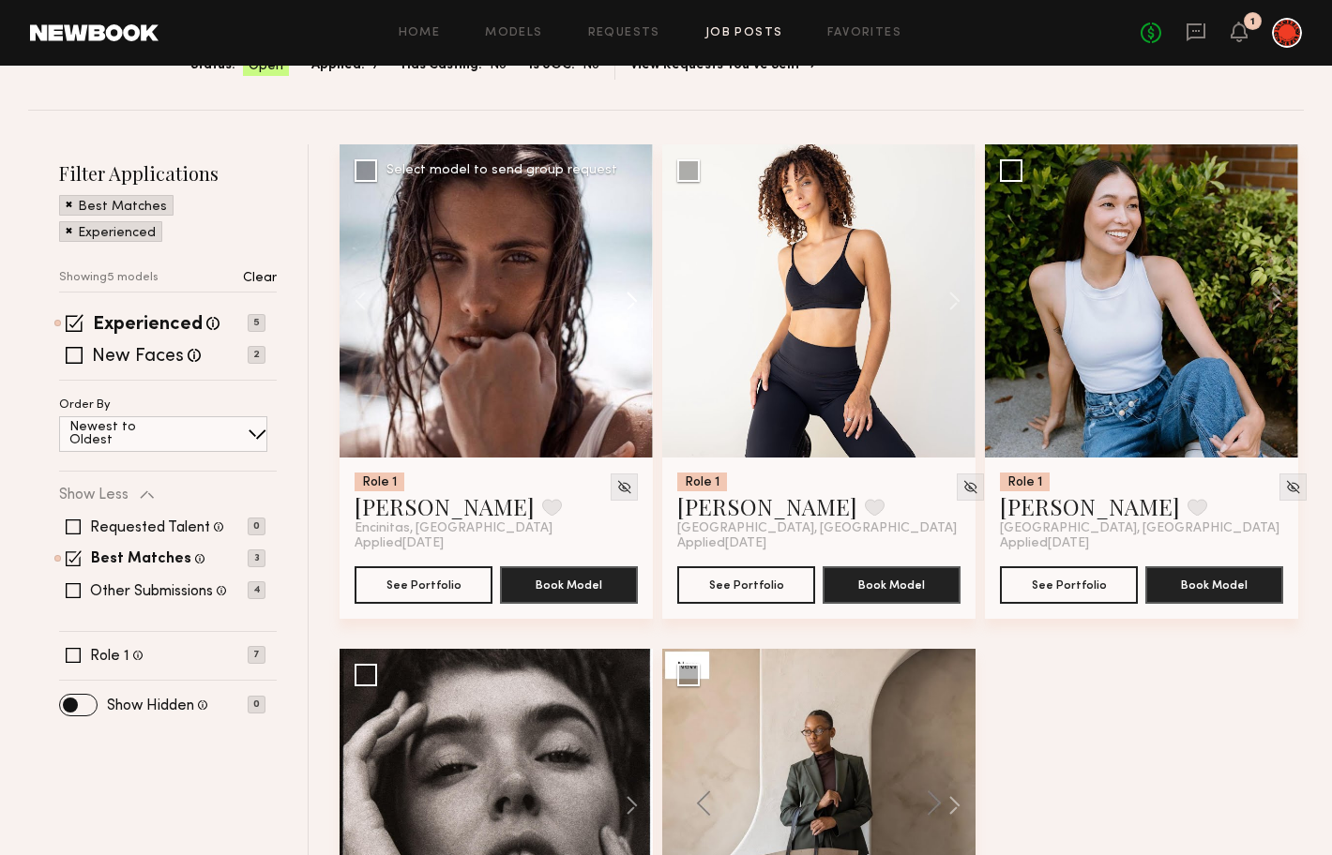
click at [629, 304] on button at bounding box center [623, 300] width 60 height 313
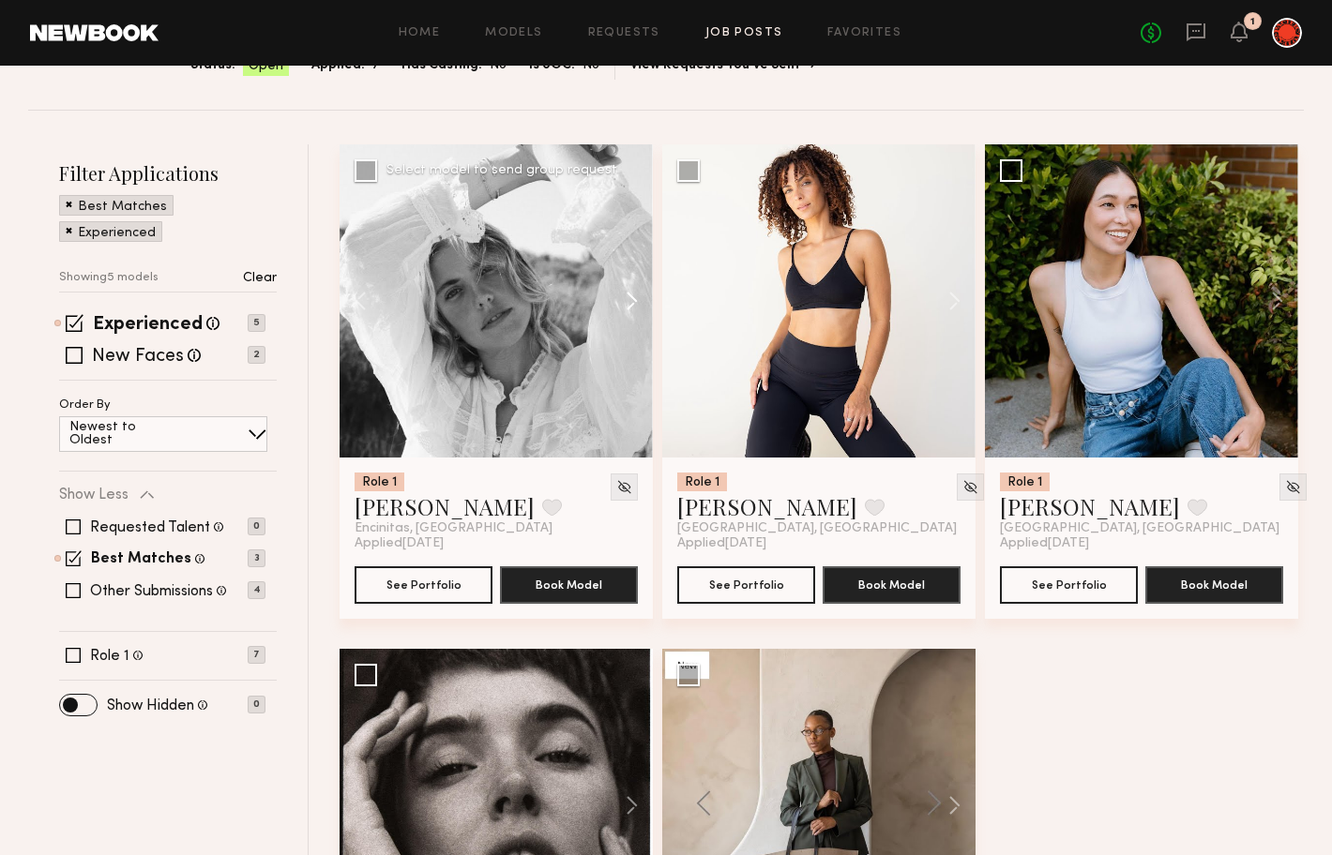
click at [629, 304] on button at bounding box center [623, 300] width 60 height 313
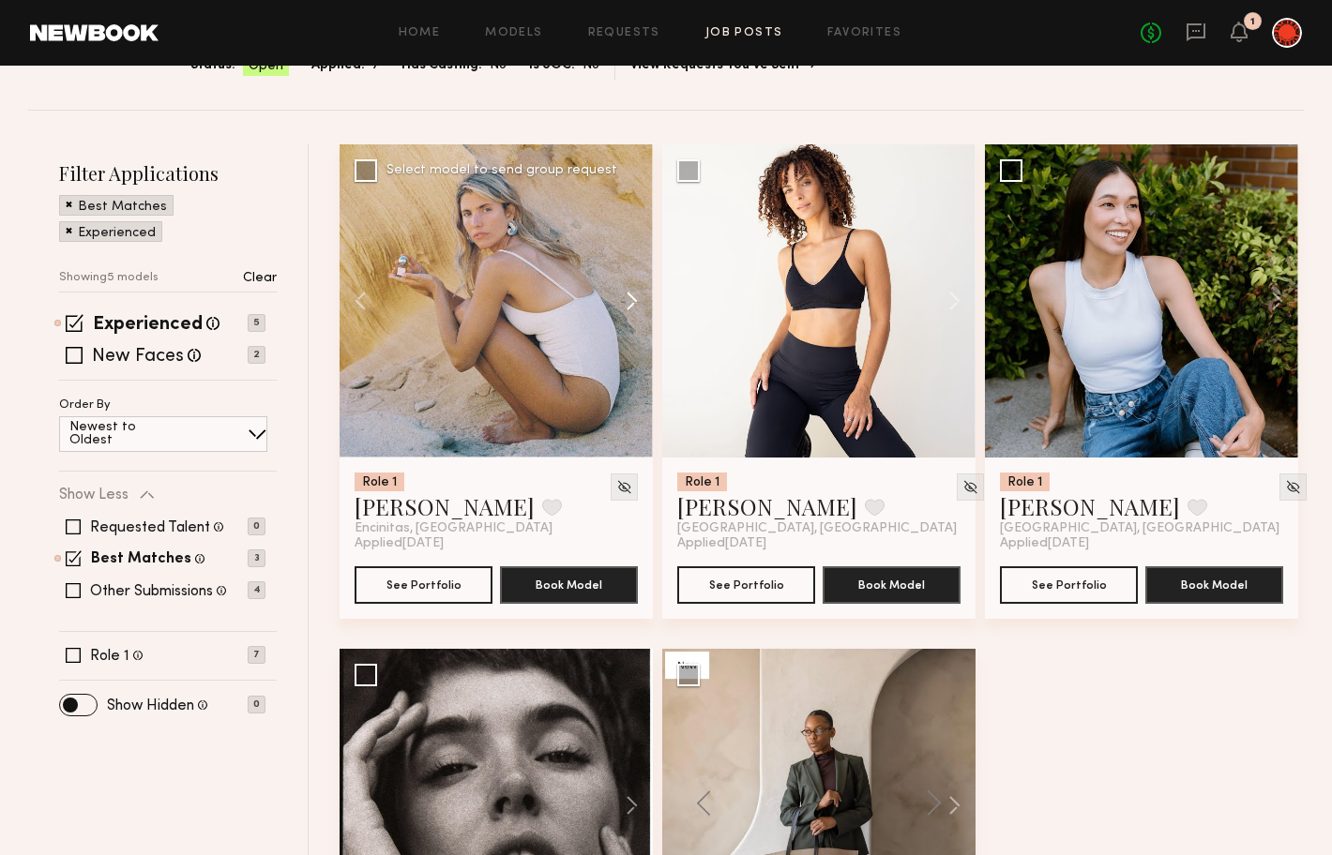
click at [629, 304] on button at bounding box center [623, 300] width 60 height 313
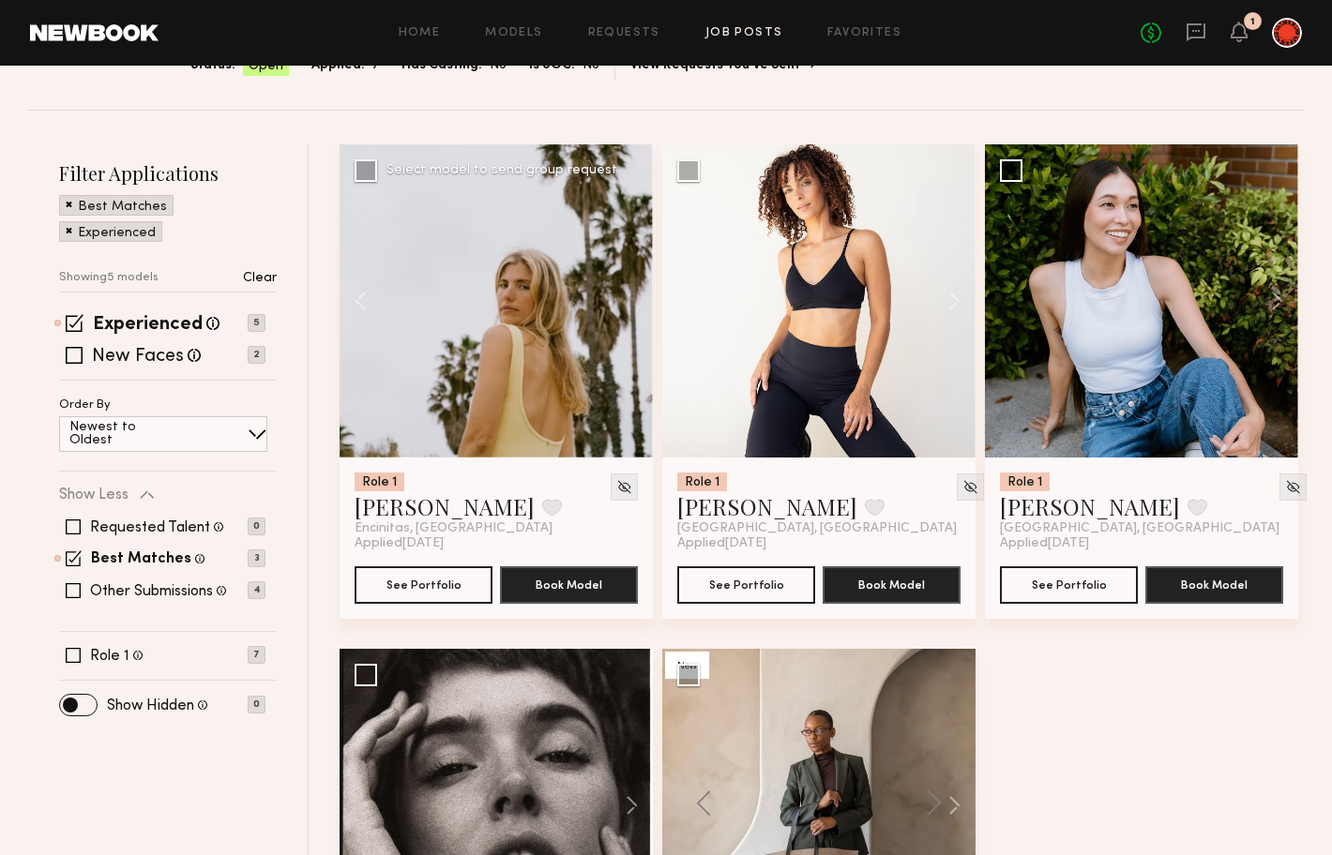
click at [629, 304] on div at bounding box center [496, 300] width 313 height 313
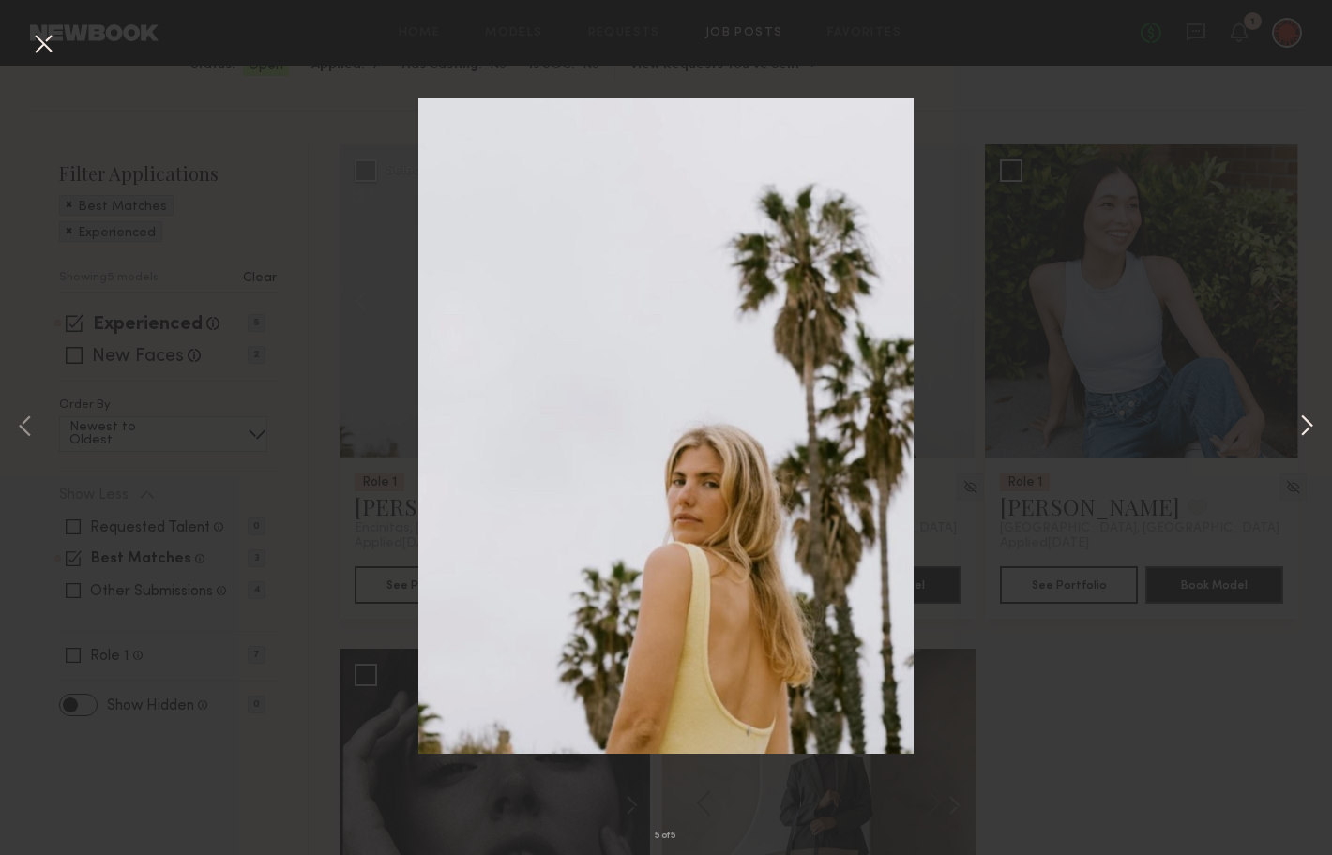
click at [1303, 429] on button at bounding box center [1306, 427] width 23 height 685
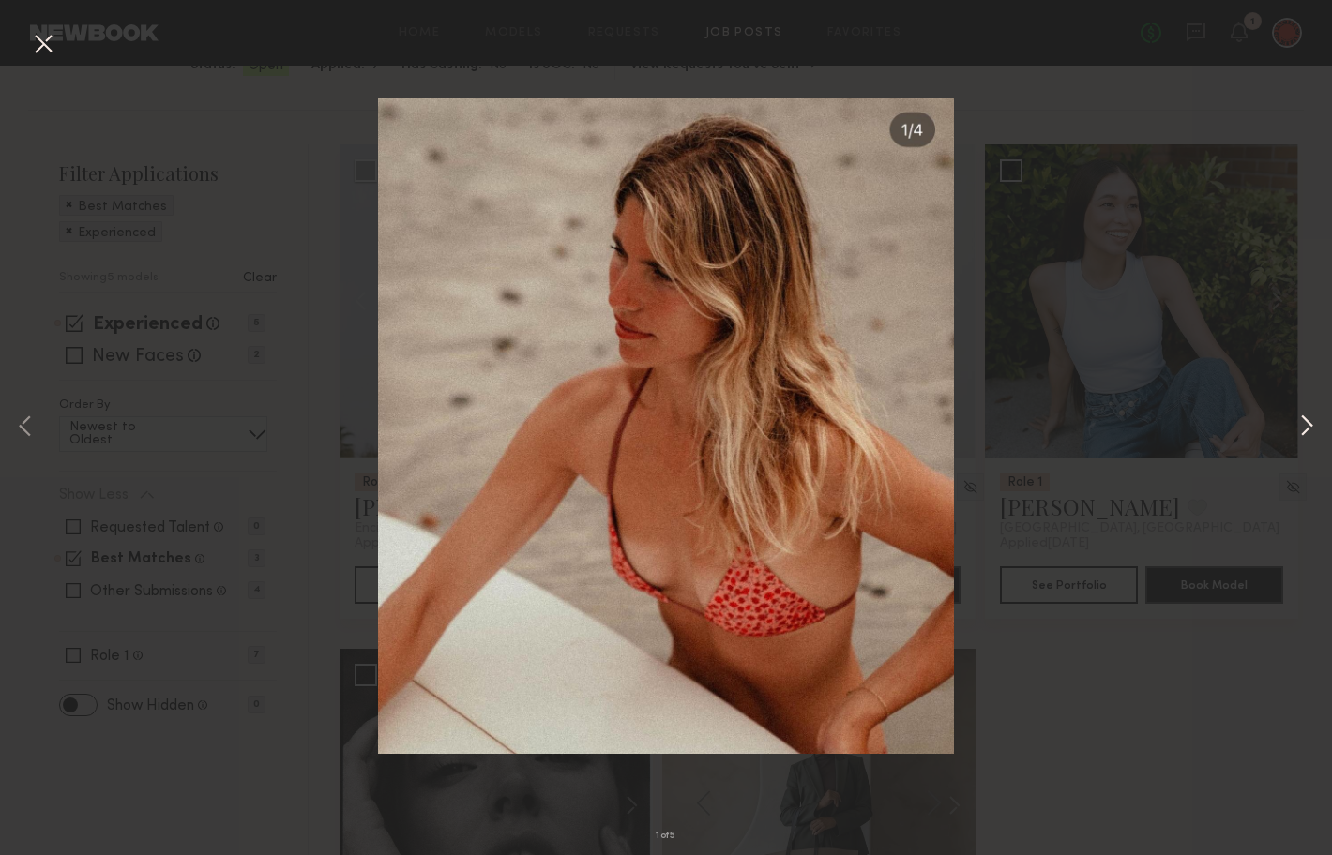
click at [1303, 429] on button at bounding box center [1306, 427] width 23 height 685
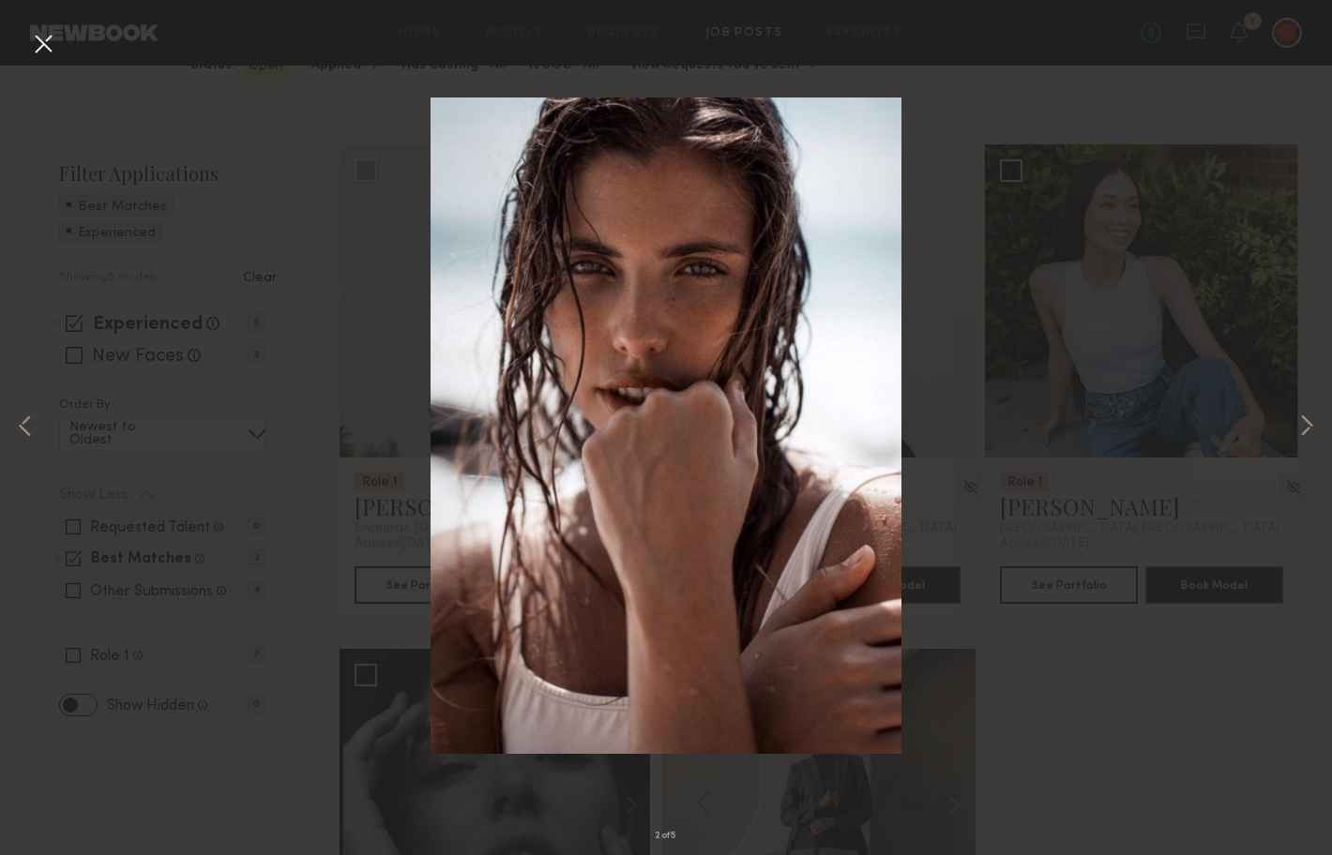
click at [1156, 392] on div "2 of 5" at bounding box center [666, 427] width 1332 height 855
click at [44, 43] on button at bounding box center [43, 45] width 30 height 34
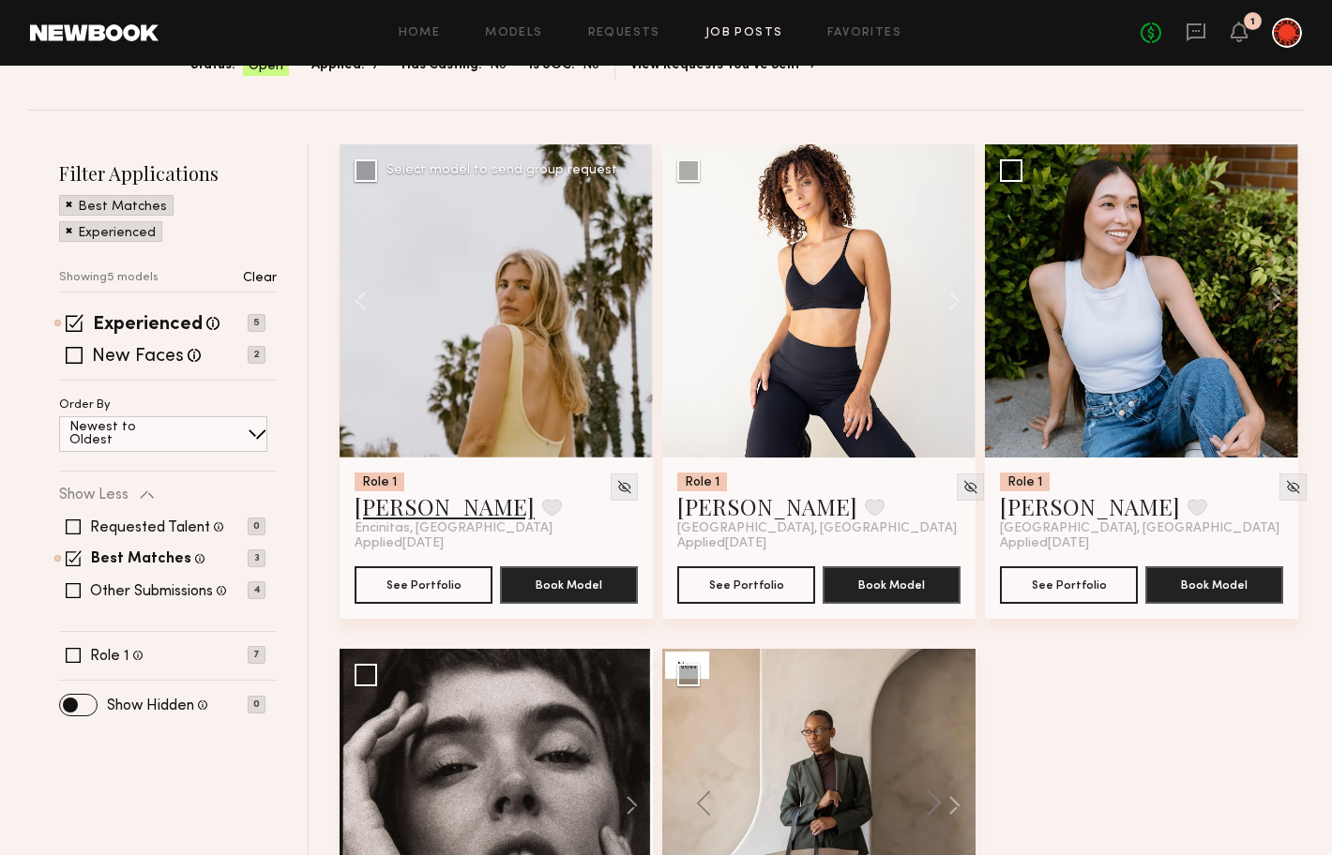
click at [401, 516] on link "[PERSON_NAME]" at bounding box center [445, 506] width 180 height 30
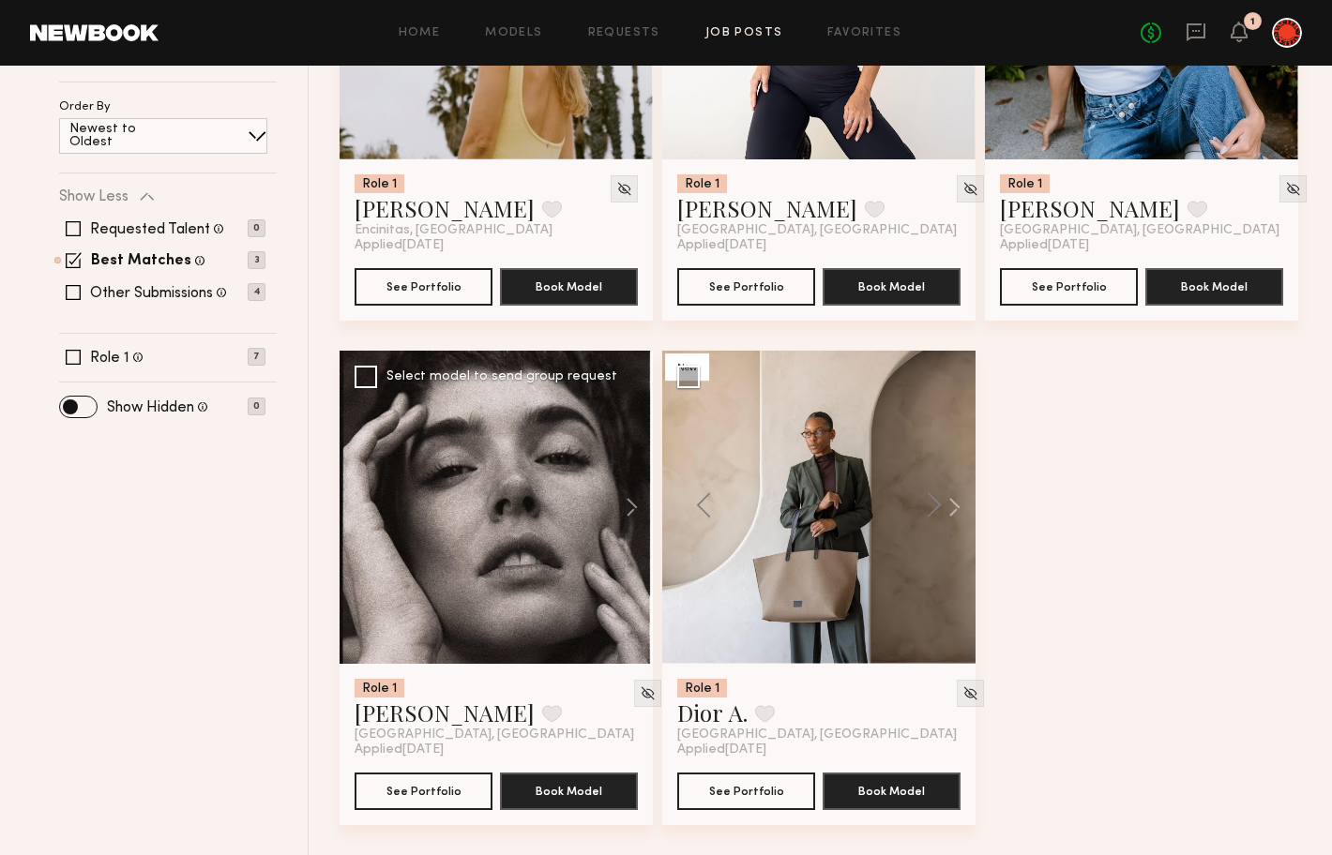
click at [488, 576] on div at bounding box center [496, 507] width 313 height 313
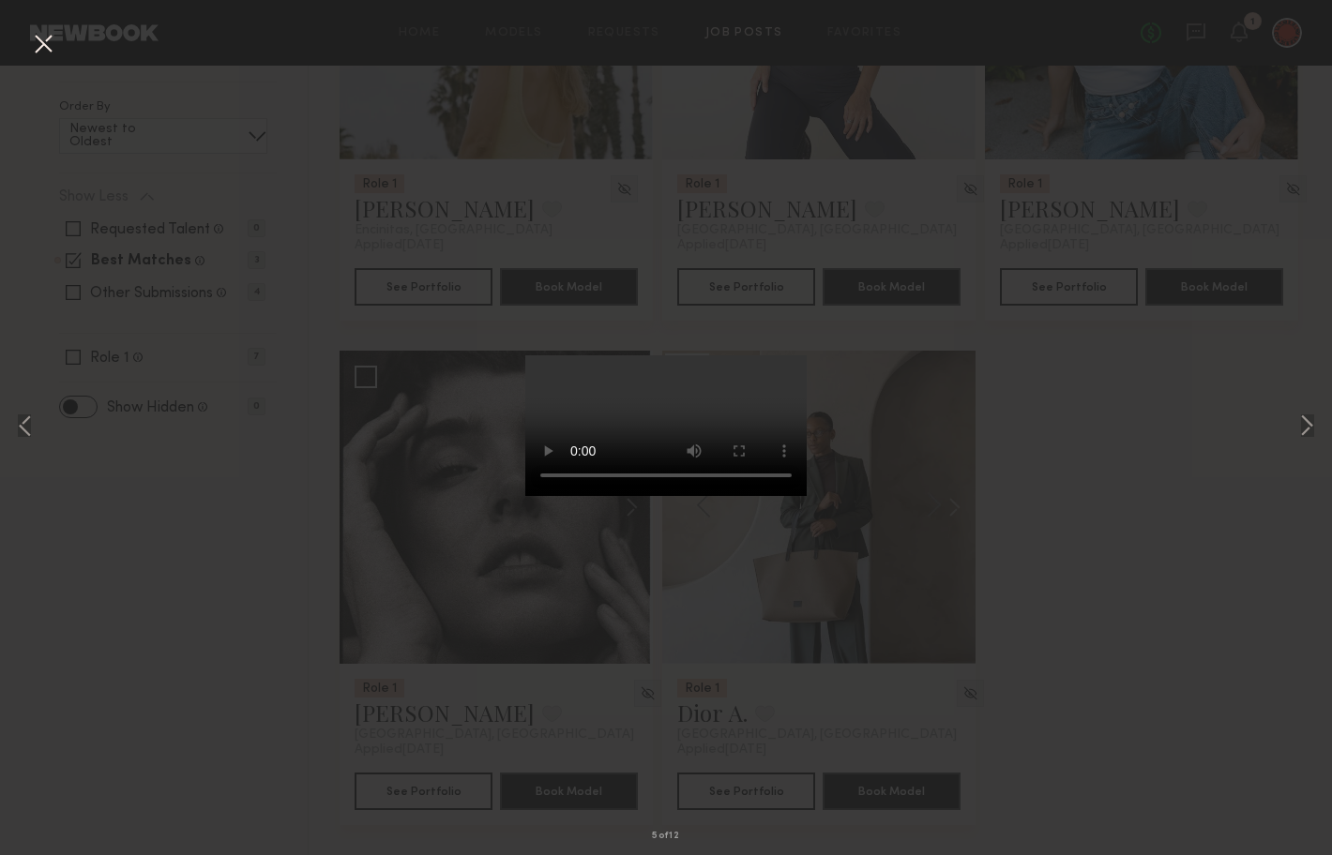
click at [1164, 456] on div "5 of 12" at bounding box center [666, 427] width 1332 height 855
click at [50, 39] on button at bounding box center [43, 45] width 30 height 34
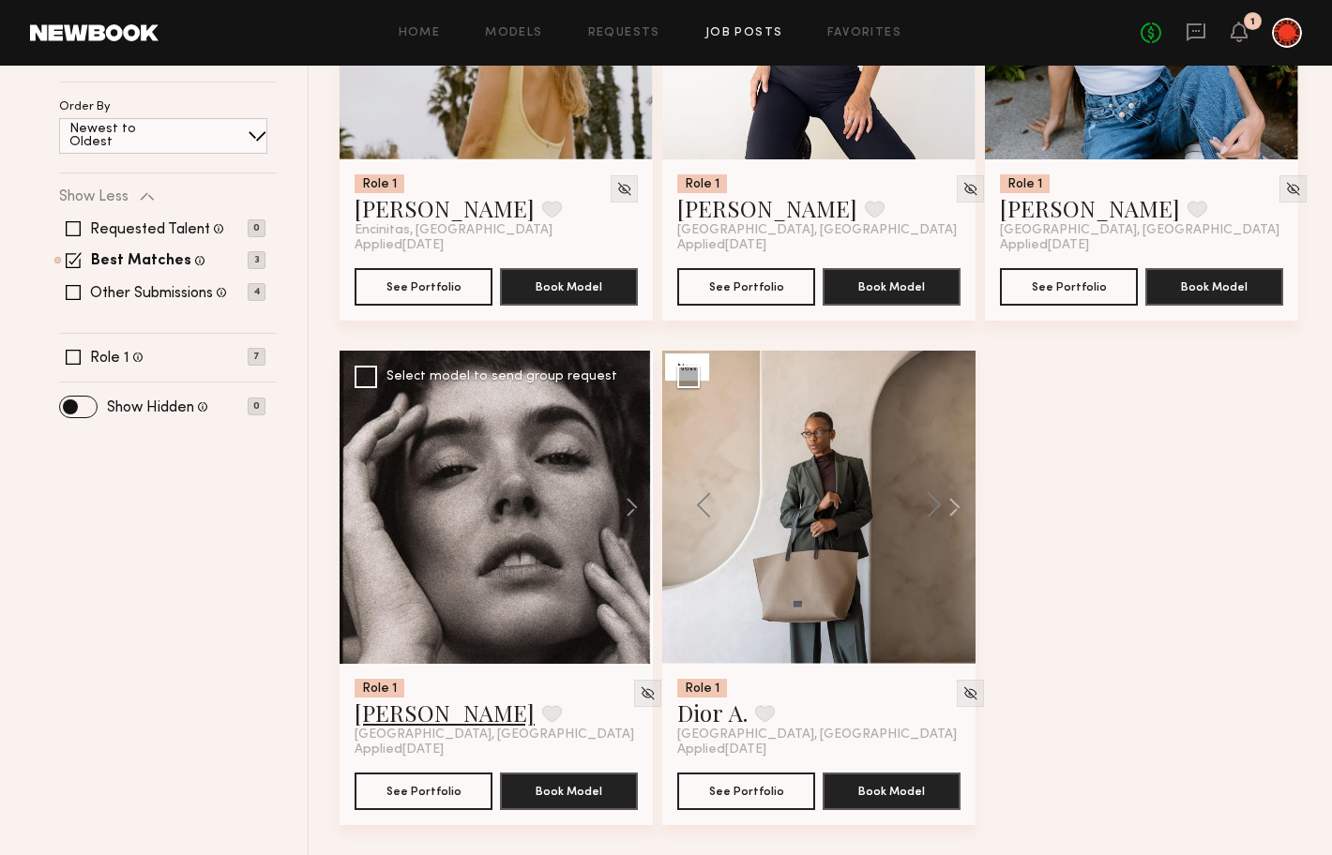
click at [401, 717] on link "[PERSON_NAME]" at bounding box center [445, 713] width 180 height 30
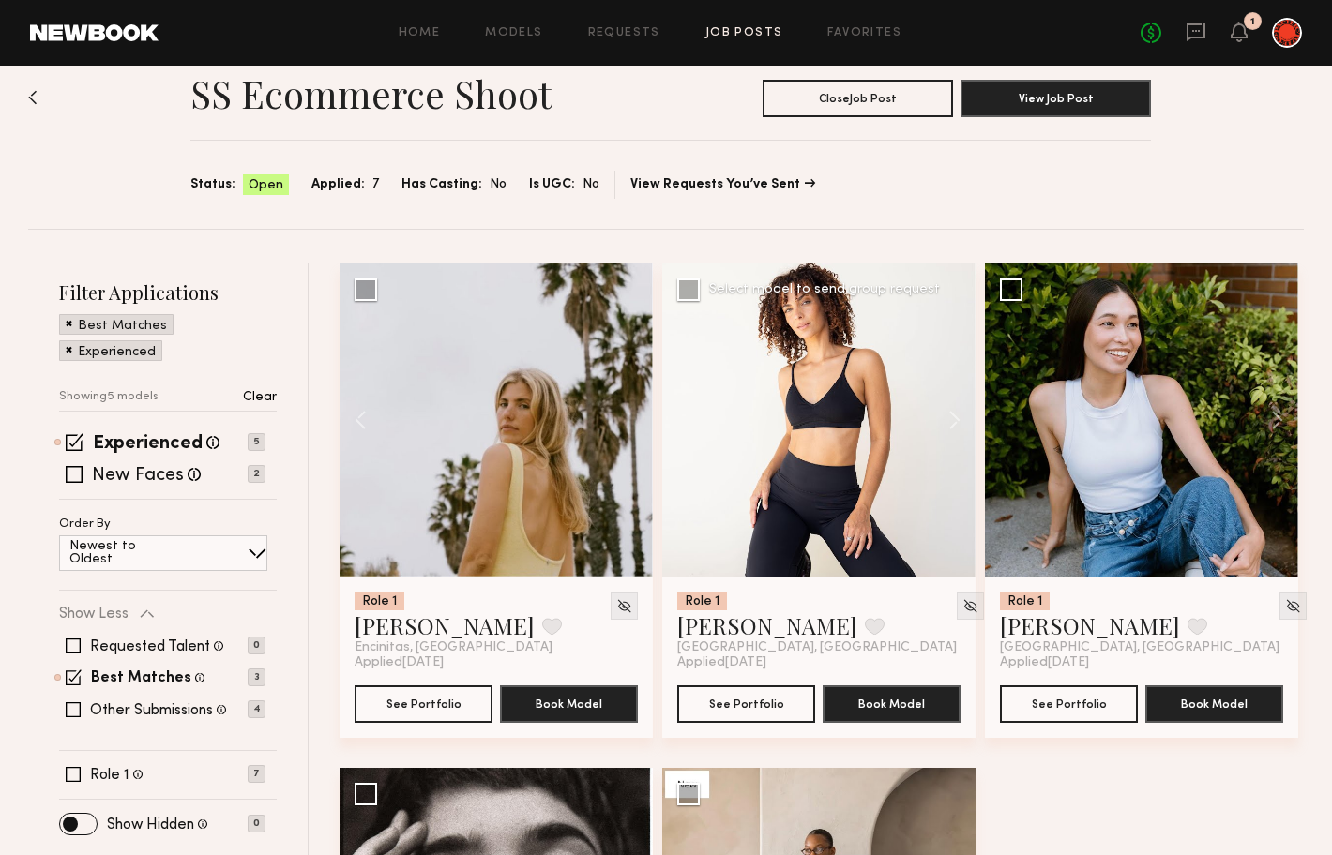
scroll to position [0, 0]
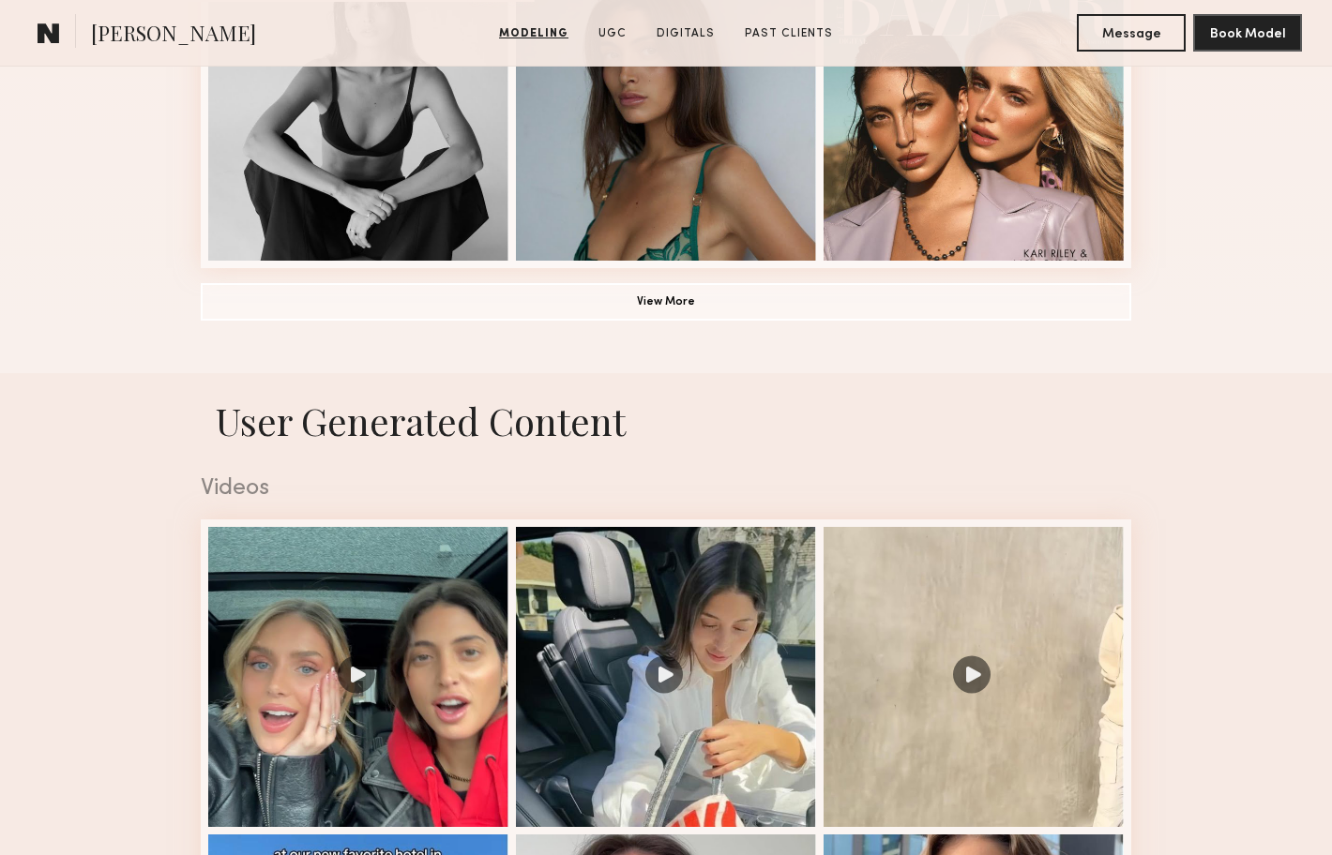
scroll to position [1750, 0]
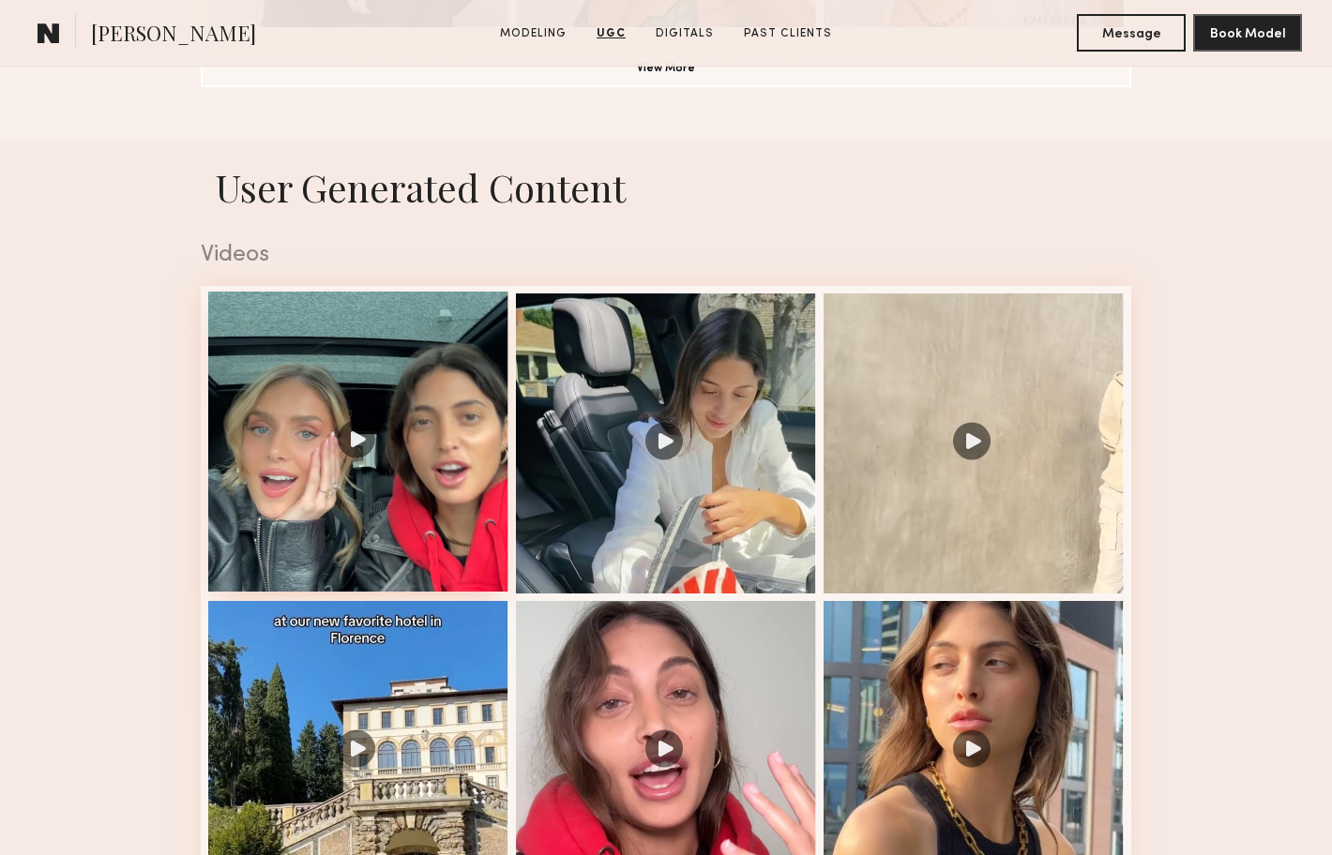
click at [355, 451] on div at bounding box center [358, 442] width 300 height 300
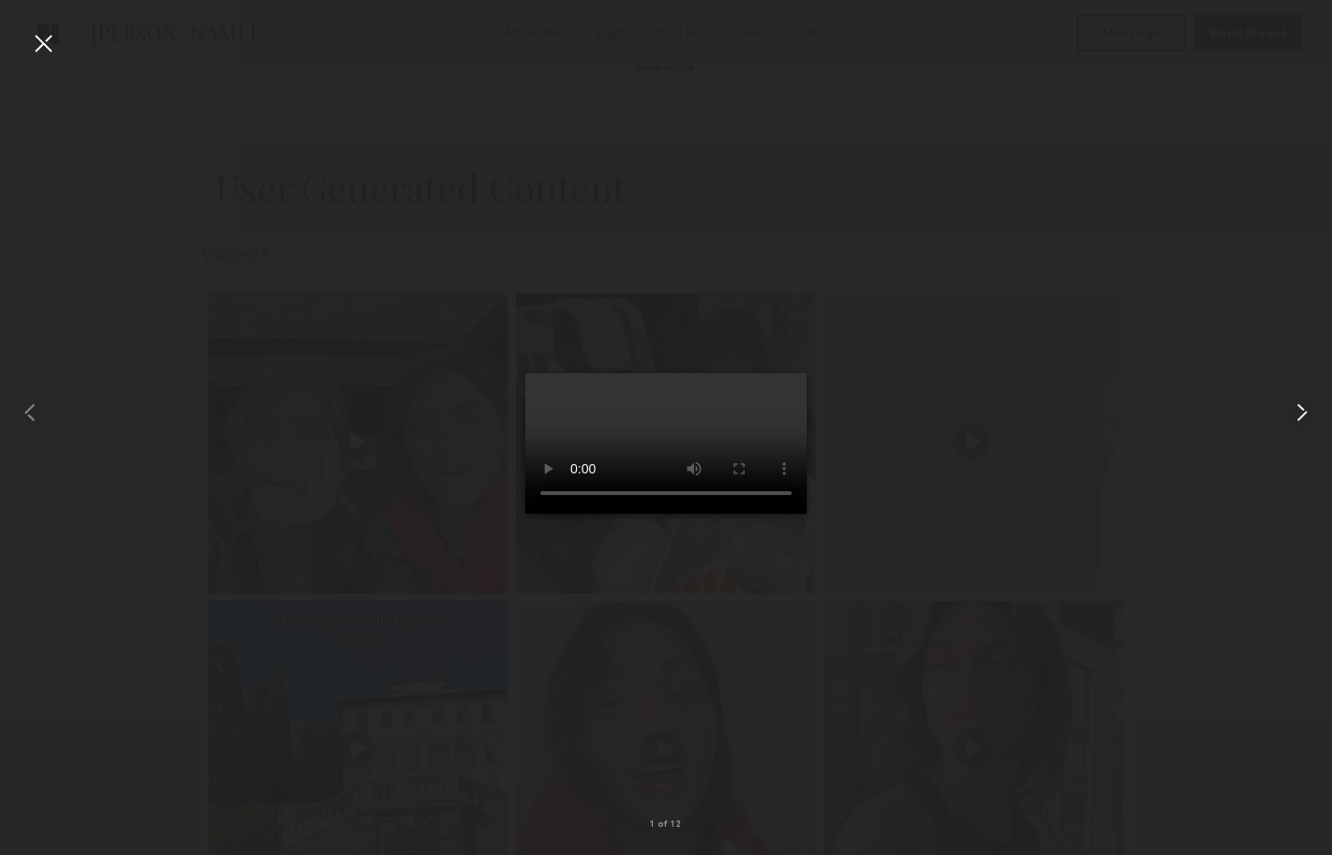
click at [1301, 418] on common-icon at bounding box center [1302, 413] width 30 height 30
click at [1302, 417] on common-icon at bounding box center [1302, 413] width 30 height 30
click at [43, 49] on div at bounding box center [43, 43] width 30 height 30
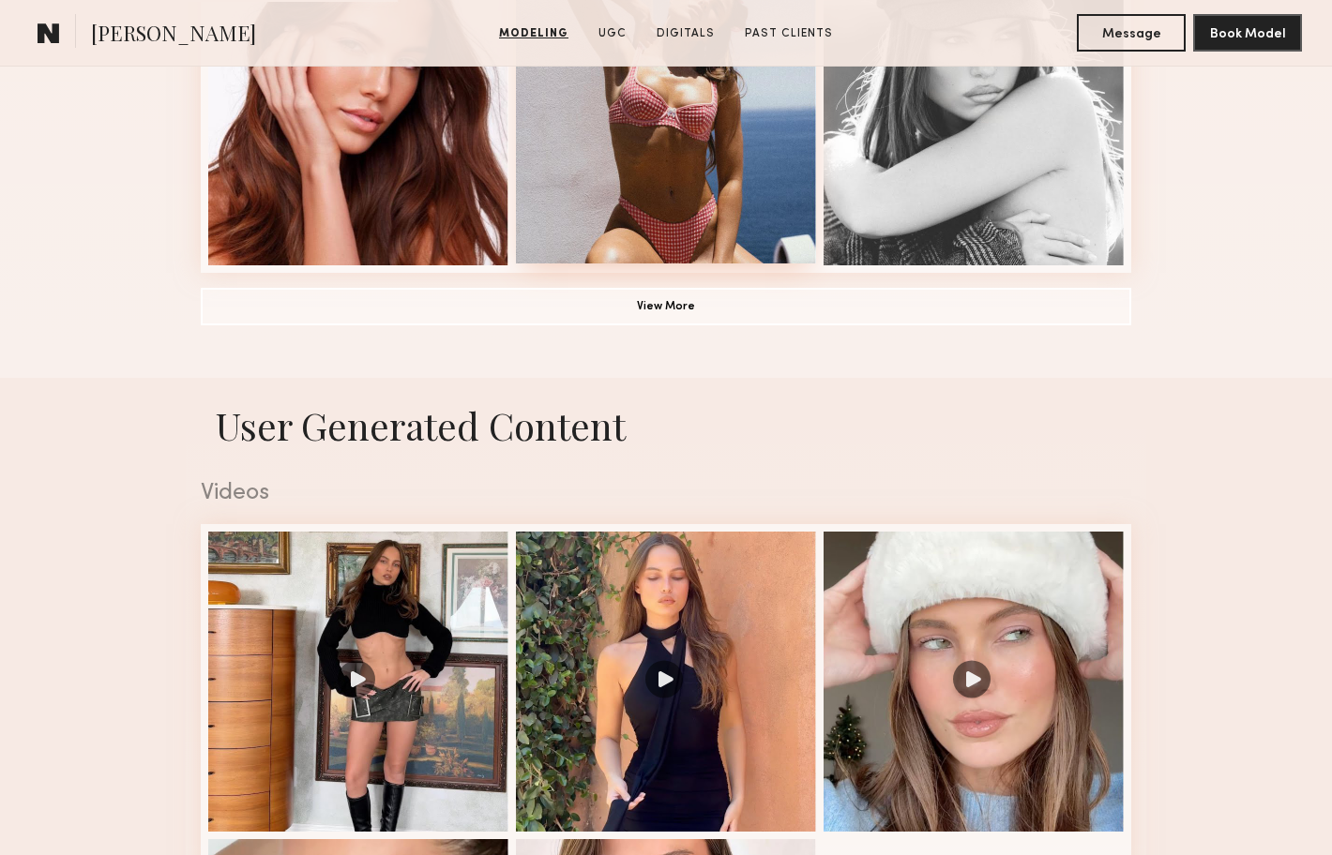
scroll to position [1719, 0]
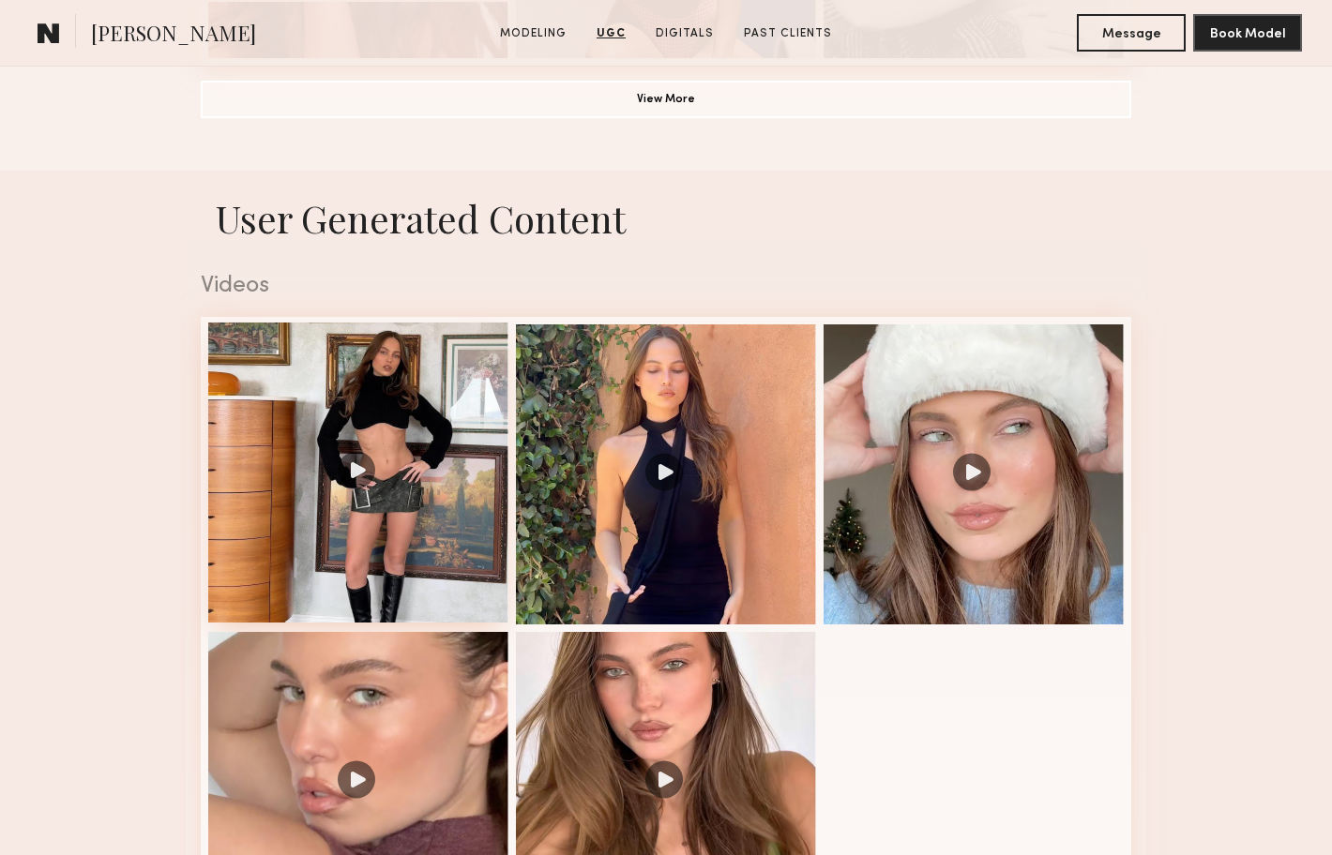
click at [396, 469] on div at bounding box center [358, 473] width 300 height 300
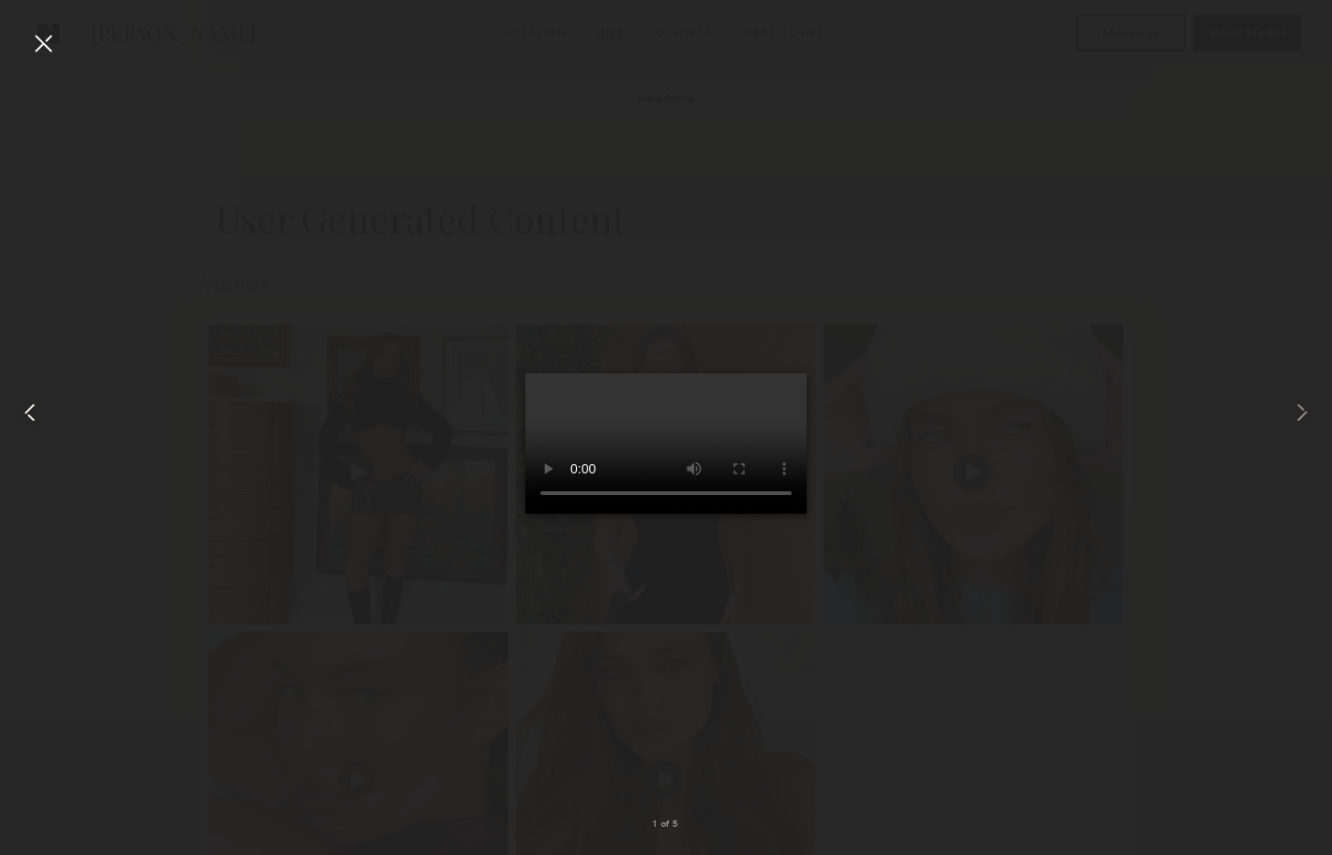
click at [40, 39] on div at bounding box center [43, 43] width 30 height 30
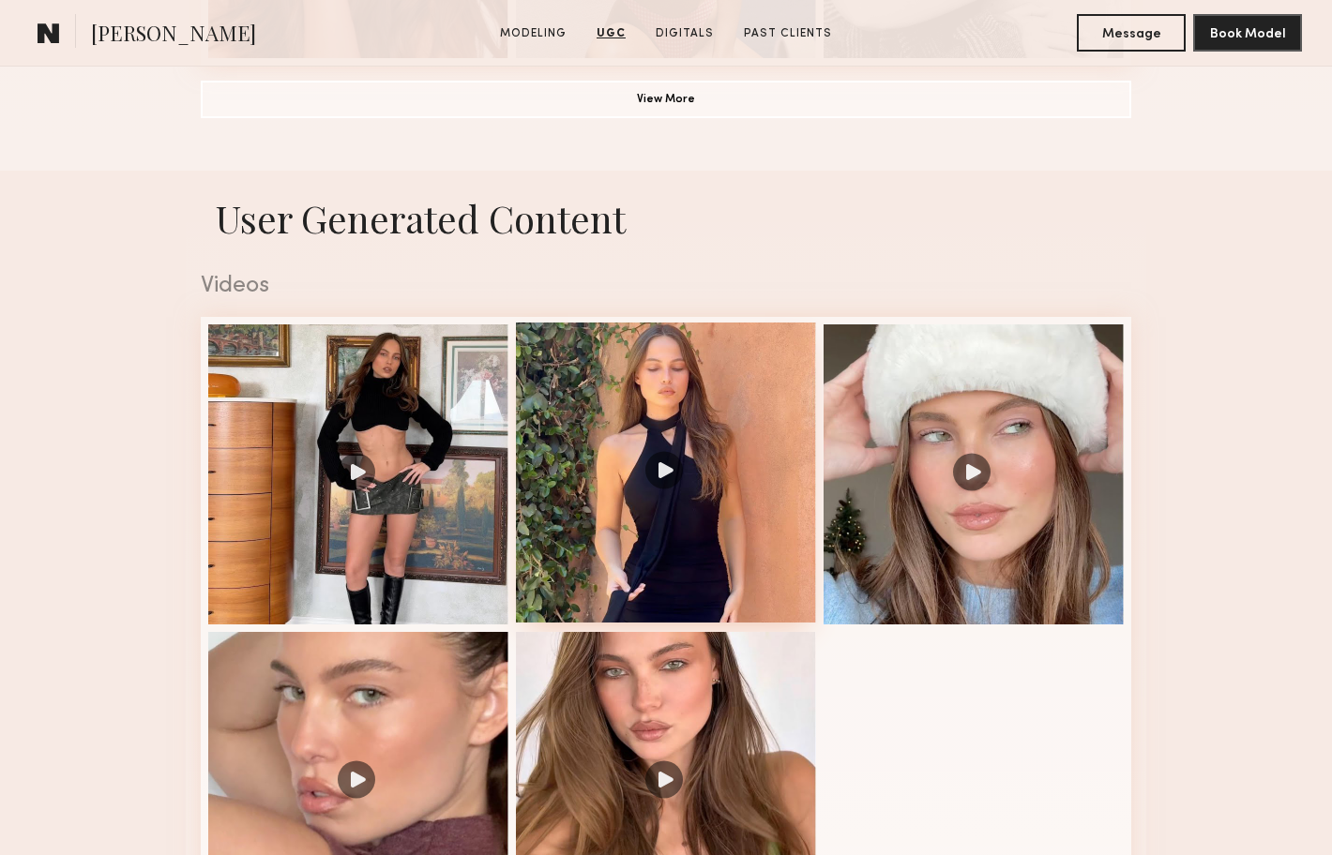
click at [716, 476] on div at bounding box center [666, 473] width 300 height 300
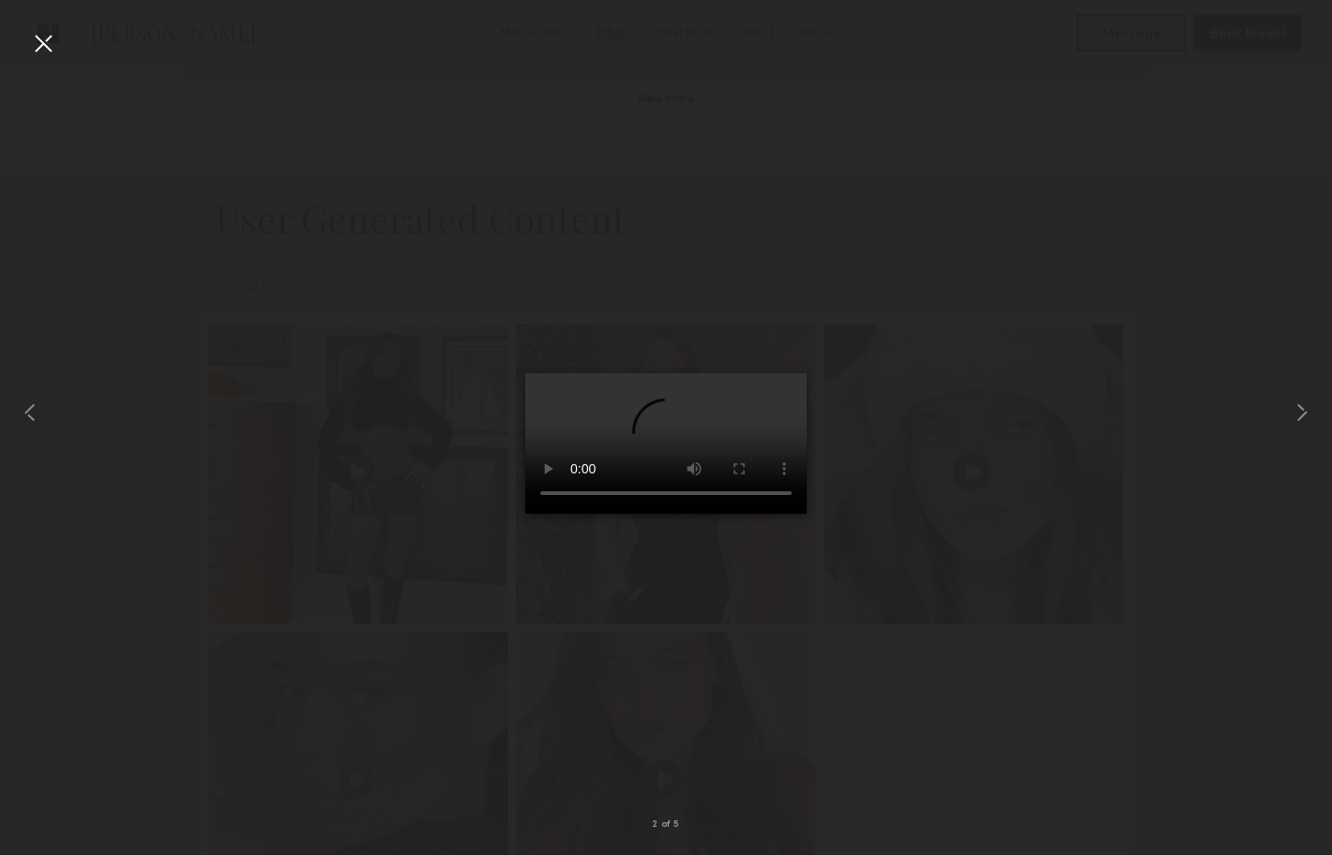
click at [40, 44] on div at bounding box center [43, 43] width 30 height 30
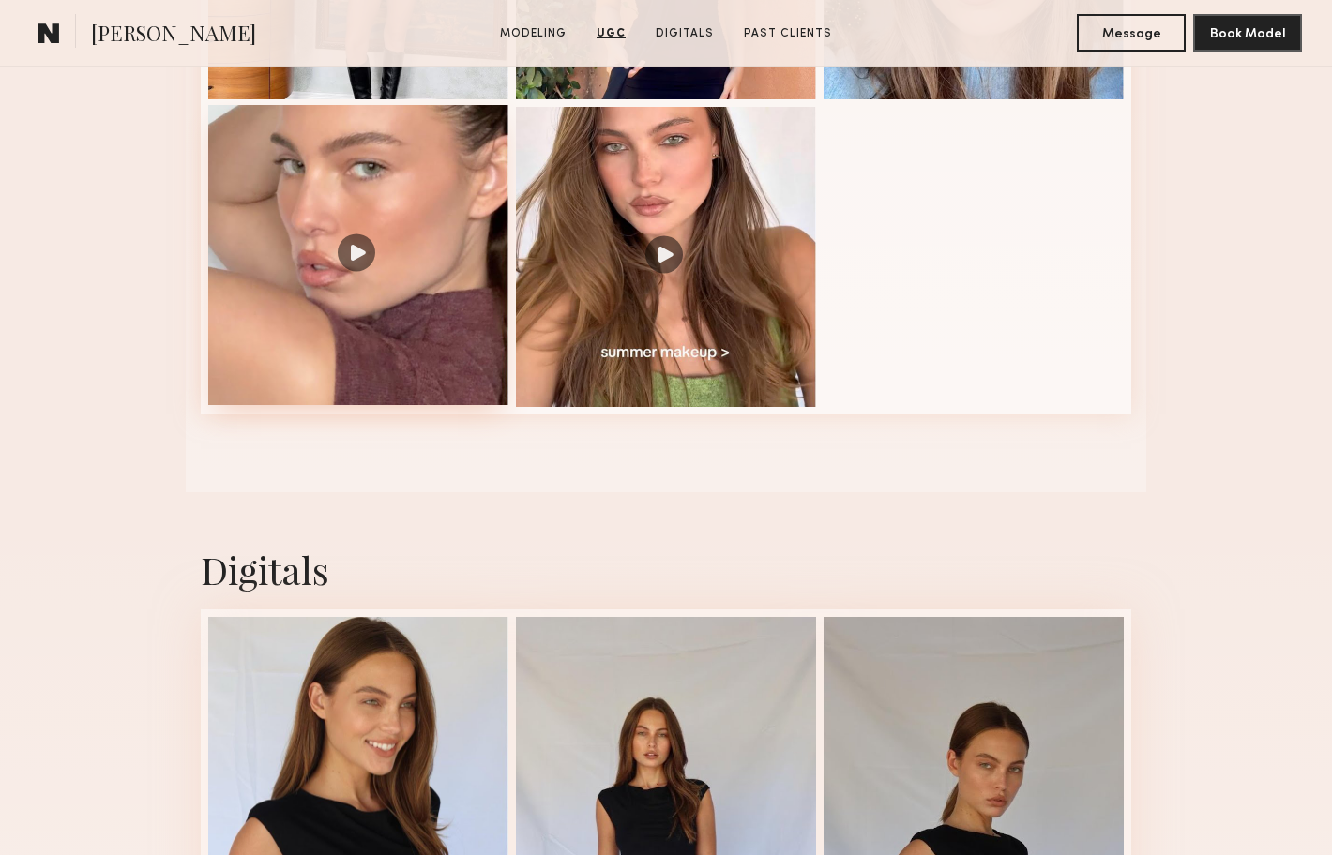
scroll to position [2534, 0]
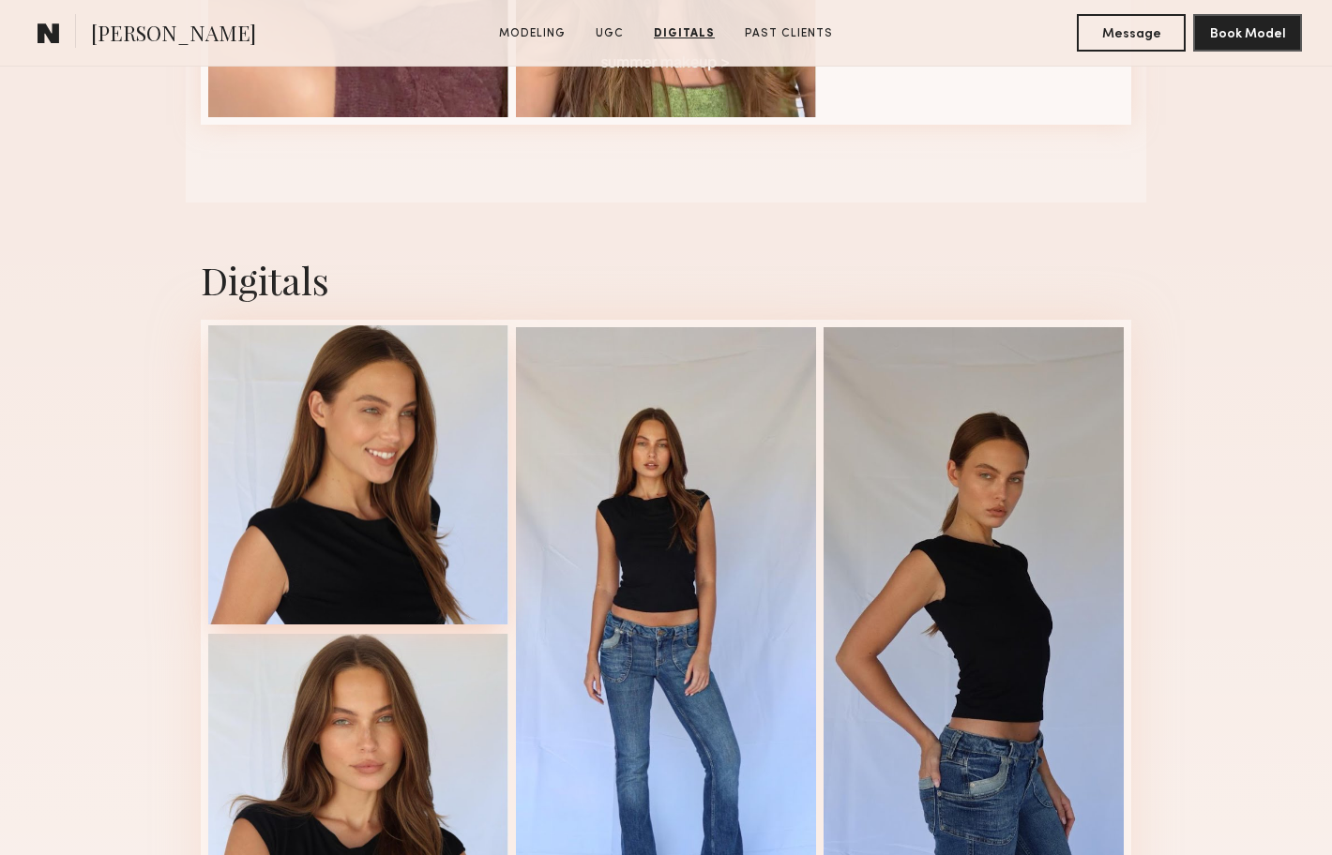
click at [391, 467] on div at bounding box center [358, 475] width 300 height 300
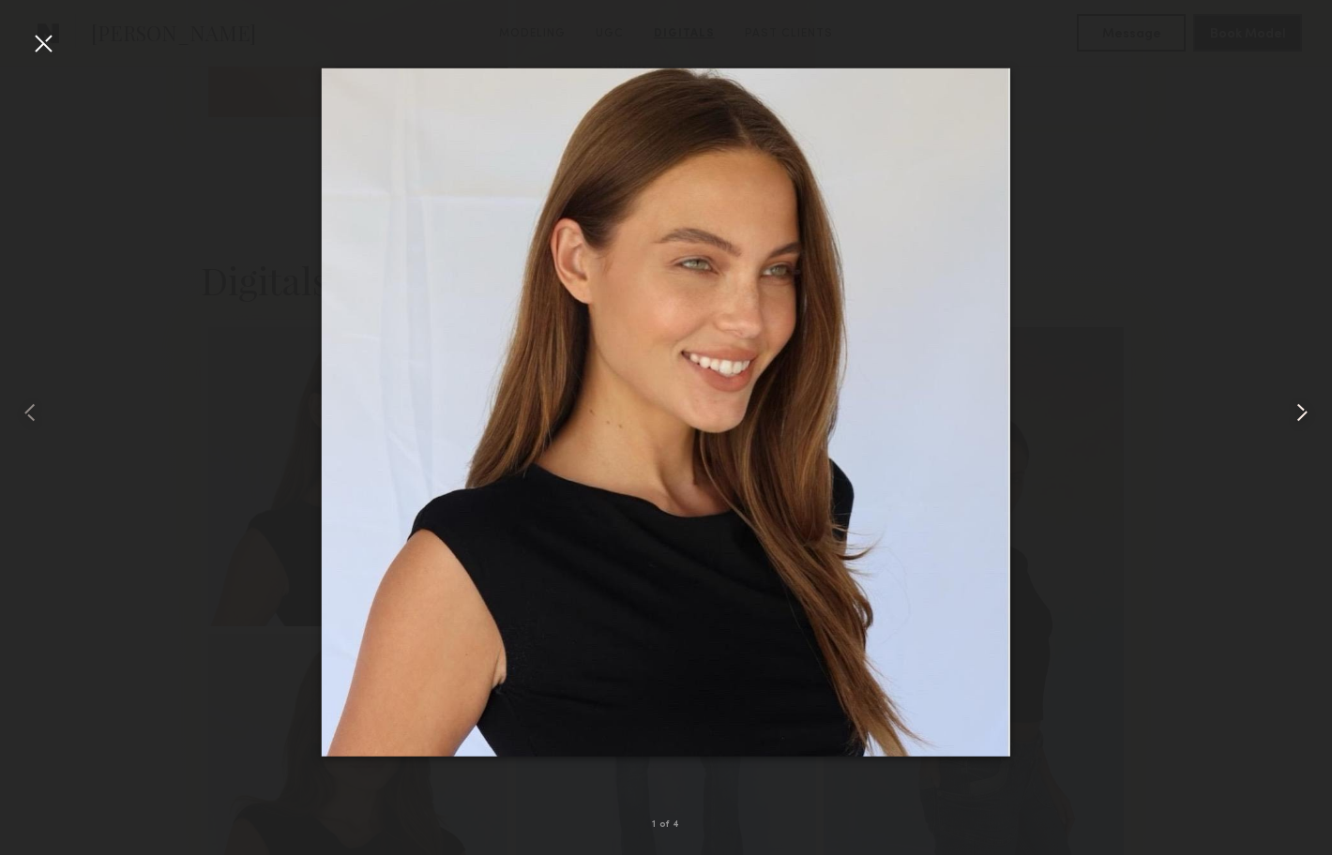
click at [1307, 405] on common-icon at bounding box center [1302, 413] width 30 height 30
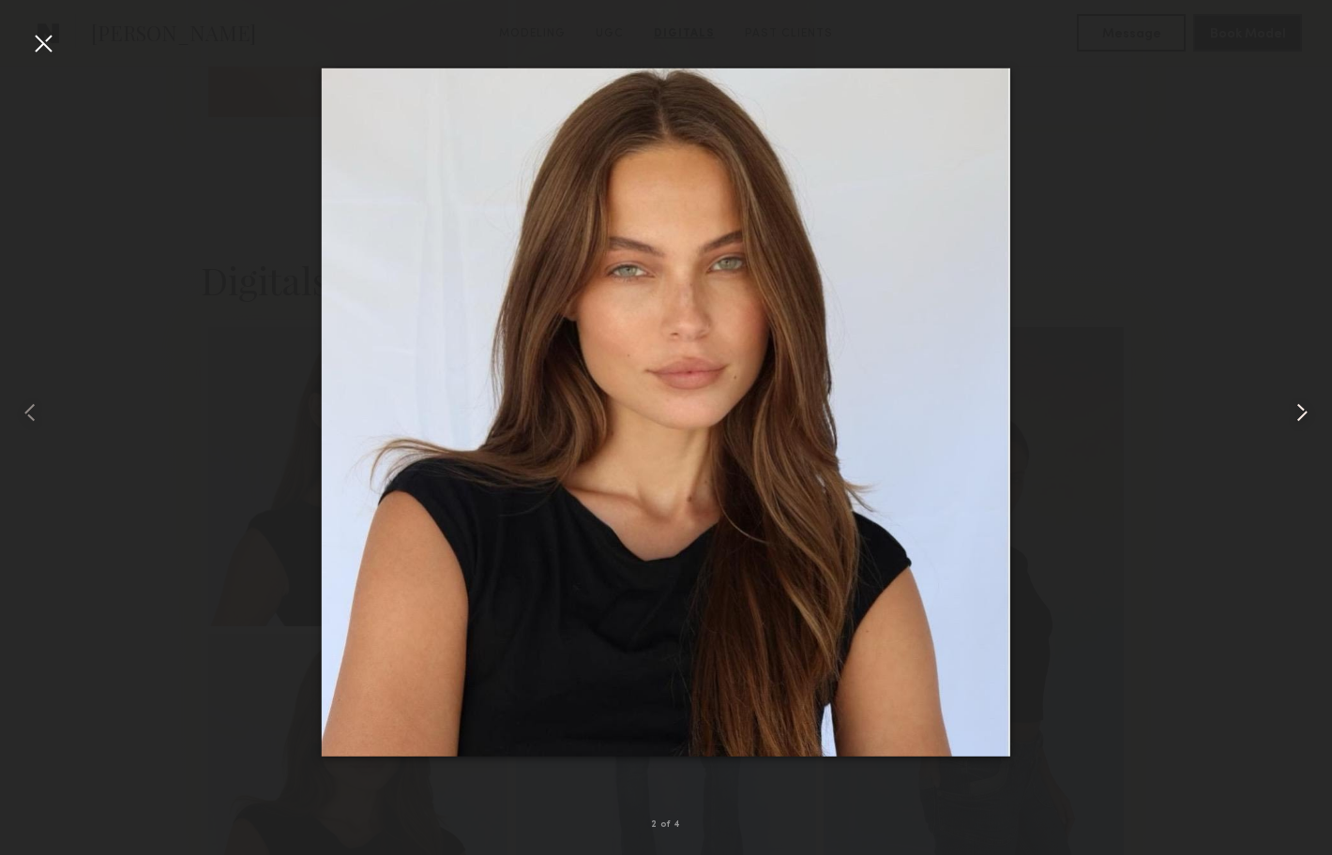
click at [1307, 406] on common-icon at bounding box center [1302, 413] width 30 height 30
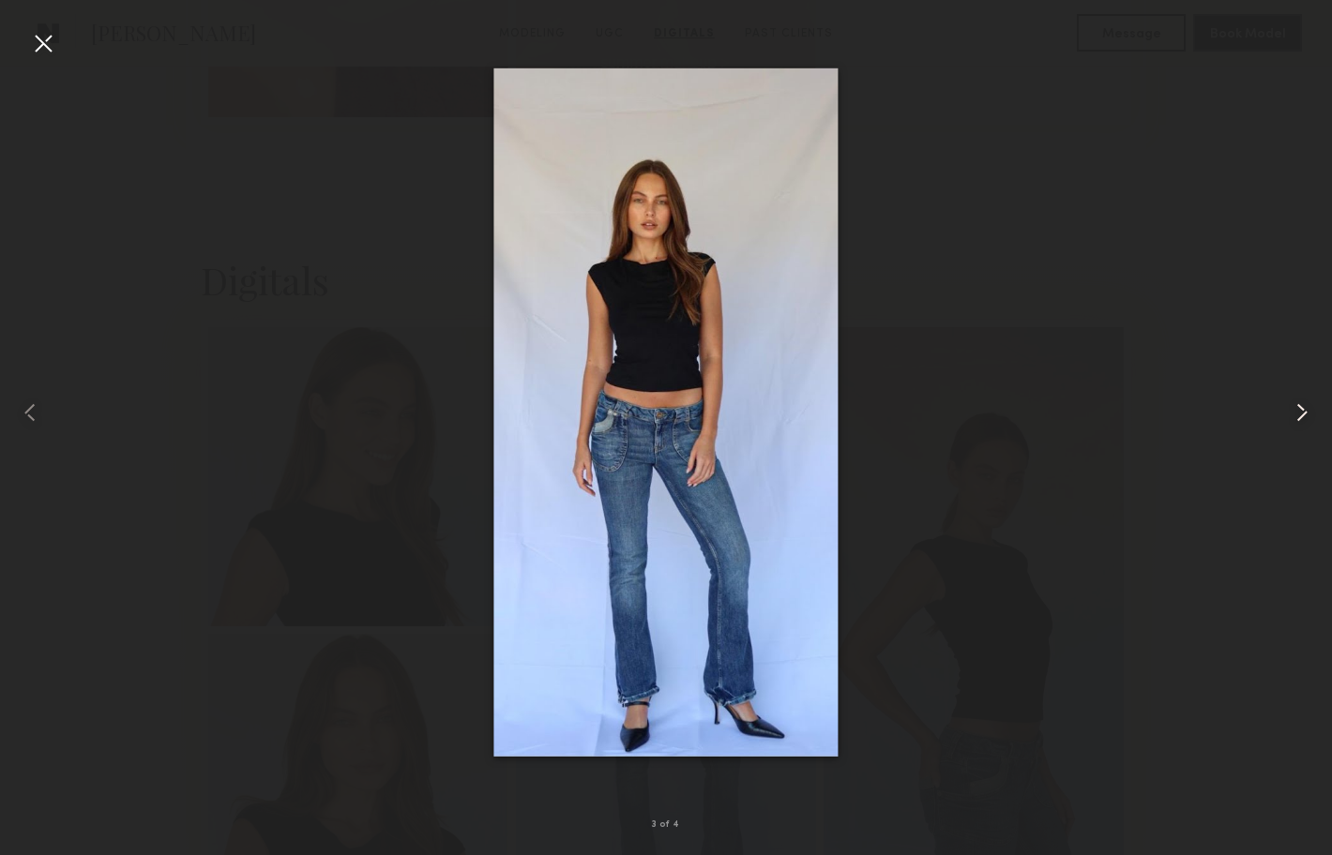
click at [1306, 407] on common-icon at bounding box center [1302, 413] width 30 height 30
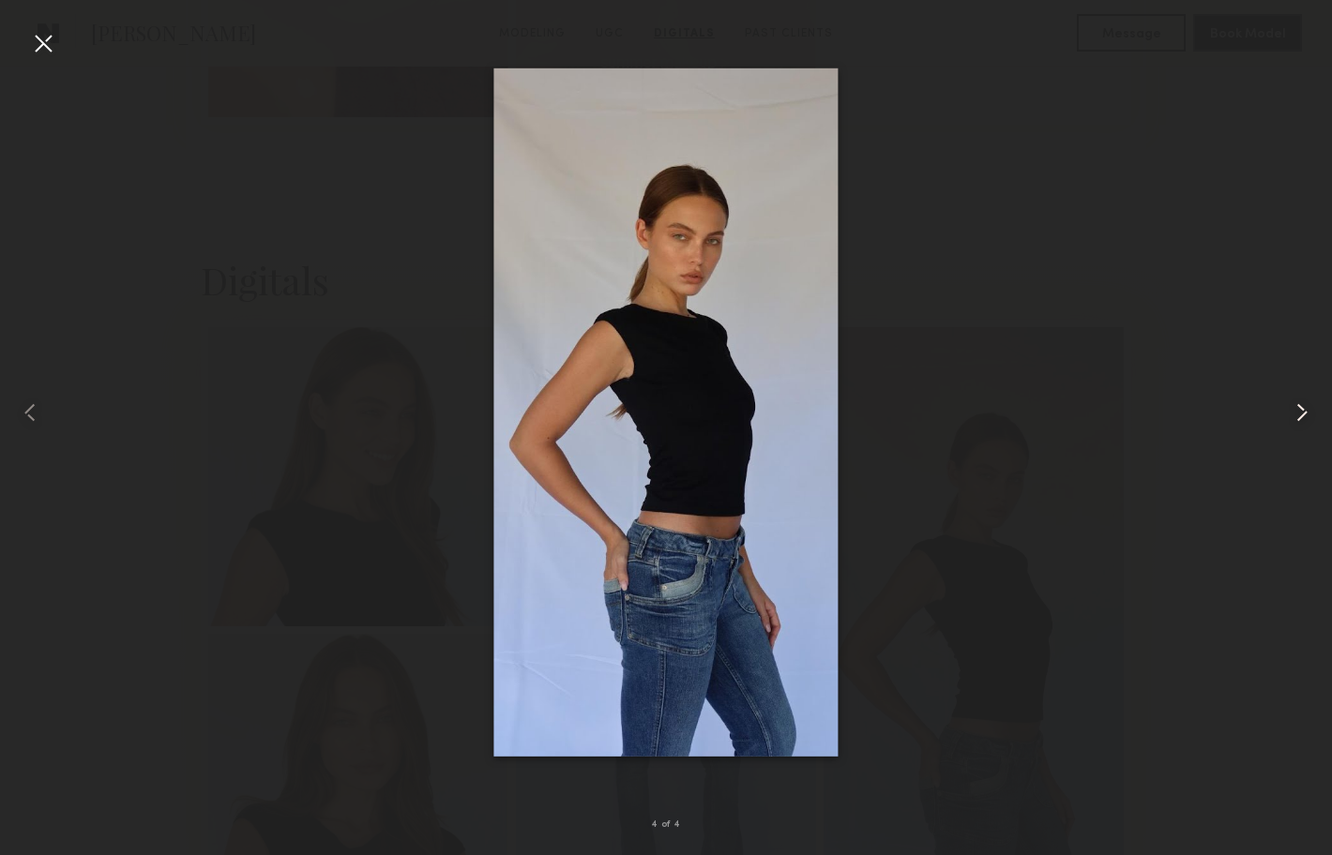
click at [1306, 407] on common-icon at bounding box center [1302, 413] width 30 height 30
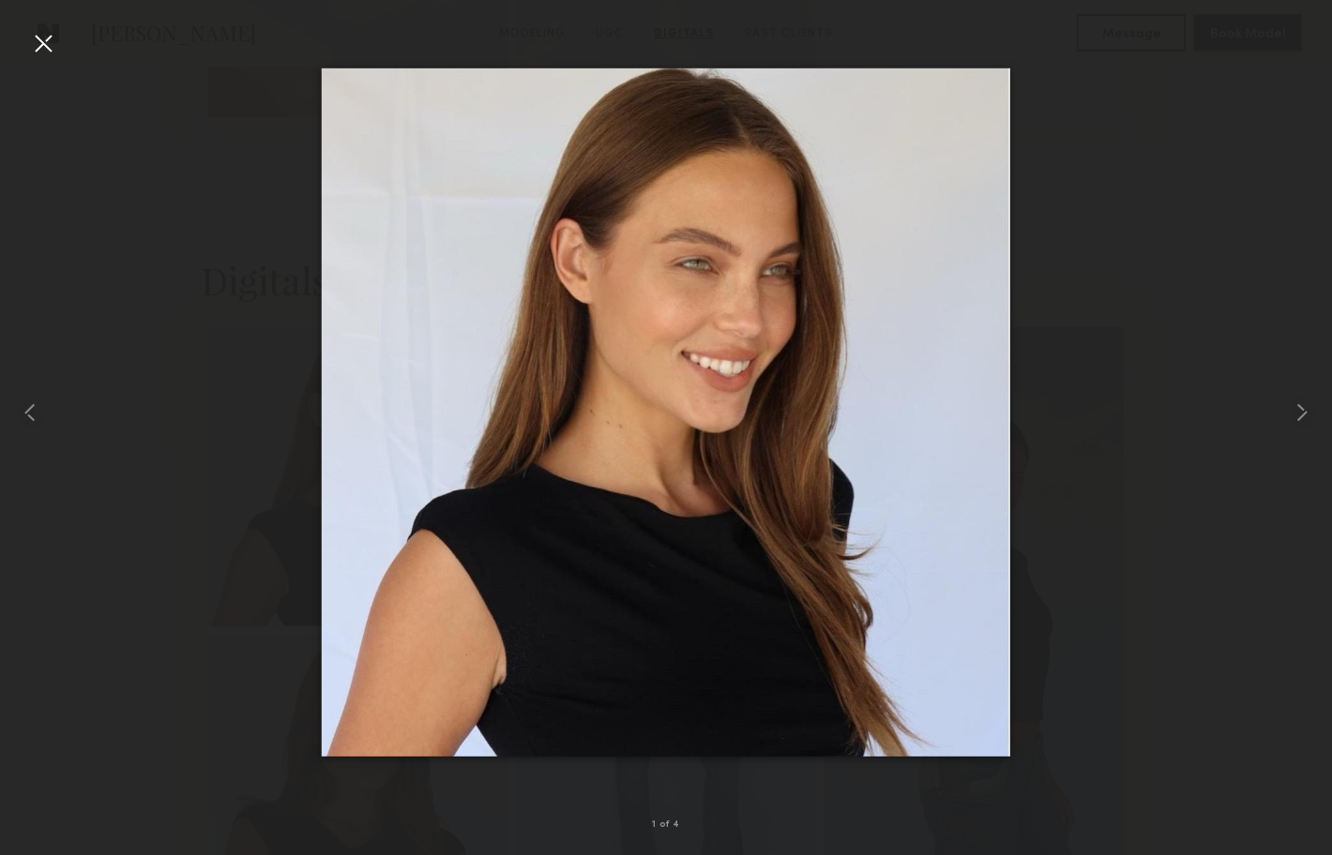
click at [36, 53] on div at bounding box center [43, 43] width 30 height 30
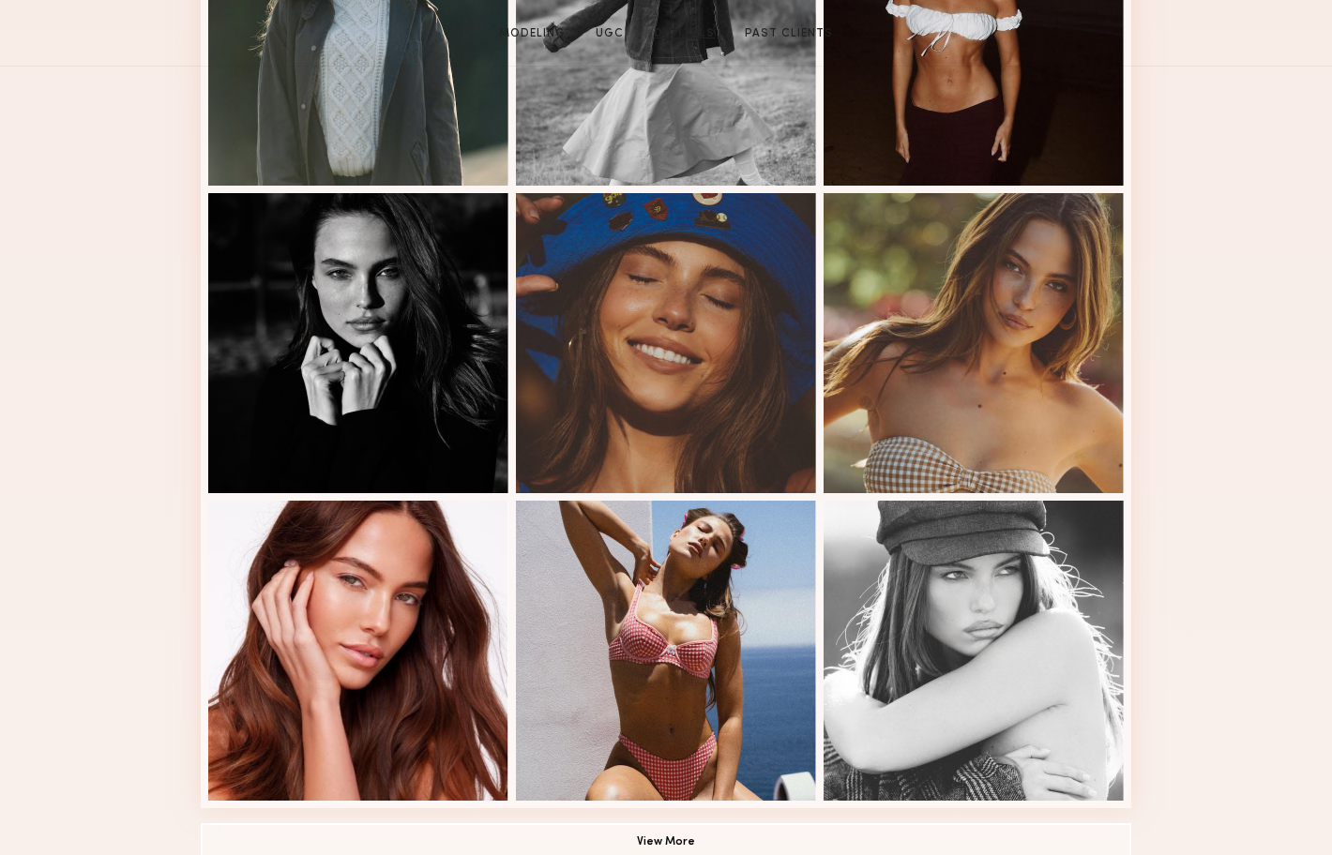
scroll to position [0, 0]
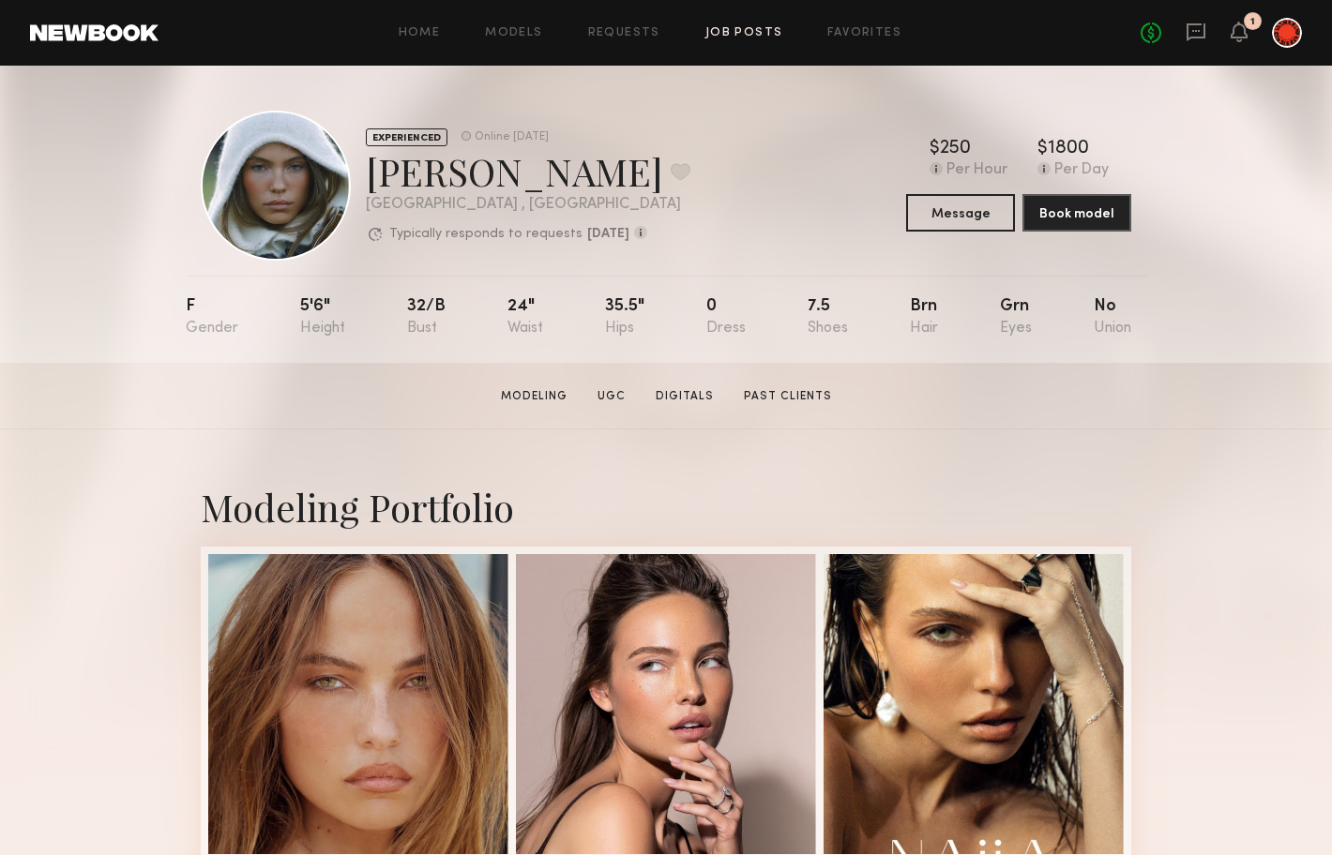
click at [776, 34] on link "Job Posts" at bounding box center [744, 33] width 78 height 12
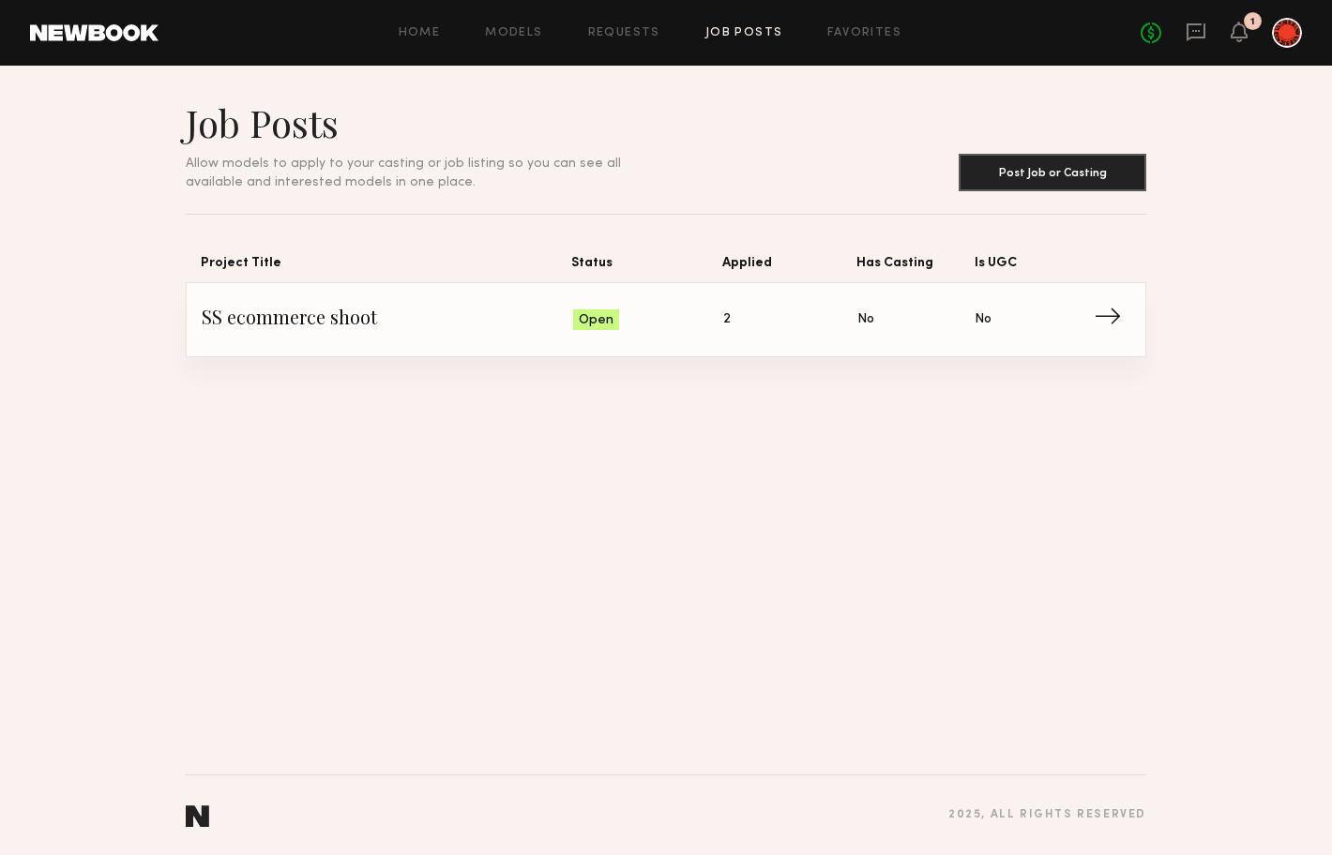
click at [313, 312] on span "SS ecommerce shoot" at bounding box center [387, 320] width 371 height 28
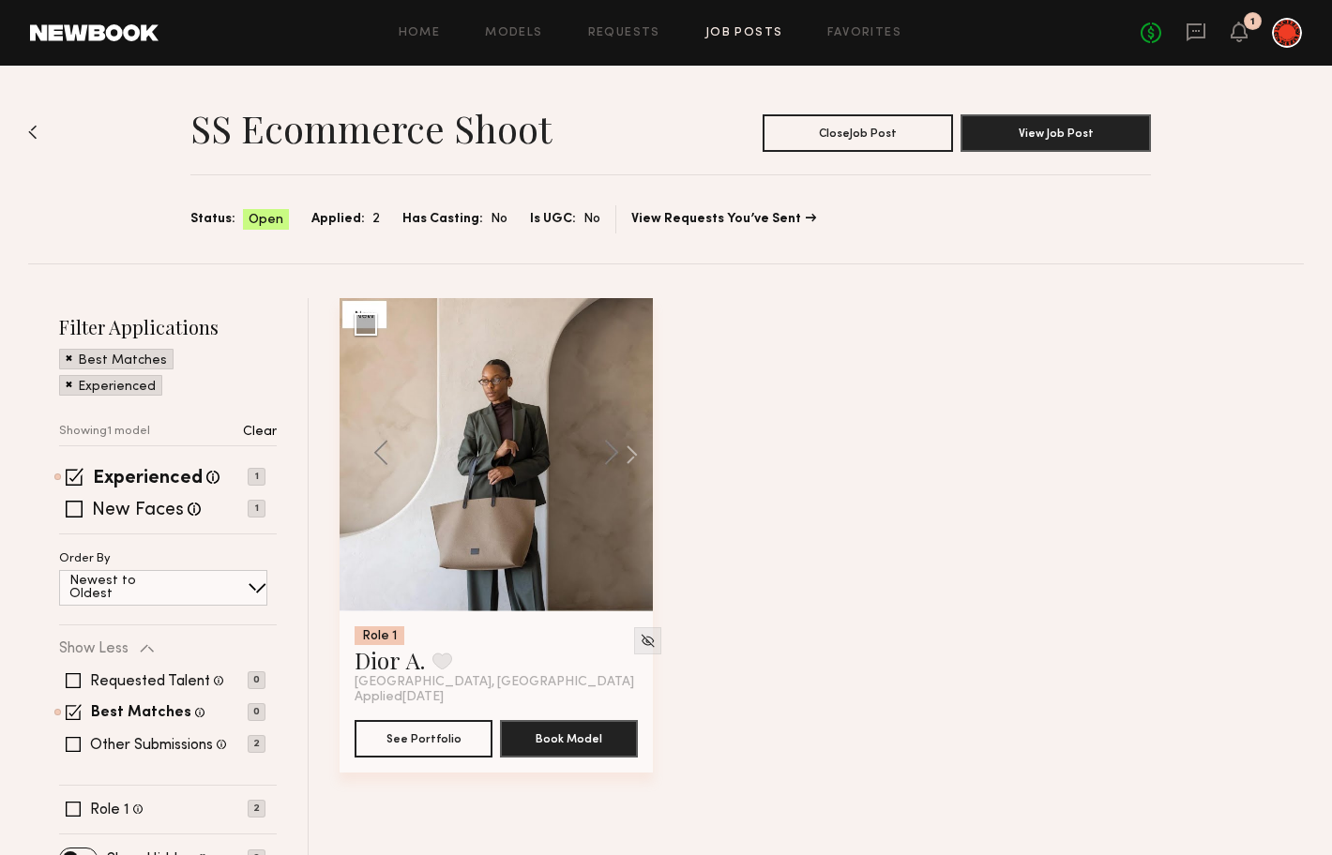
scroll to position [29, 0]
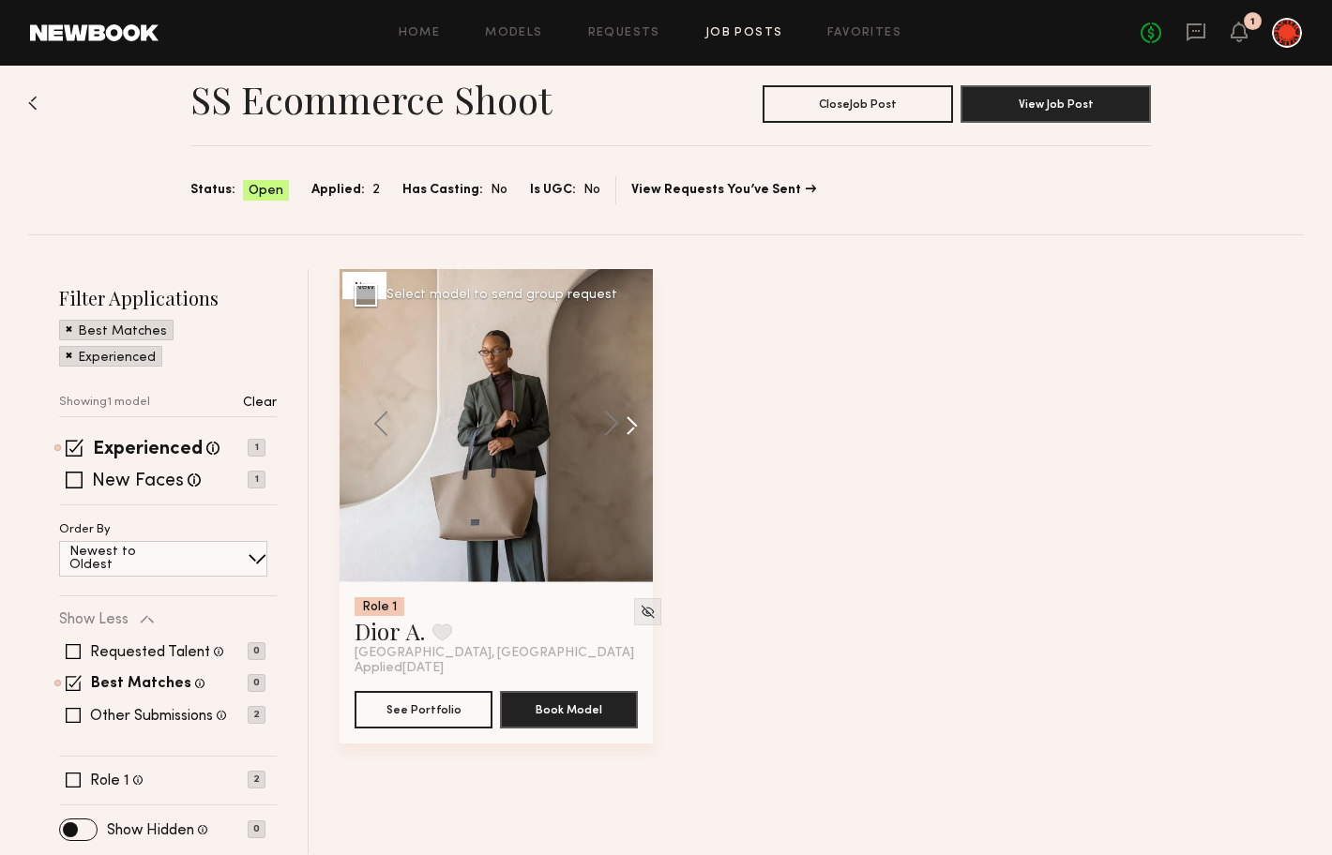
click at [626, 419] on button at bounding box center [623, 425] width 60 height 313
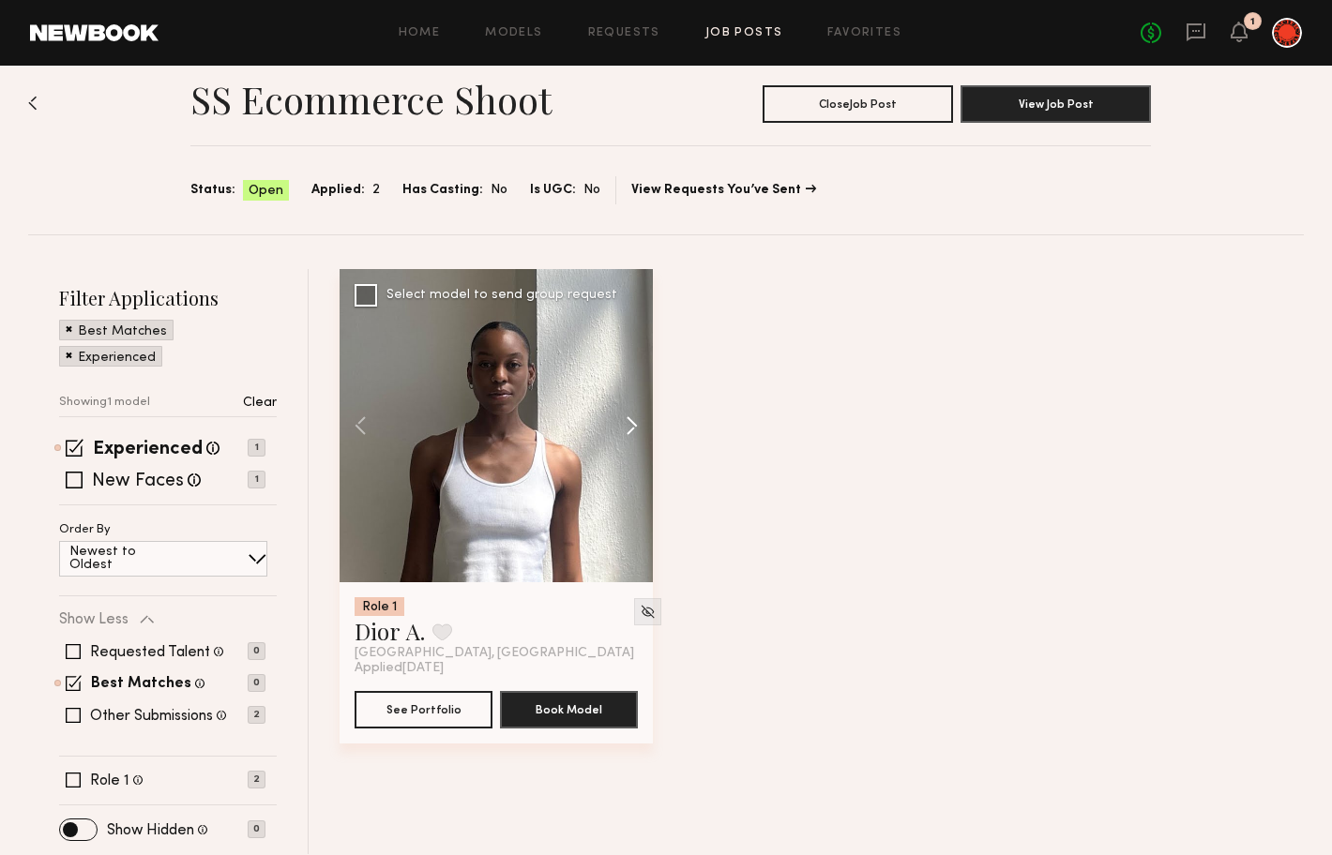
click at [626, 419] on button at bounding box center [623, 425] width 60 height 313
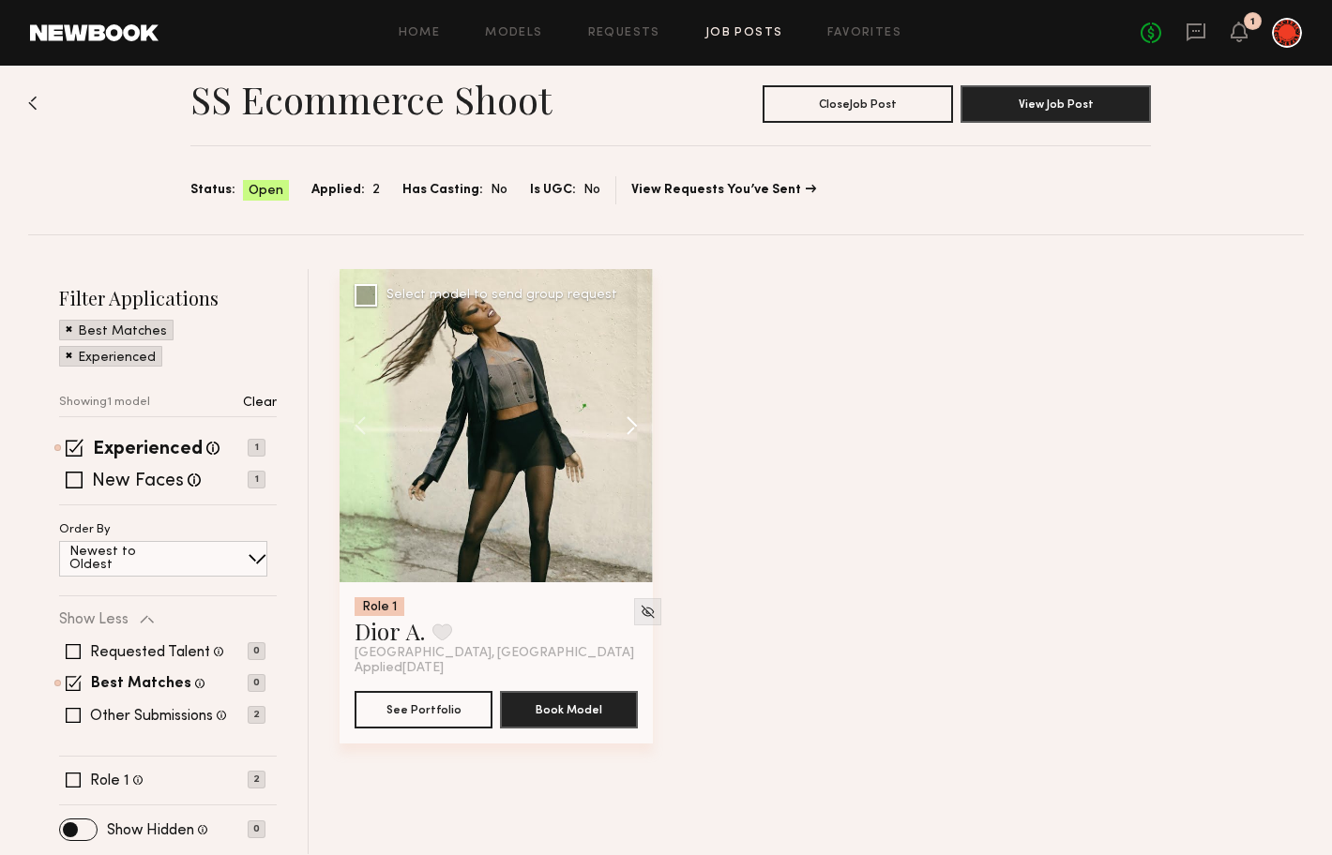
click at [626, 419] on button at bounding box center [623, 425] width 60 height 313
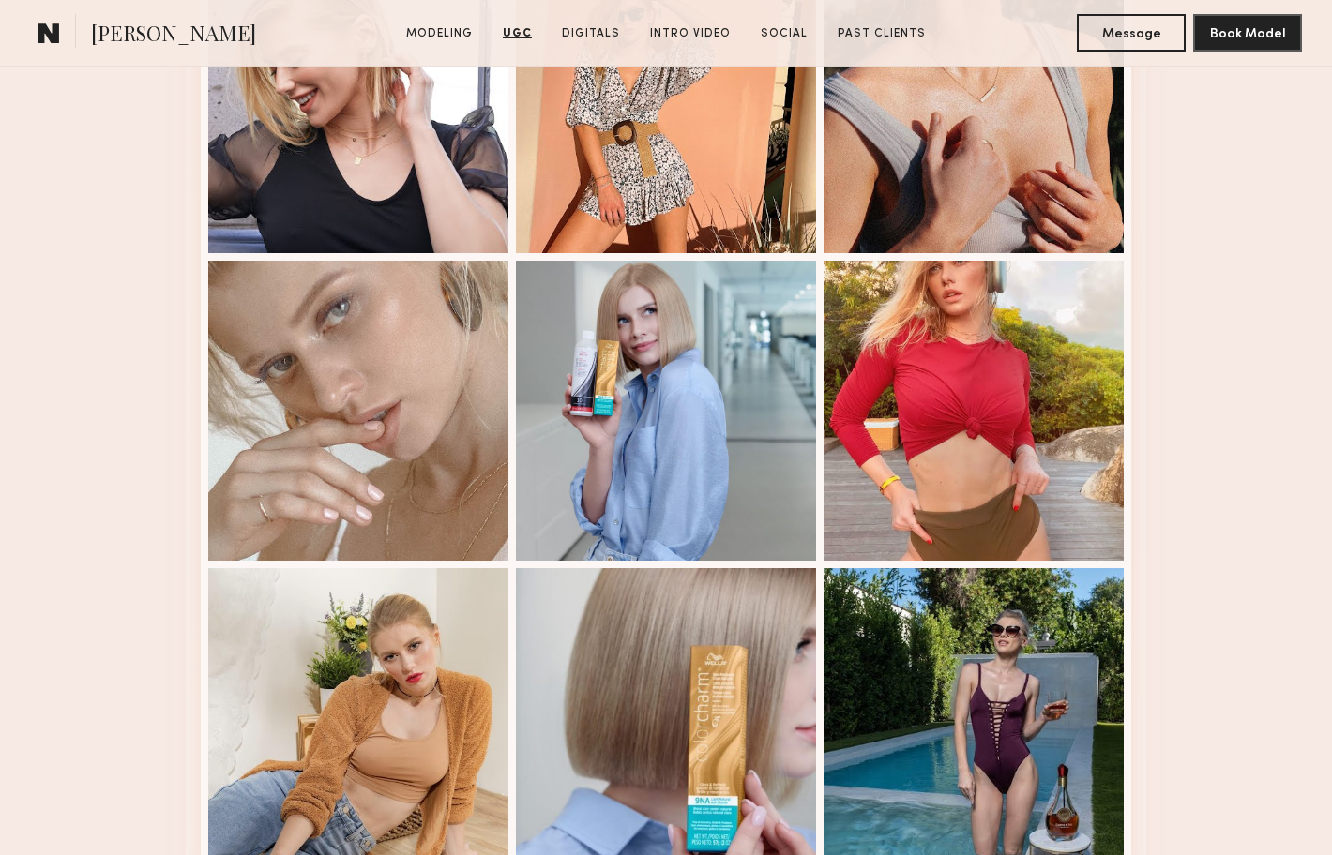
scroll to position [4402, 0]
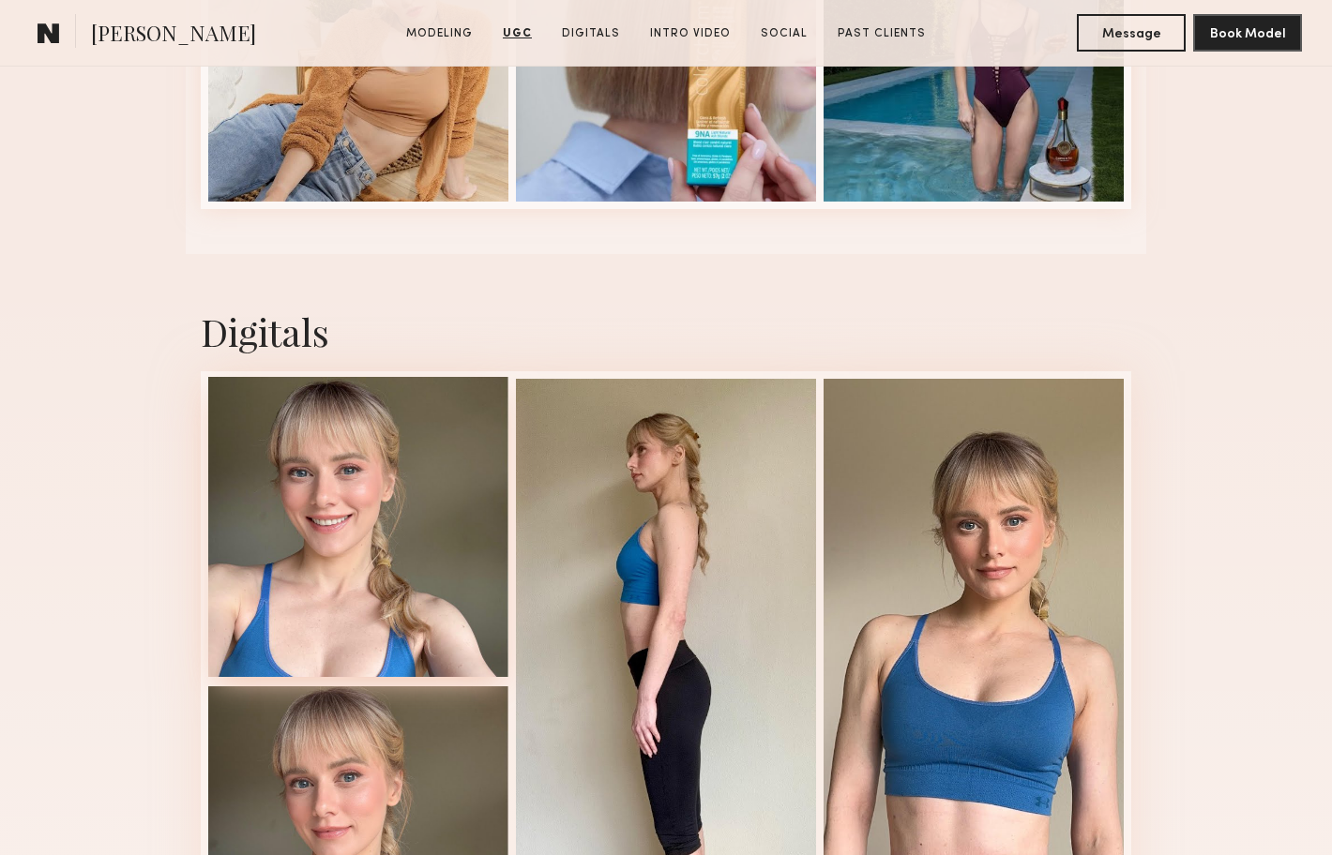
click at [446, 465] on div at bounding box center [358, 527] width 300 height 300
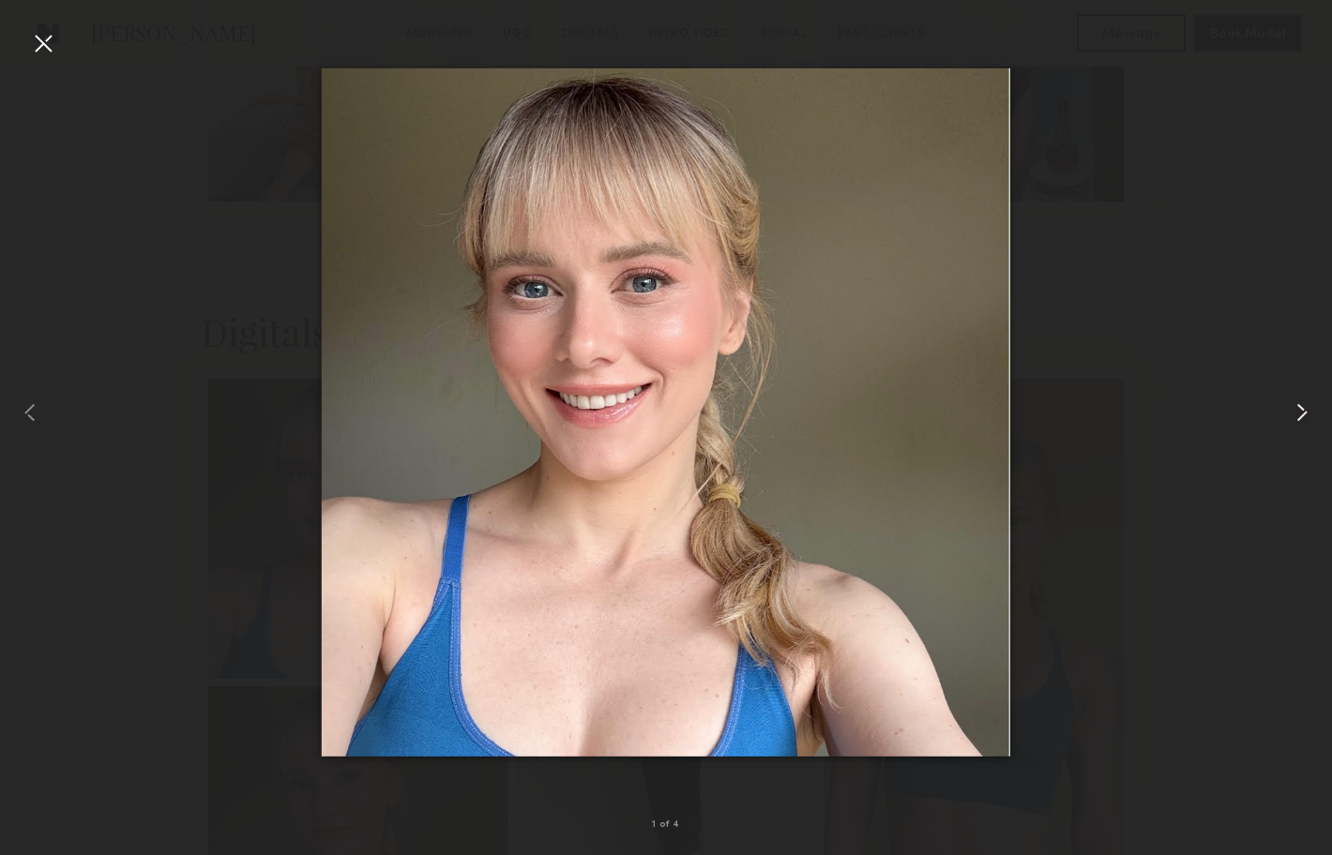
click at [1300, 409] on common-icon at bounding box center [1302, 413] width 30 height 30
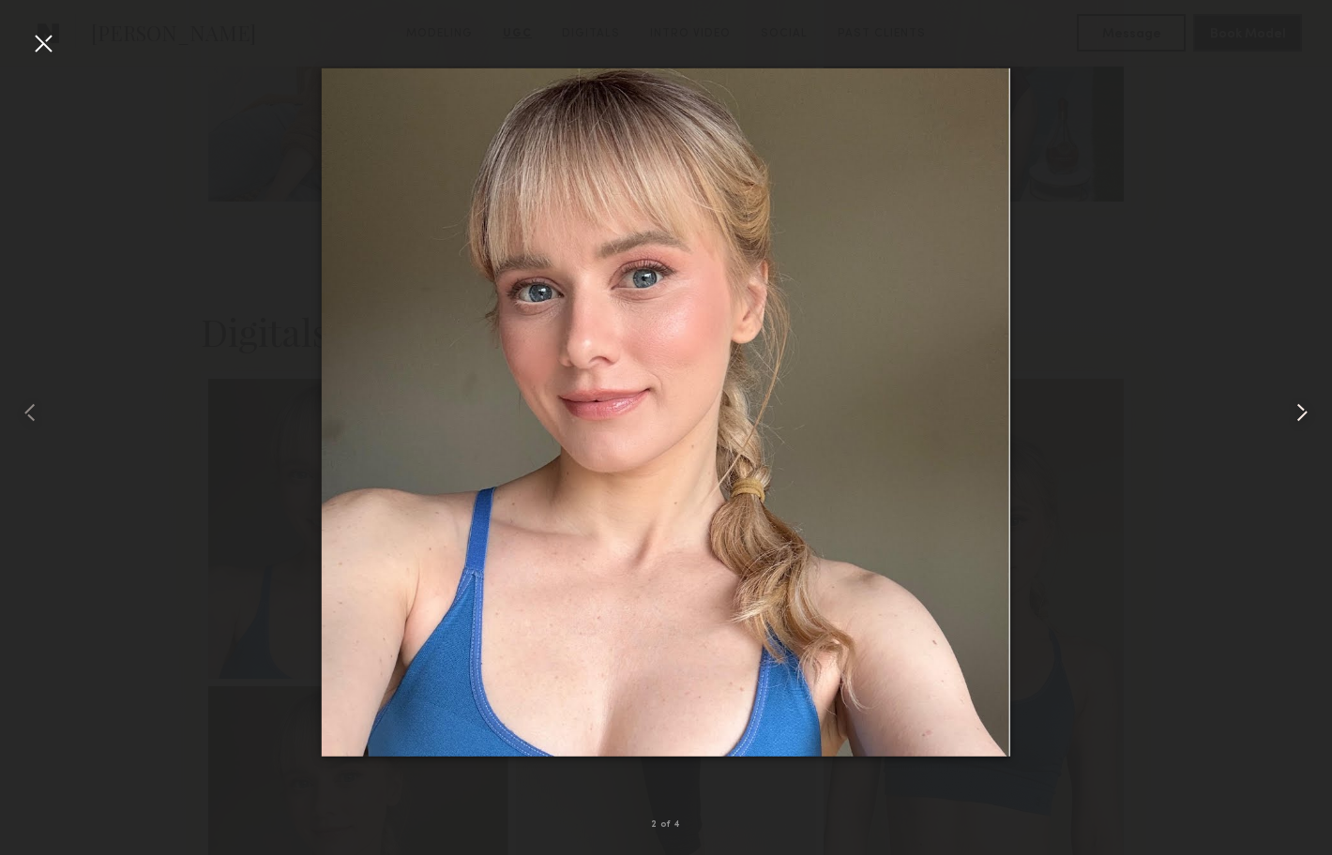
click at [1300, 409] on common-icon at bounding box center [1302, 413] width 30 height 30
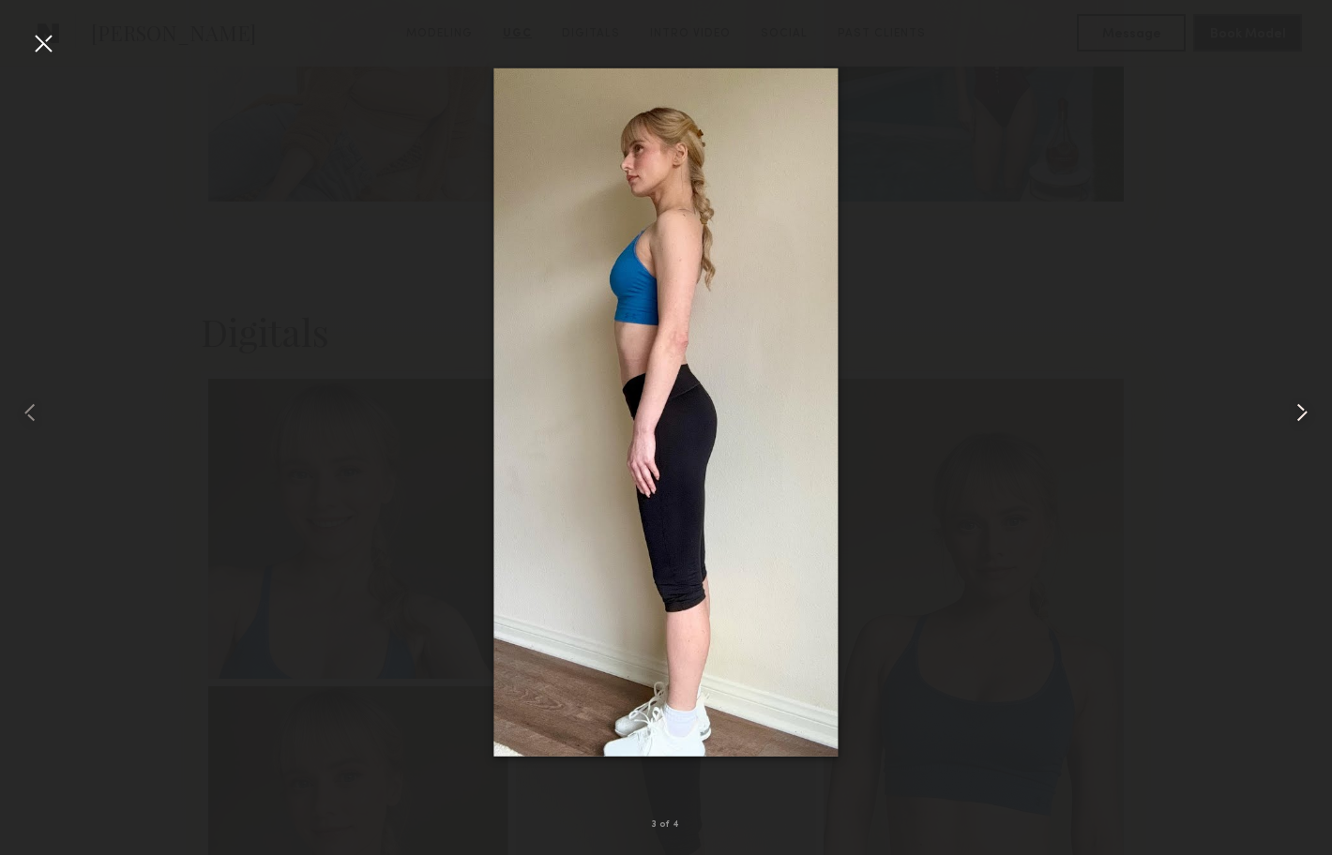
click at [1300, 409] on common-icon at bounding box center [1302, 413] width 30 height 30
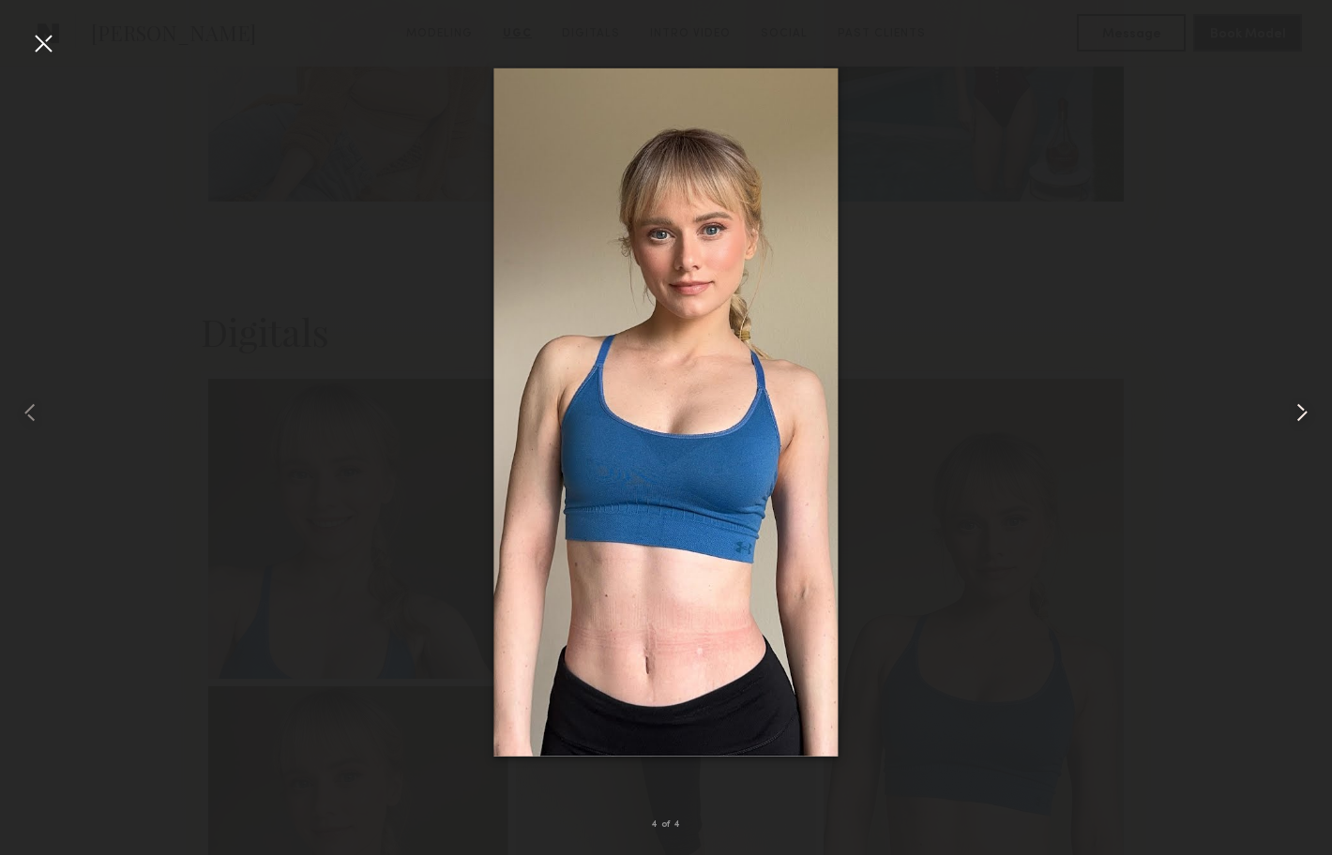
click at [1299, 409] on common-icon at bounding box center [1302, 413] width 30 height 30
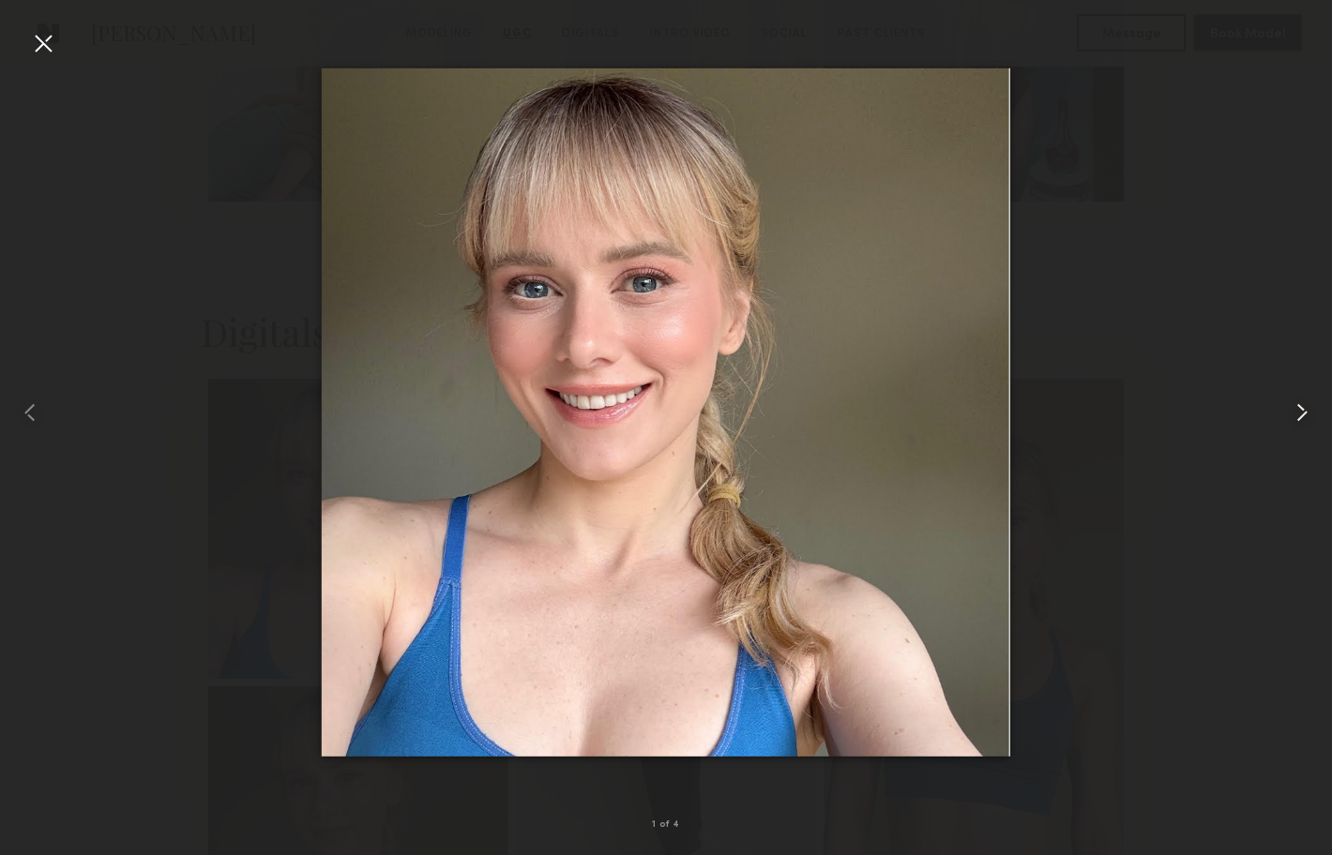
click at [1299, 409] on common-icon at bounding box center [1302, 413] width 30 height 30
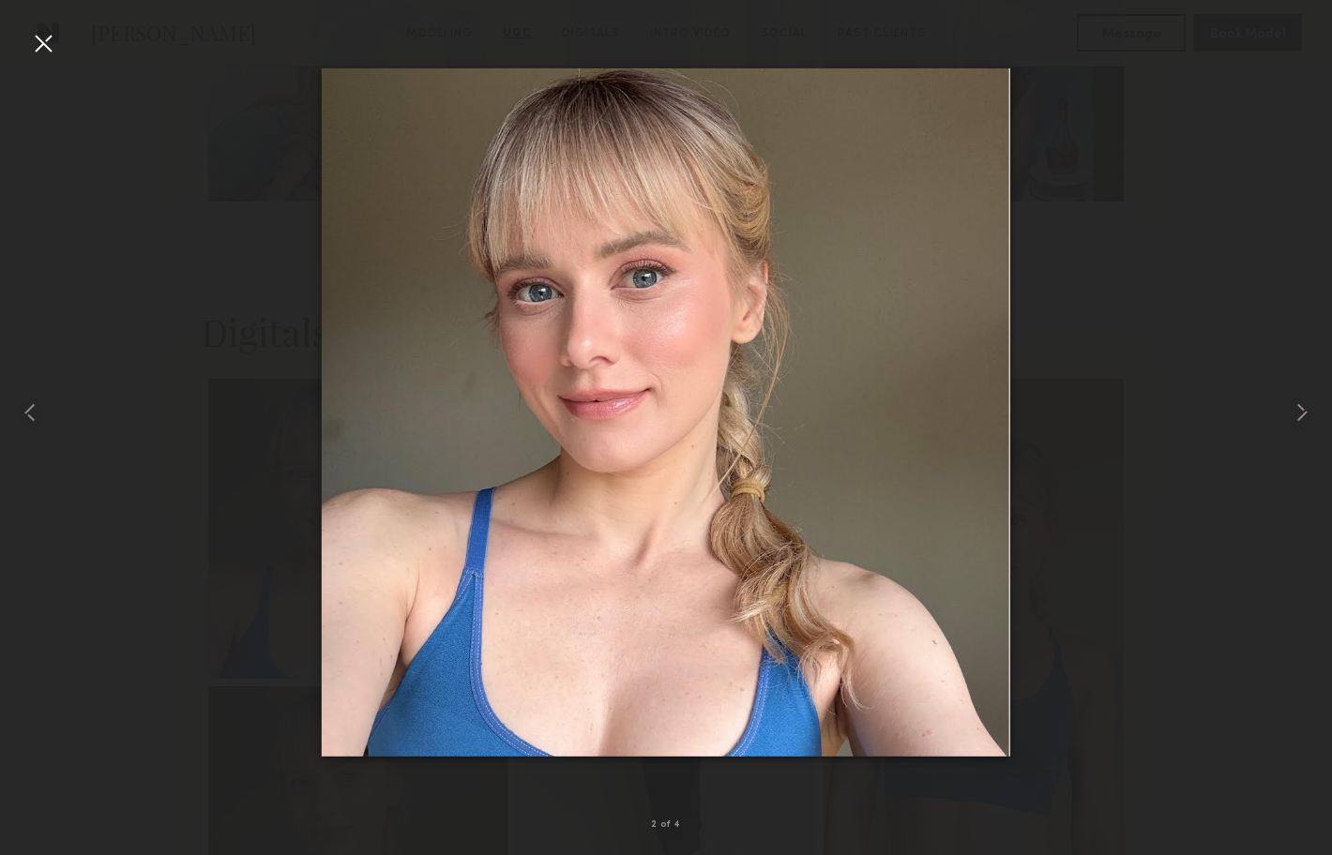
click at [35, 46] on div at bounding box center [43, 43] width 30 height 30
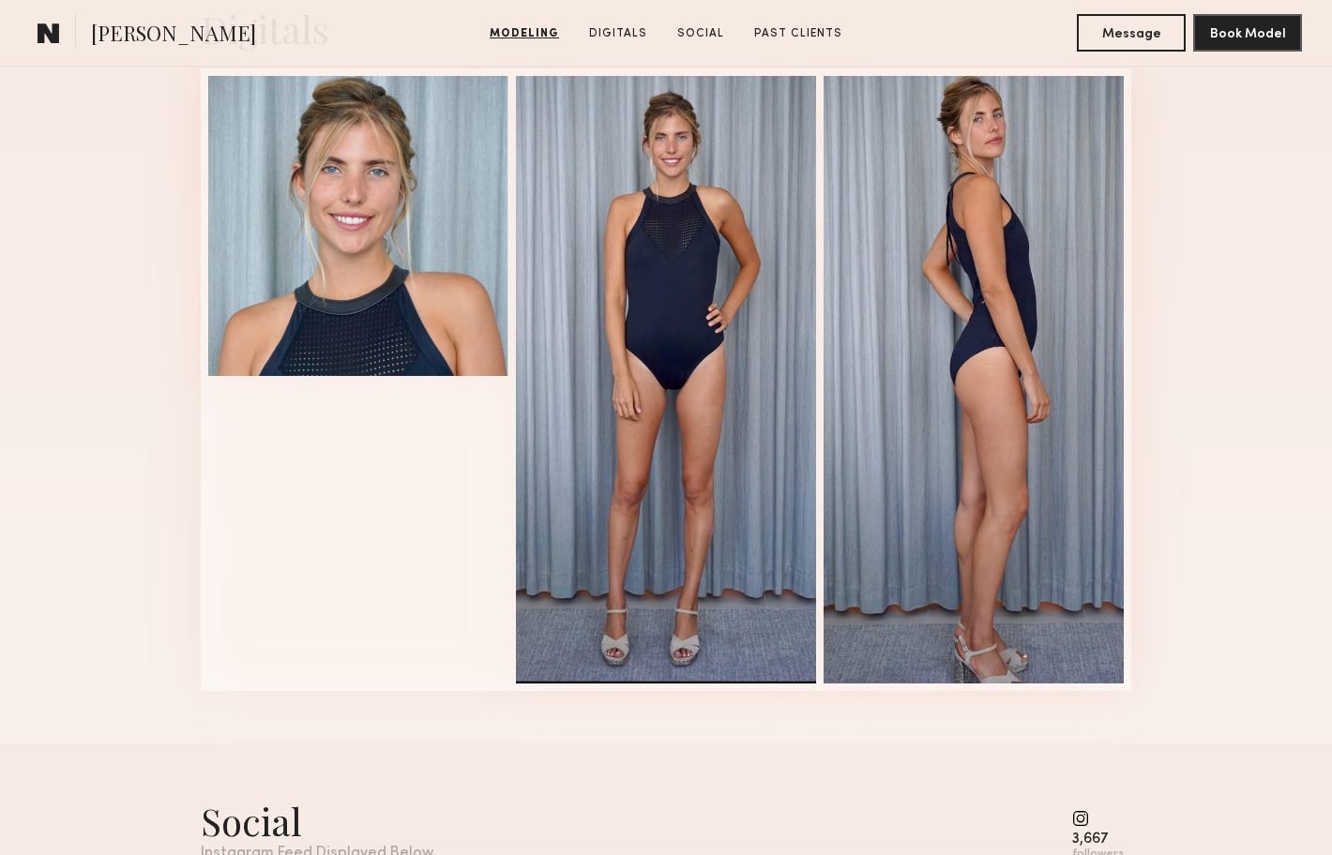
scroll to position [1940, 0]
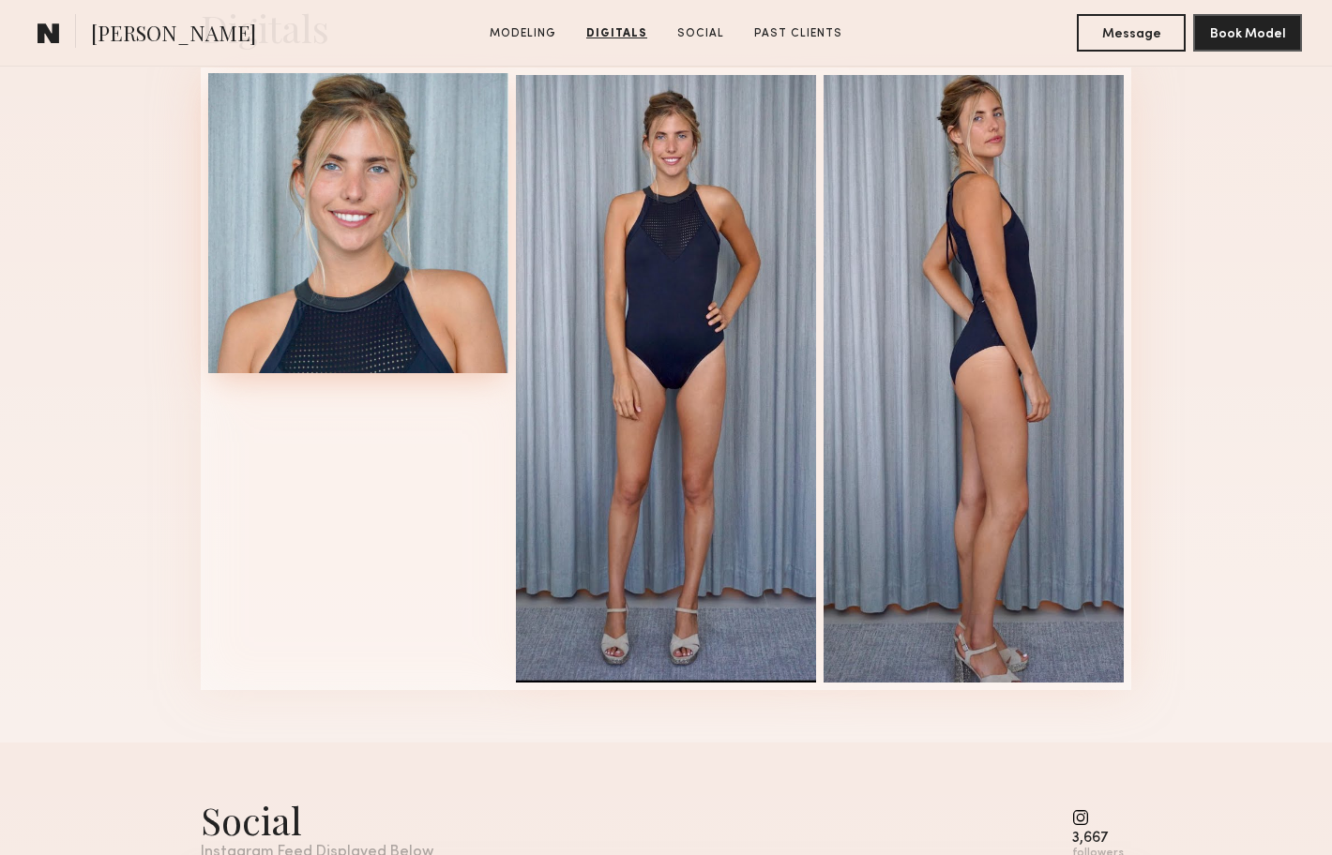
click at [373, 265] on div at bounding box center [358, 223] width 300 height 300
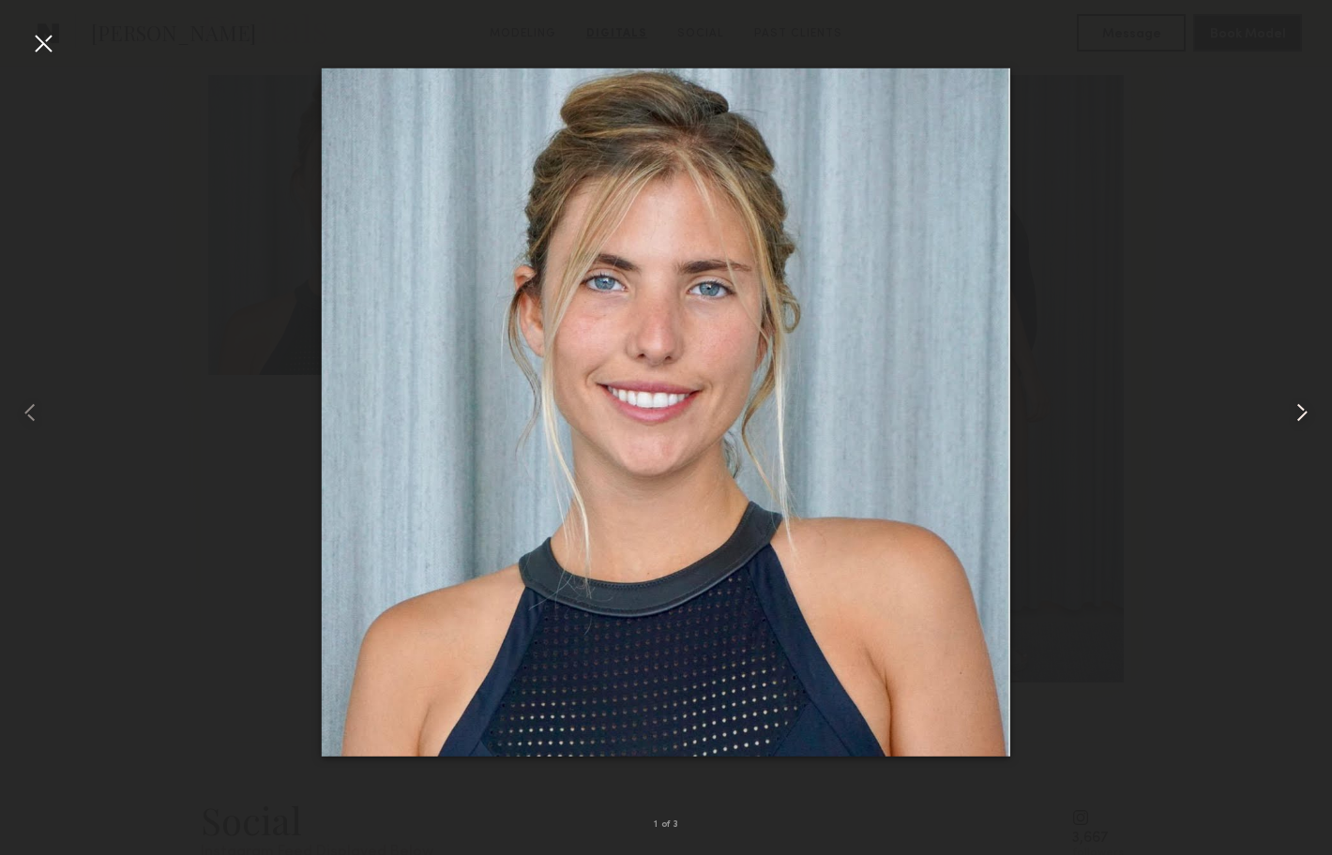
click at [1300, 410] on common-icon at bounding box center [1302, 413] width 30 height 30
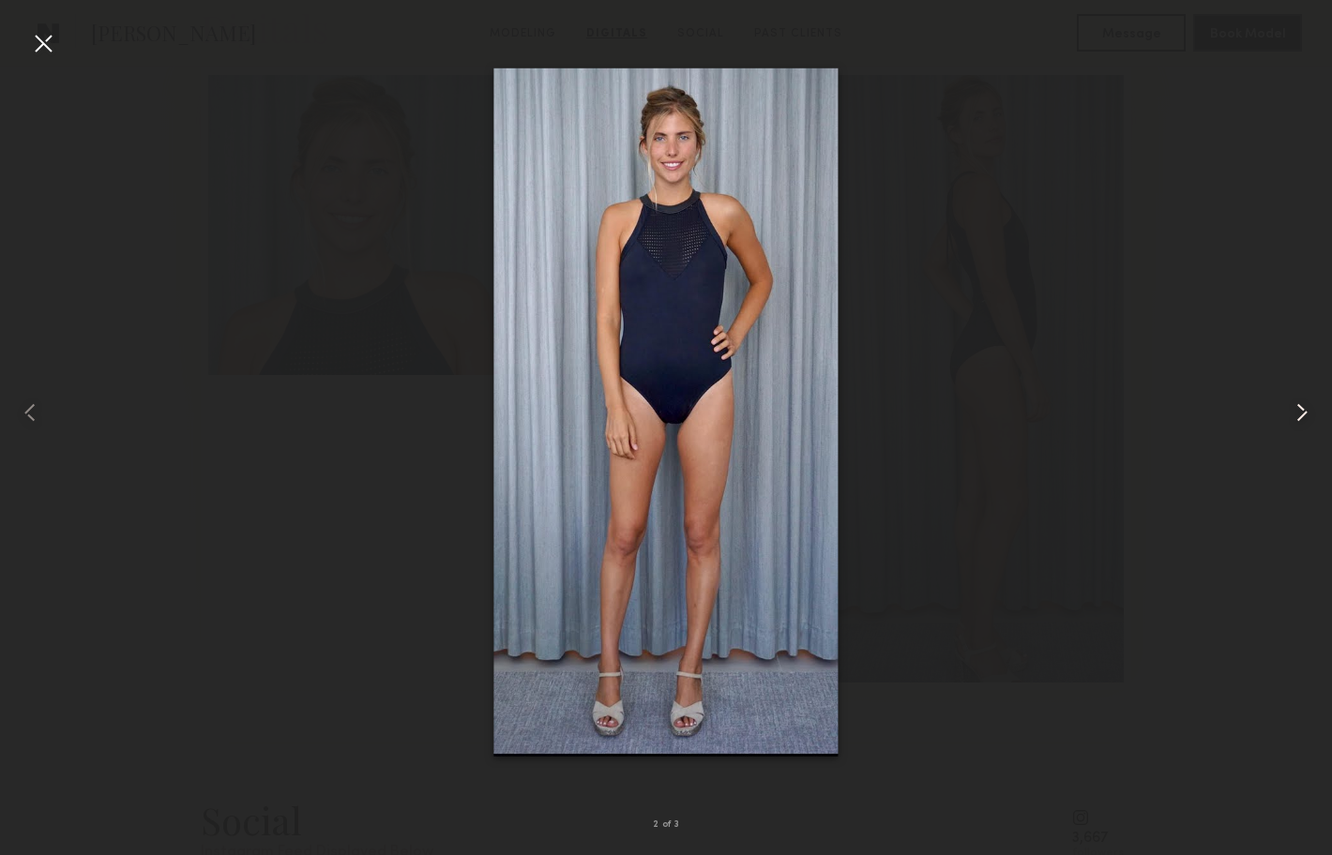
click at [1299, 410] on common-icon at bounding box center [1302, 413] width 30 height 30
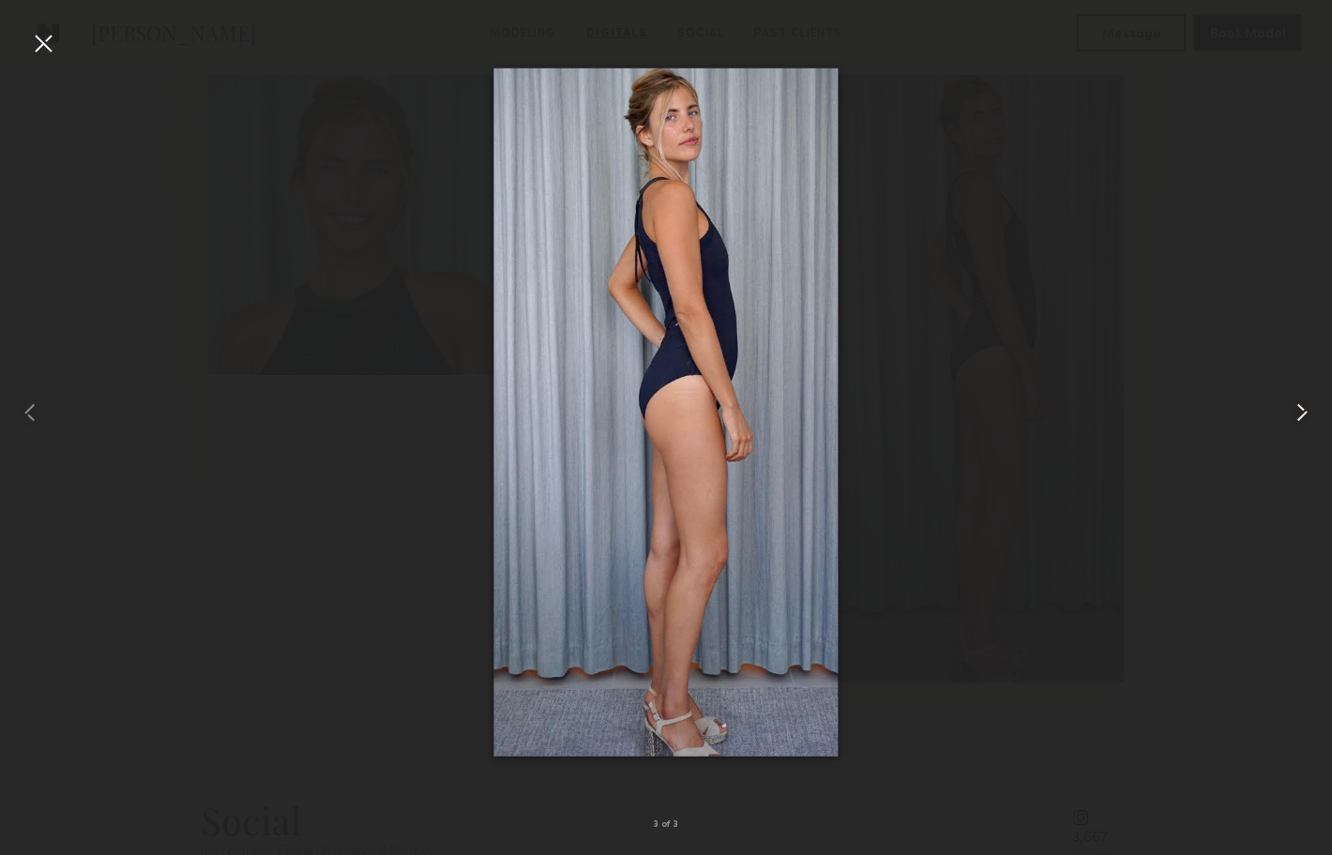
click at [1298, 410] on common-icon at bounding box center [1302, 413] width 30 height 30
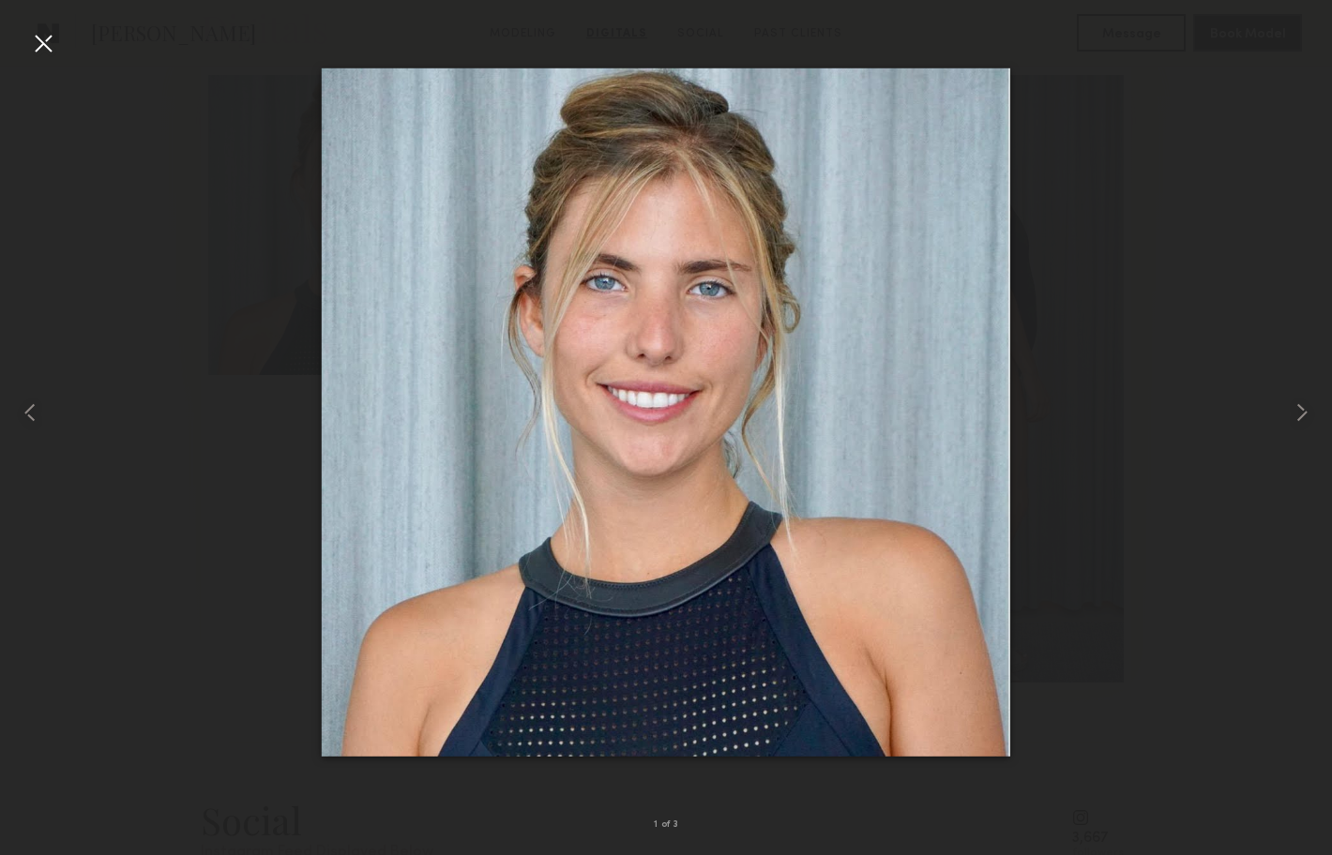
click at [50, 38] on div at bounding box center [43, 43] width 30 height 30
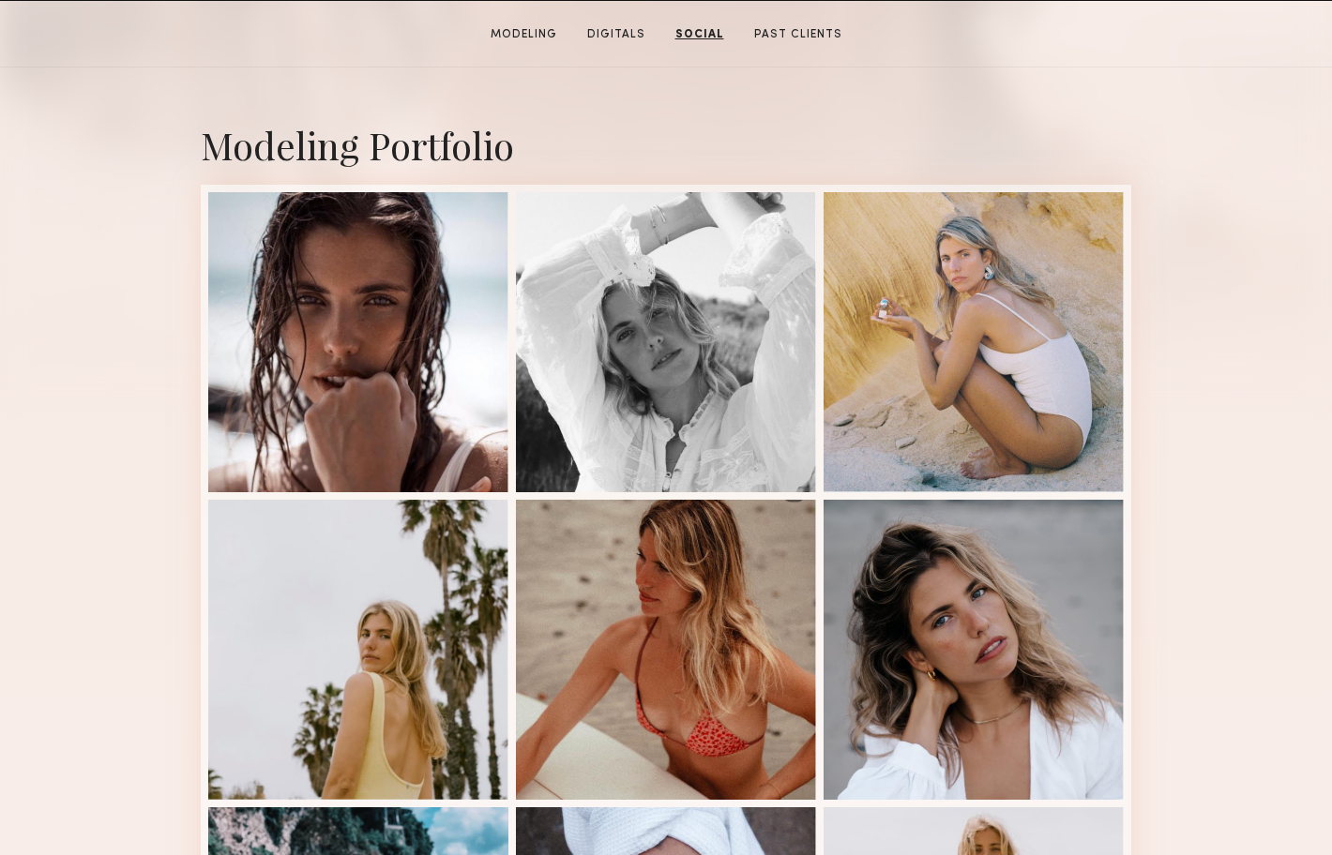
scroll to position [0, 0]
